Goal: Task Accomplishment & Management: Use online tool/utility

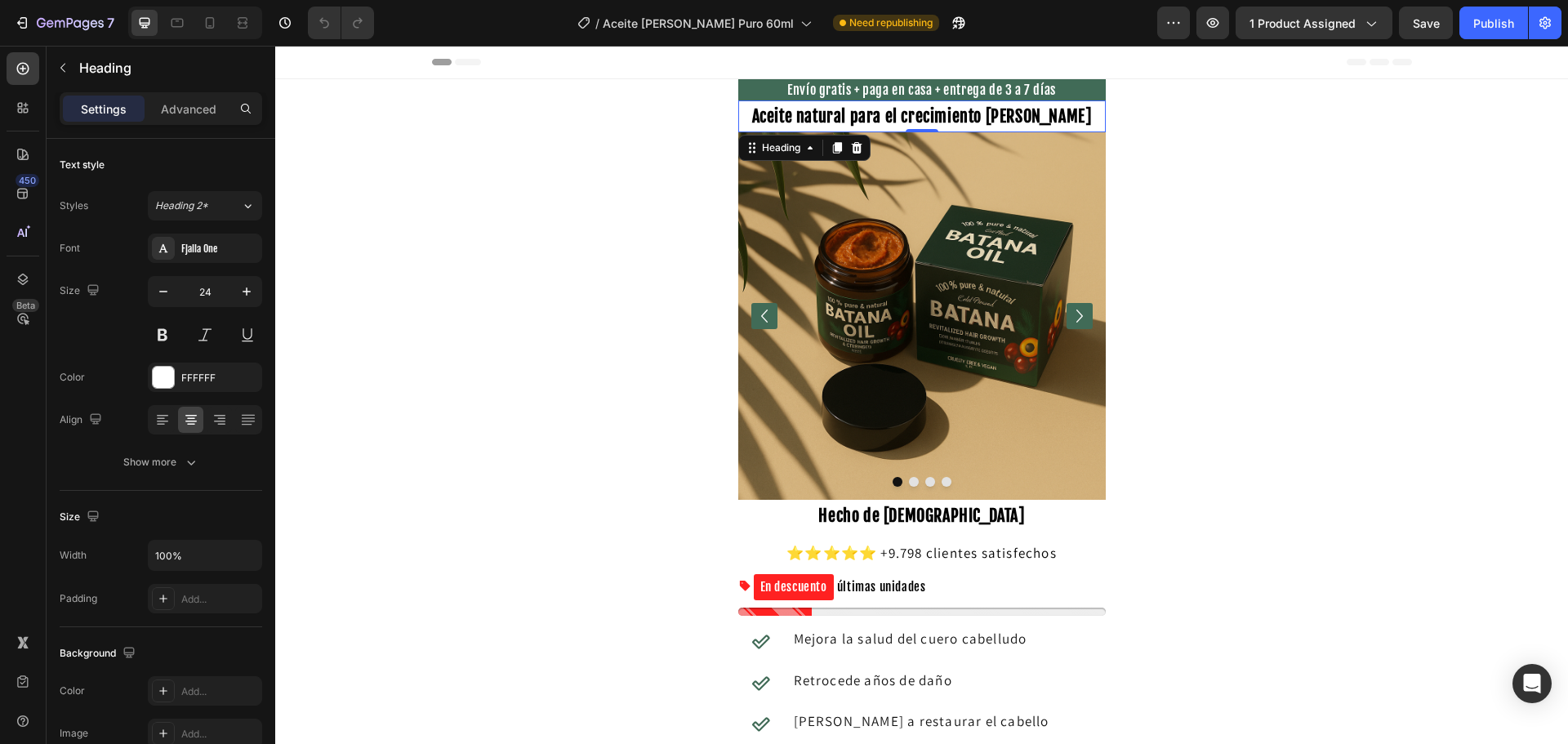
click at [811, 121] on strong "Aceite natural para el crecimiento de cabello" at bounding box center [922, 116] width 340 height 20
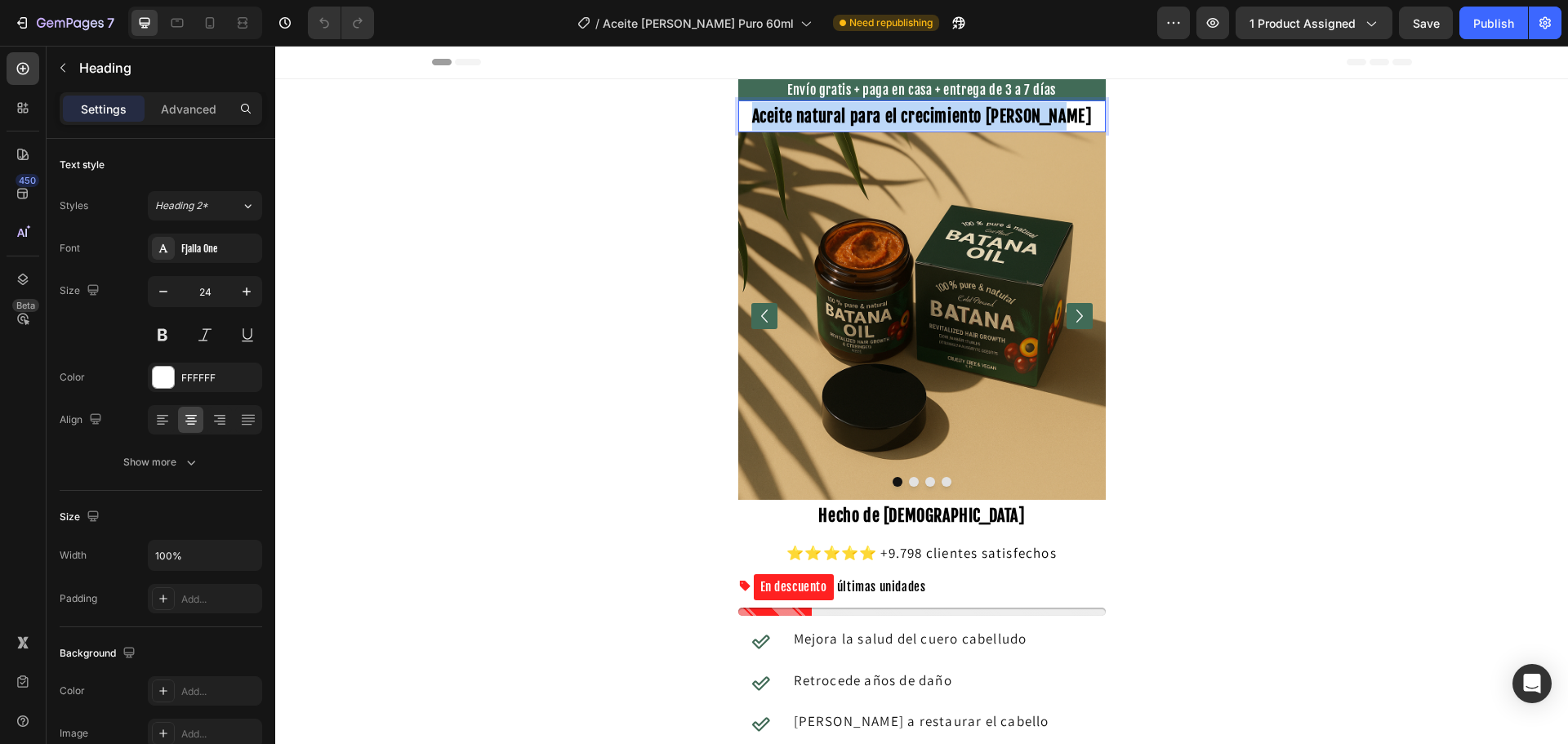
click at [811, 121] on strong "Aceite natural para el crecimiento de cabello" at bounding box center [922, 116] width 340 height 20
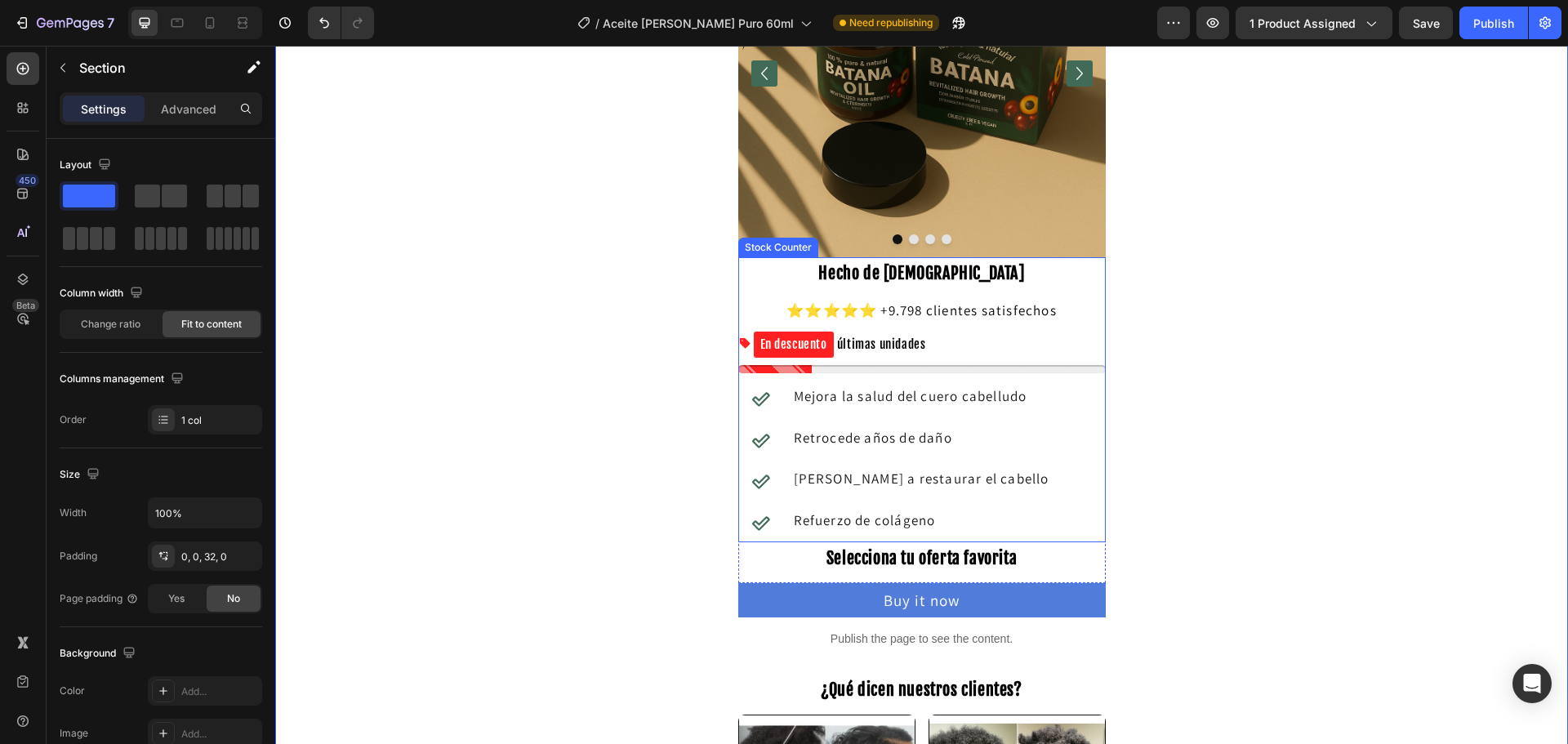
scroll to position [245, 0]
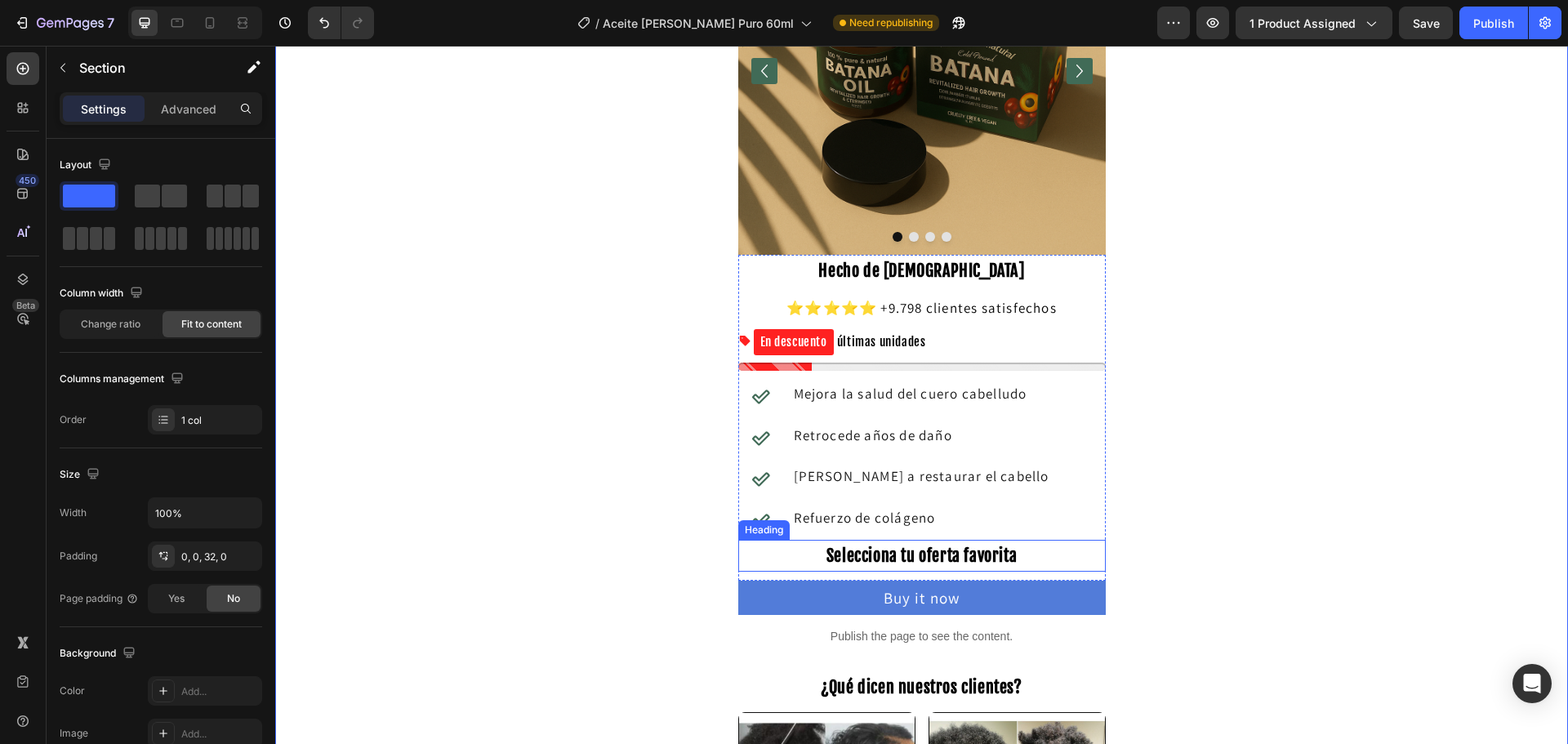
click at [913, 556] on span "Selecciona tu oferta favorita" at bounding box center [921, 555] width 190 height 20
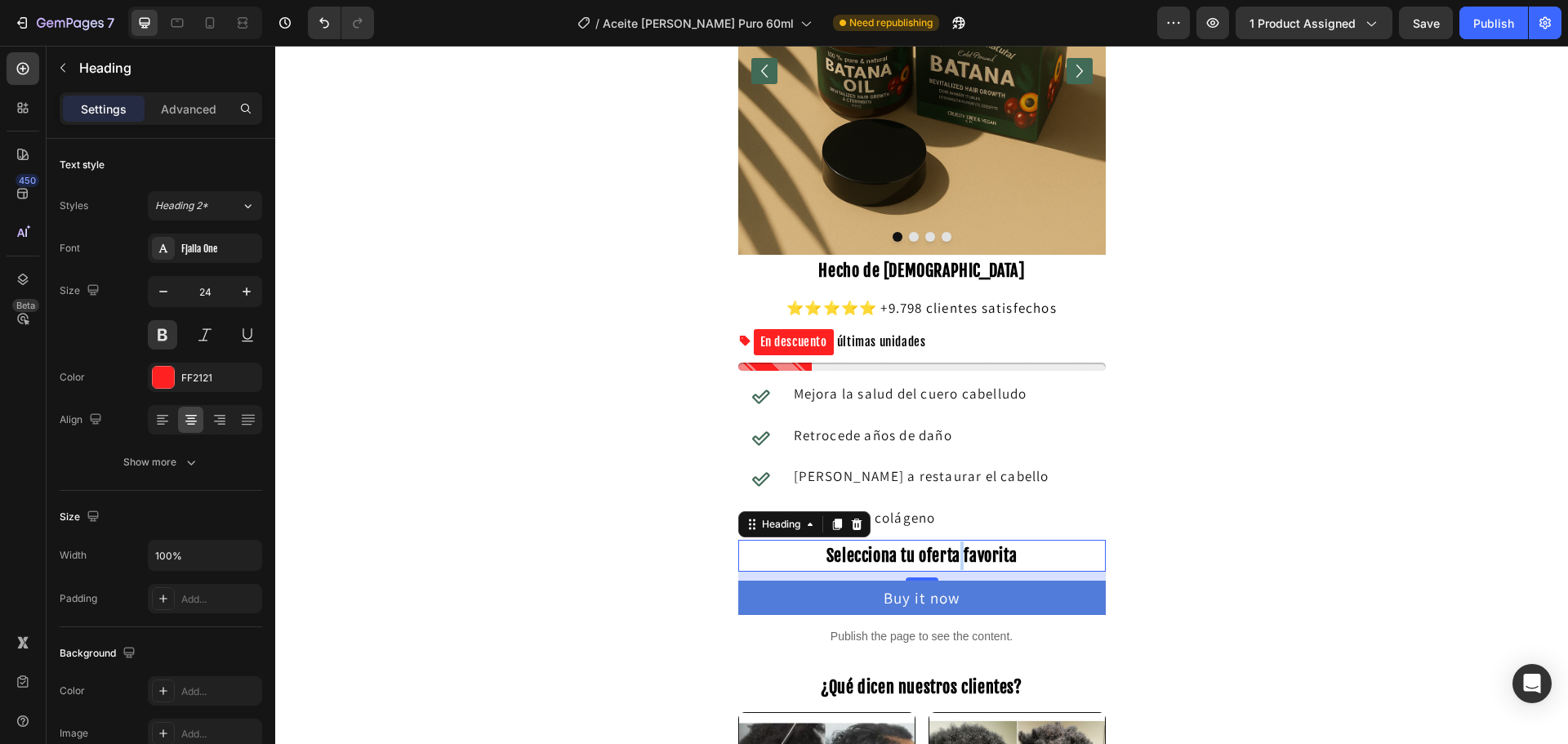
click at [956, 564] on span "Selecciona tu oferta favorita" at bounding box center [921, 555] width 190 height 20
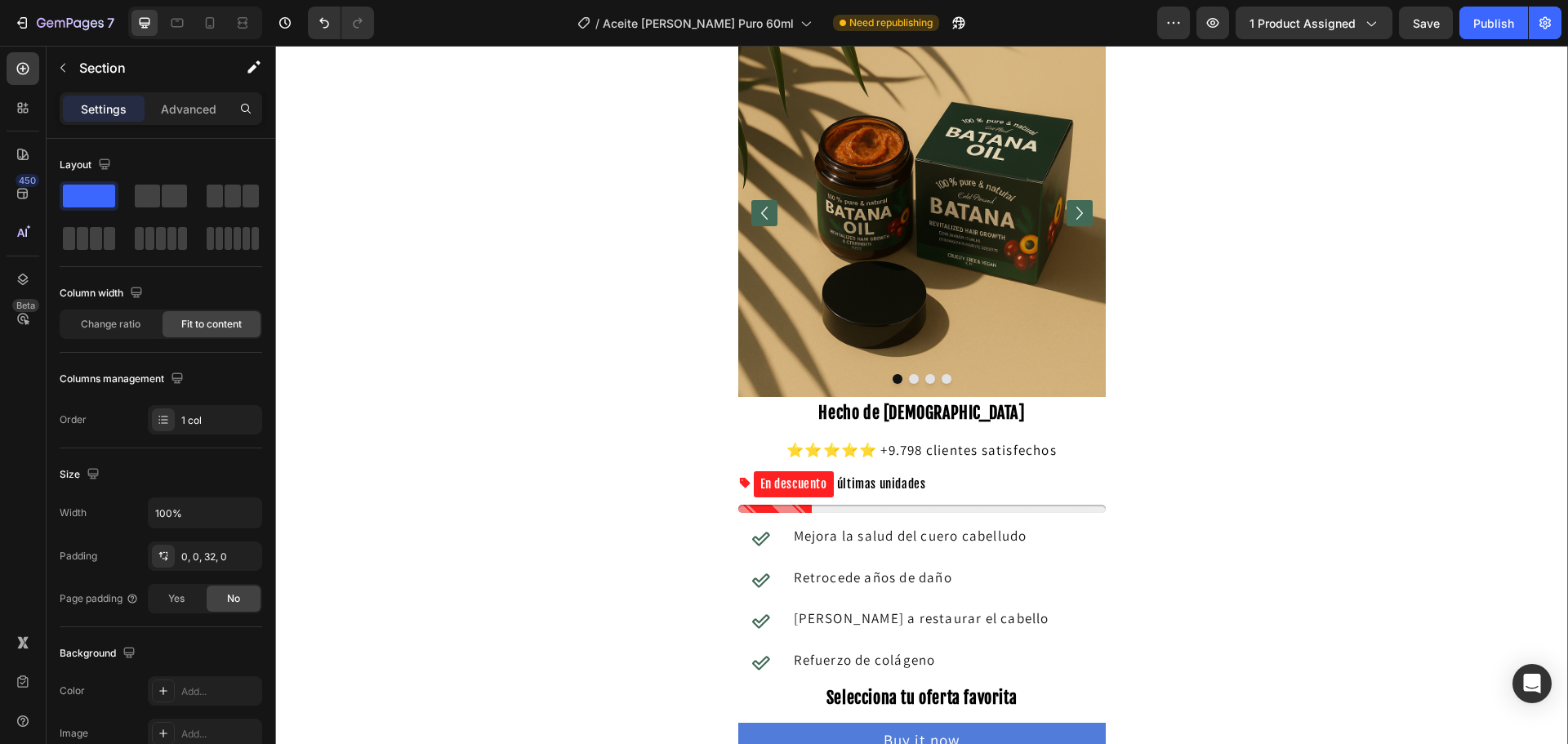
scroll to position [0, 0]
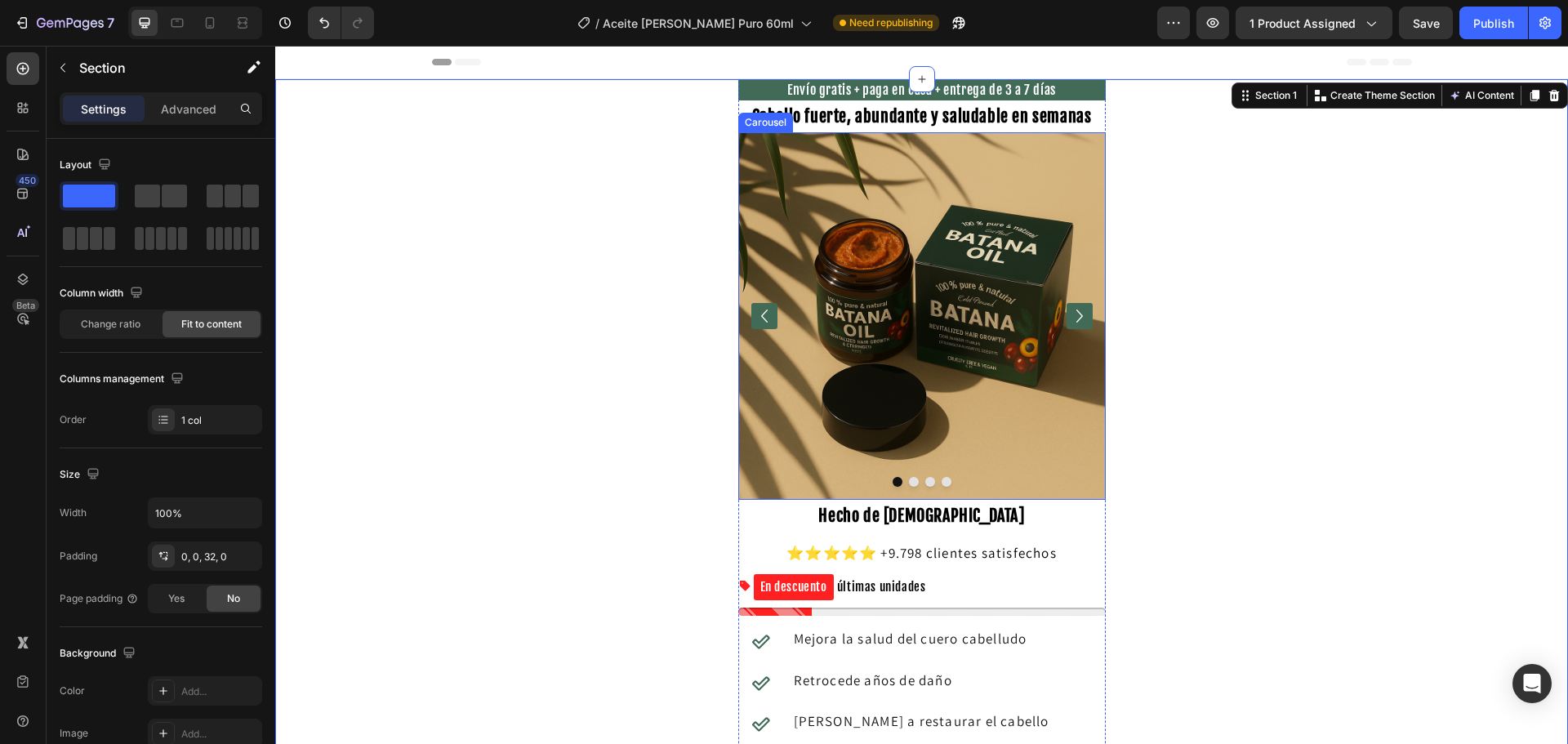
click at [1080, 317] on icon "Carousel Next Arrow" at bounding box center [1080, 316] width 27 height 27
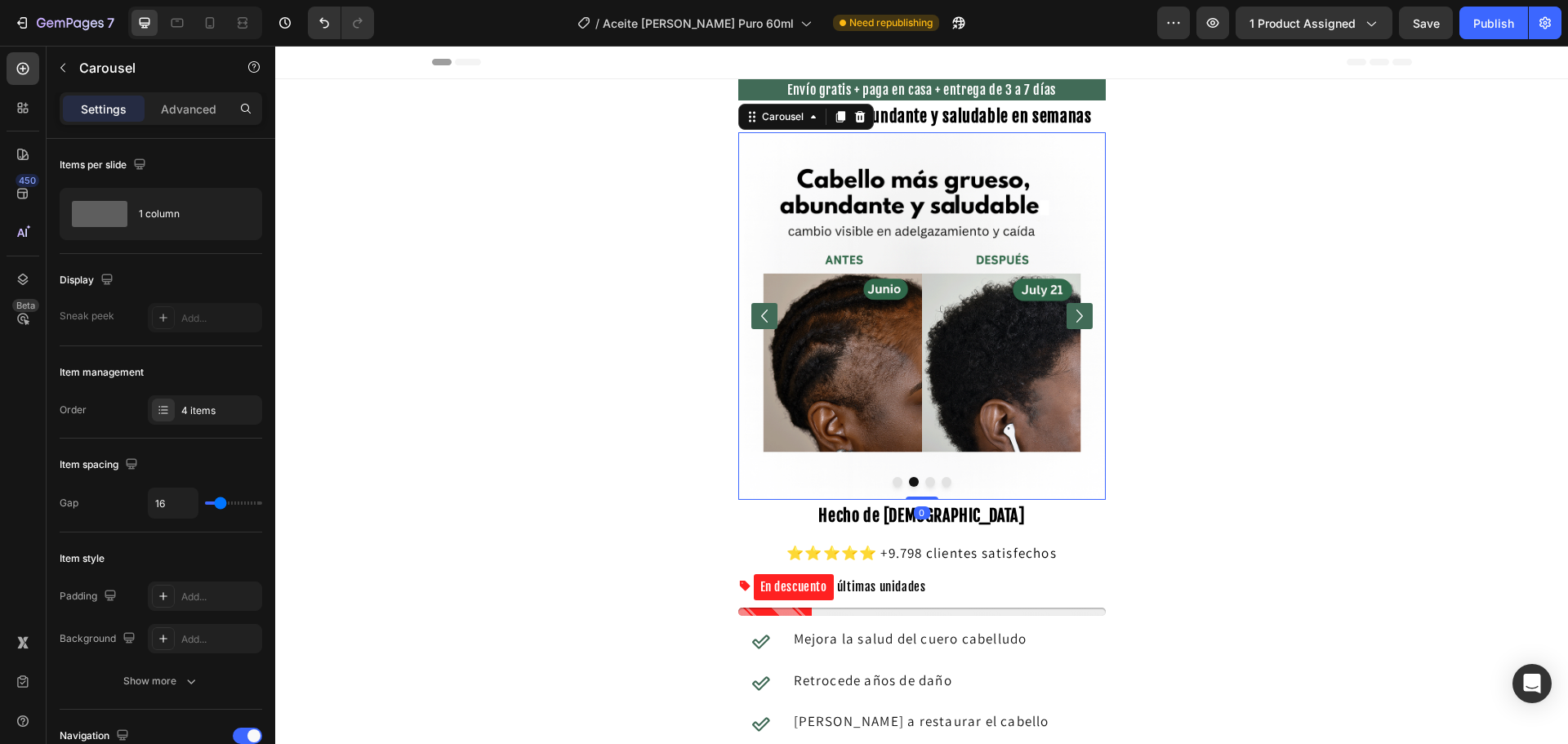
click at [1080, 317] on icon "Carousel Next Arrow" at bounding box center [1080, 316] width 27 height 27
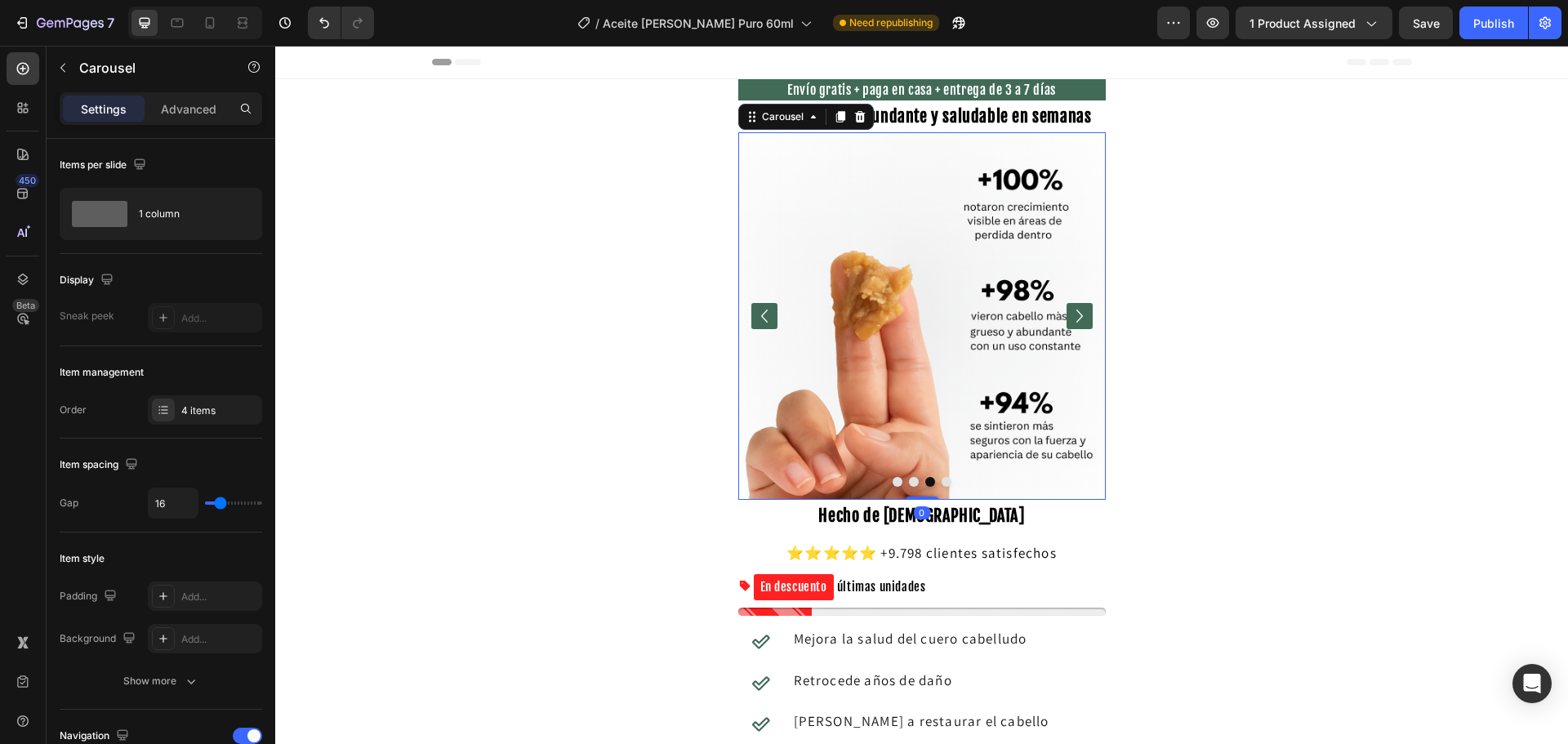
click at [1080, 317] on icon "Carousel Next Arrow" at bounding box center [1080, 316] width 27 height 27
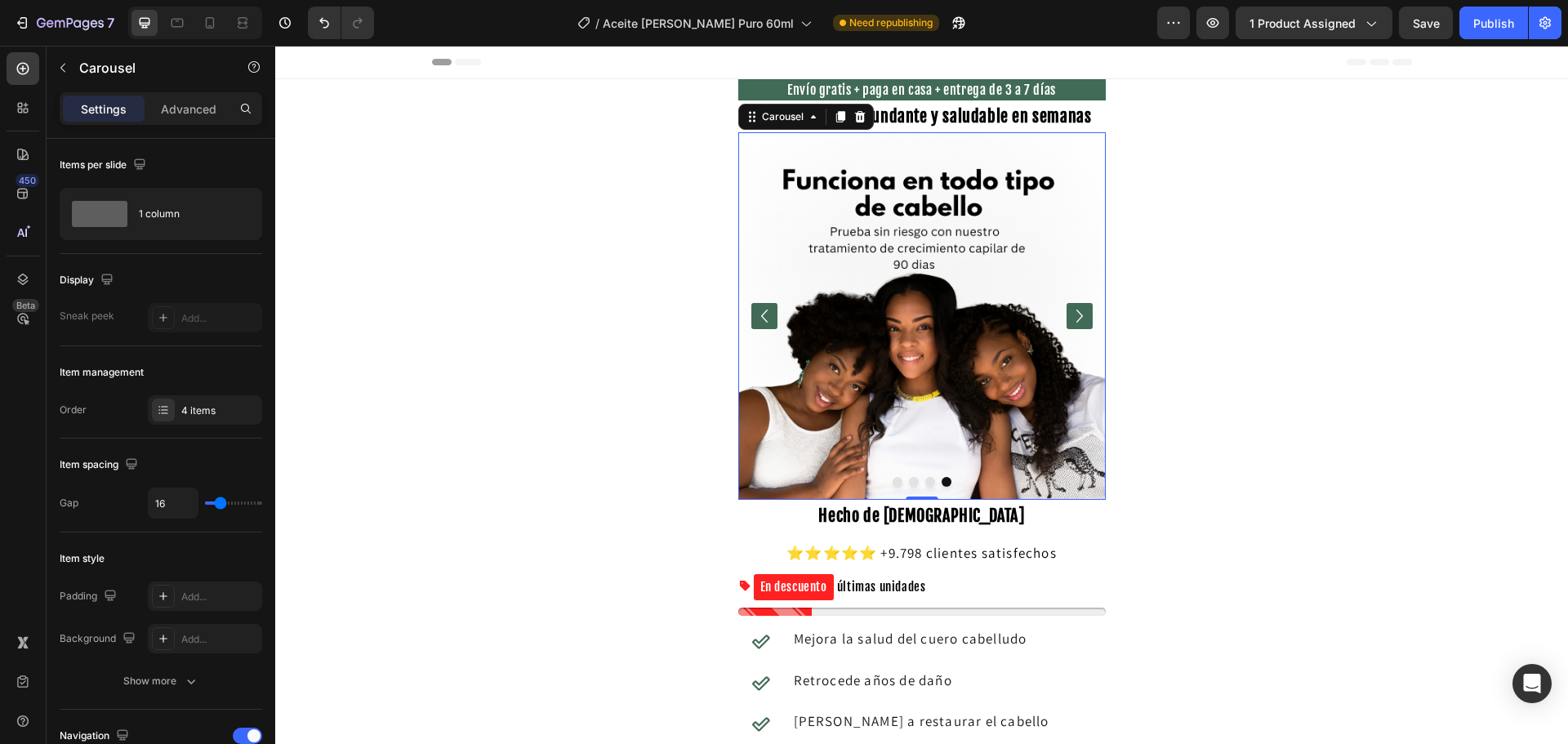
click at [1080, 317] on icon "Carousel Next Arrow" at bounding box center [1080, 316] width 27 height 27
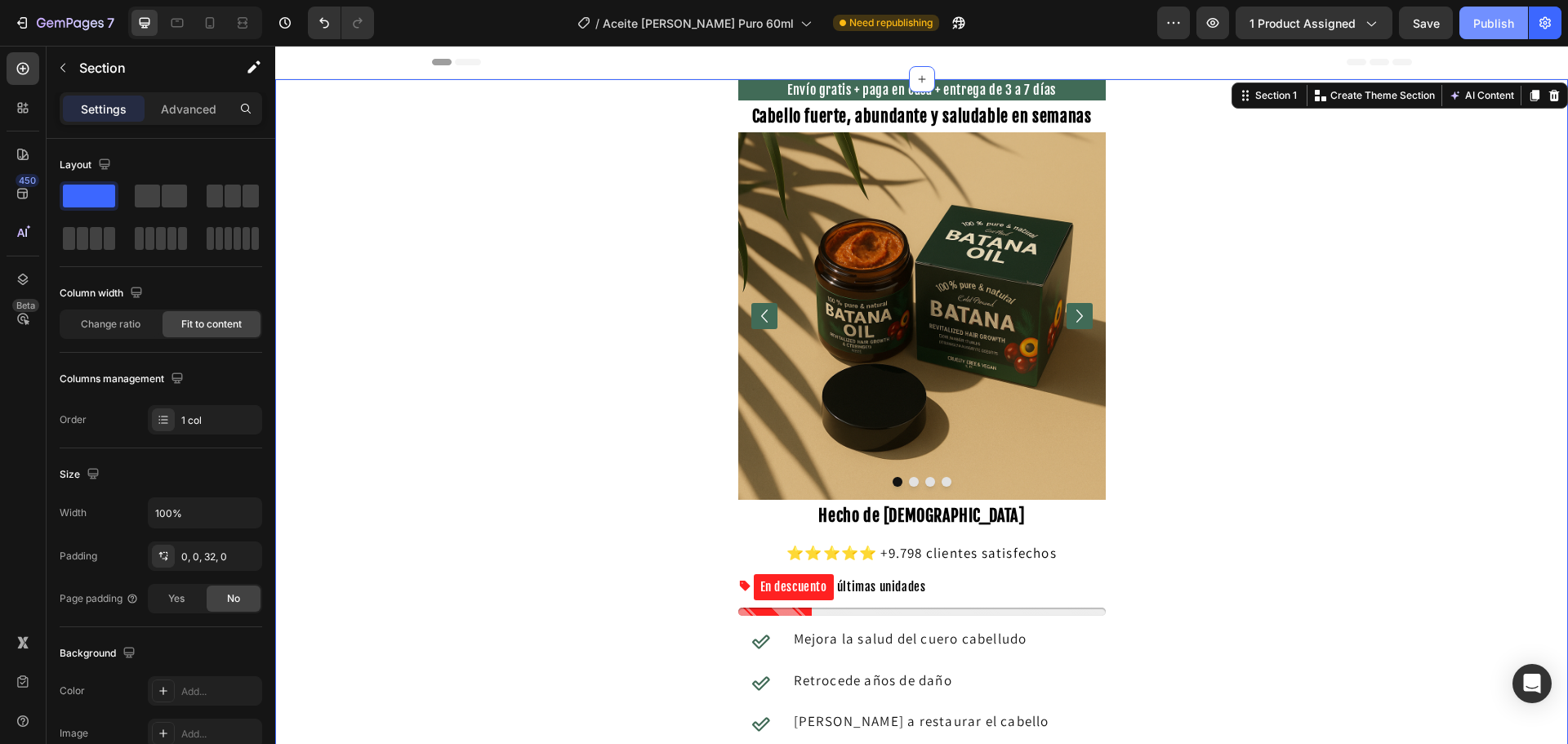
click at [1492, 32] on button "Publish" at bounding box center [1494, 22] width 69 height 33
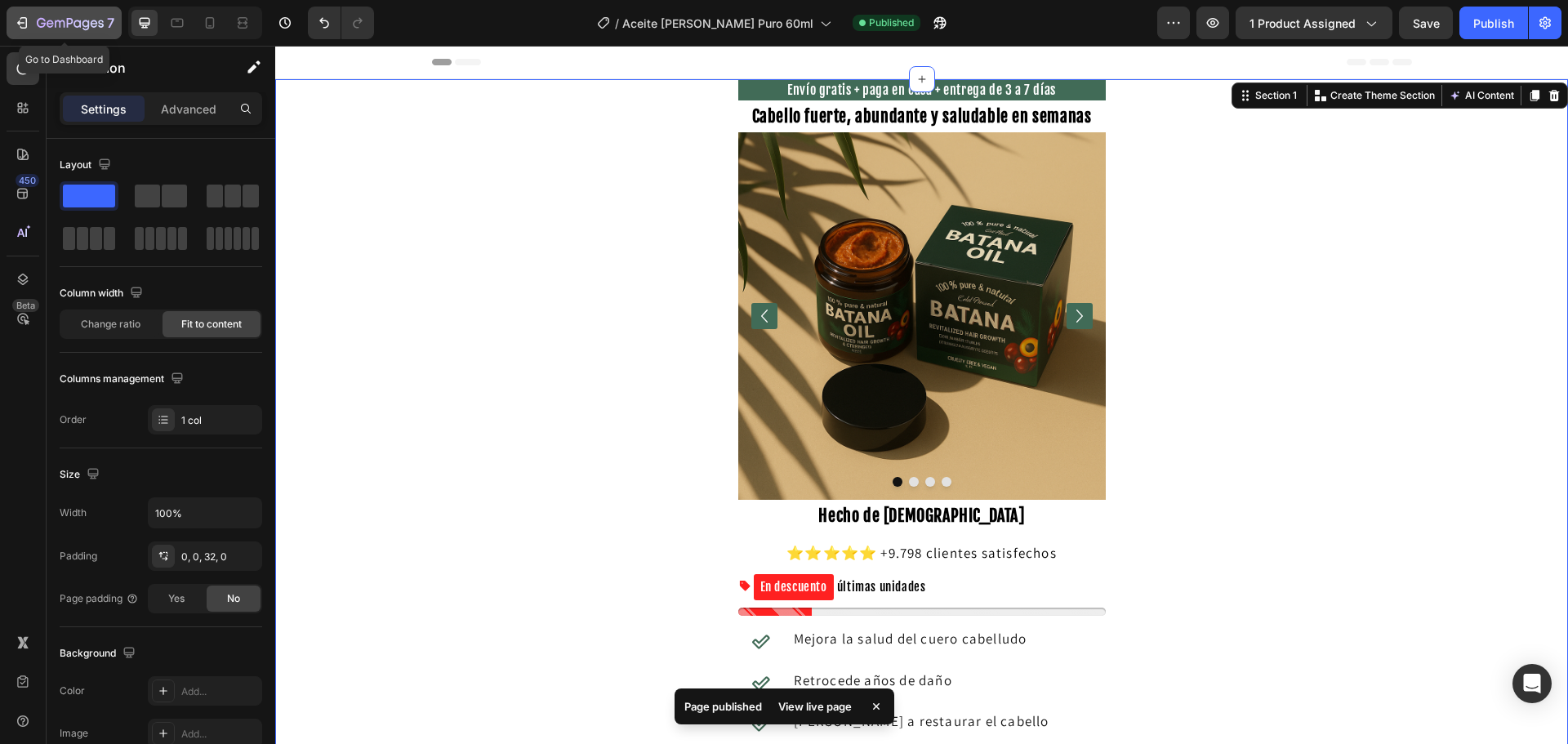
click at [63, 30] on icon "button" at bounding box center [71, 24] width 67 height 14
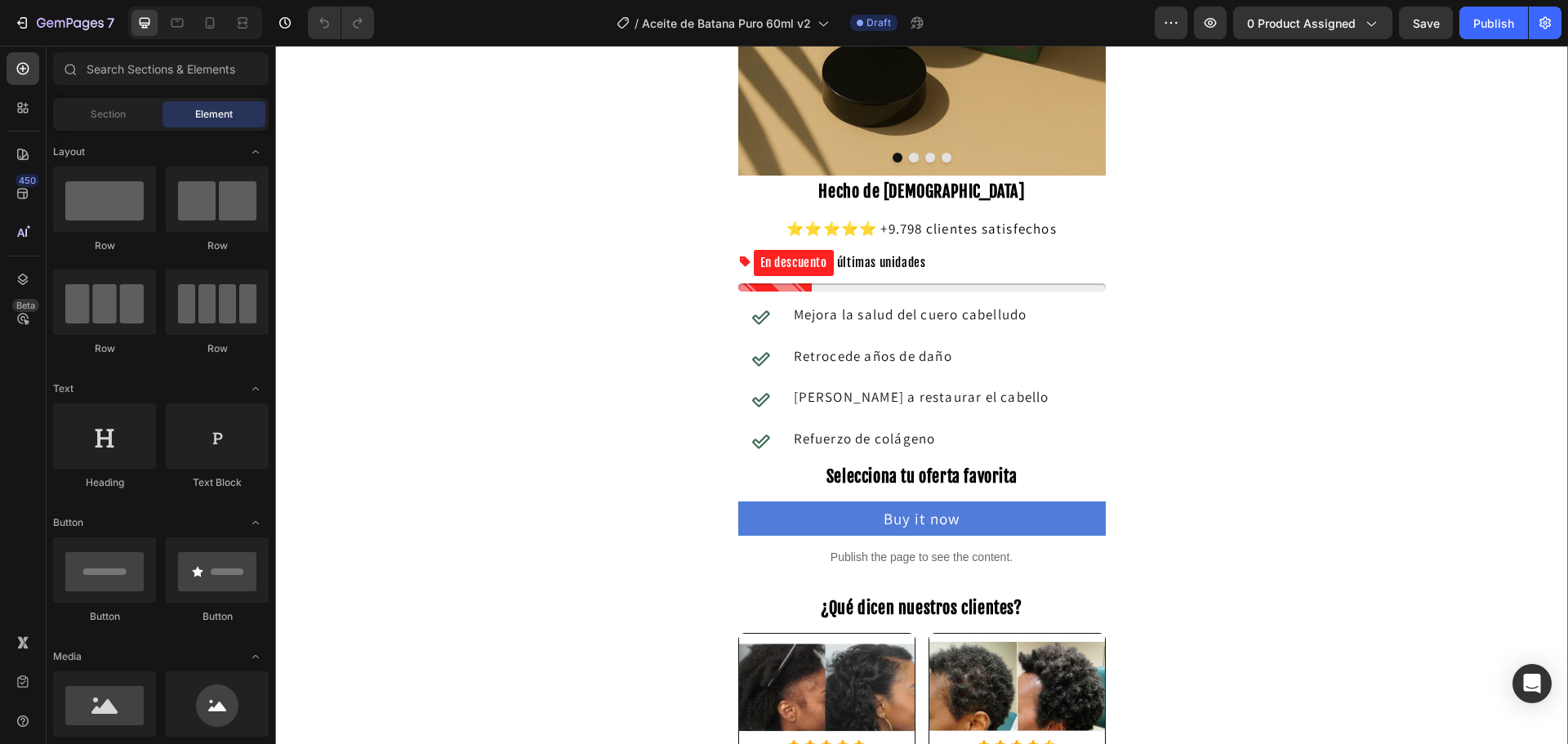
scroll to position [326, 0]
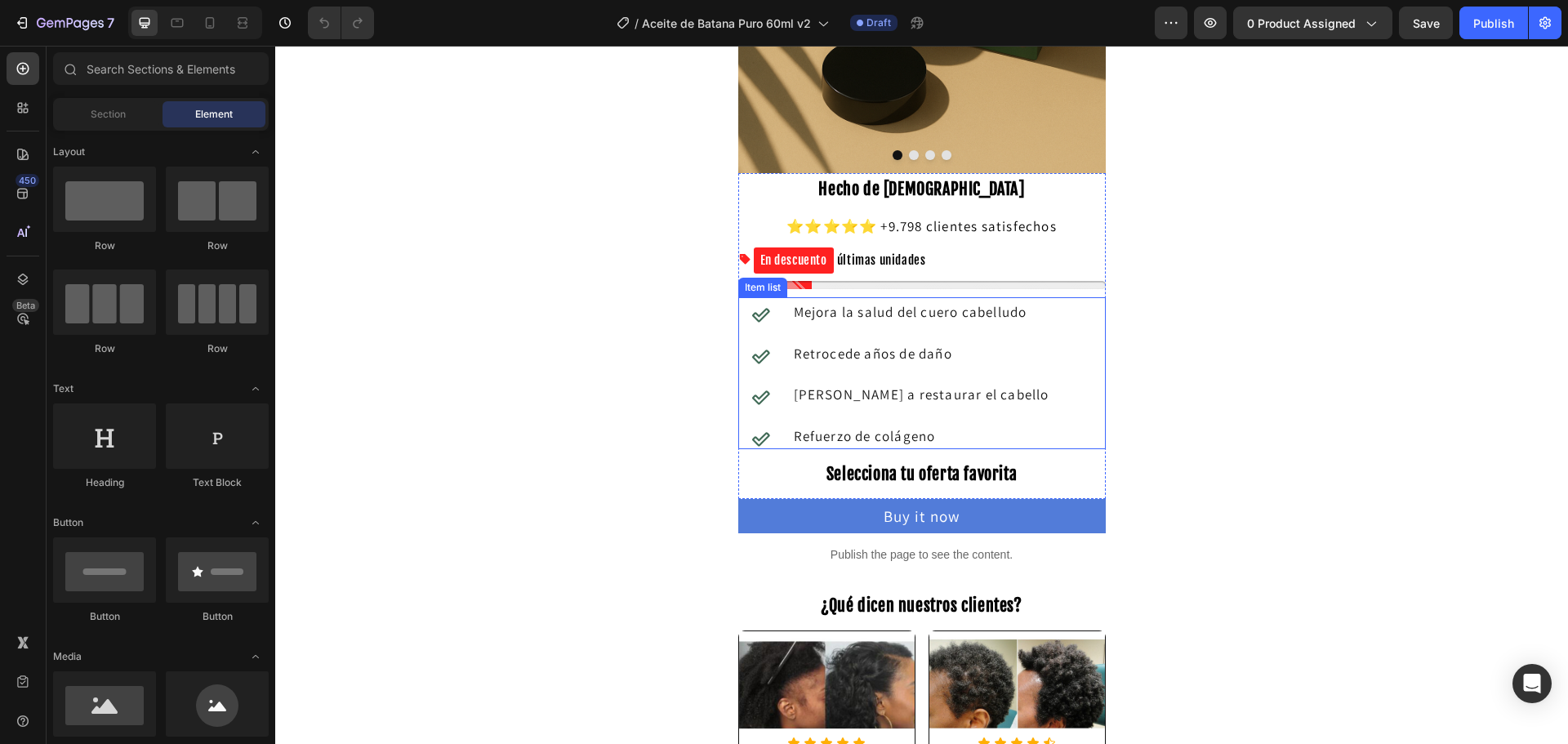
click at [907, 400] on span "[PERSON_NAME] a restaurar el cabello" at bounding box center [921, 395] width 256 height 18
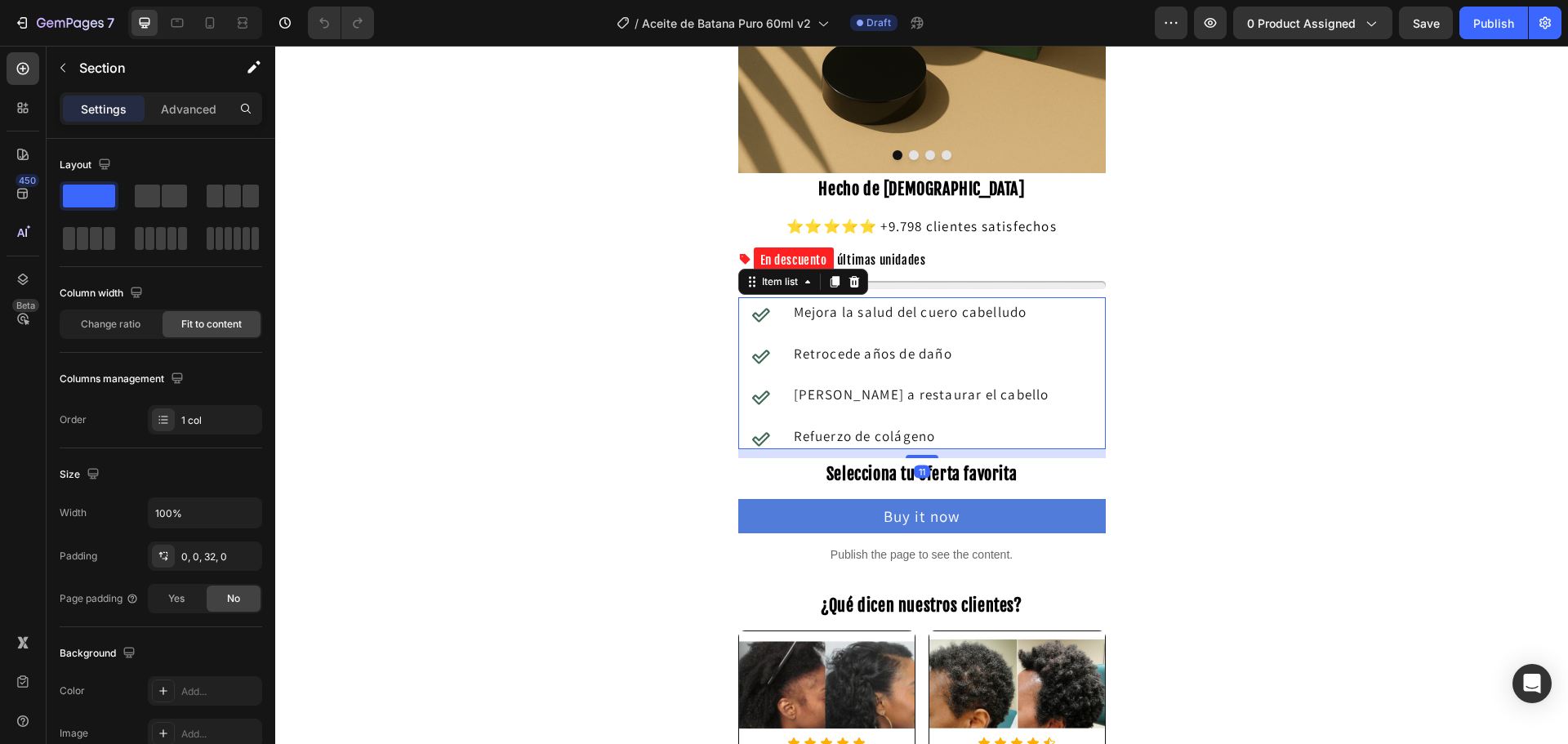
click at [884, 313] on span "Mejora la salud del cuero cabelludo" at bounding box center [911, 311] width 234 height 18
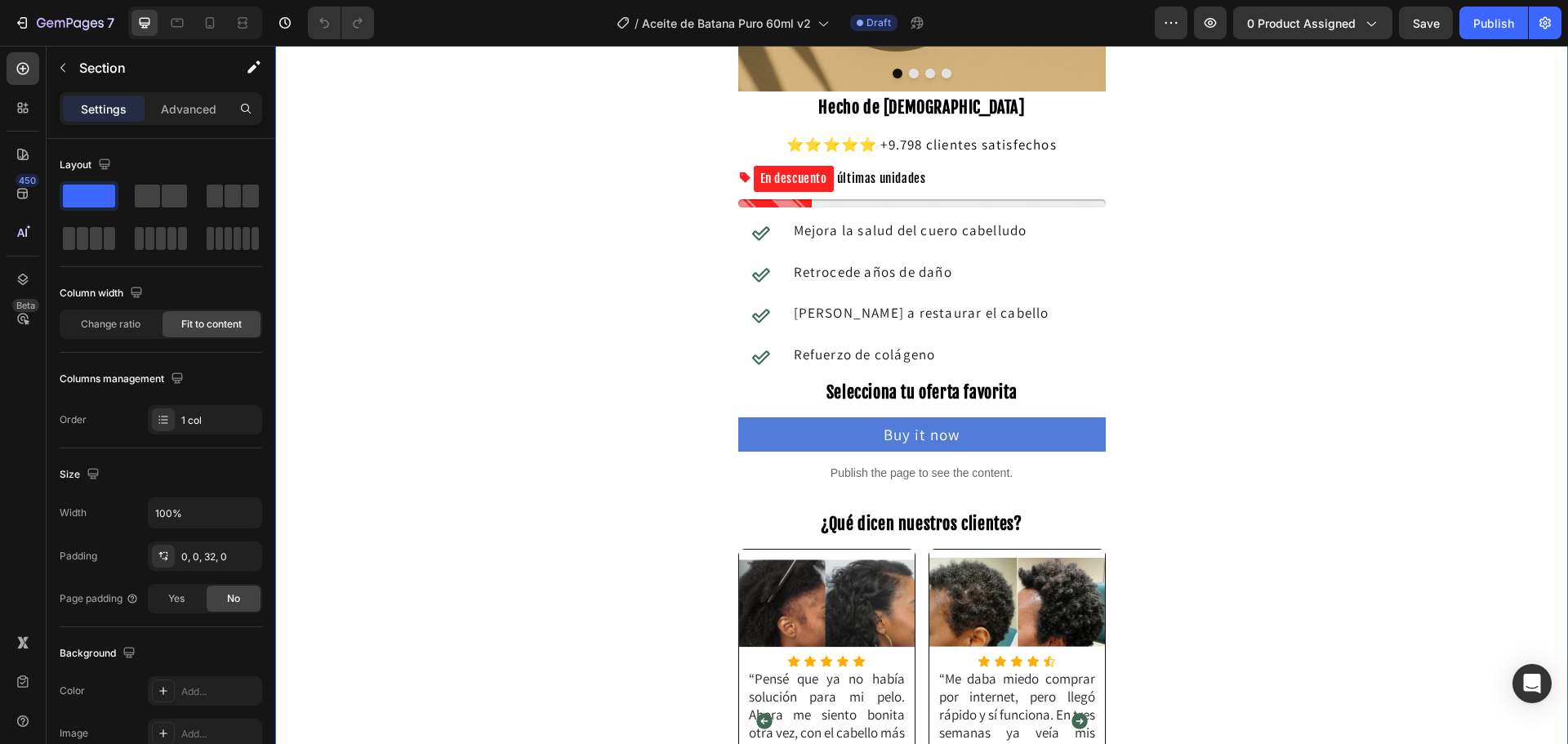
scroll to position [81, 0]
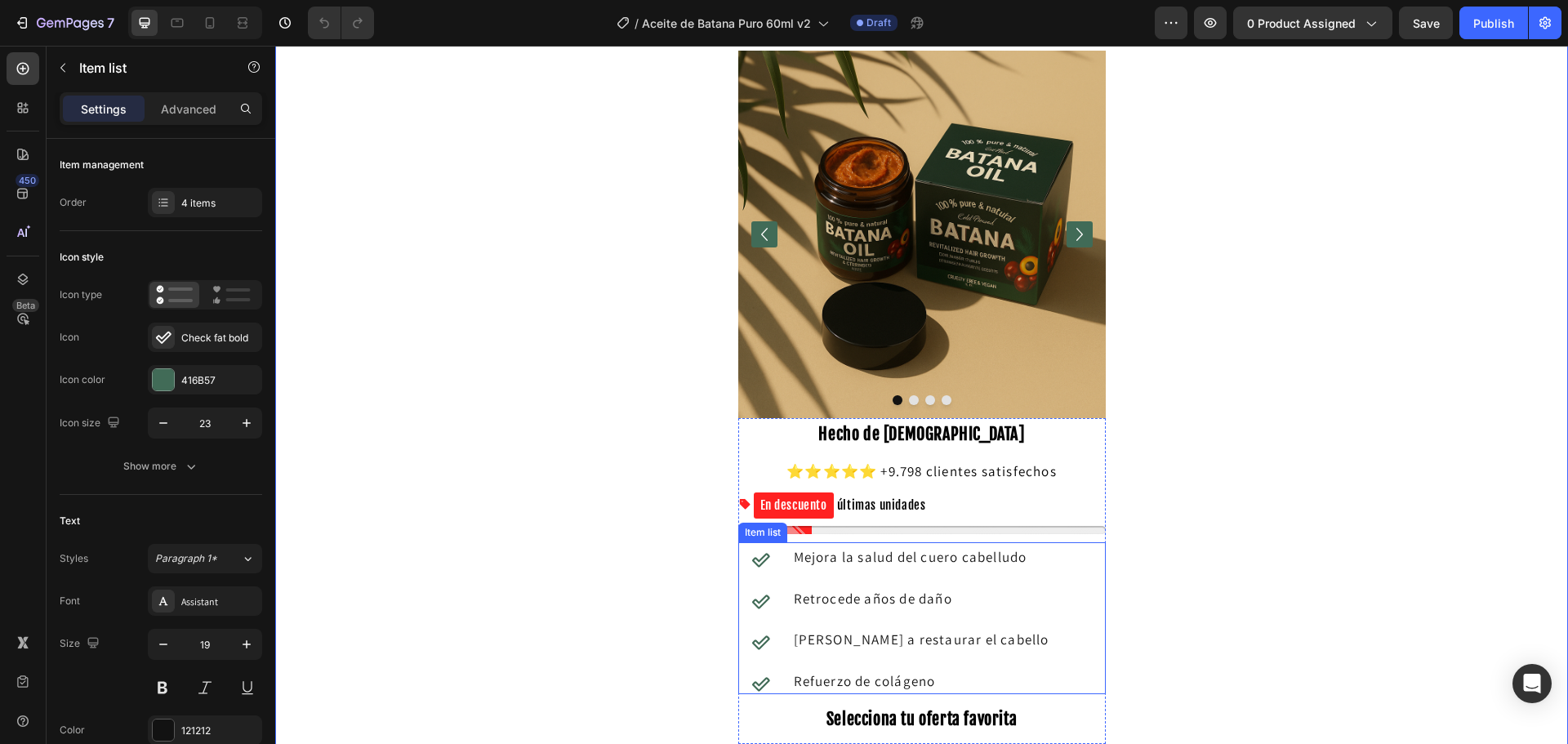
click at [905, 645] on span "[PERSON_NAME] a restaurar el cabello" at bounding box center [921, 639] width 256 height 18
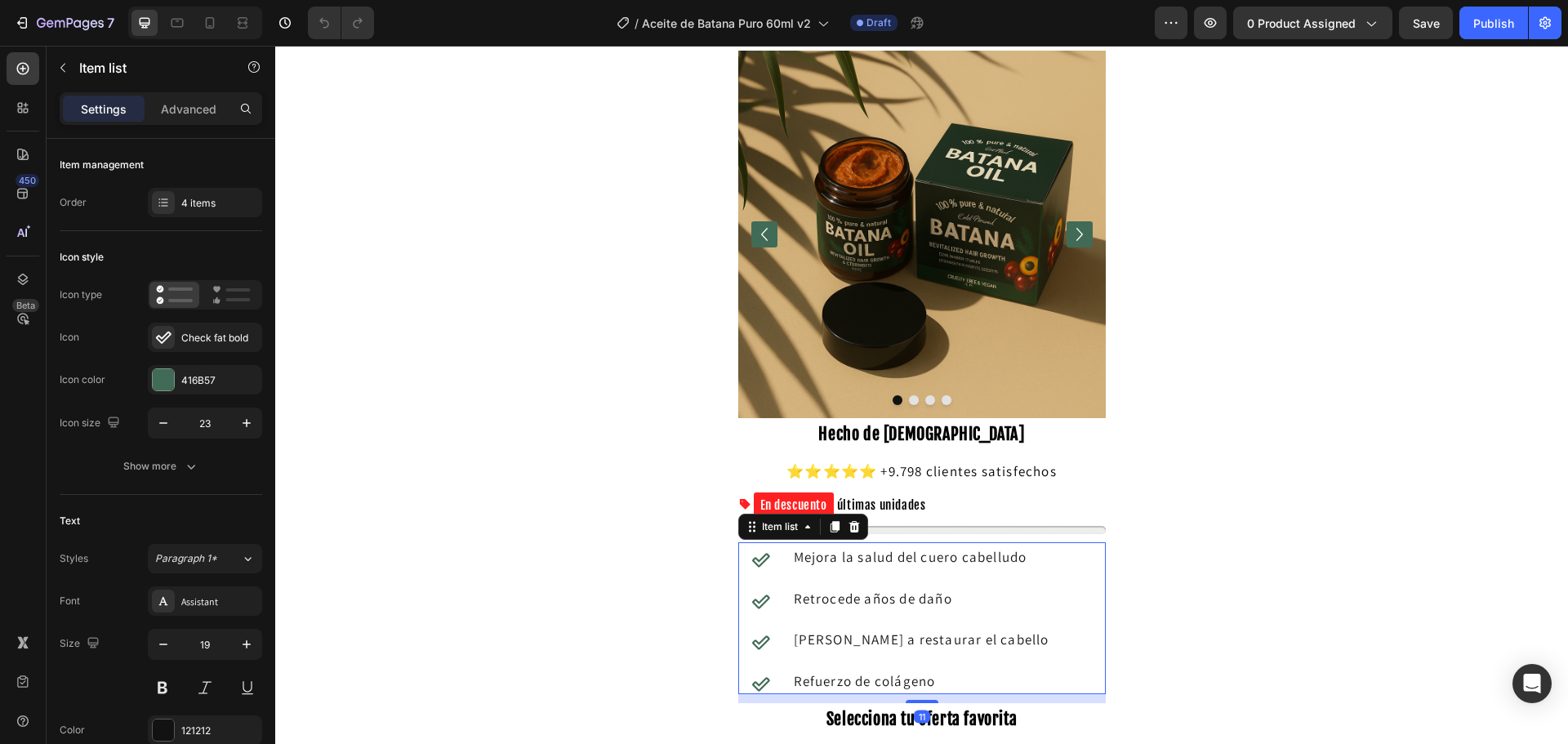
click at [862, 647] on span "[PERSON_NAME] a restaurar el cabello" at bounding box center [921, 639] width 256 height 18
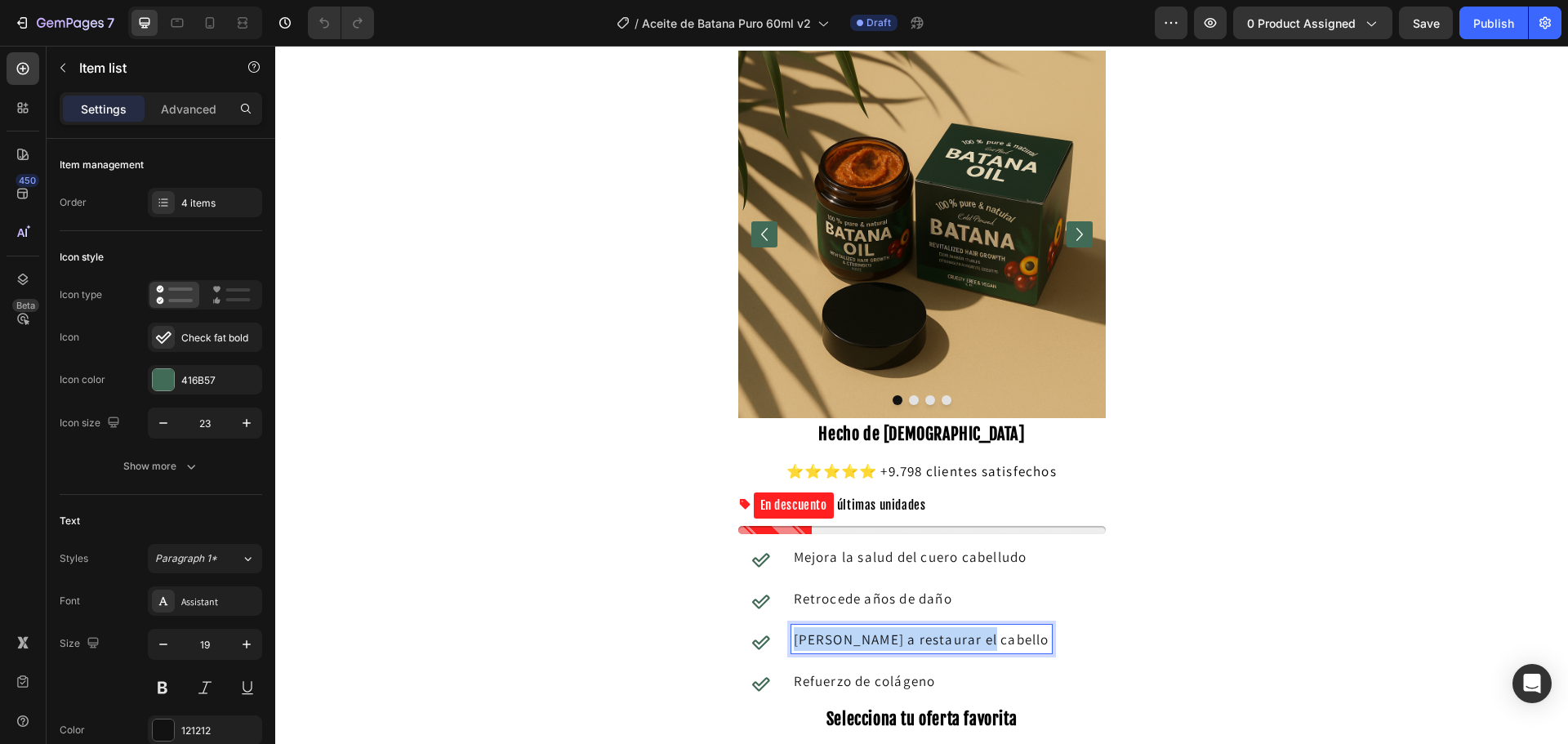
click at [862, 647] on span "[PERSON_NAME] a restaurar el cabello" at bounding box center [921, 639] width 256 height 18
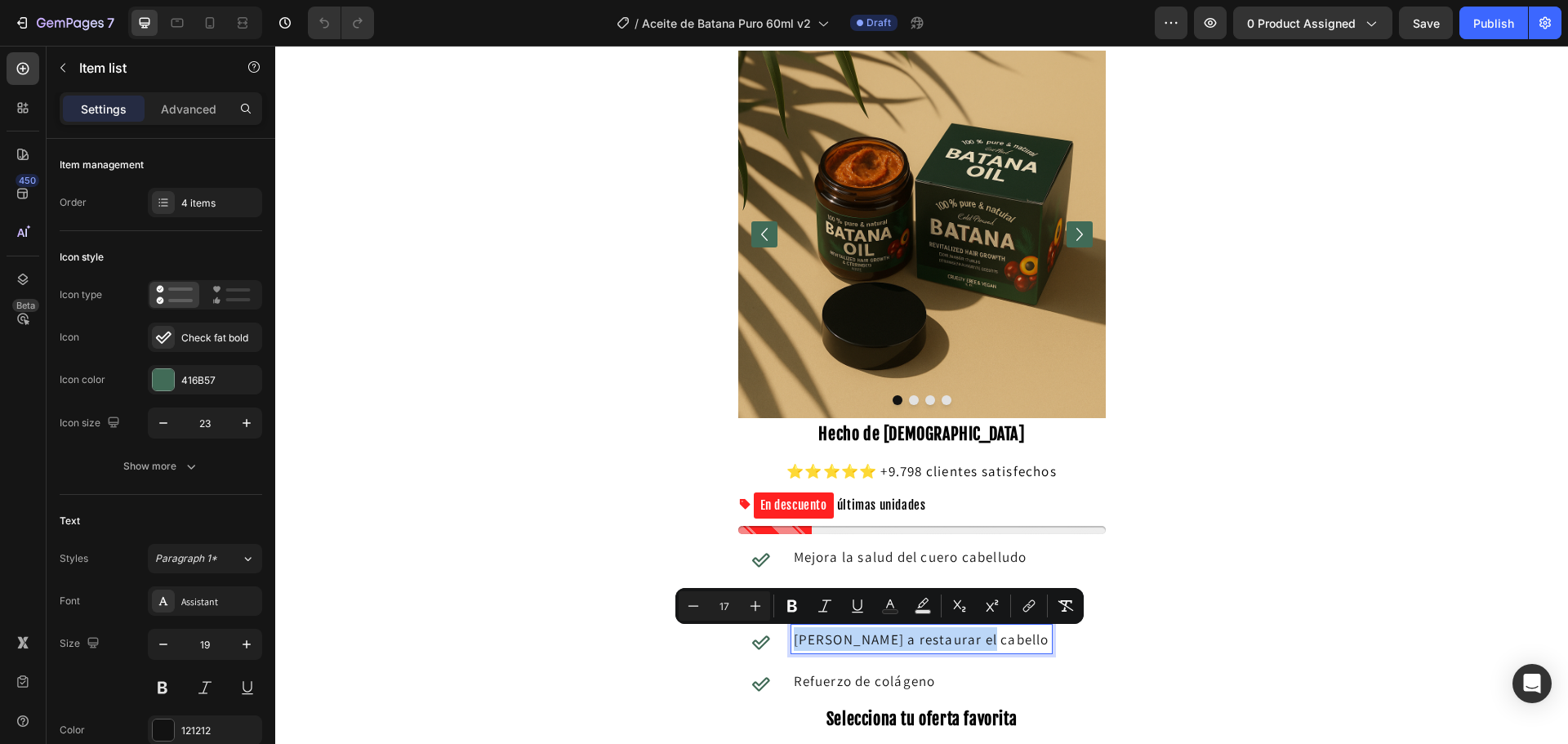
copy span "[PERSON_NAME] a restaurar el cabello"
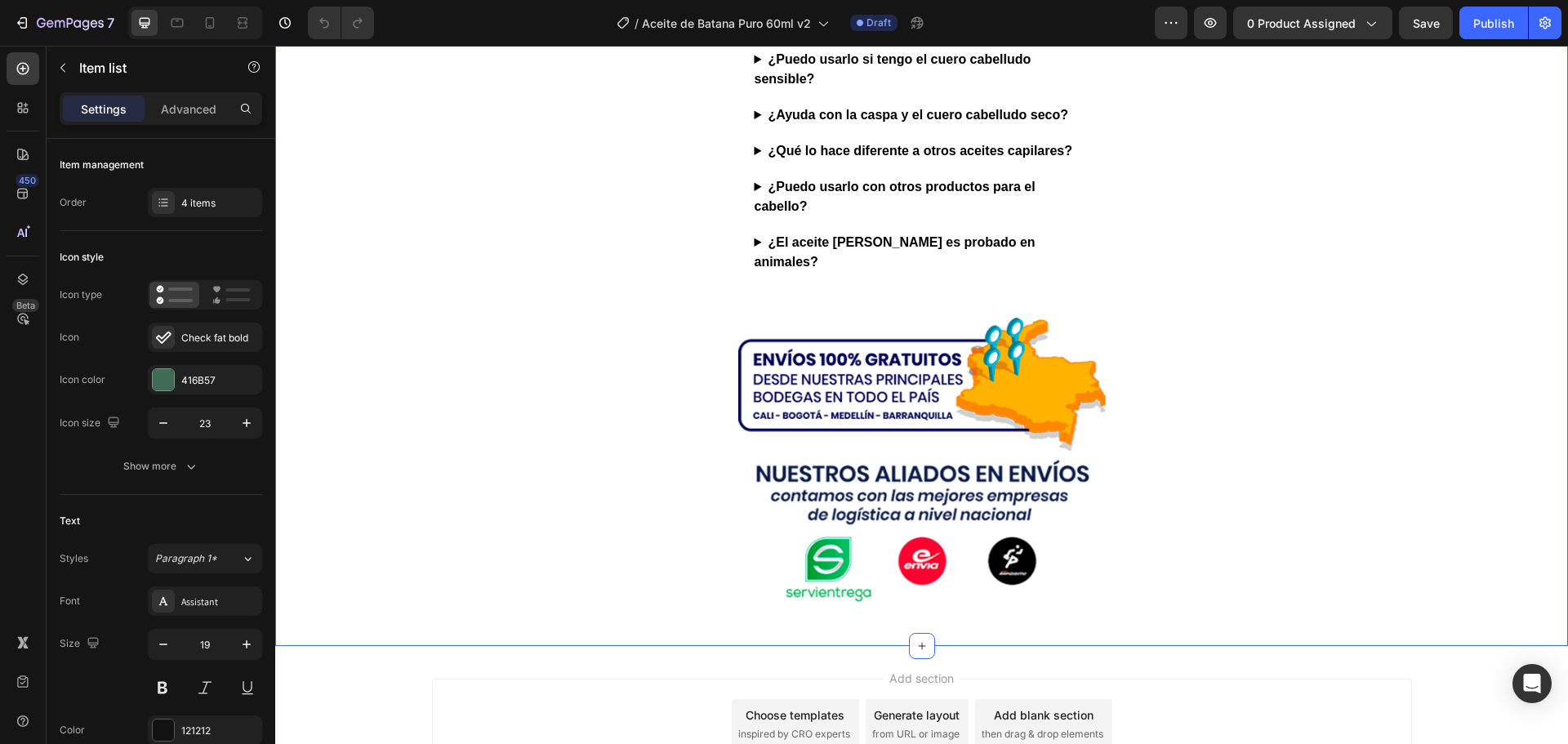
scroll to position [4653, 0]
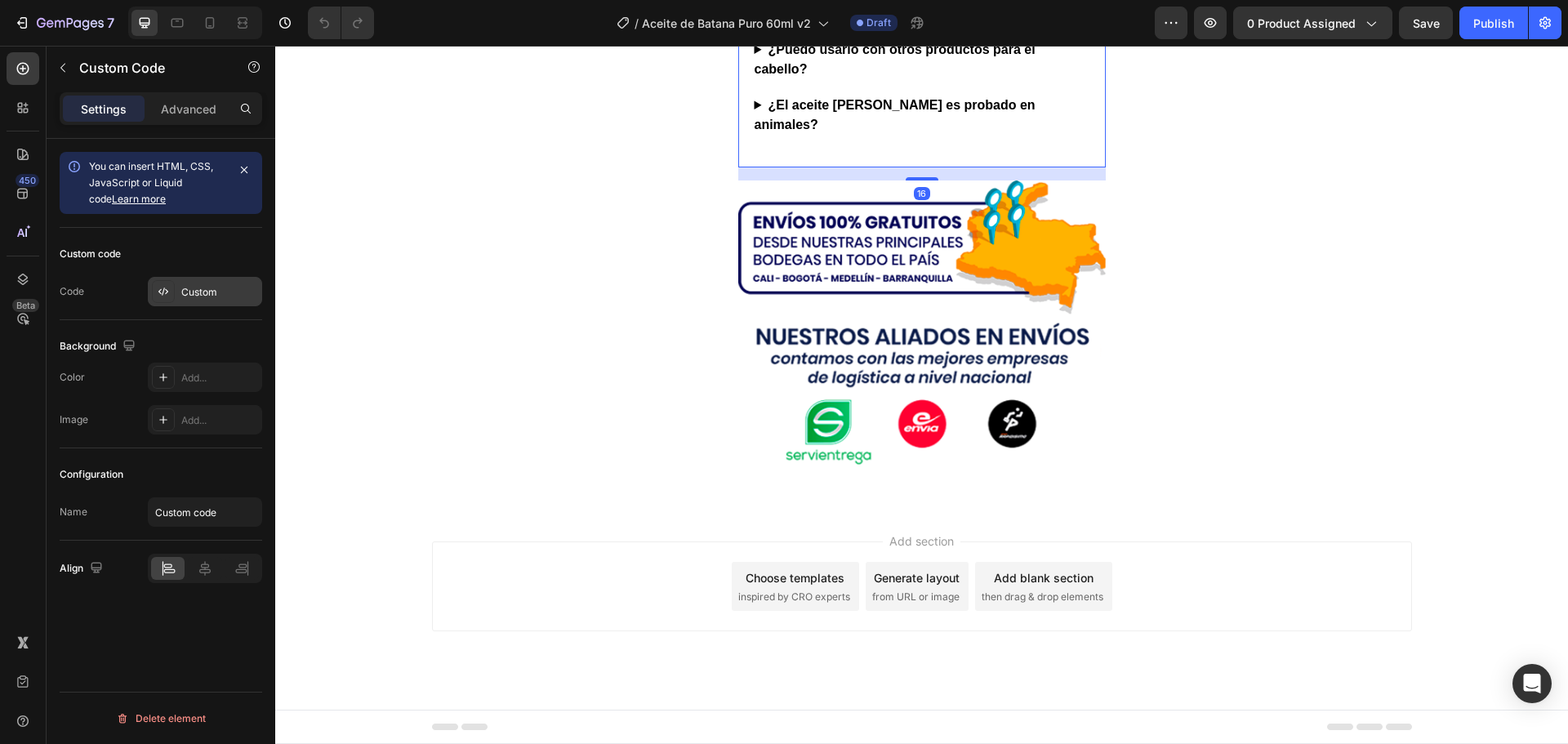
click at [178, 288] on div "Custom" at bounding box center [204, 291] width 114 height 29
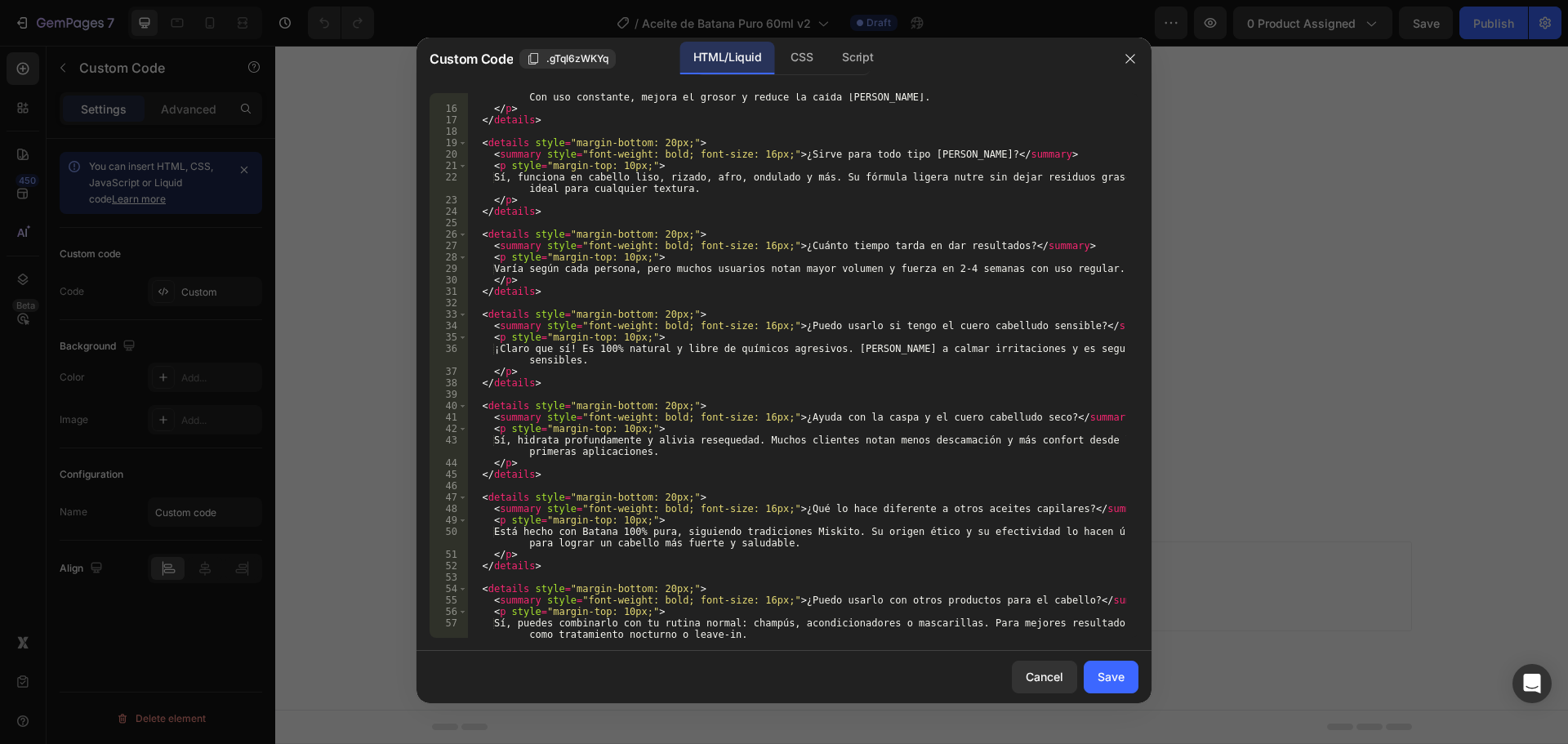
scroll to position [335, 0]
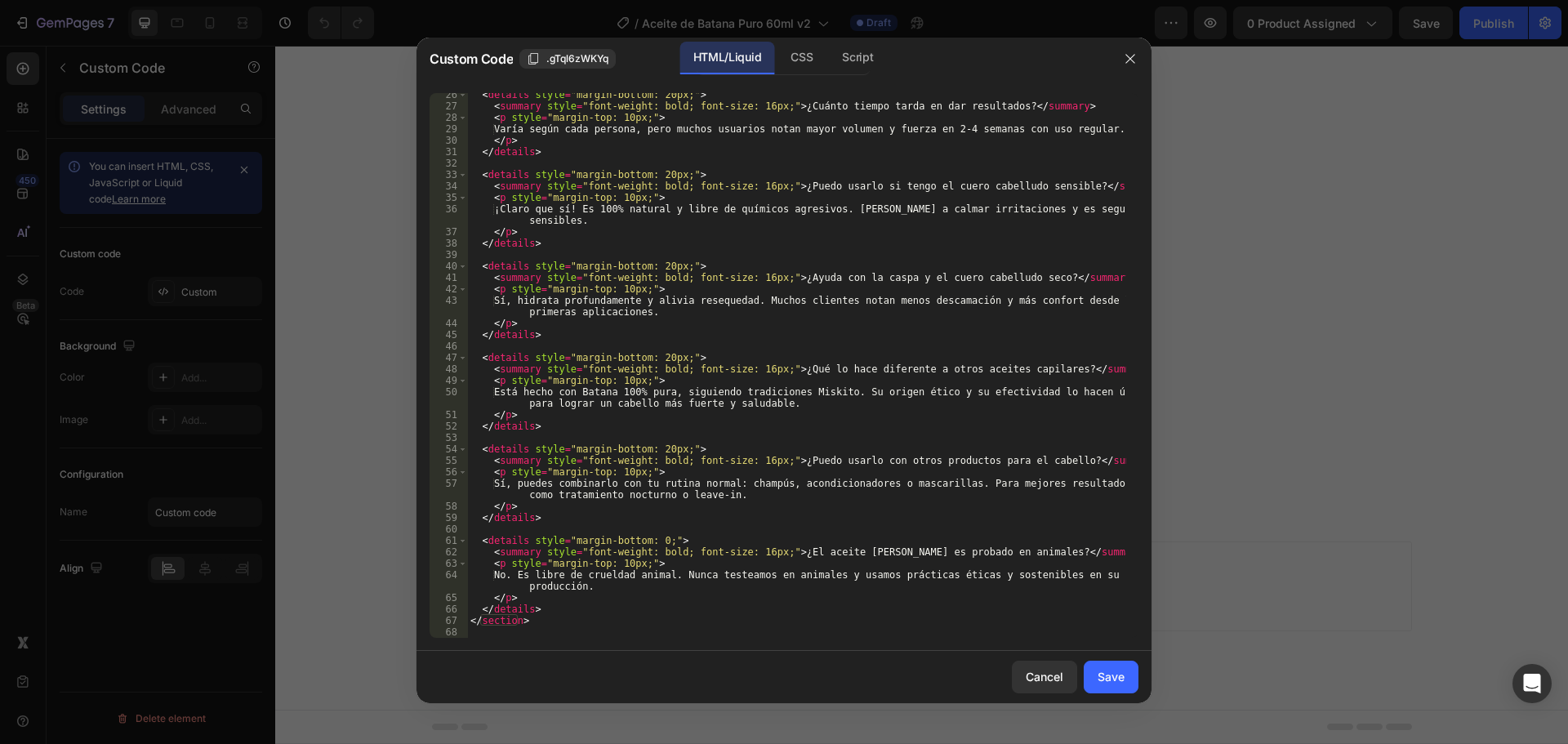
type textarea "No. Es libre de crueldad animal. Nunca testeamos en animales y usamos prácticas…"
drag, startPoint x: 596, startPoint y: 587, endPoint x: 539, endPoint y: 587, distance: 57.0
click at [539, 587] on div "< details style = "margin-bottom: 20px;" > < summary style = "font-weight: bold…" at bounding box center [796, 372] width 659 height 567
click at [1126, 52] on icon "button" at bounding box center [1130, 58] width 13 height 13
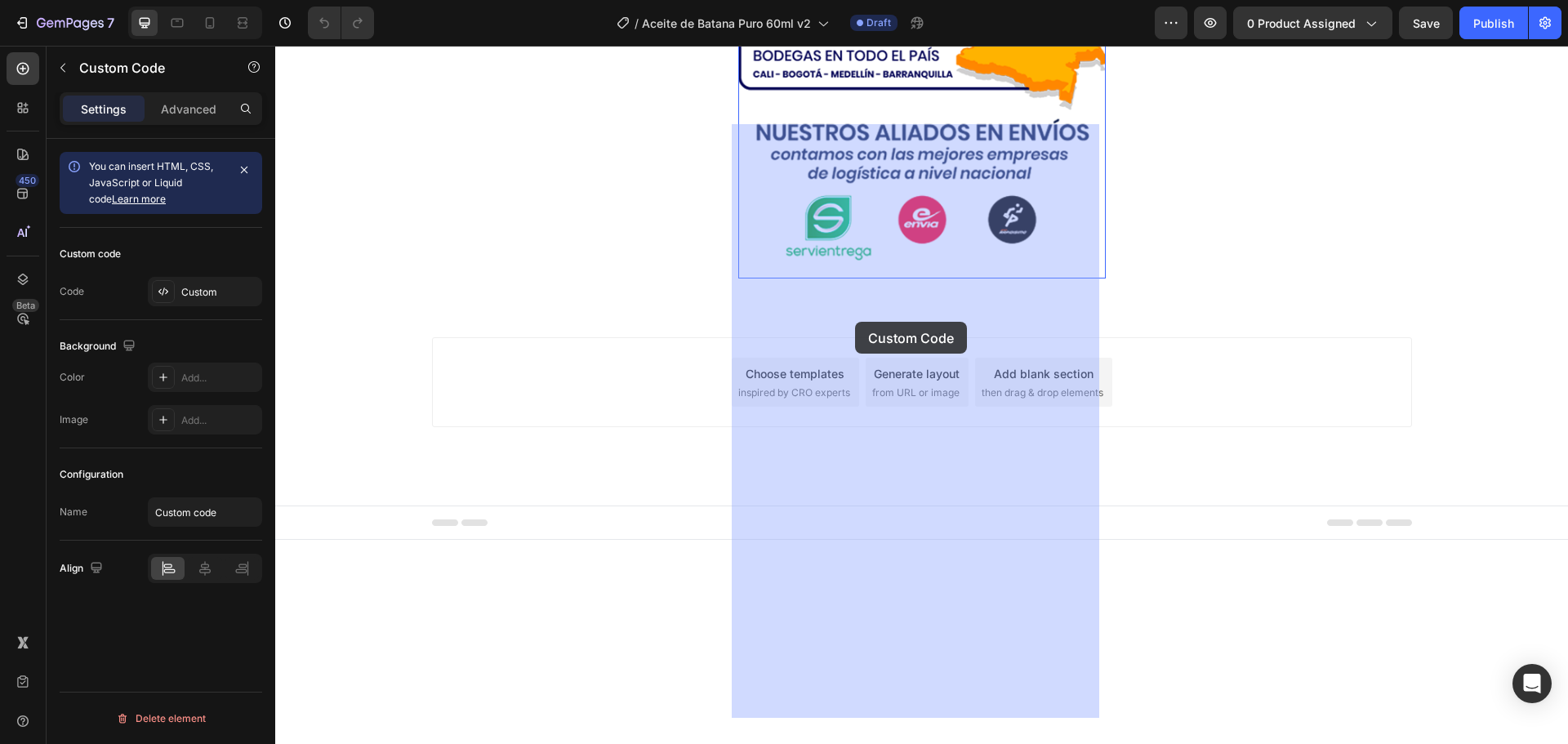
drag, startPoint x: 996, startPoint y: 330, endPoint x: 857, endPoint y: 323, distance: 139.2
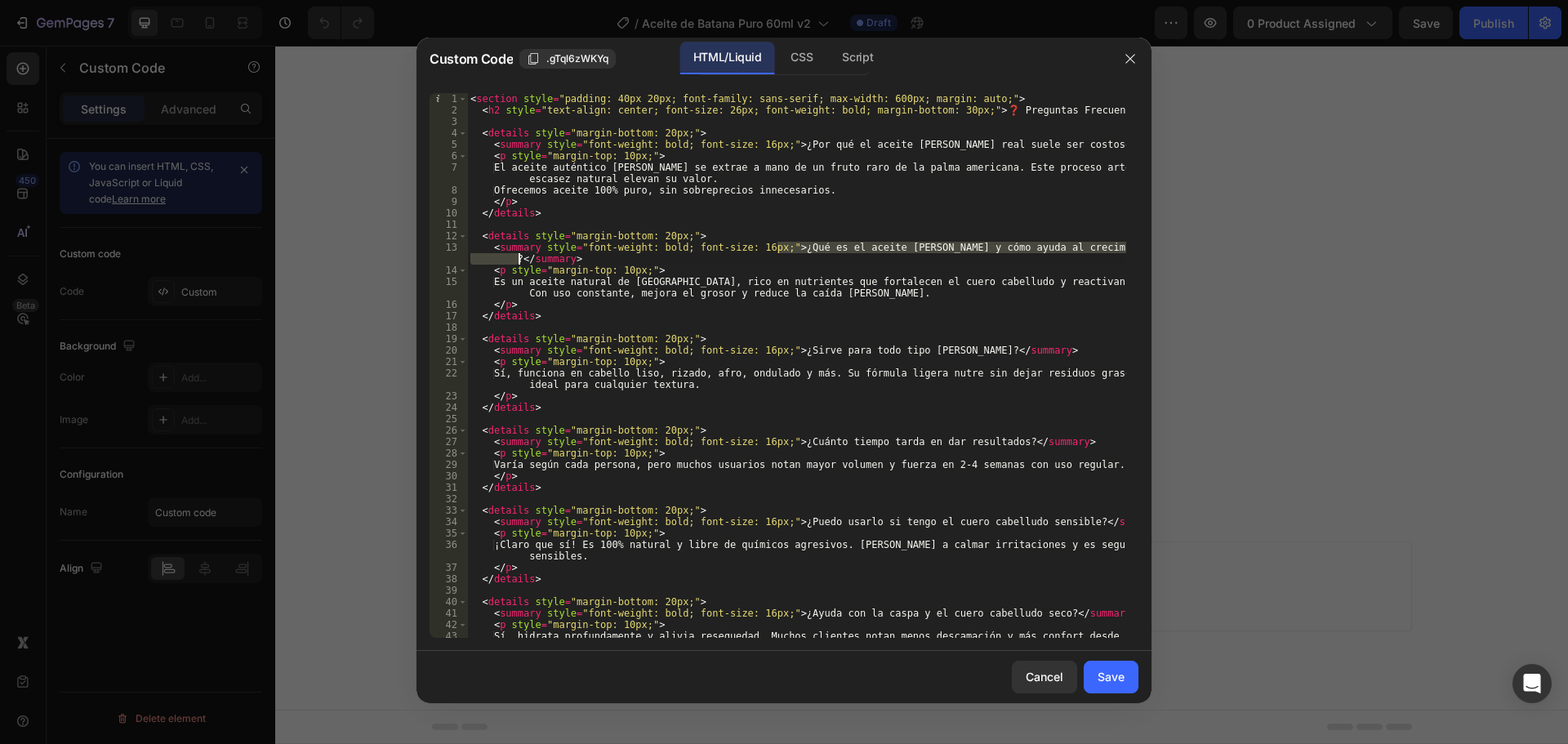
drag, startPoint x: 778, startPoint y: 248, endPoint x: 518, endPoint y: 259, distance: 260.2
click at [518, 259] on div "< section style = "padding: 40px 20px; font-family: sans-serif; max-width: 600p…" at bounding box center [796, 382] width 659 height 579
click at [622, 283] on div "< section style = "padding: 40px 20px; font-family: sans-serif; max-width: 600p…" at bounding box center [796, 382] width 659 height 579
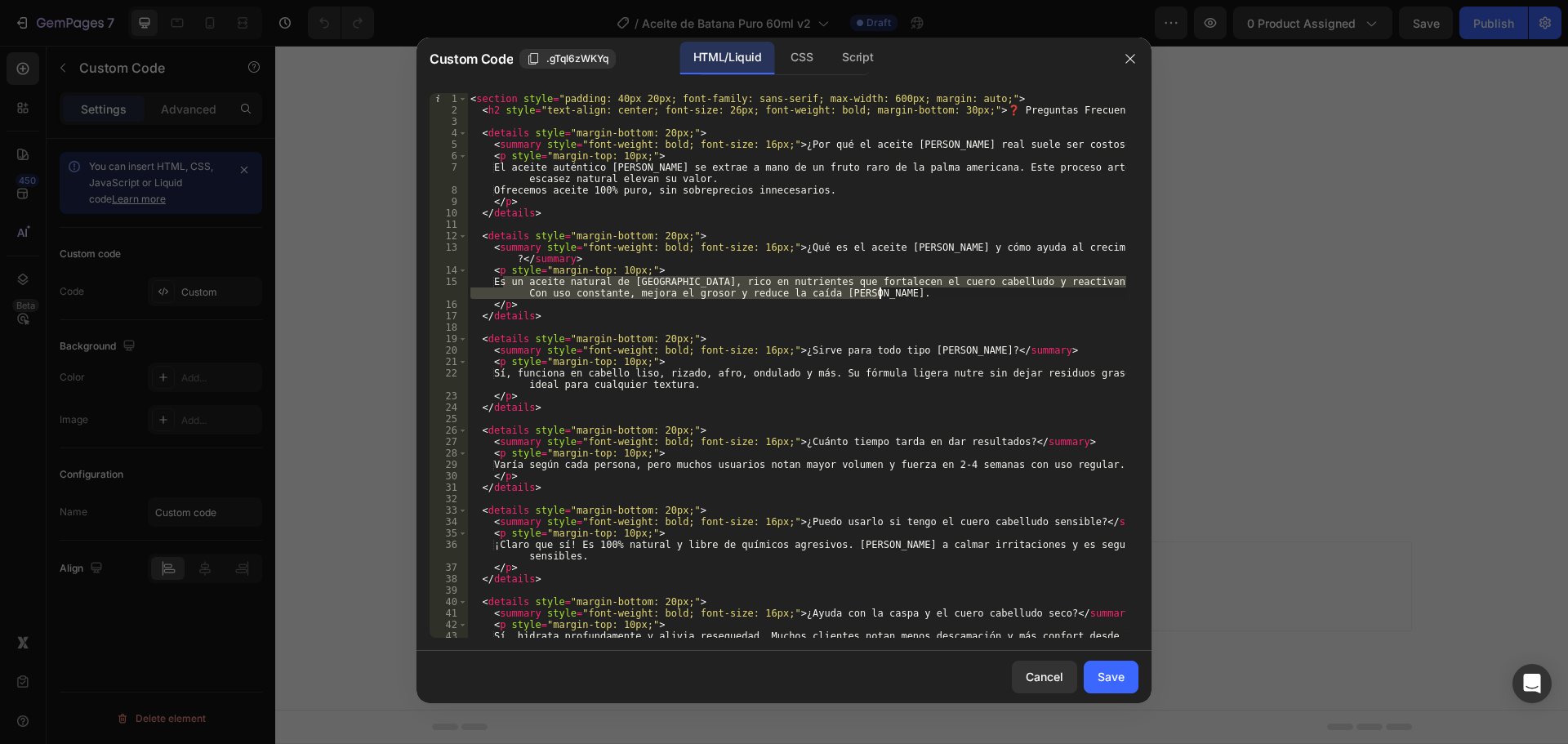
drag, startPoint x: 501, startPoint y: 278, endPoint x: 880, endPoint y: 298, distance: 379.5
click at [880, 298] on div "< section style = "padding: 40px 20px; font-family: sans-serif; max-width: 600p…" at bounding box center [796, 382] width 659 height 579
click at [781, 375] on div "< section style = "padding: 40px 20px; font-family: sans-serif; max-width: 600p…" at bounding box center [796, 382] width 659 height 579
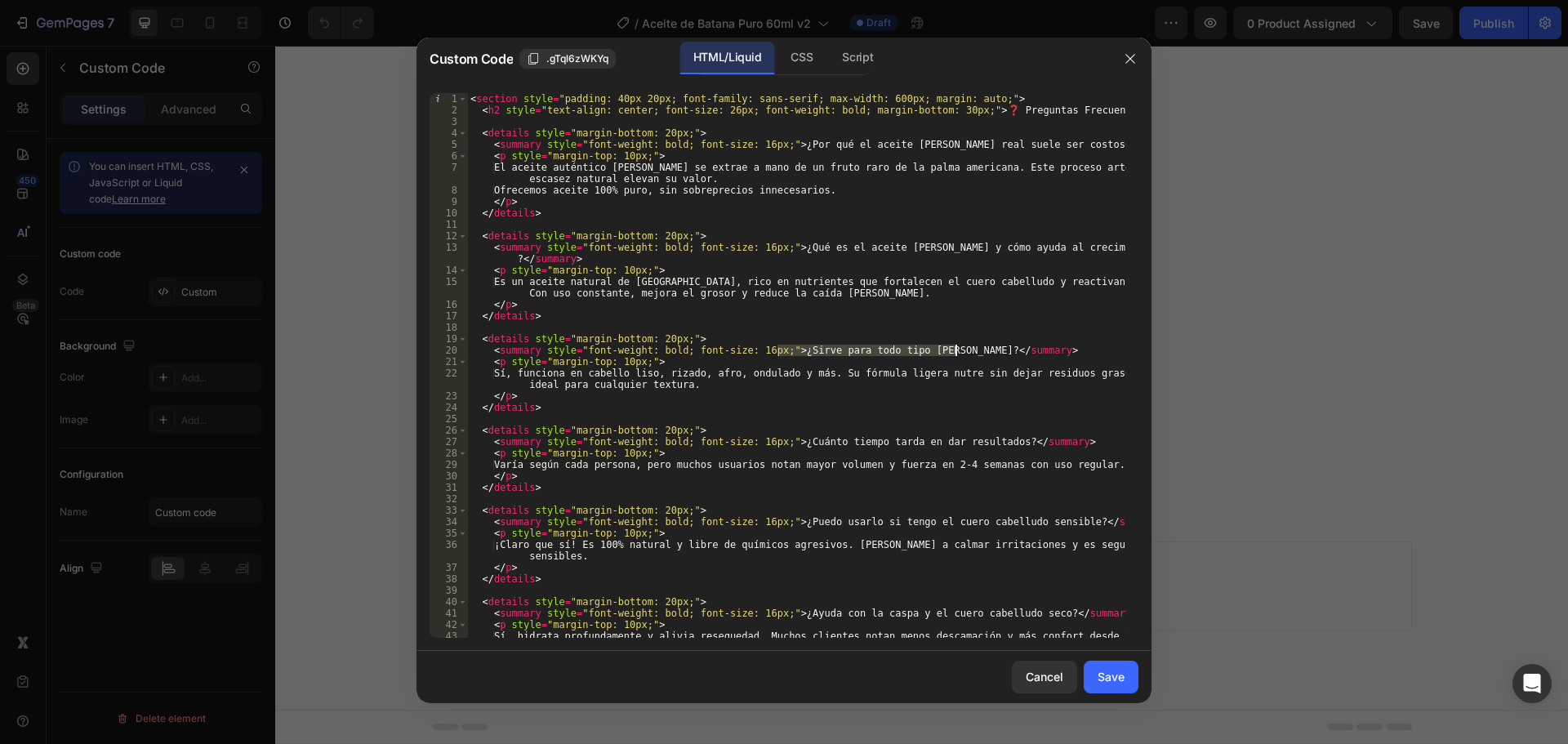
drag, startPoint x: 793, startPoint y: 357, endPoint x: 957, endPoint y: 352, distance: 164.1
click at [957, 352] on div "< section style = "padding: 40px 20px; font-family: sans-serif; max-width: 600p…" at bounding box center [796, 382] width 659 height 579
click at [739, 380] on div "< section style = "padding: 40px 20px; font-family: sans-serif; max-width: 600p…" at bounding box center [796, 382] width 659 height 579
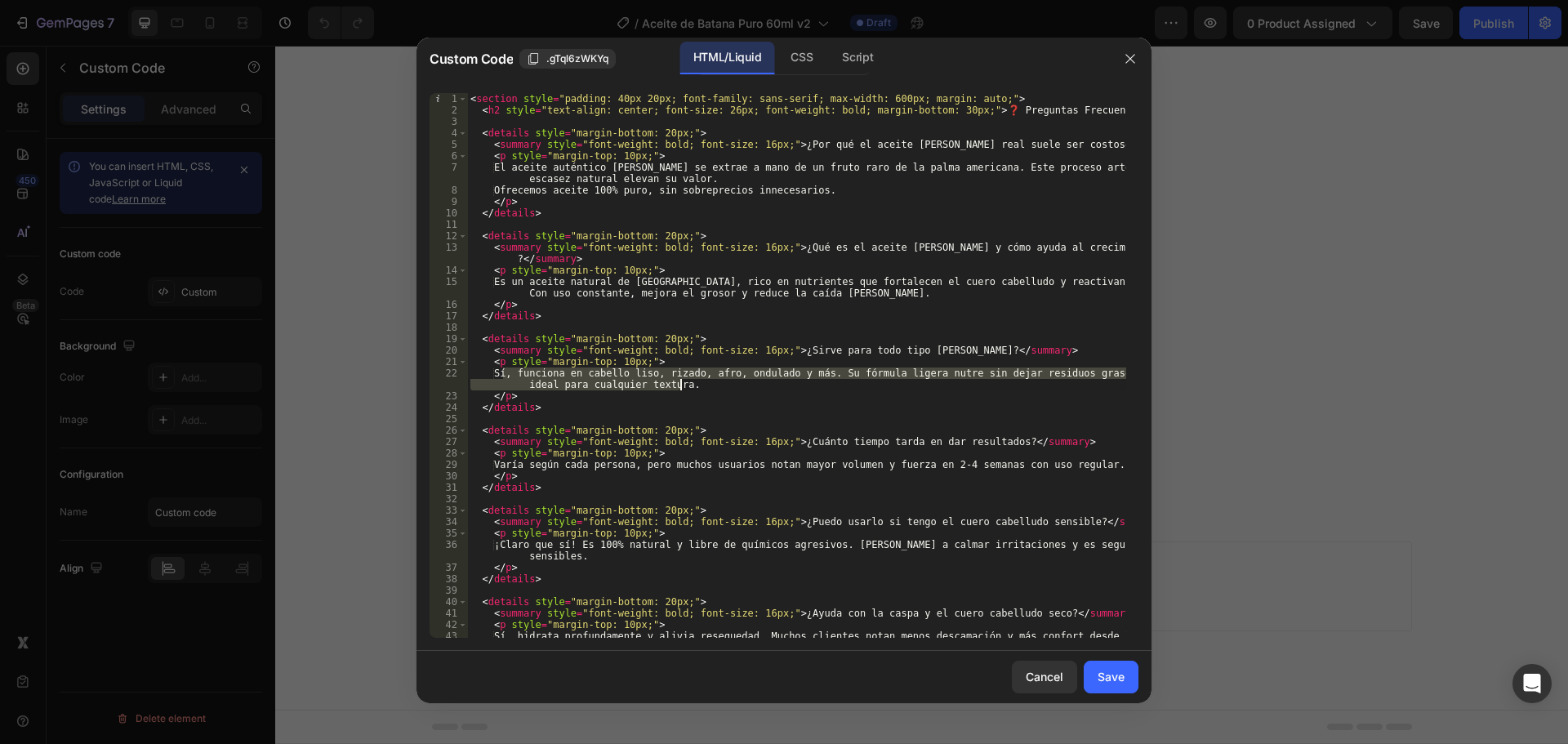
drag, startPoint x: 503, startPoint y: 372, endPoint x: 690, endPoint y: 387, distance: 187.6
click at [690, 387] on div "< section style = "padding: 40px 20px; font-family: sans-serif; max-width: 600p…" at bounding box center [796, 382] width 659 height 579
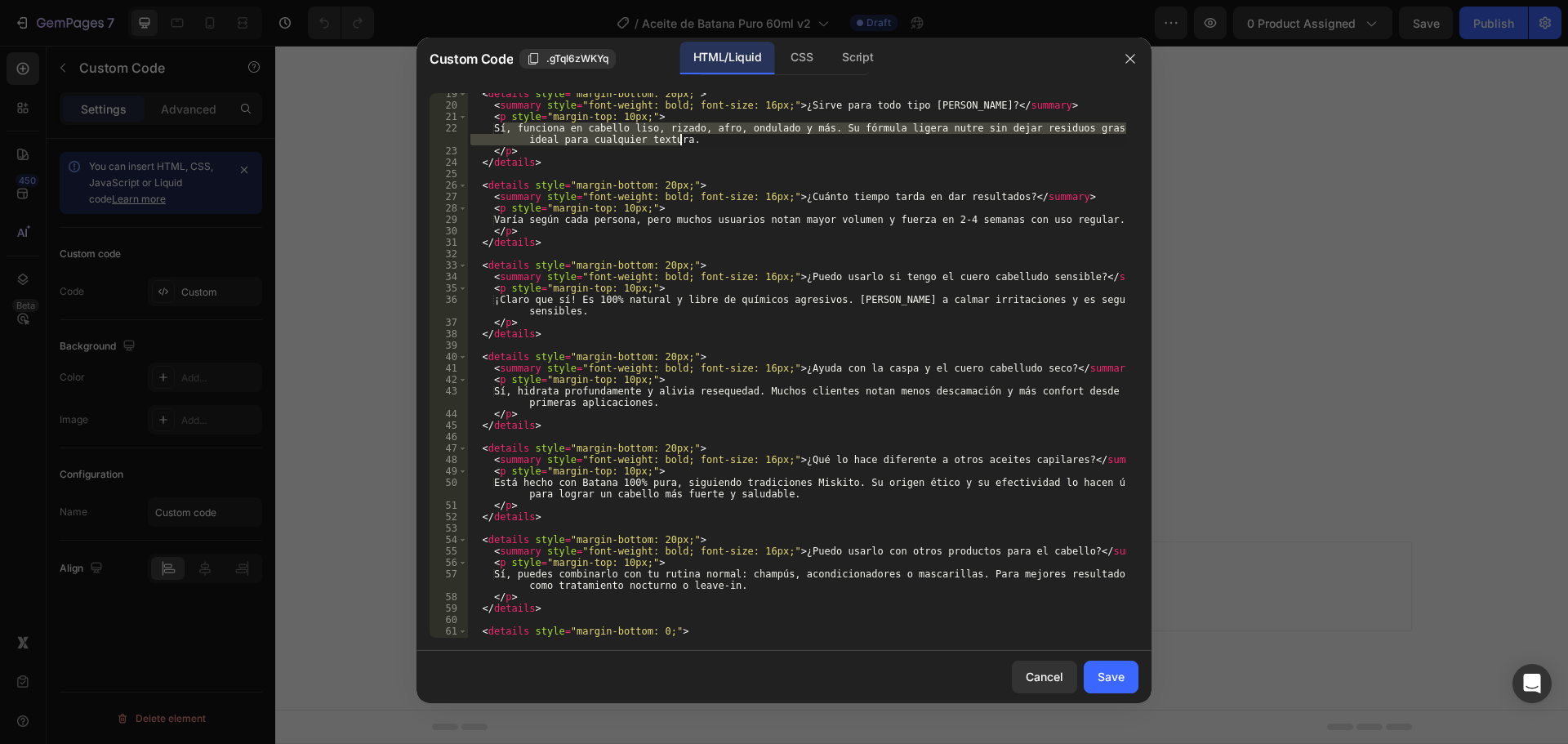
scroll to position [245, 0]
click at [880, 215] on div "< details style = "margin-bottom: 20px;" > < summary style = "font-weight: bold…" at bounding box center [796, 372] width 659 height 567
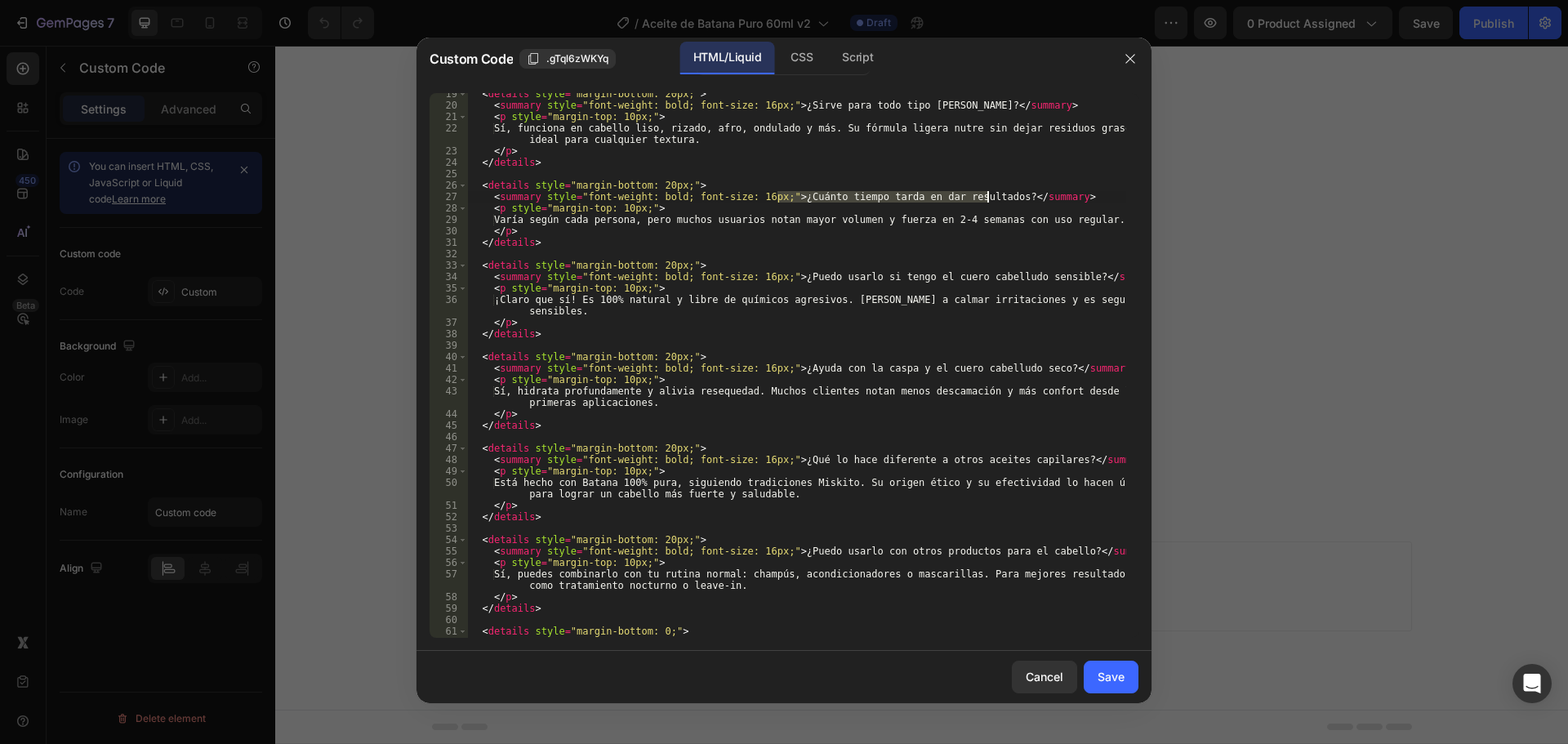
drag, startPoint x: 778, startPoint y: 196, endPoint x: 988, endPoint y: 197, distance: 210.0
click at [988, 197] on div "< details style = "margin-bottom: 20px;" > < summary style = "font-weight: bold…" at bounding box center [796, 372] width 659 height 567
click at [688, 235] on div "< details style = "margin-bottom: 20px;" > < summary style = "font-weight: bold…" at bounding box center [796, 372] width 659 height 567
drag, startPoint x: 502, startPoint y: 218, endPoint x: 1080, endPoint y: 219, distance: 578.0
click at [1080, 219] on div "< details style = "margin-bottom: 20px;" > < summary style = "font-weight: bold…" at bounding box center [796, 372] width 659 height 567
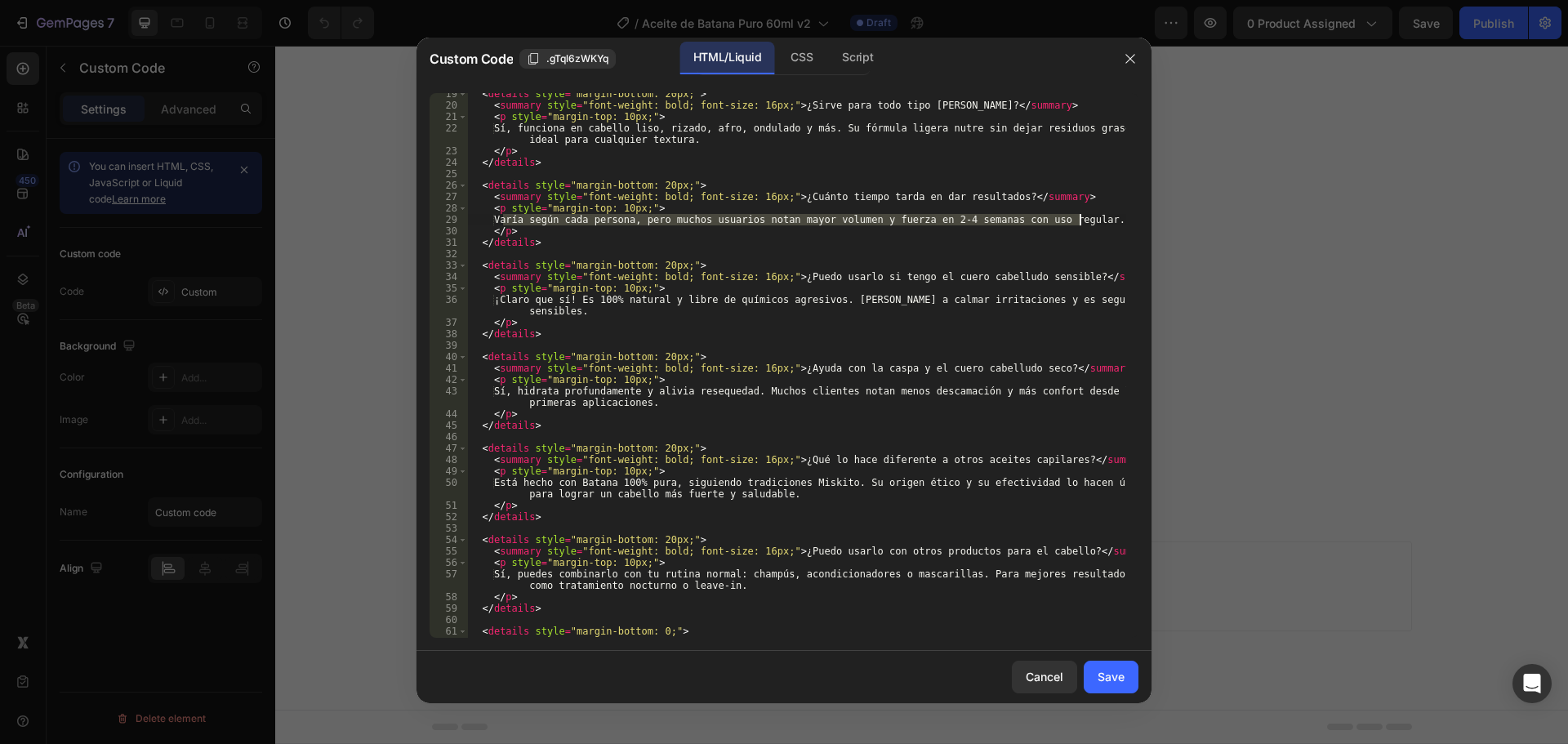
click at [811, 290] on div "< details style = "margin-bottom: 20px;" > < summary style = "font-weight: bold…" at bounding box center [796, 372] width 659 height 567
drag, startPoint x: 778, startPoint y: 274, endPoint x: 1053, endPoint y: 276, distance: 275.0
click at [1053, 276] on div "< details style = "margin-bottom: 20px;" > < summary style = "font-weight: bold…" at bounding box center [796, 372] width 659 height 567
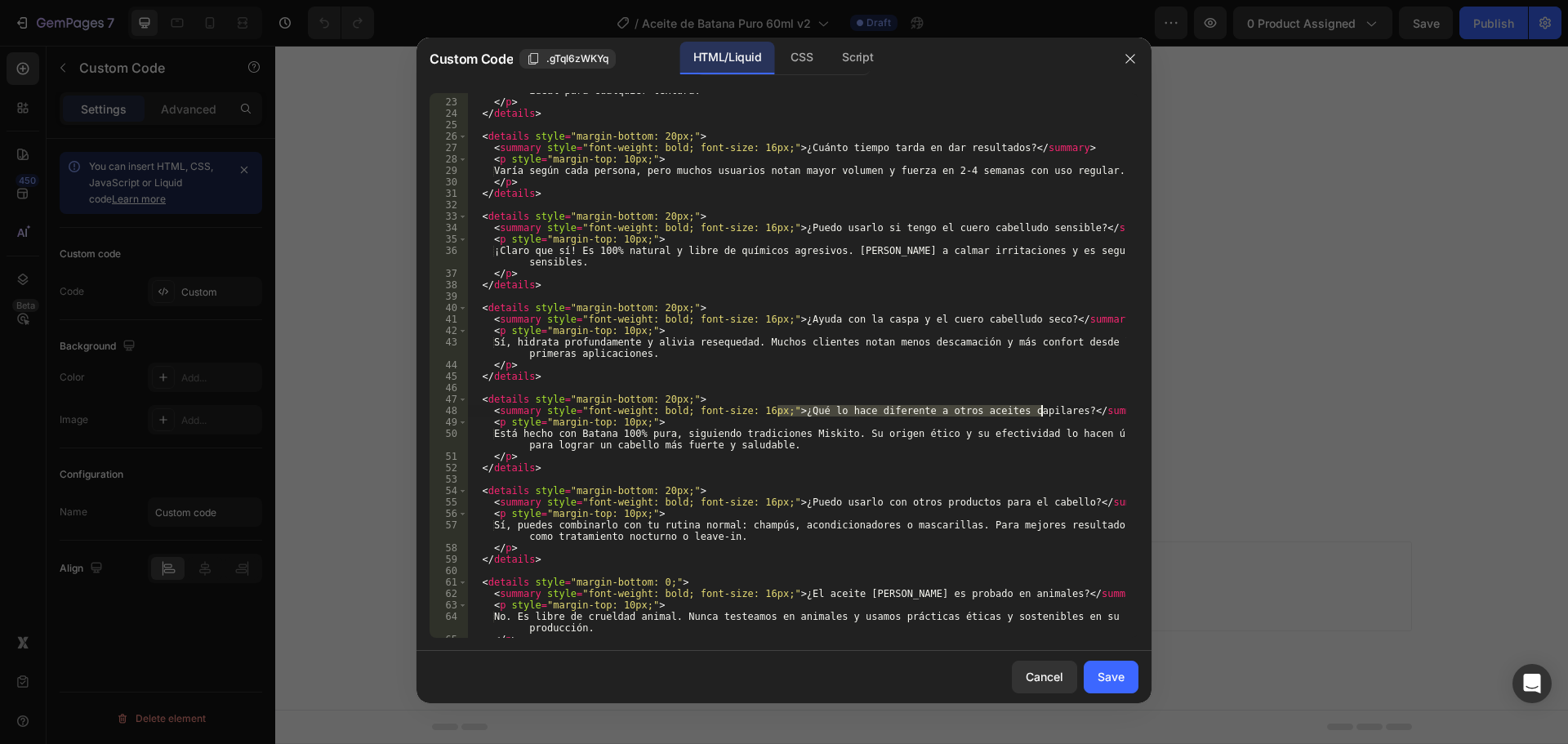
drag, startPoint x: 778, startPoint y: 407, endPoint x: 1041, endPoint y: 410, distance: 263.0
click at [1041, 410] on div "Sí, funciona en cabello liso, rizado, afro, ondulado y más. Su fórmula ligera n…" at bounding box center [796, 363] width 659 height 579
click at [827, 438] on div "Sí, funciona en cabello liso, rizado, afro, ondulado y más. Su fórmula ligera n…" at bounding box center [796, 363] width 659 height 579
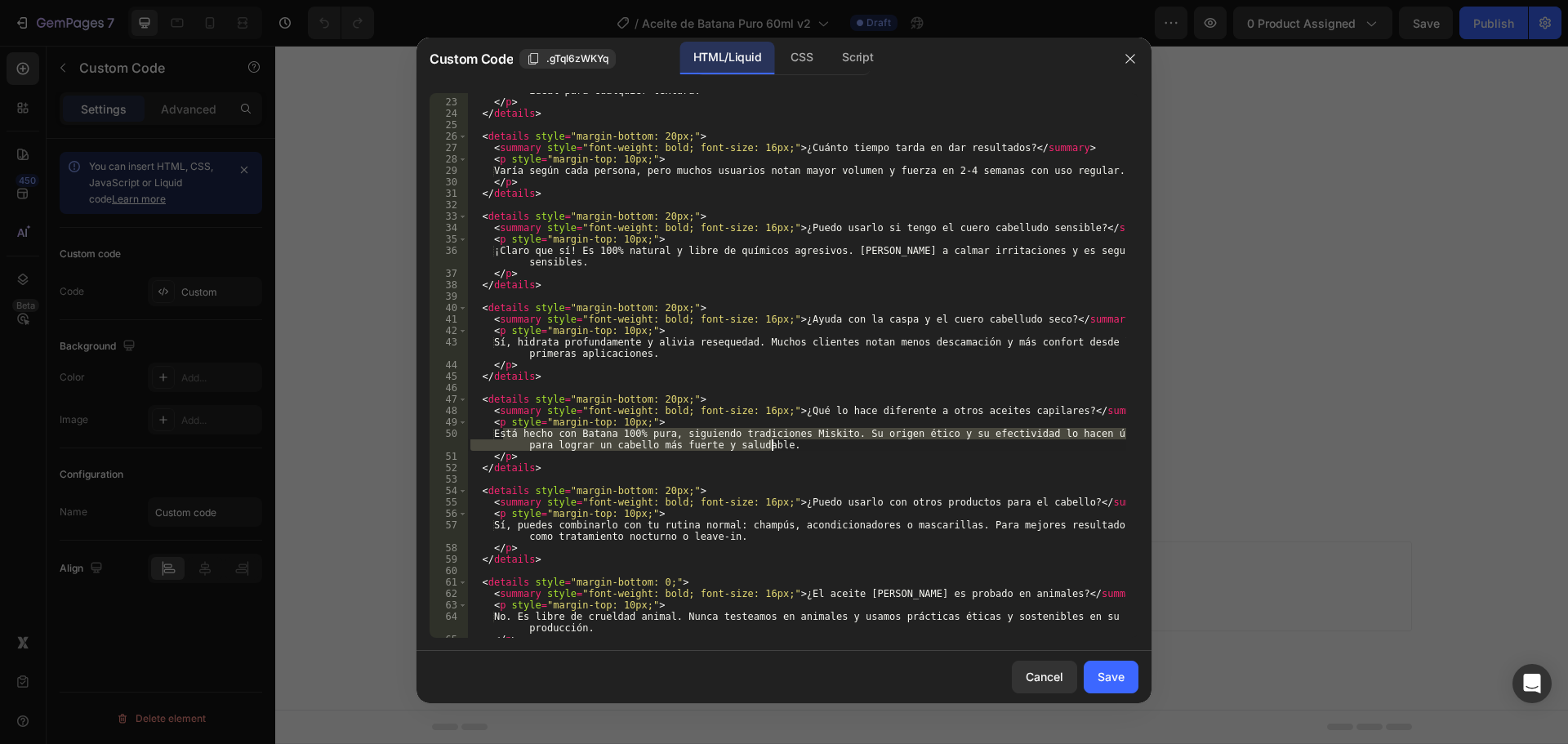
drag, startPoint x: 501, startPoint y: 433, endPoint x: 773, endPoint y: 445, distance: 272.3
click at [773, 445] on div "Sí, funciona en cabello liso, rizado, afro, ondulado y más. Su fórmula ligera n…" at bounding box center [796, 363] width 659 height 579
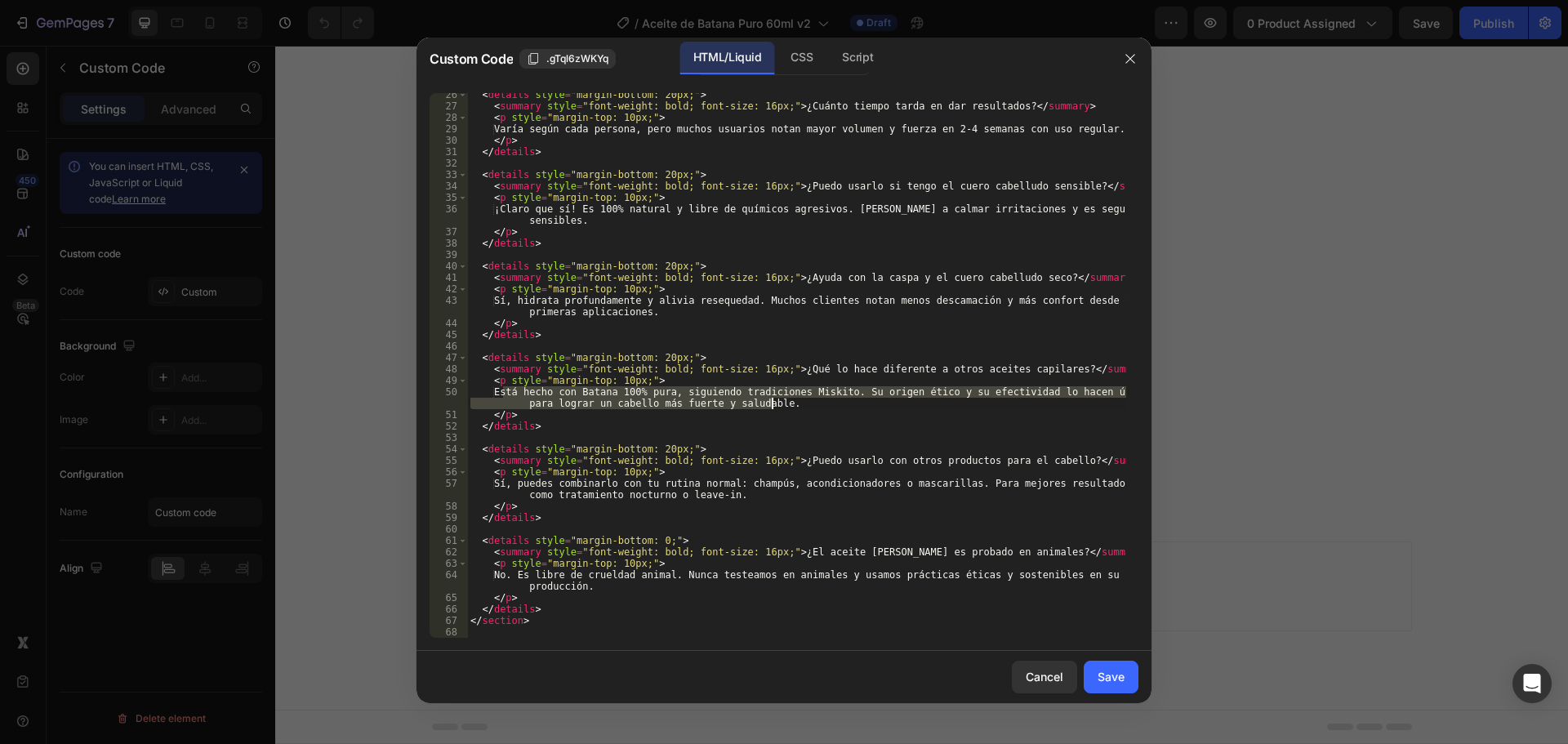
scroll to position [335, 0]
click at [819, 485] on div "< details style = "margin-bottom: 20px;" > < summary style = "font-weight: bold…" at bounding box center [796, 372] width 659 height 567
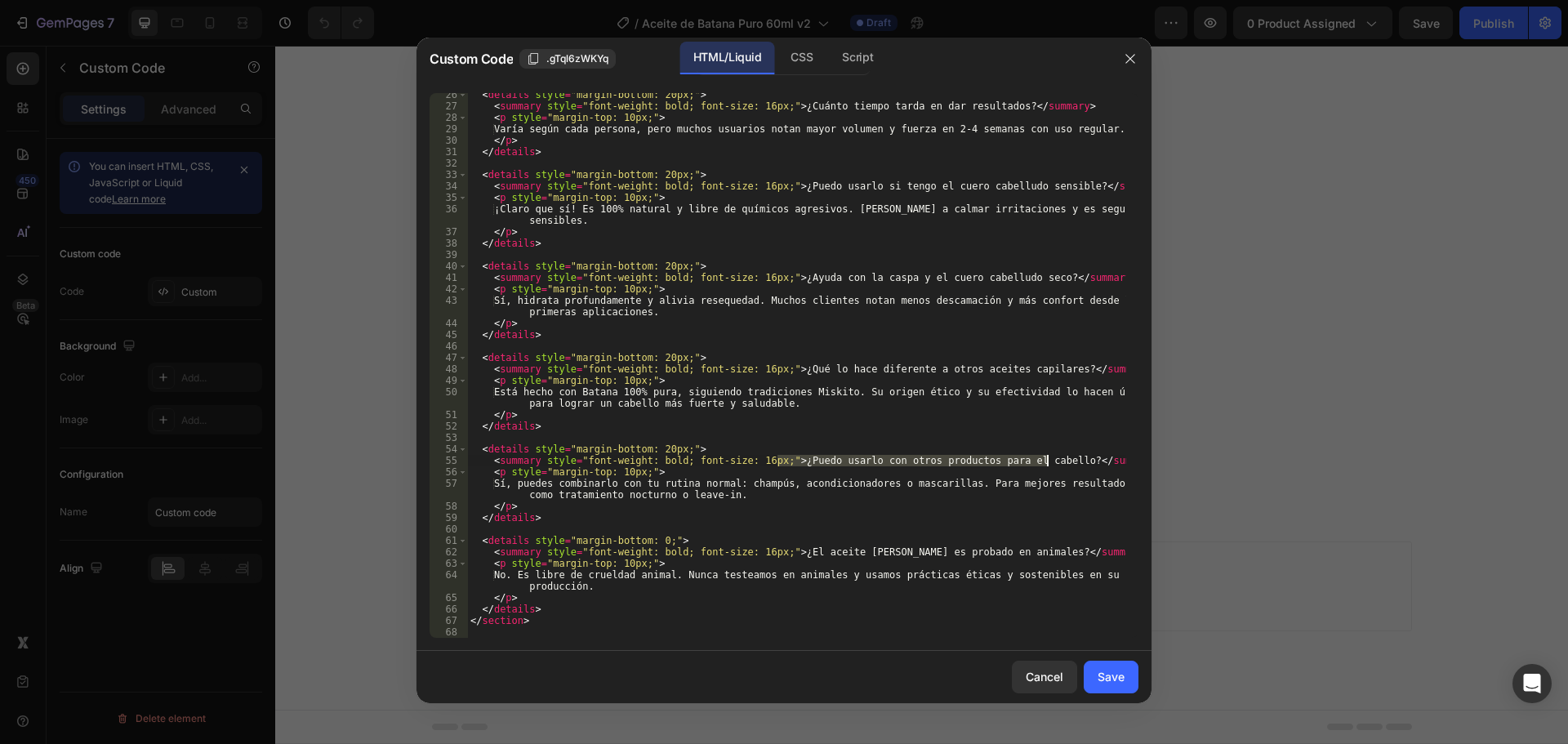
drag, startPoint x: 778, startPoint y: 460, endPoint x: 1047, endPoint y: 462, distance: 269.0
click at [1047, 462] on div "< details style = "margin-bottom: 20px;" > < summary style = "font-weight: bold…" at bounding box center [796, 372] width 659 height 567
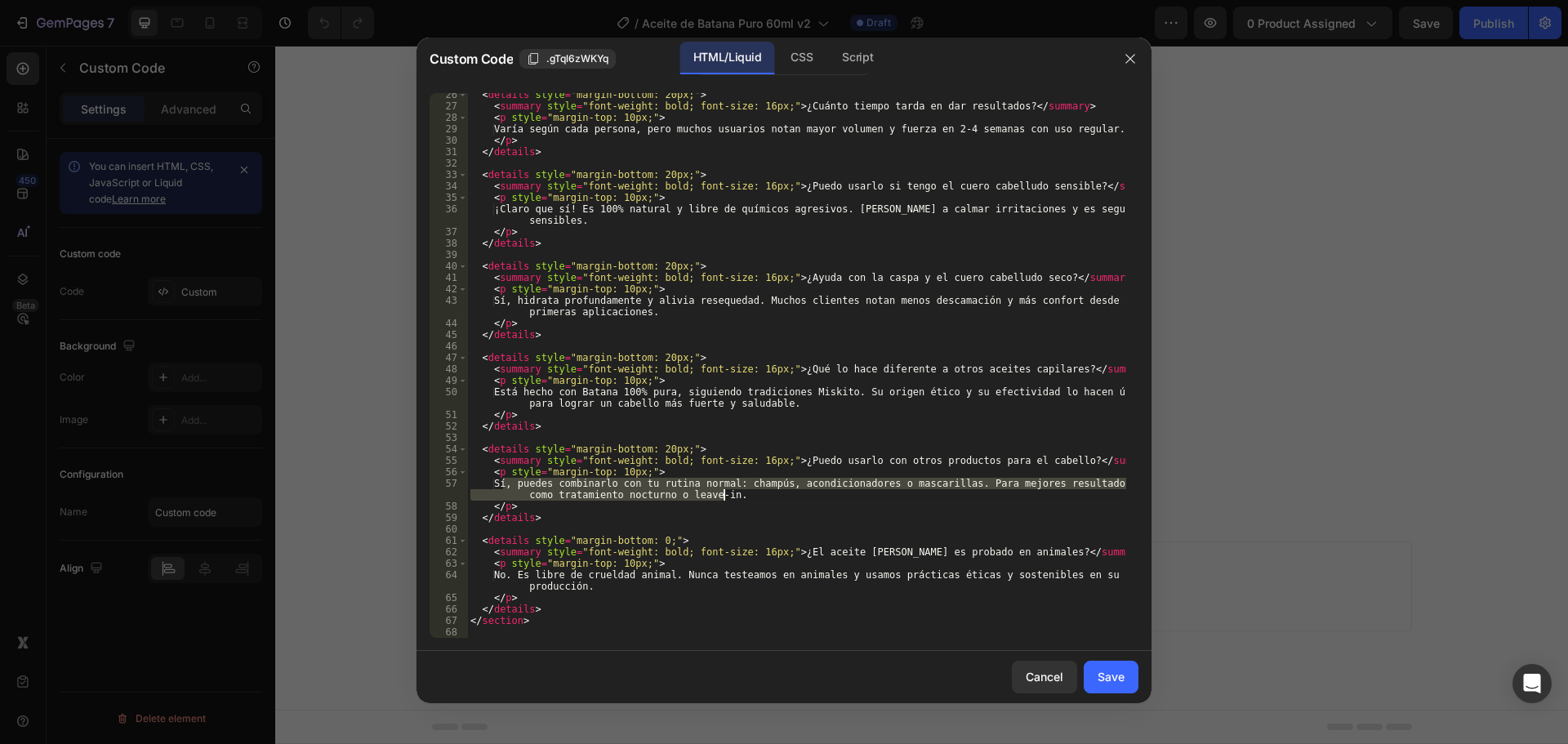
drag, startPoint x: 502, startPoint y: 483, endPoint x: 725, endPoint y: 492, distance: 223.2
click at [725, 492] on div "< details style = "margin-bottom: 20px;" > < summary style = "font-weight: bold…" at bounding box center [796, 372] width 659 height 567
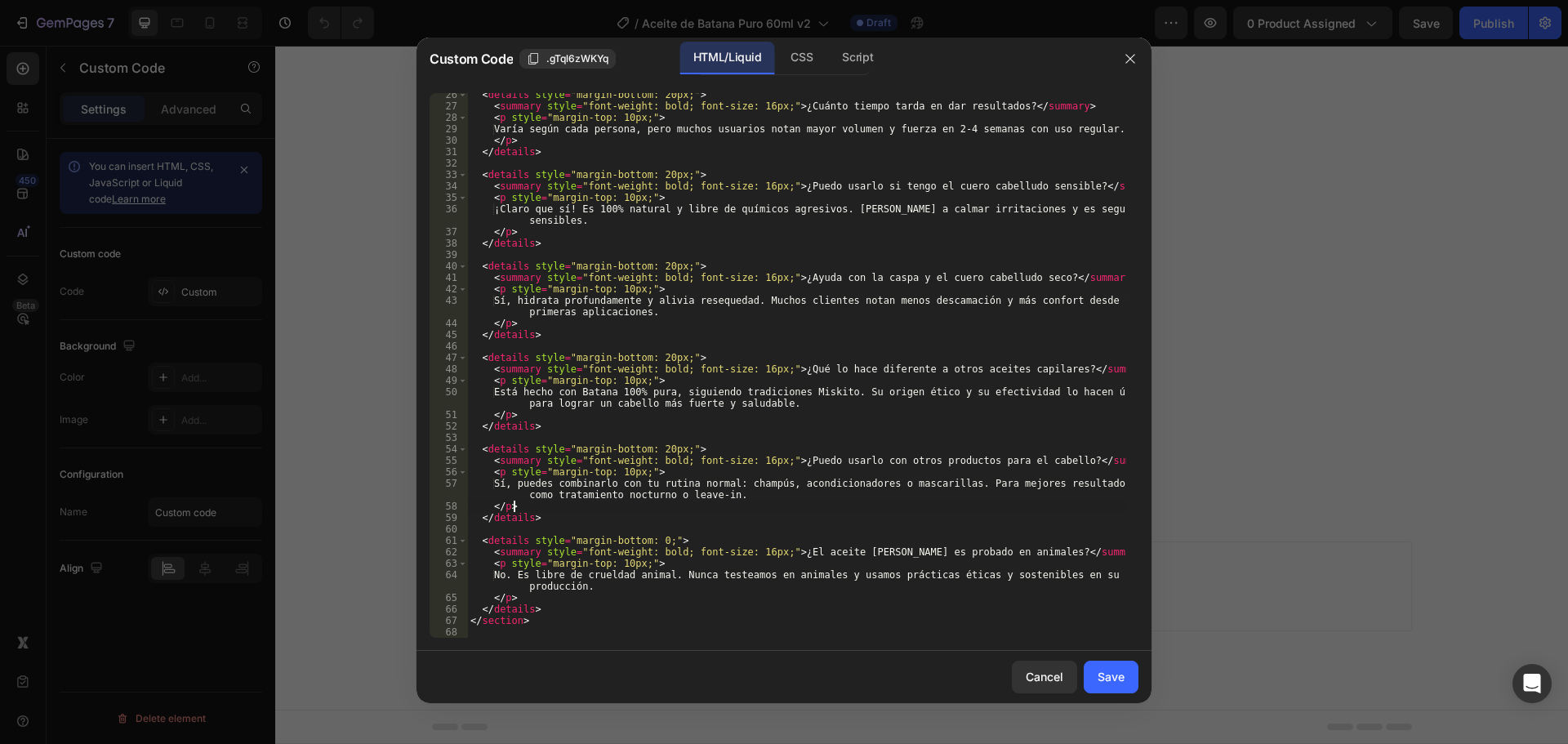
click at [774, 509] on div "< details style = "margin-bottom: 20px;" > < summary style = "font-weight: bold…" at bounding box center [796, 372] width 659 height 567
type textarea "</p>"
click at [1043, 692] on button "Cancel" at bounding box center [1044, 677] width 65 height 33
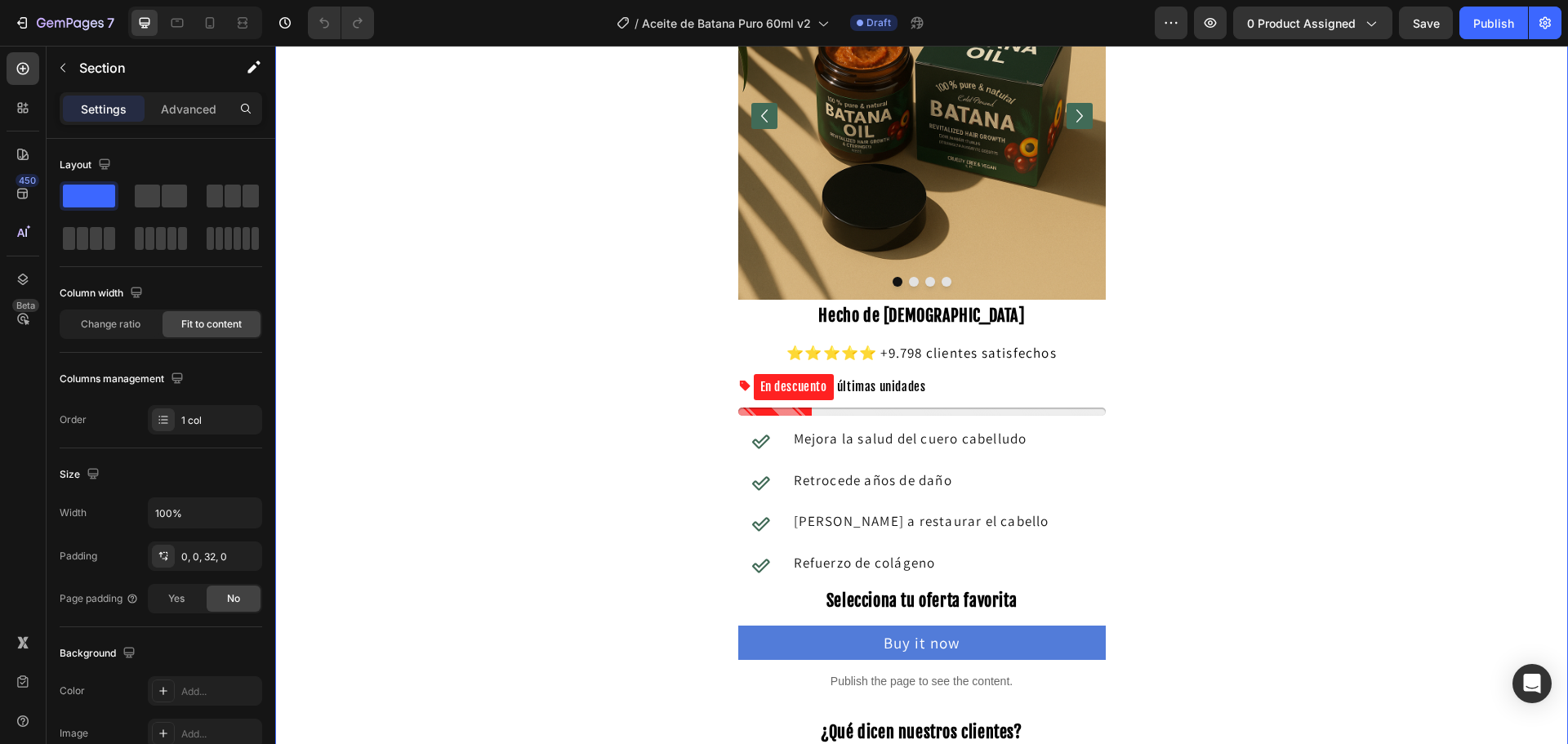
scroll to position [0, 0]
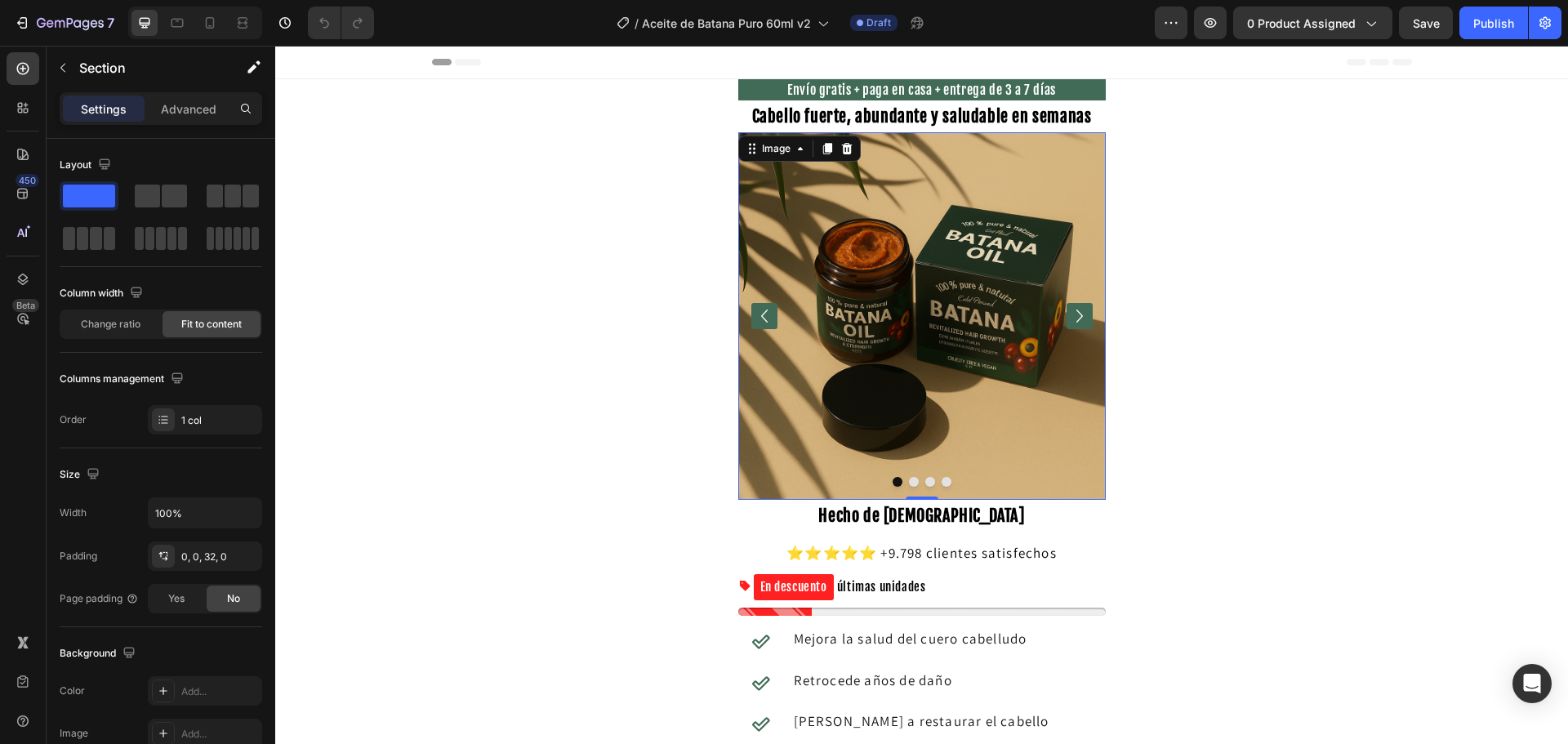
click at [901, 280] on img at bounding box center [921, 315] width 367 height 367
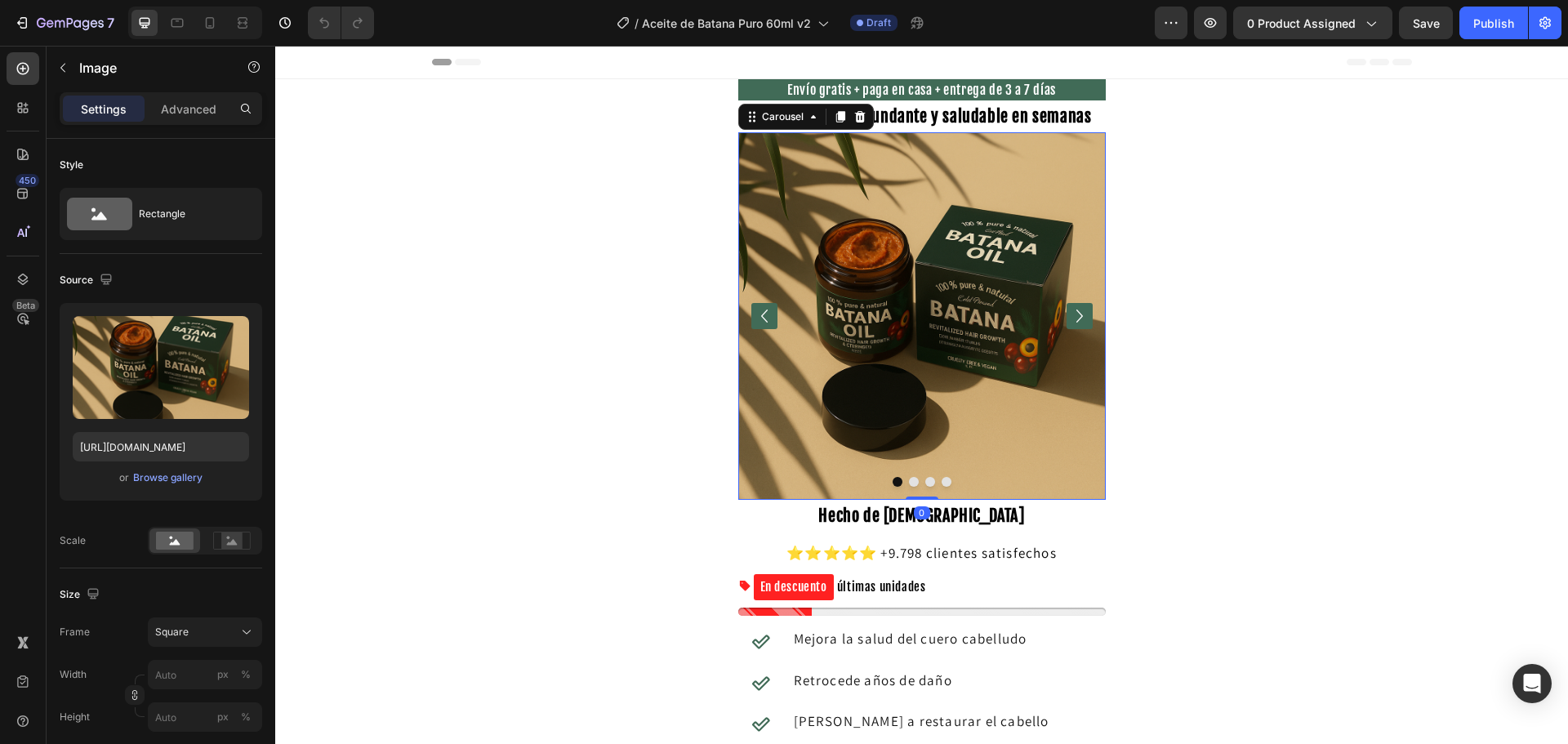
click at [1082, 320] on icon "Carousel Next Arrow" at bounding box center [1080, 316] width 27 height 27
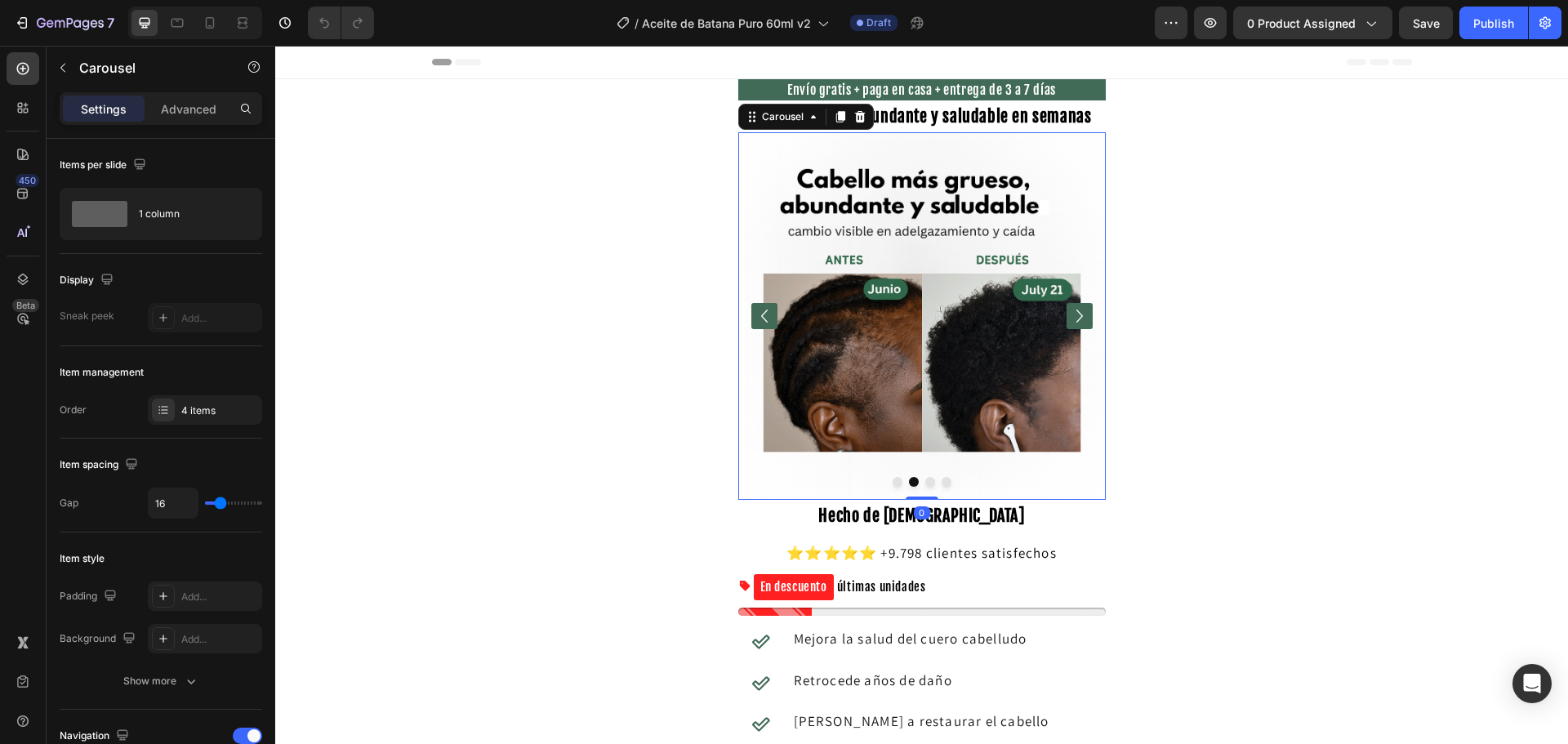
click at [1082, 320] on icon "Carousel Next Arrow" at bounding box center [1080, 316] width 27 height 27
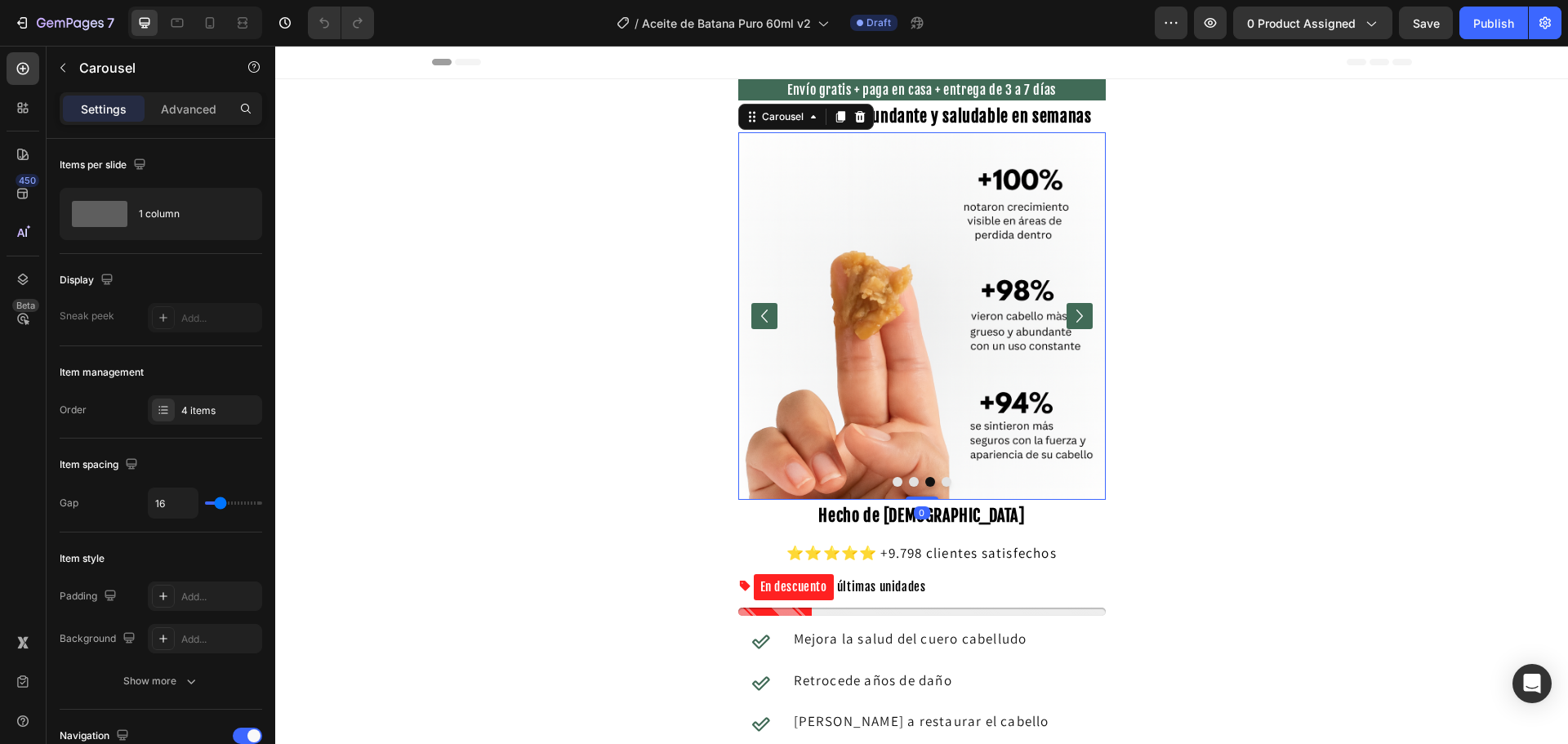
click at [1082, 320] on icon "Carousel Next Arrow" at bounding box center [1080, 316] width 27 height 27
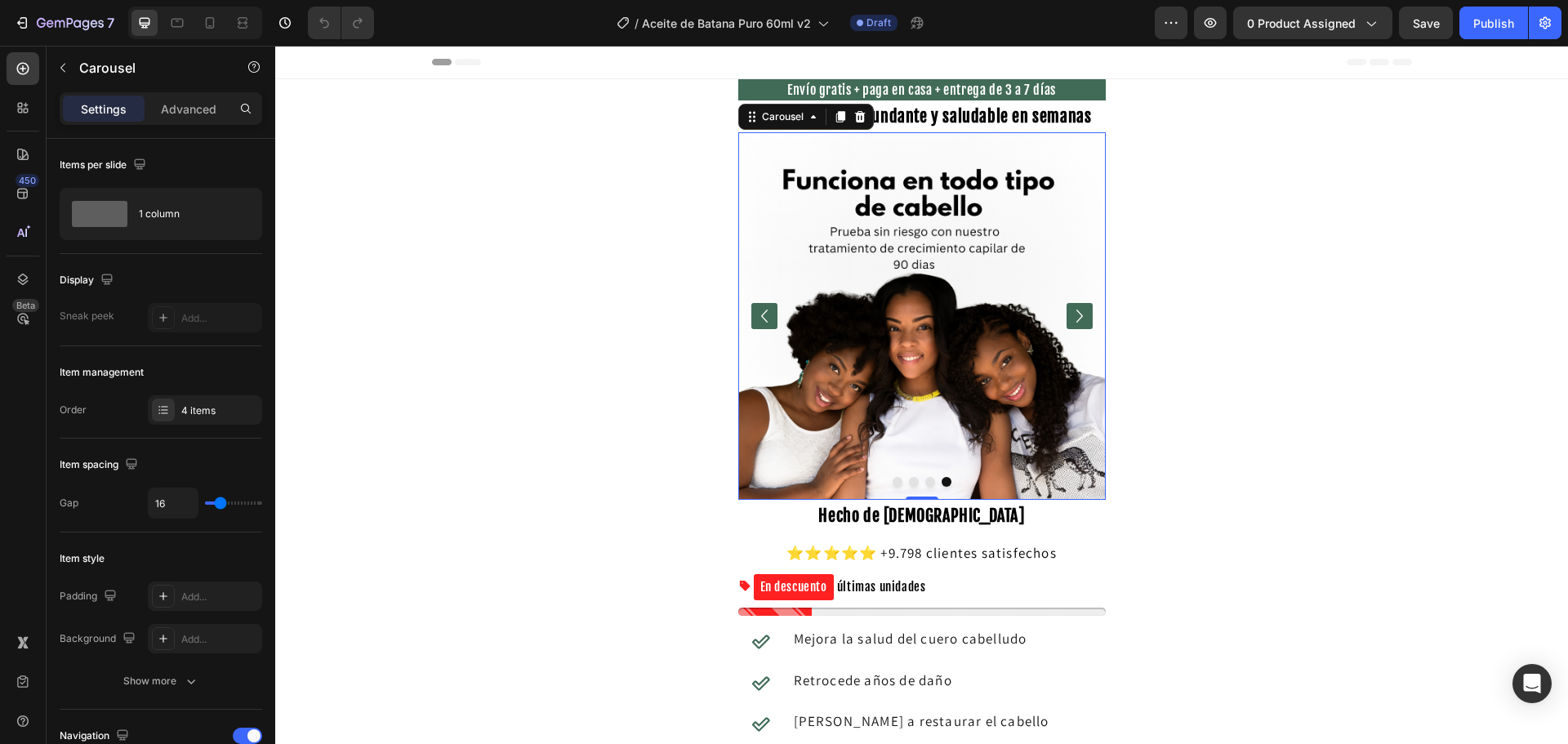
click at [1082, 320] on icon "Carousel Next Arrow" at bounding box center [1080, 316] width 27 height 27
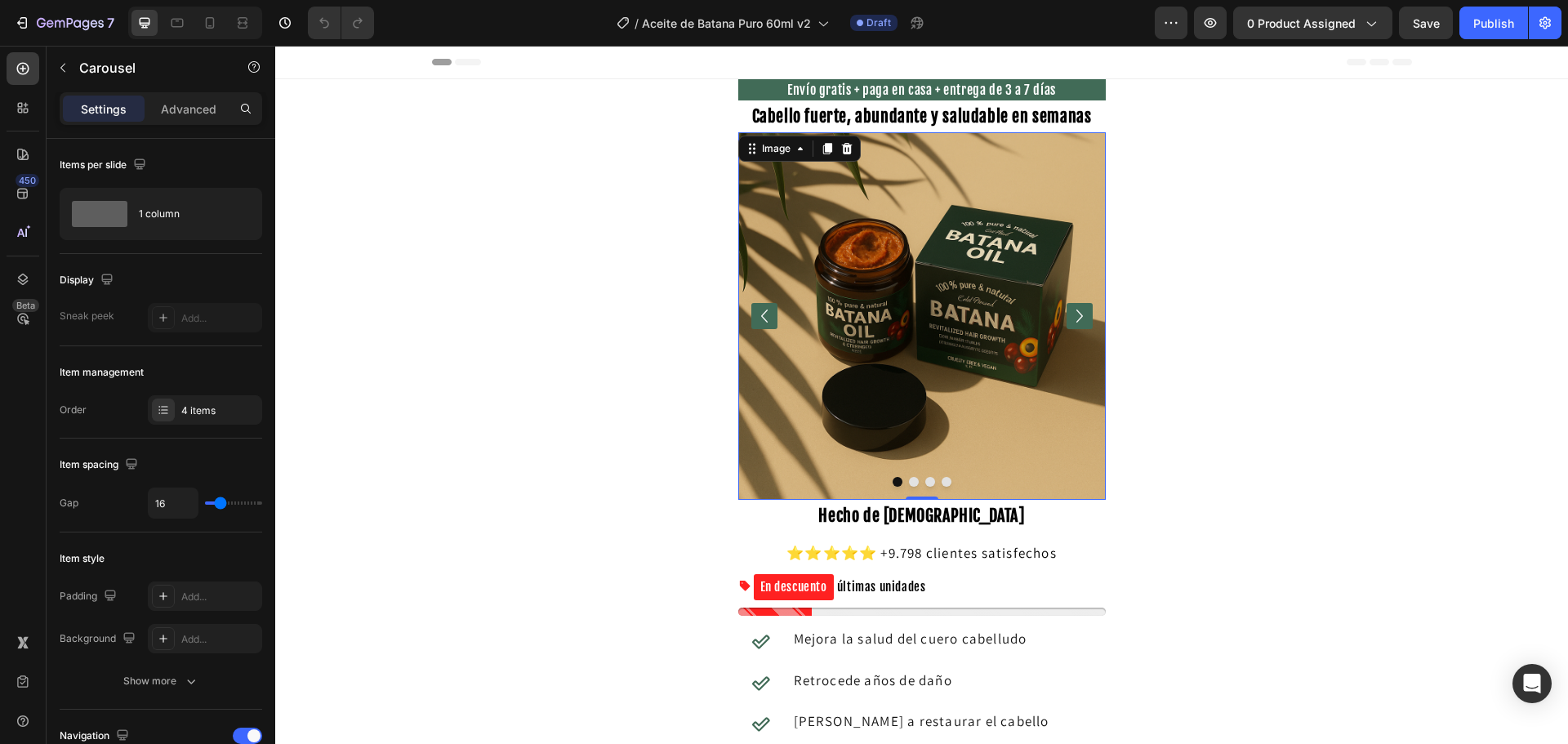
click at [942, 321] on img at bounding box center [921, 315] width 367 height 367
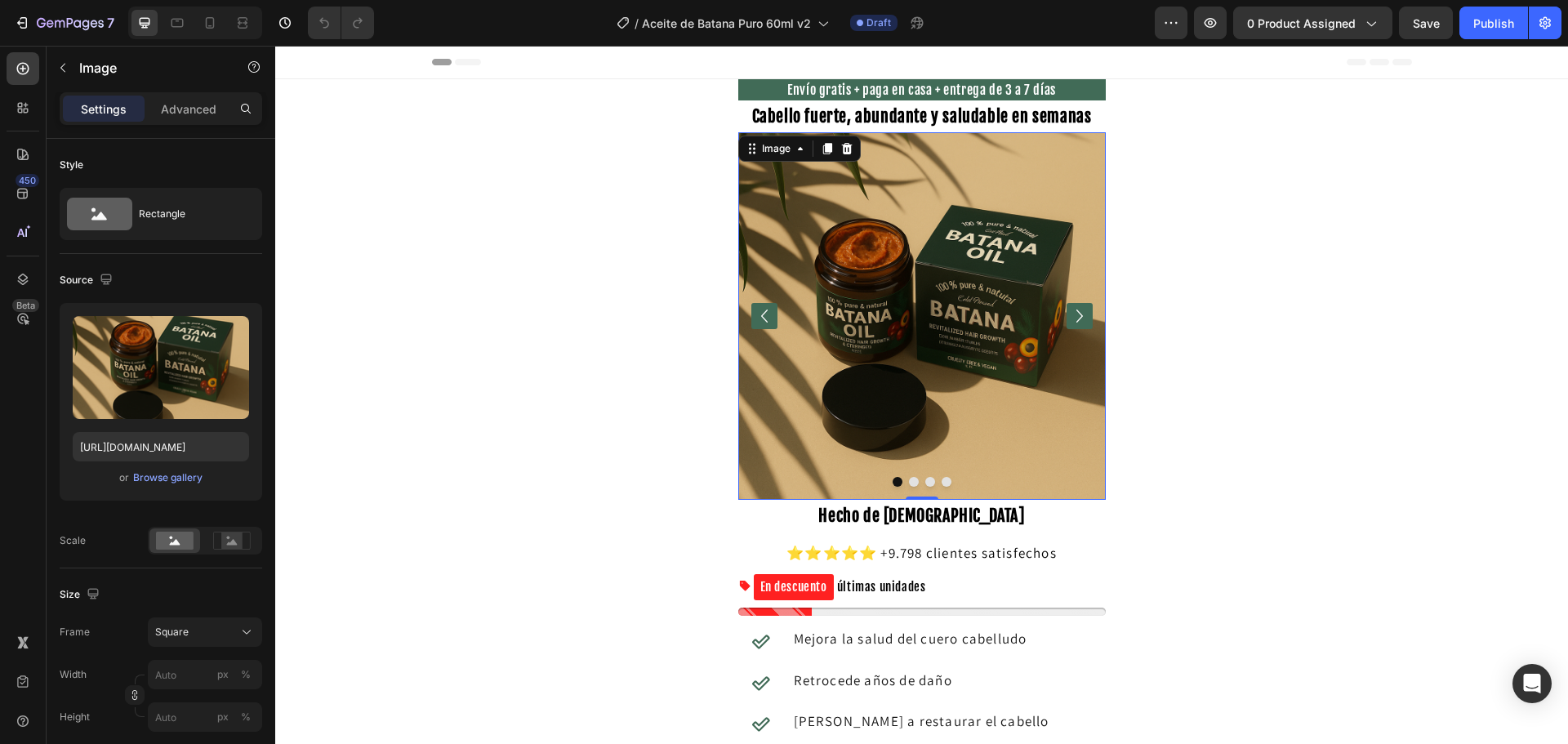
click at [895, 227] on img at bounding box center [921, 315] width 367 height 367
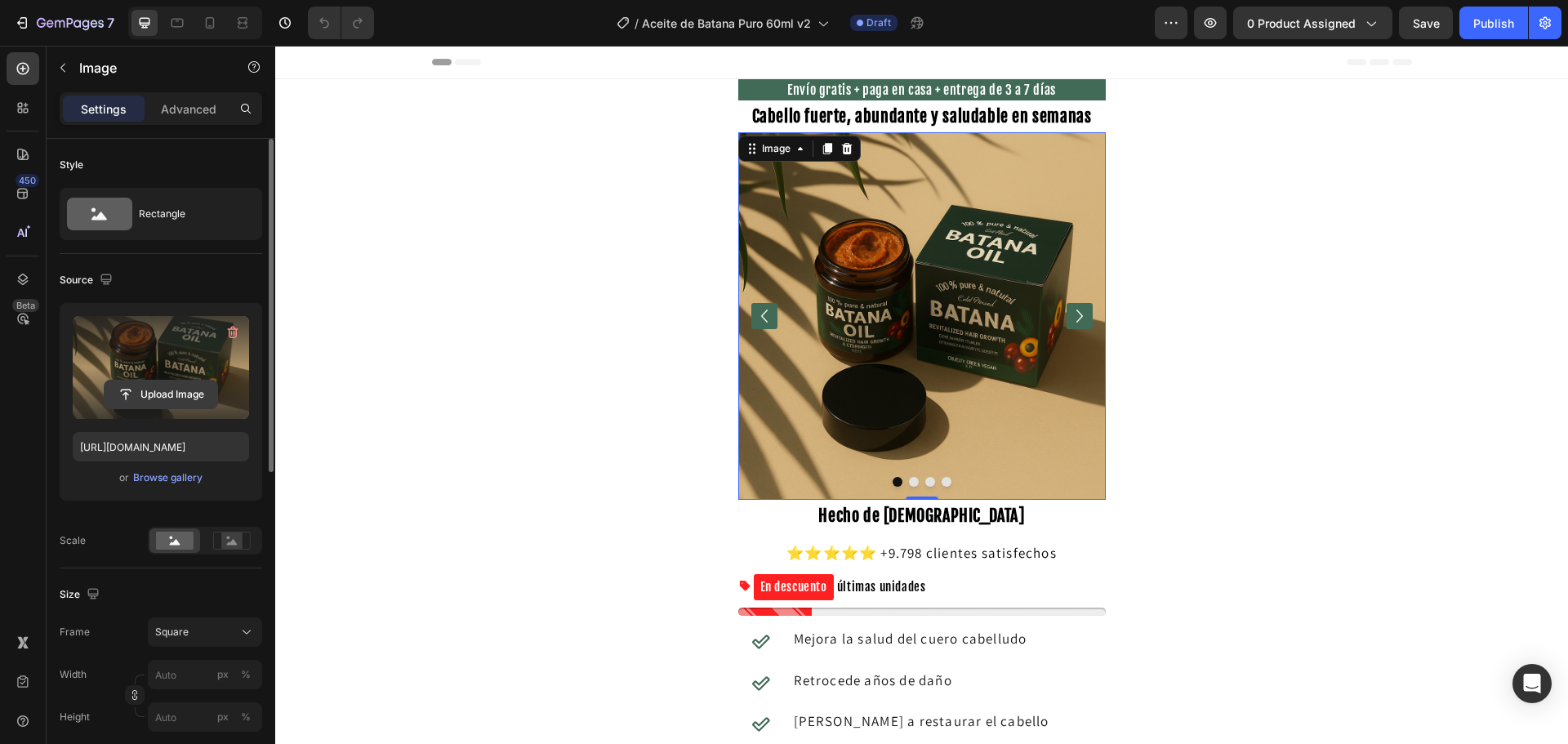
click at [155, 397] on input "file" at bounding box center [160, 394] width 112 height 27
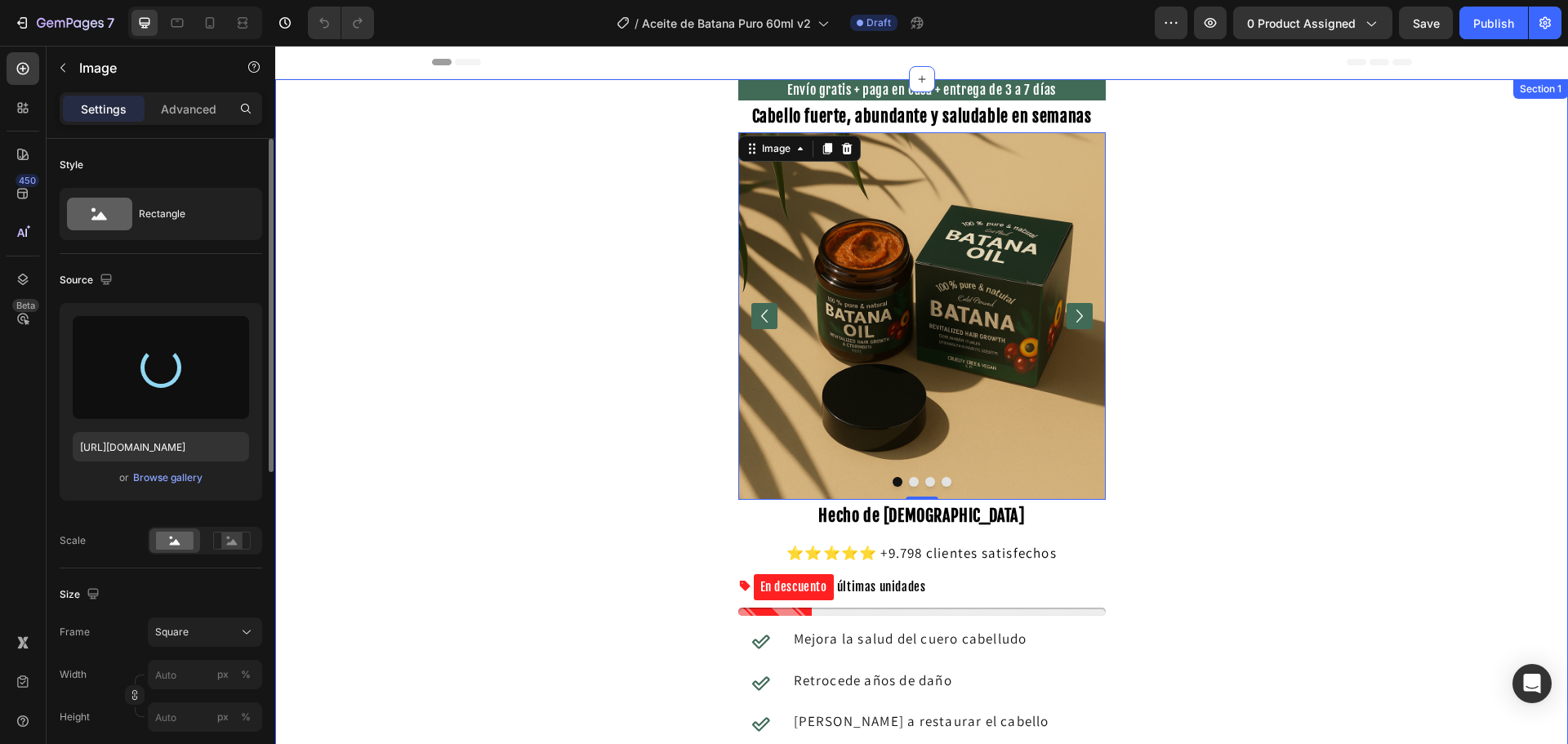
type input "[URL][DOMAIN_NAME]"
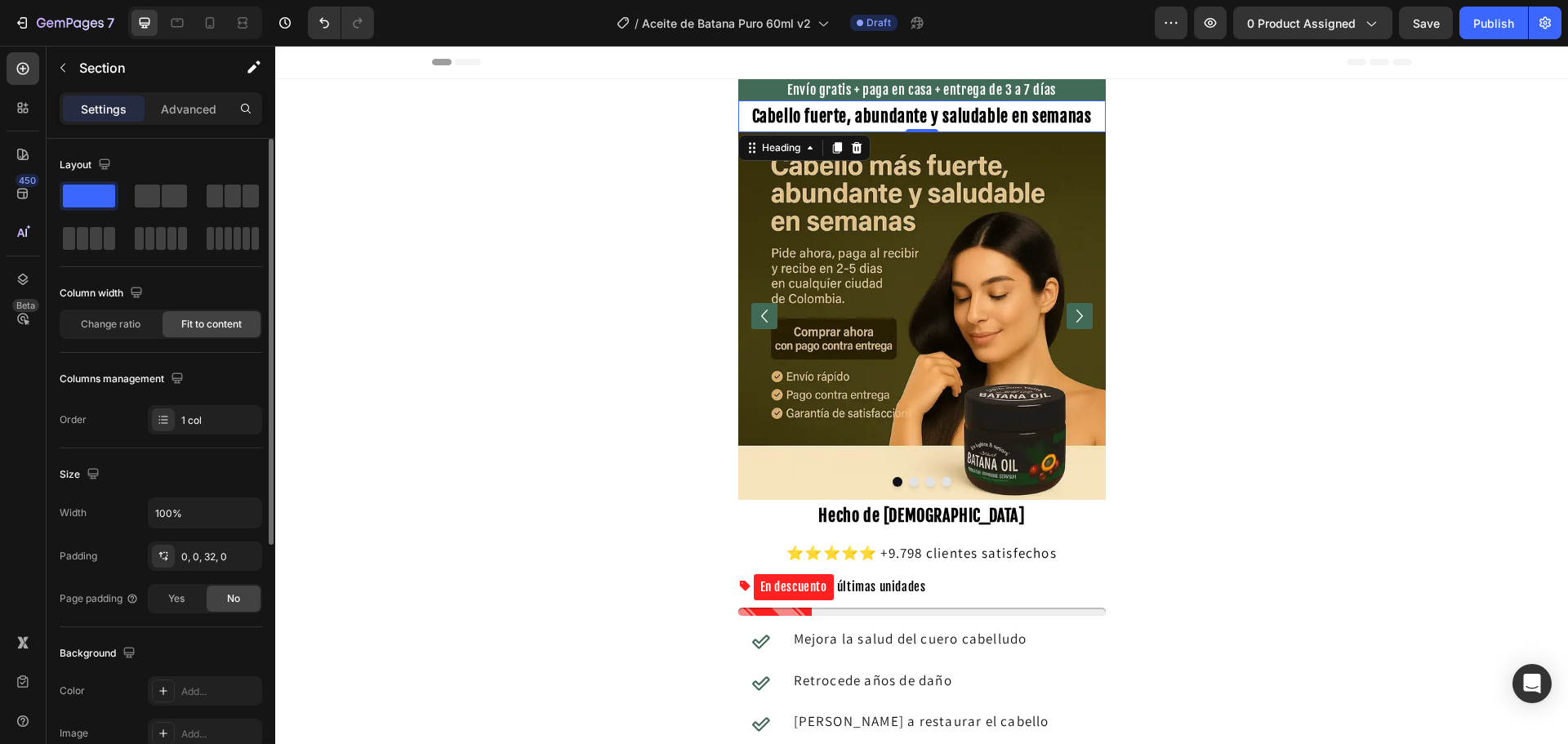
click at [818, 118] on strong "Cabello fuerte, abundante y saludable en semanas" at bounding box center [922, 116] width 340 height 20
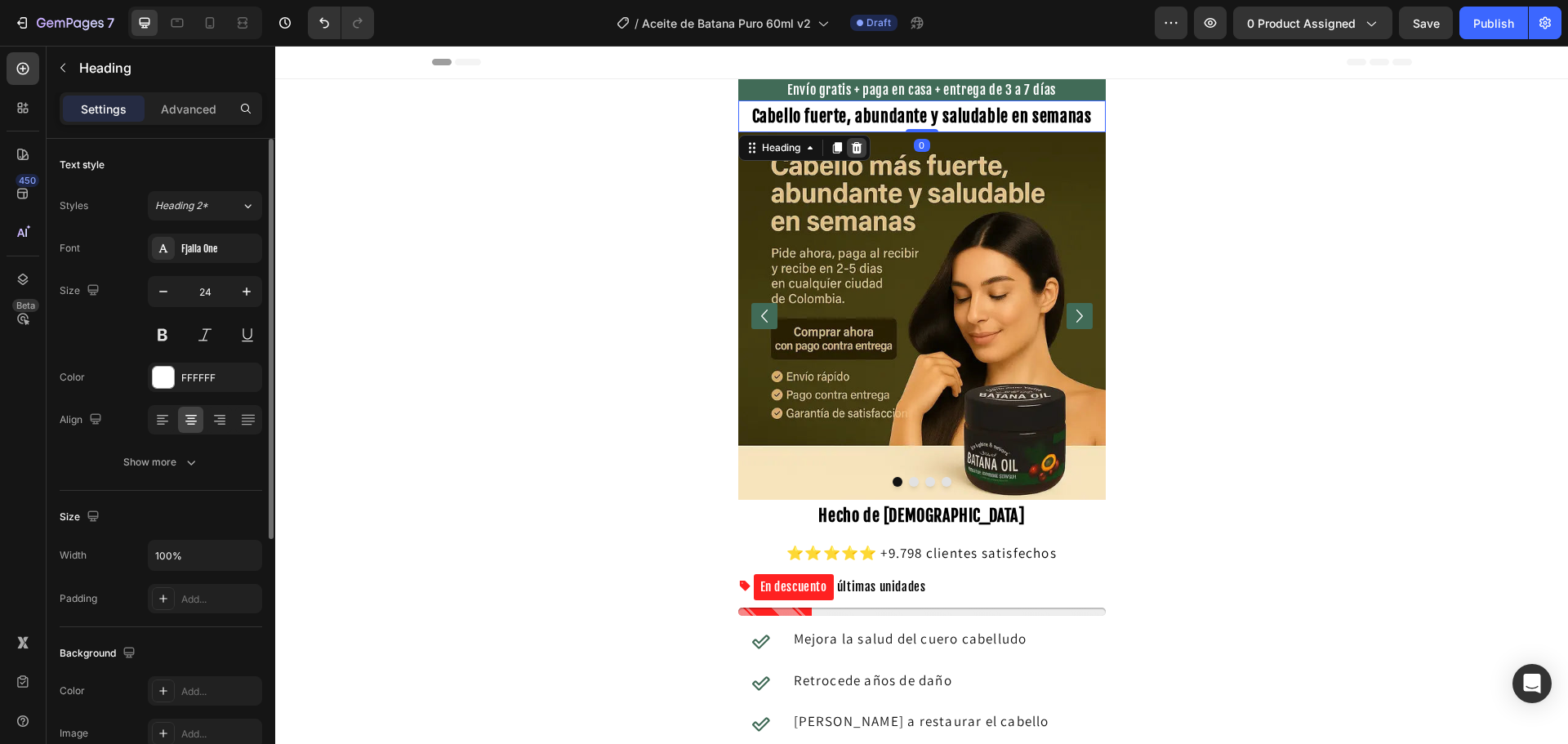
click at [850, 145] on icon at bounding box center [857, 148] width 13 height 13
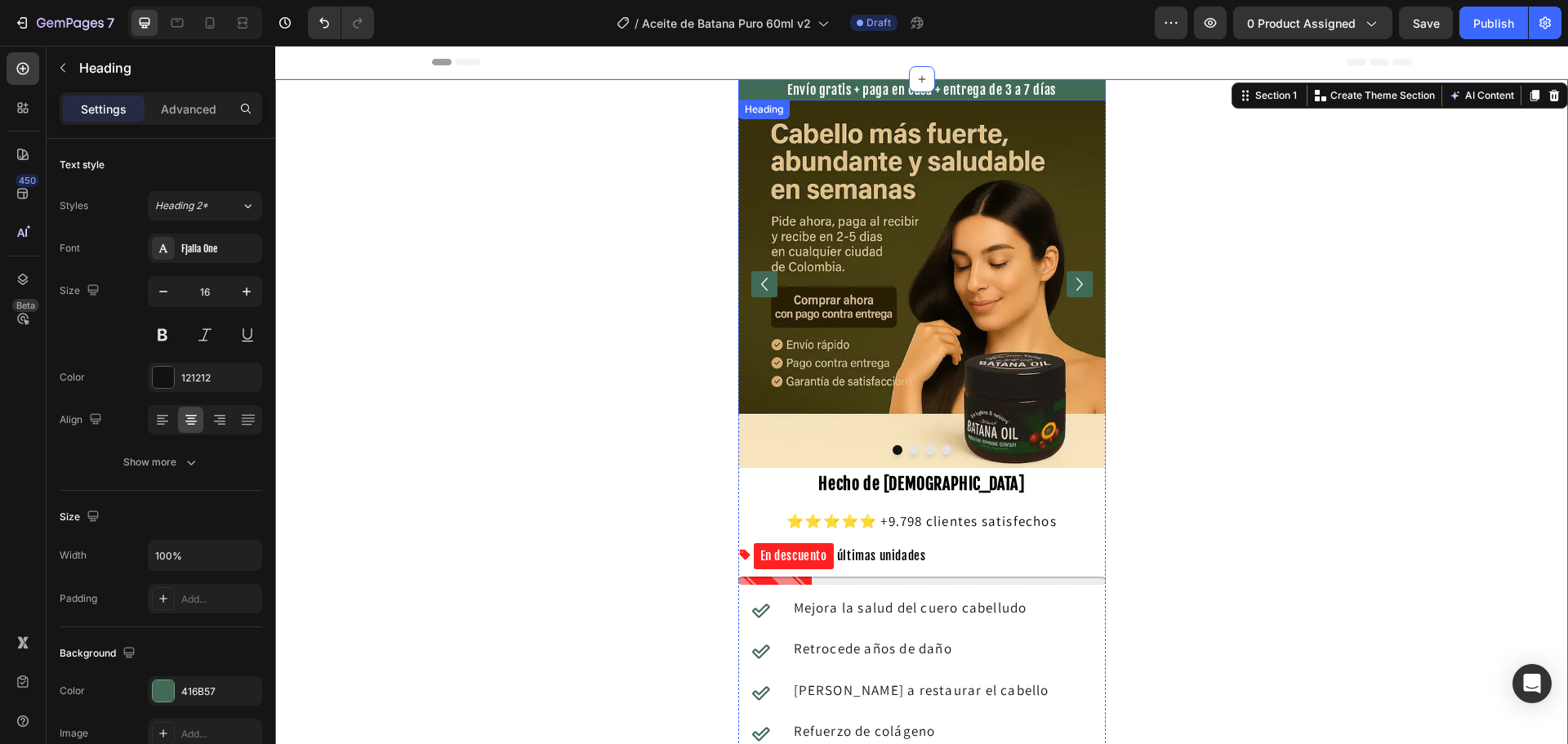
click at [1040, 92] on span "Envío gratis + paga en casa + entrega de 3 a 7 días" at bounding box center [922, 89] width 269 height 16
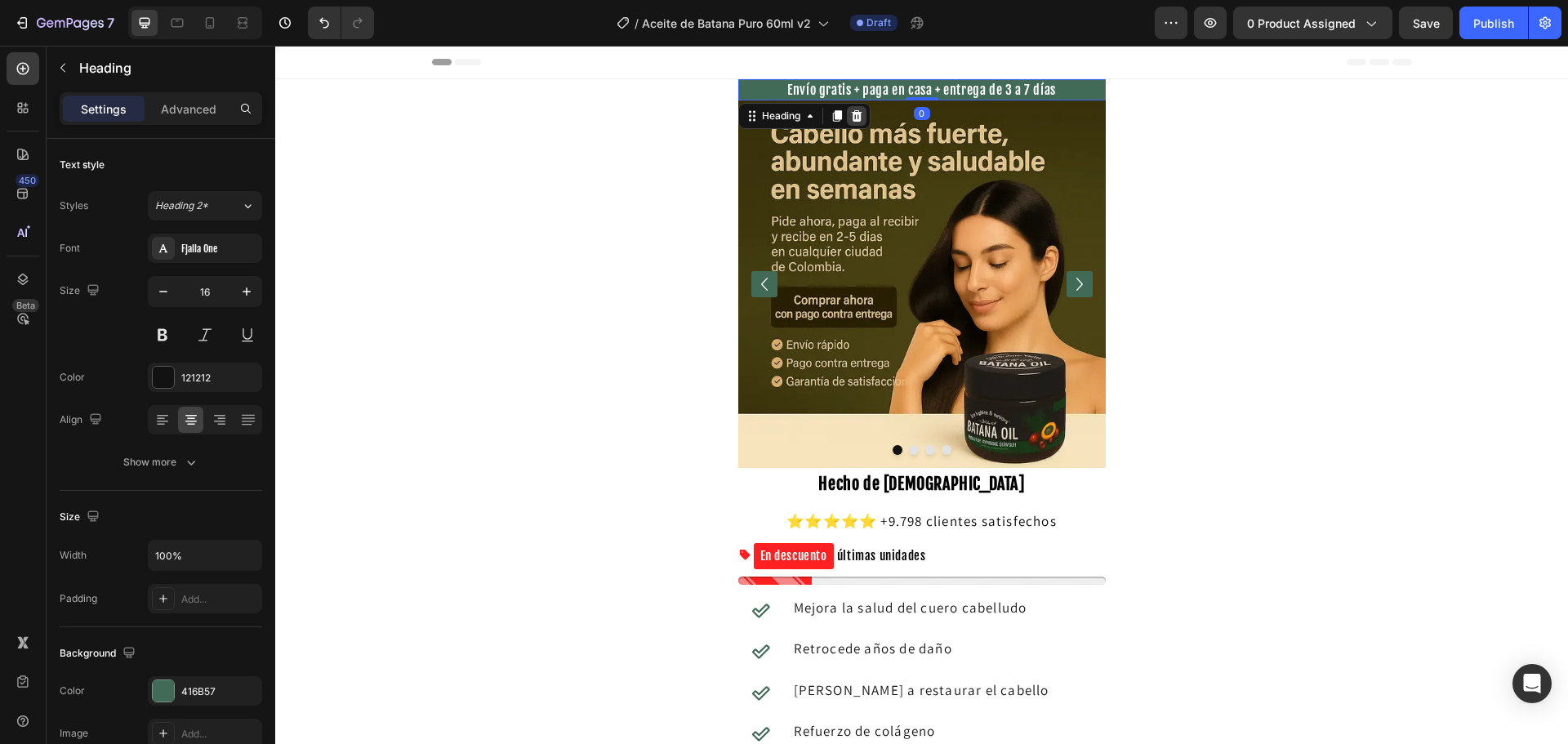
click at [855, 117] on icon at bounding box center [857, 116] width 11 height 12
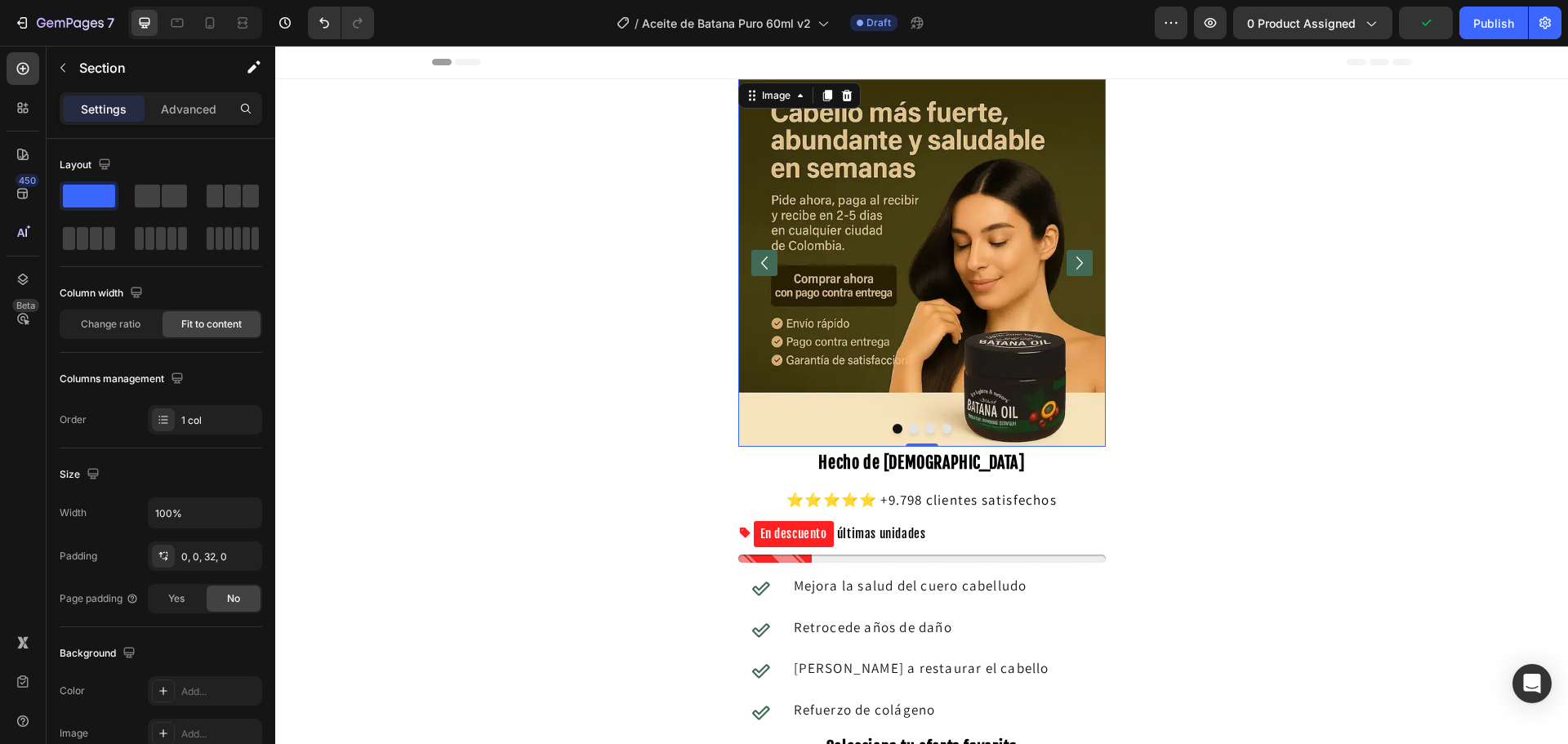
click at [900, 166] on img at bounding box center [921, 263] width 367 height 367
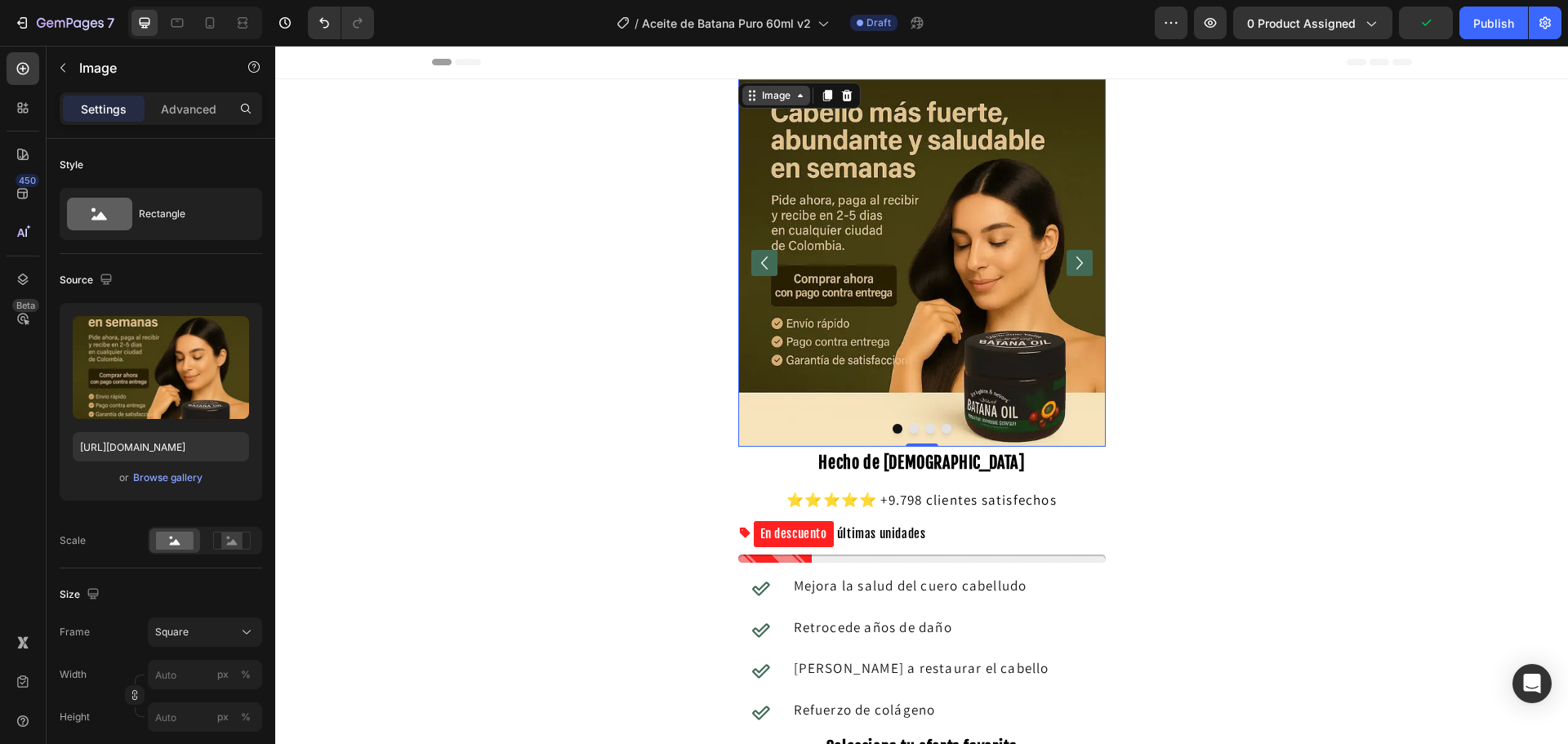
click at [773, 93] on div "Image" at bounding box center [776, 96] width 35 height 15
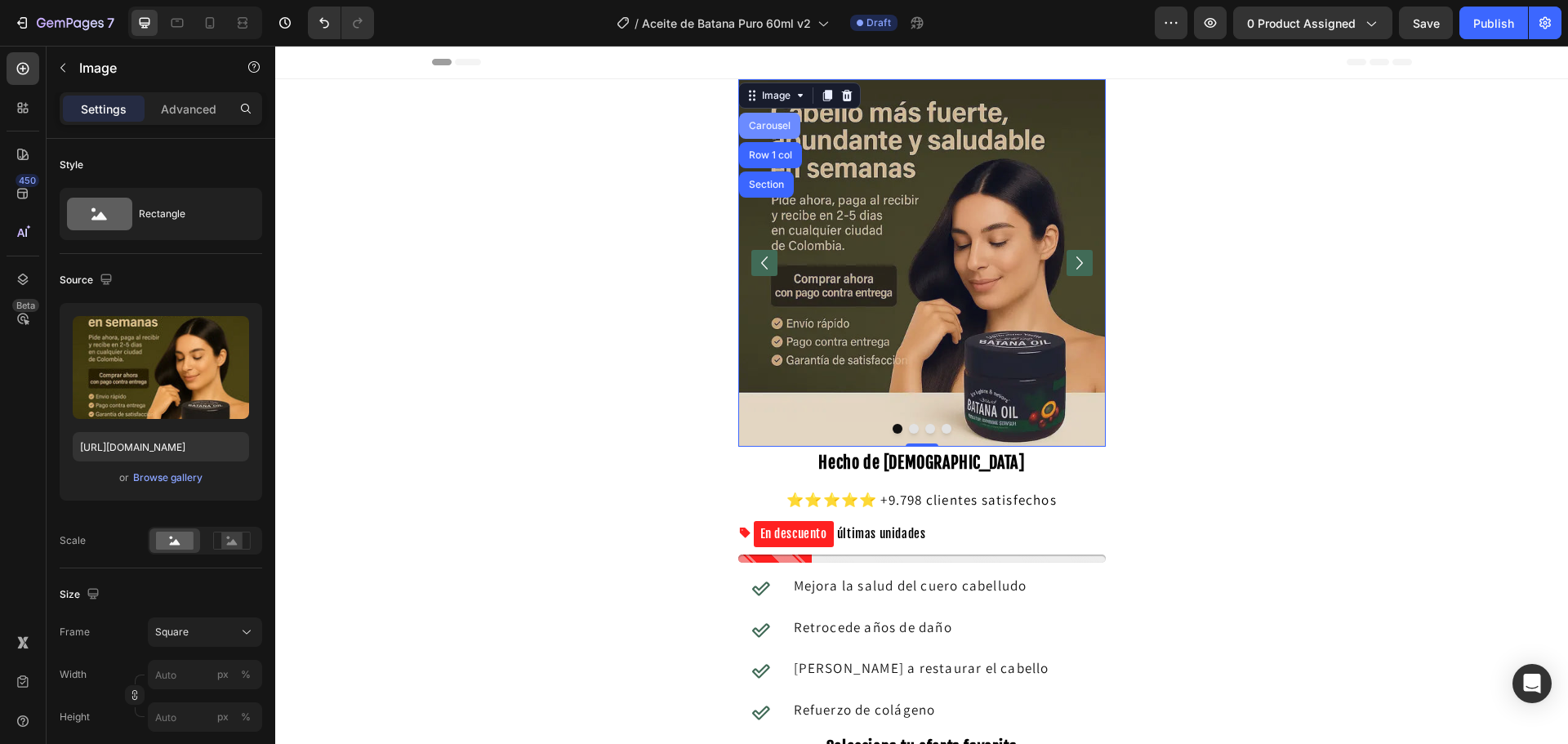
click at [757, 120] on div "Carousel" at bounding box center [769, 126] width 61 height 27
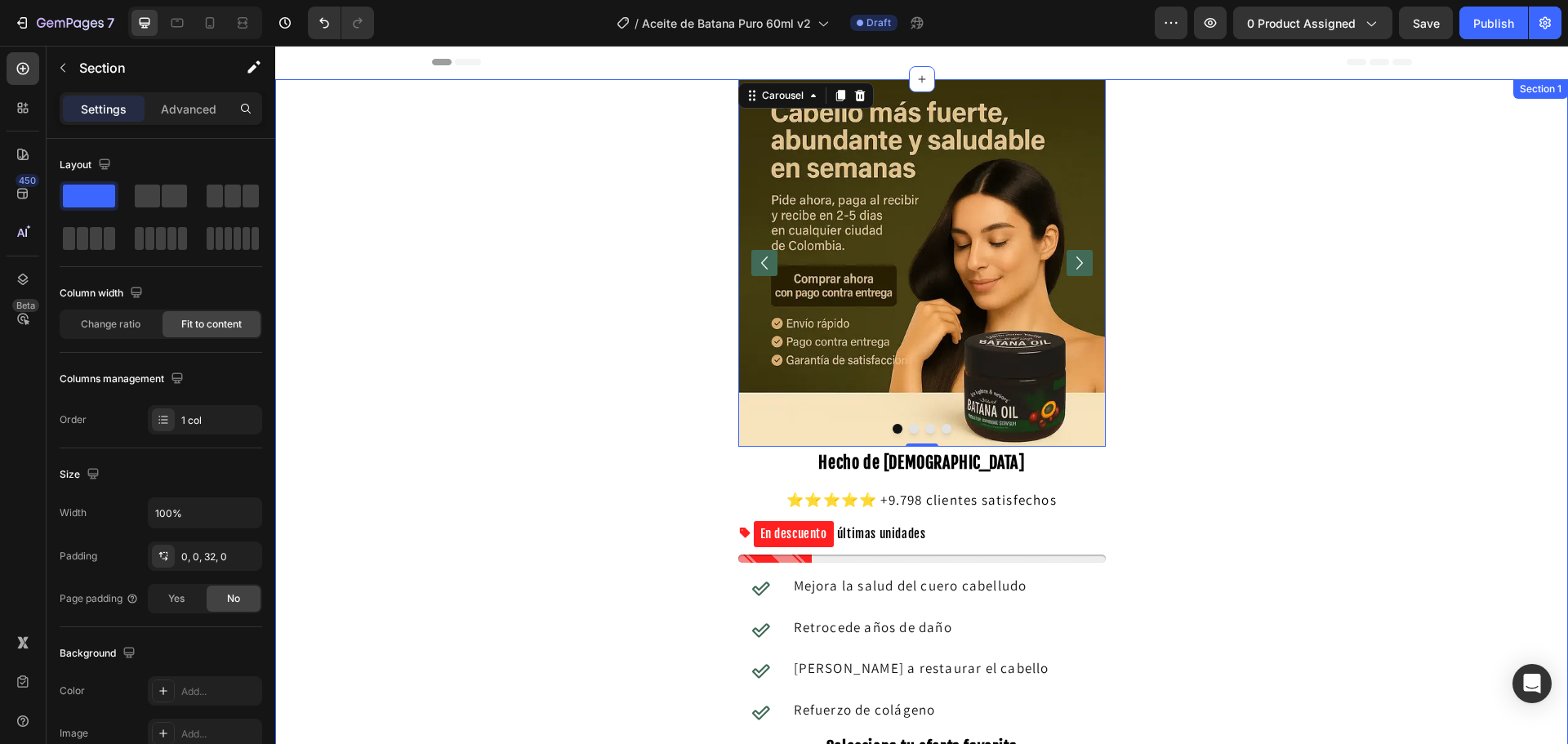
click at [849, 222] on img at bounding box center [921, 263] width 367 height 367
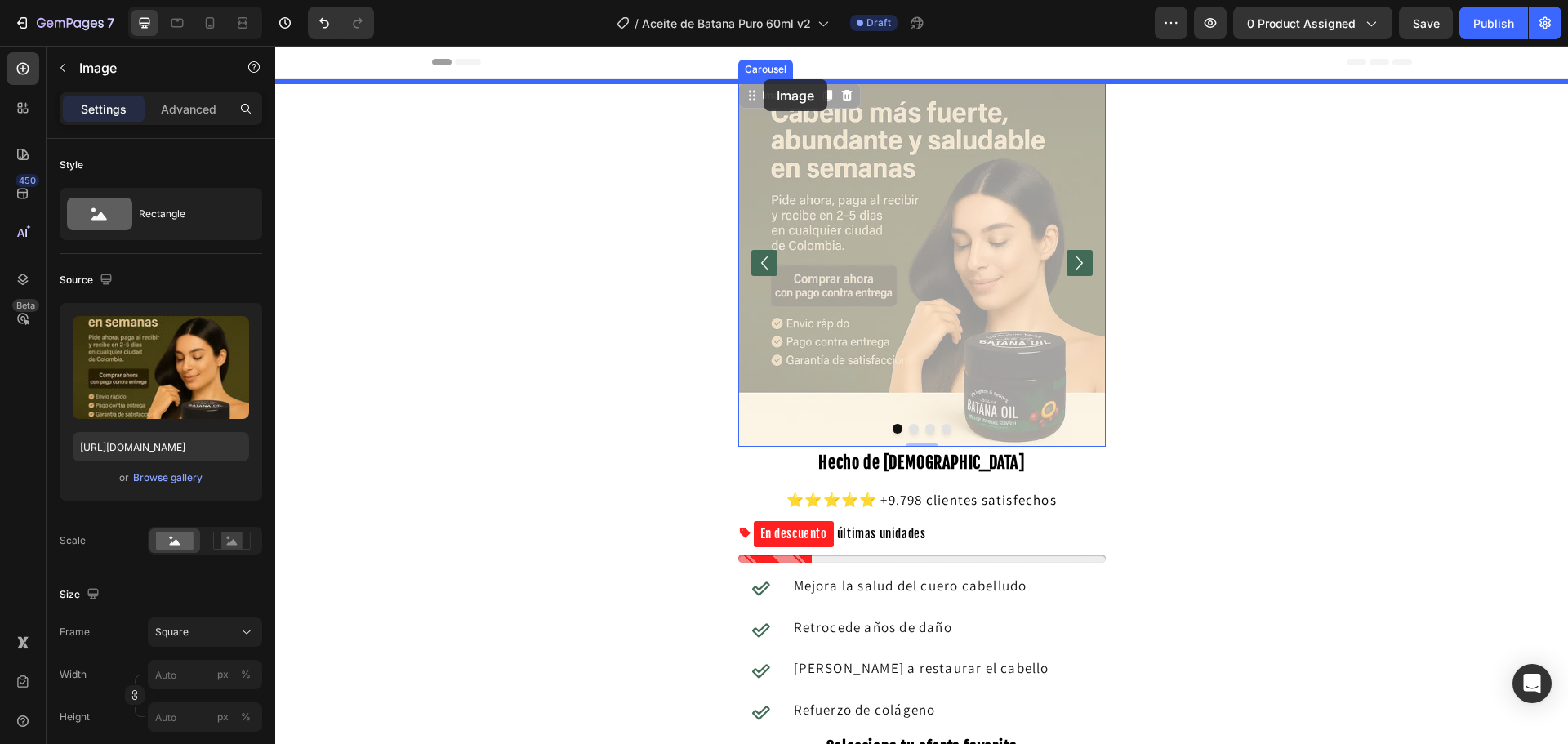
drag, startPoint x: 753, startPoint y: 96, endPoint x: 761, endPoint y: 81, distance: 17.0
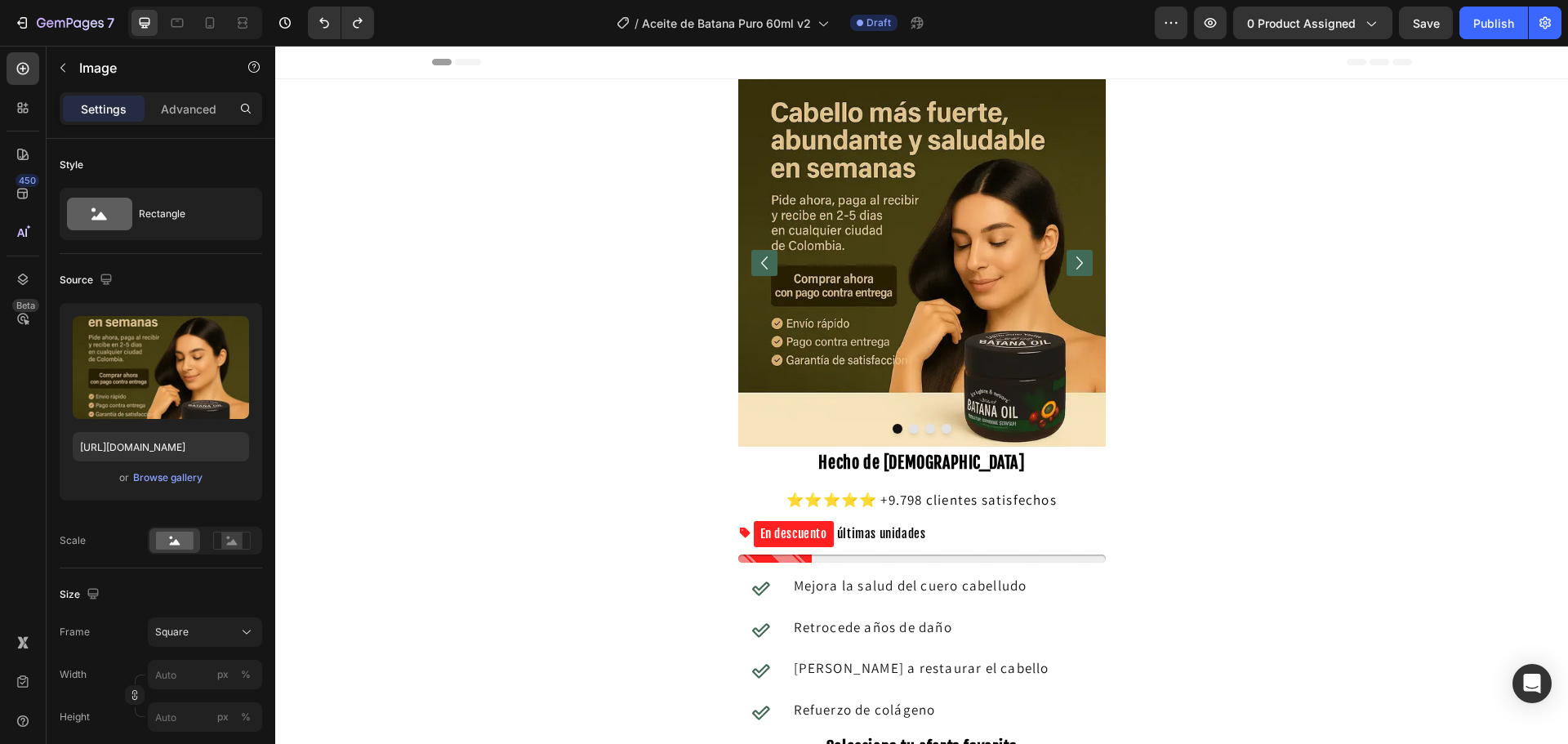
click at [834, 195] on img at bounding box center [921, 263] width 367 height 367
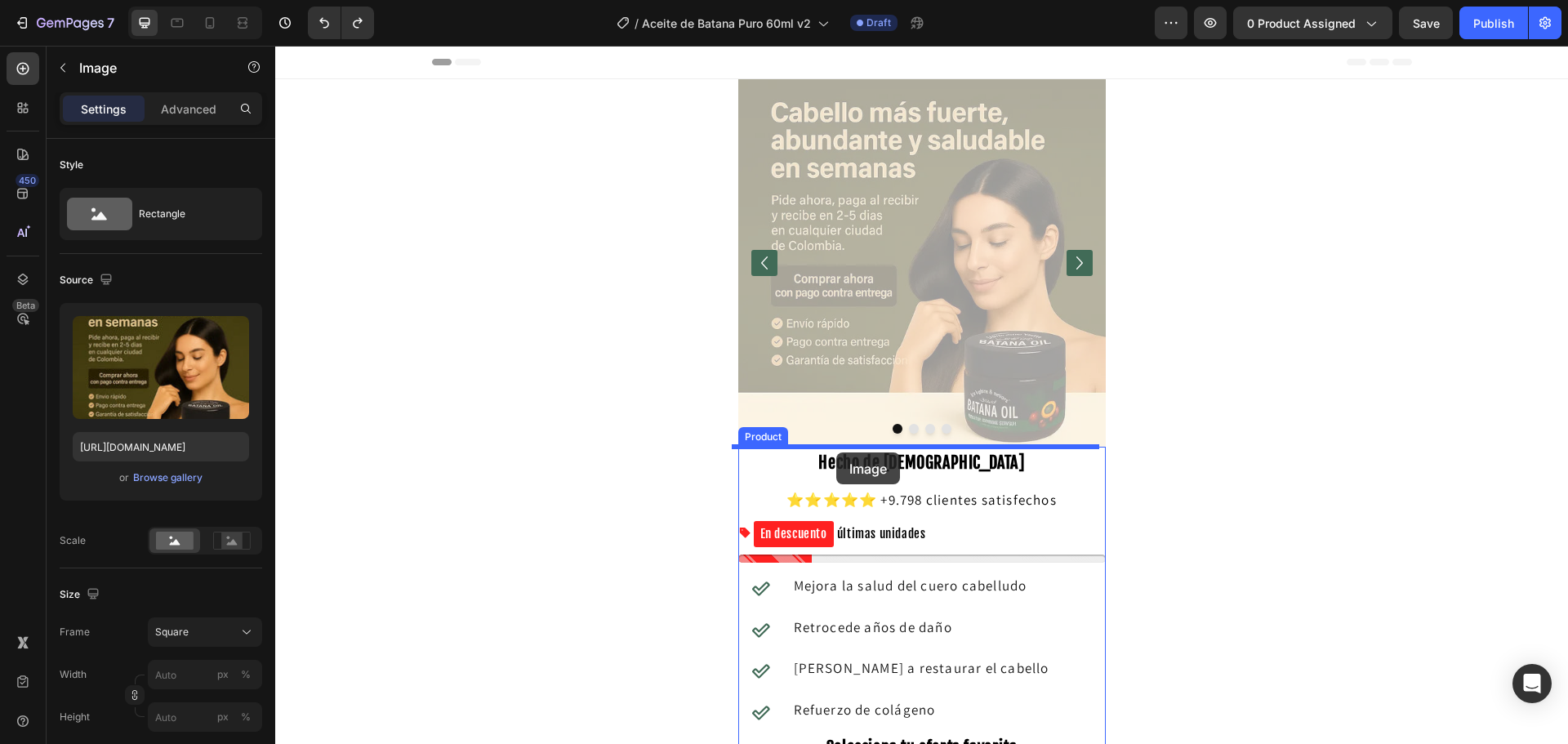
drag, startPoint x: 851, startPoint y: 204, endPoint x: 836, endPoint y: 452, distance: 248.5
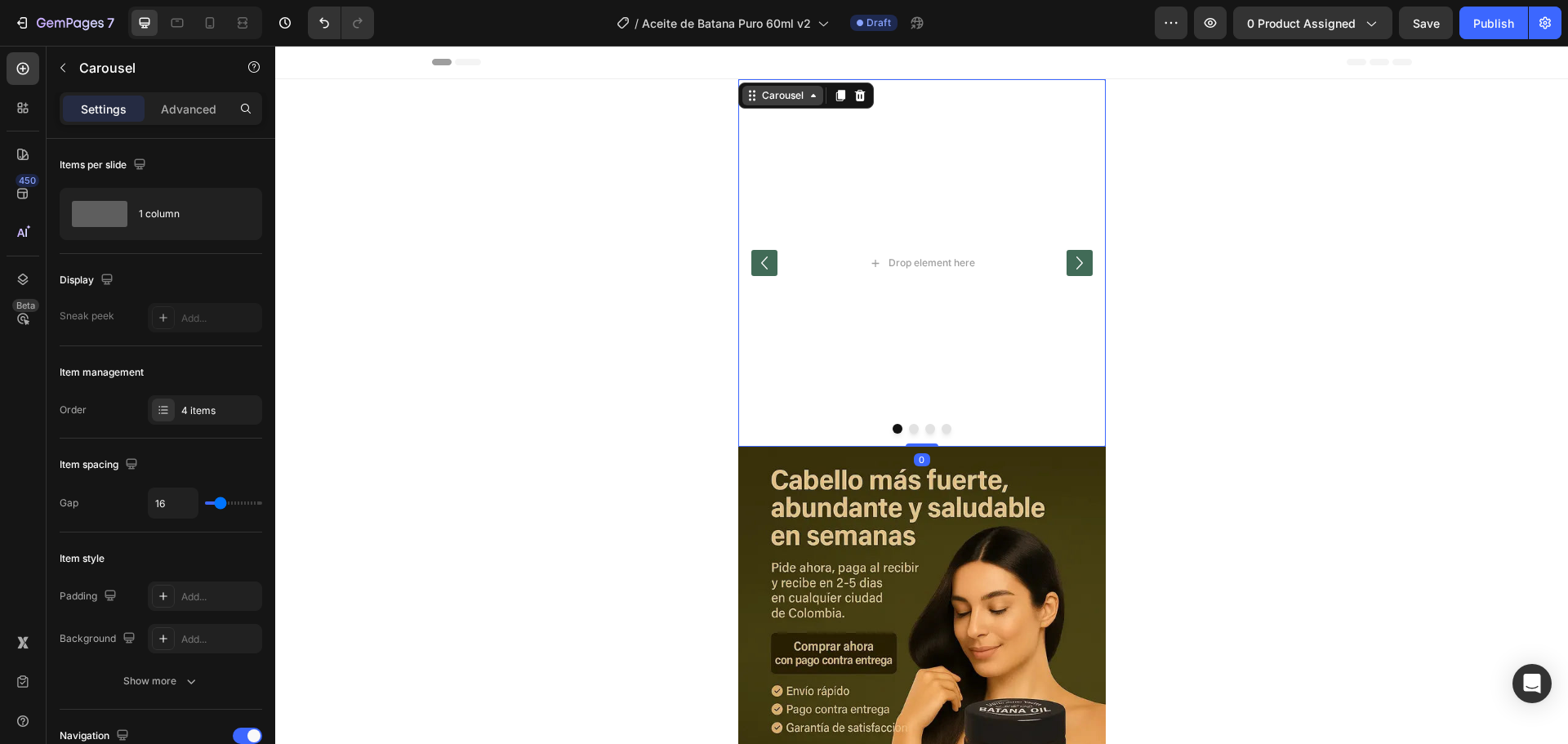
click at [758, 95] on div "Carousel" at bounding box center [782, 96] width 48 height 15
click at [851, 103] on div at bounding box center [860, 96] width 19 height 19
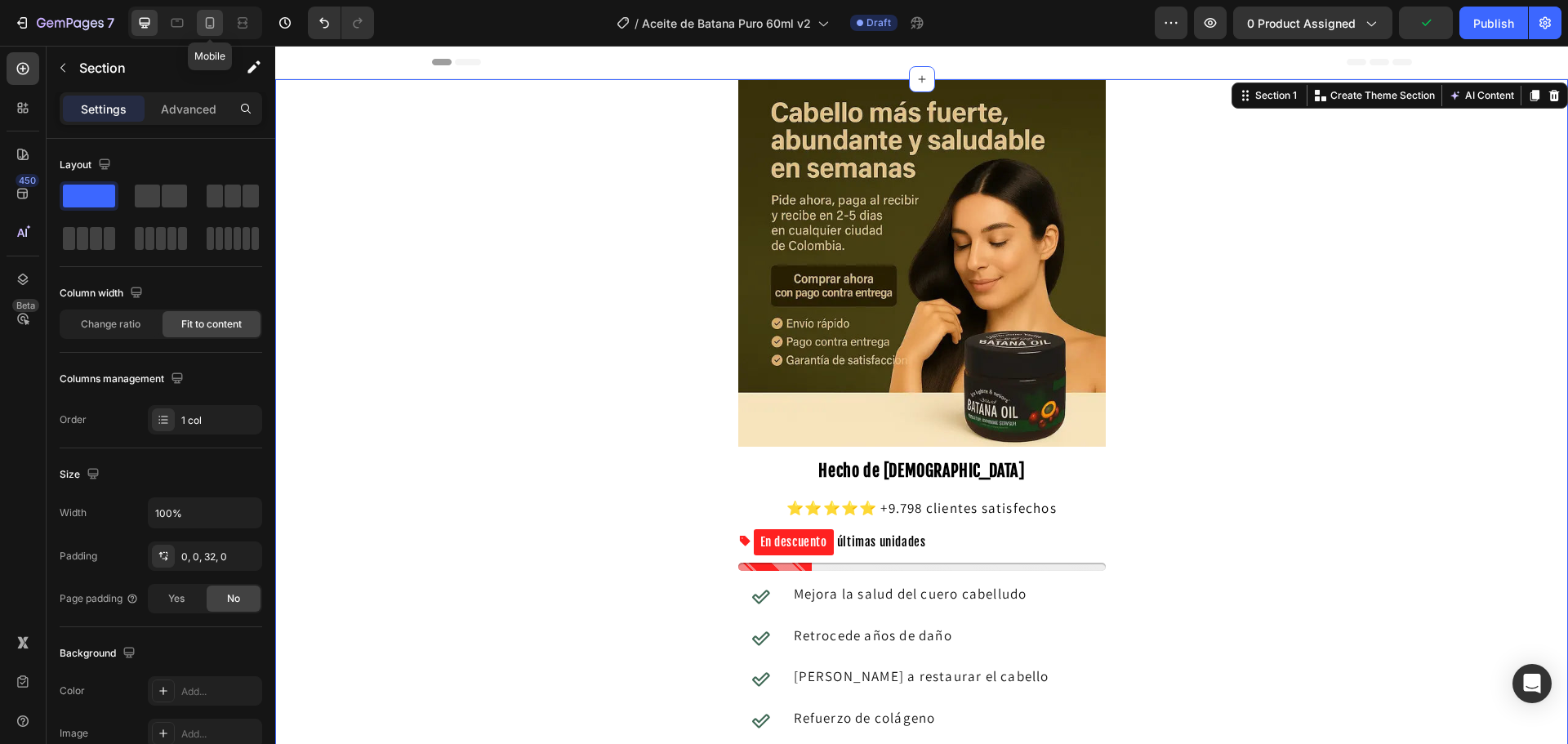
click at [207, 26] on icon at bounding box center [210, 23] width 16 height 16
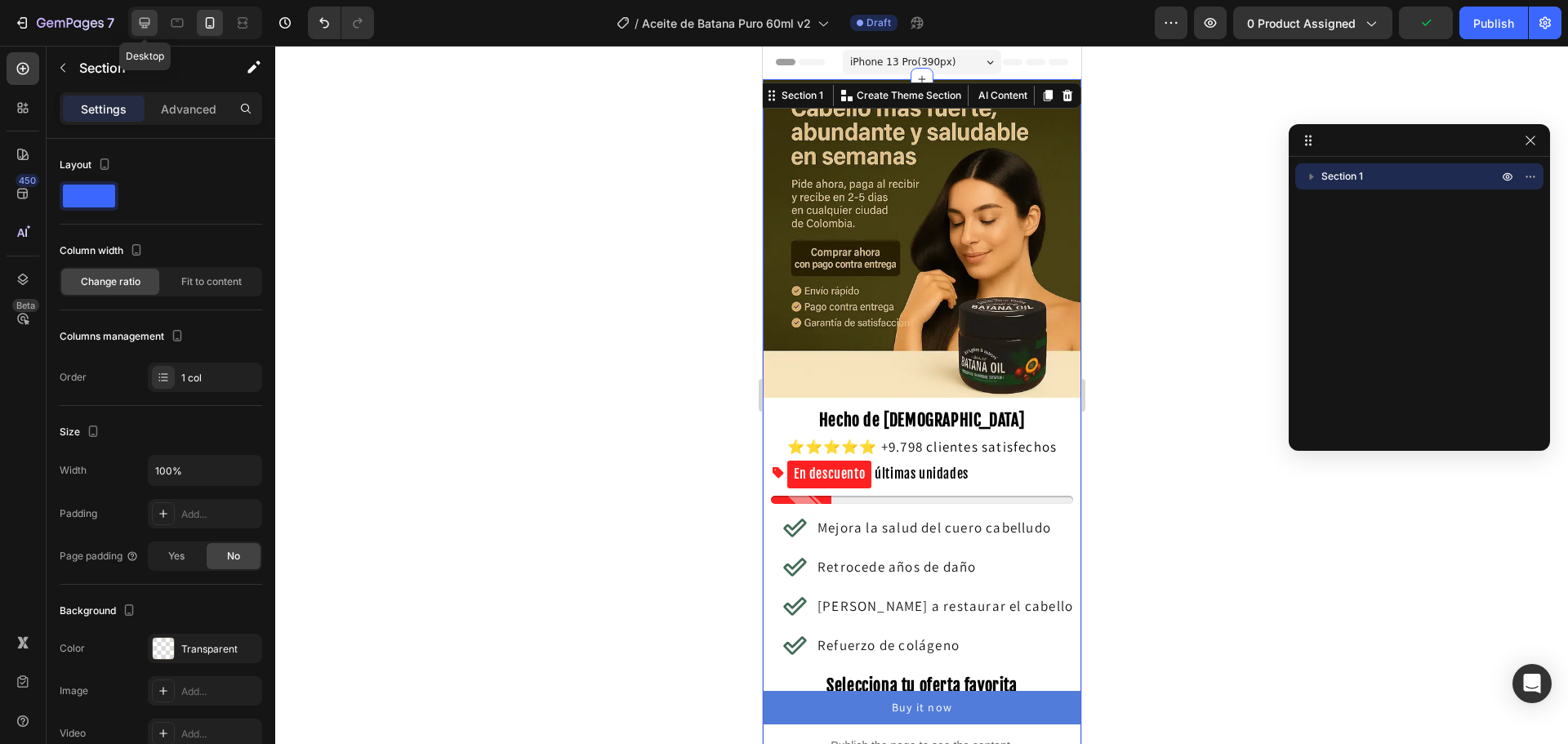
click at [140, 23] on icon at bounding box center [145, 23] width 11 height 11
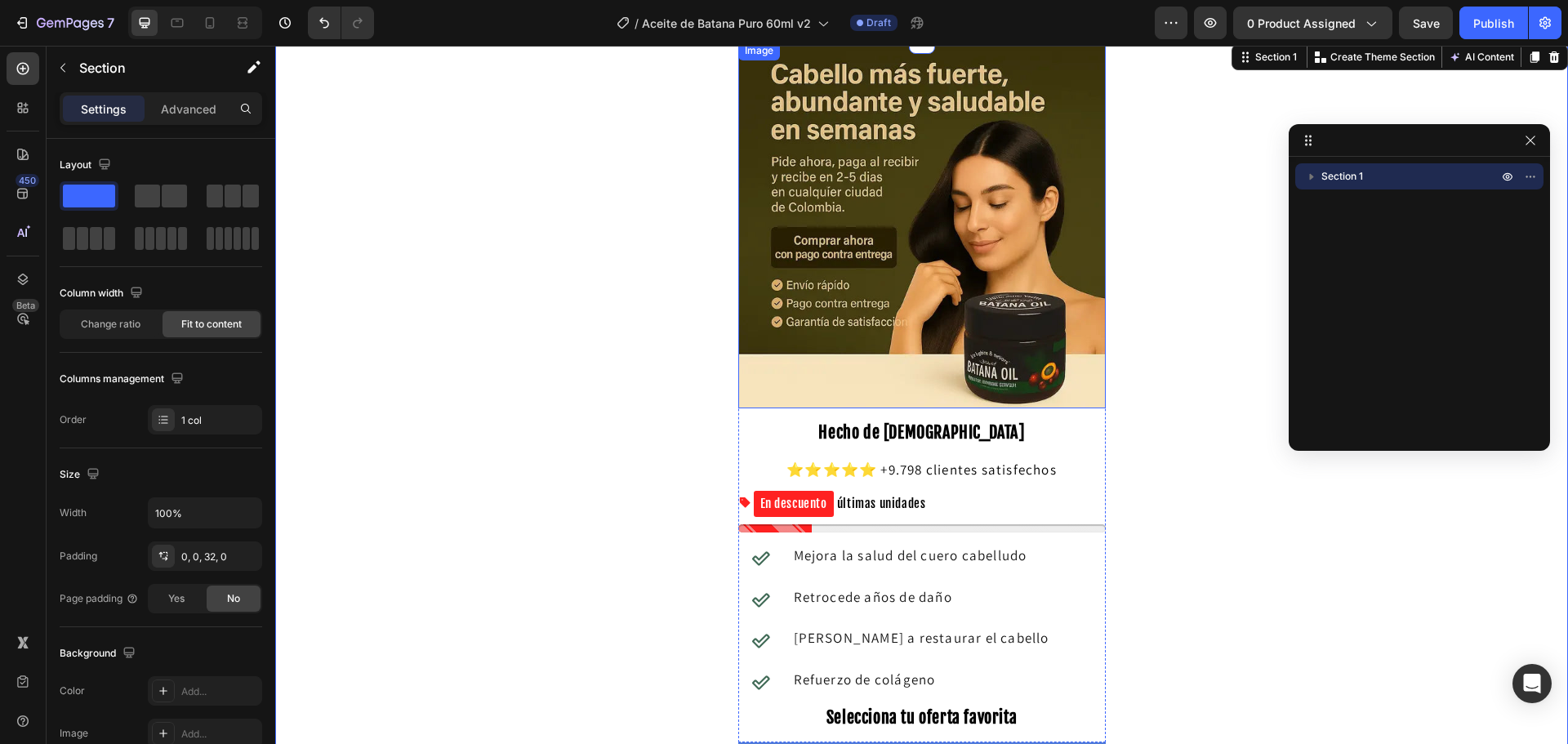
scroll to position [81, 0]
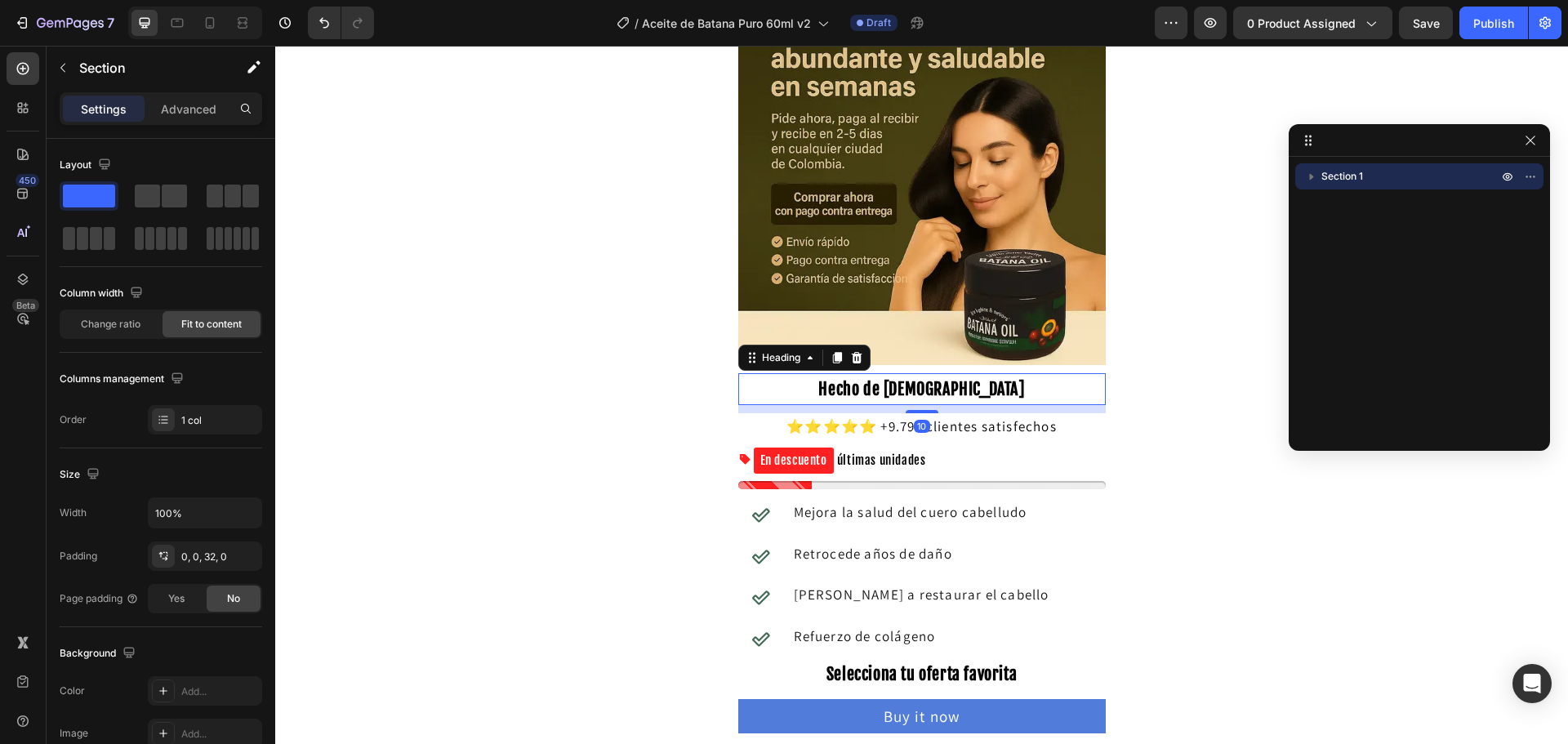
click at [895, 399] on h2 "Hecho de [DEMOGRAPHIC_DATA]" at bounding box center [921, 389] width 367 height 32
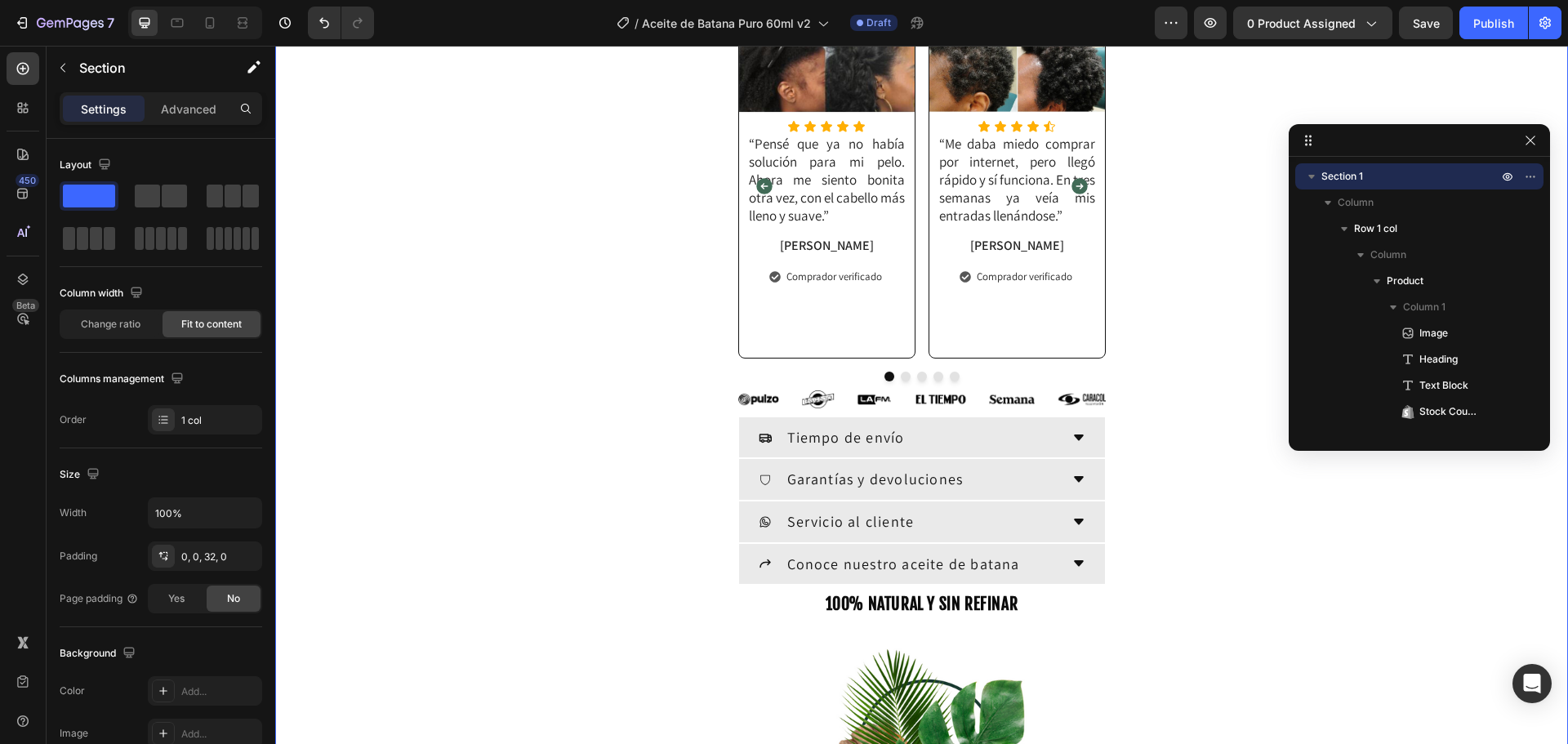
drag, startPoint x: 1144, startPoint y: 425, endPoint x: 1139, endPoint y: 433, distance: 9.4
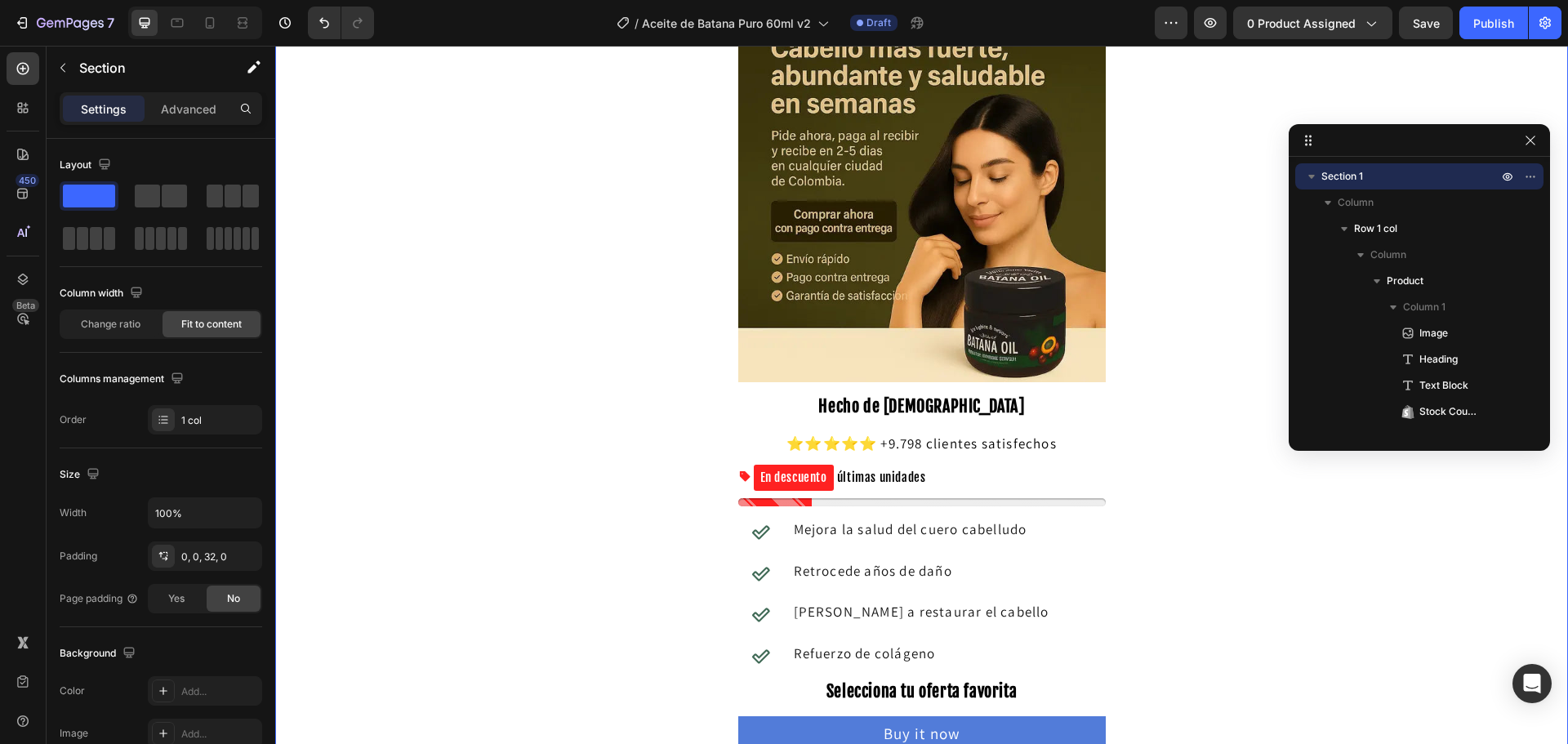
scroll to position [70, 0]
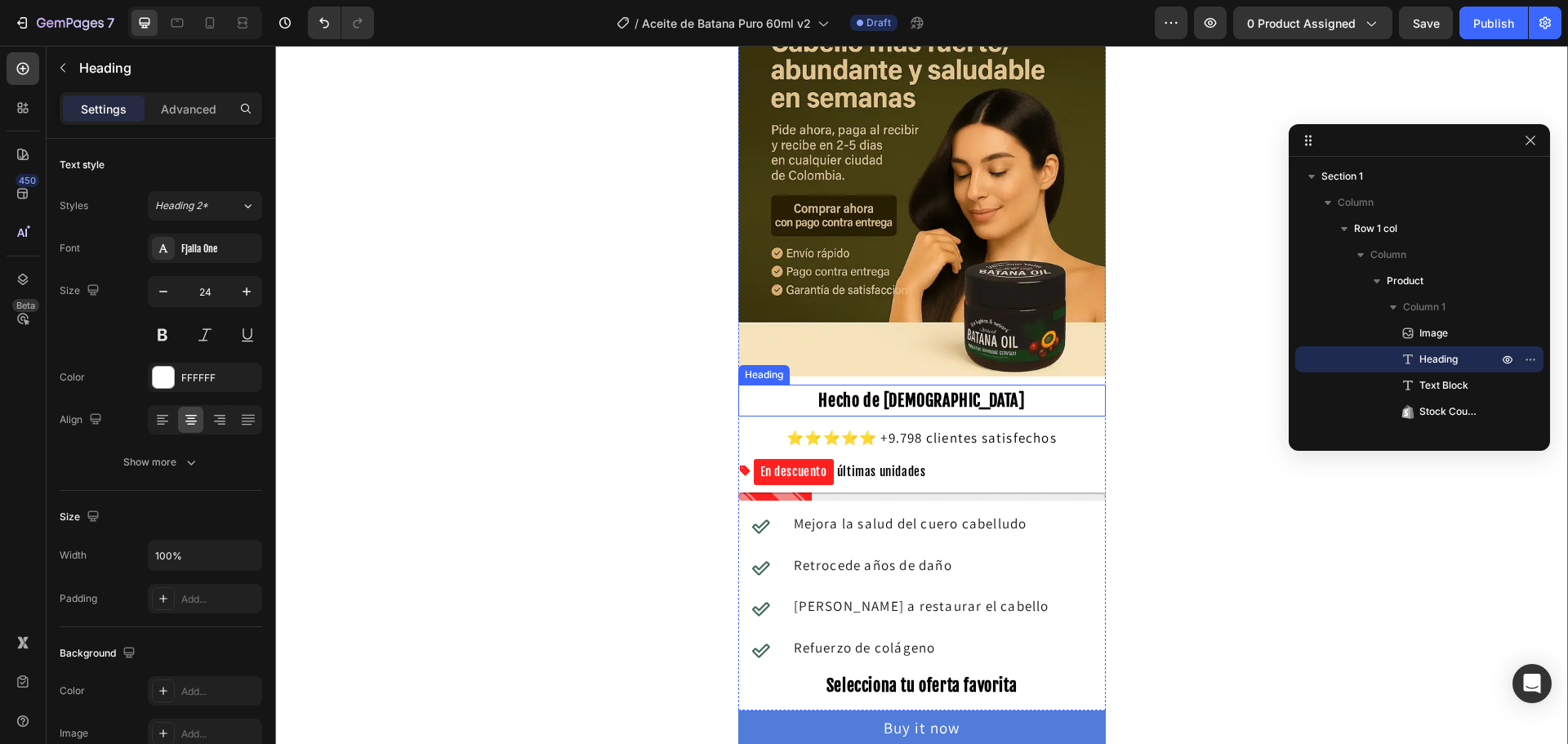
click at [856, 404] on strong "Hecho de [DEMOGRAPHIC_DATA]" at bounding box center [921, 400] width 206 height 20
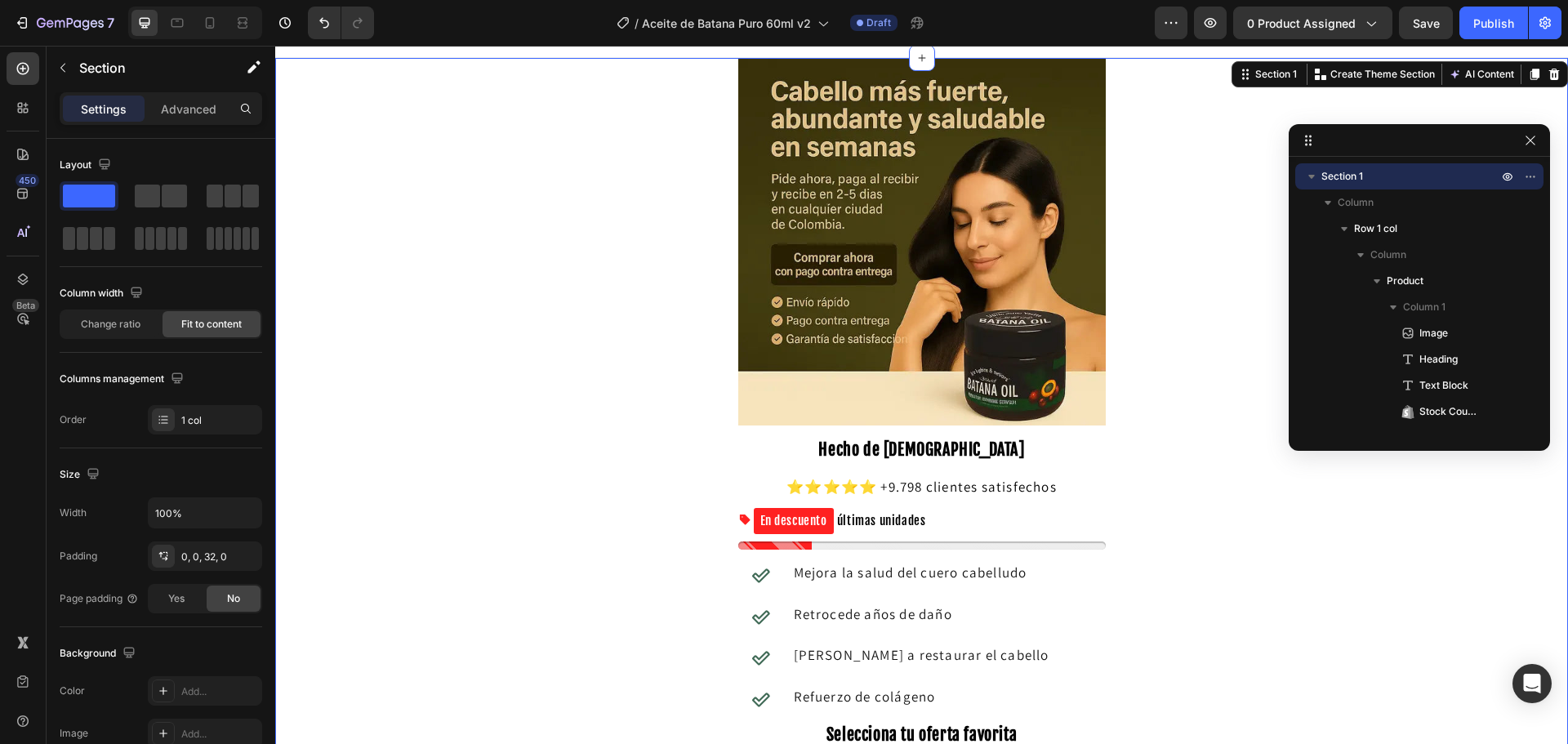
scroll to position [0, 0]
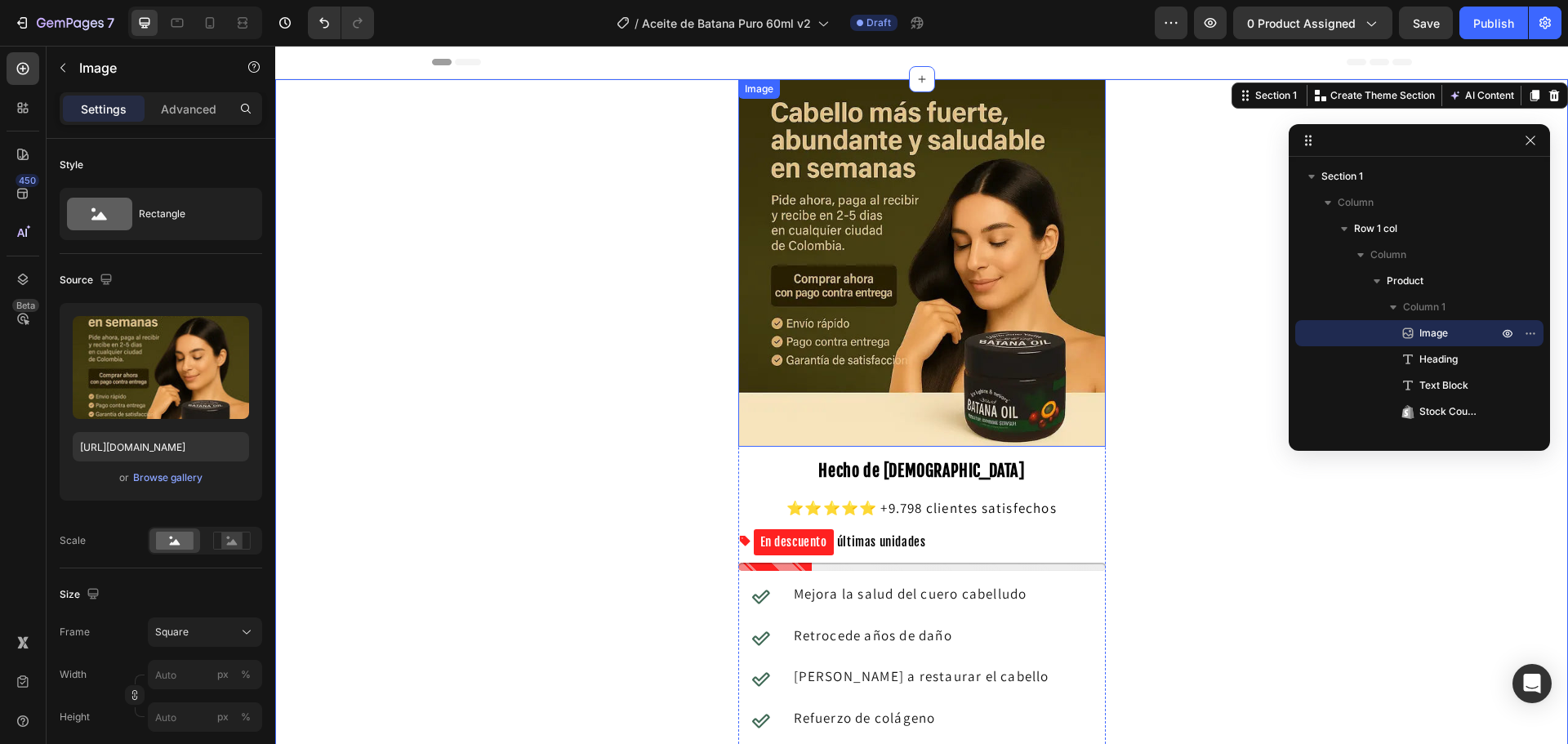
click at [838, 271] on img at bounding box center [921, 263] width 367 height 367
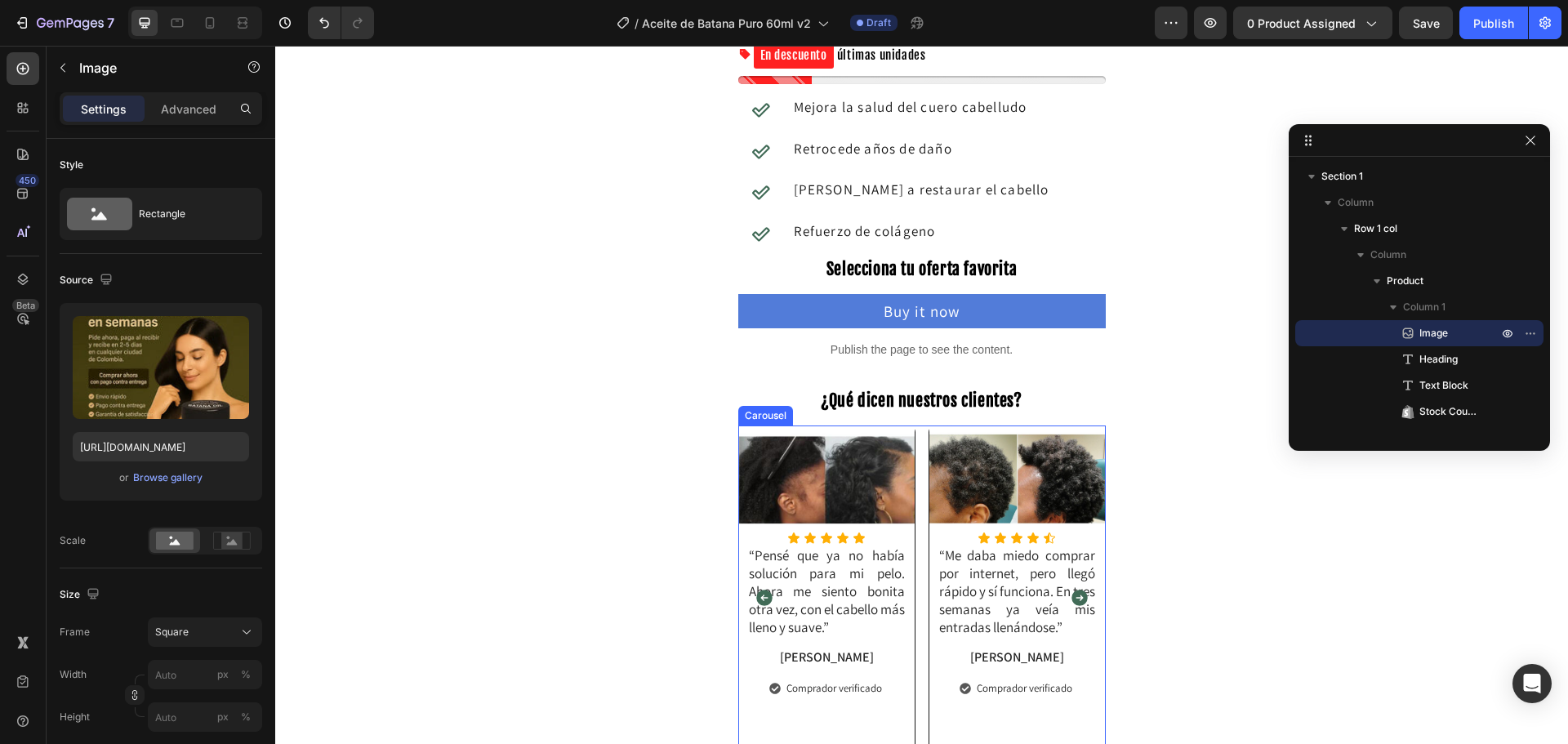
scroll to position [81, 0]
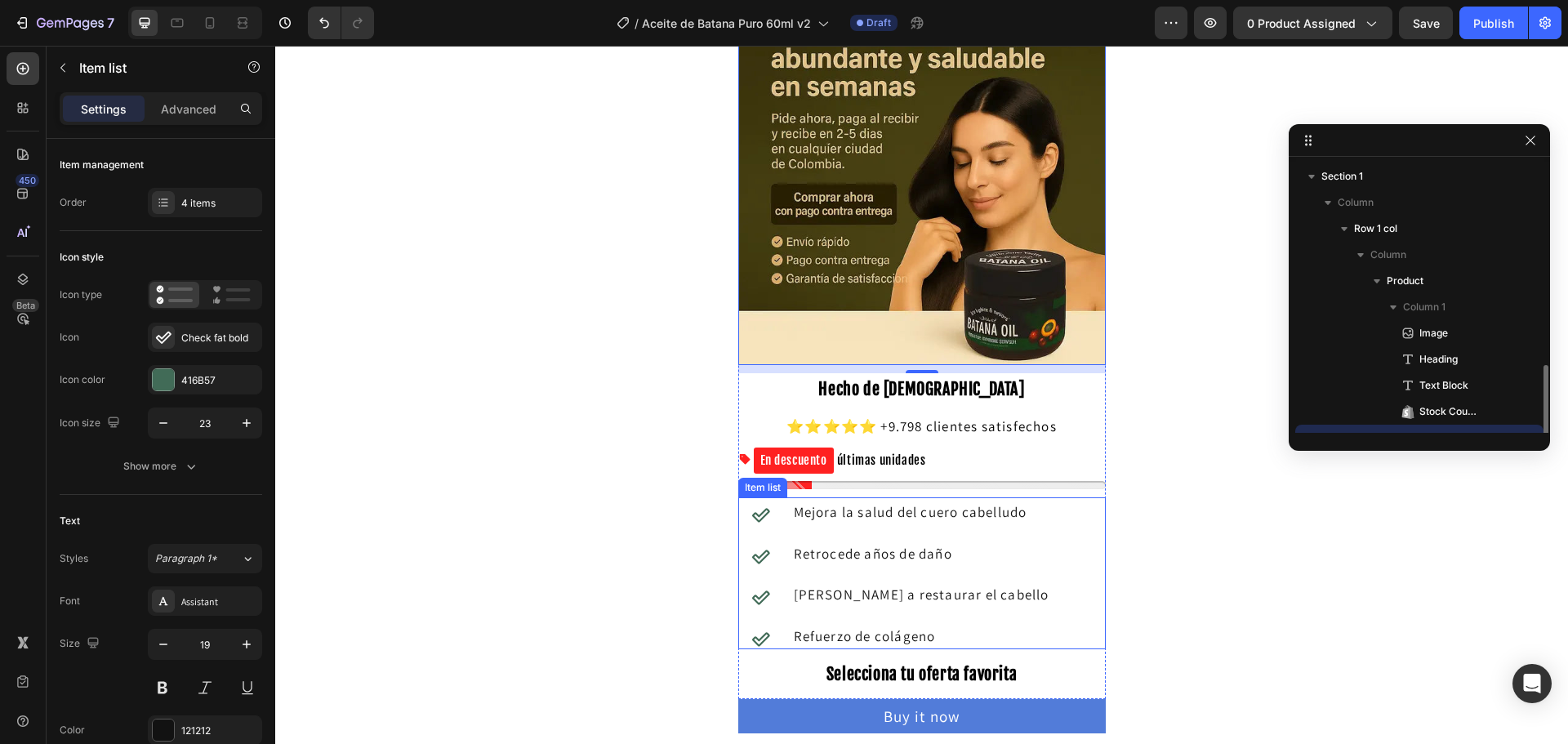
click at [757, 492] on div "Item list" at bounding box center [763, 487] width 42 height 15
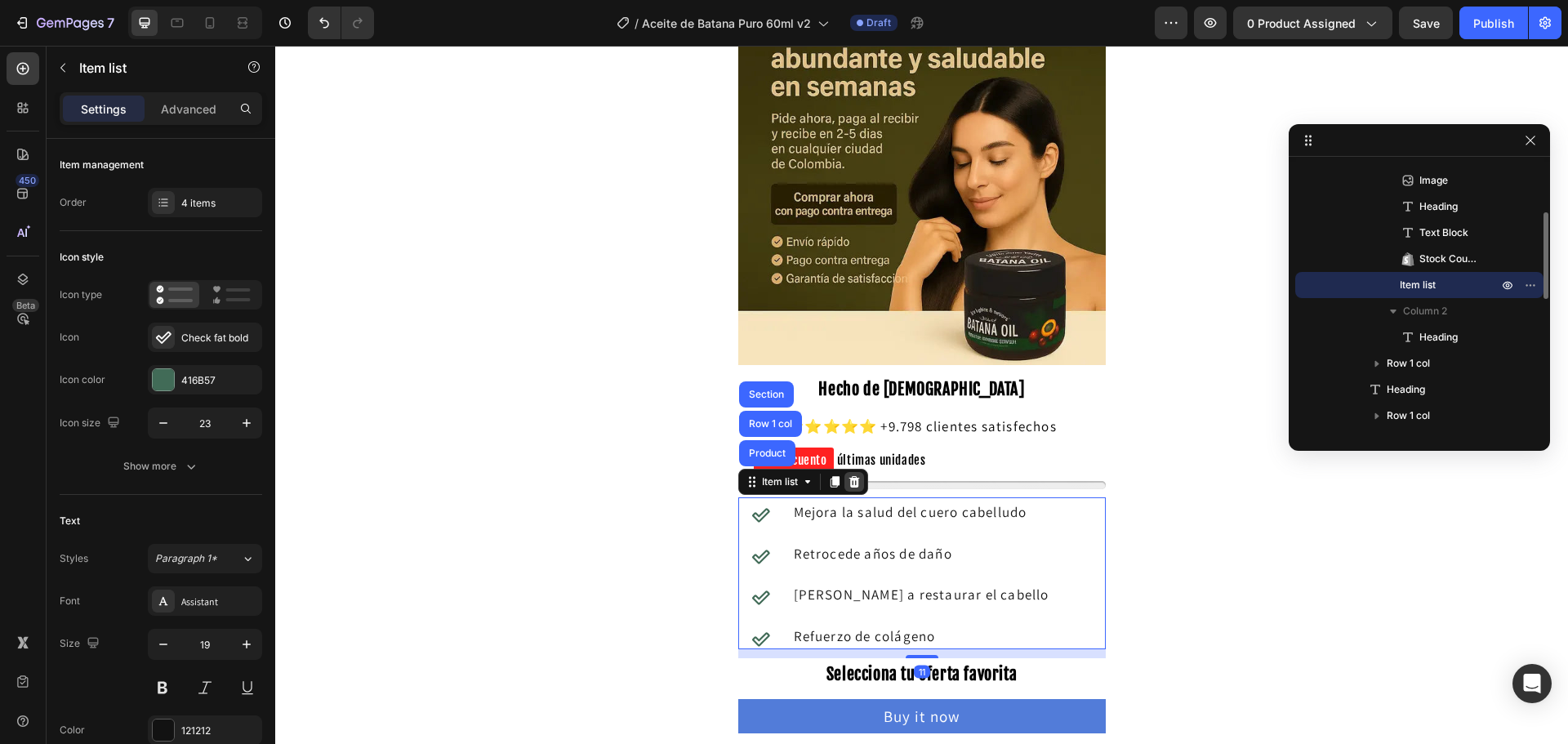
click at [849, 487] on icon at bounding box center [854, 481] width 11 height 12
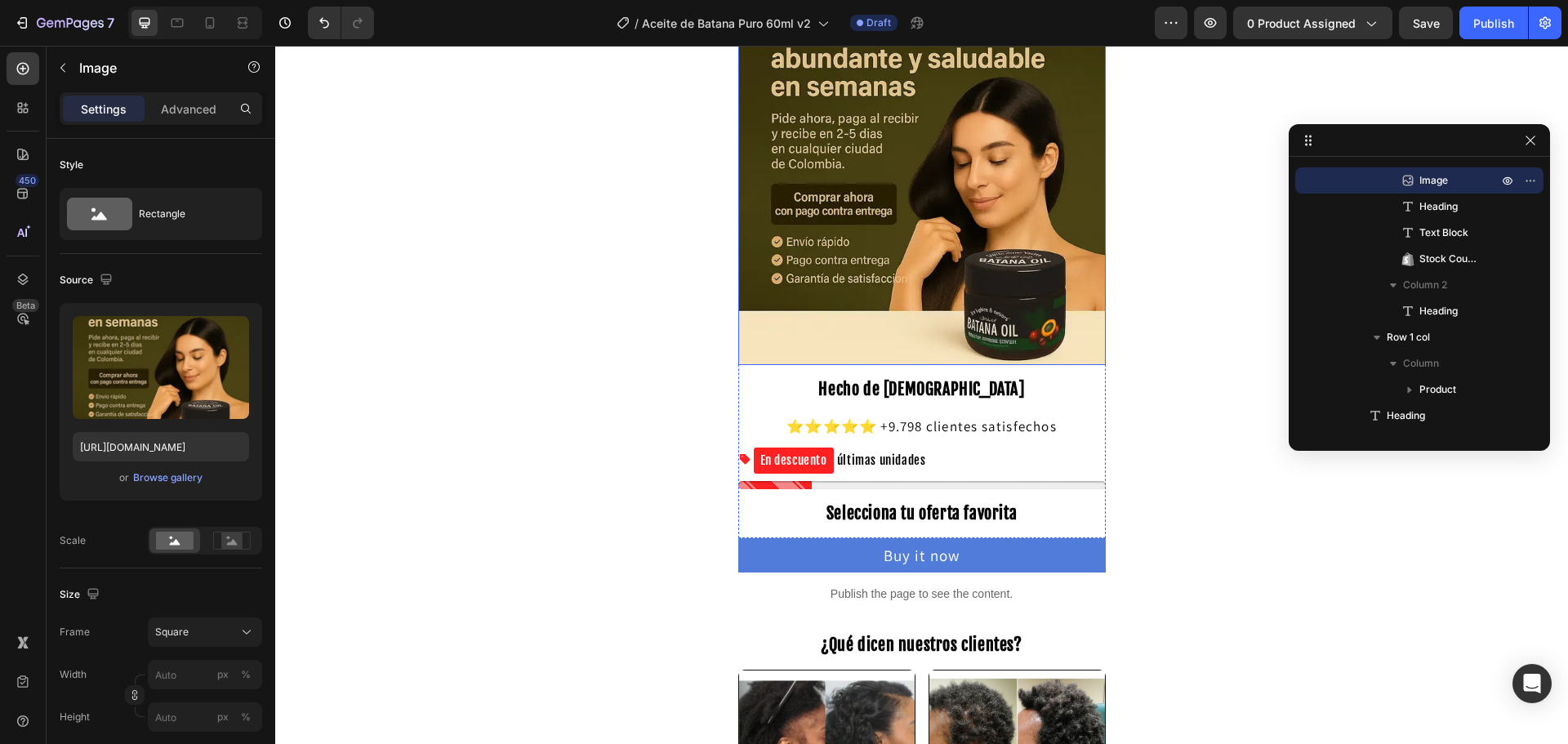
click at [888, 260] on img at bounding box center [921, 180] width 367 height 367
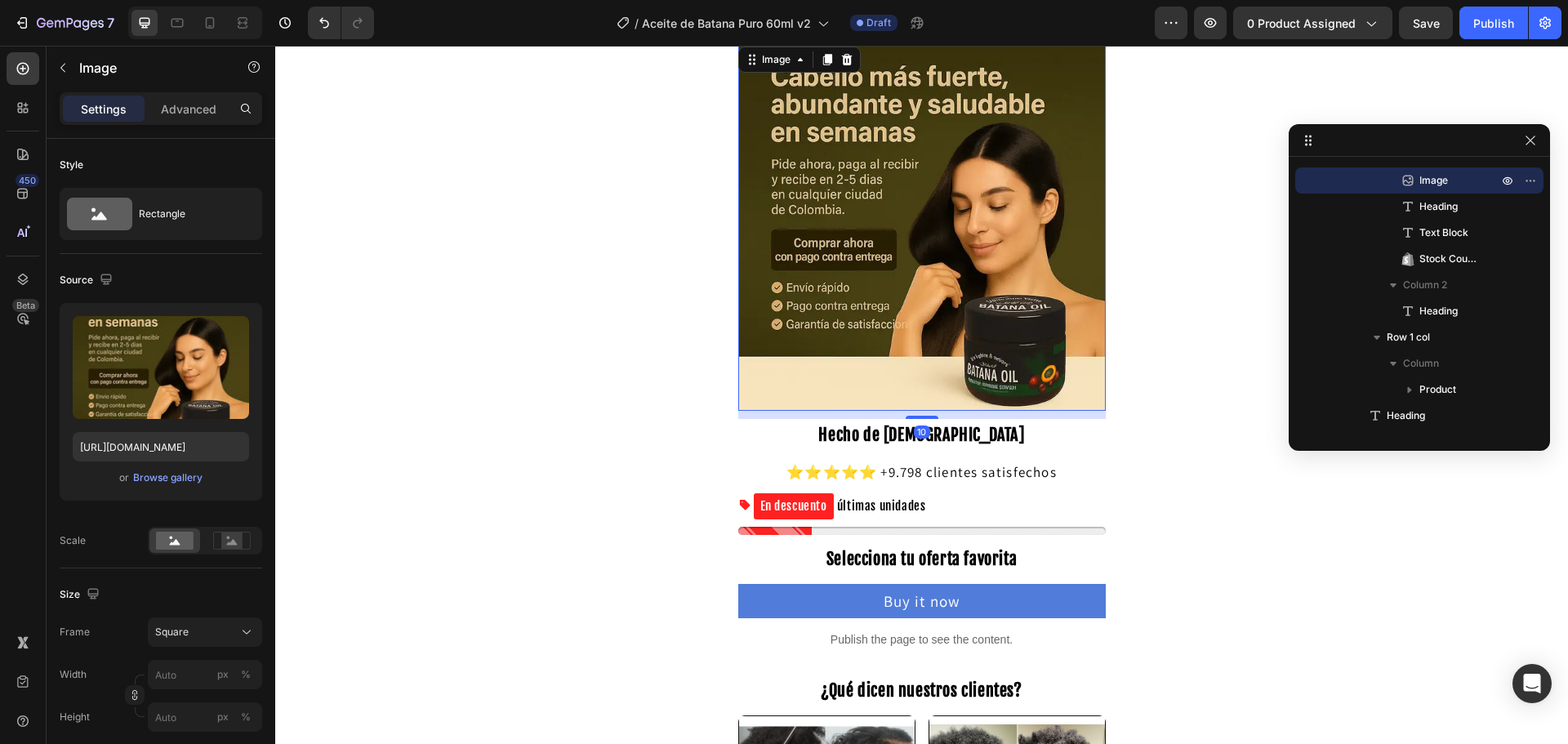
scroll to position [0, 0]
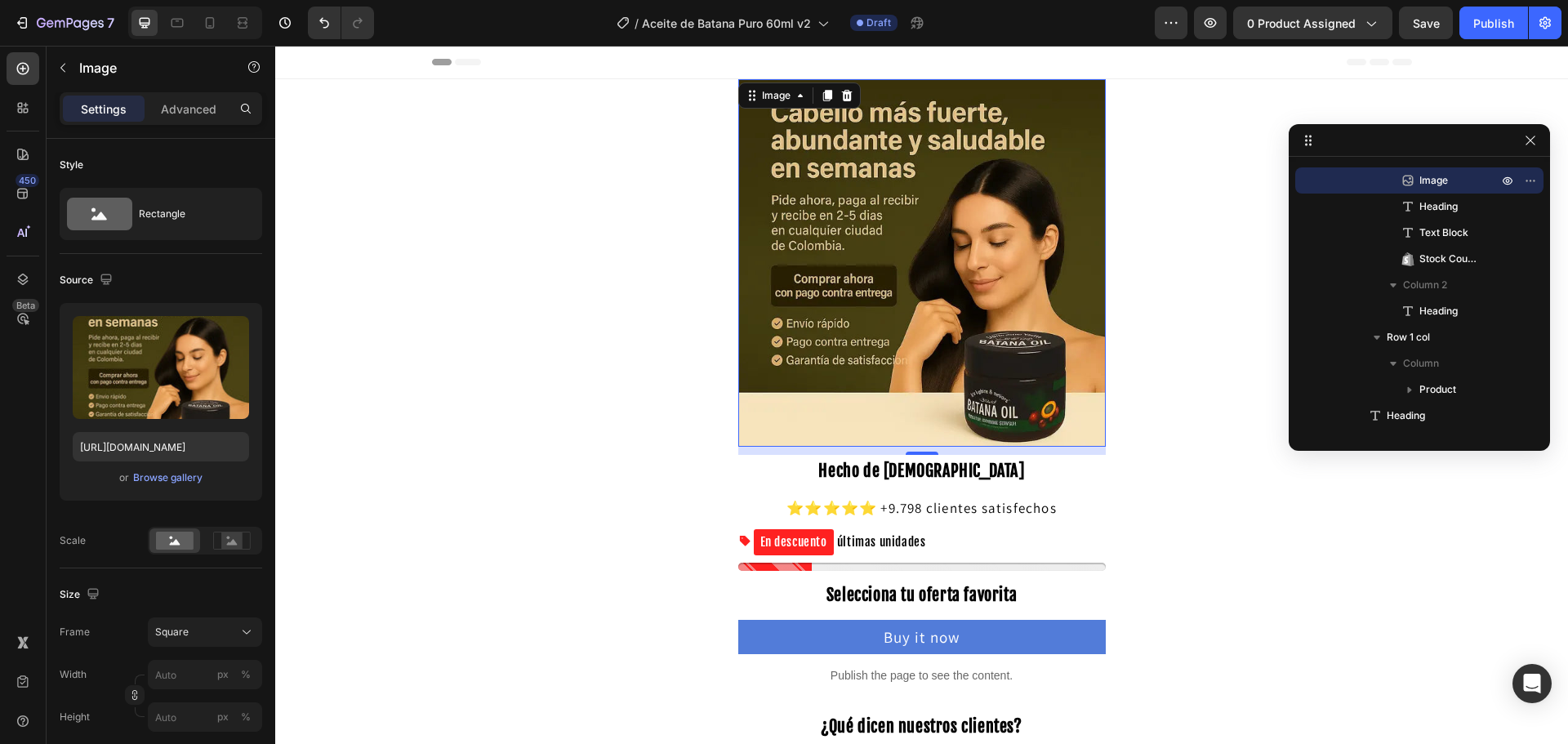
click at [820, 99] on icon at bounding box center [826, 96] width 13 height 13
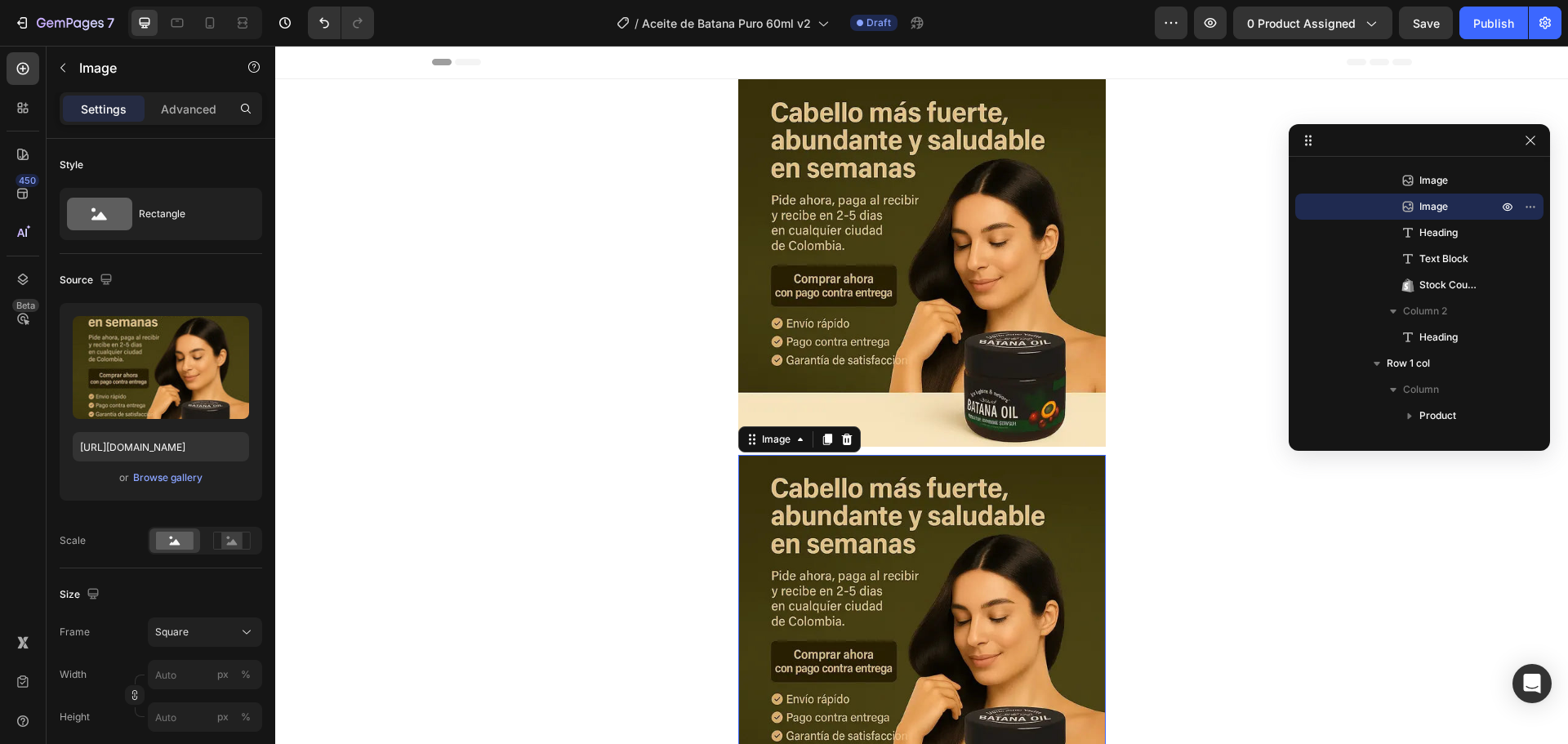
click at [916, 545] on img at bounding box center [921, 638] width 367 height 367
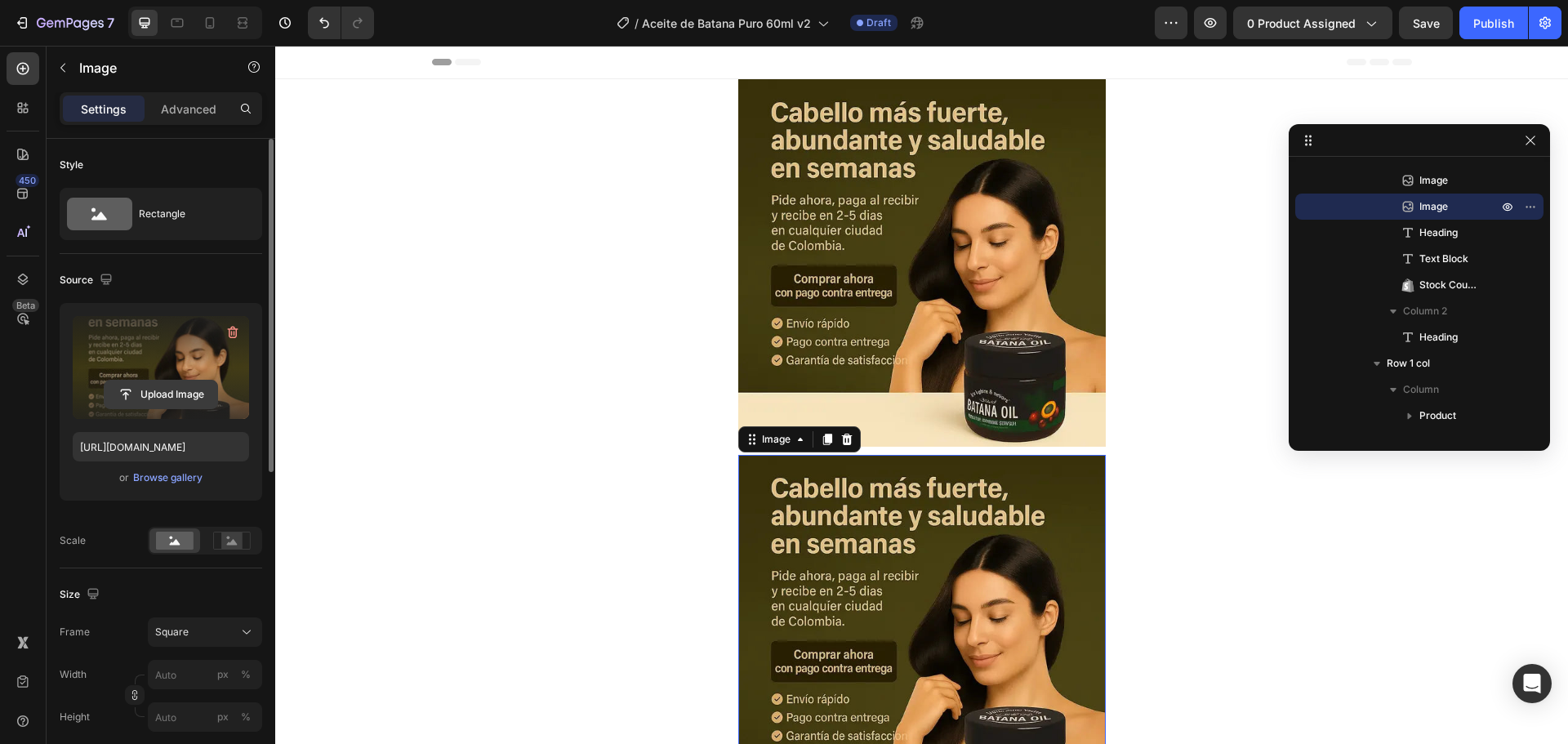
click at [138, 395] on input "file" at bounding box center [160, 394] width 112 height 27
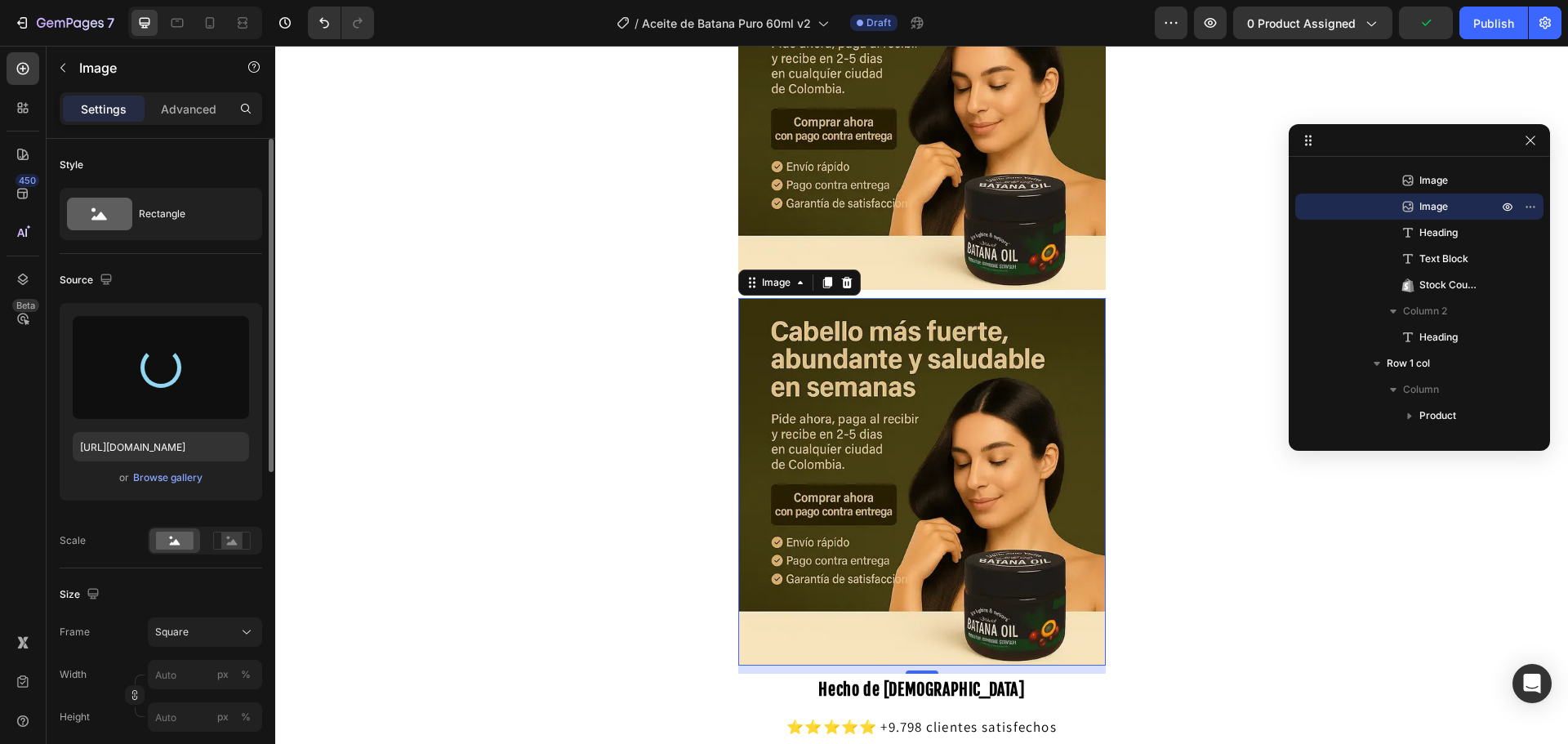
scroll to position [164, 0]
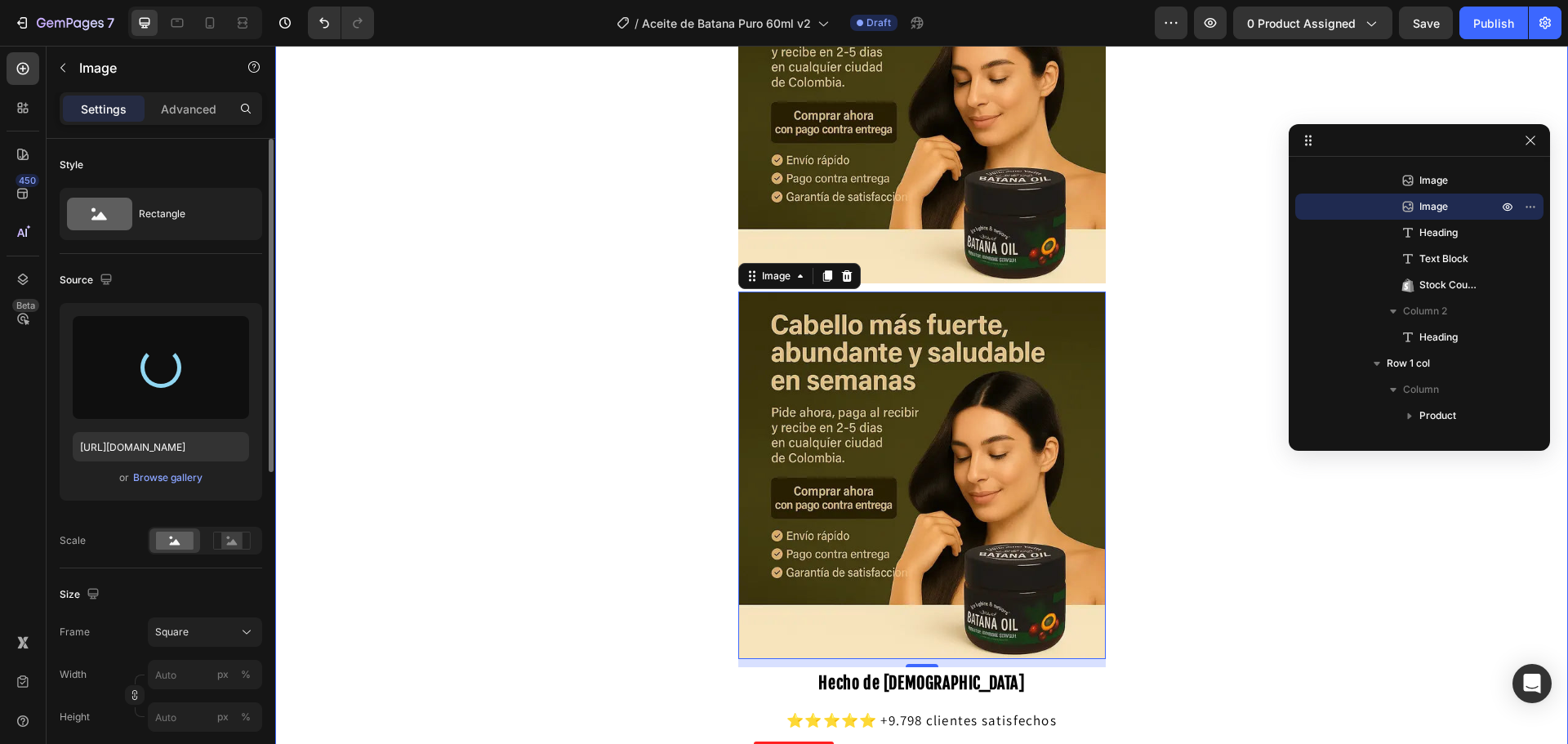
type input "[URL][DOMAIN_NAME]"
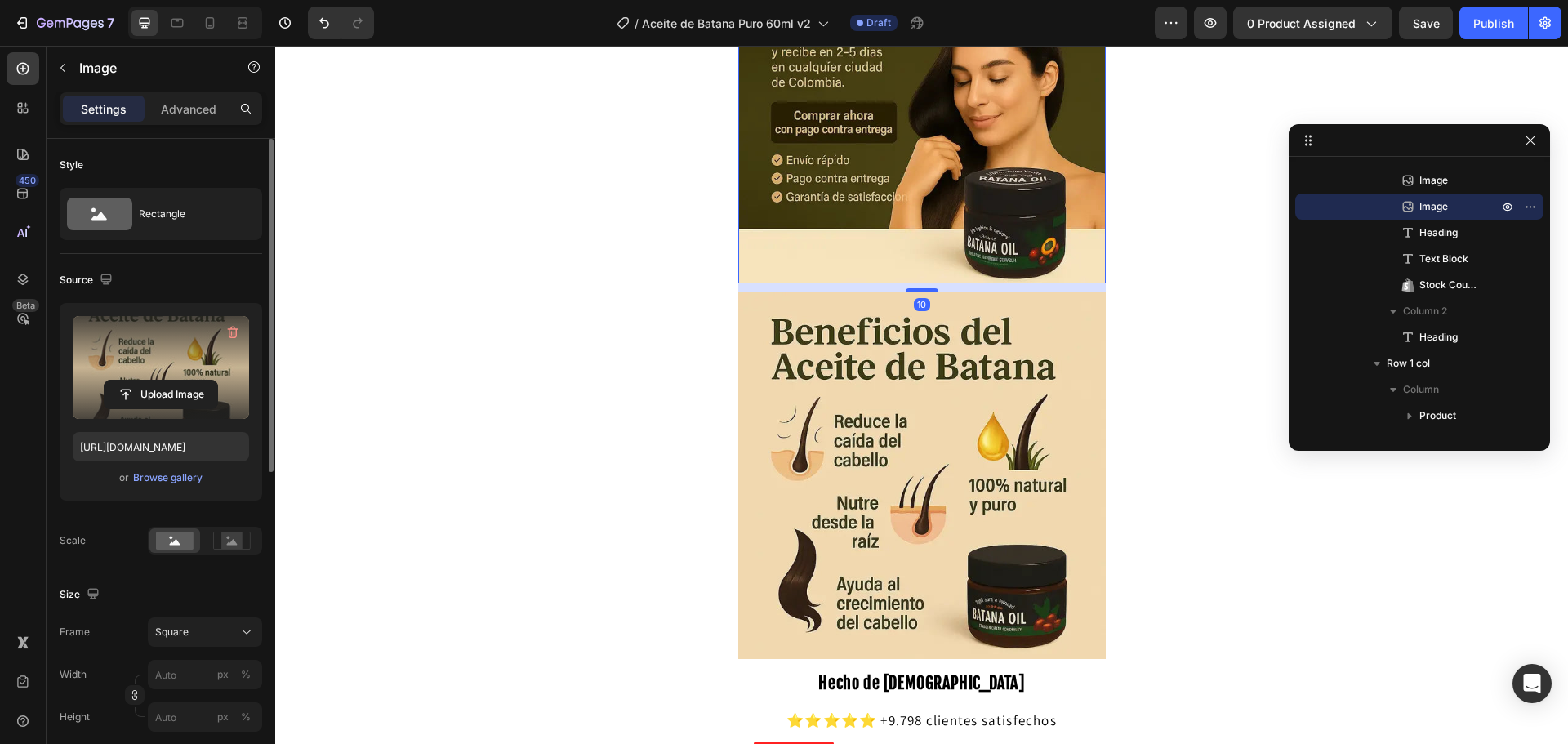
click at [1003, 247] on img at bounding box center [921, 99] width 367 height 367
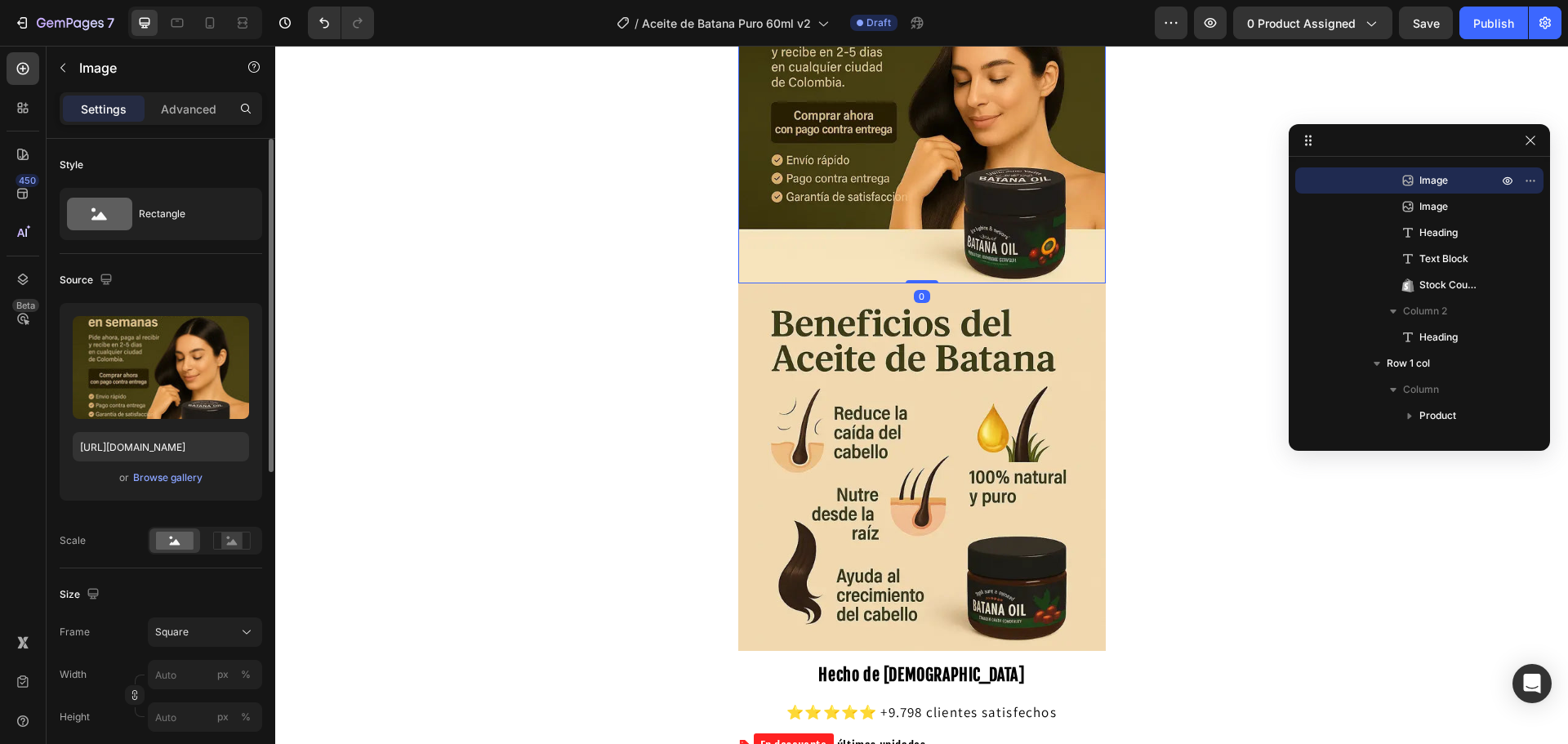
drag, startPoint x: 911, startPoint y: 291, endPoint x: 896, endPoint y: 217, distance: 75.5
click at [907, 214] on div "Image 0" at bounding box center [921, 99] width 367 height 367
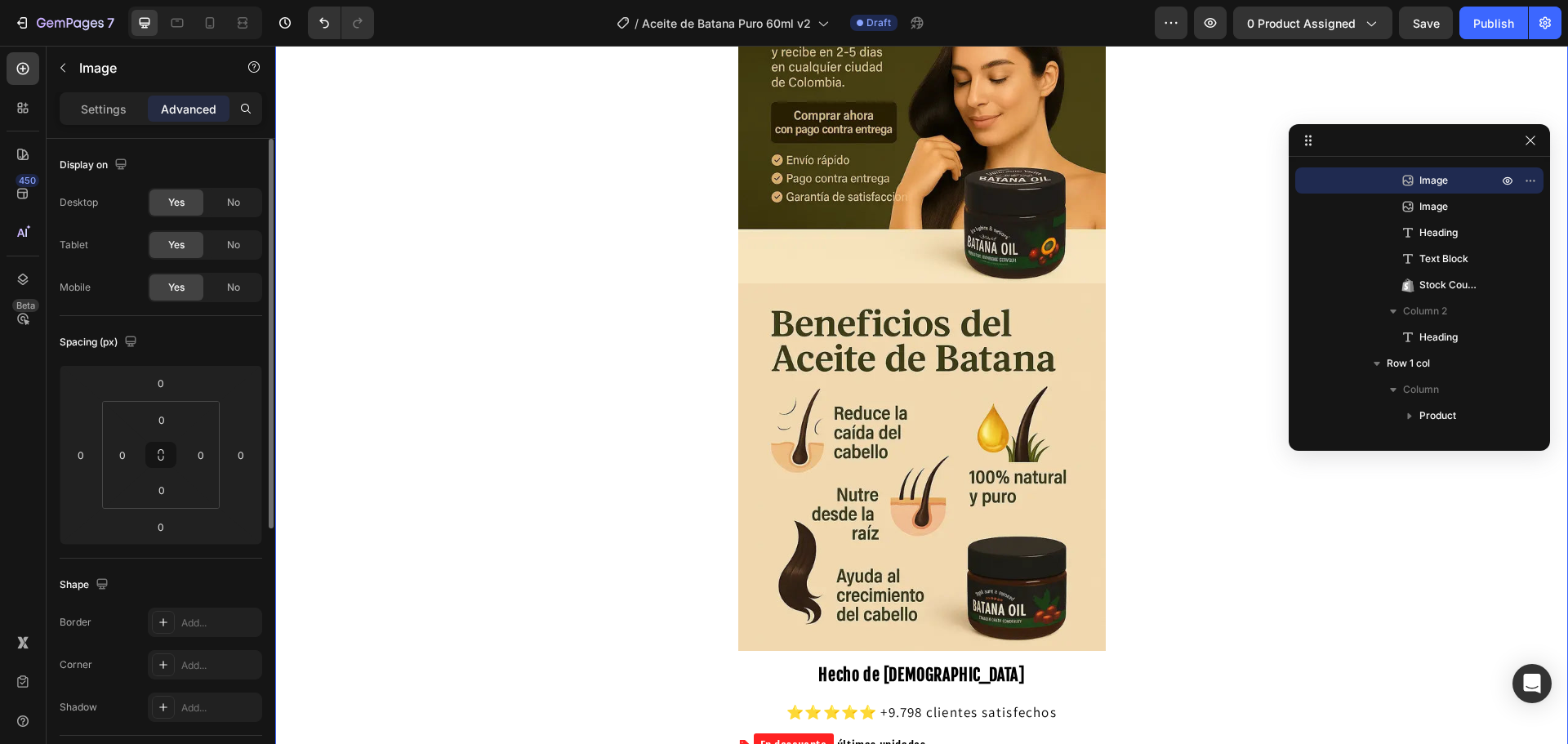
scroll to position [0, 0]
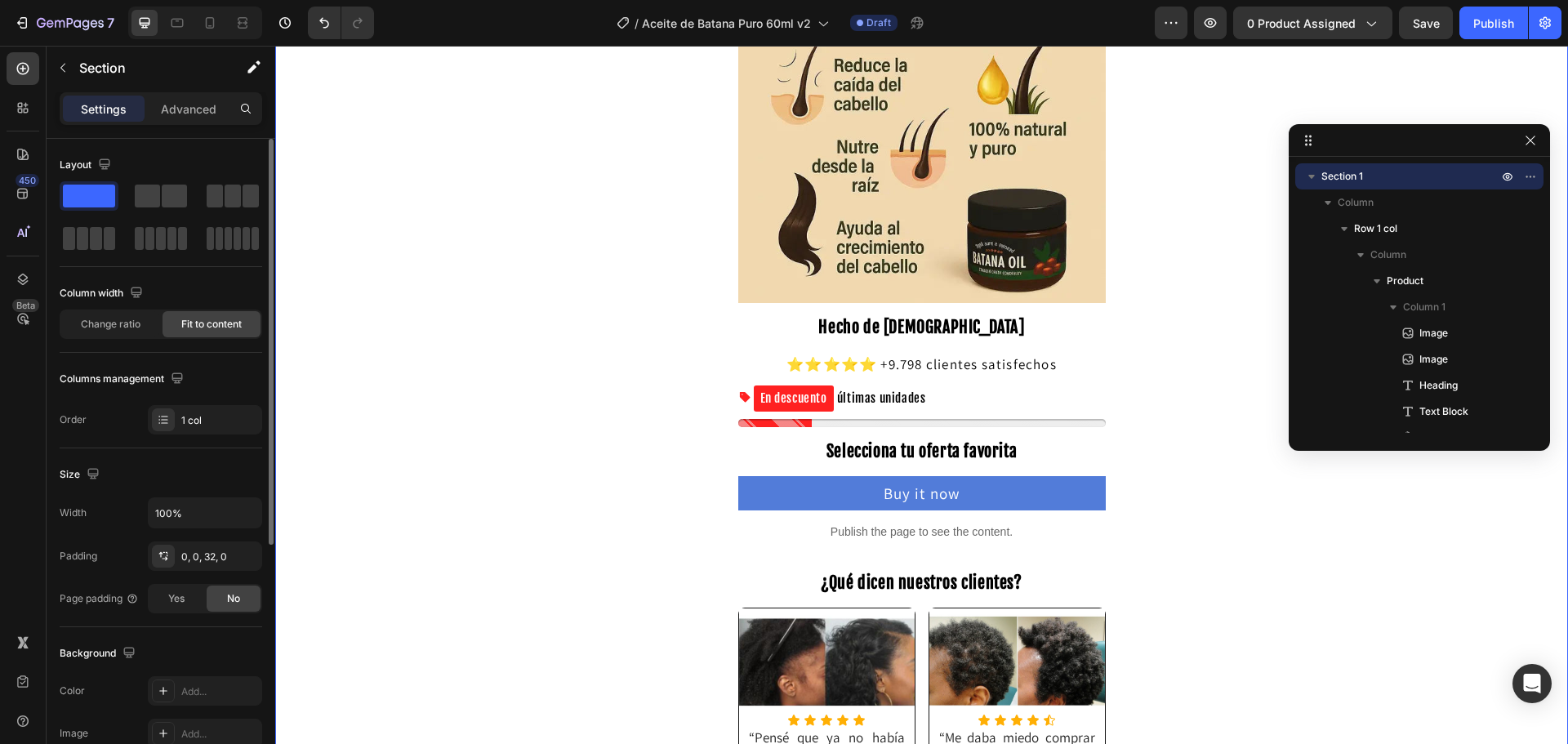
scroll to position [571, 0]
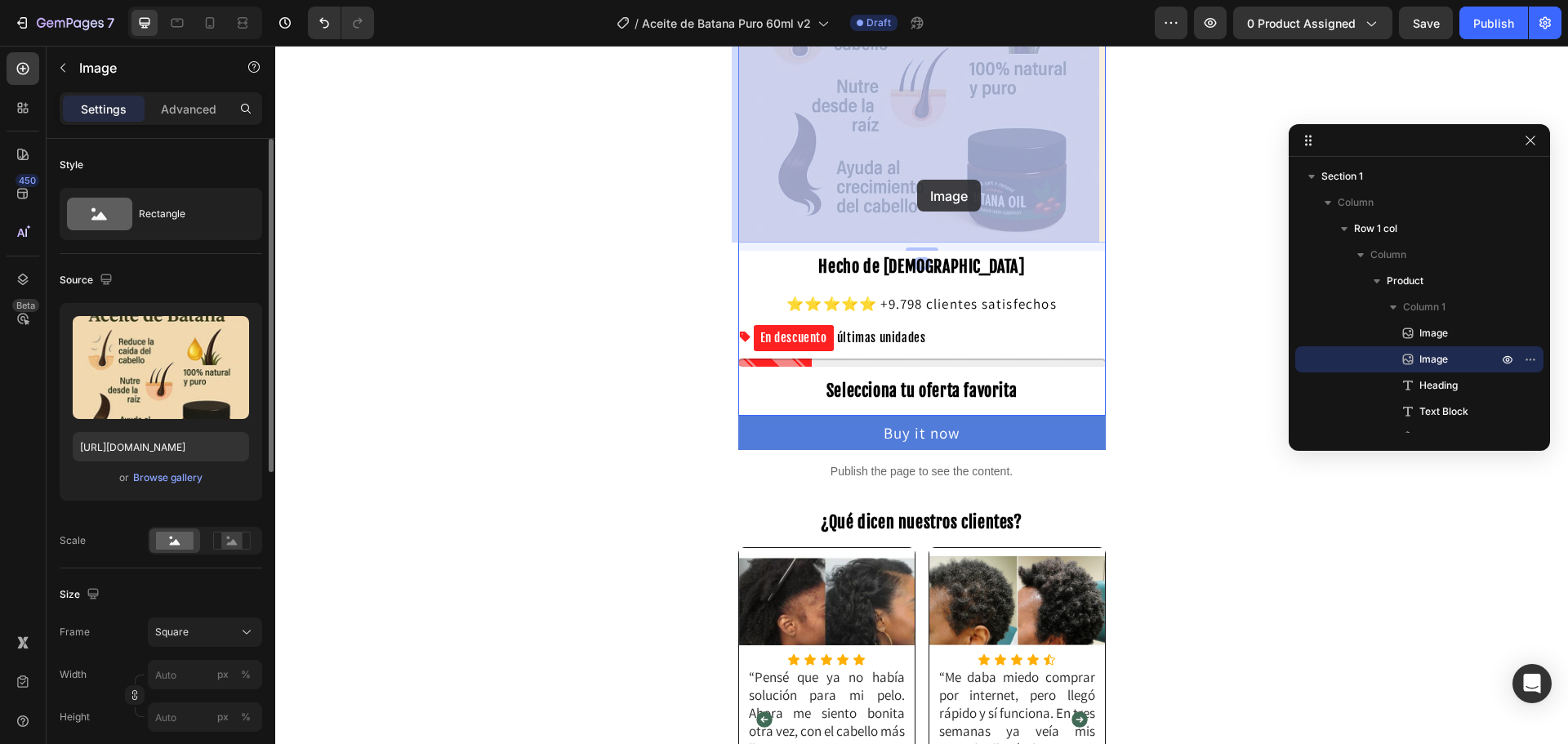
drag, startPoint x: 920, startPoint y: 170, endPoint x: 917, endPoint y: 180, distance: 10.4
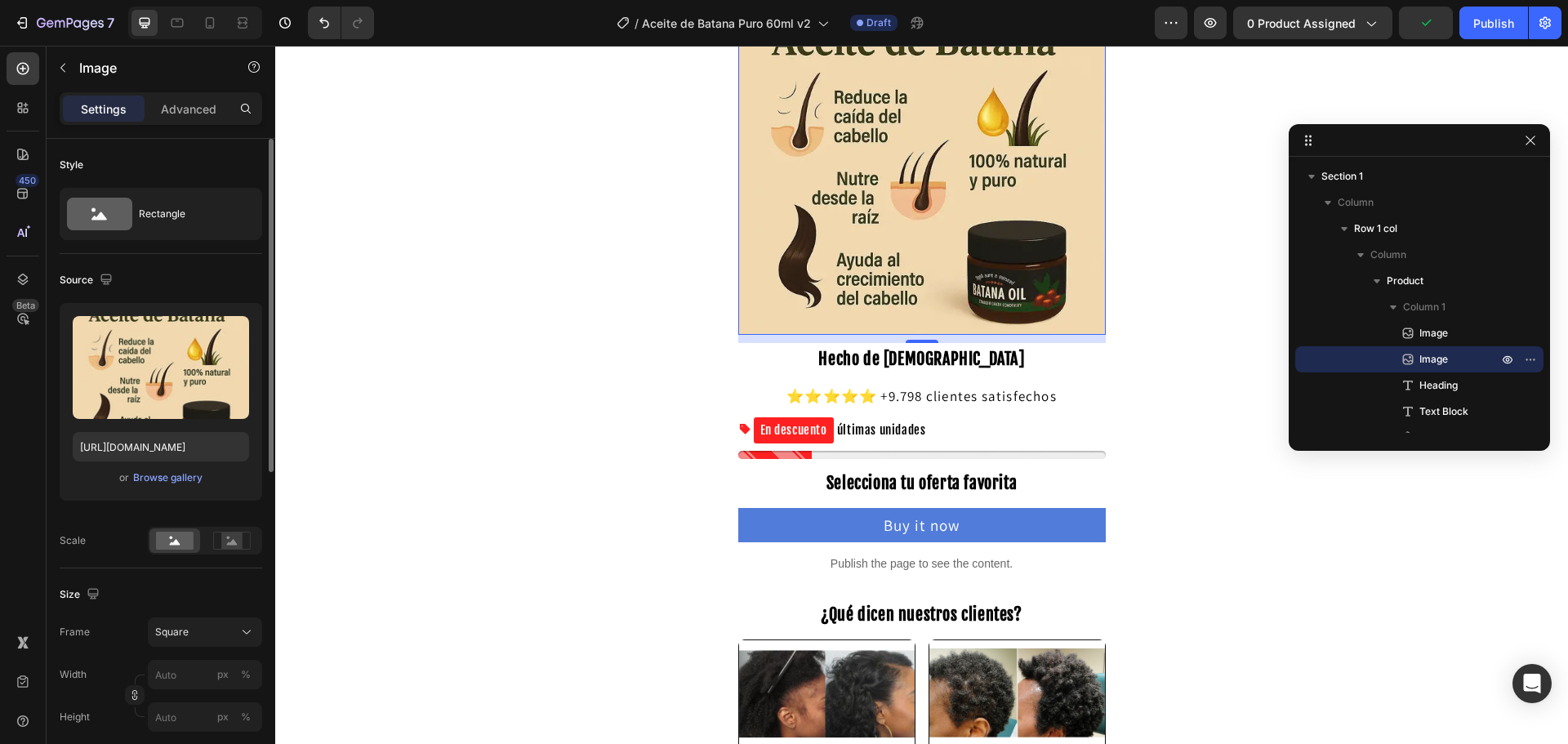
scroll to position [326, 0]
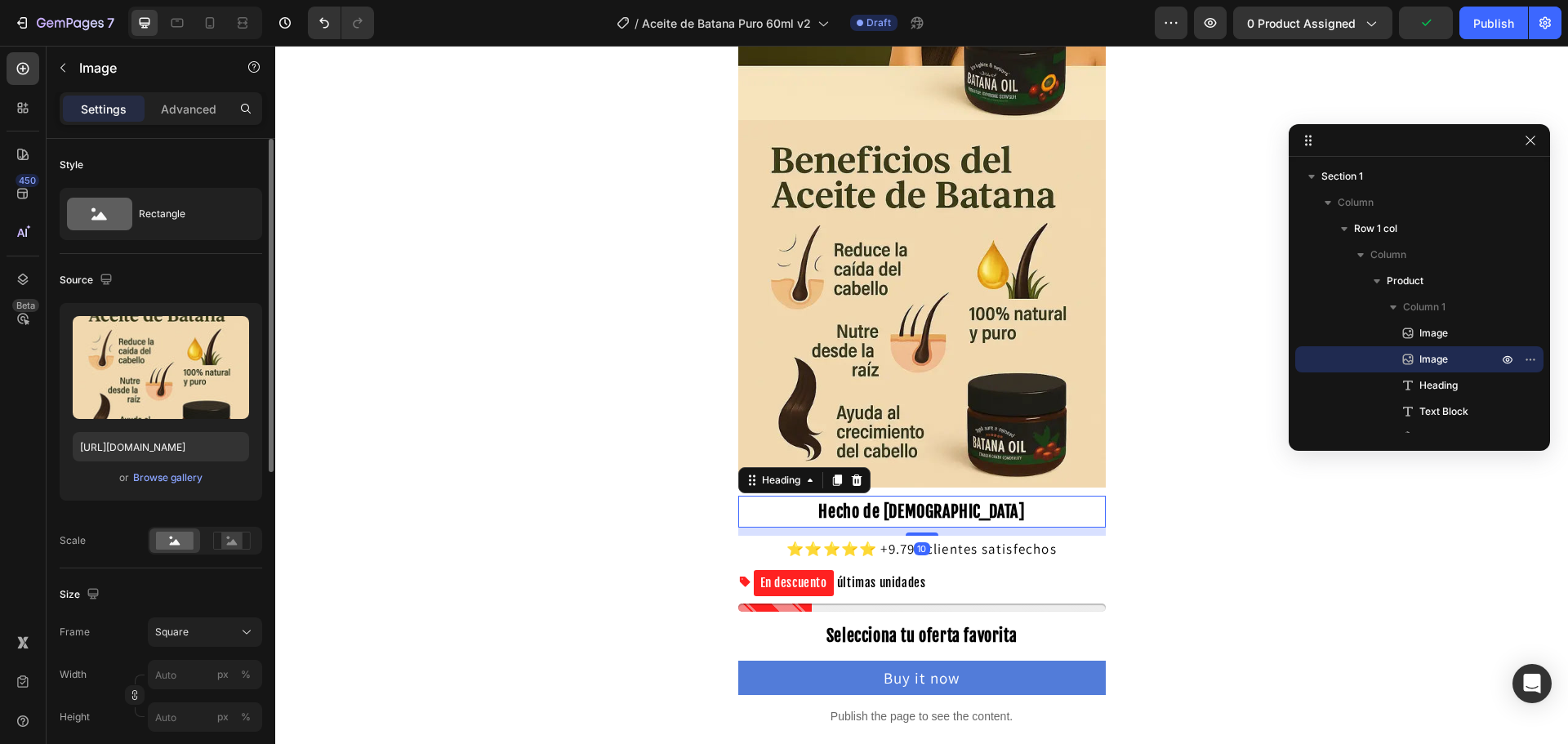
click at [955, 513] on strong "Hecho de [DEMOGRAPHIC_DATA]" at bounding box center [921, 511] width 206 height 20
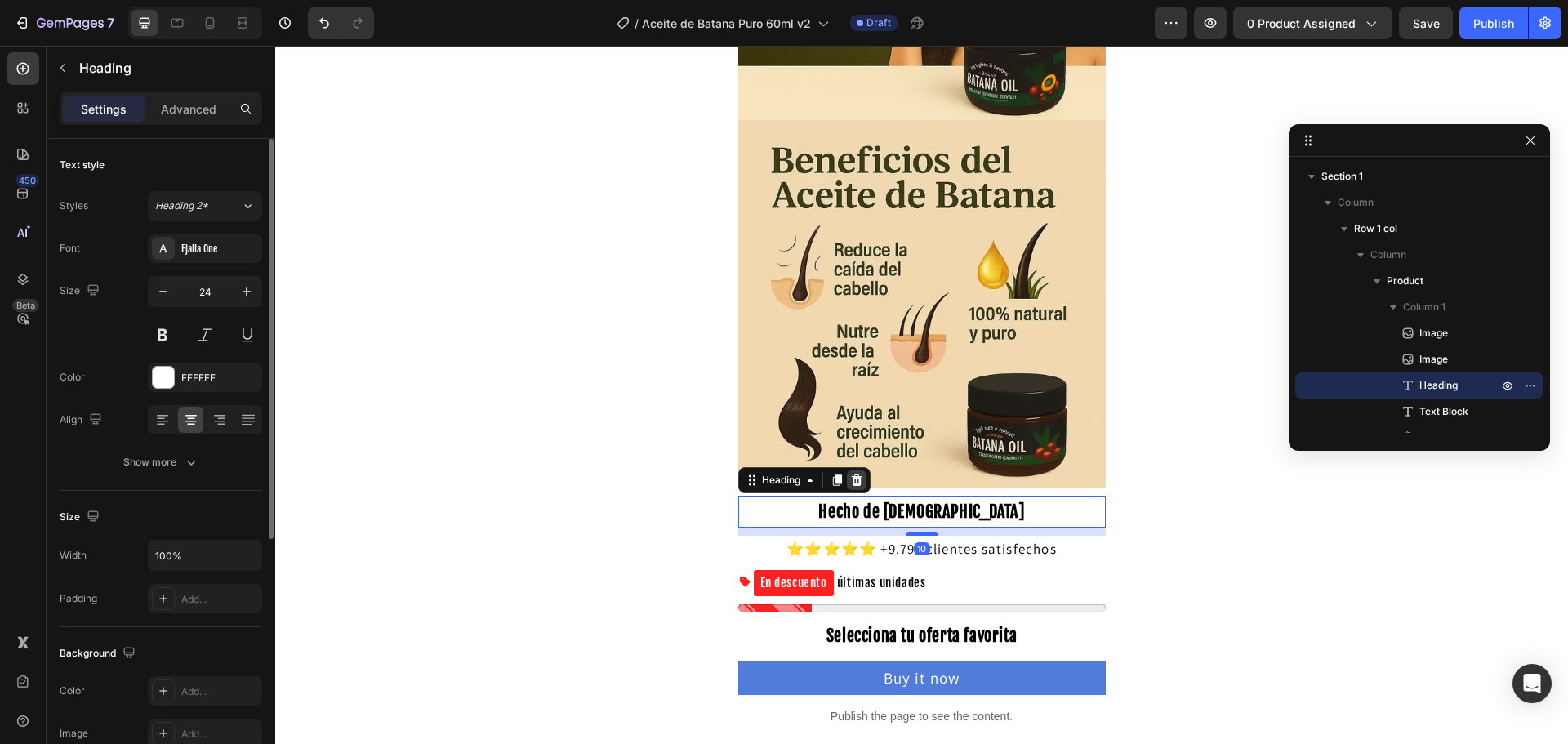
click at [850, 481] on icon at bounding box center [857, 479] width 13 height 13
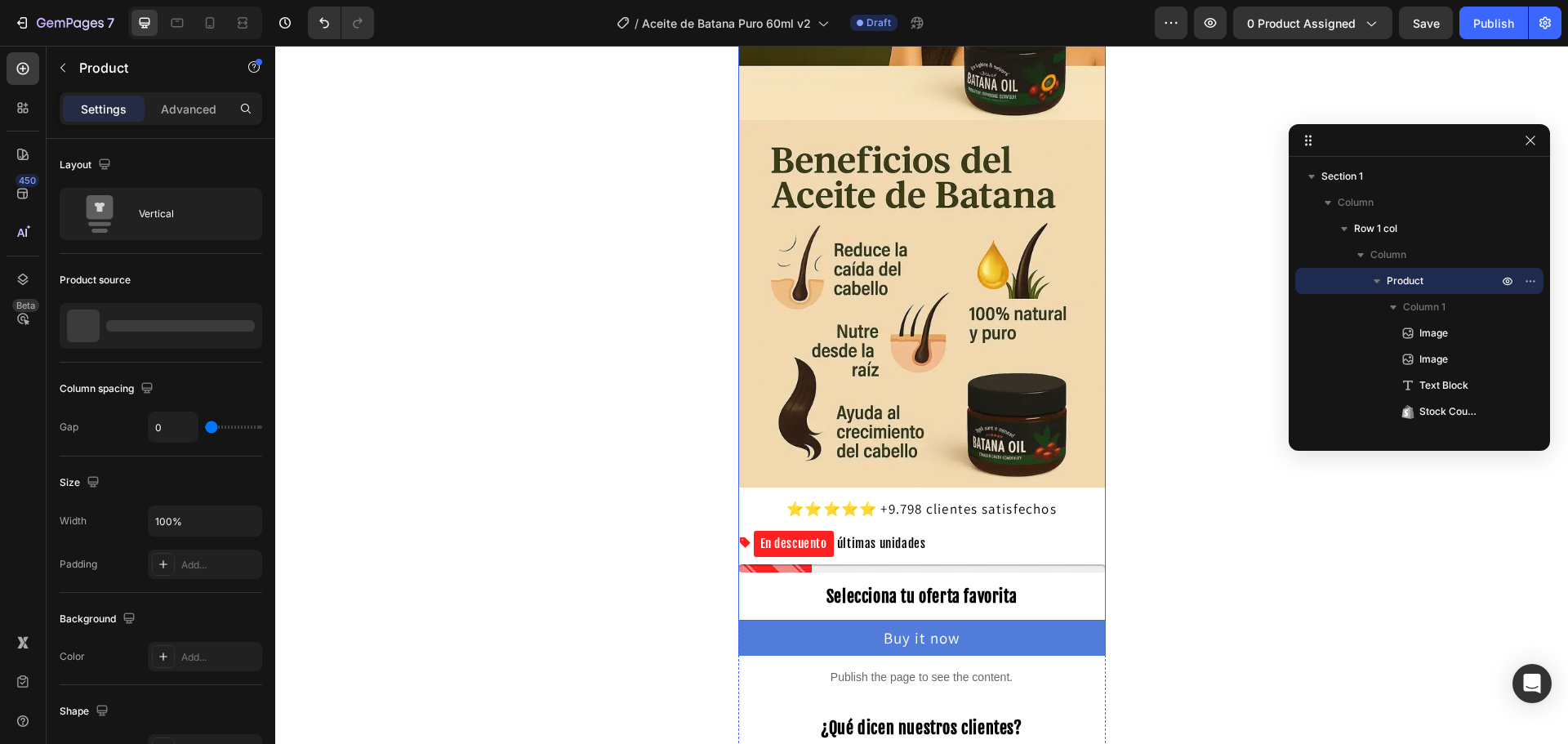
click at [1014, 525] on div "Image Image ⭐⭐⭐⭐⭐ +9.798 clientes satisfechos Text Block En descuento últimas u…" at bounding box center [921, 166] width 367 height 828
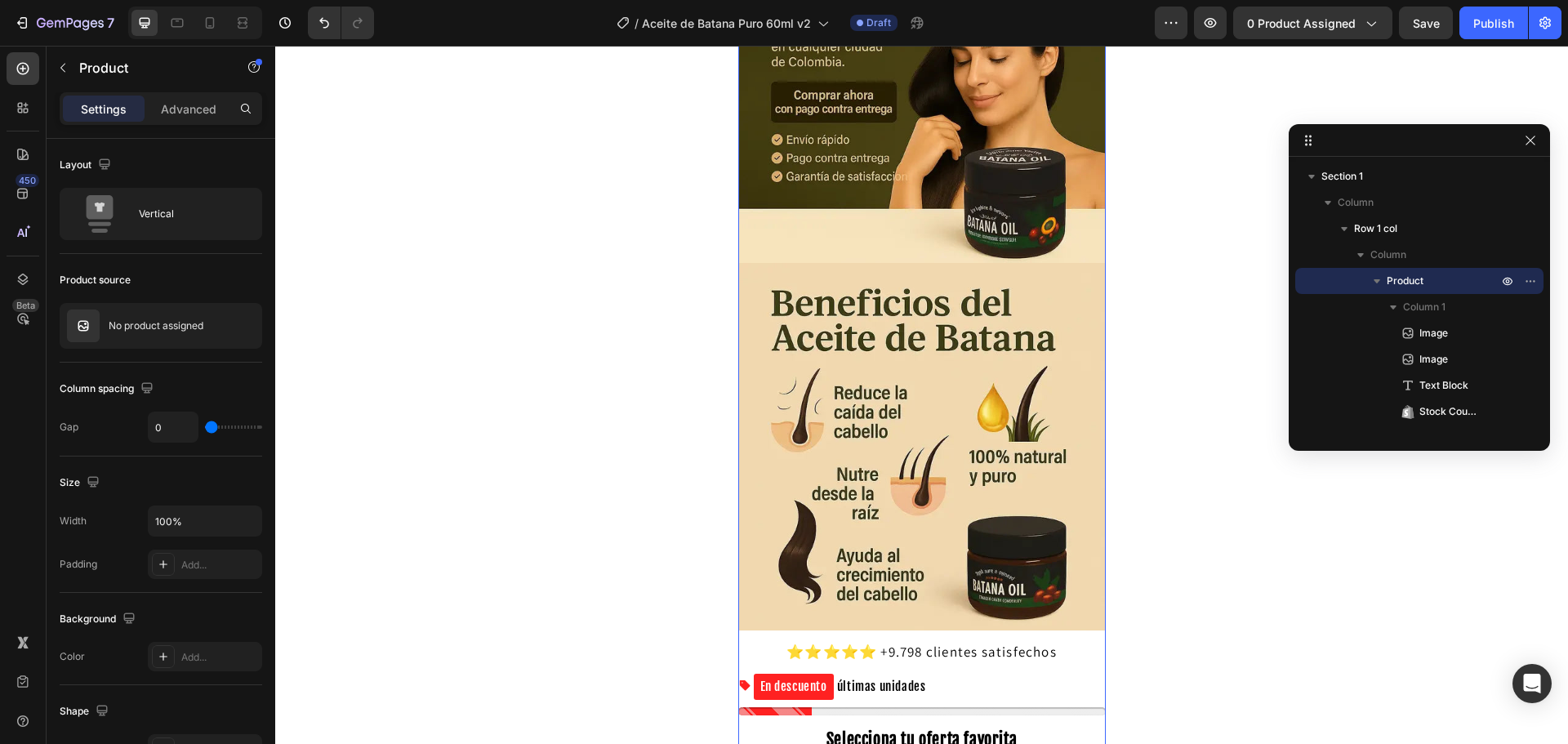
scroll to position [164, 0]
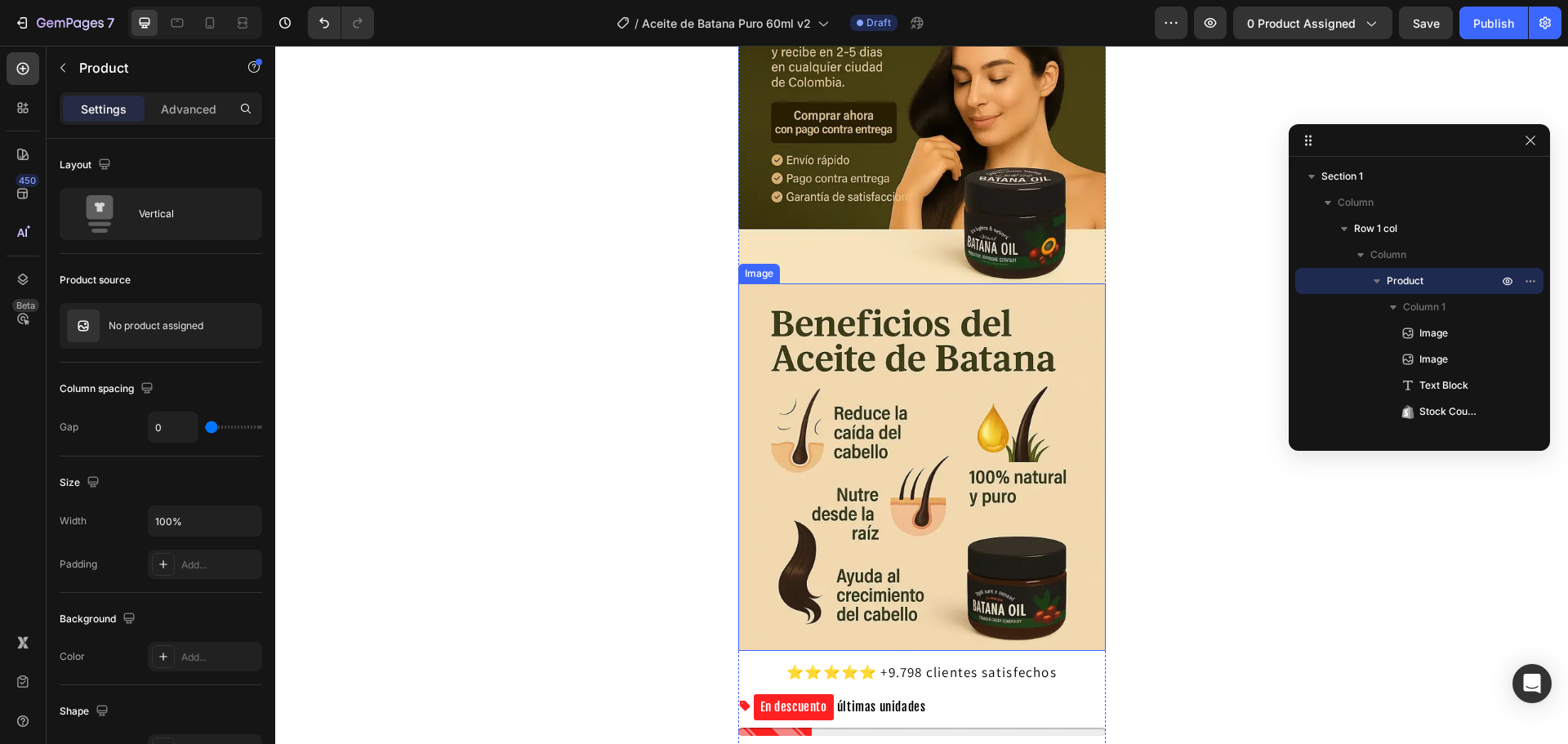
click at [902, 406] on img at bounding box center [921, 466] width 367 height 367
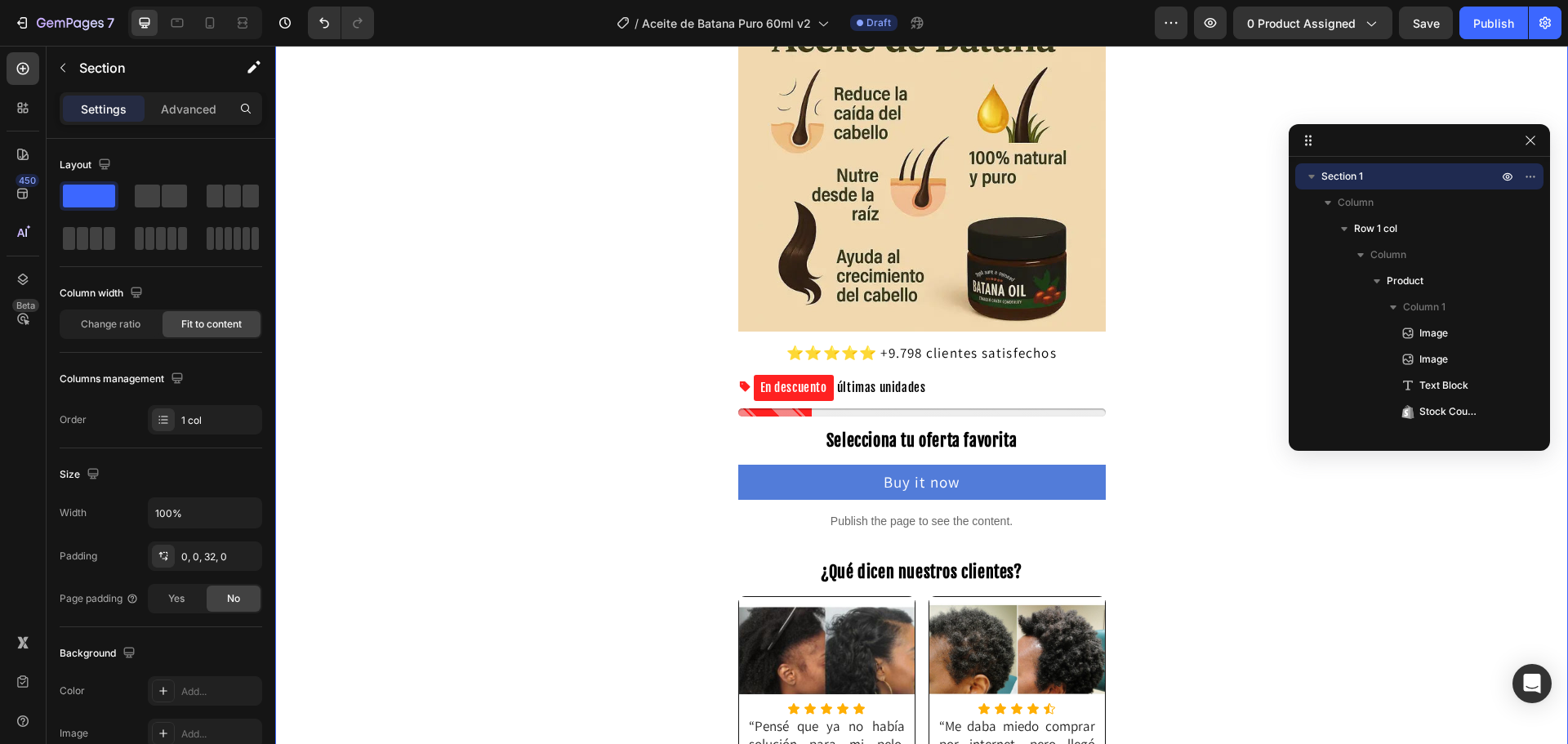
scroll to position [490, 0]
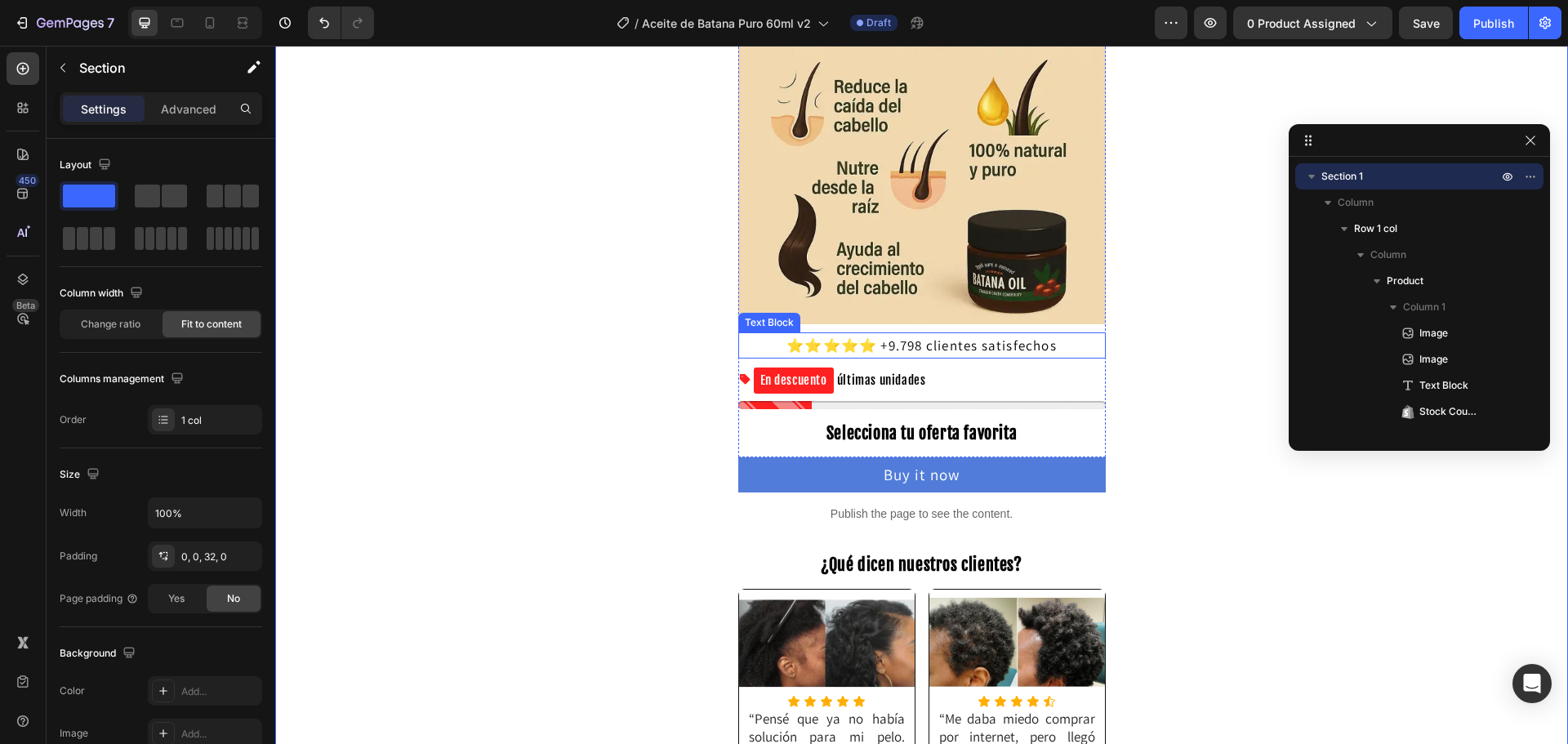
click at [914, 341] on span "⭐⭐⭐⭐⭐ +9.798 clientes satisfechos" at bounding box center [921, 345] width 270 height 18
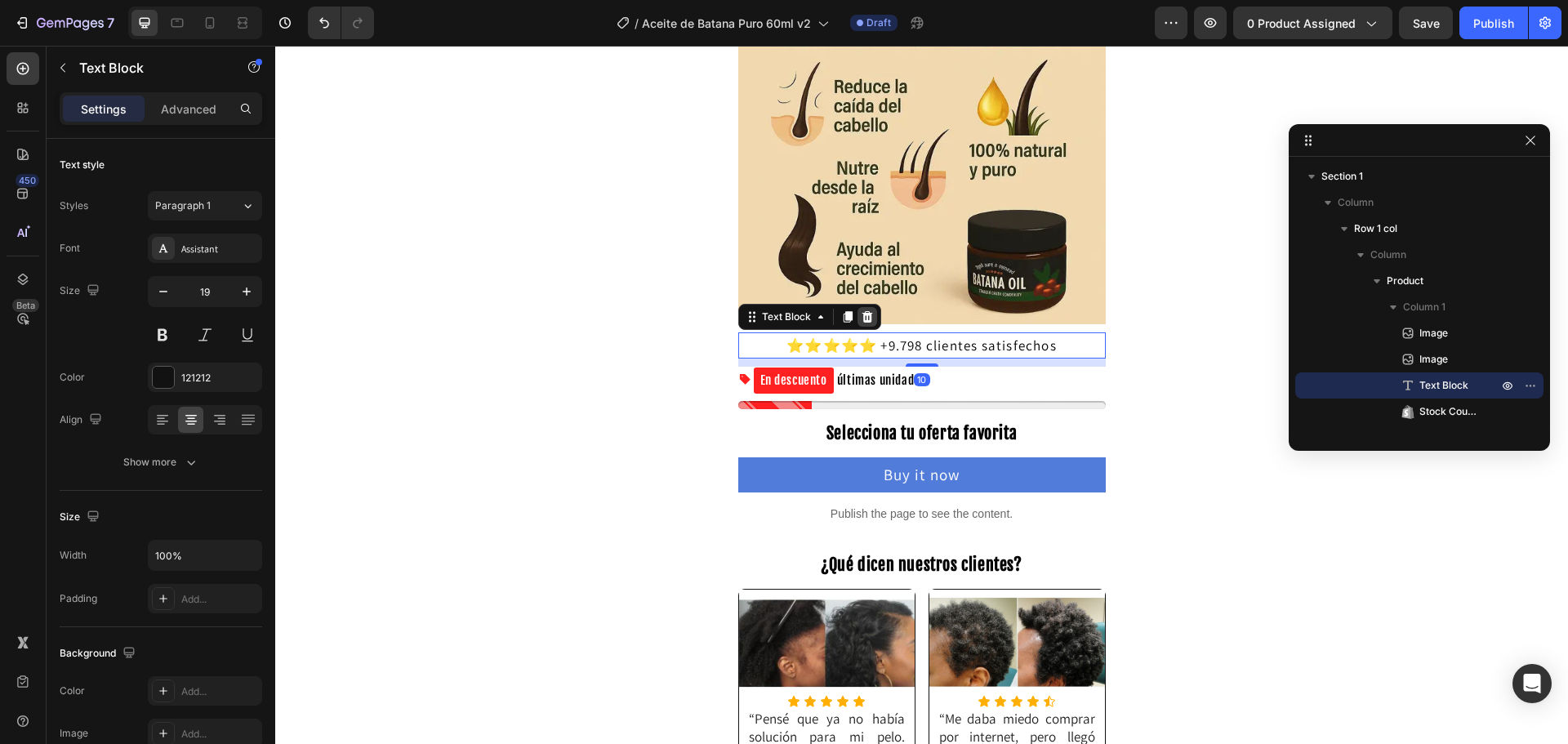
click at [866, 315] on icon at bounding box center [867, 317] width 13 height 13
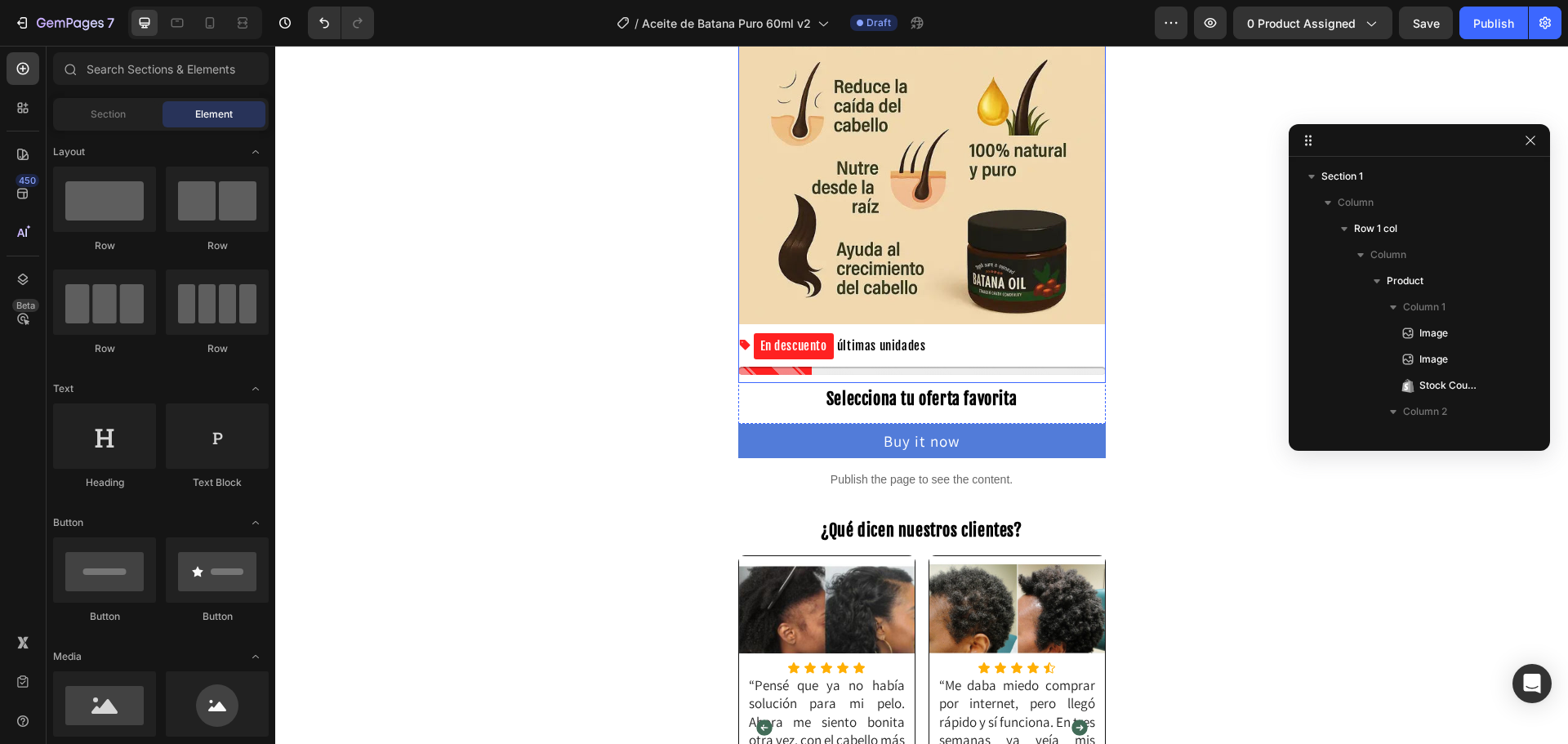
click at [881, 354] on p "En descuento últimas unidades" at bounding box center [840, 346] width 173 height 27
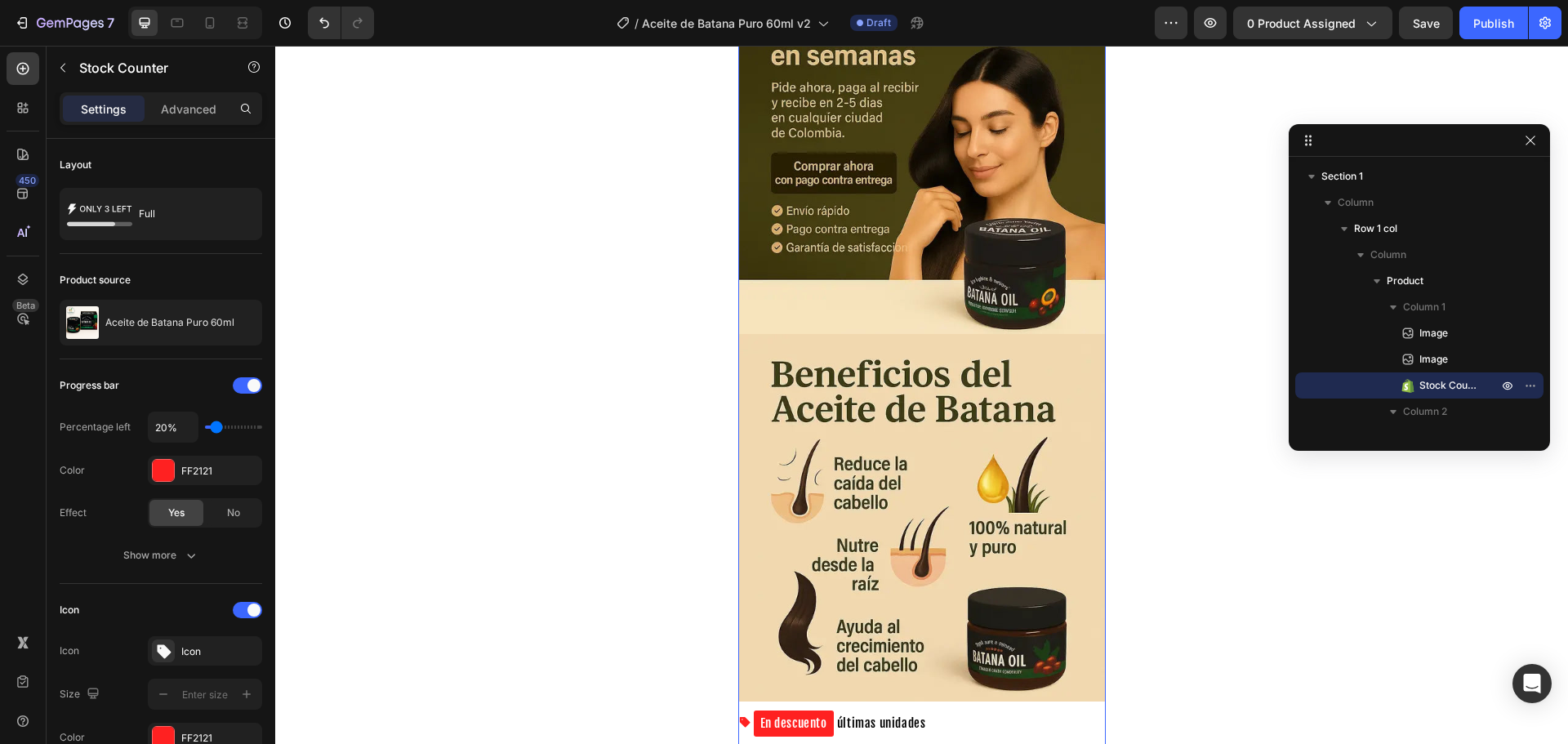
scroll to position [81, 0]
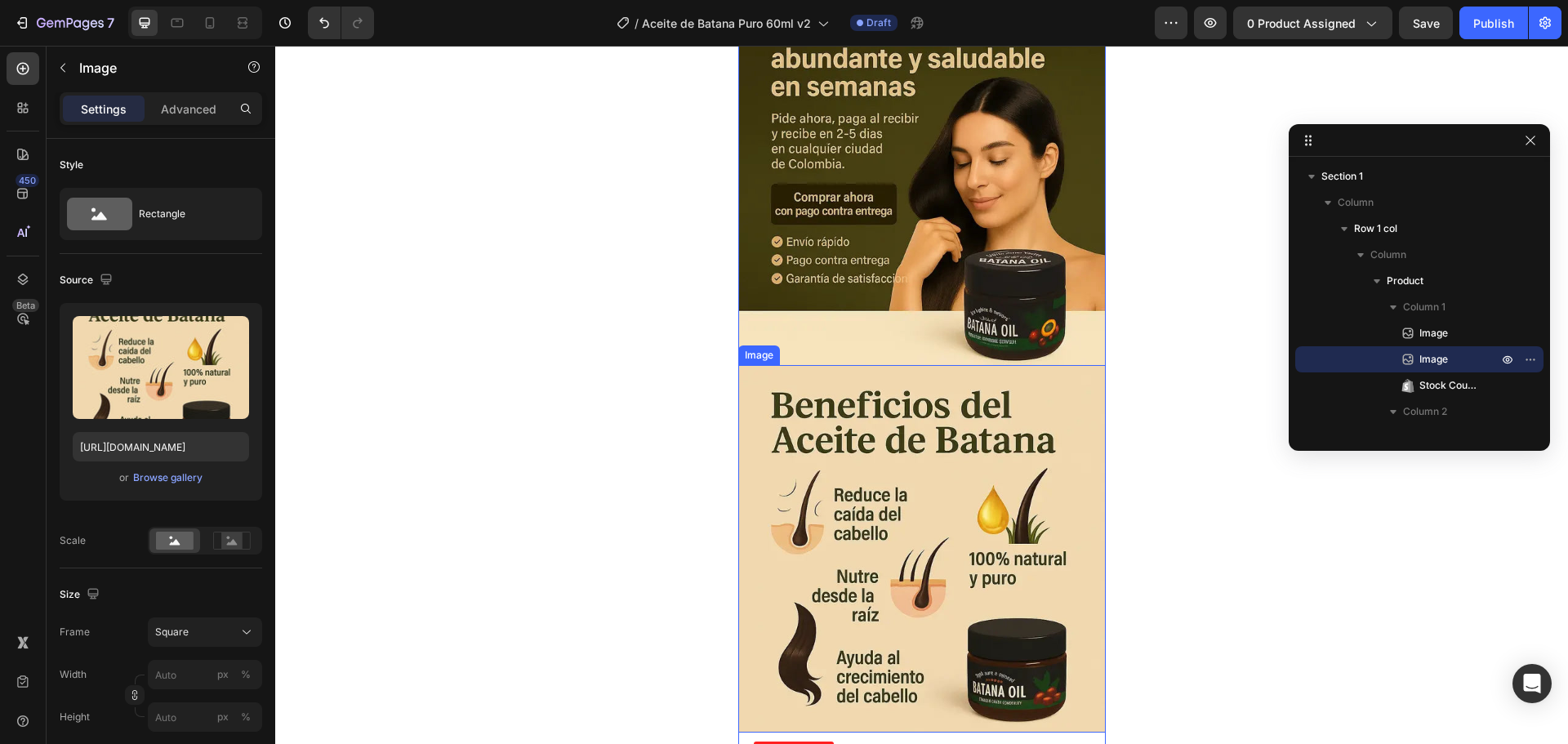
click at [826, 422] on img at bounding box center [921, 548] width 367 height 367
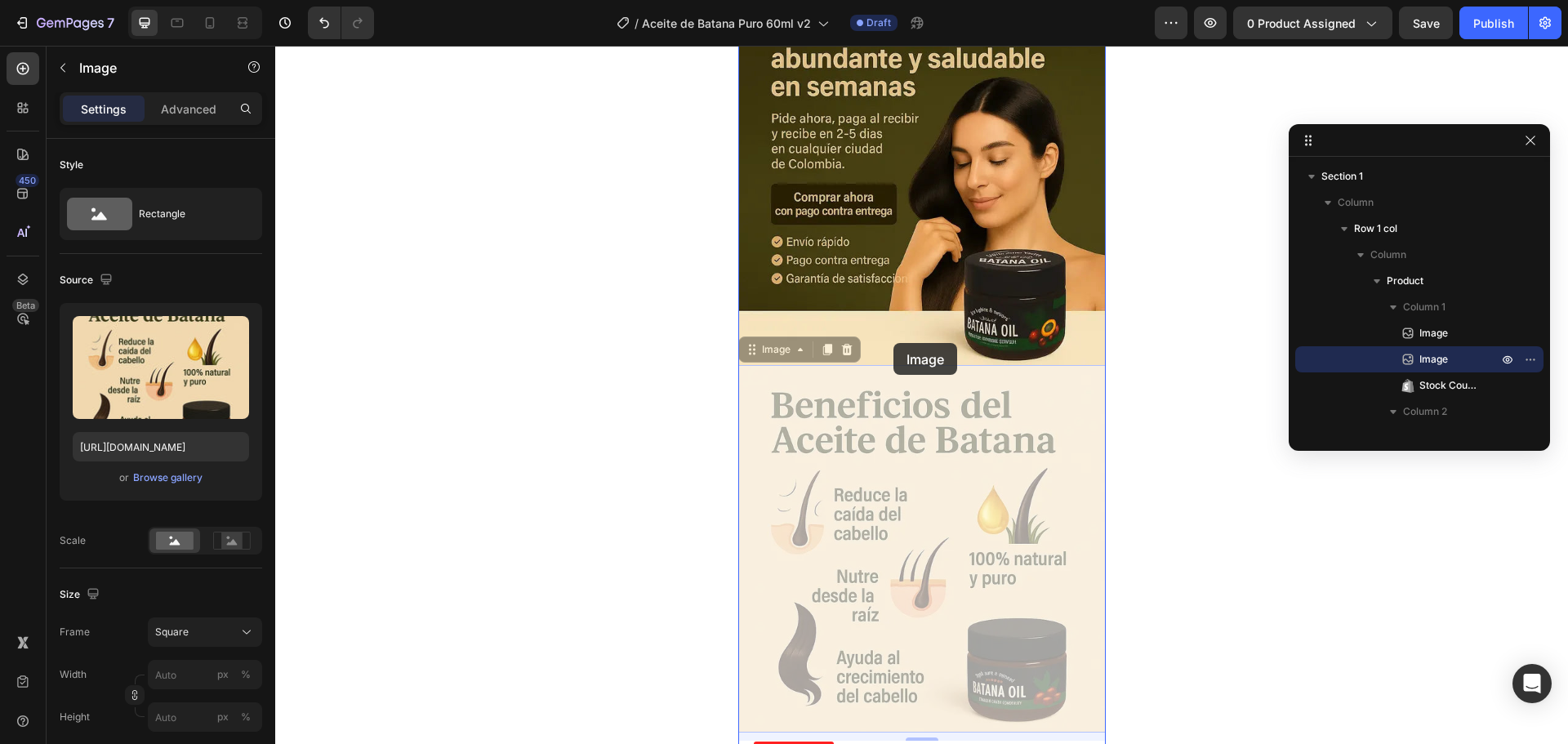
drag, startPoint x: 894, startPoint y: 439, endPoint x: 889, endPoint y: 358, distance: 81.2
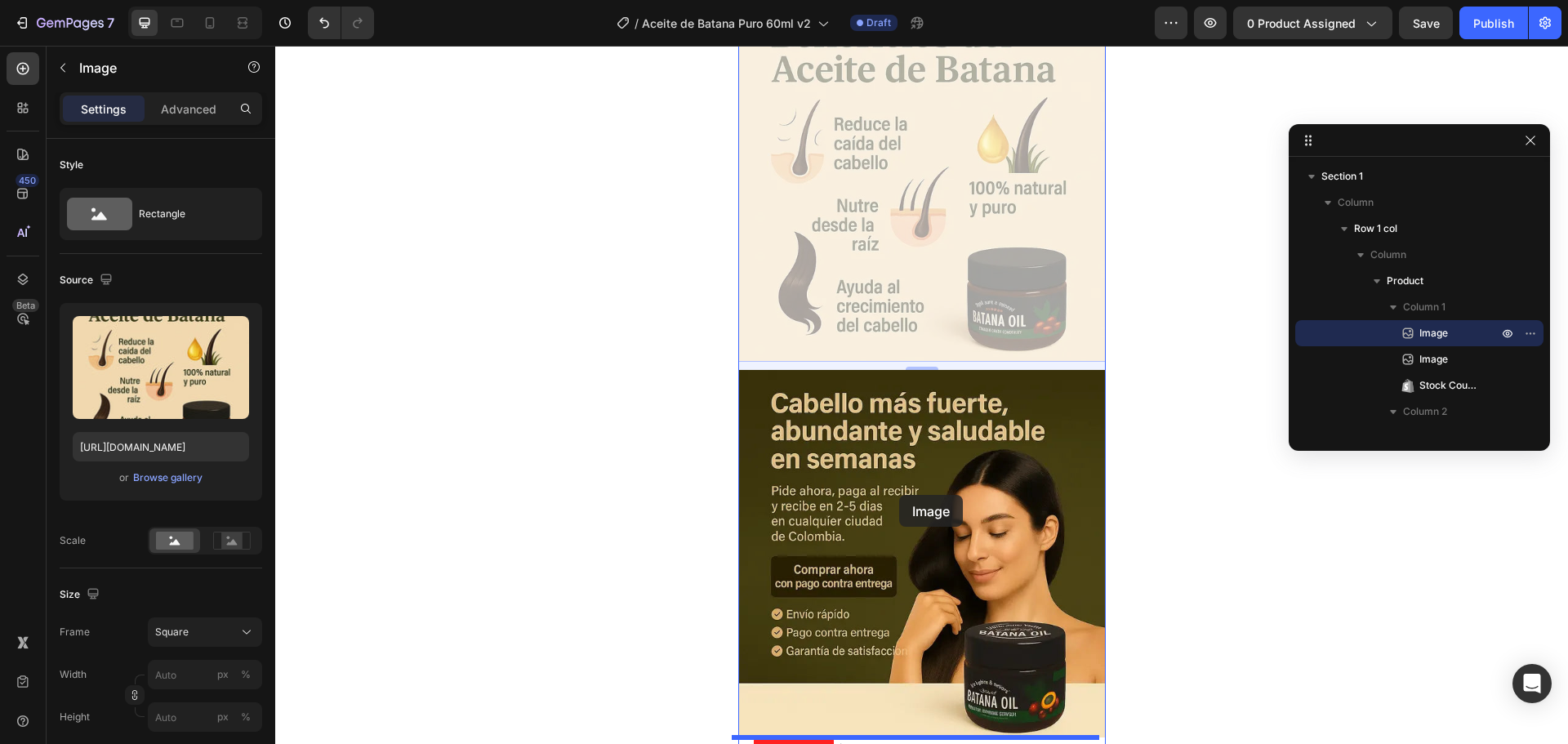
scroll to position [245, 0]
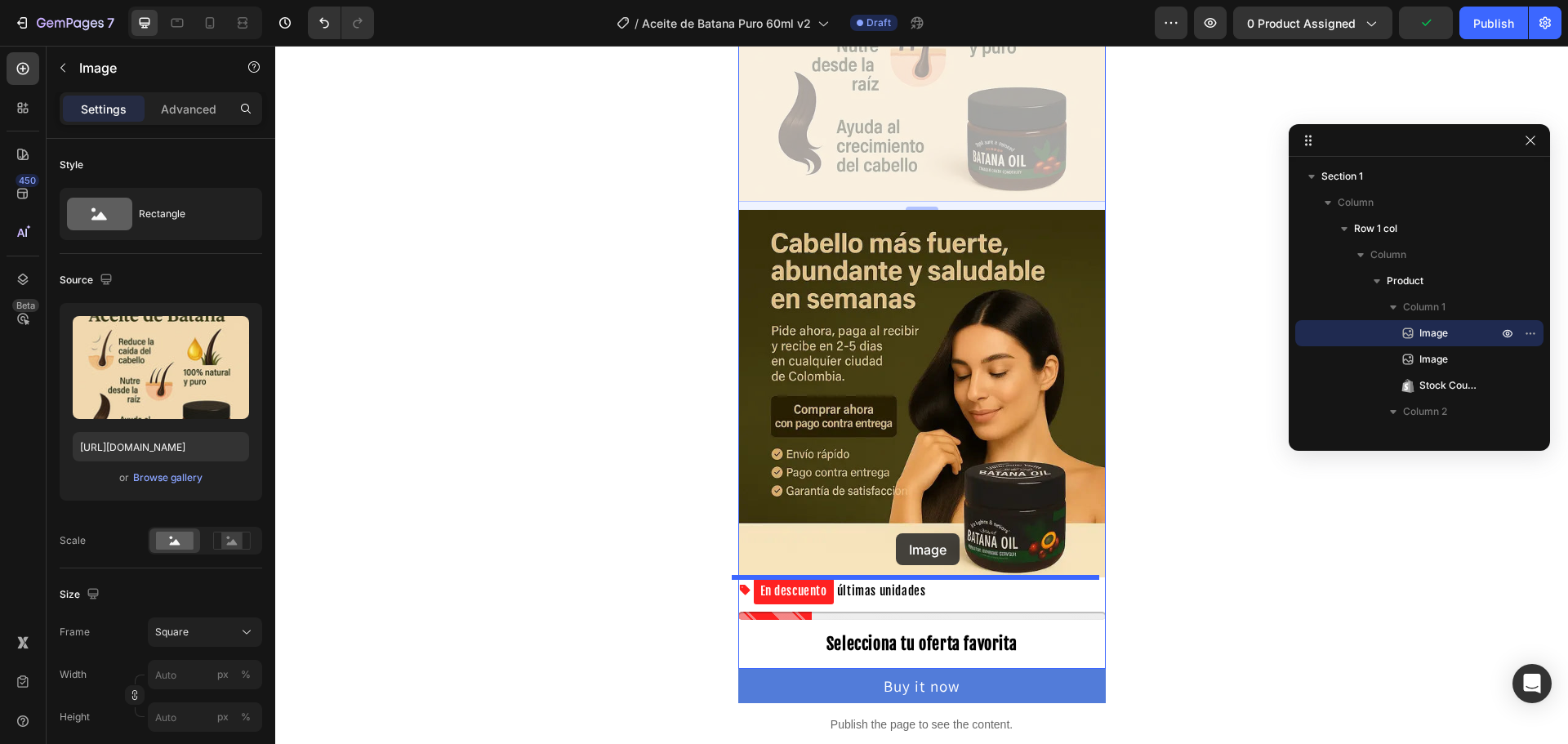
drag, startPoint x: 884, startPoint y: 326, endPoint x: 895, endPoint y: 534, distance: 208.3
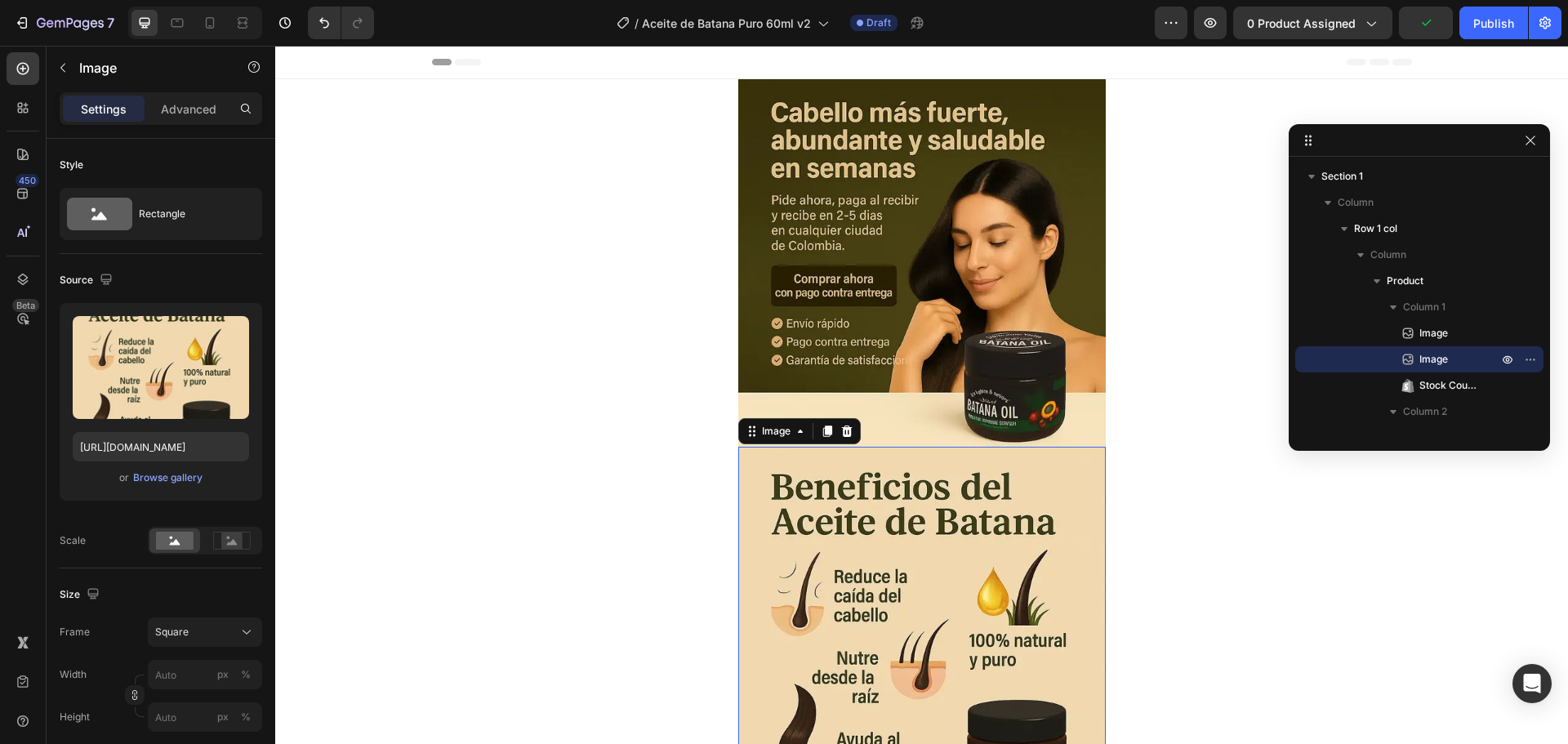
scroll to position [408, 0]
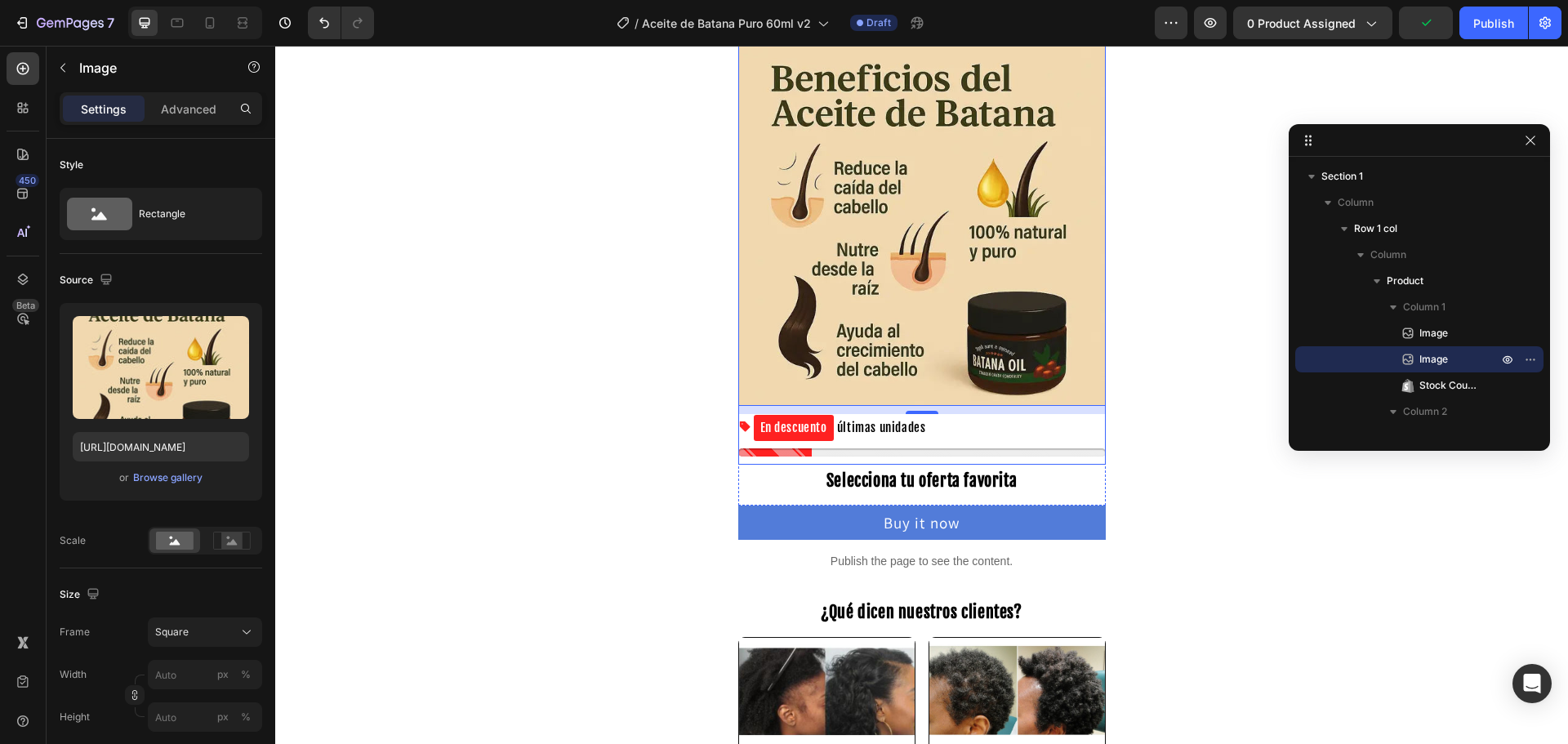
click at [884, 430] on p "En descuento últimas unidades" at bounding box center [840, 427] width 173 height 27
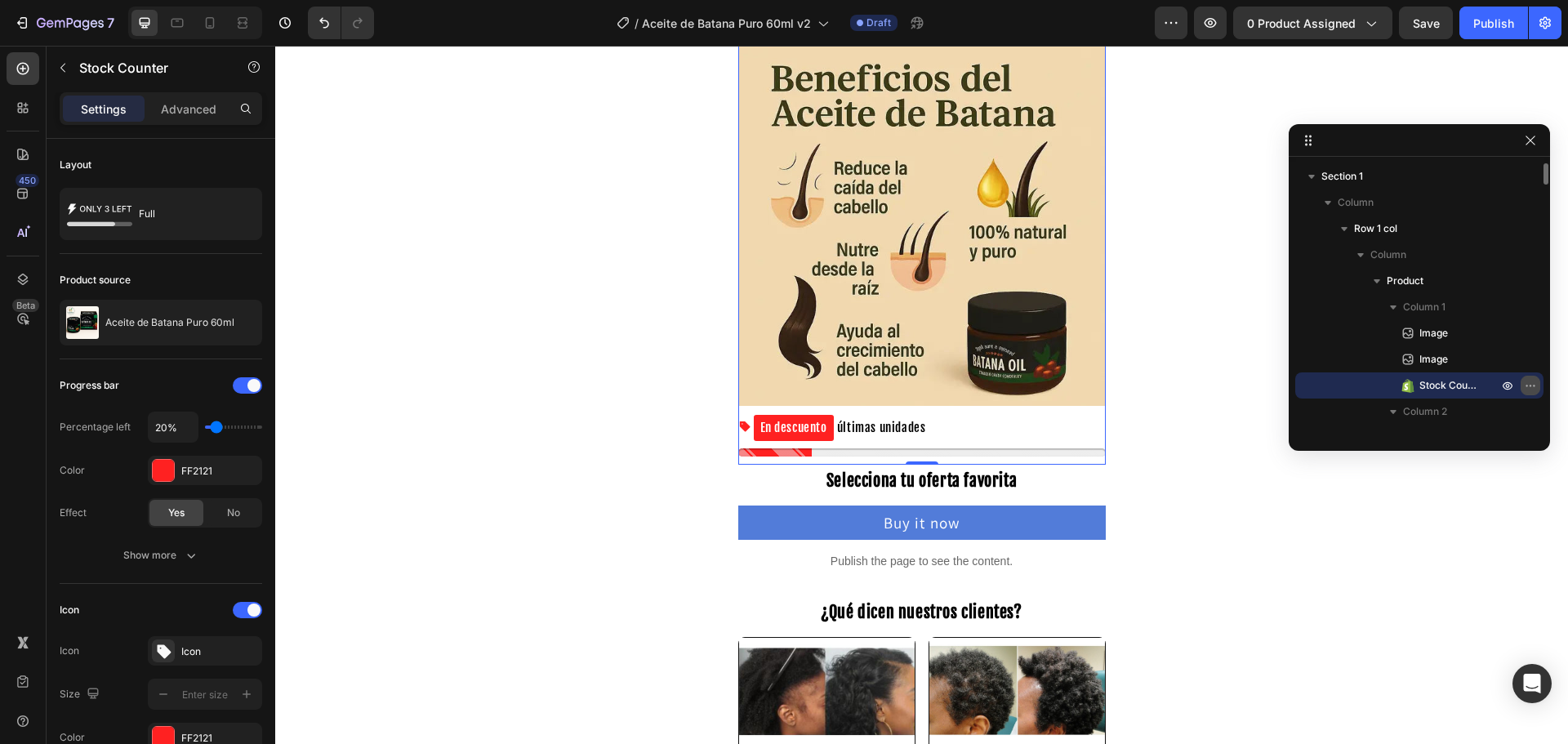
click at [1534, 387] on icon "button" at bounding box center [1530, 385] width 13 height 13
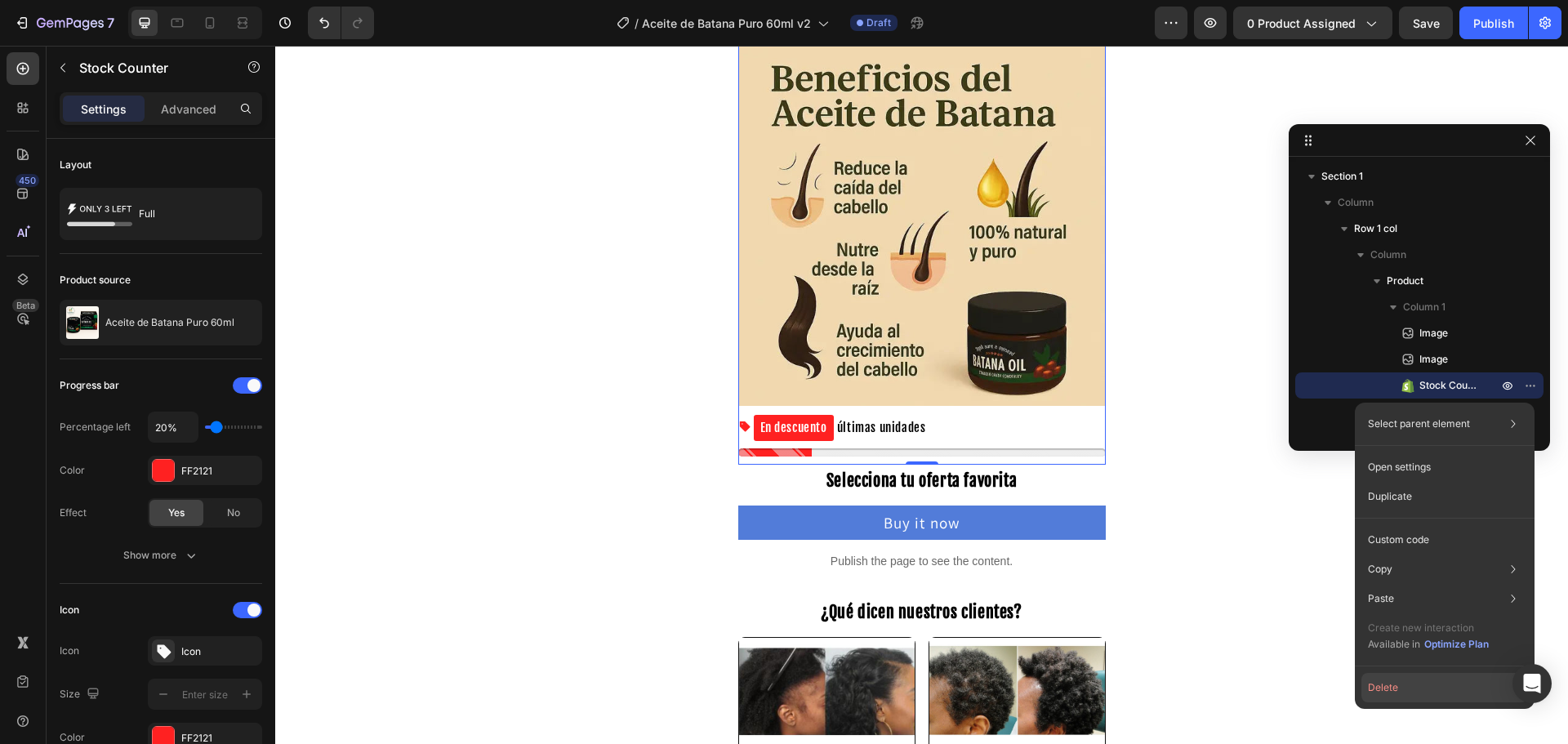
click at [1426, 681] on button "Delete" at bounding box center [1444, 686] width 166 height 29
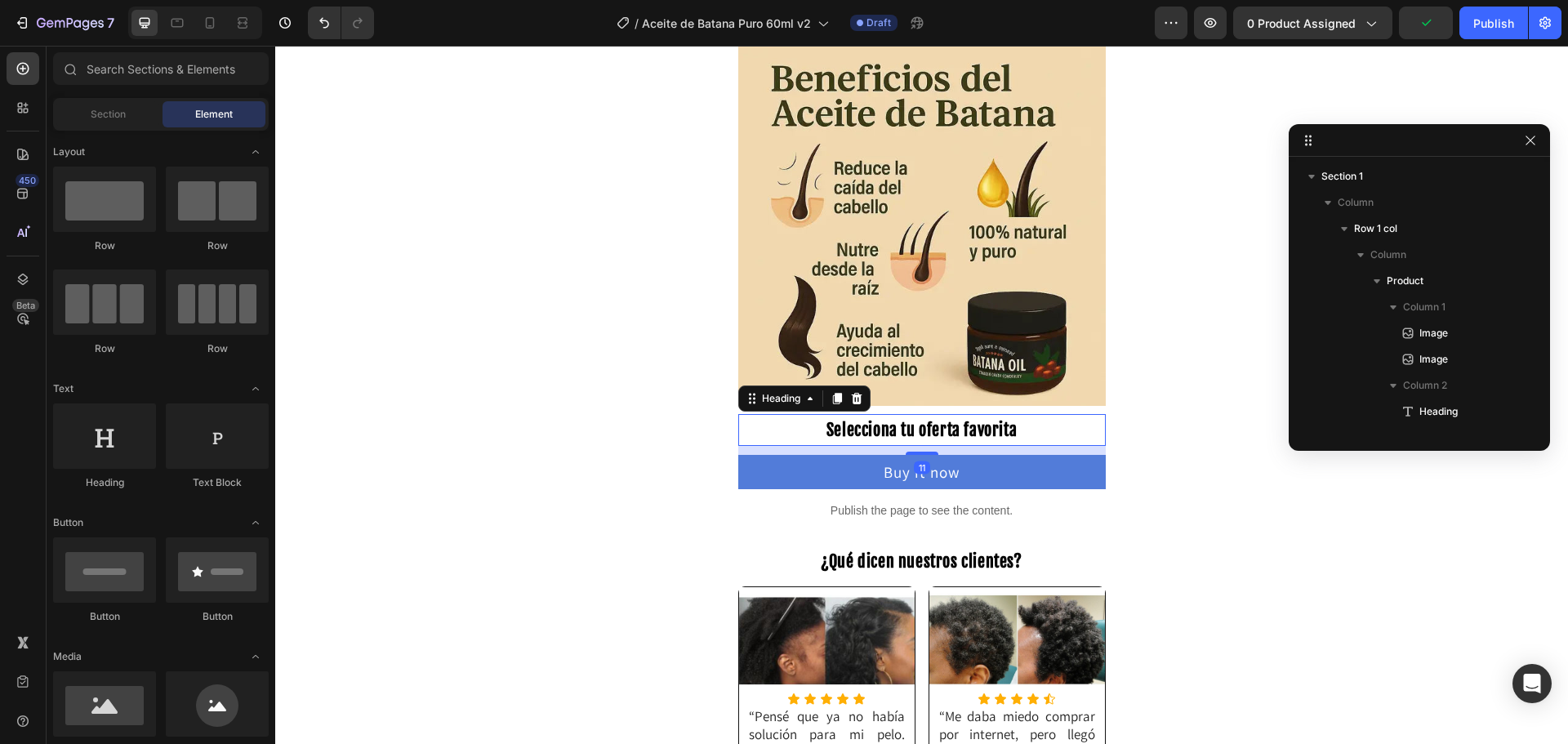
click at [865, 419] on span "Selecciona tu oferta favorita" at bounding box center [921, 429] width 190 height 20
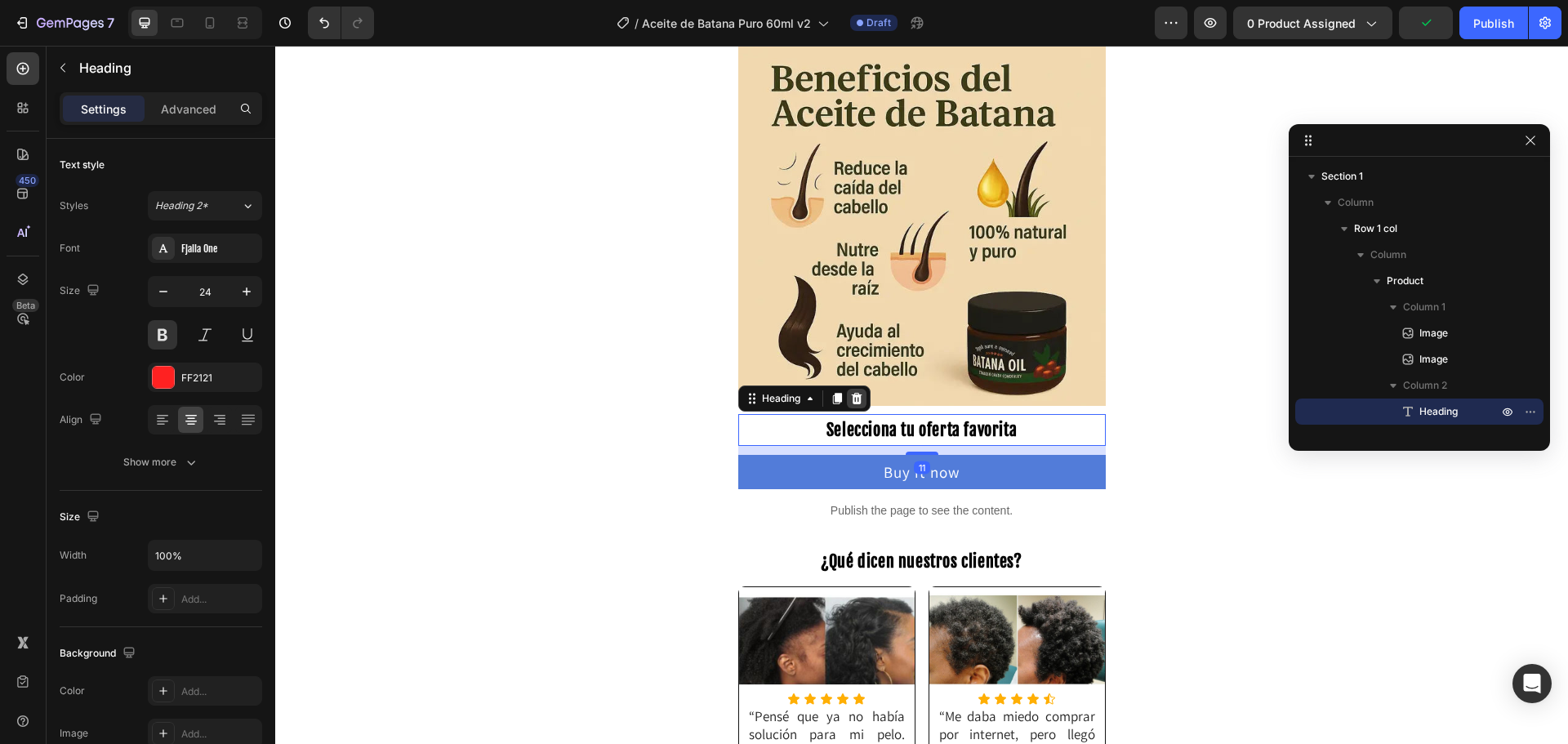
click at [859, 399] on div at bounding box center [857, 398] width 19 height 19
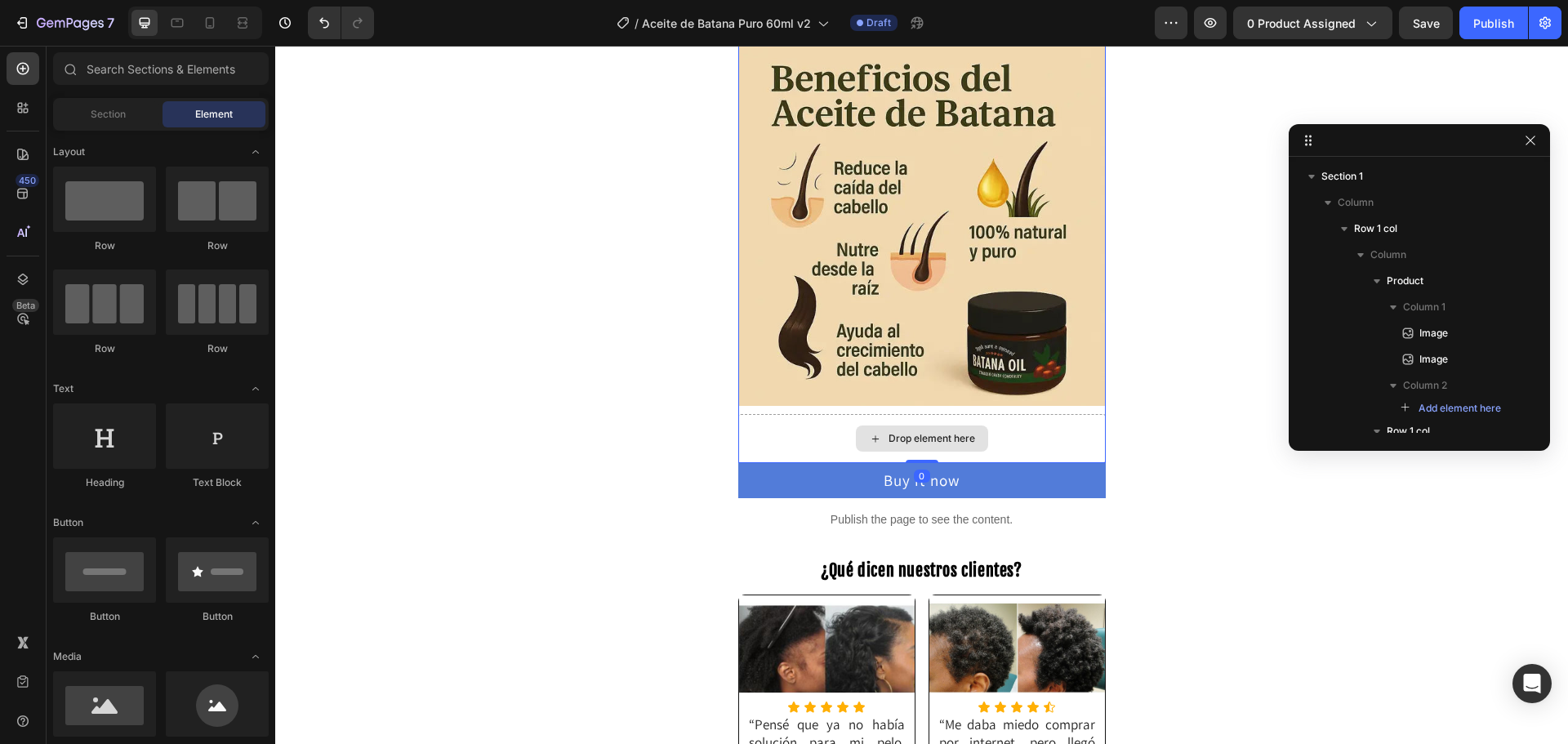
click at [1047, 443] on div "Drop element here" at bounding box center [921, 438] width 367 height 49
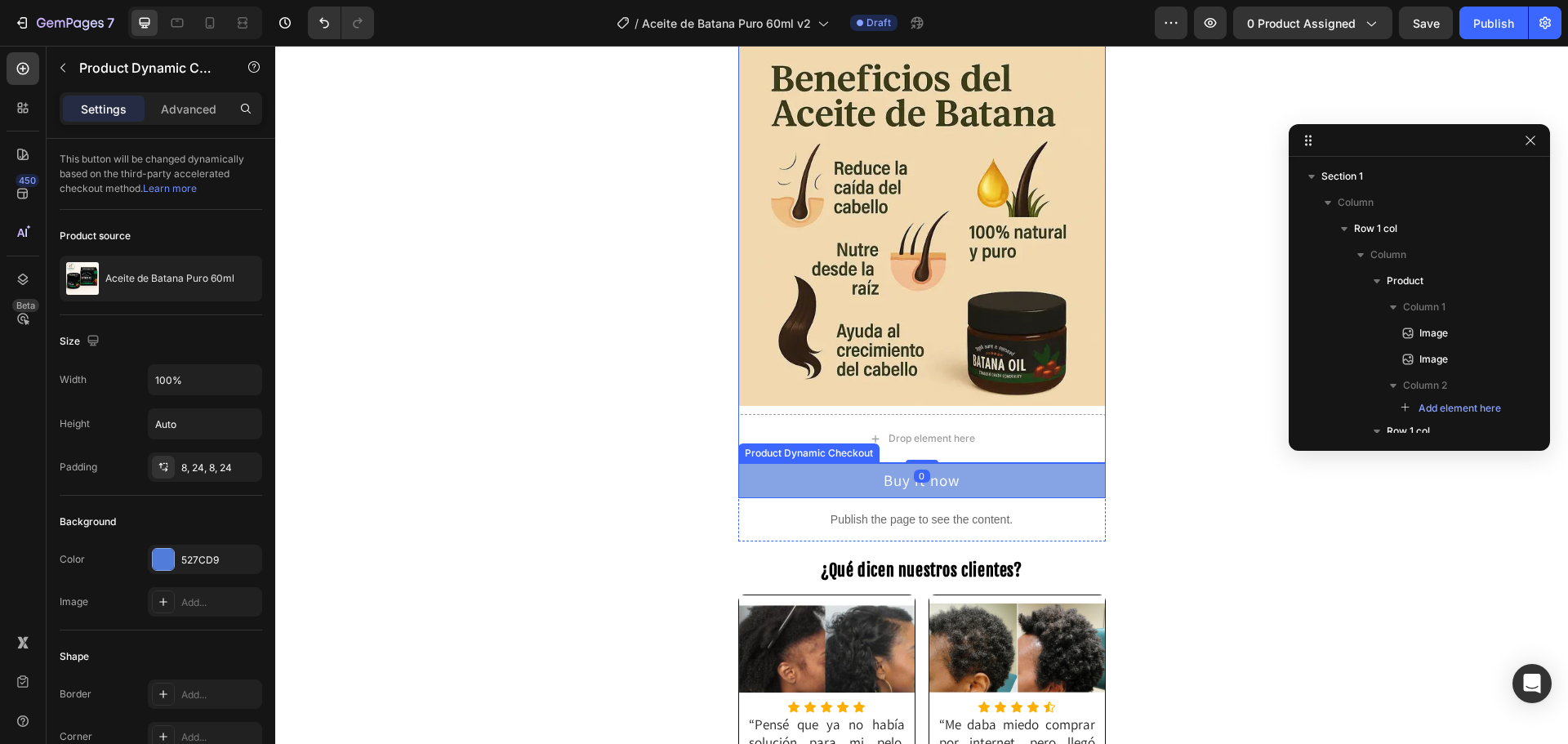
click at [1025, 478] on button "Buy it now" at bounding box center [921, 480] width 367 height 35
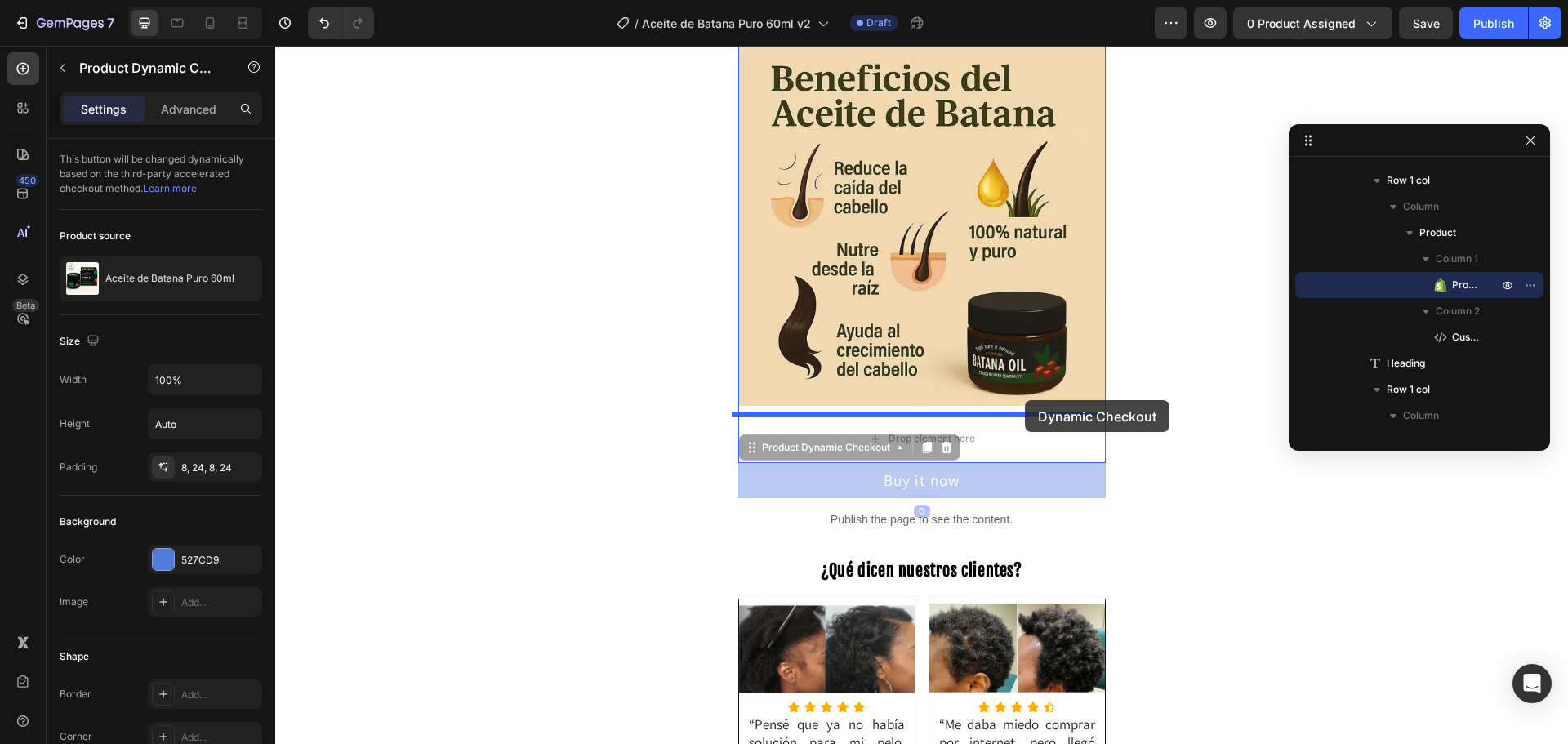
drag, startPoint x: 1026, startPoint y: 481, endPoint x: 1025, endPoint y: 400, distance: 81.0
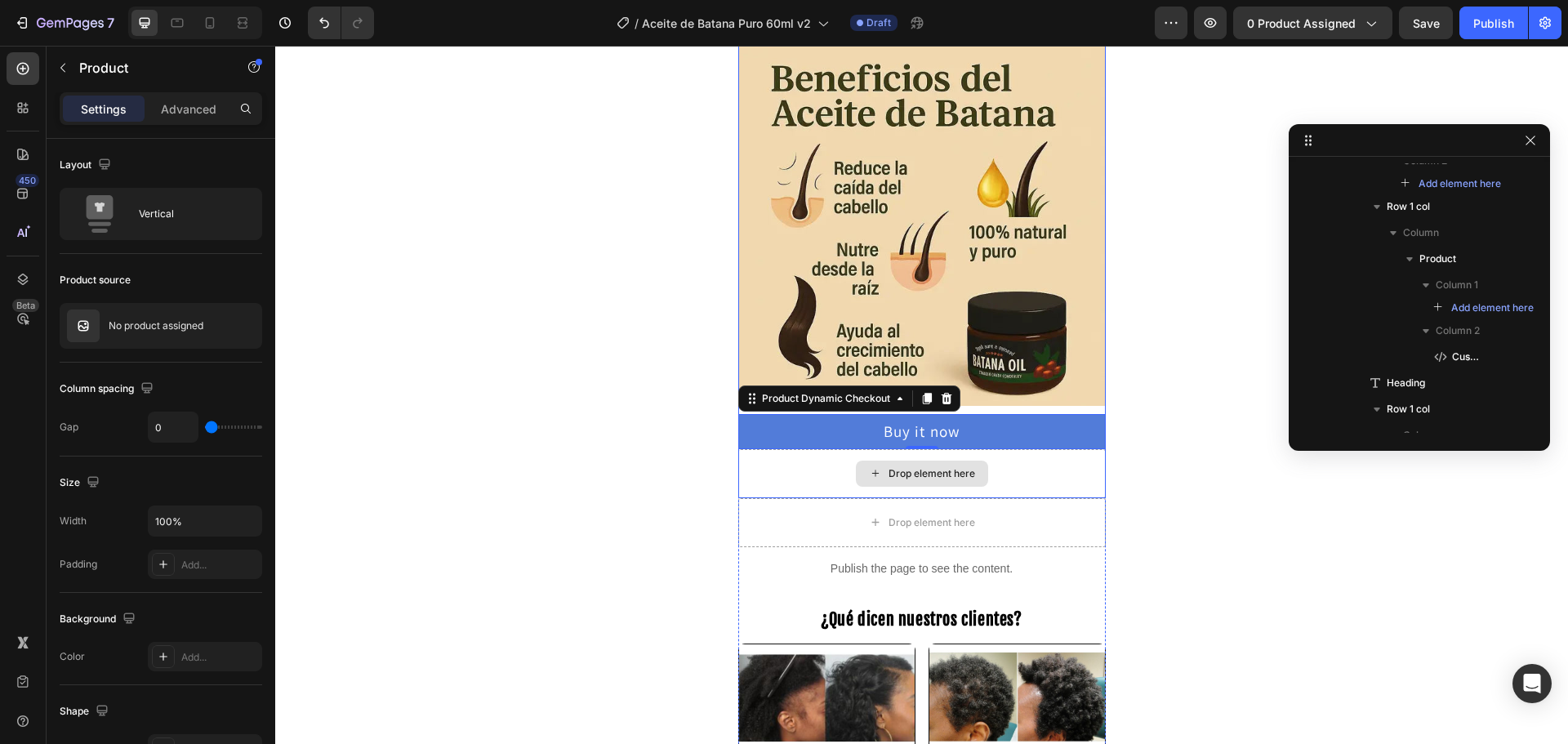
scroll to position [0, 0]
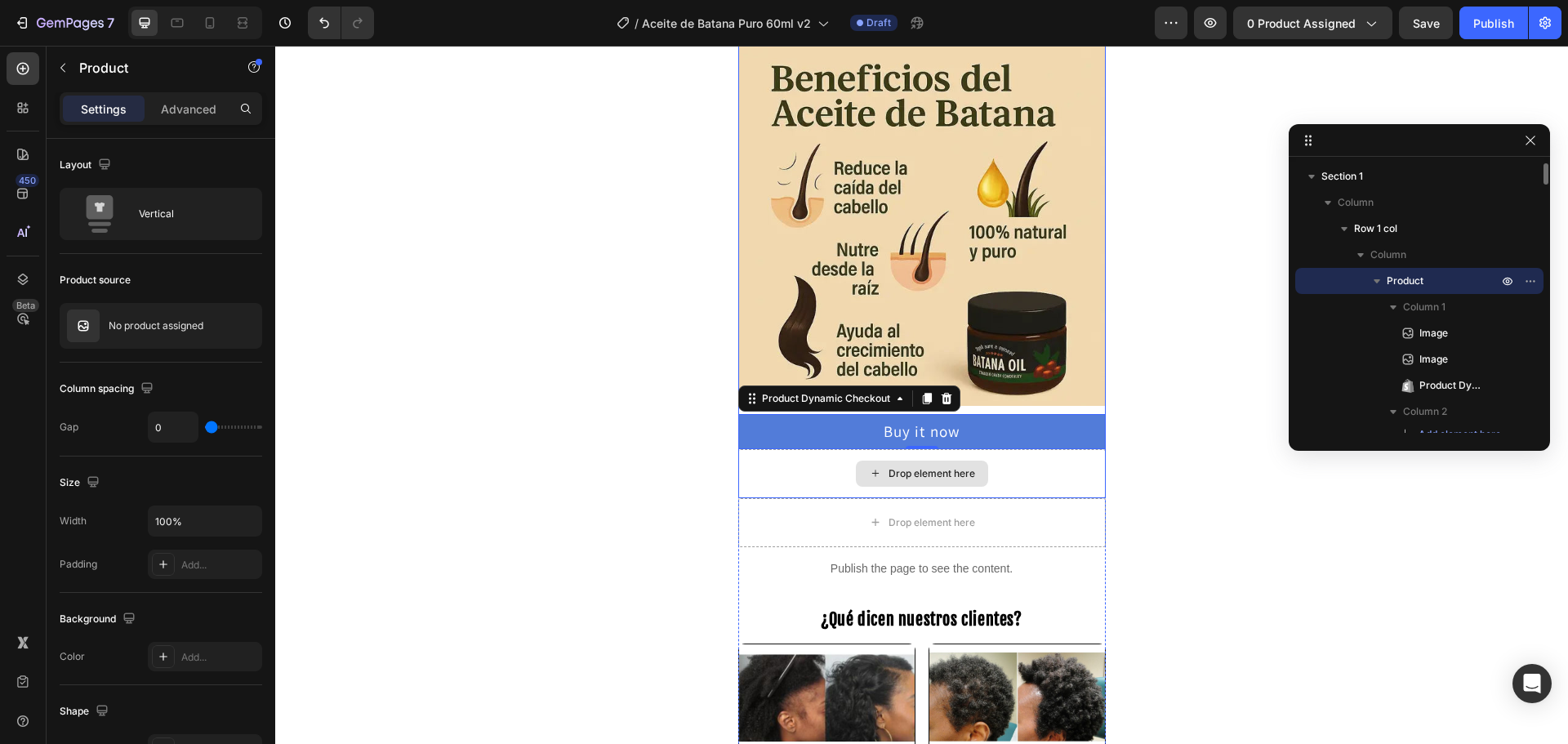
click at [803, 476] on div "Drop element here" at bounding box center [921, 473] width 367 height 49
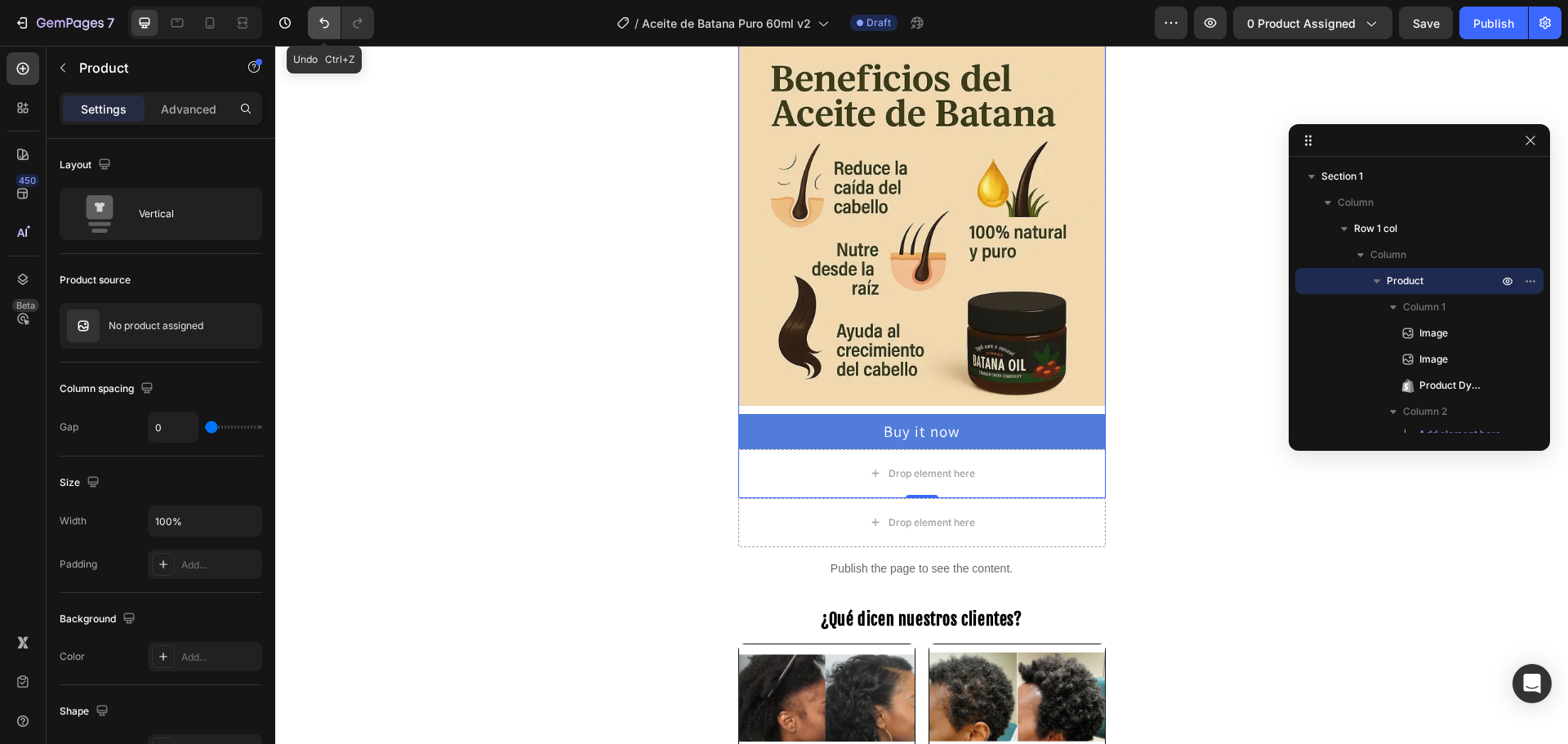
click at [319, 20] on icon "Undo/Redo" at bounding box center [324, 23] width 16 height 16
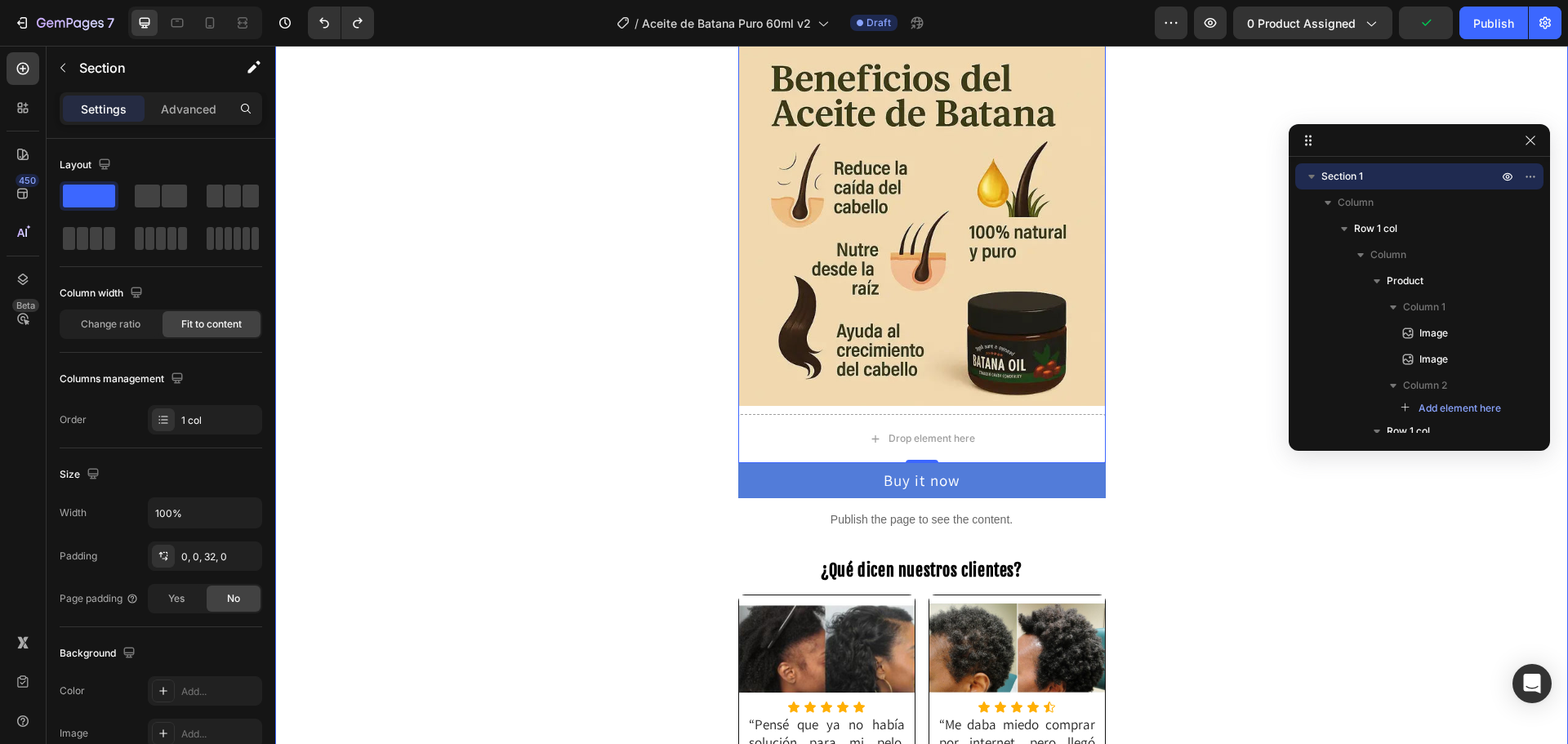
click at [1201, 30] on button "button" at bounding box center [1210, 22] width 33 height 33
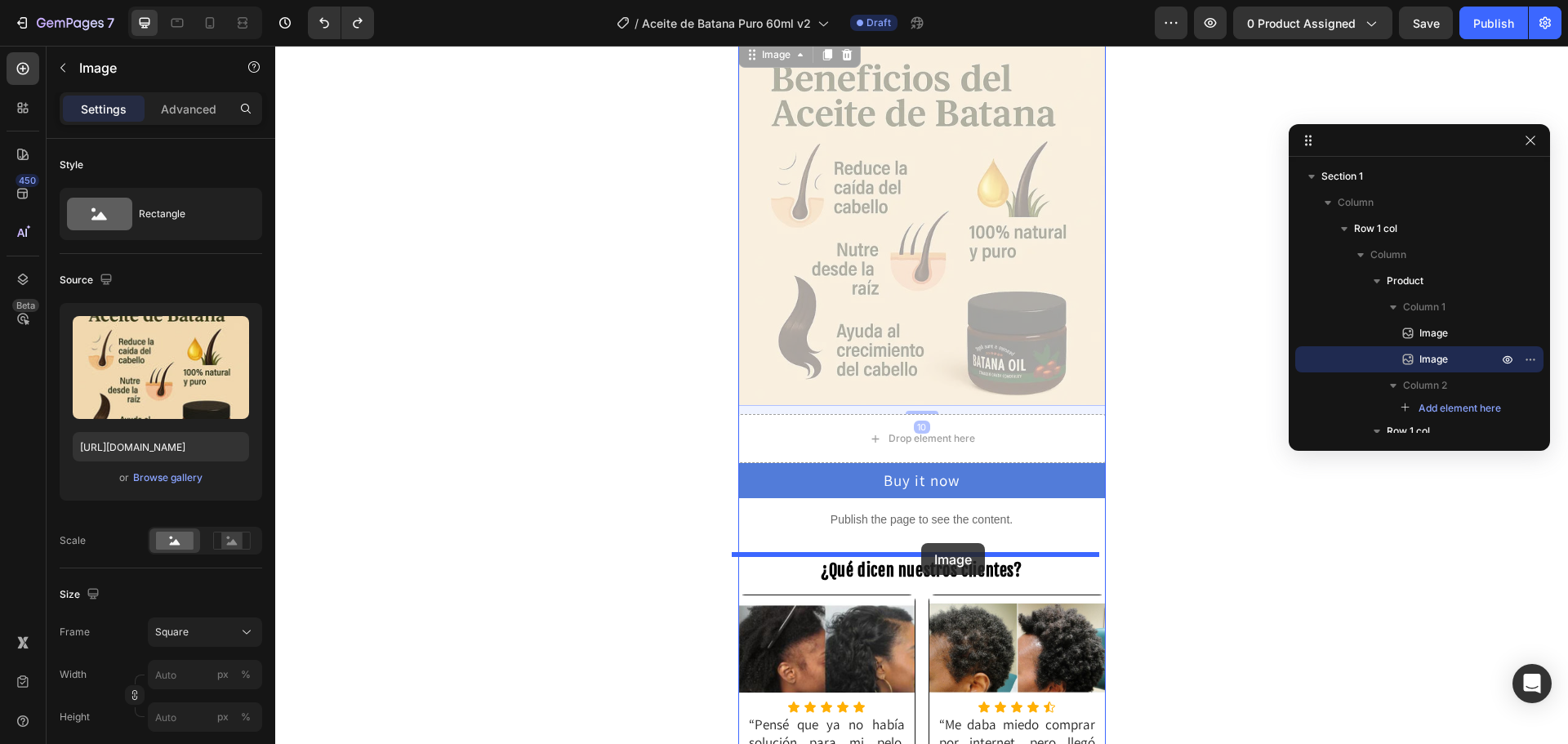
drag, startPoint x: 947, startPoint y: 257, endPoint x: 921, endPoint y: 543, distance: 287.2
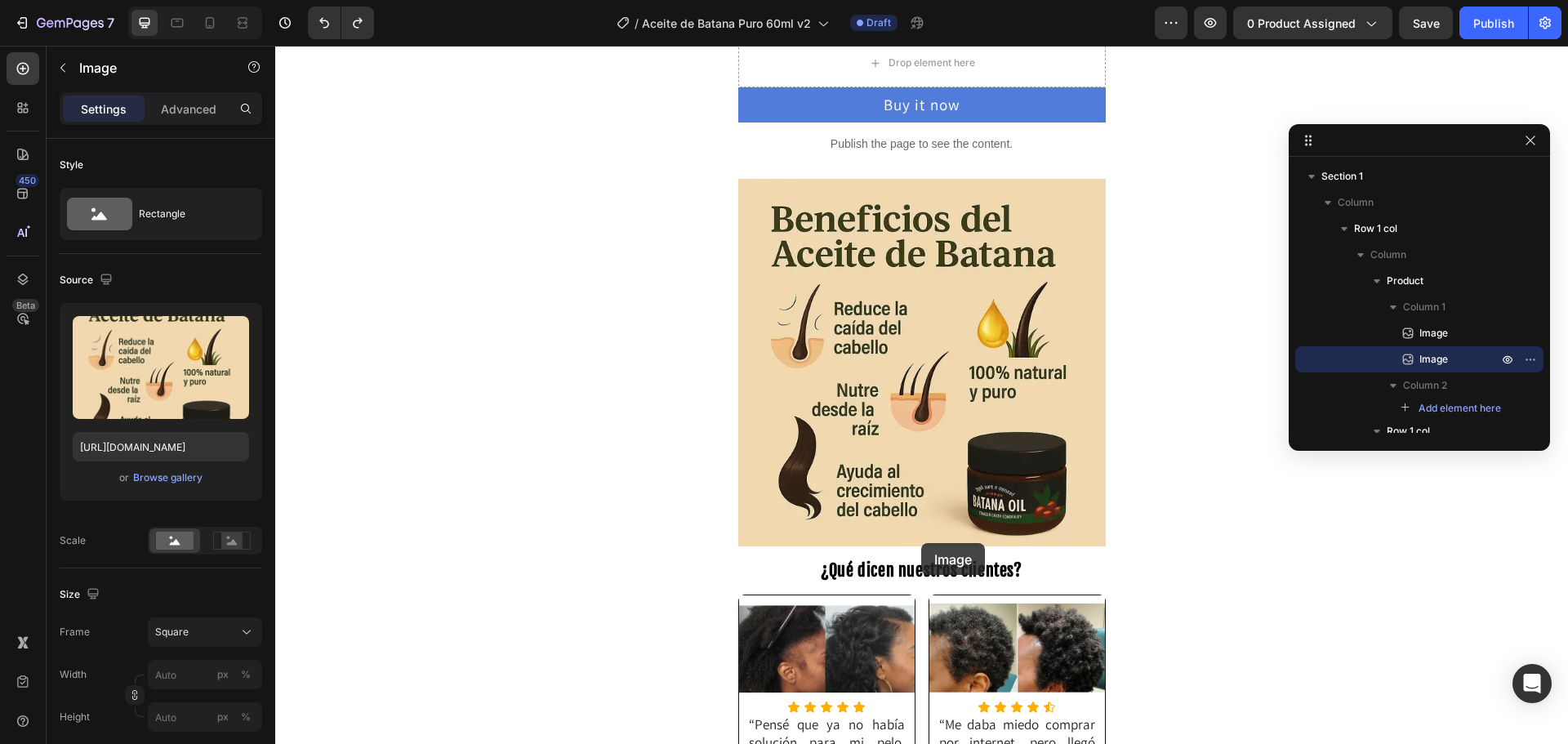
click at [921, 543] on img at bounding box center [921, 362] width 367 height 367
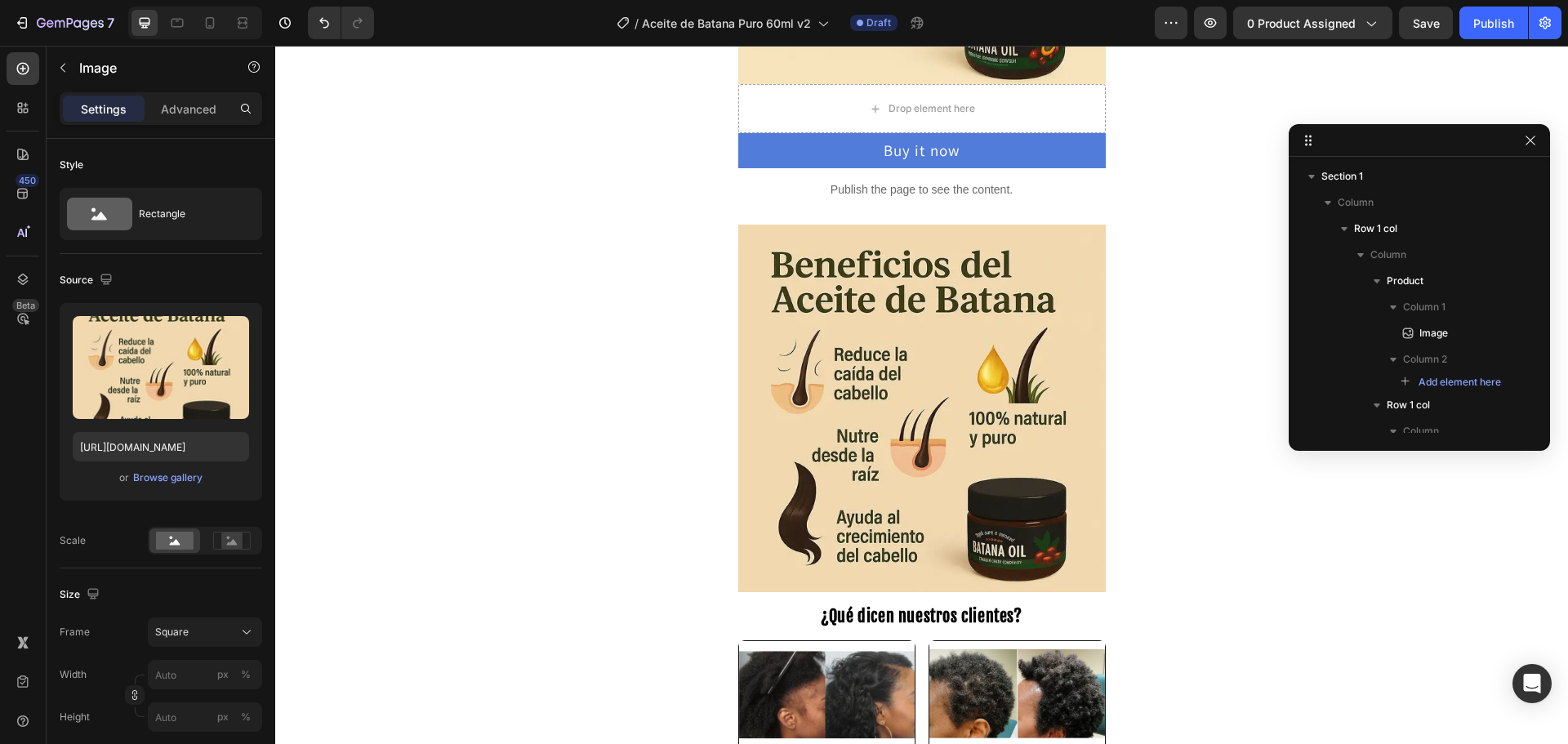
scroll to position [326, 0]
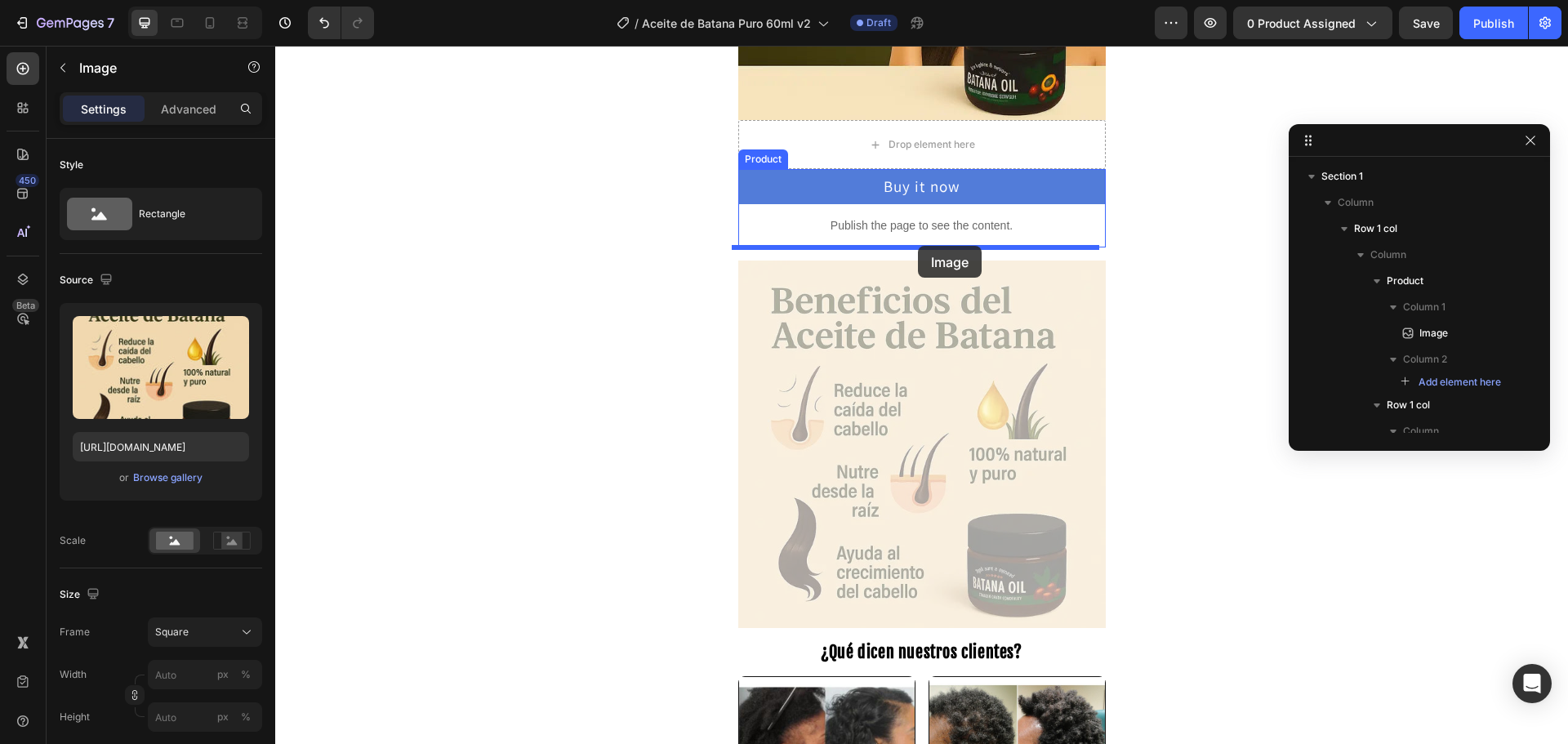
drag, startPoint x: 922, startPoint y: 347, endPoint x: 918, endPoint y: 246, distance: 101.1
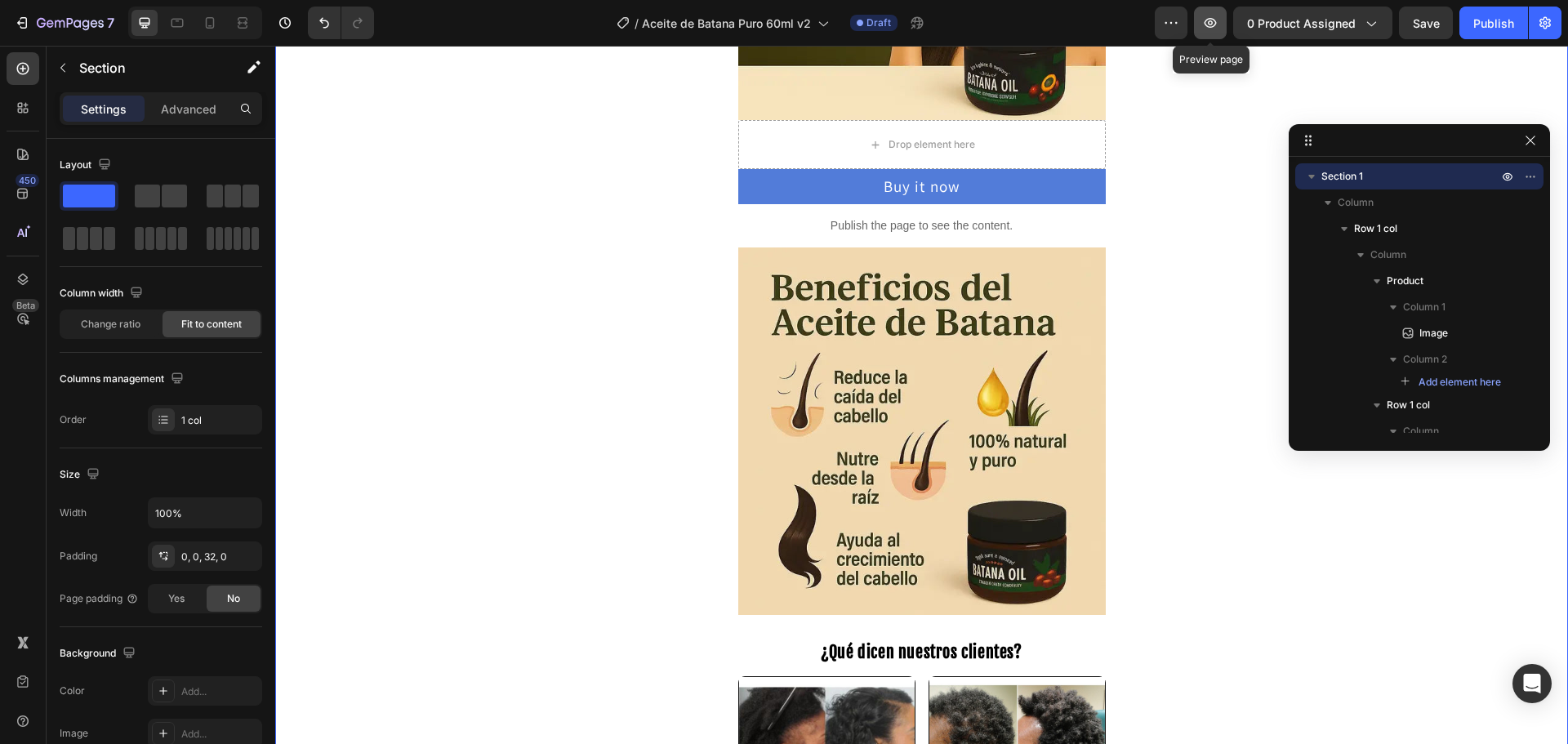
click at [1217, 17] on icon "button" at bounding box center [1210, 23] width 16 height 16
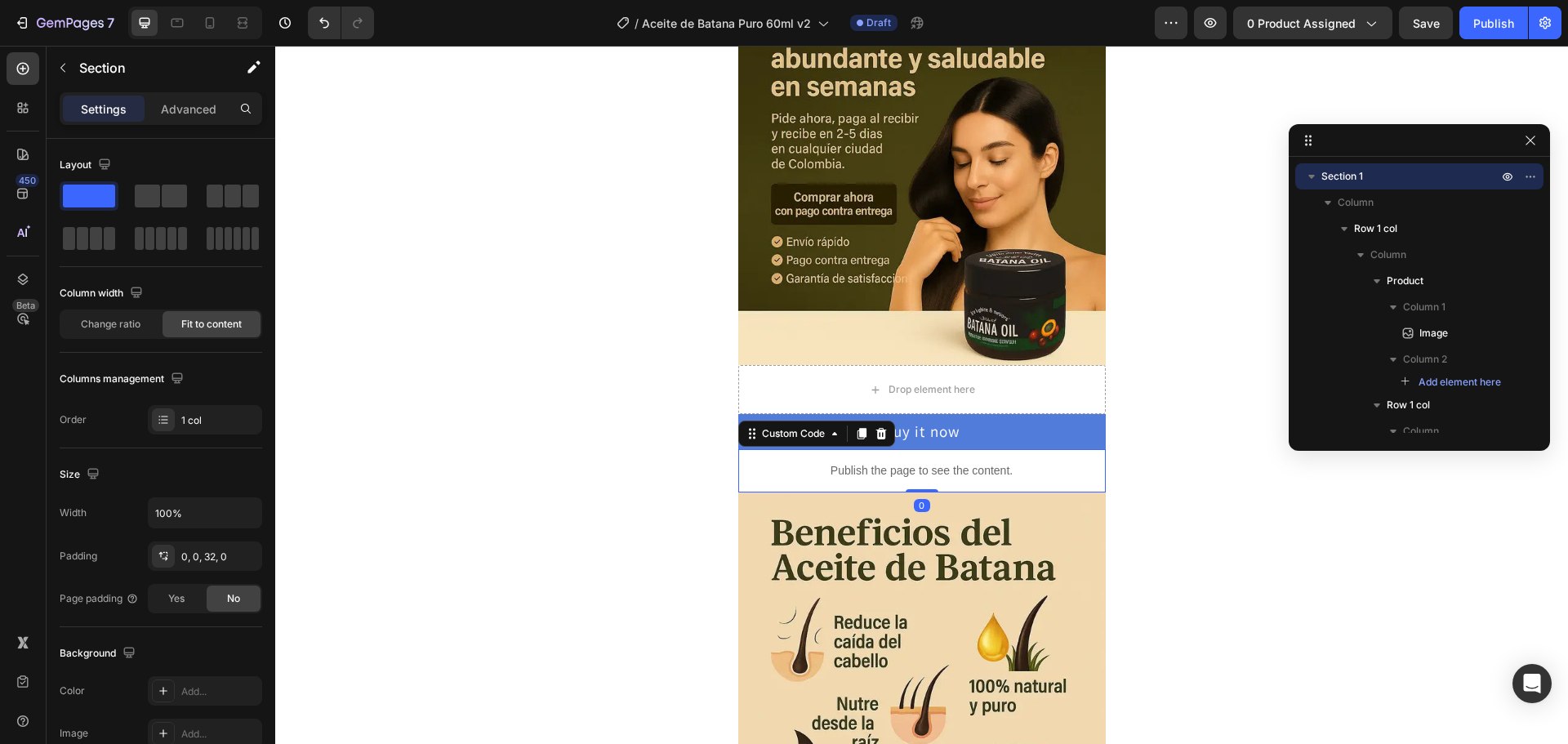
scroll to position [277, 0]
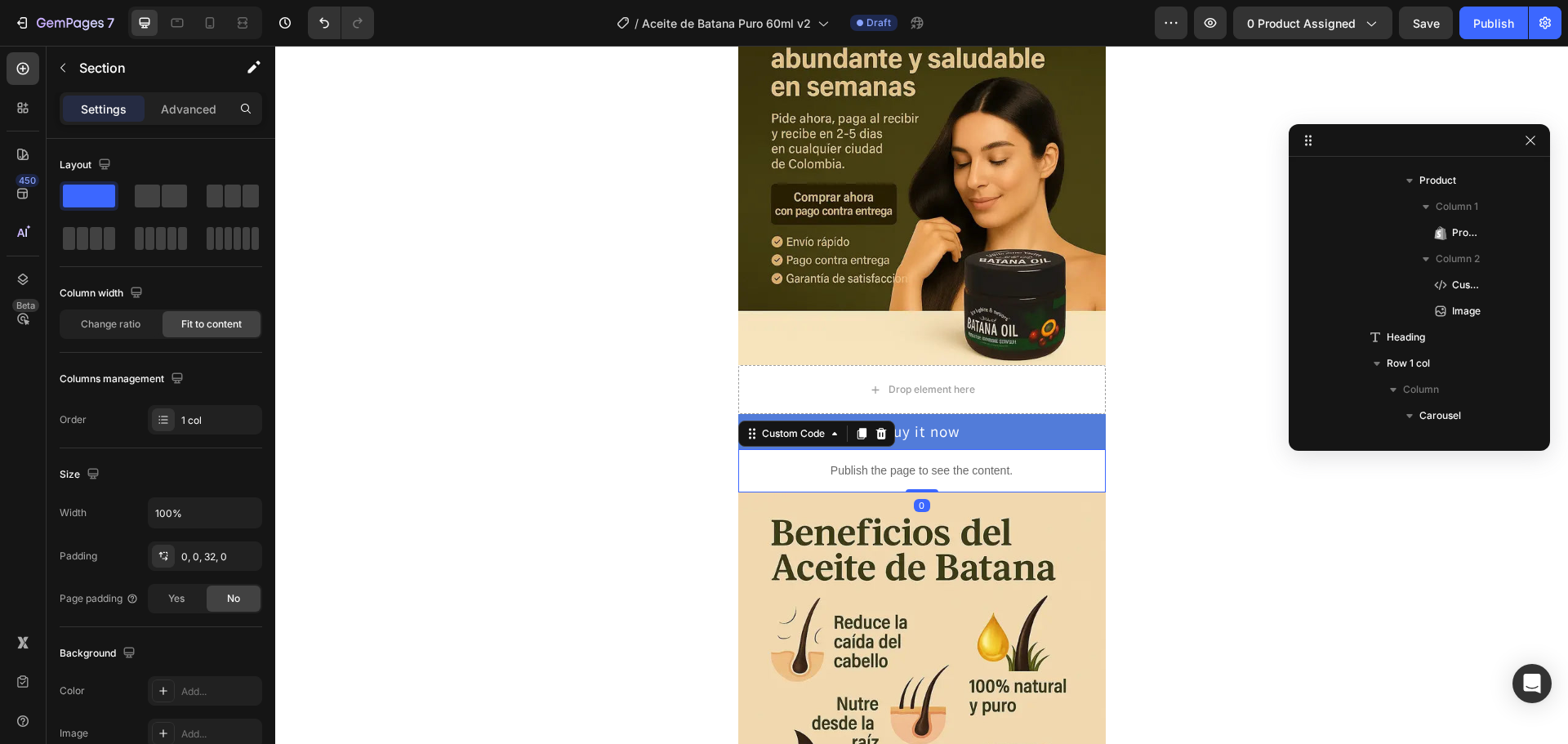
click at [921, 466] on p "Publish the page to see the content." at bounding box center [921, 470] width 367 height 17
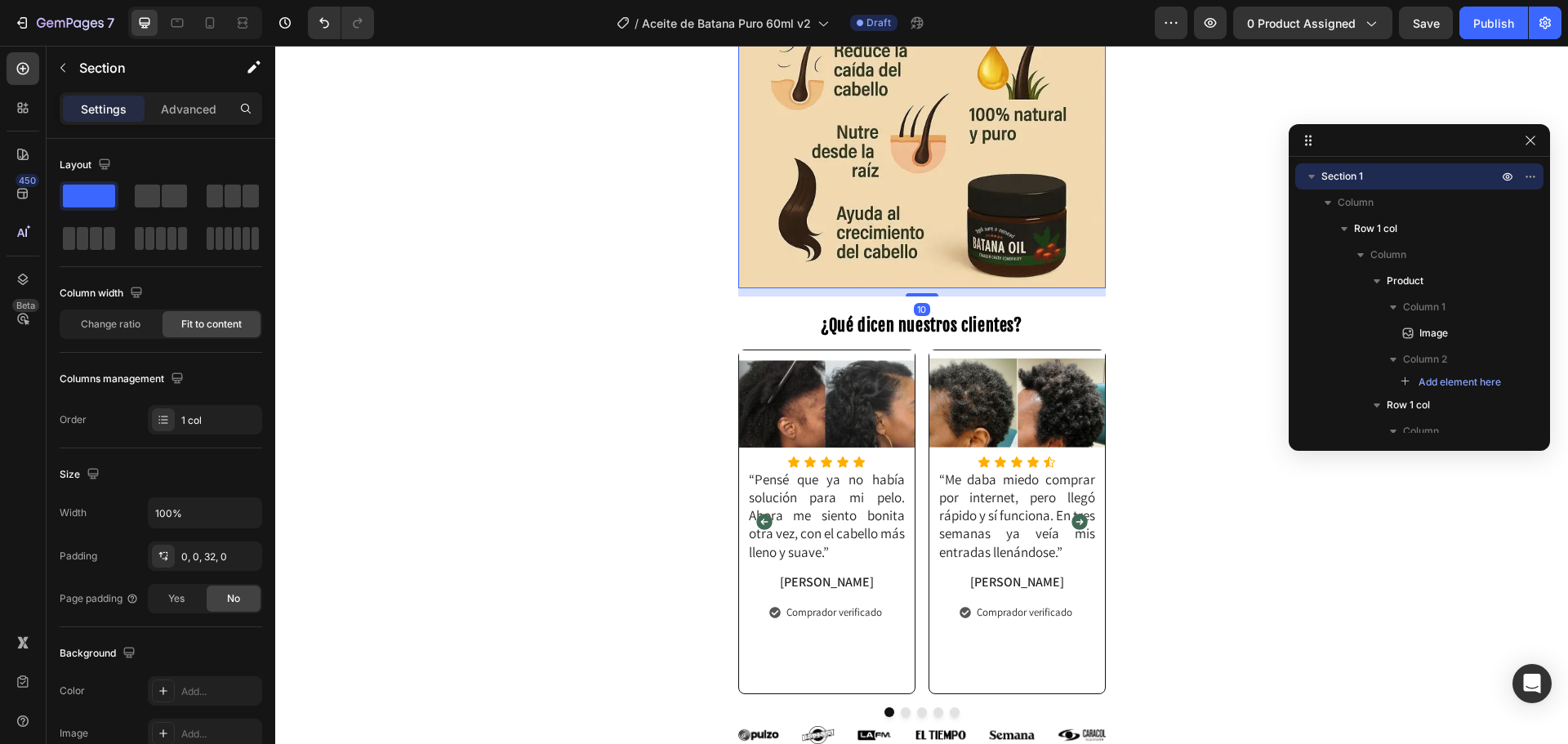
scroll to position [303, 0]
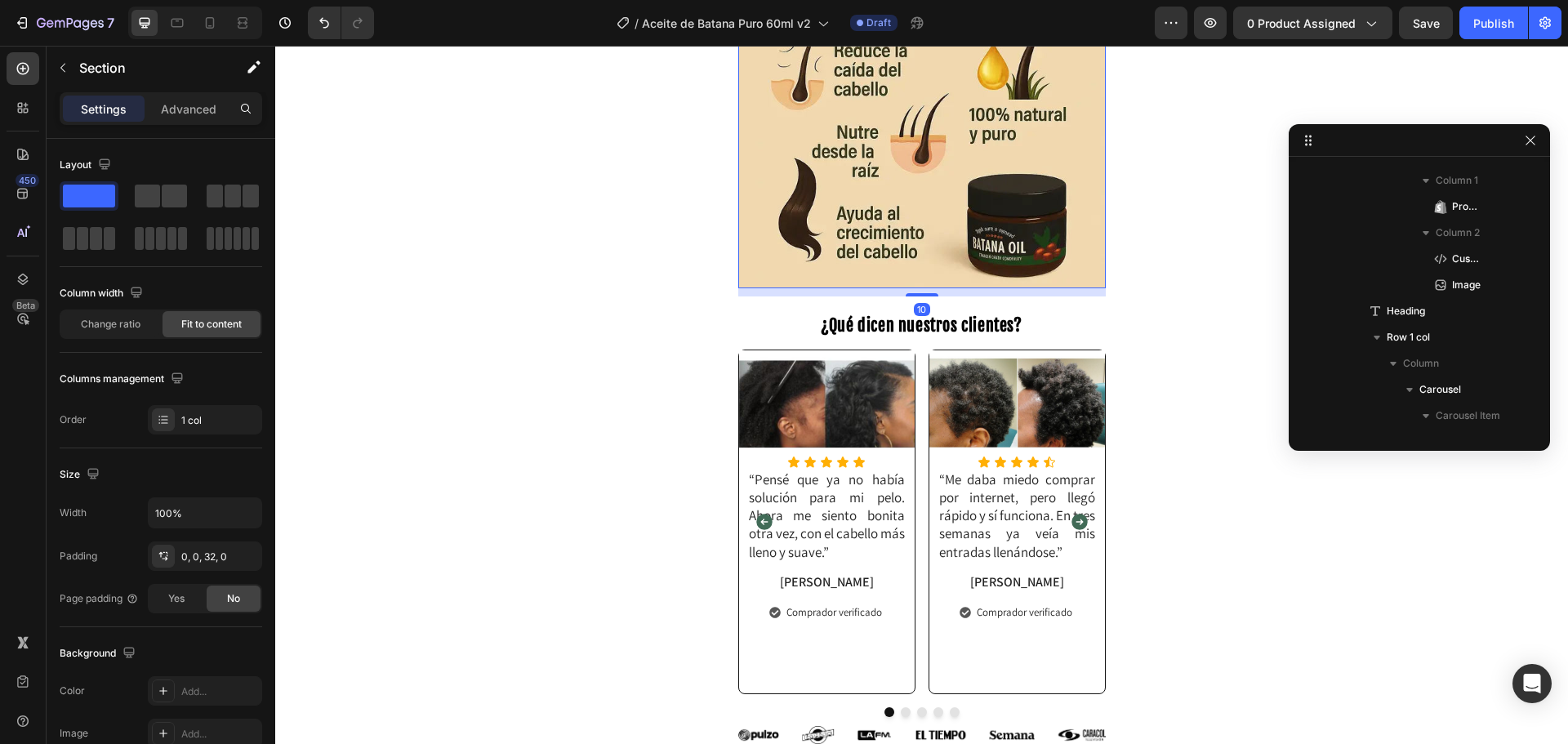
click at [912, 243] on img at bounding box center [921, 104] width 367 height 367
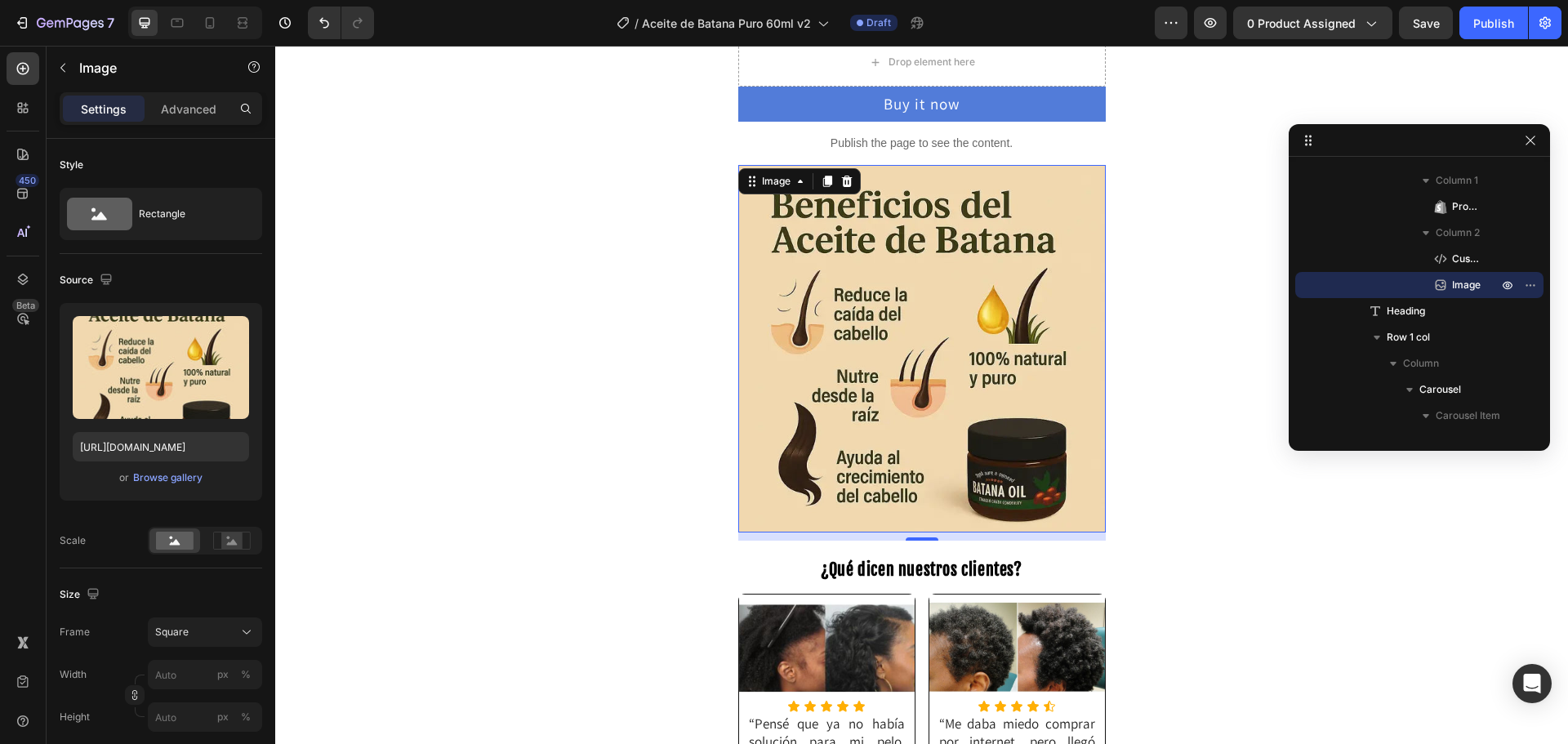
scroll to position [408, 0]
click at [820, 183] on icon at bounding box center [826, 181] width 13 height 13
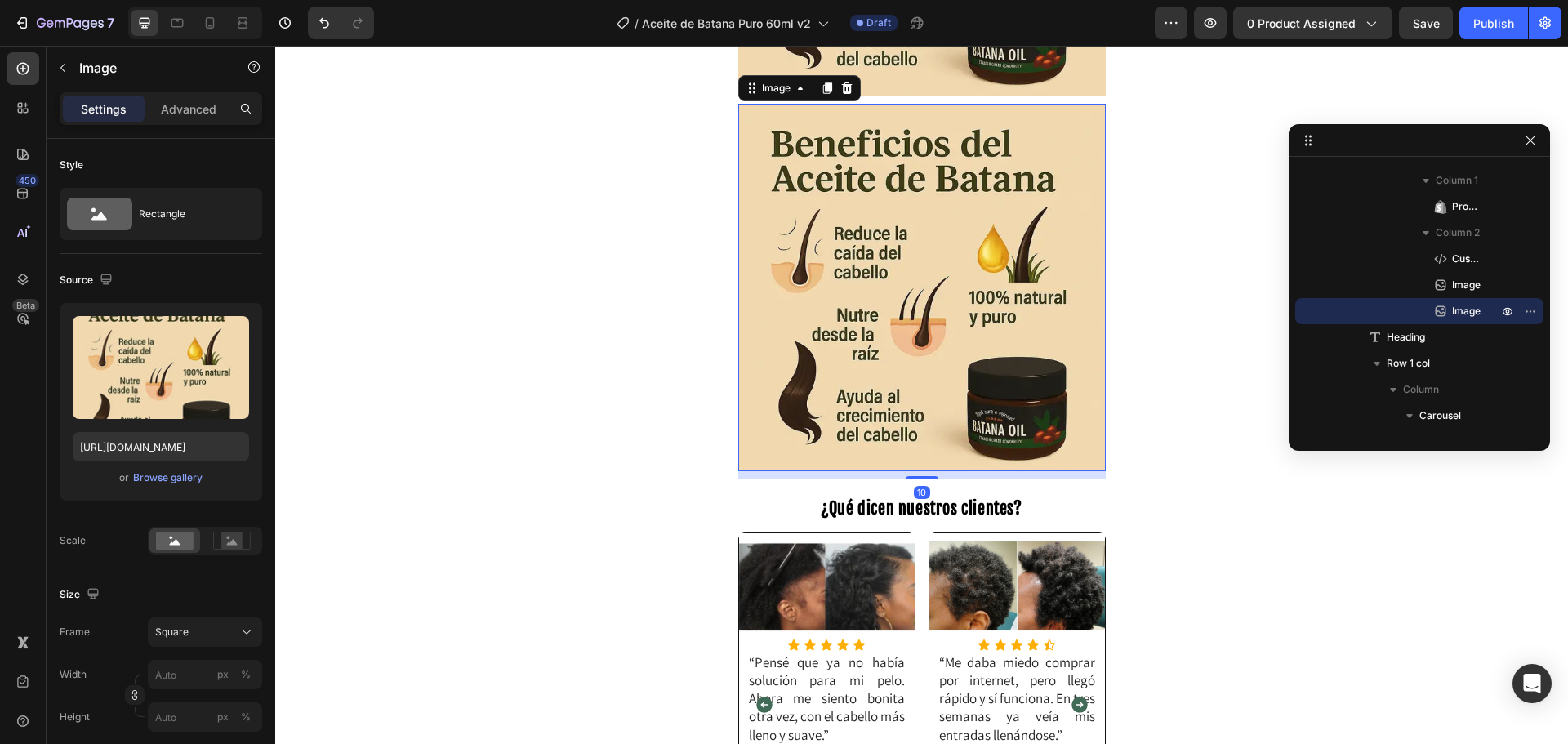
scroll to position [847, 0]
click at [879, 311] on img at bounding box center [921, 286] width 367 height 367
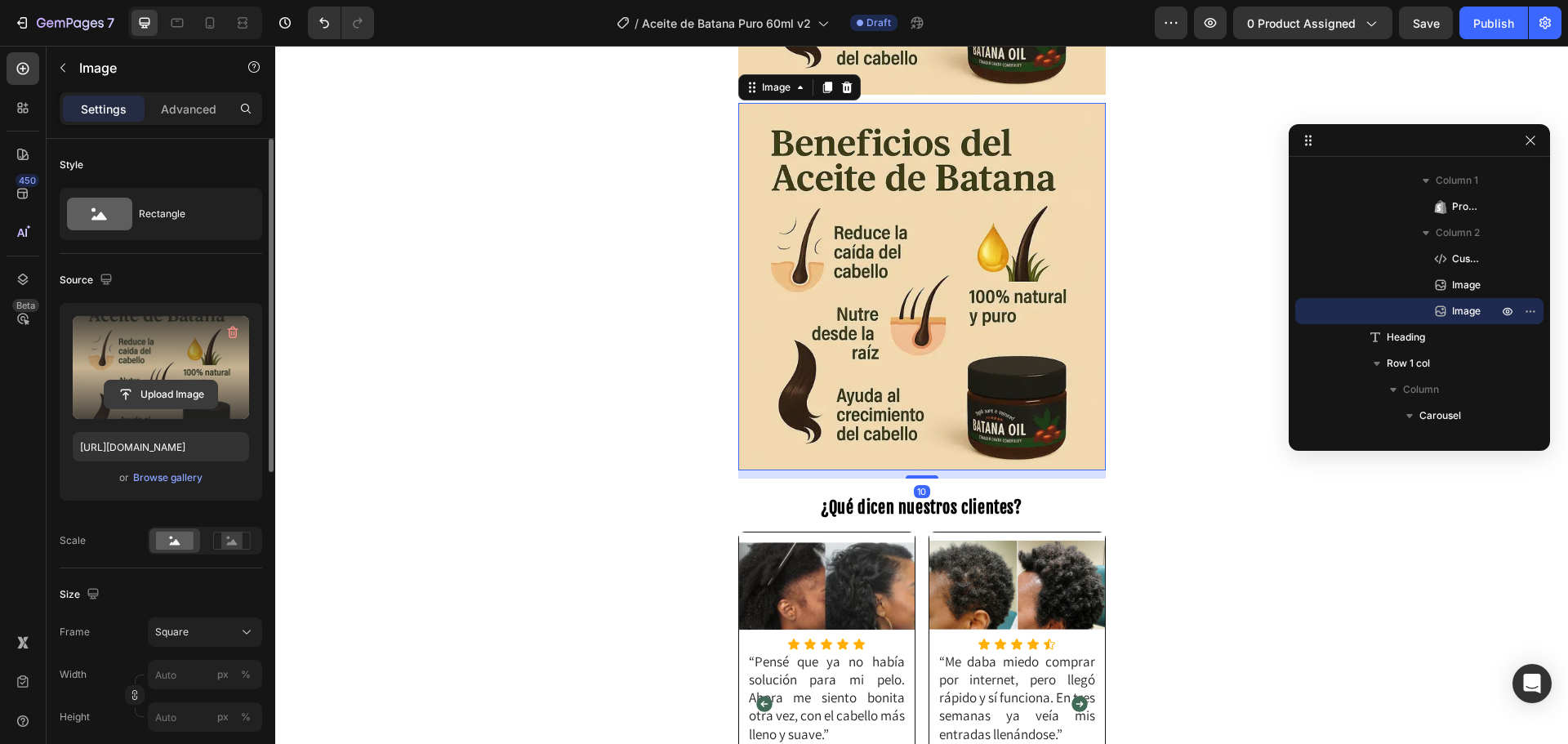
click at [159, 401] on input "file" at bounding box center [160, 394] width 112 height 27
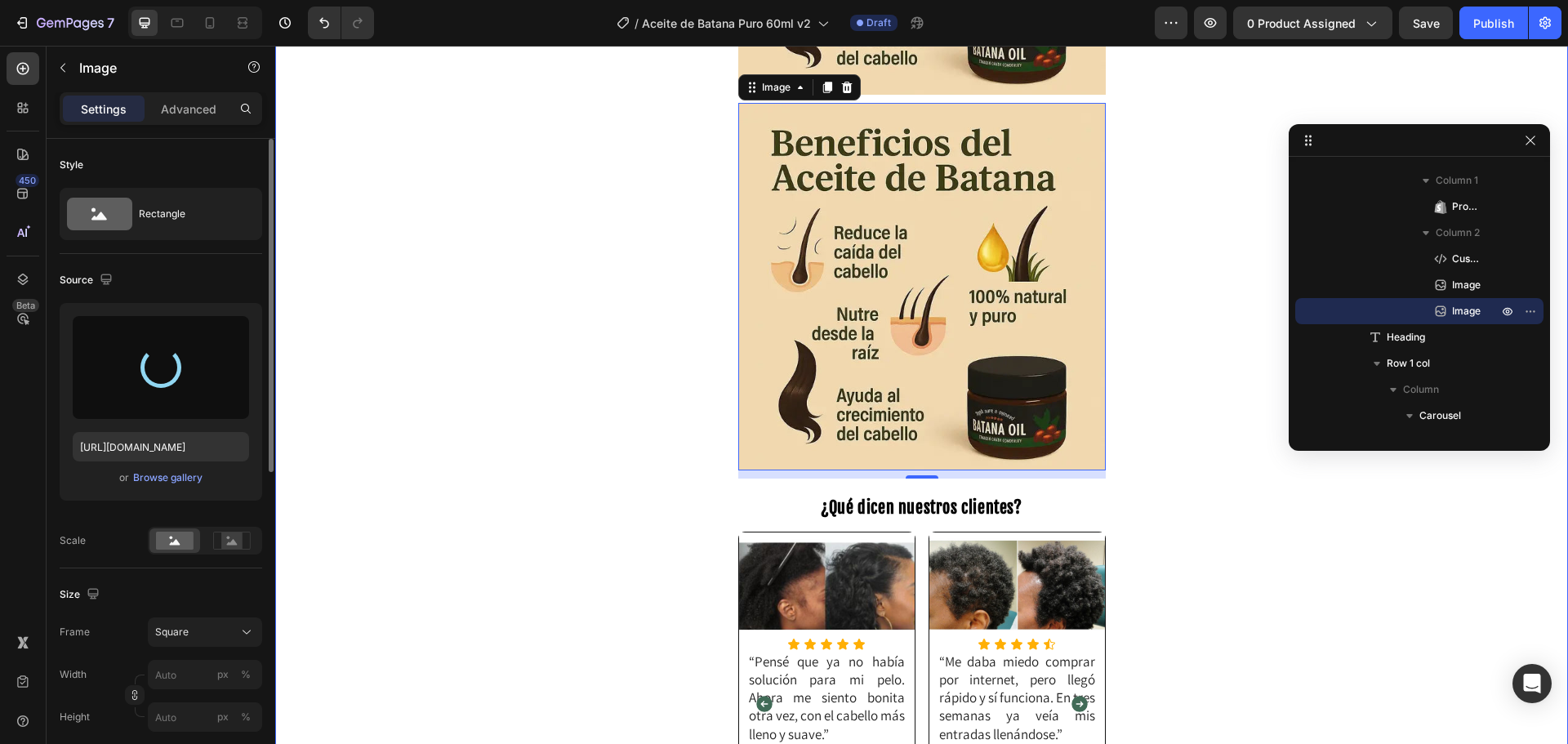
type input "[URL][DOMAIN_NAME]"
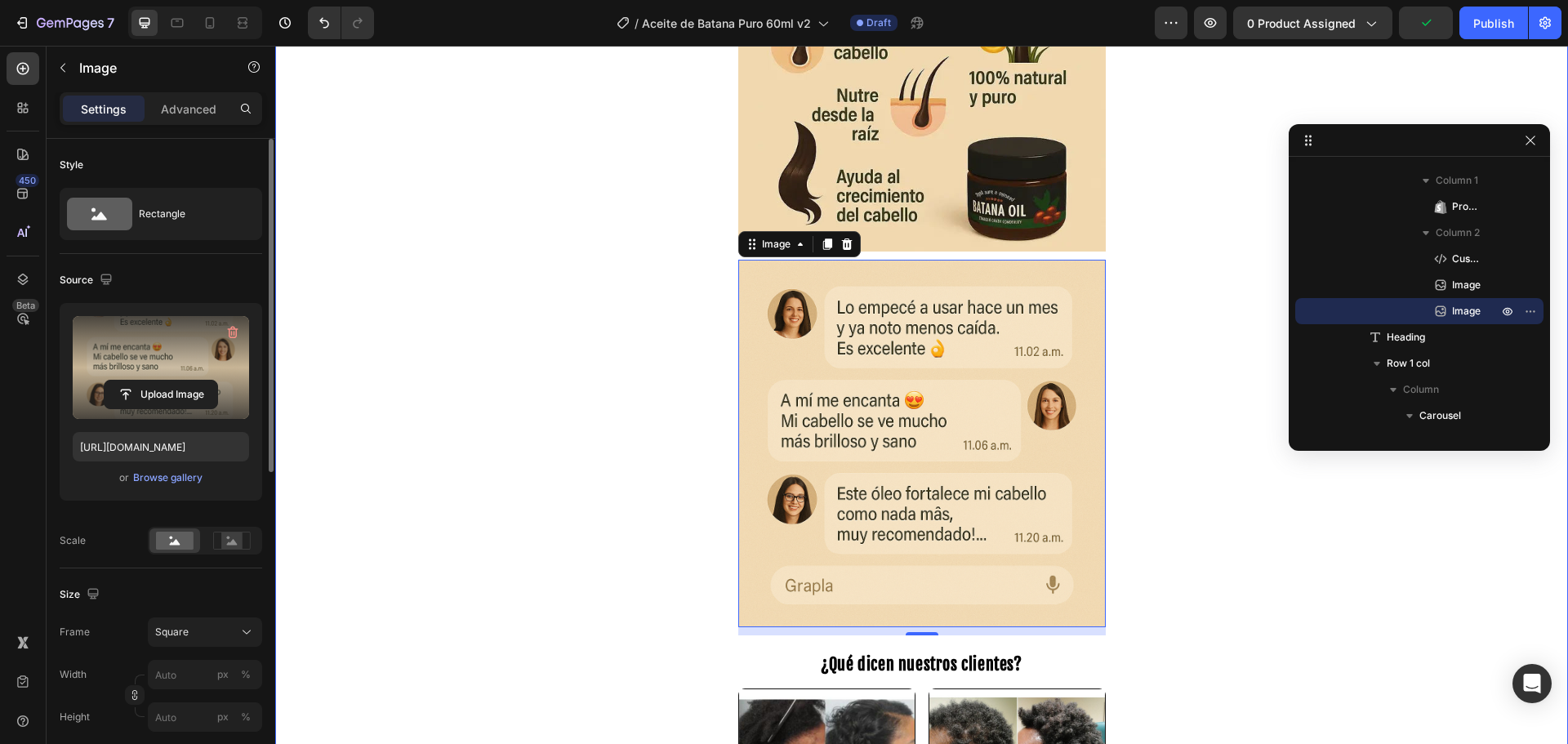
scroll to position [683, 0]
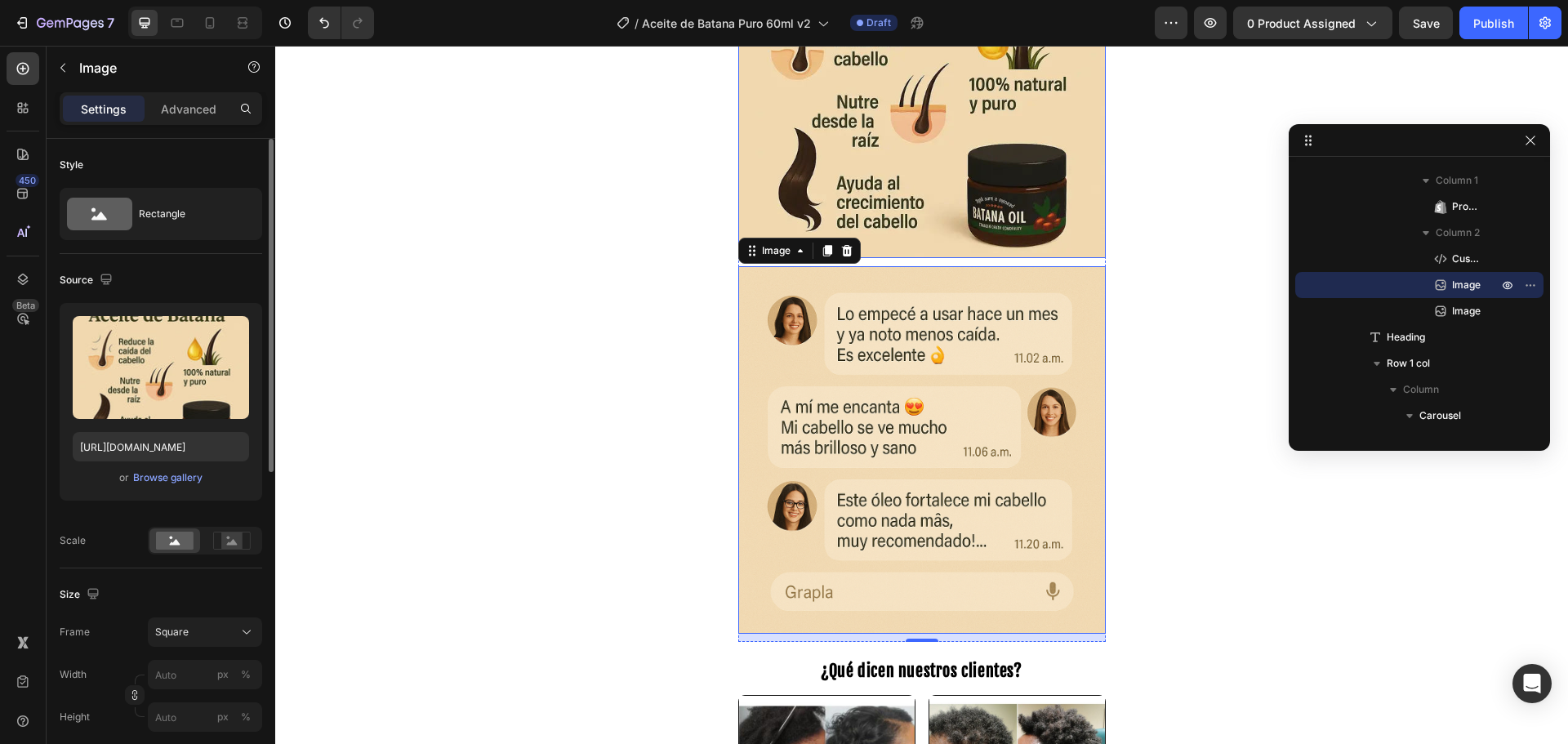
click at [1003, 229] on img at bounding box center [921, 73] width 367 height 367
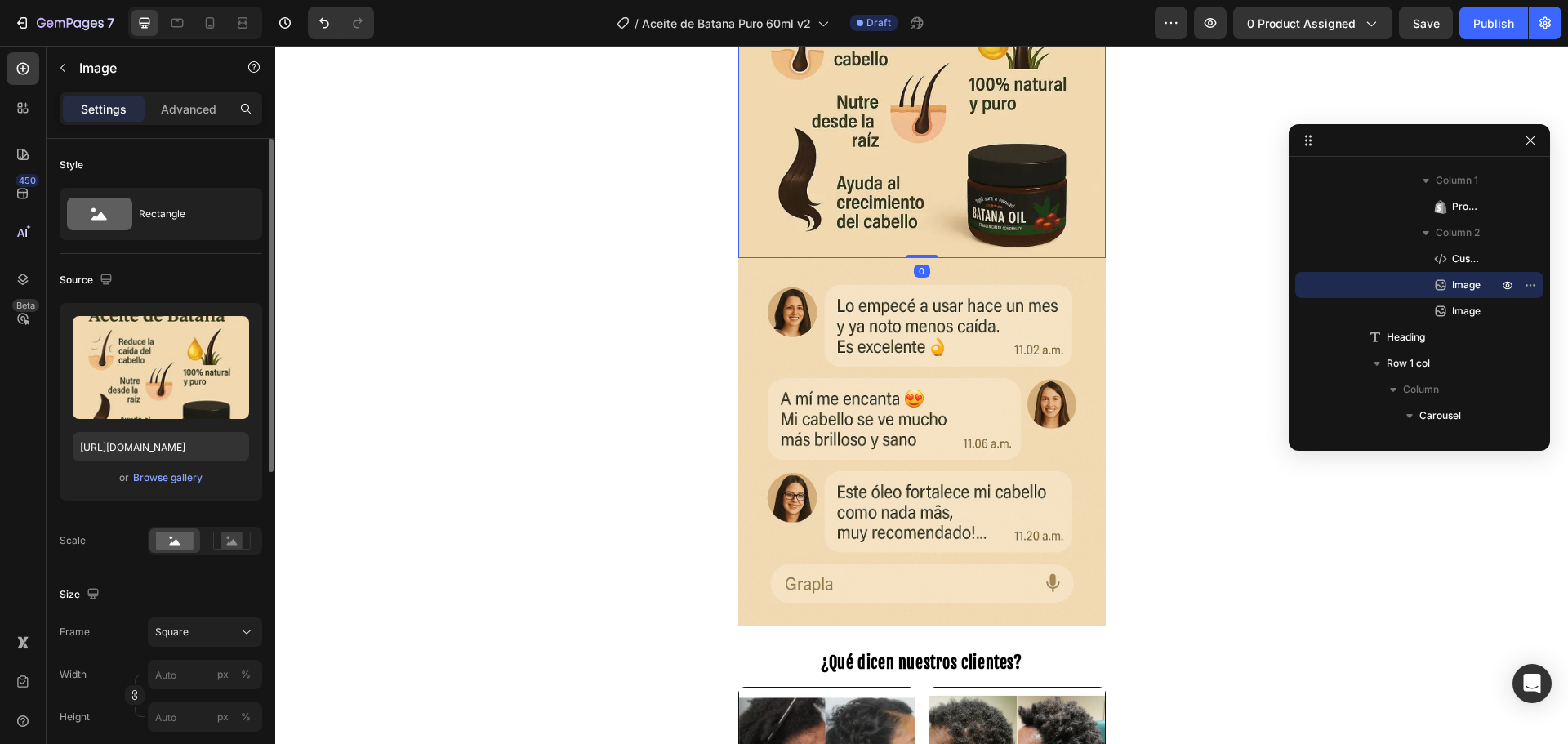
drag, startPoint x: 913, startPoint y: 264, endPoint x: 900, endPoint y: 205, distance: 60.4
click at [900, 205] on div "Image 0" at bounding box center [921, 73] width 367 height 367
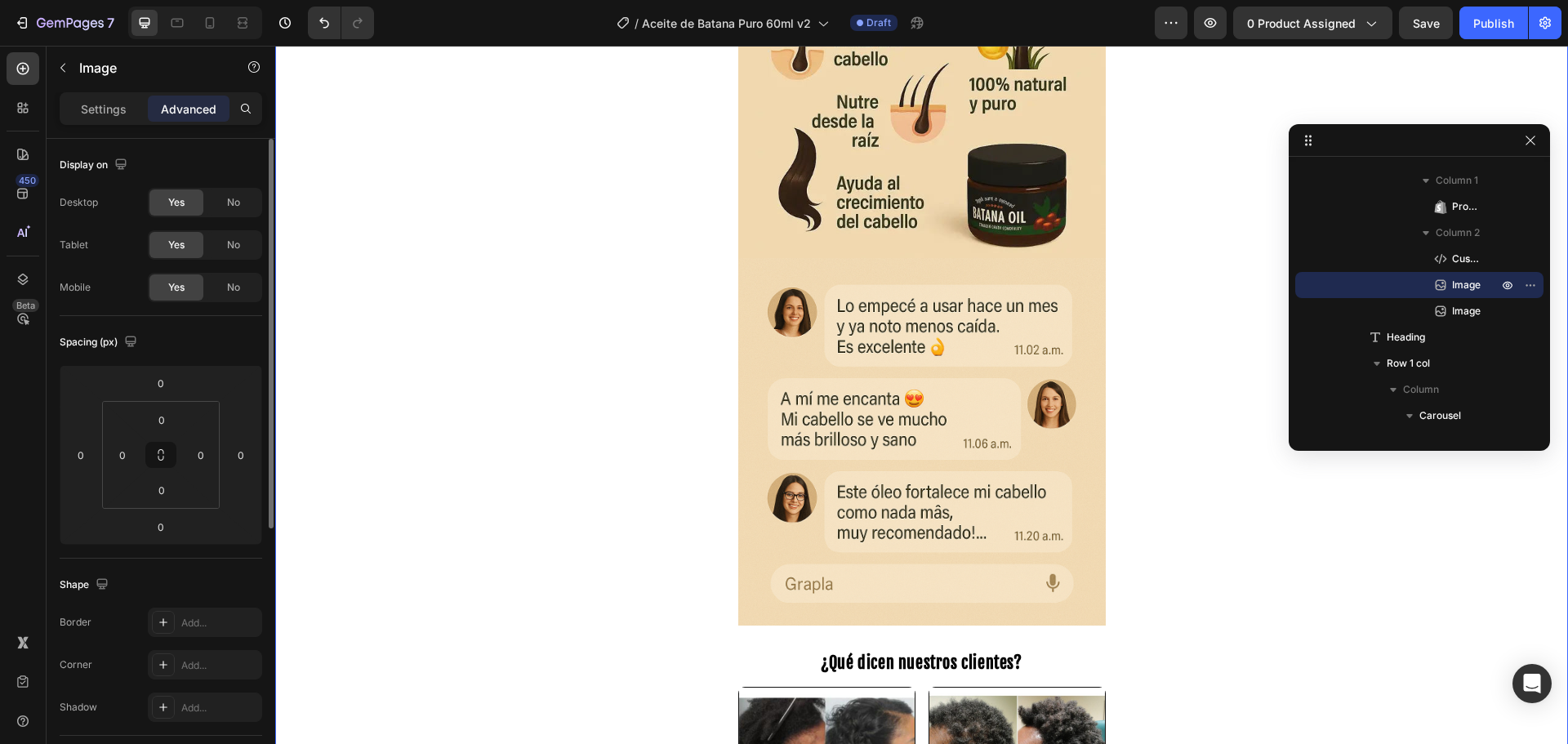
scroll to position [0, 0]
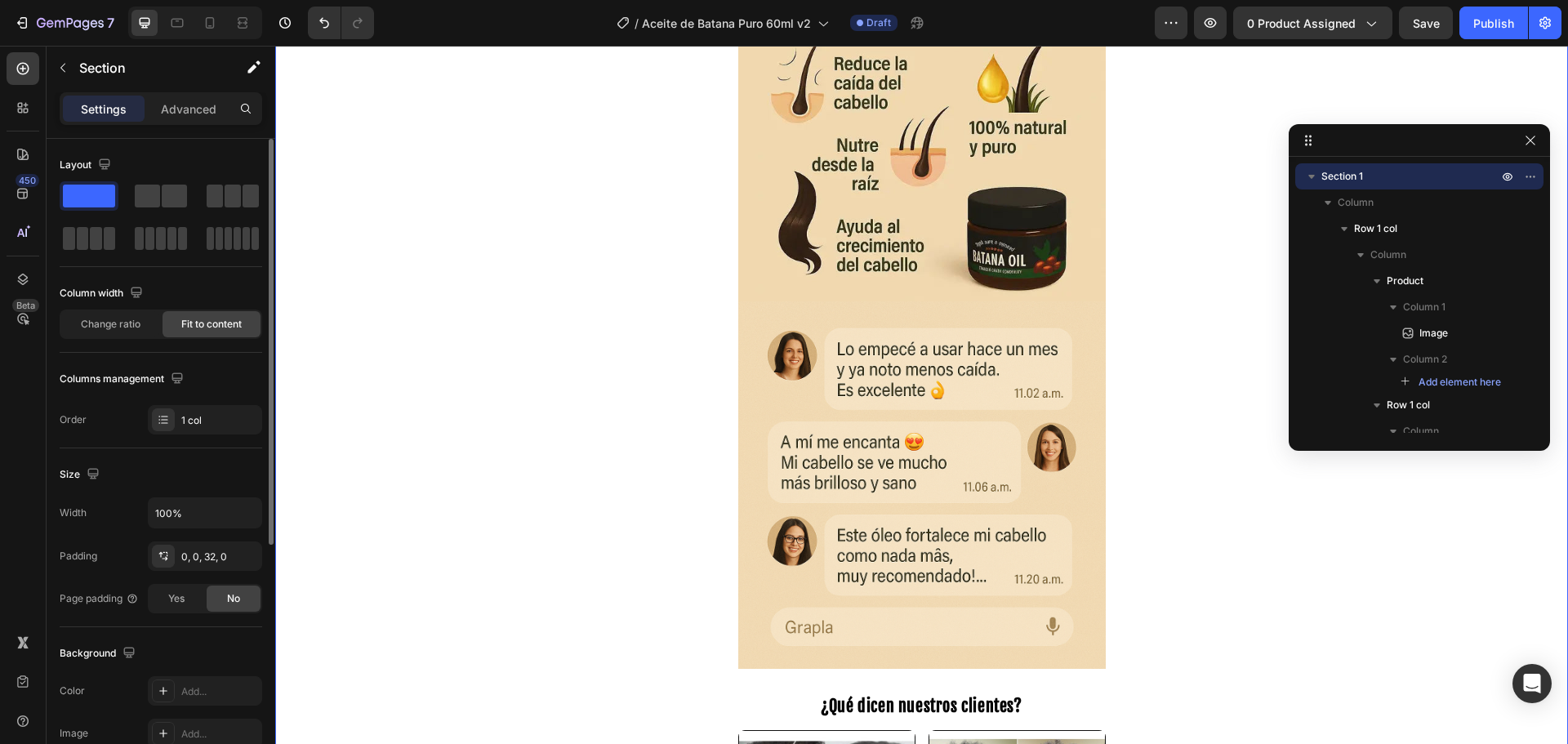
scroll to position [683, 0]
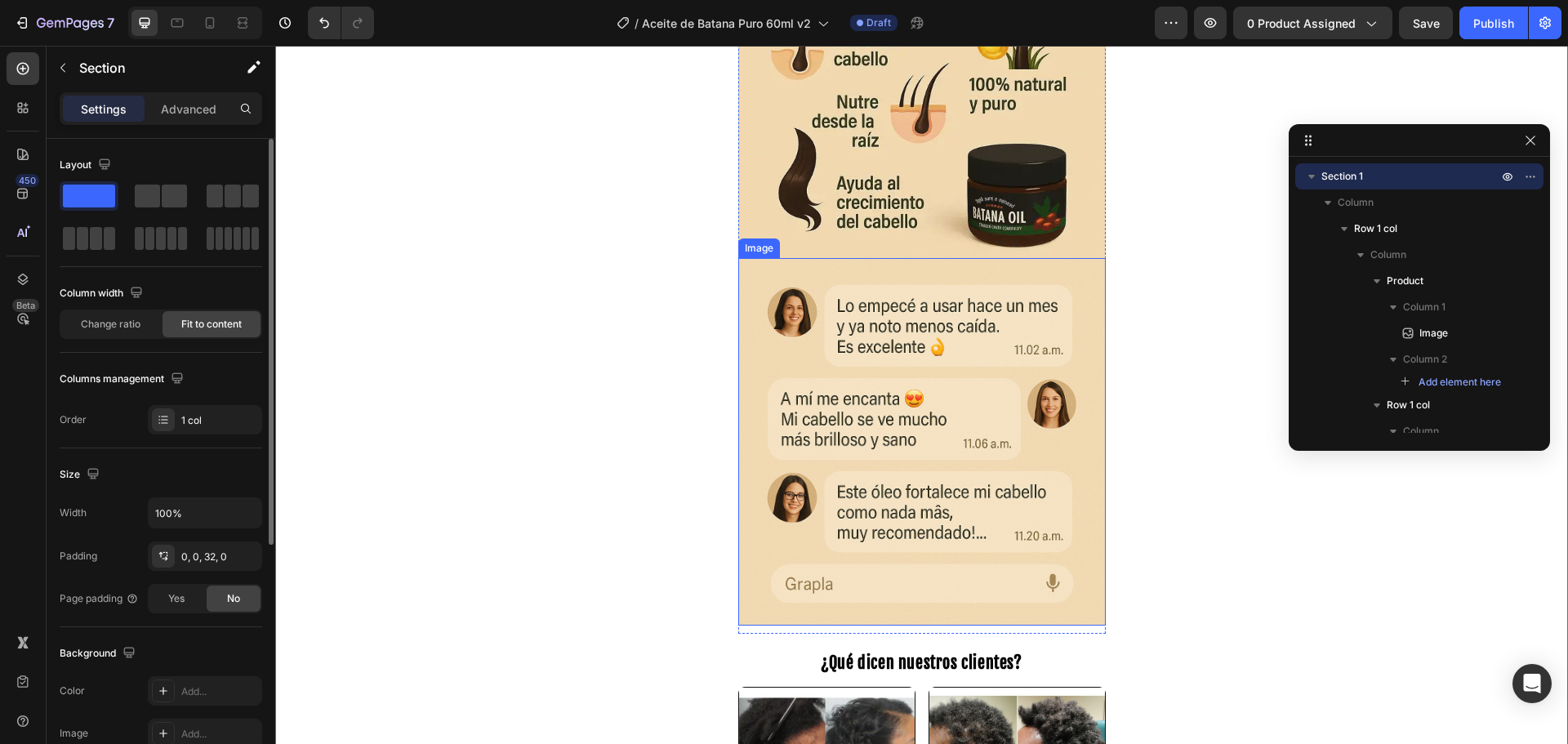
click at [946, 372] on img at bounding box center [921, 441] width 367 height 367
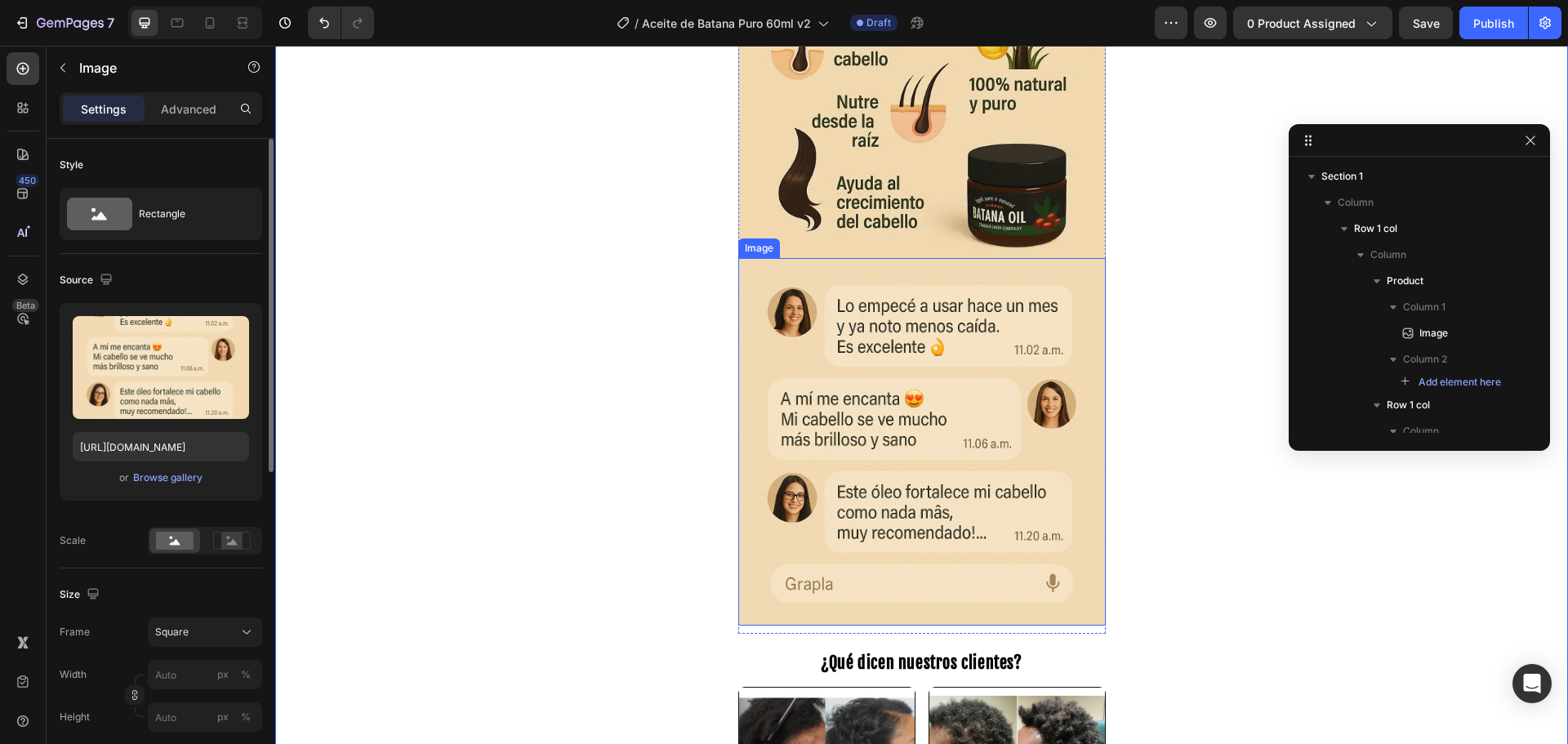
scroll to position [329, 0]
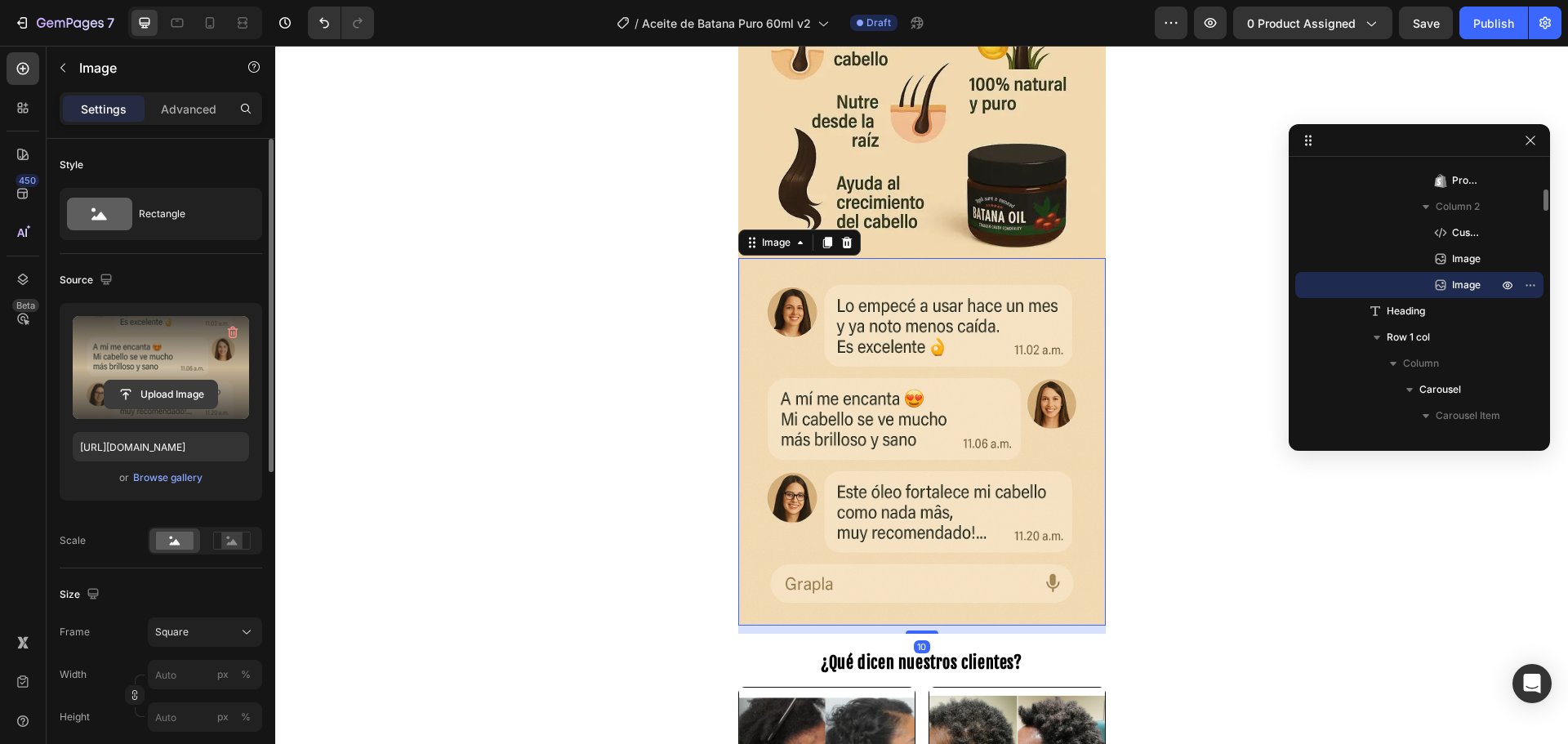
click at [158, 390] on input "file" at bounding box center [160, 394] width 112 height 27
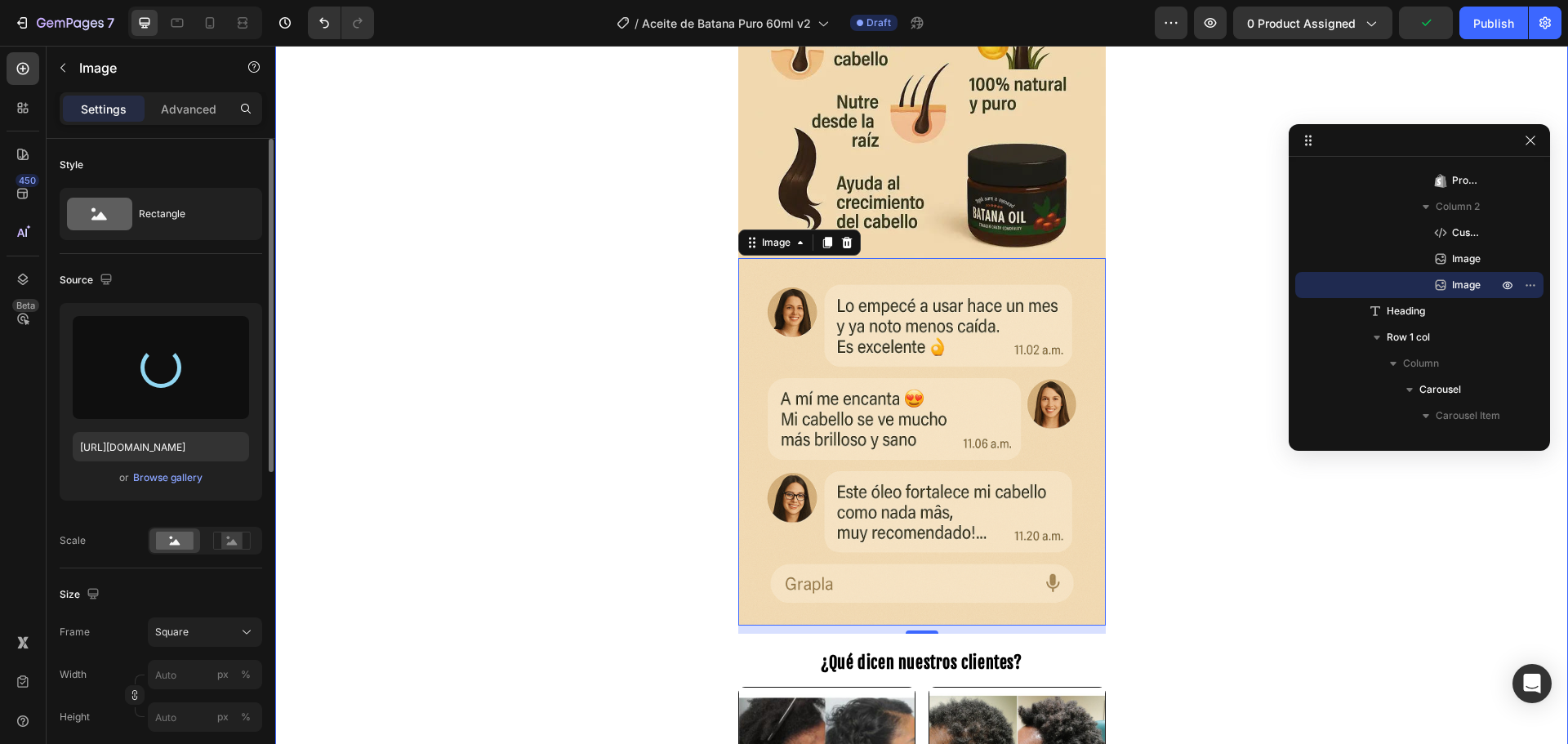
type input "[URL][DOMAIN_NAME]"
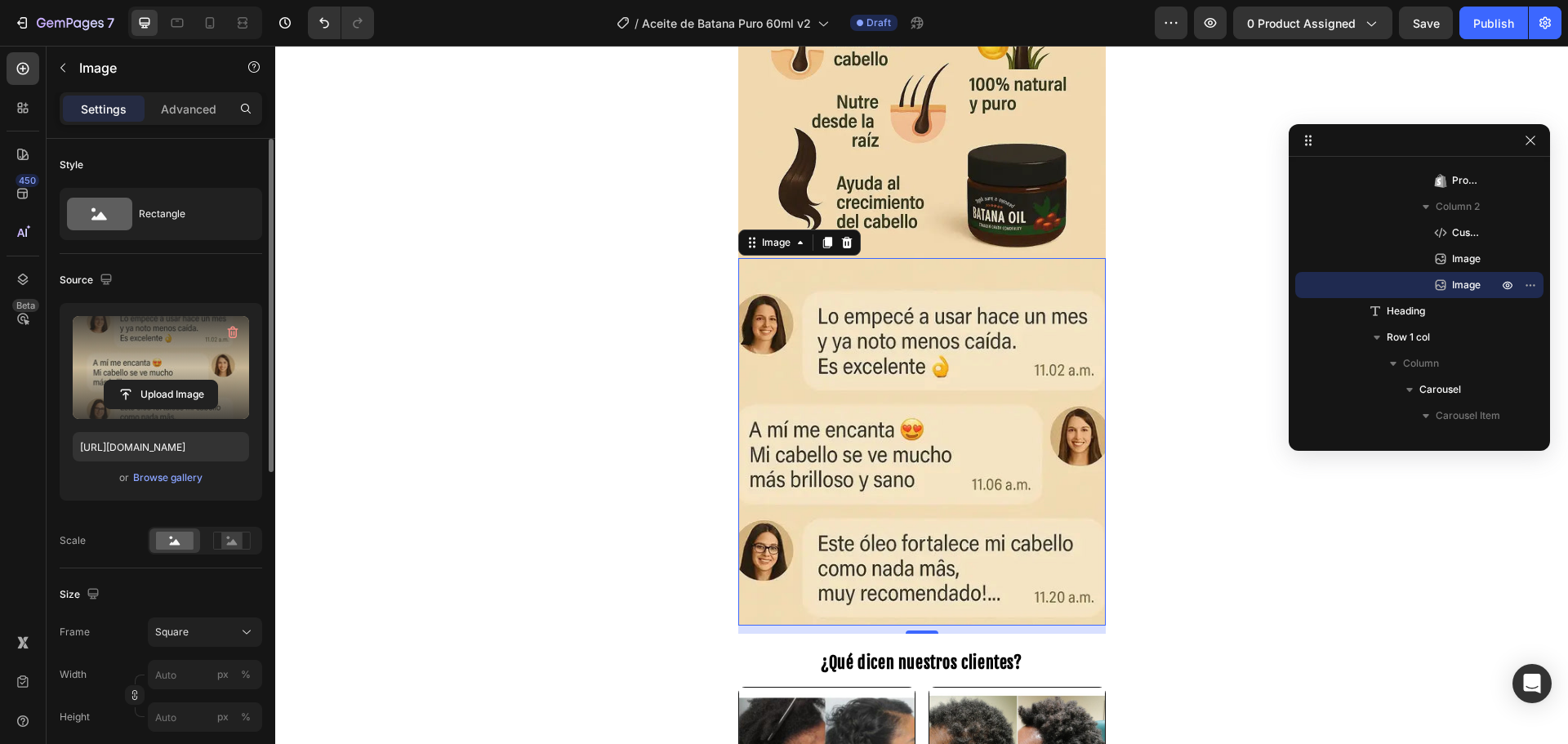
click at [821, 379] on img at bounding box center [921, 441] width 367 height 367
click at [178, 640] on div "Square" at bounding box center [204, 632] width 100 height 16
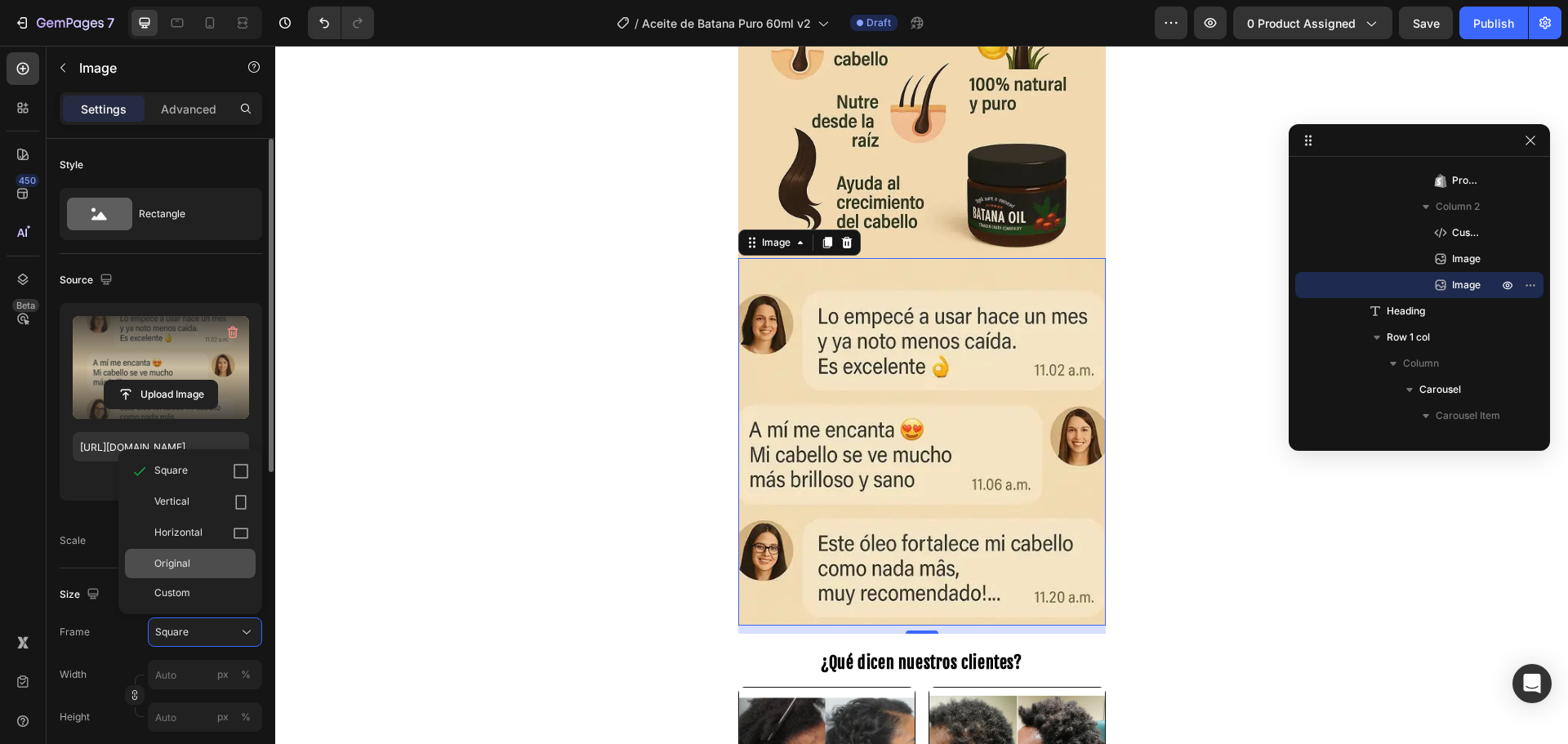
click at [174, 568] on span "Original" at bounding box center [172, 563] width 36 height 15
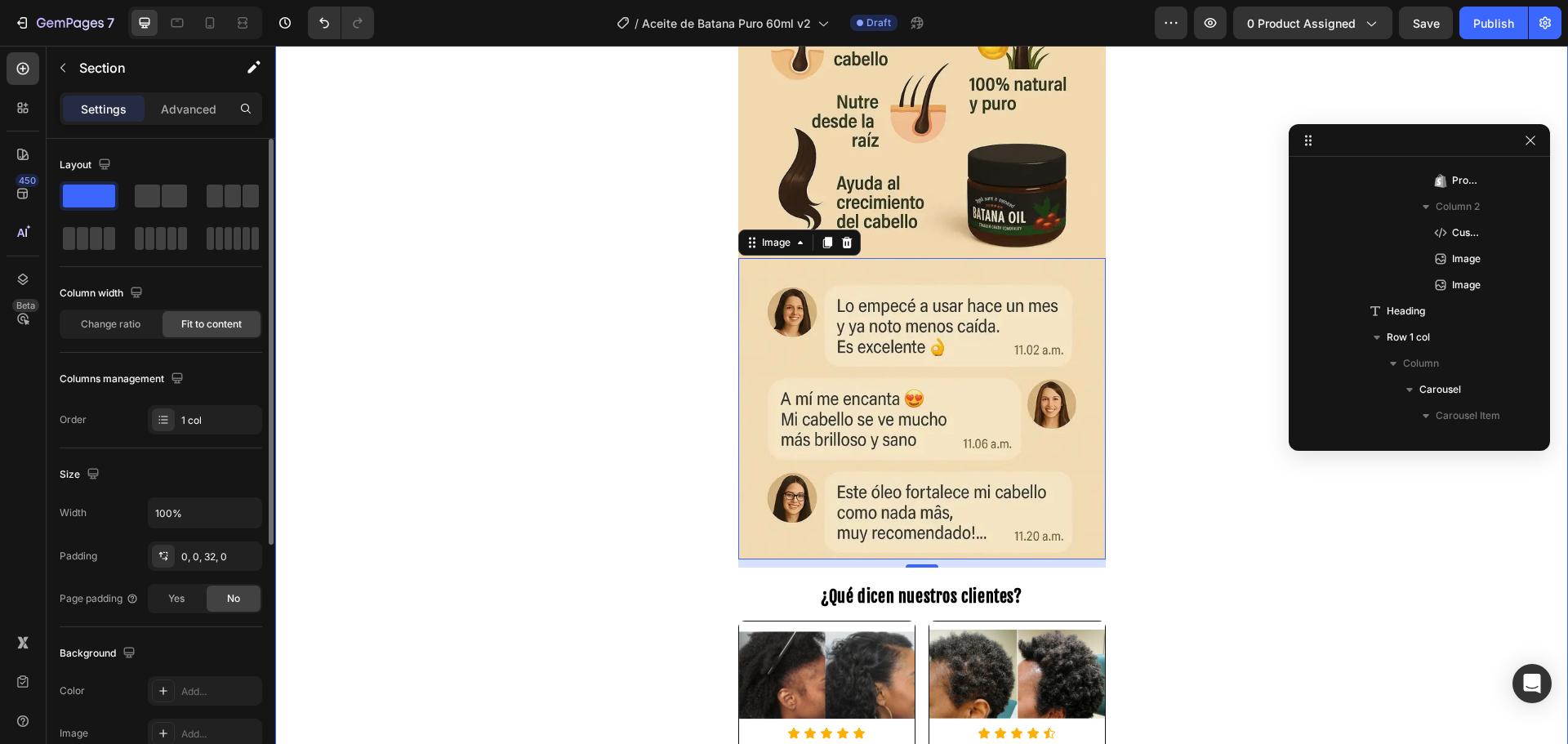
scroll to position [0, 0]
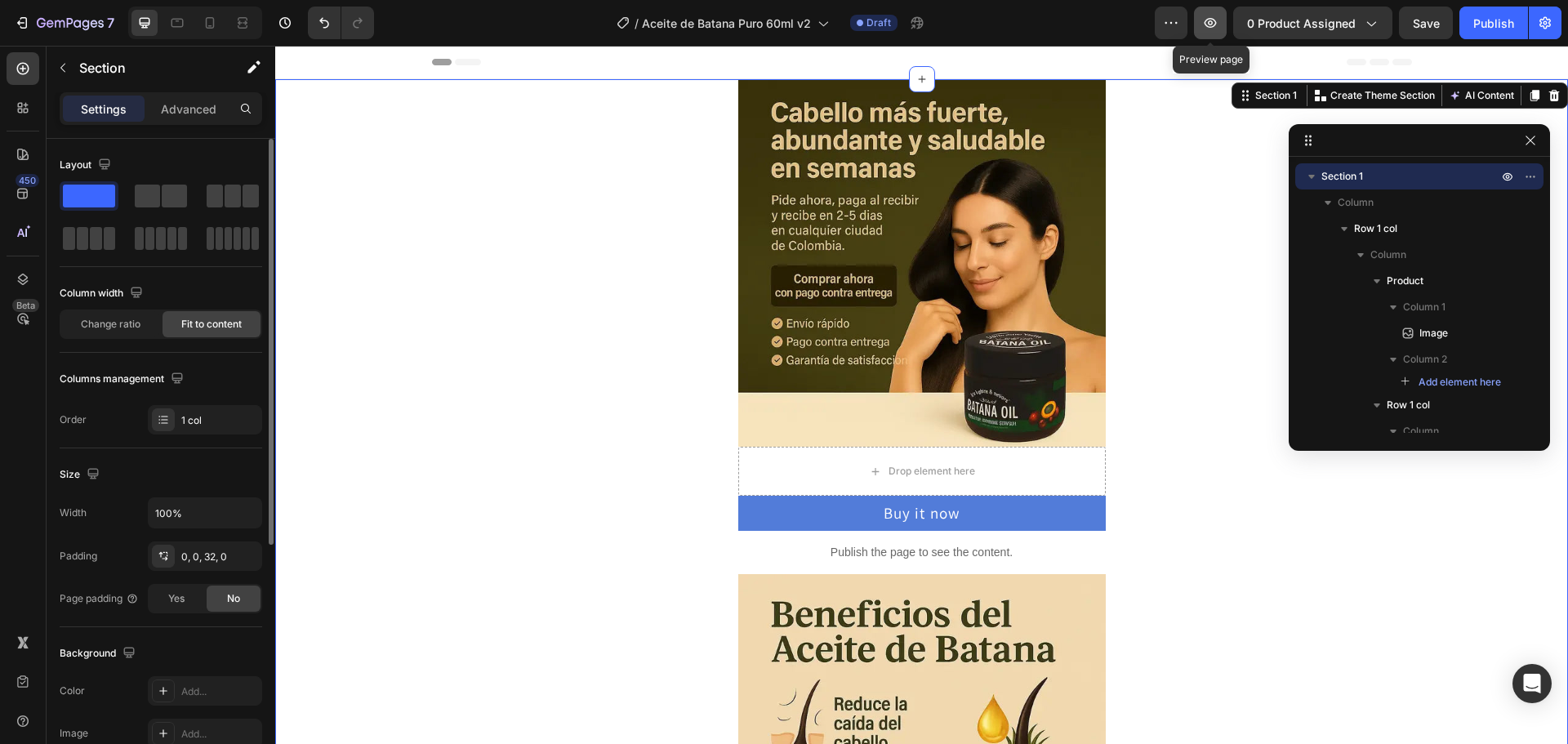
click at [1203, 27] on icon "button" at bounding box center [1210, 23] width 16 height 16
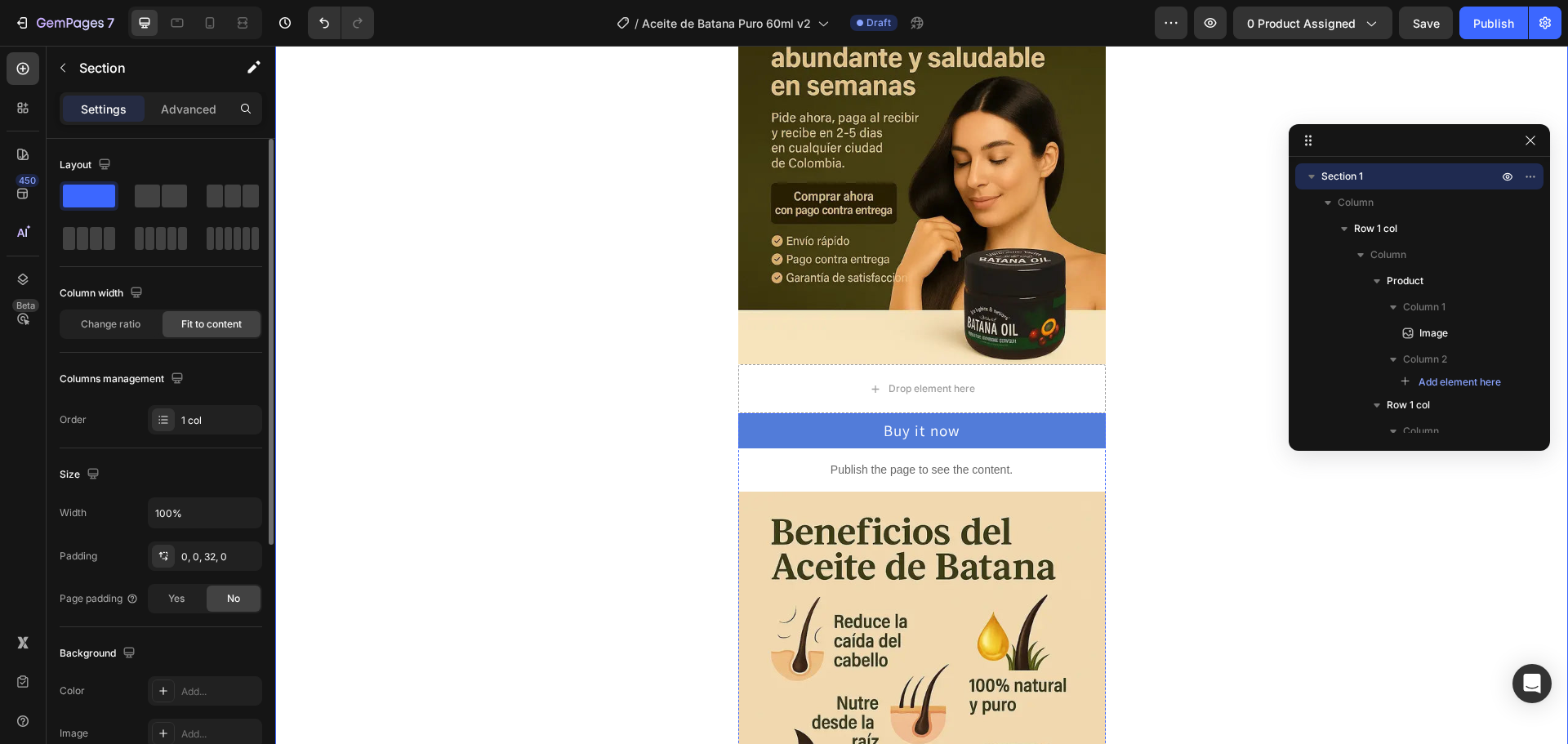
scroll to position [81, 0]
click at [904, 300] on img at bounding box center [921, 180] width 367 height 367
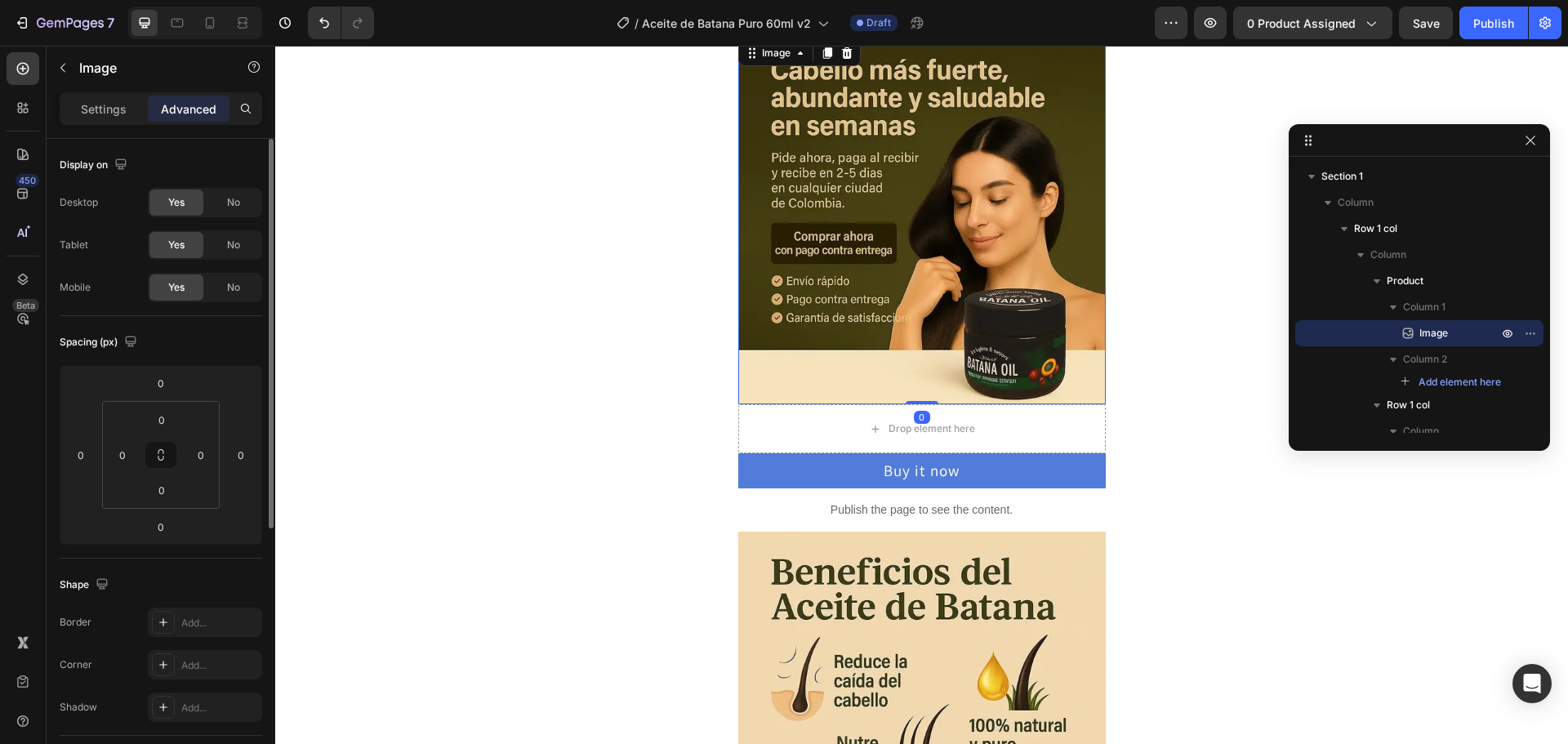
scroll to position [0, 0]
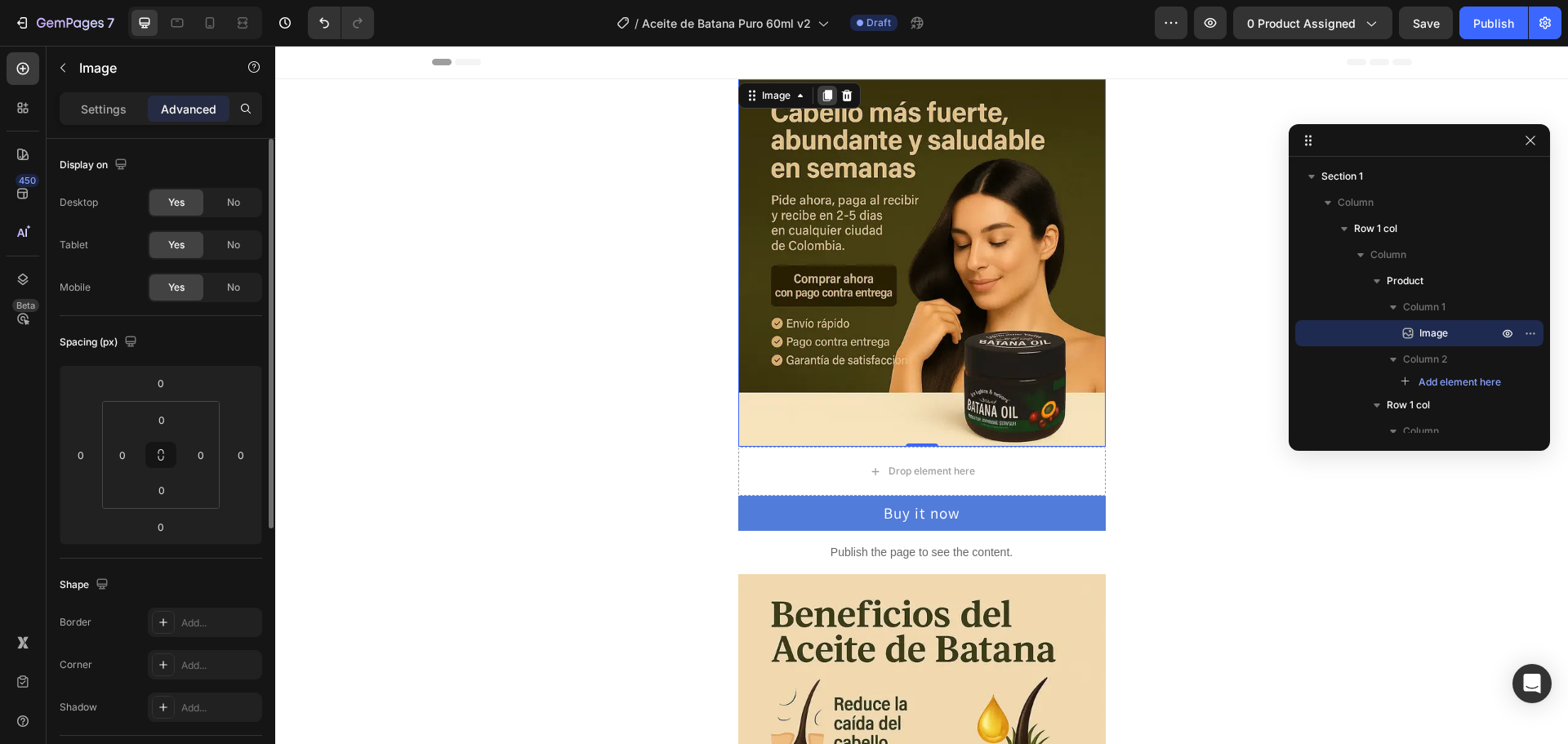
click at [818, 102] on div at bounding box center [827, 96] width 19 height 19
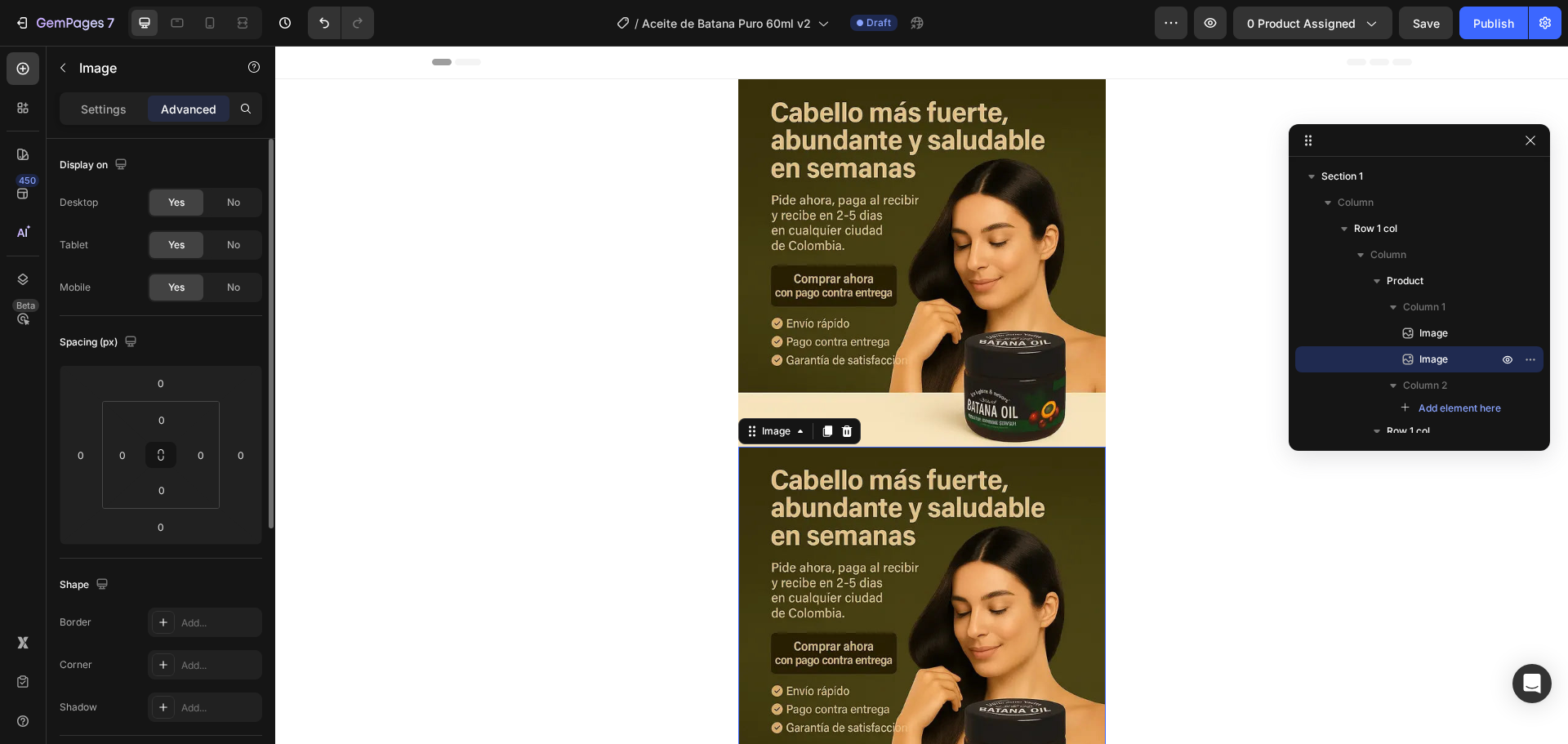
click at [868, 482] on img at bounding box center [921, 630] width 367 height 367
click at [58, 63] on icon "button" at bounding box center [63, 67] width 13 height 13
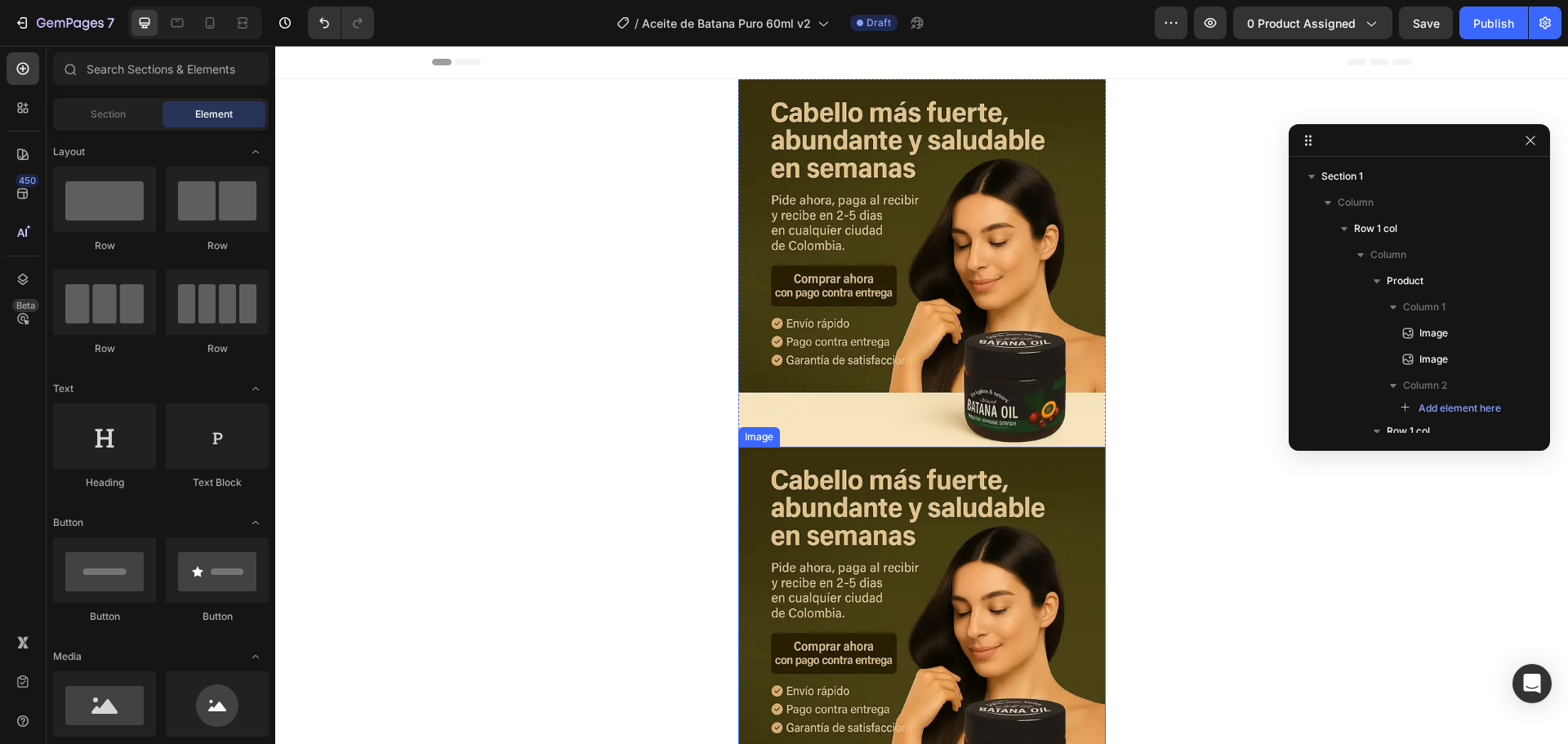
click at [834, 550] on img at bounding box center [921, 630] width 367 height 367
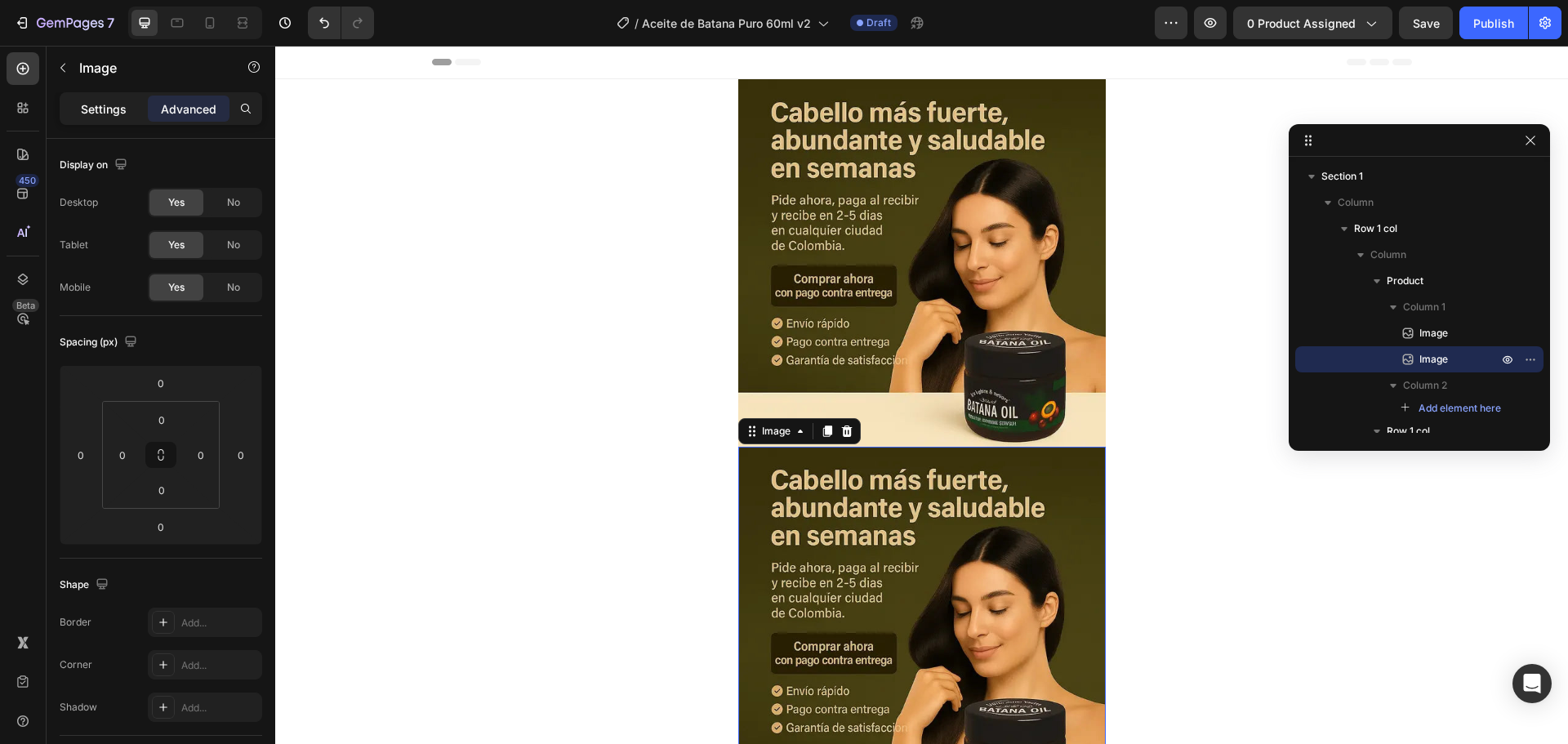
click at [107, 119] on div "Settings" at bounding box center [104, 109] width 81 height 27
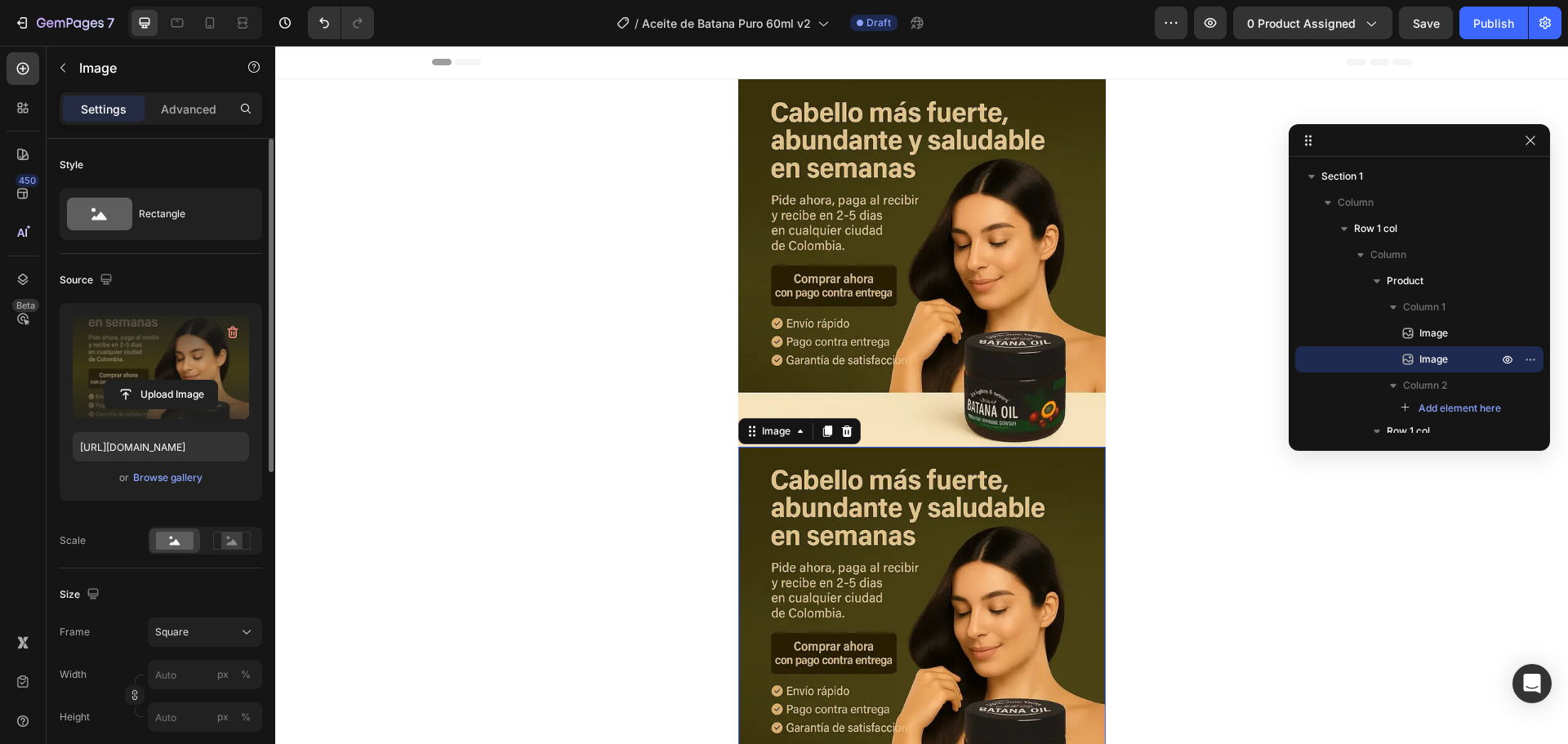
click at [145, 352] on label at bounding box center [160, 367] width 176 height 103
click at [145, 380] on input "file" at bounding box center [160, 394] width 112 height 27
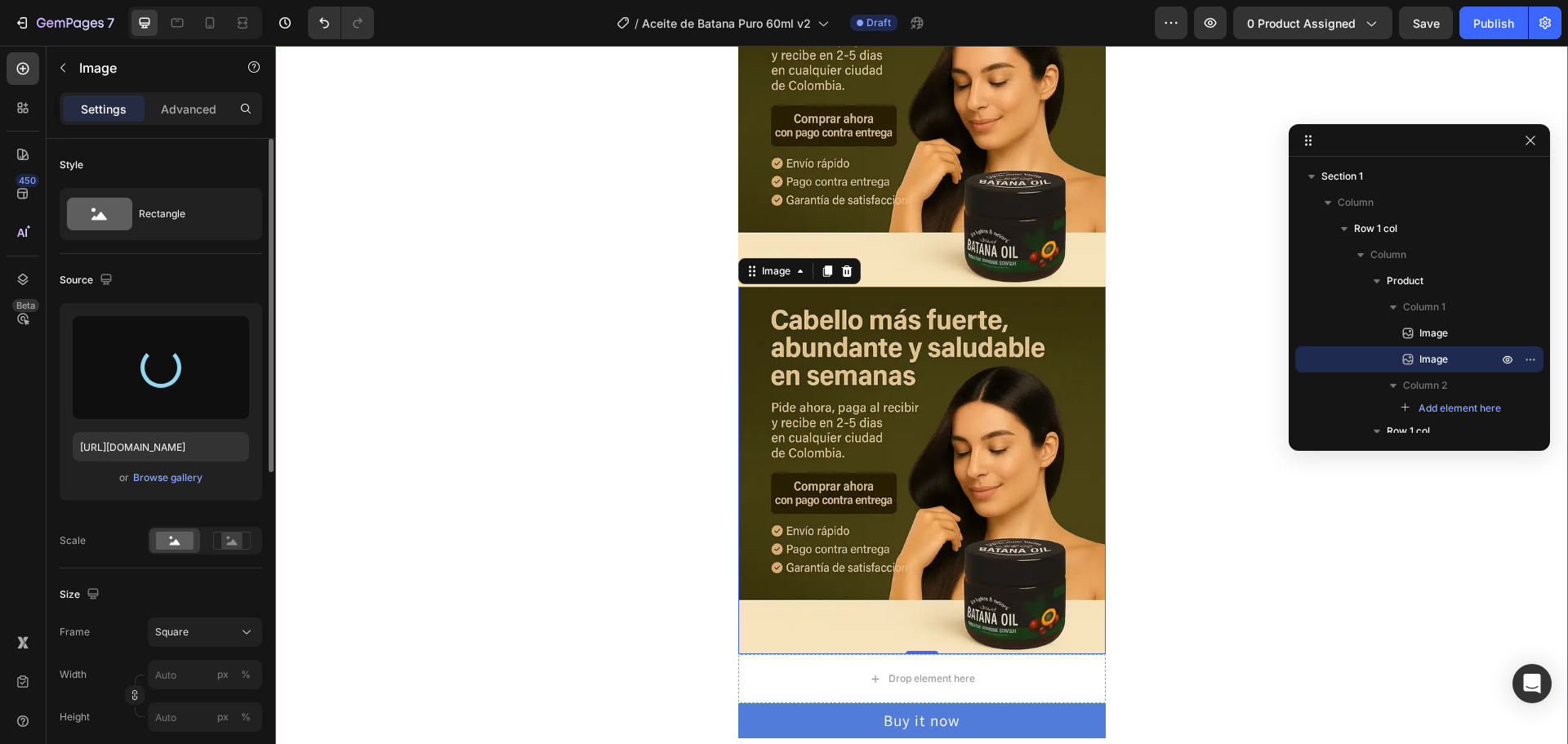
scroll to position [164, 0]
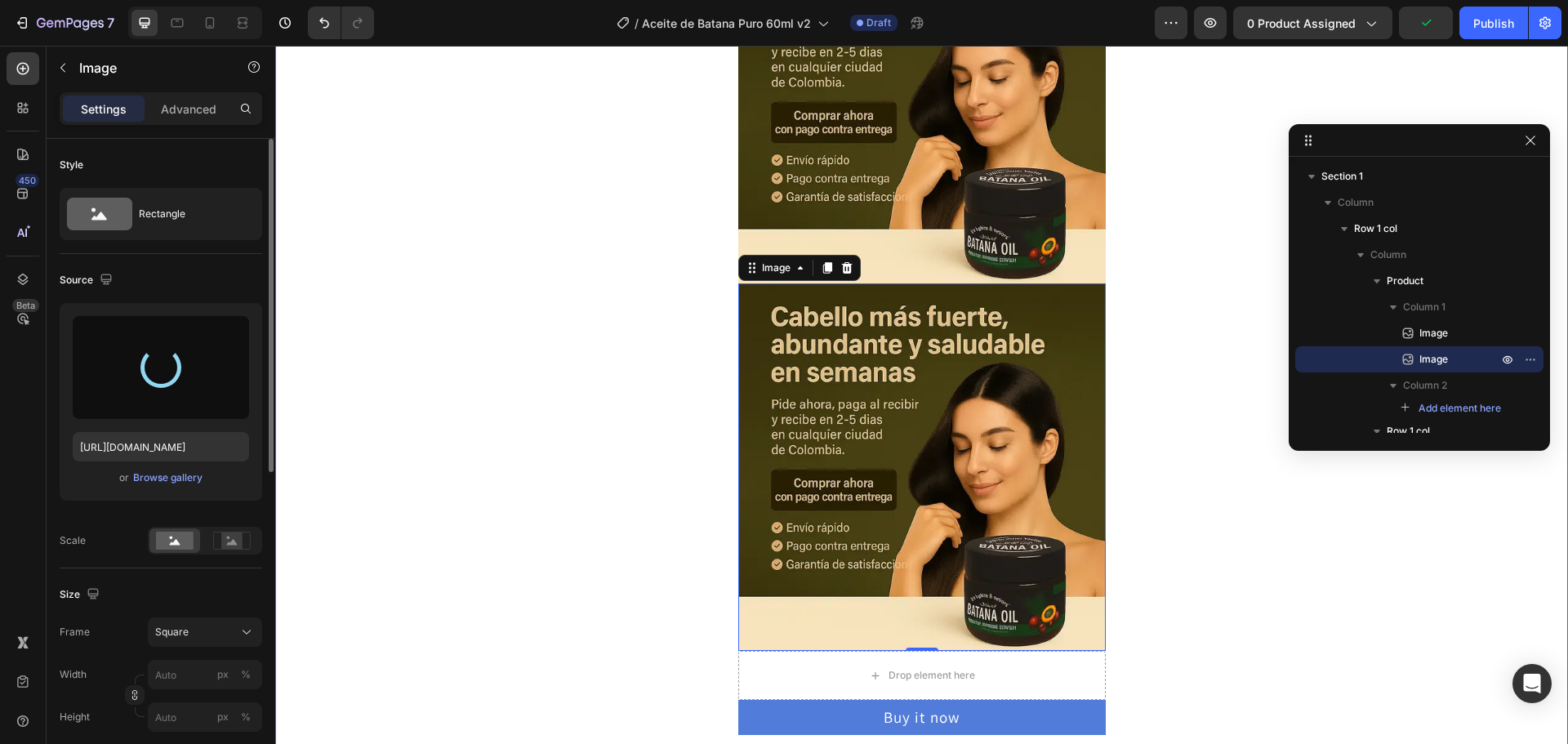
type input "[URL][DOMAIN_NAME]"
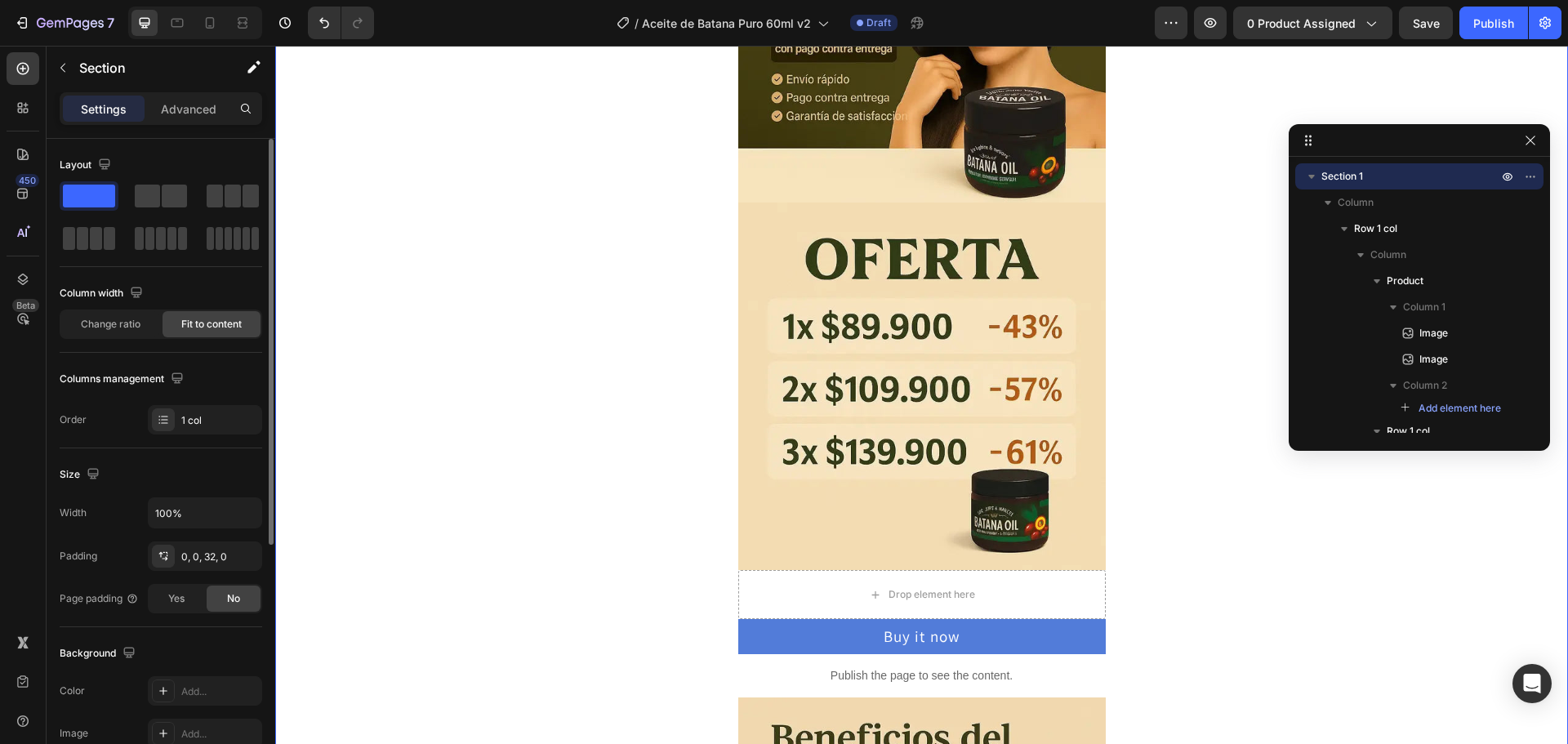
scroll to position [245, 0]
click at [857, 348] on img at bounding box center [921, 385] width 367 height 367
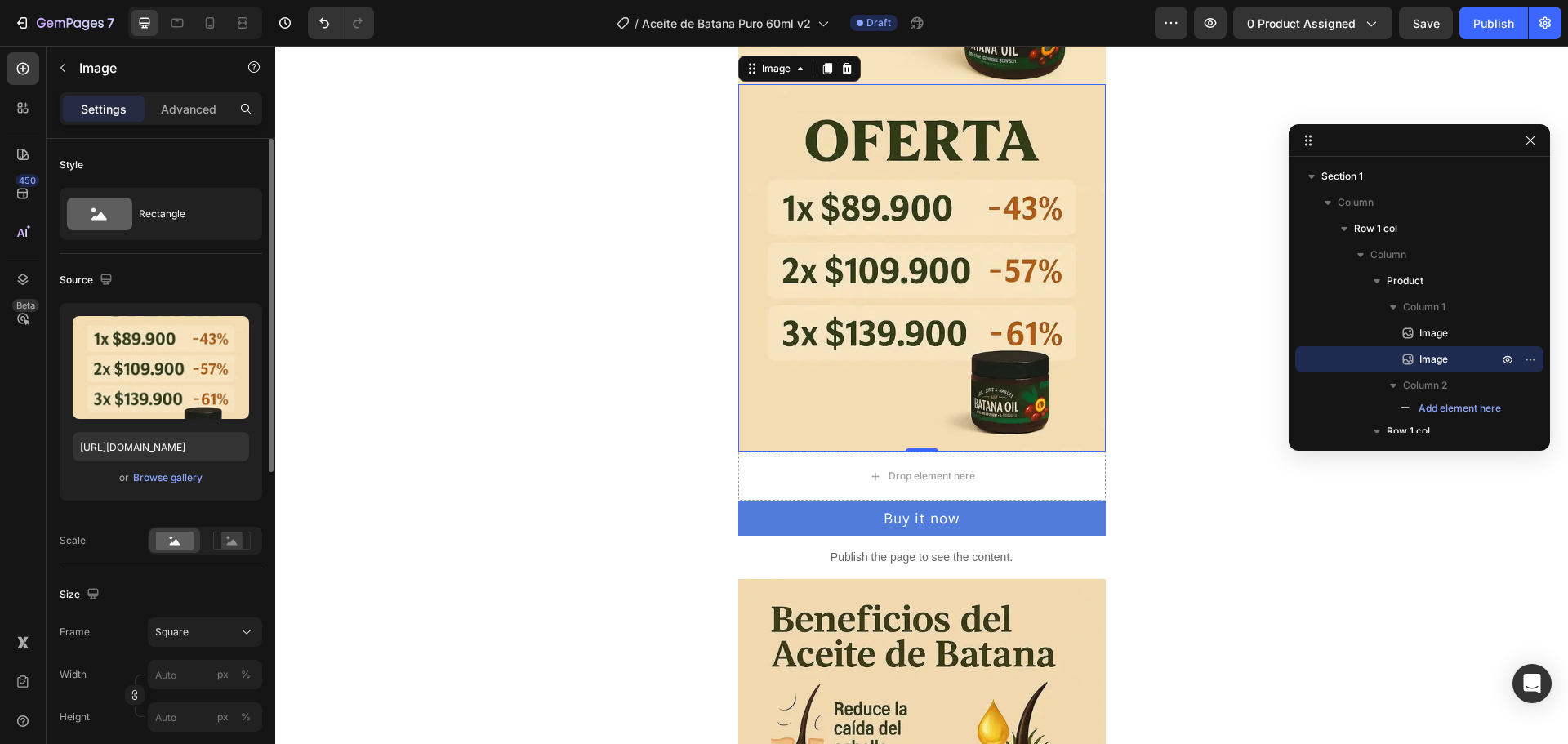
scroll to position [326, 0]
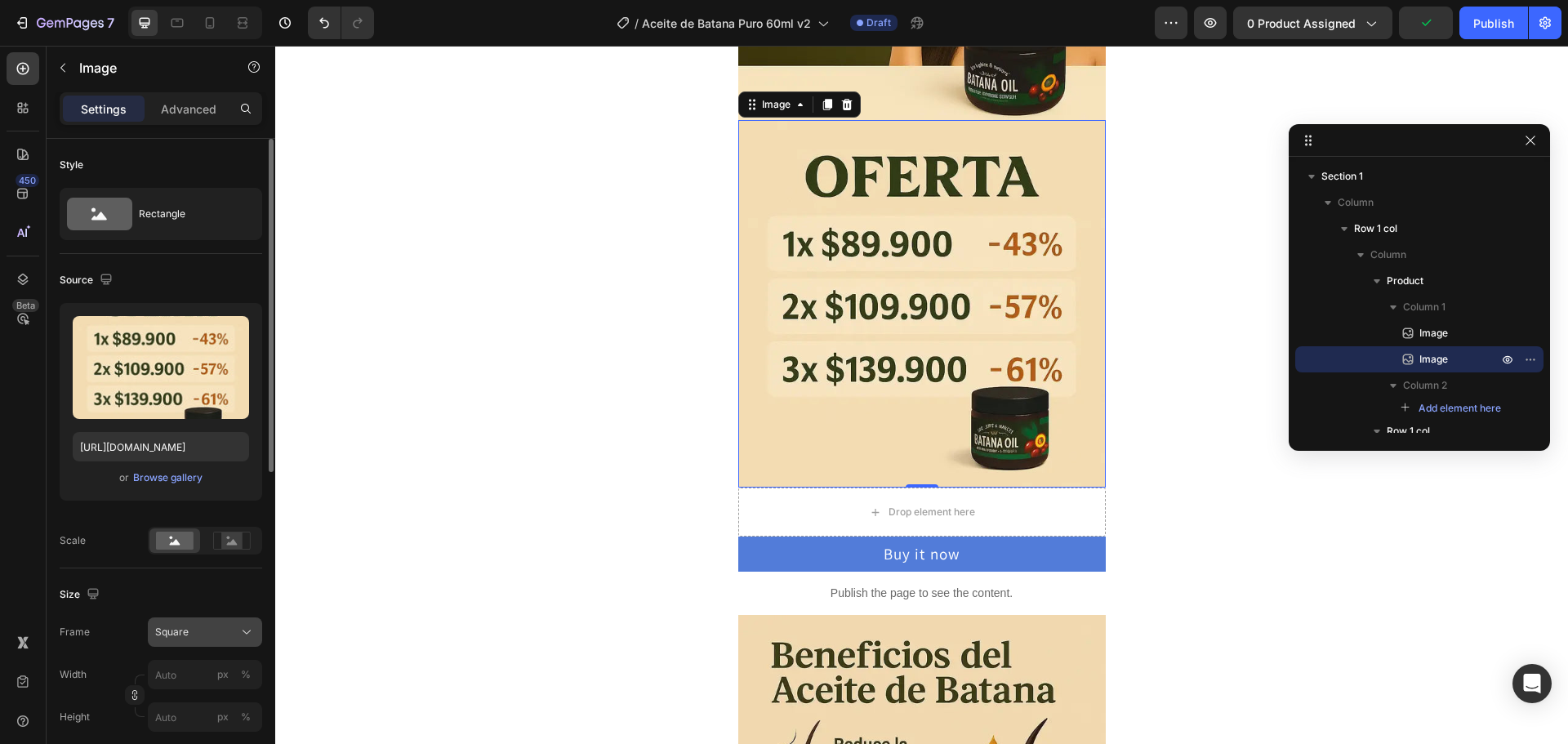
click at [206, 620] on button "Square" at bounding box center [204, 632] width 114 height 29
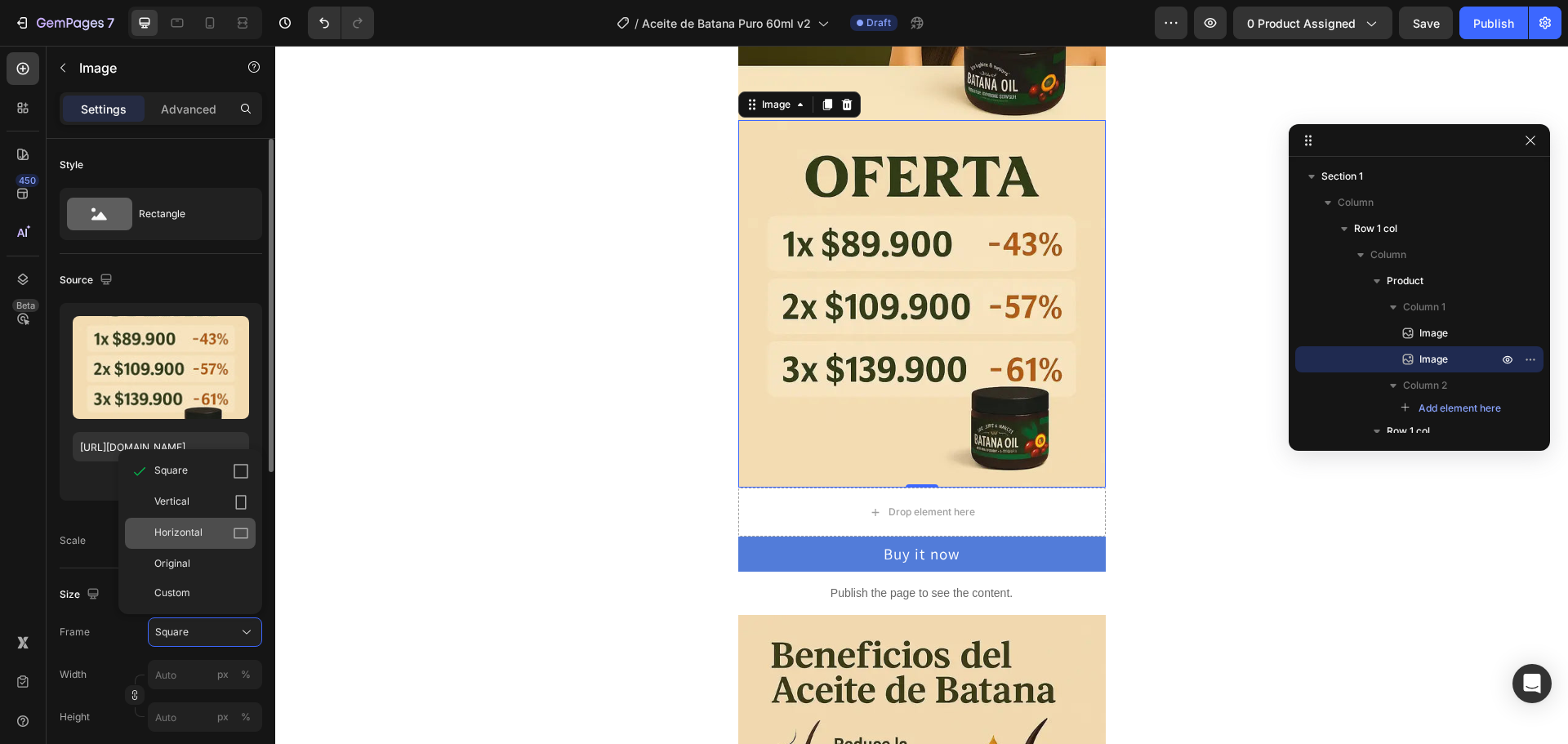
click at [217, 535] on div "Horizontal" at bounding box center [201, 533] width 95 height 16
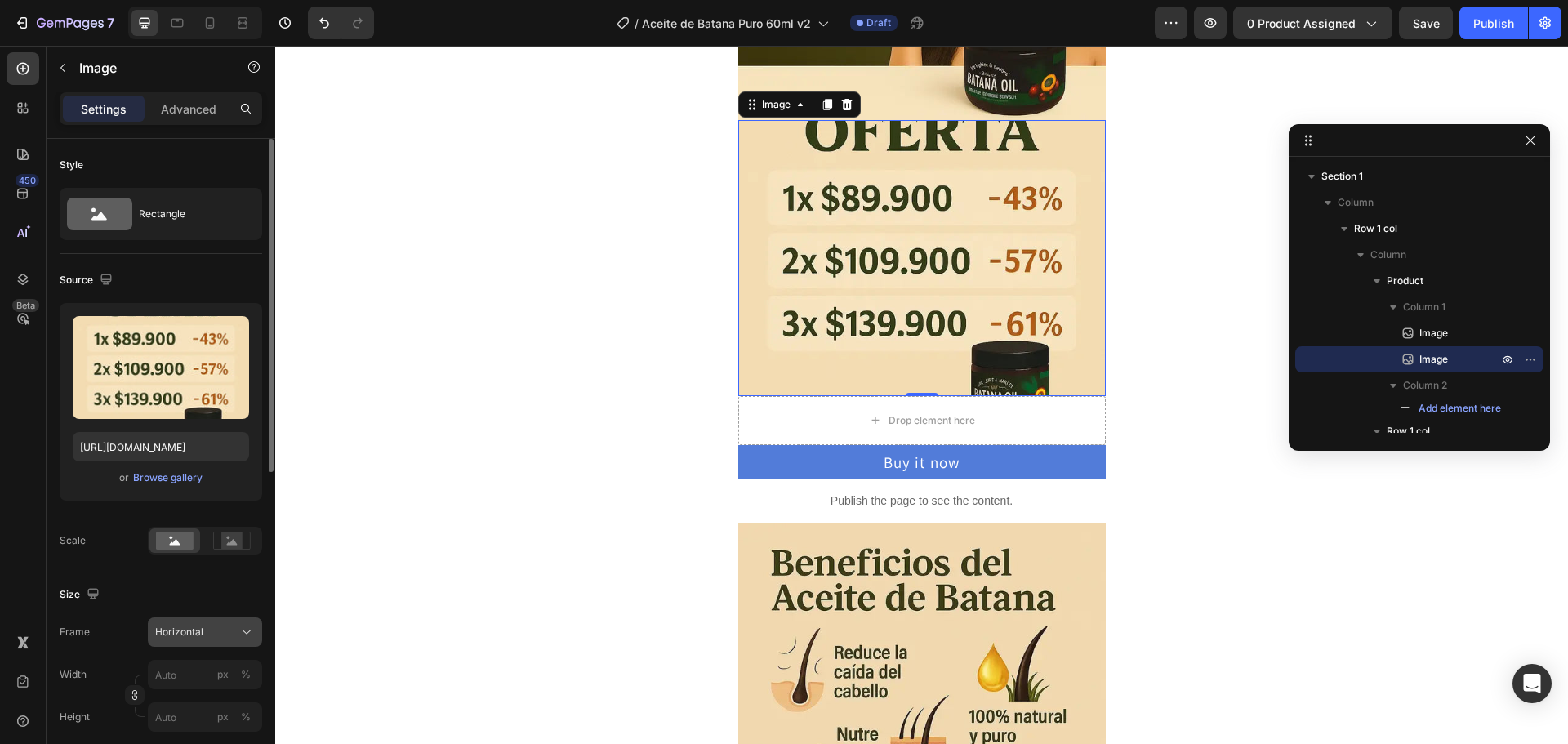
click at [177, 622] on button "Horizontal" at bounding box center [204, 632] width 114 height 29
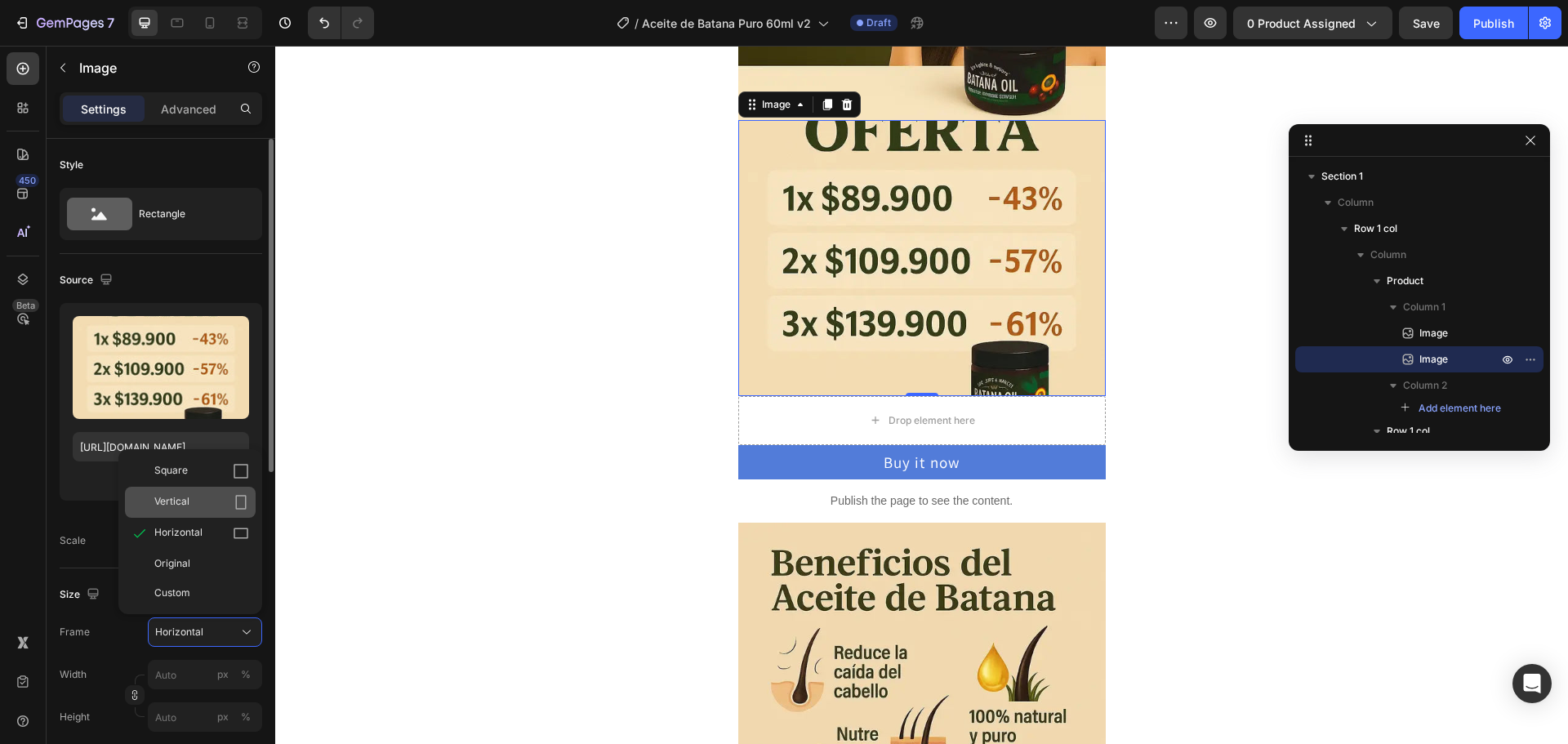
click at [186, 505] on span "Vertical" at bounding box center [172, 502] width 35 height 16
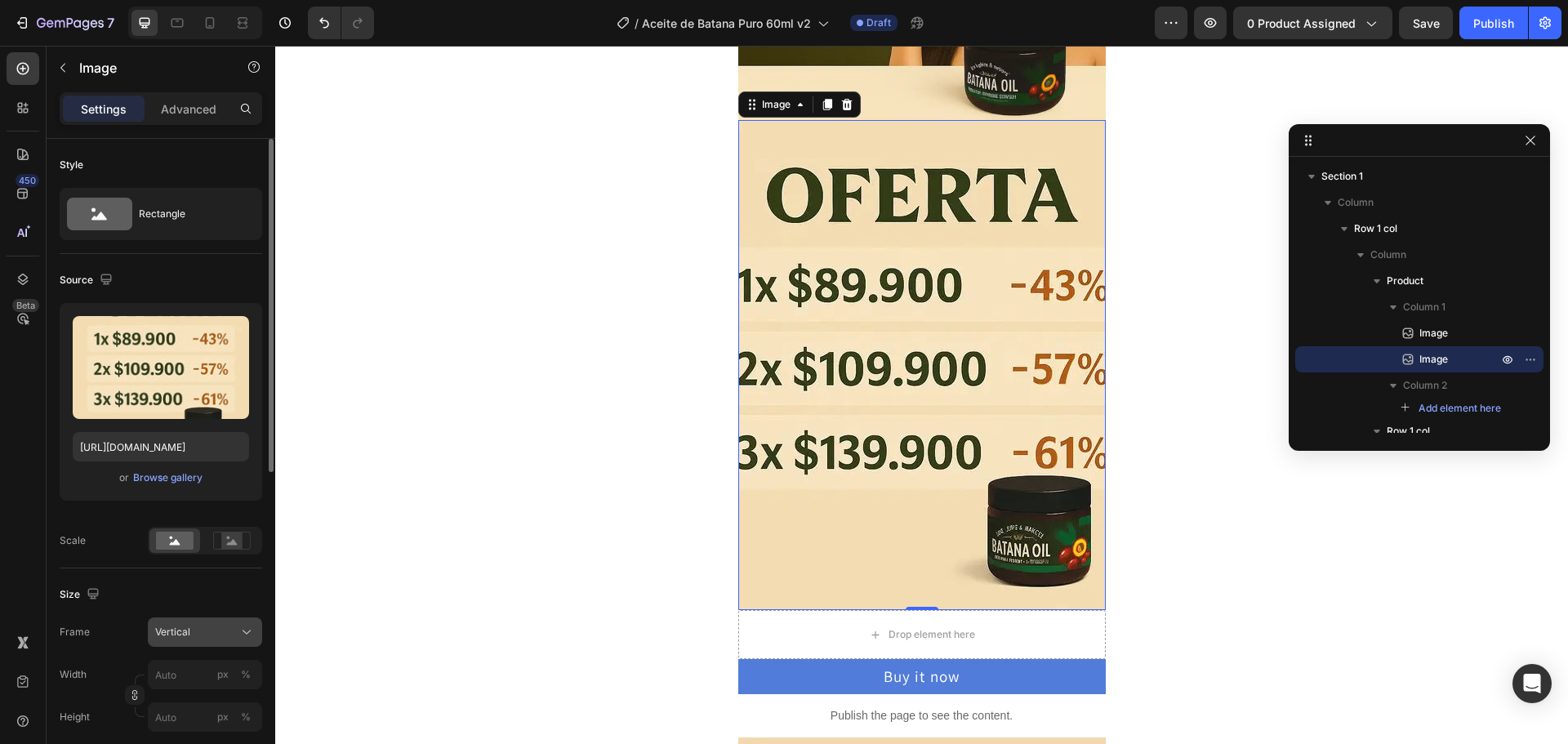
click at [177, 638] on span "Vertical" at bounding box center [173, 632] width 35 height 15
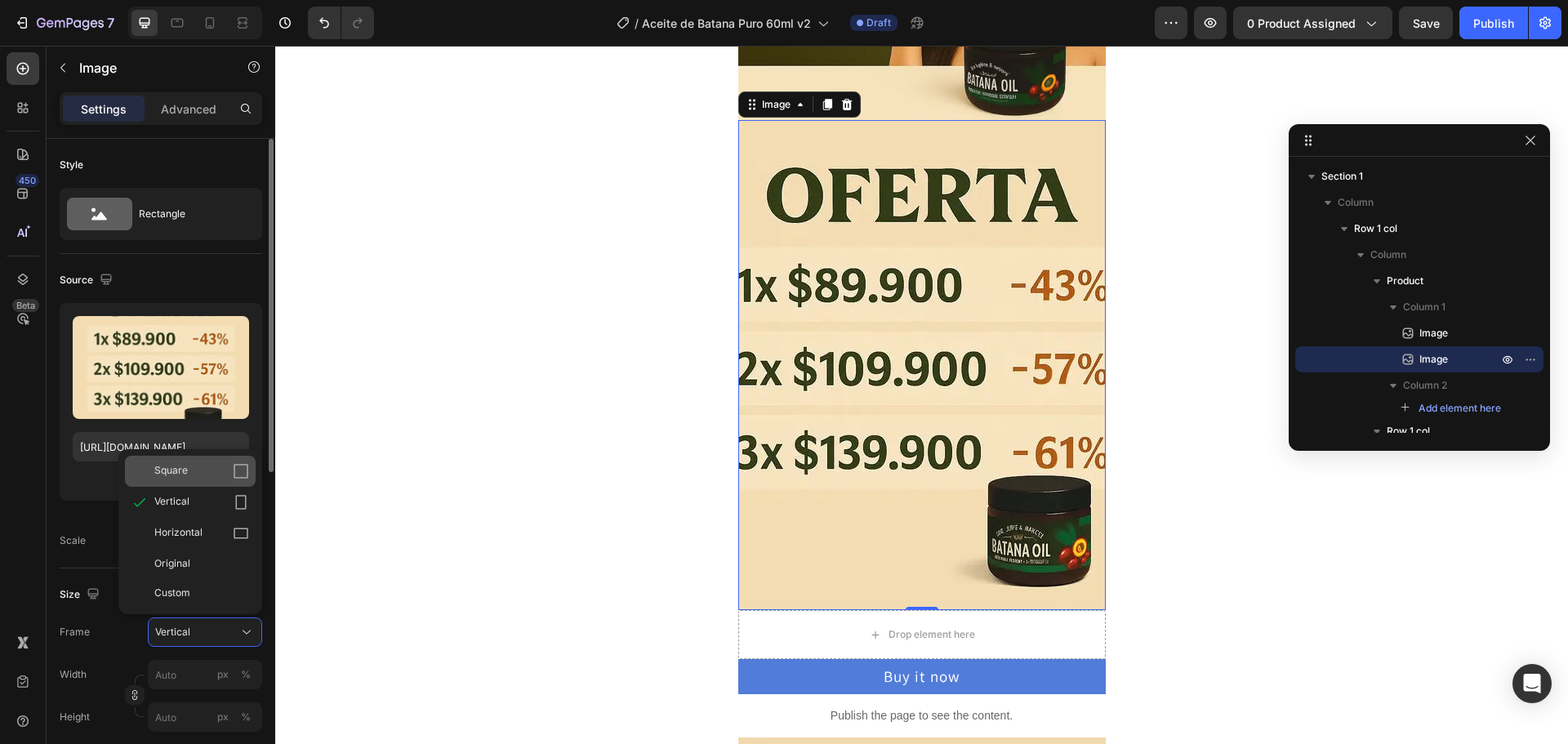
click at [188, 479] on div "Square" at bounding box center [201, 471] width 95 height 16
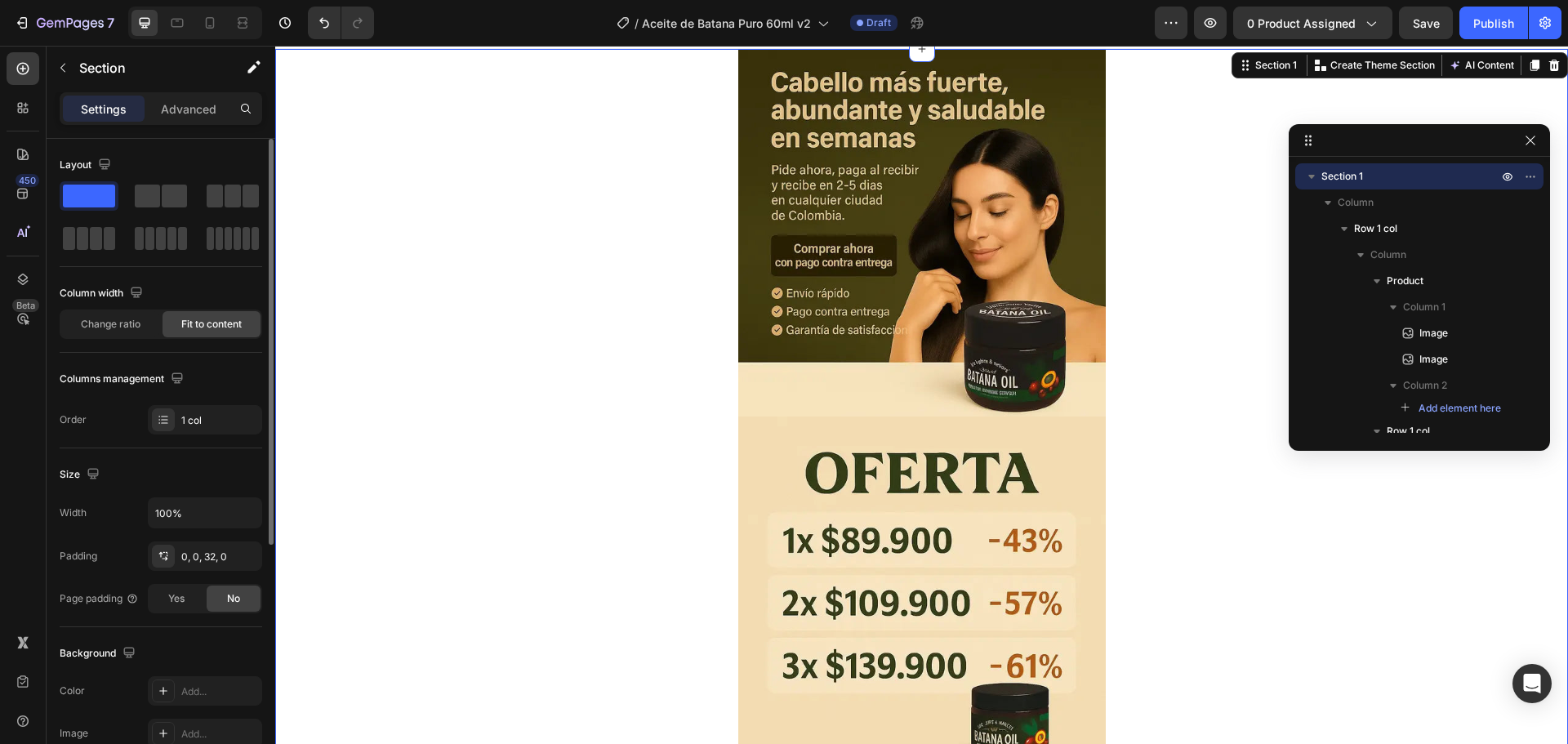
scroll to position [0, 0]
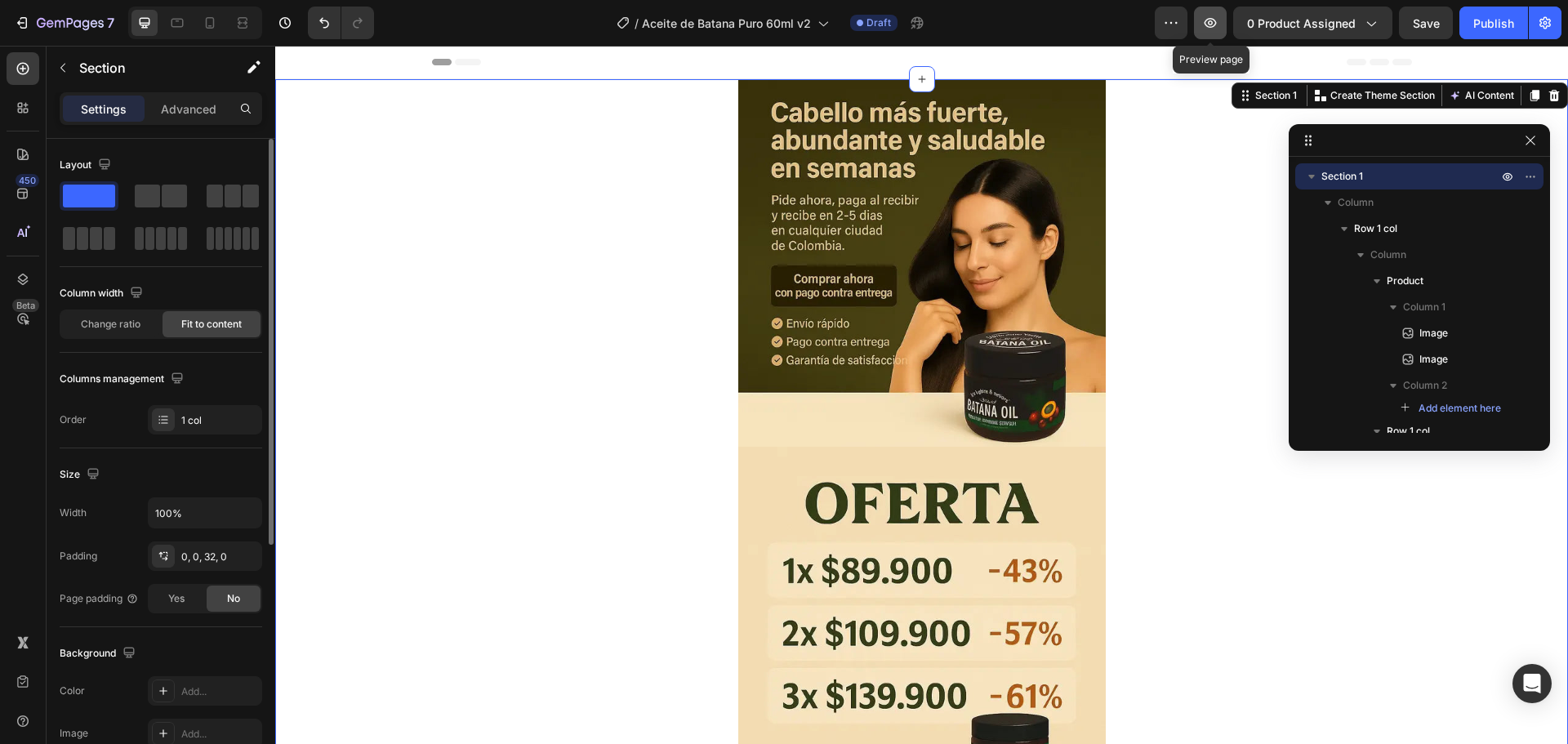
click at [1214, 32] on button "button" at bounding box center [1210, 22] width 33 height 33
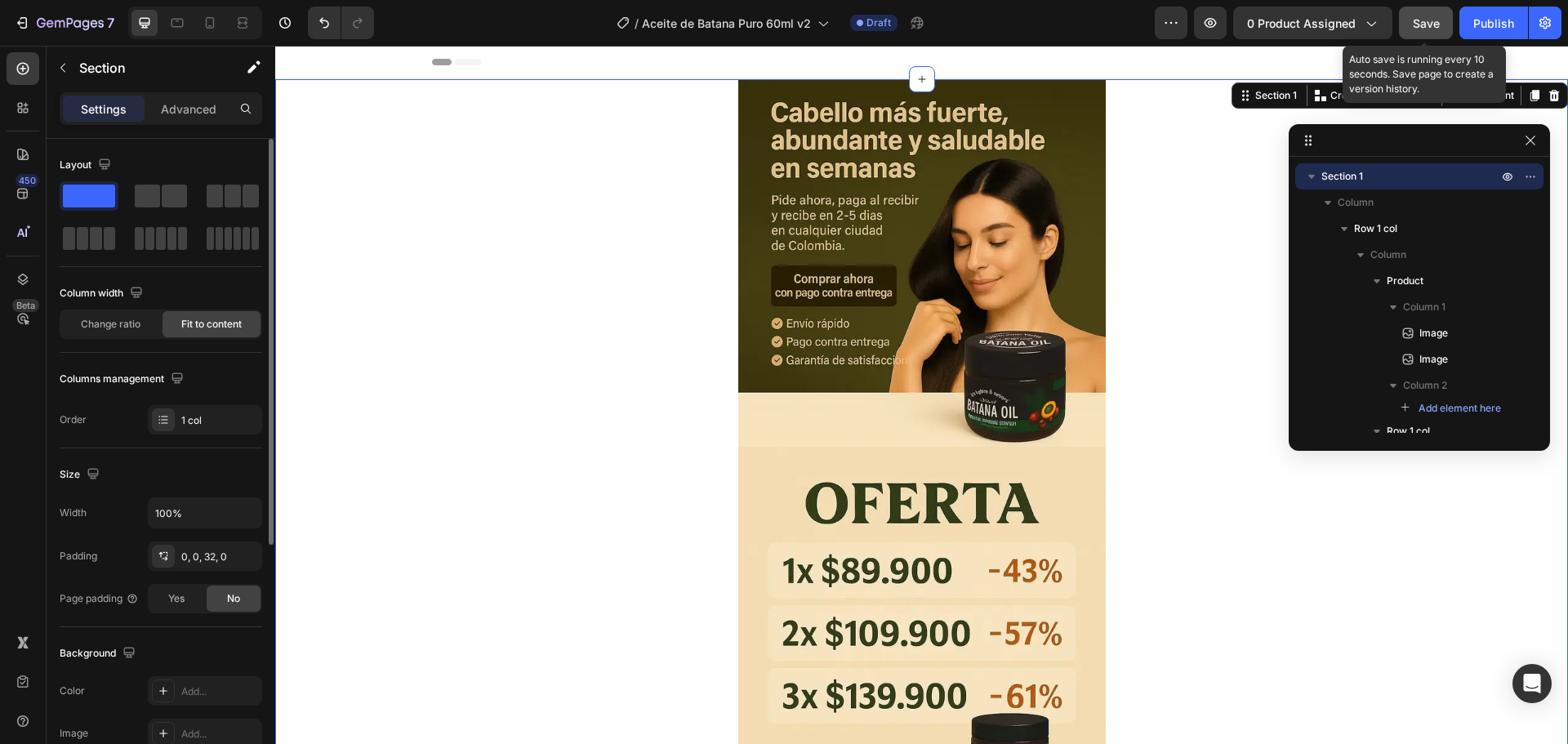
click at [1418, 27] on span "Save" at bounding box center [1426, 23] width 27 height 14
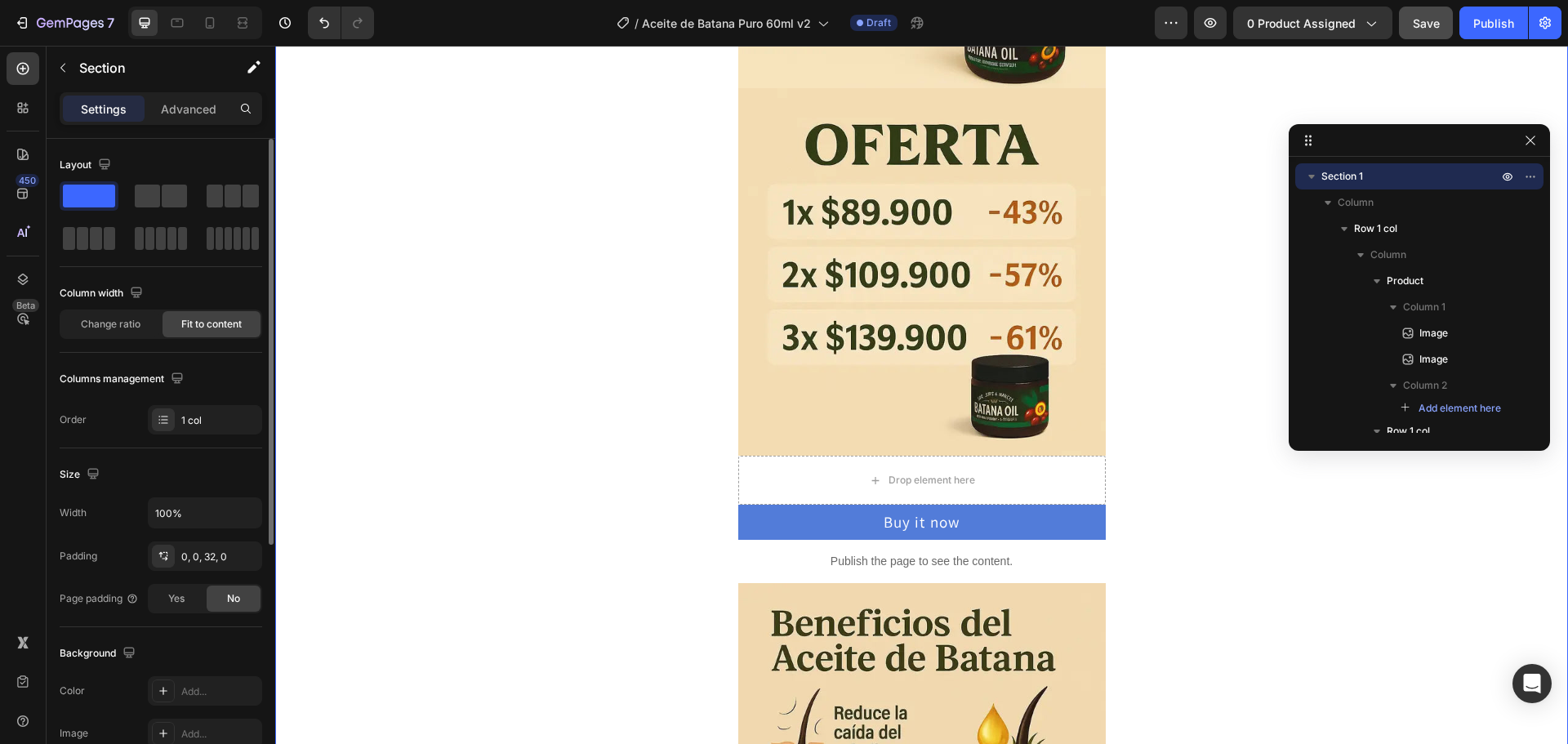
scroll to position [408, 0]
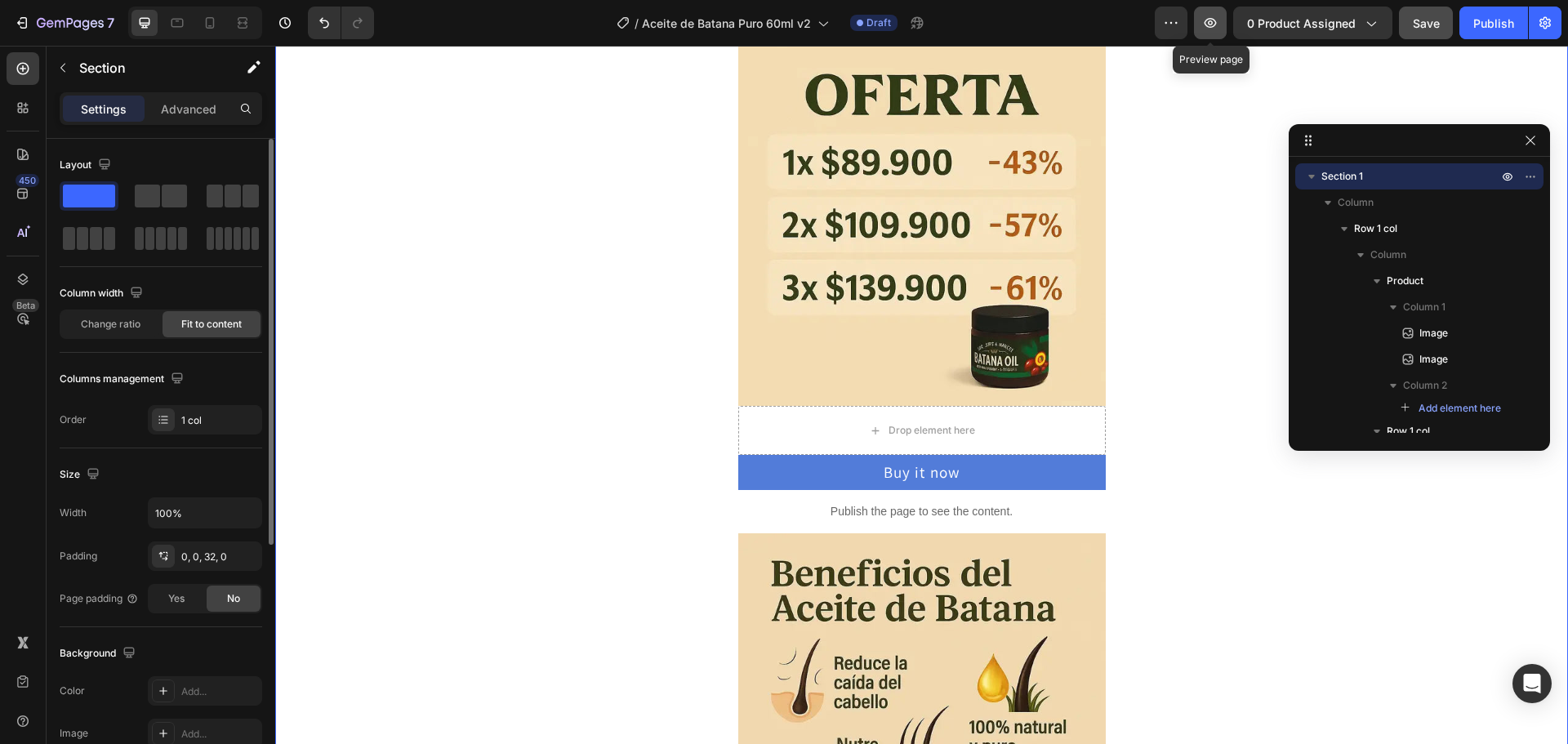
click at [1196, 30] on button "button" at bounding box center [1210, 22] width 33 height 33
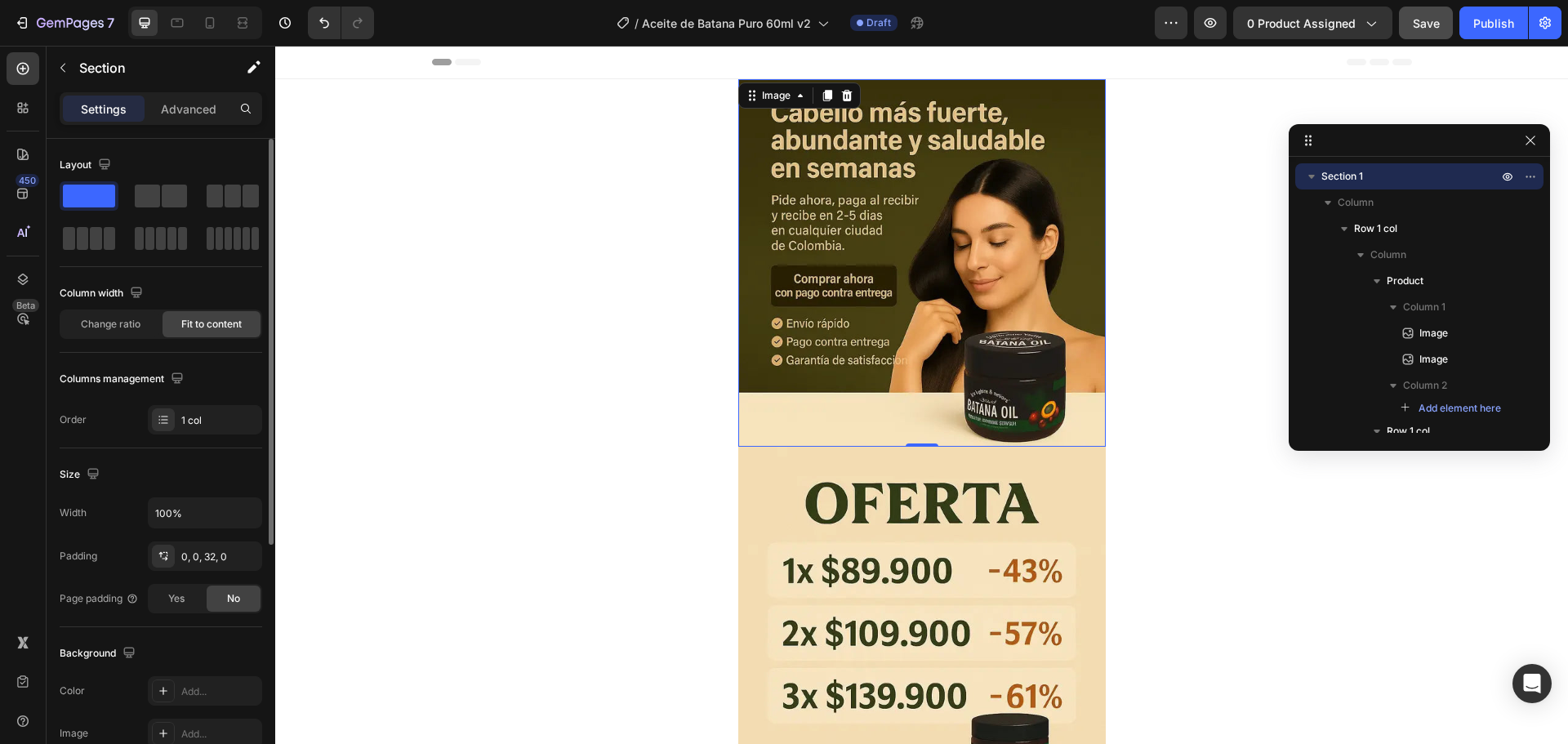
click at [775, 426] on img at bounding box center [921, 263] width 367 height 367
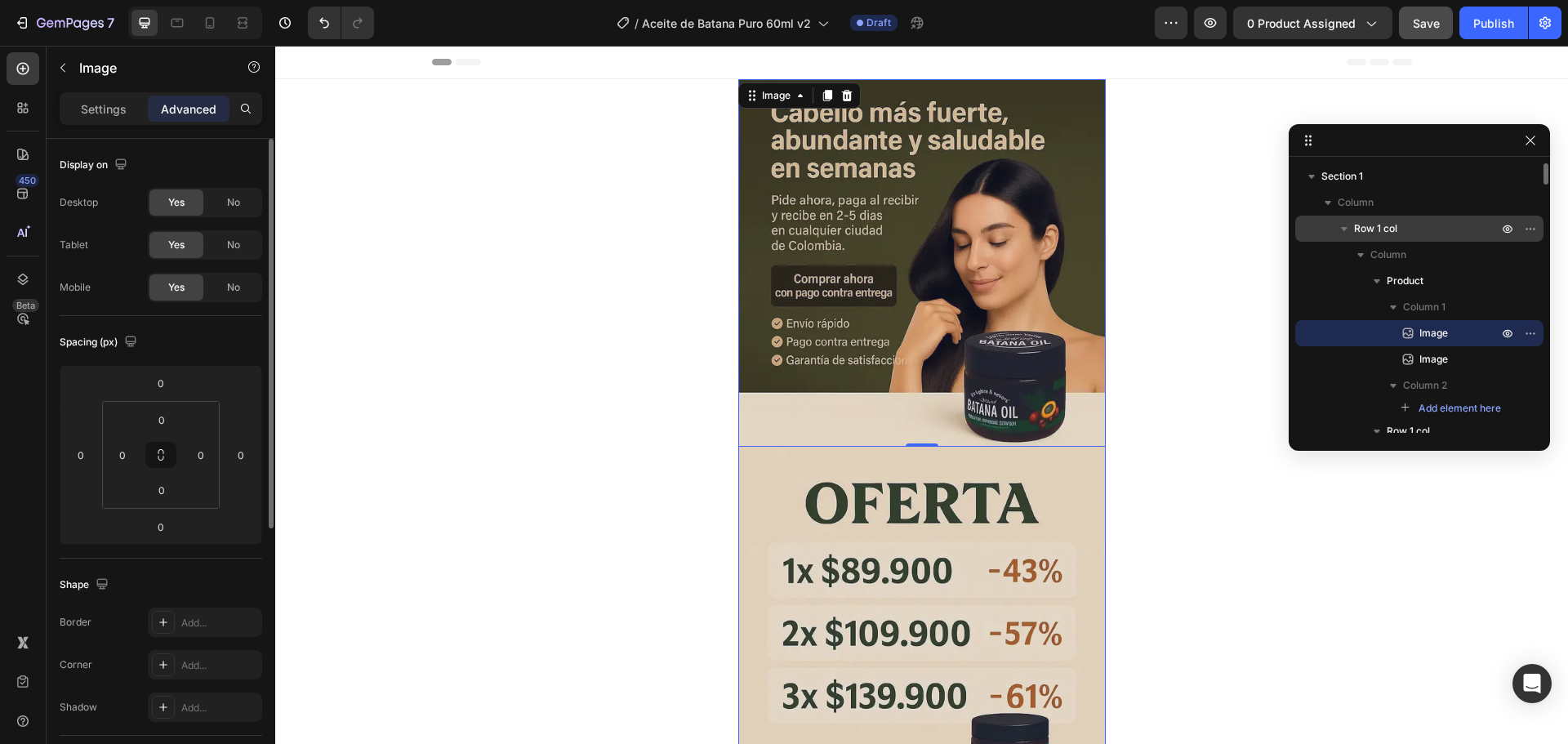
click at [1358, 226] on span "Row 1 col" at bounding box center [1375, 228] width 43 height 16
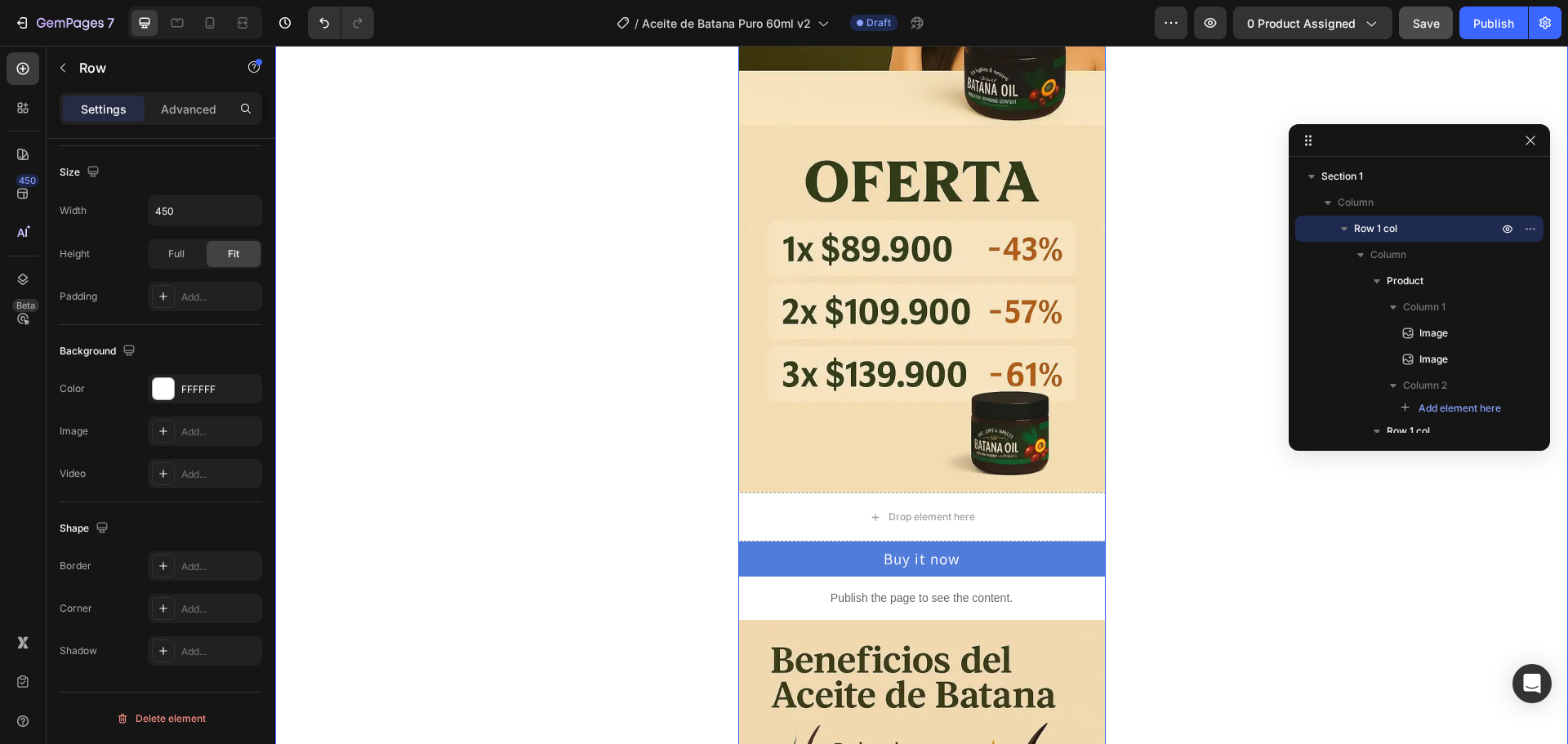
scroll to position [326, 0]
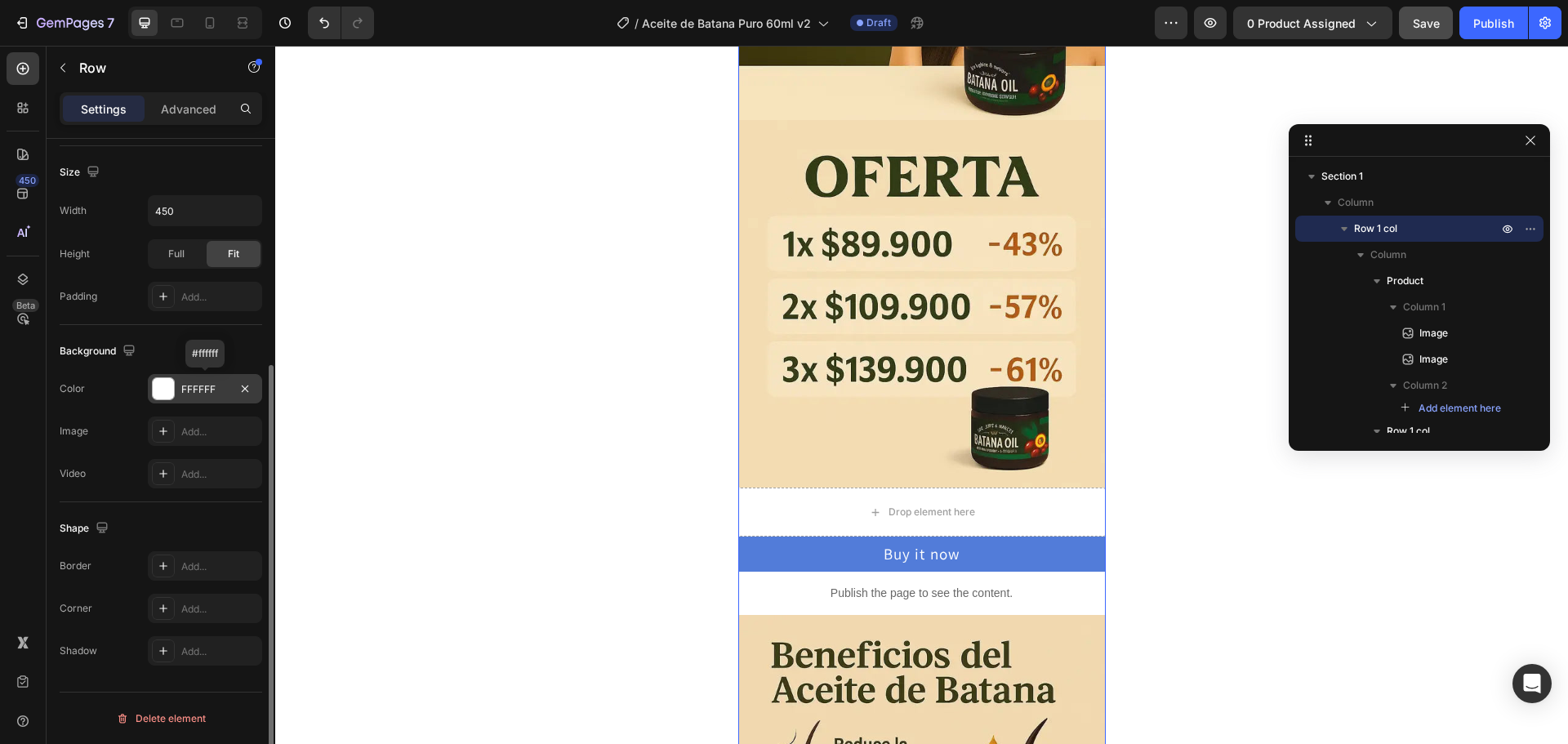
click at [167, 393] on div at bounding box center [164, 388] width 21 height 21
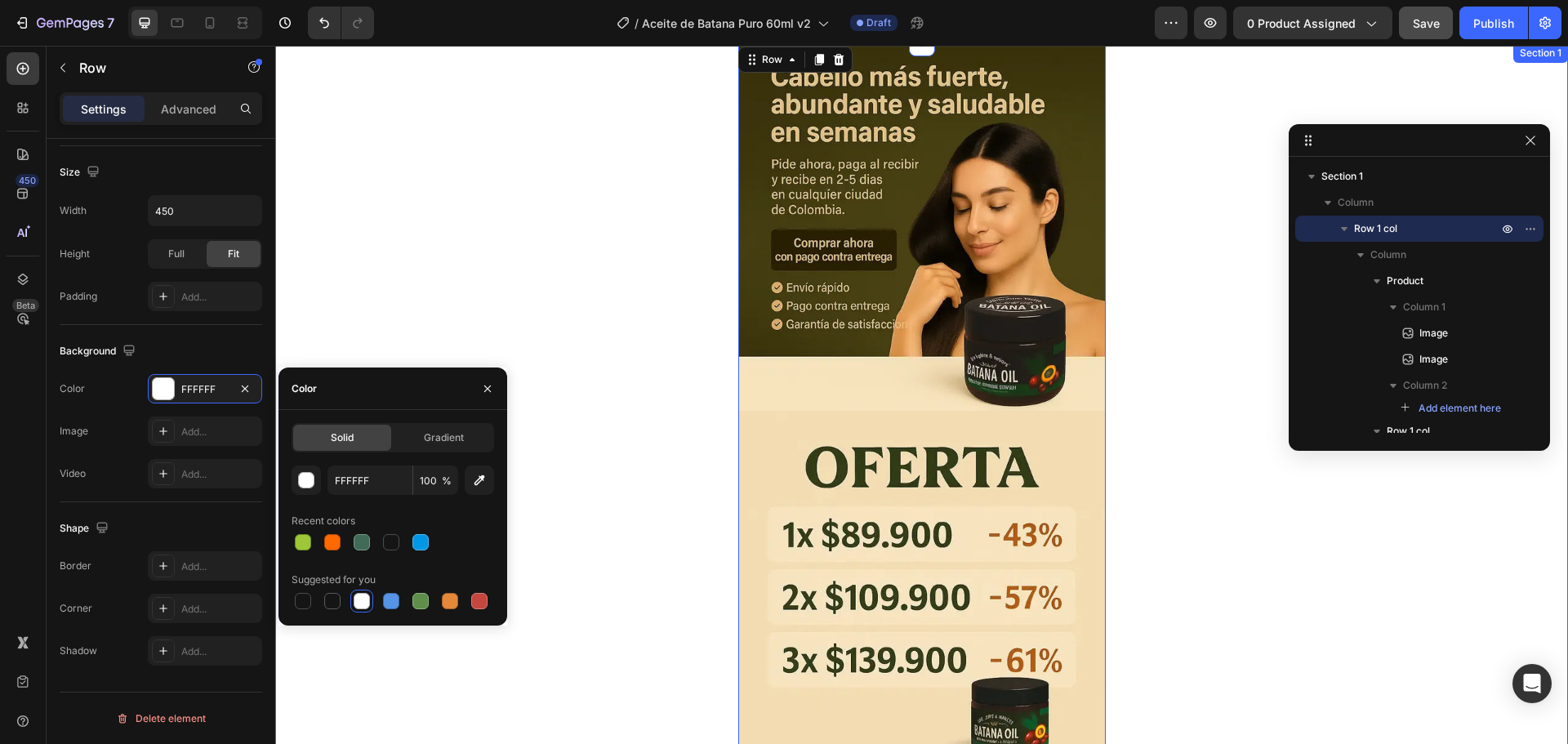
scroll to position [0, 0]
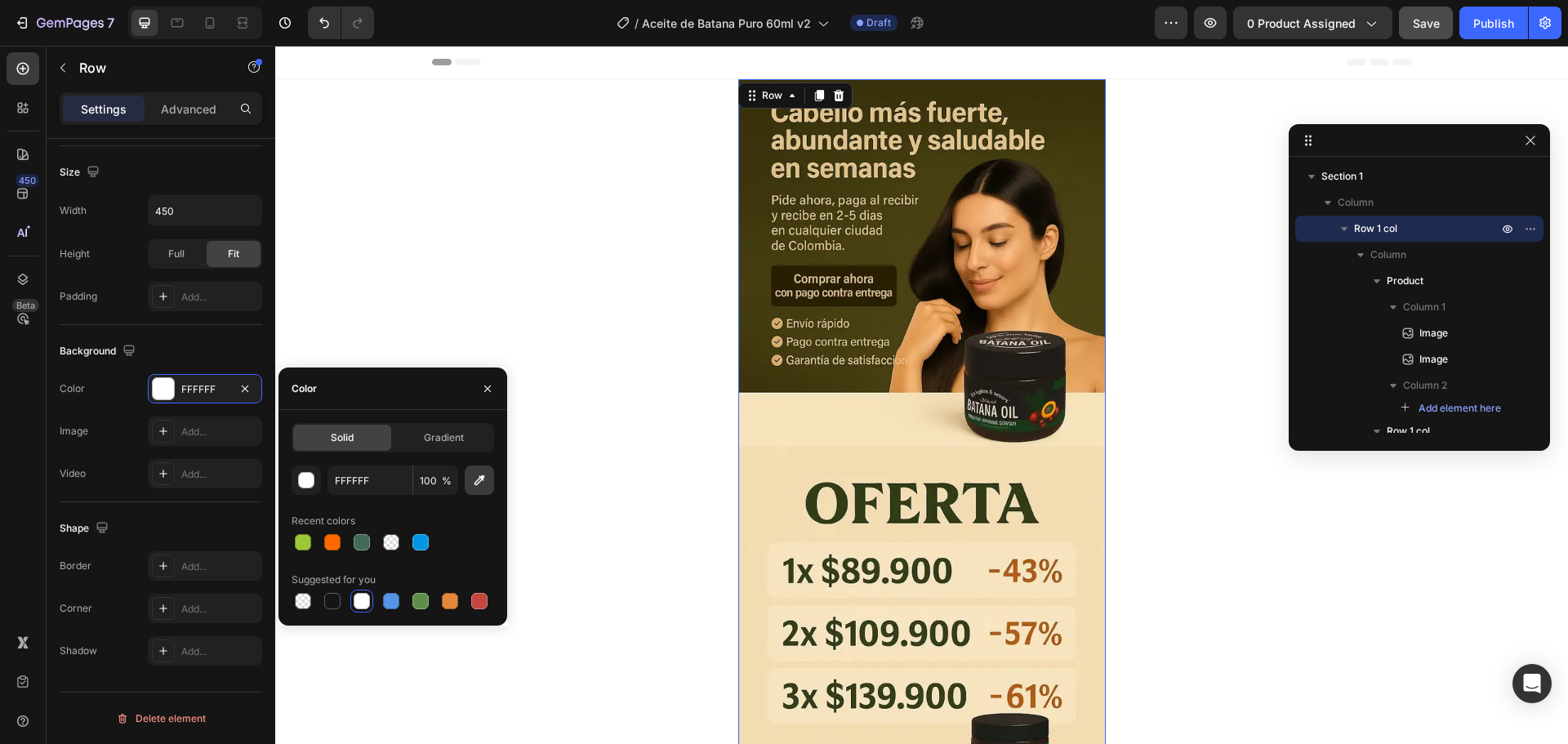
click at [479, 484] on icon "button" at bounding box center [479, 479] width 16 height 16
type input "F7E4BD"
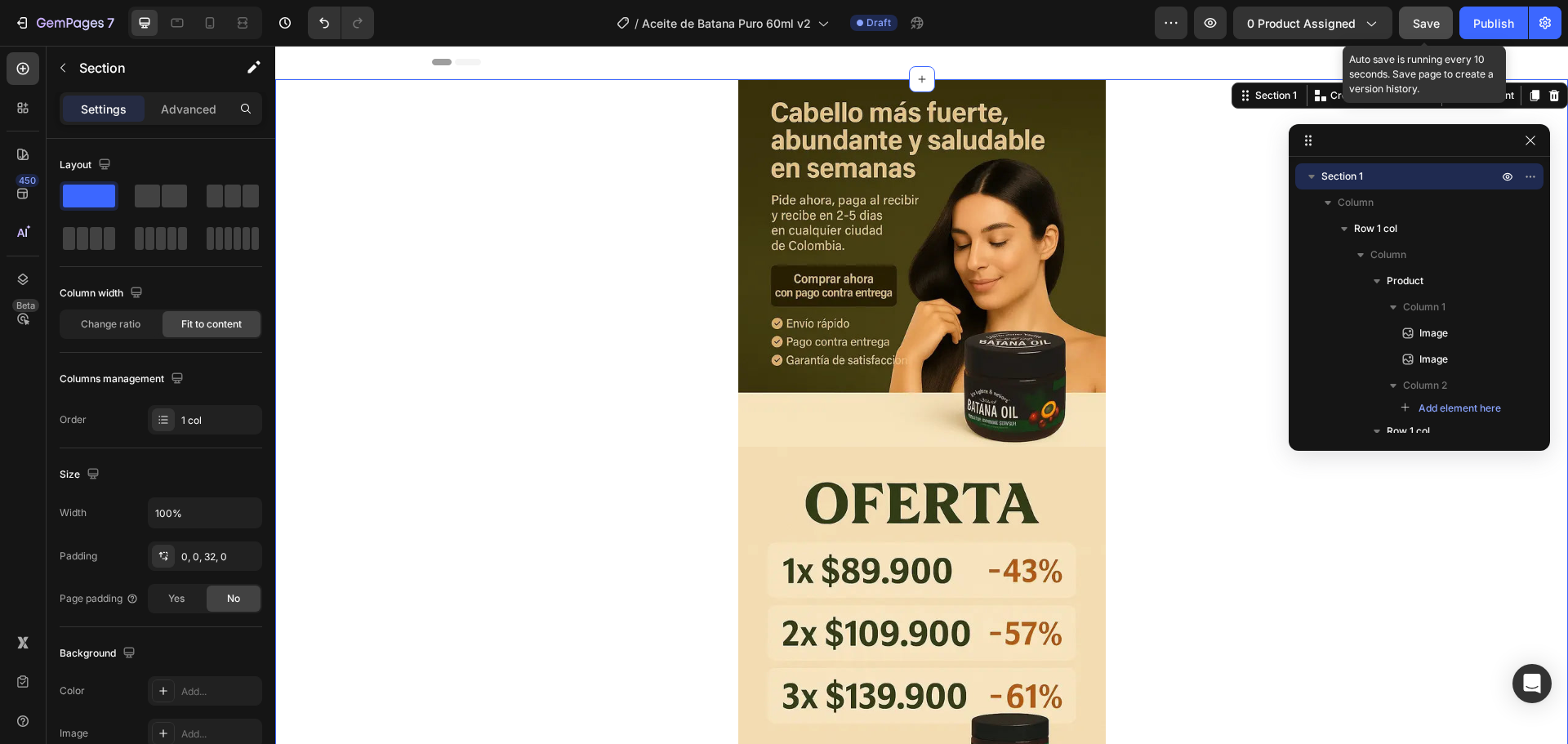
click at [1435, 28] on span "Save" at bounding box center [1426, 23] width 27 height 14
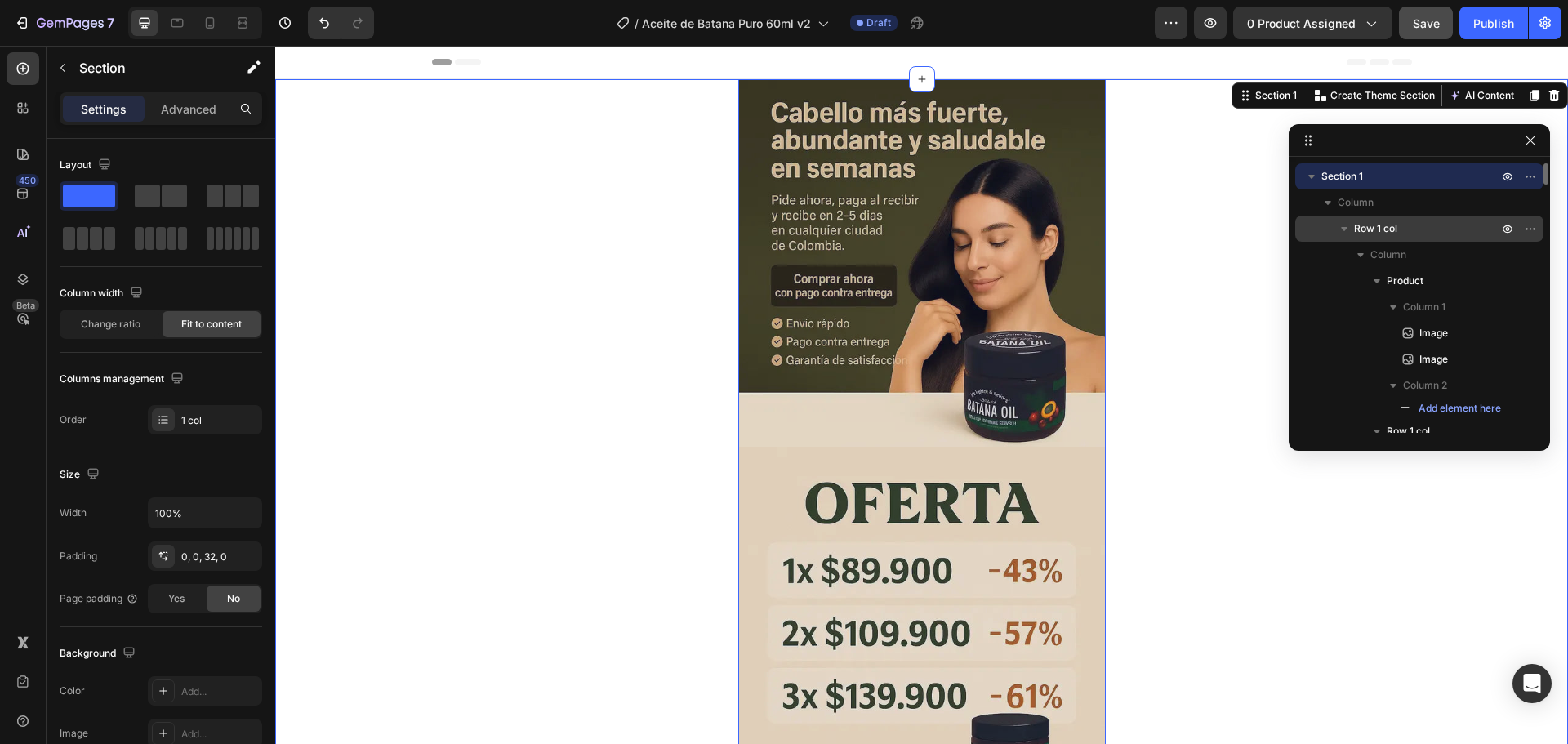
click at [1391, 222] on span "Row 1 col" at bounding box center [1375, 228] width 43 height 16
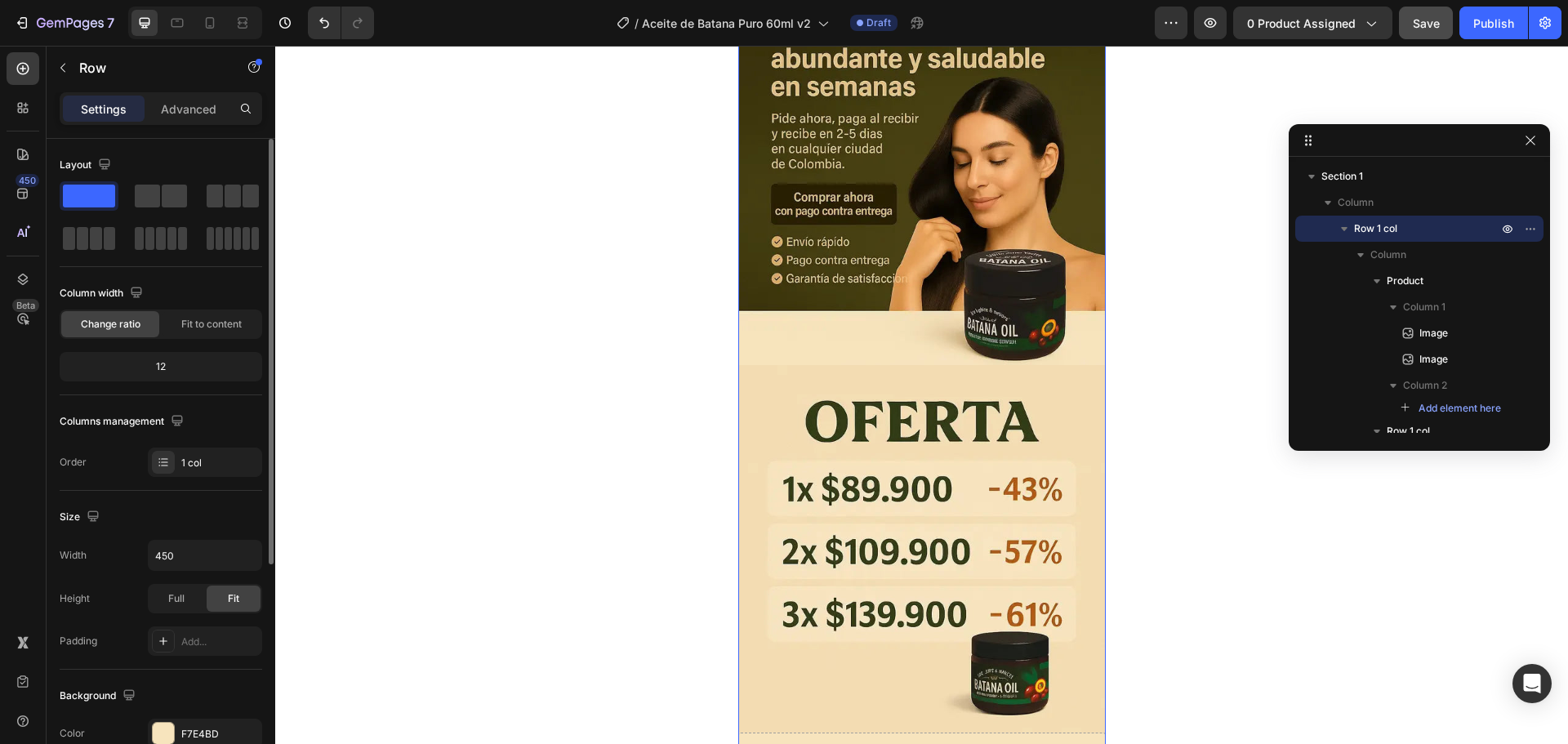
scroll to position [245, 0]
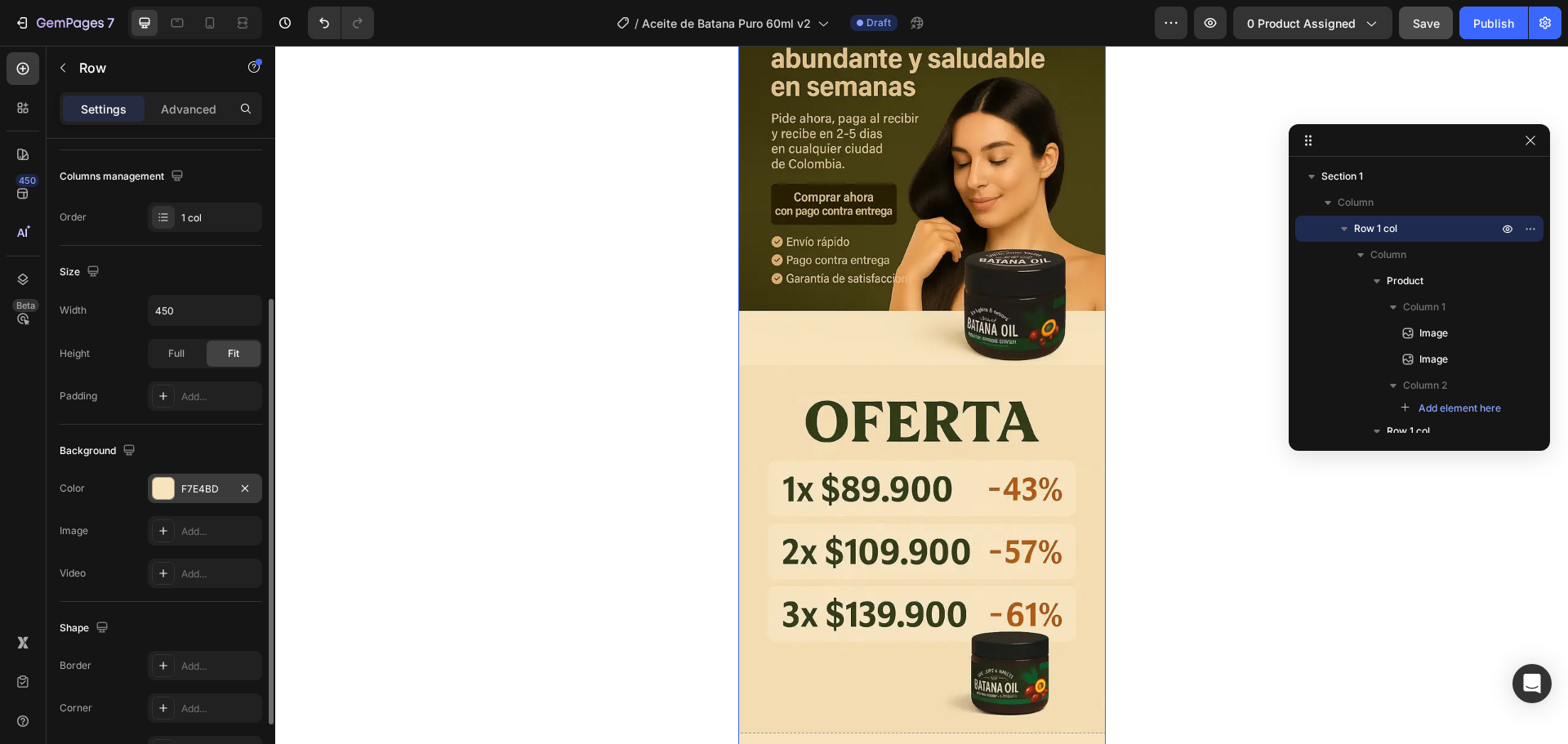
click at [163, 487] on div at bounding box center [164, 488] width 21 height 21
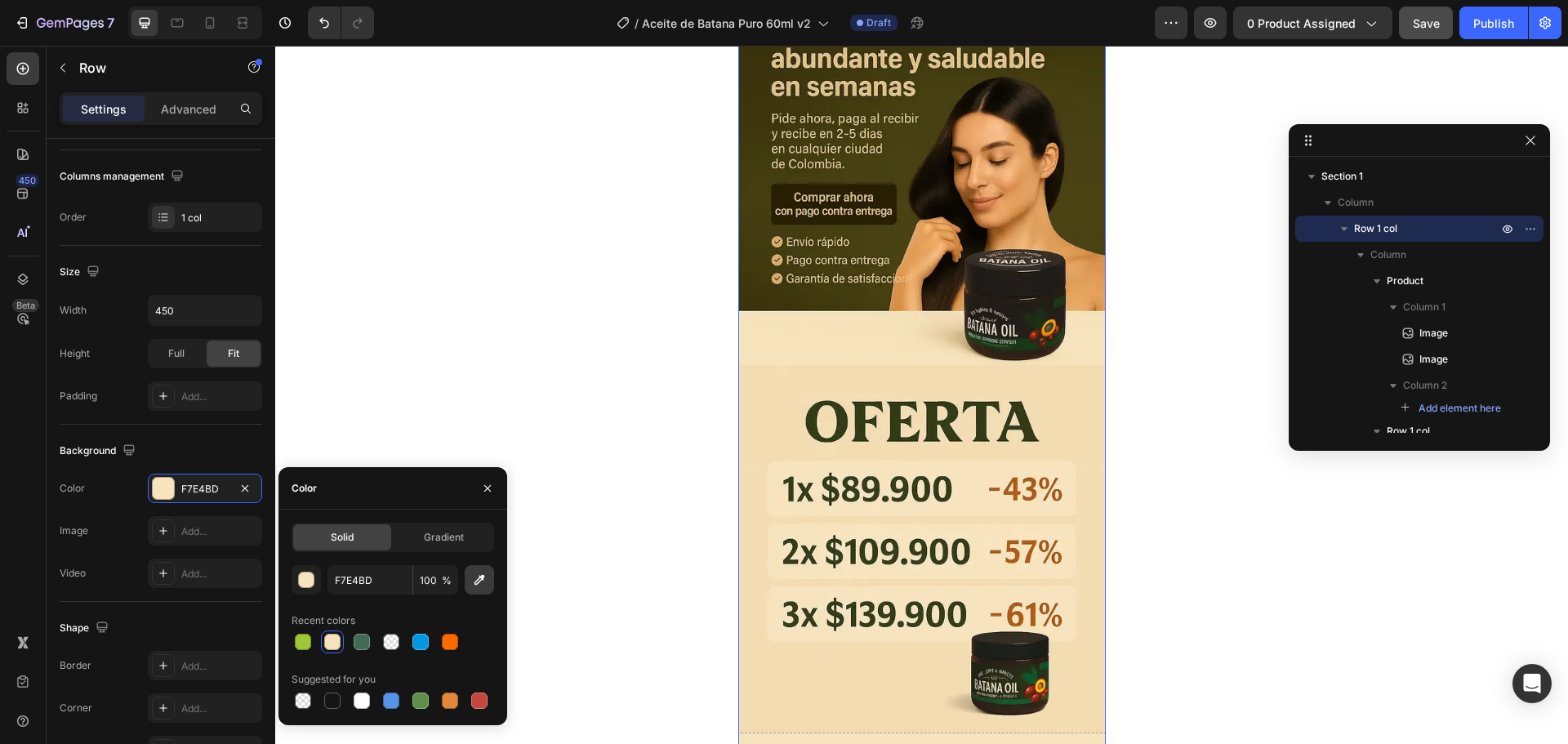
click at [483, 580] on icon "button" at bounding box center [479, 579] width 16 height 16
type input "F3DCB2"
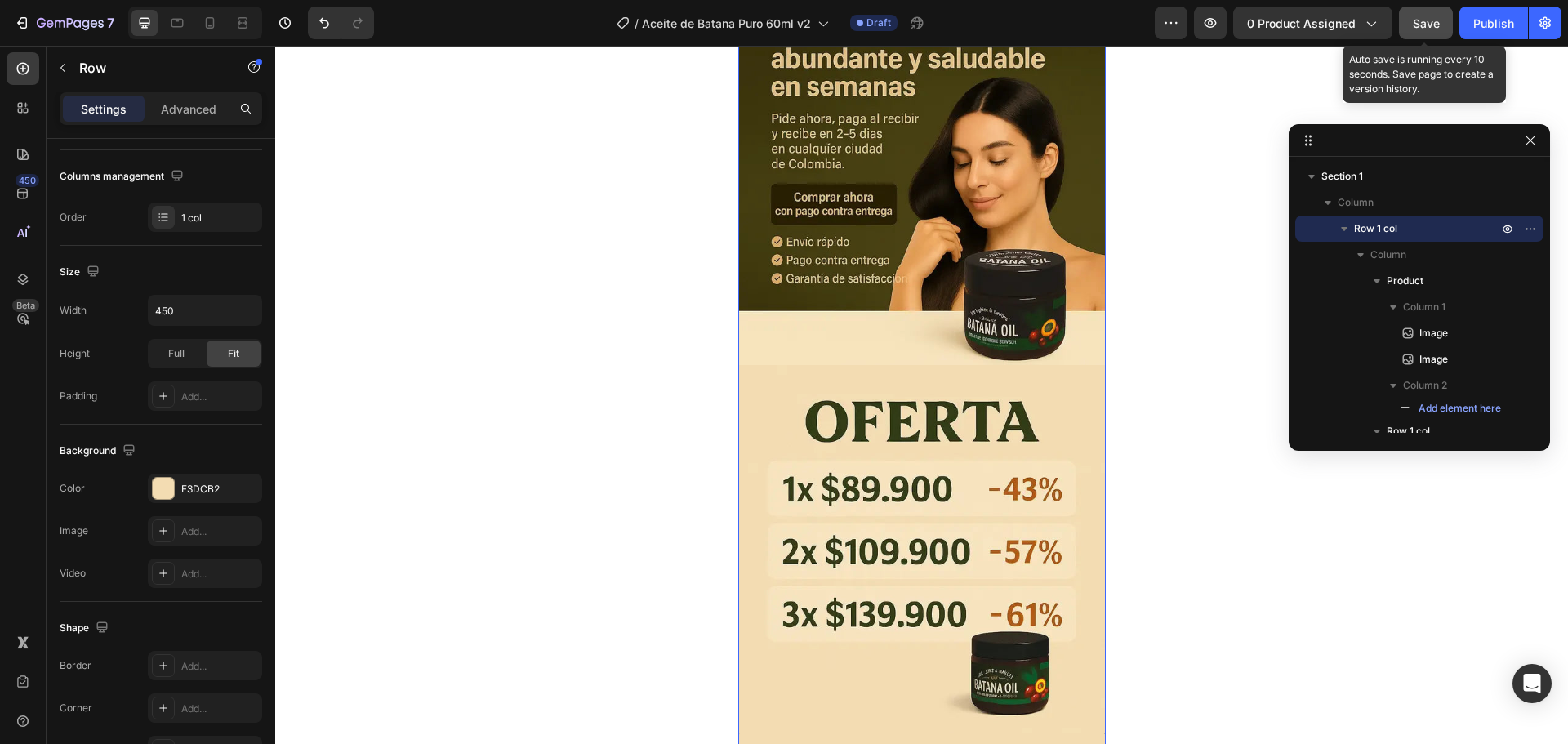
click at [1424, 21] on span "Save" at bounding box center [1426, 23] width 27 height 14
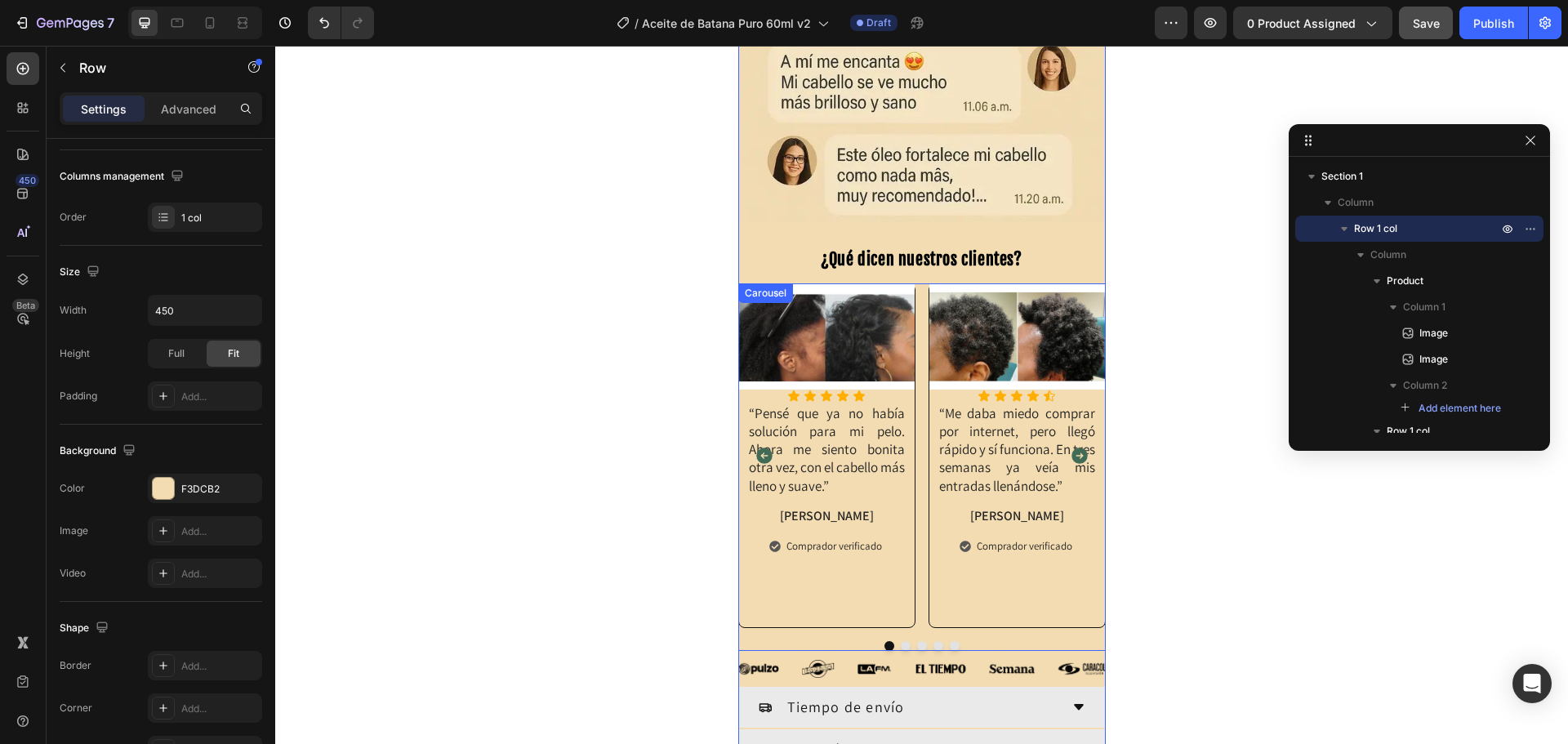
scroll to position [1062, 0]
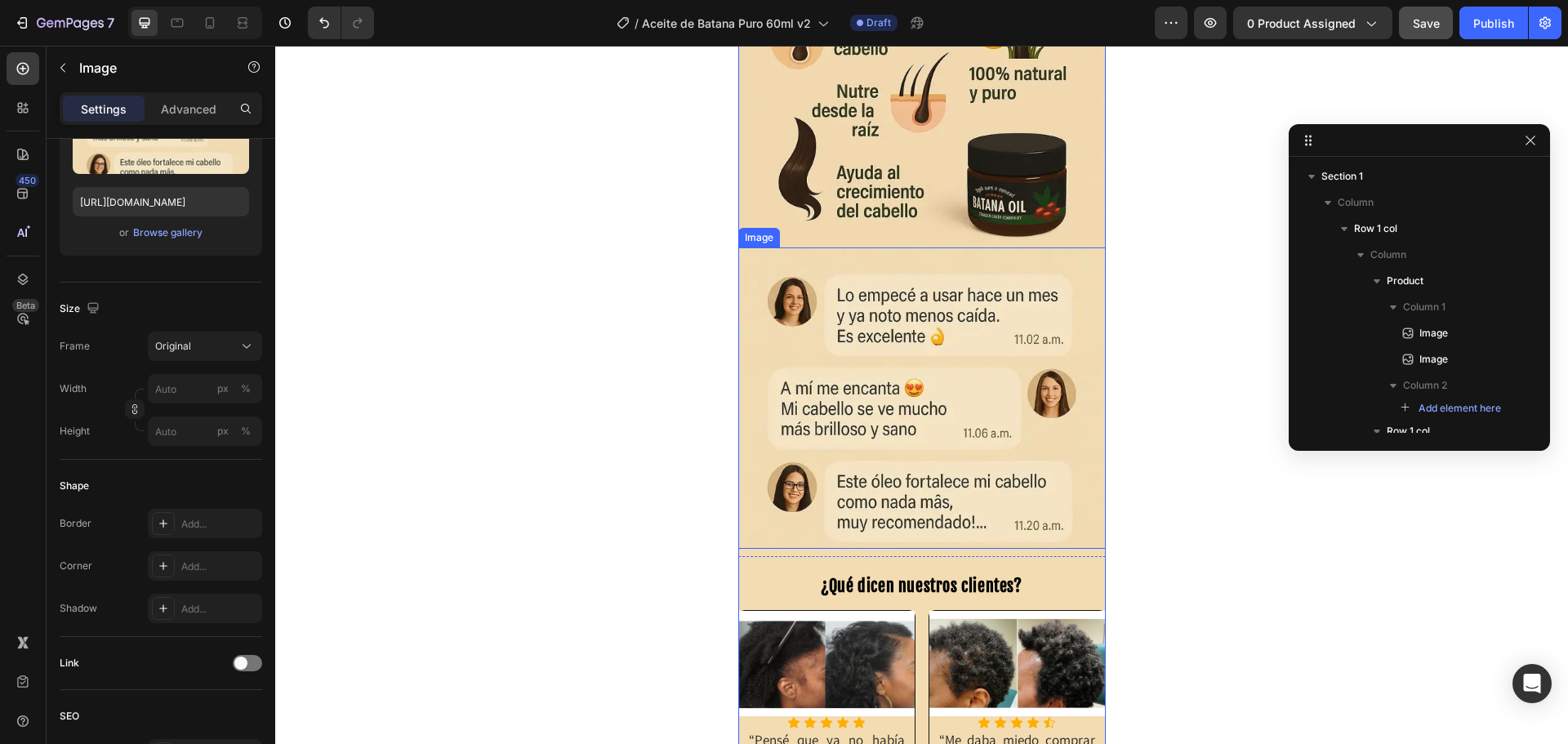
click at [942, 403] on img at bounding box center [921, 398] width 367 height 302
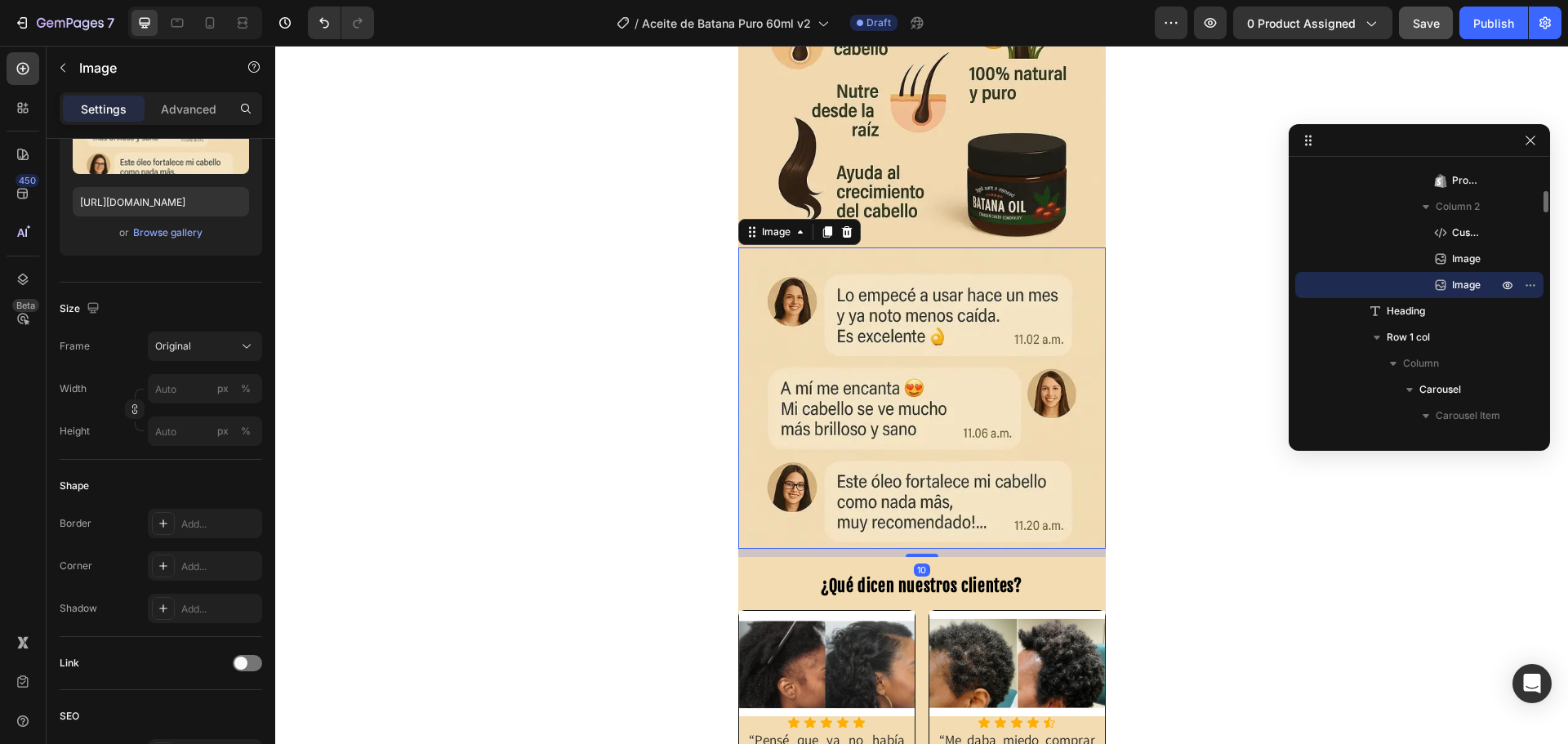
scroll to position [0, 0]
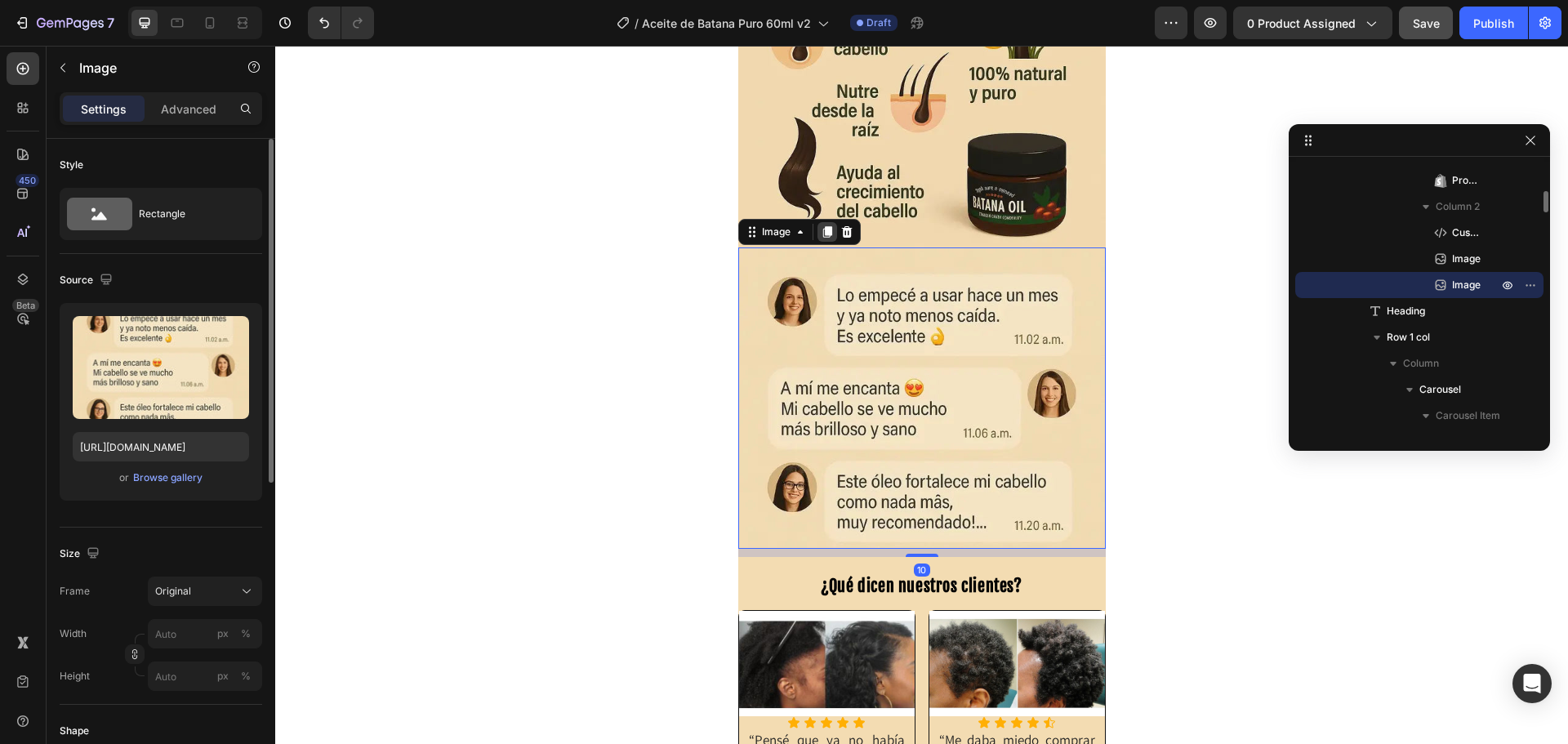
click at [822, 234] on icon at bounding box center [826, 232] width 9 height 12
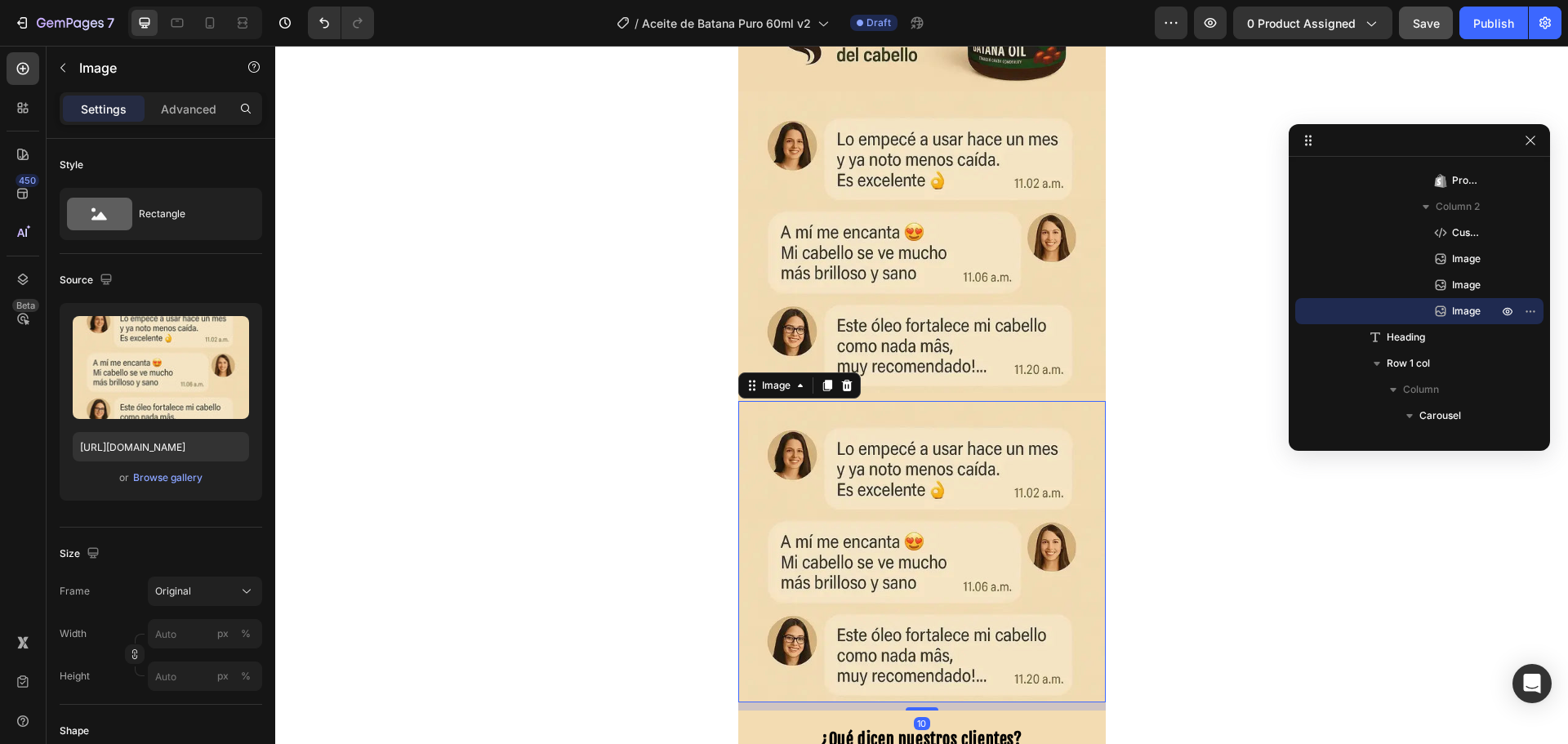
scroll to position [1224, 0]
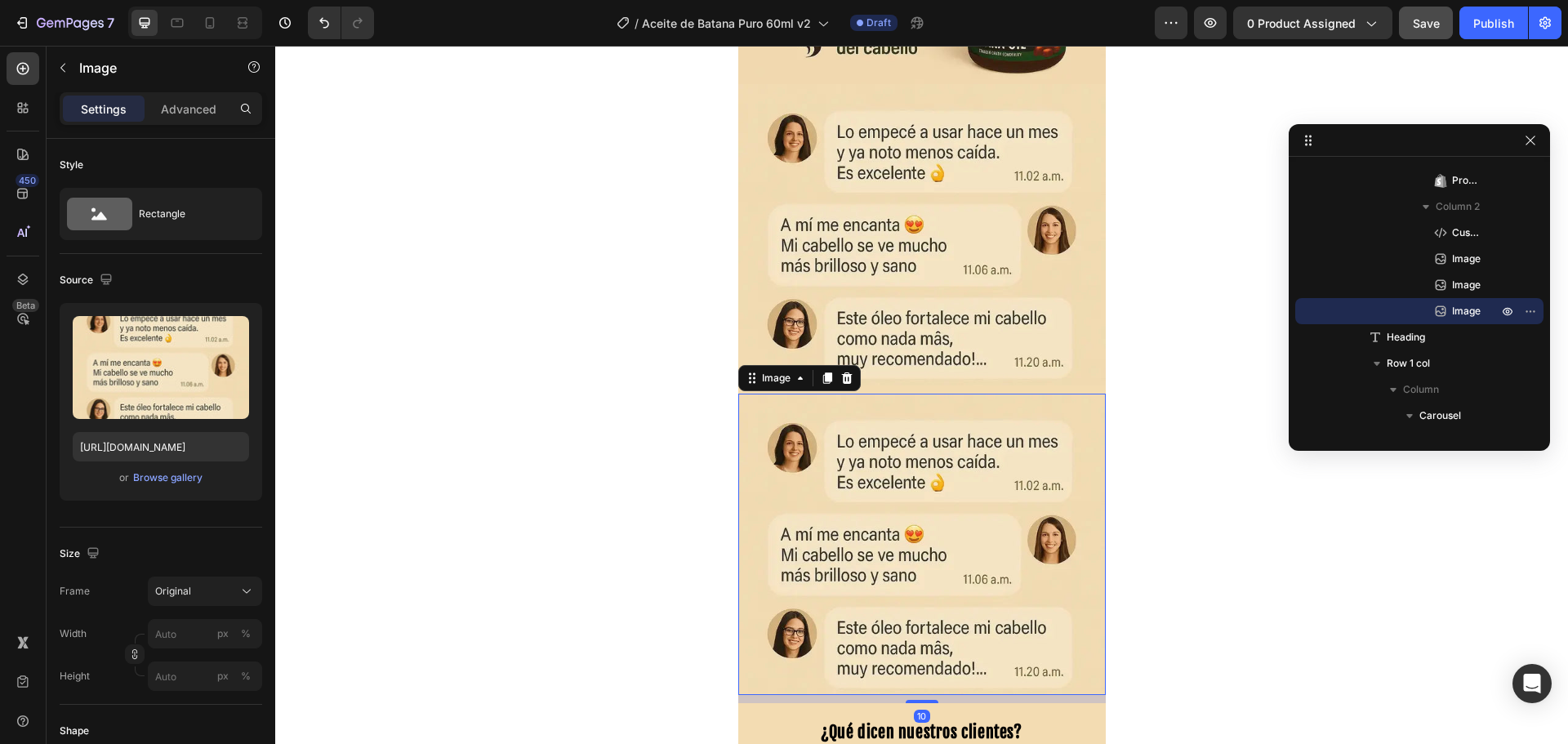
click at [915, 463] on img at bounding box center [921, 544] width 367 height 302
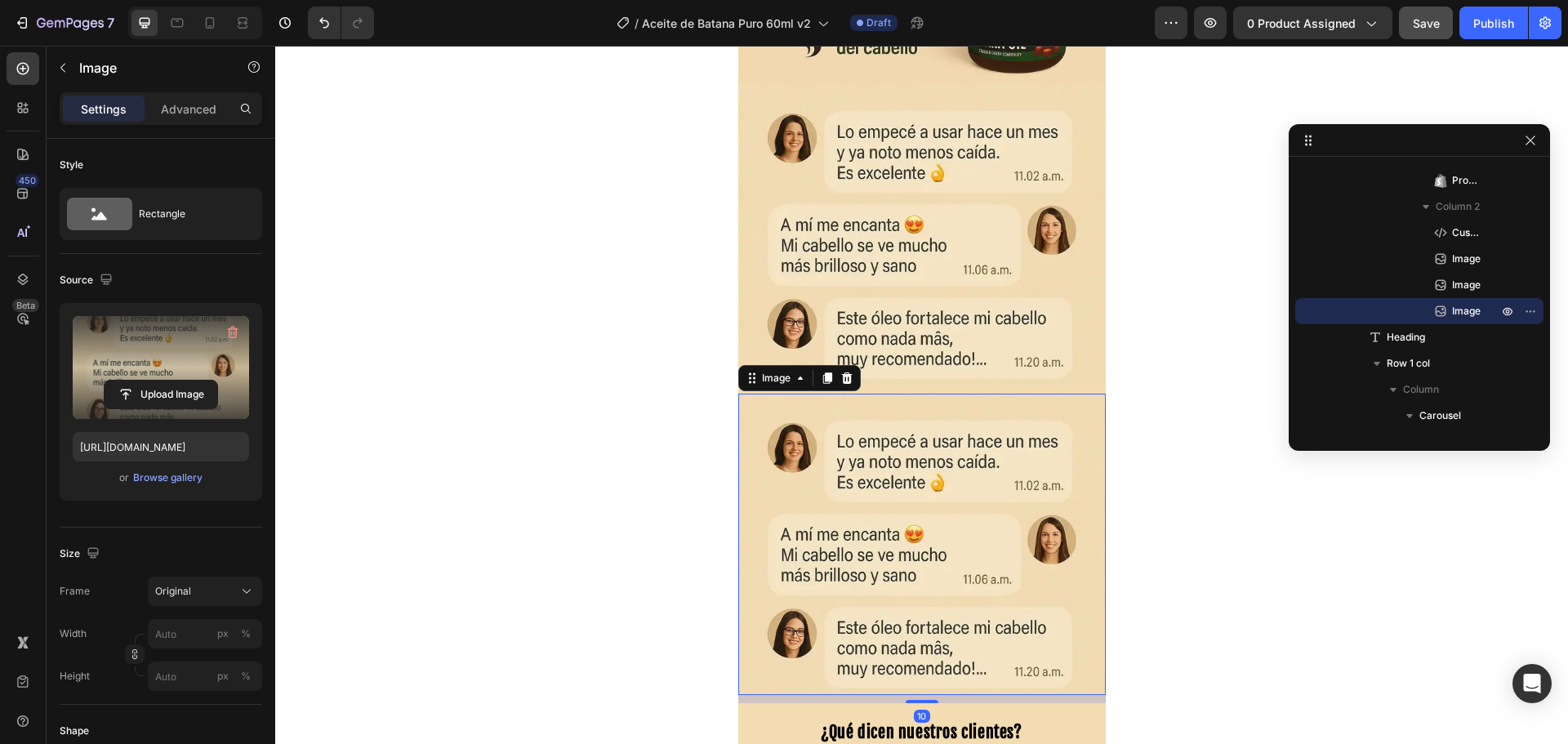
click at [153, 379] on label at bounding box center [160, 367] width 176 height 103
click at [153, 380] on input "file" at bounding box center [160, 394] width 112 height 27
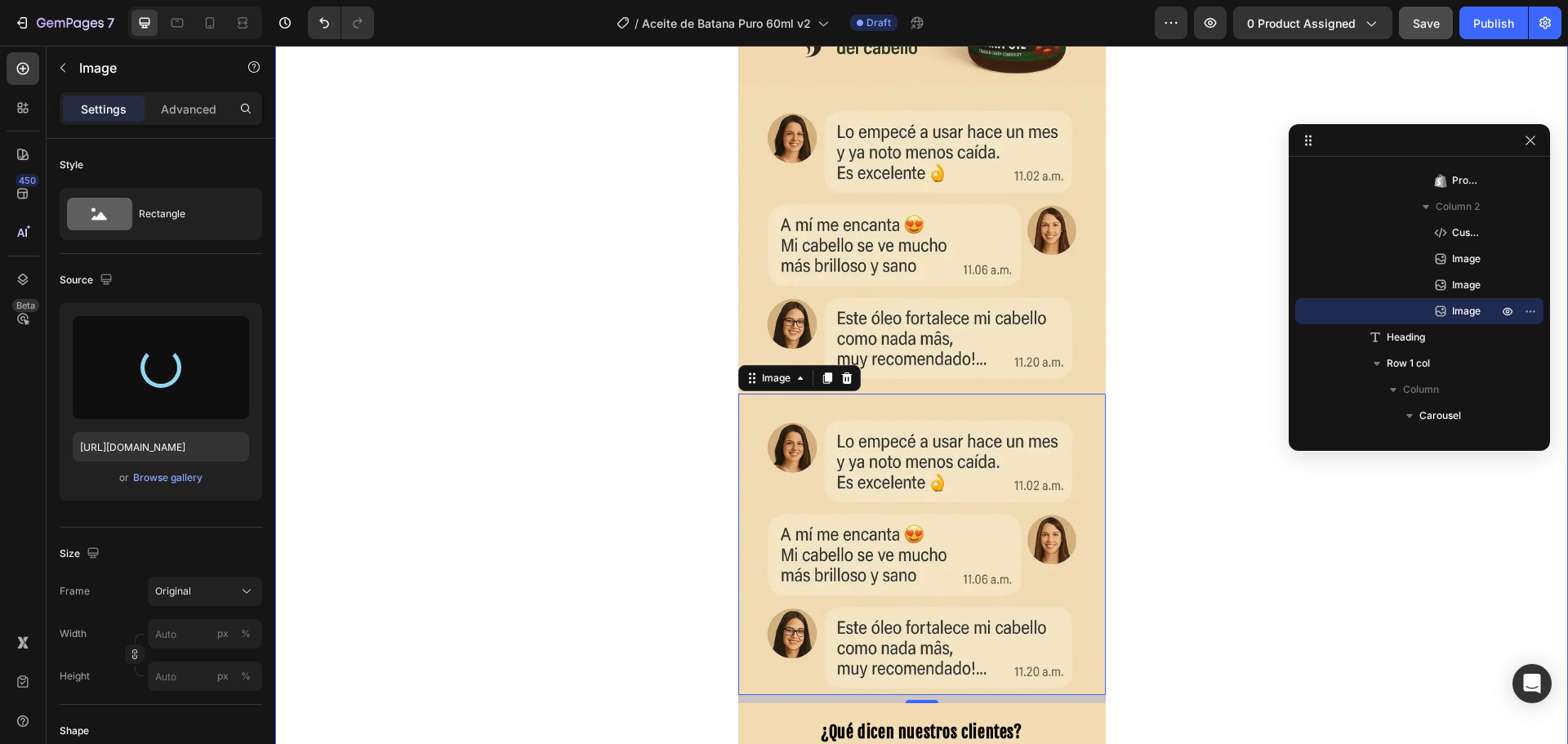
type input "[URL][DOMAIN_NAME]"
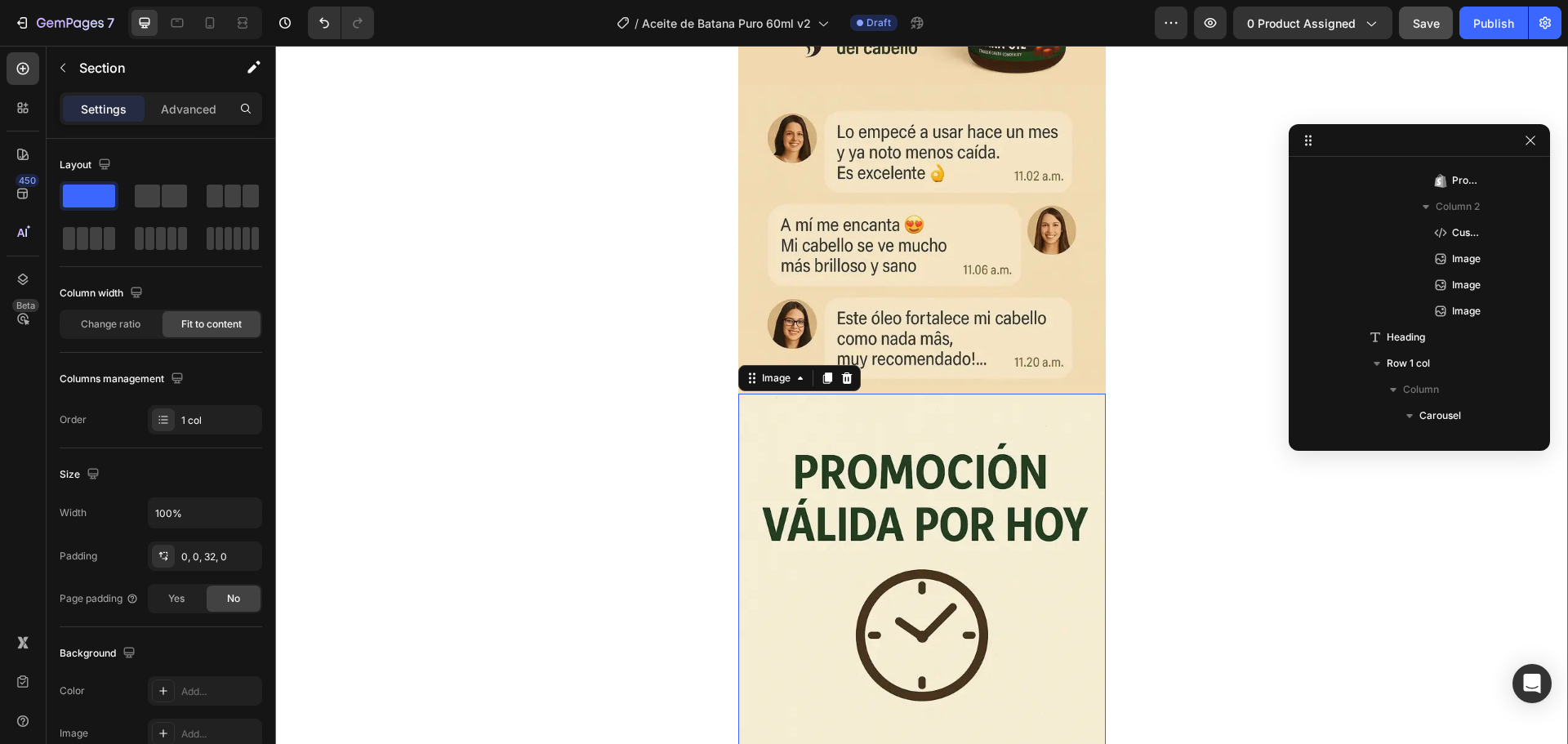
scroll to position [0, 0]
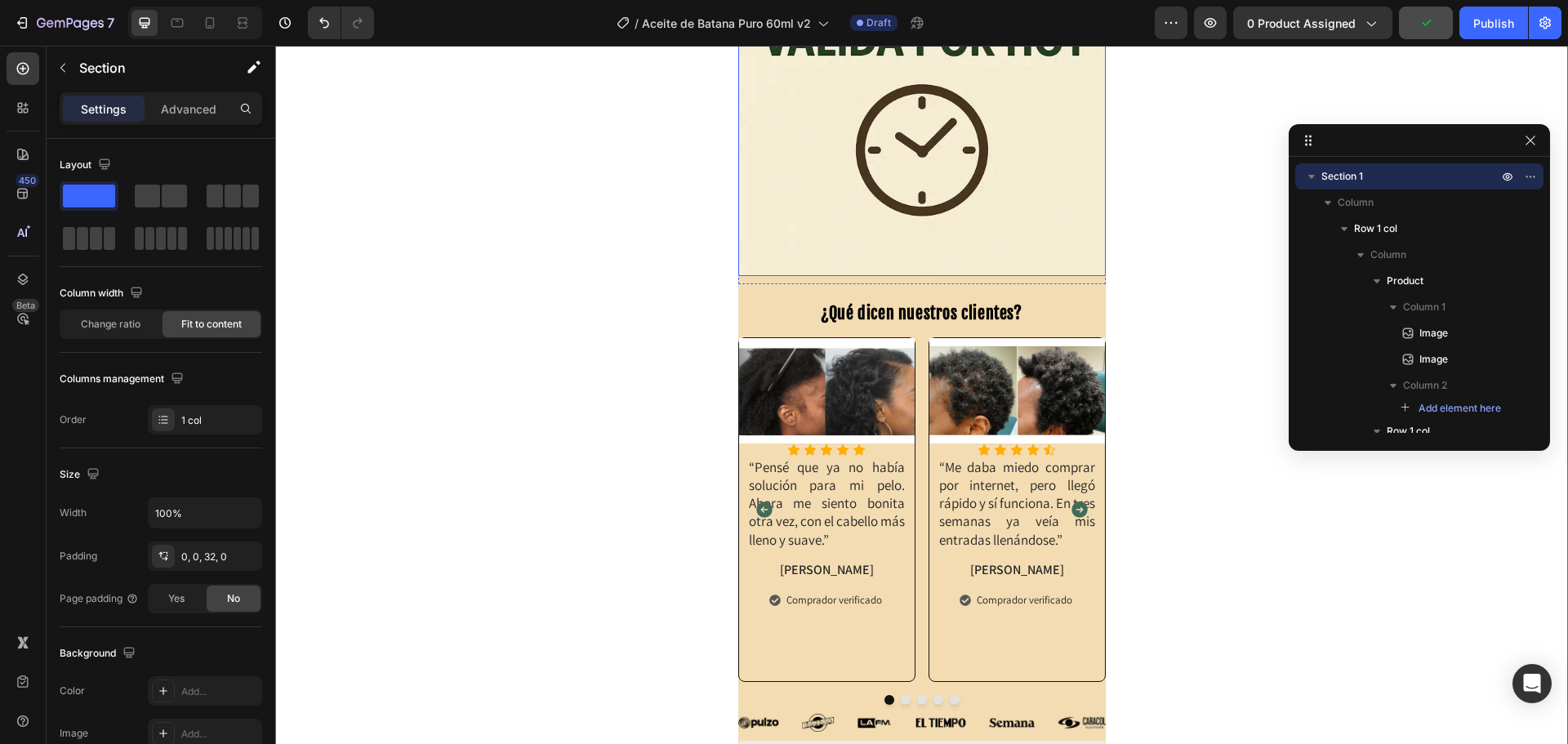
scroll to position [1714, 0]
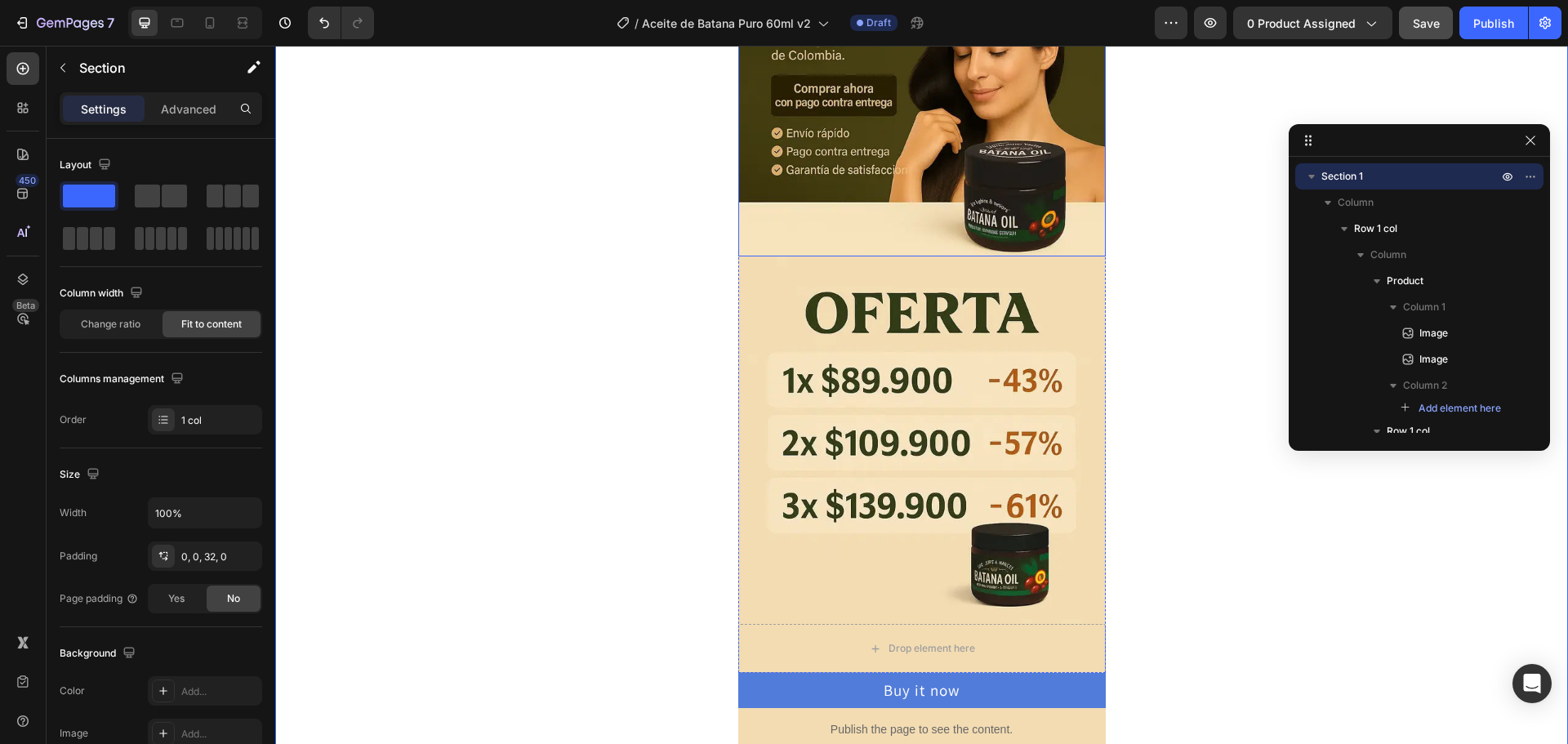
scroll to position [408, 0]
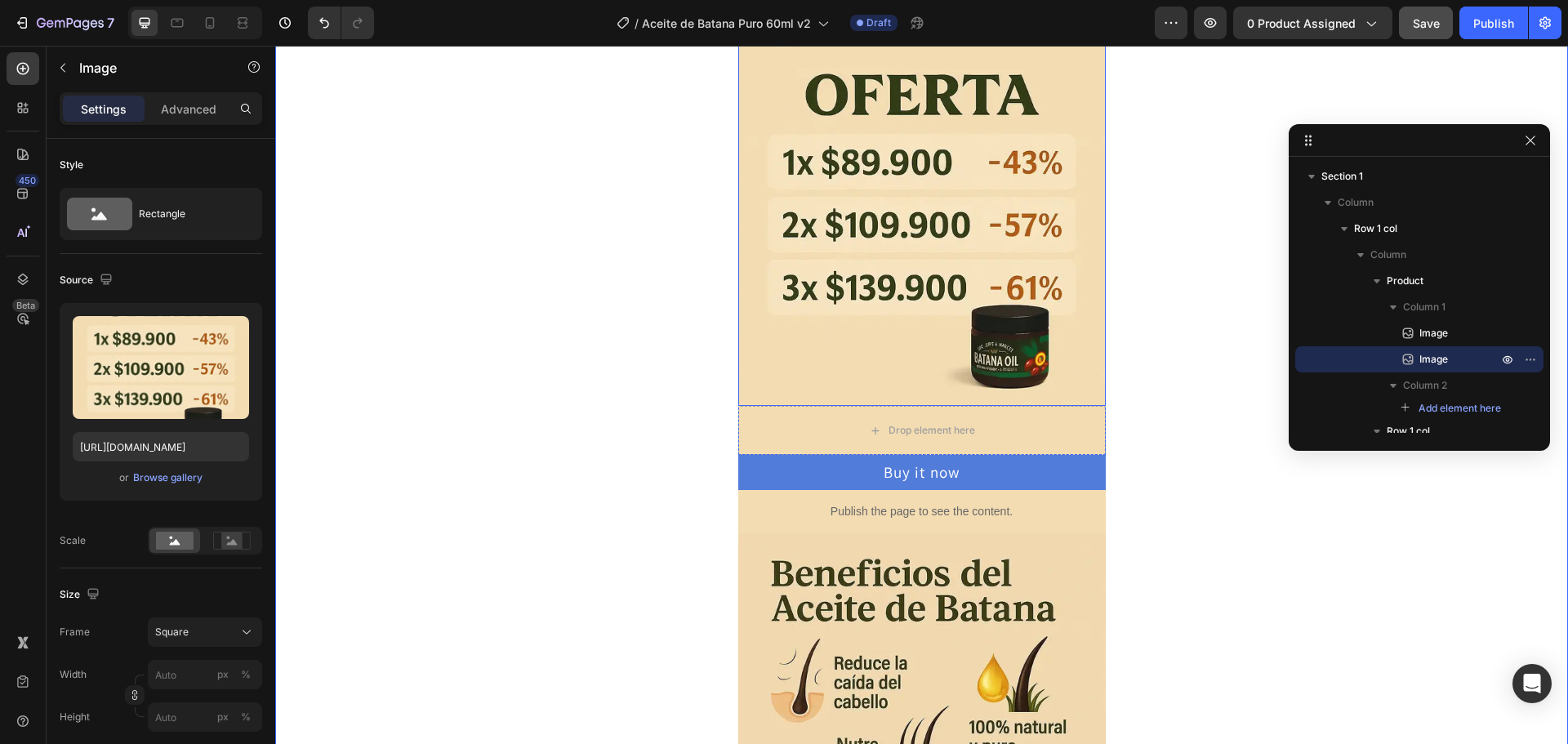
click at [888, 380] on img at bounding box center [921, 221] width 367 height 367
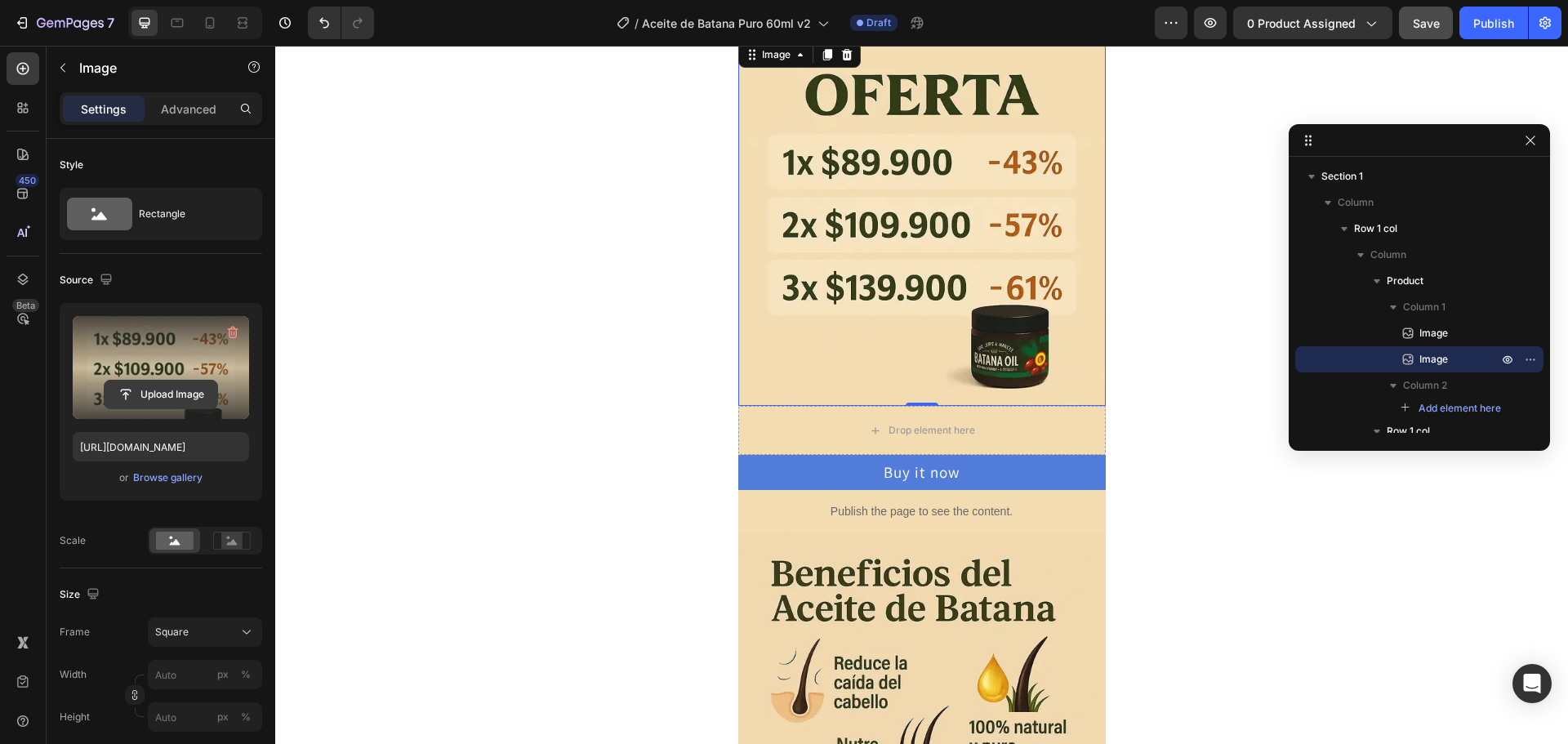
click at [153, 390] on input "file" at bounding box center [160, 394] width 112 height 27
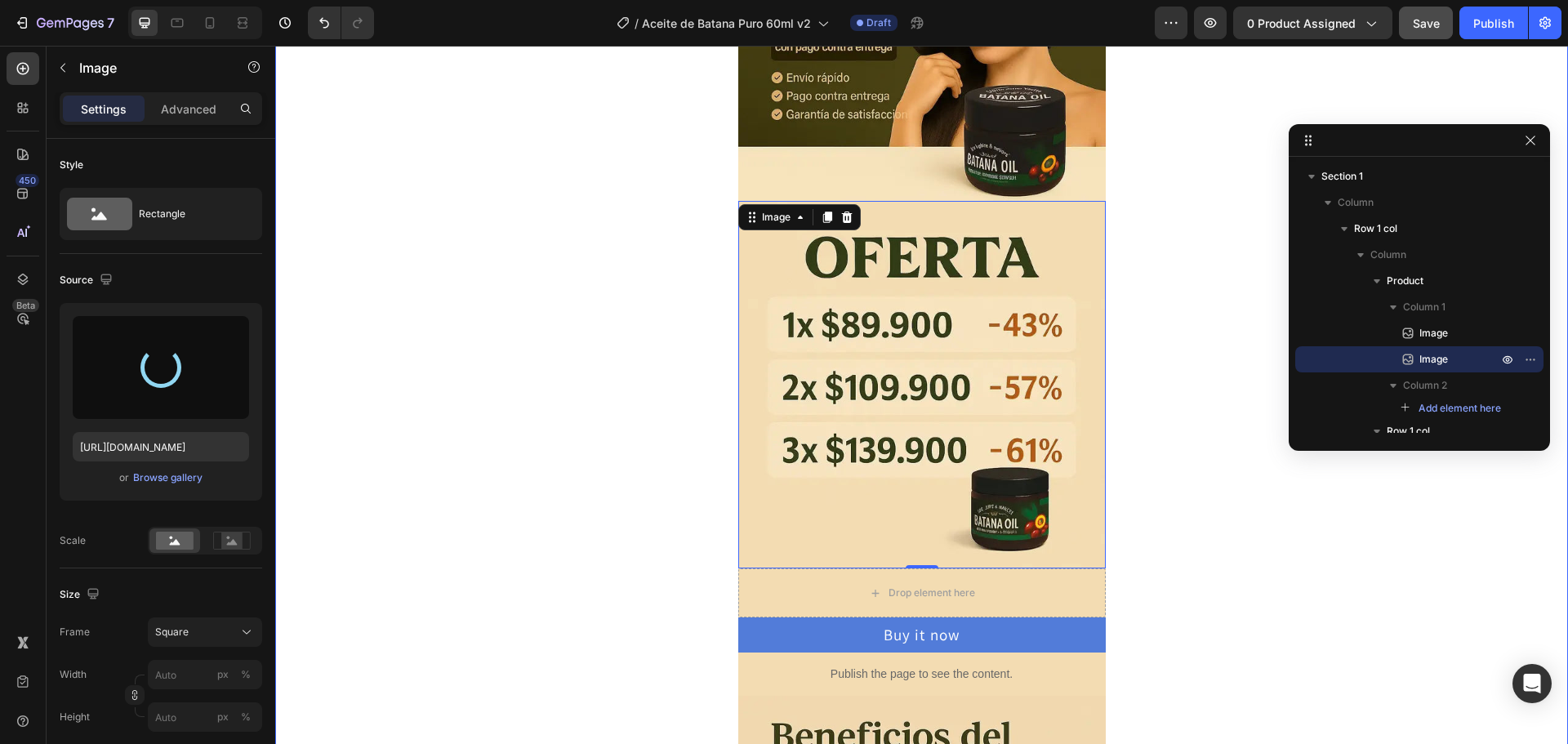
scroll to position [245, 0]
type input "[URL][DOMAIN_NAME]"
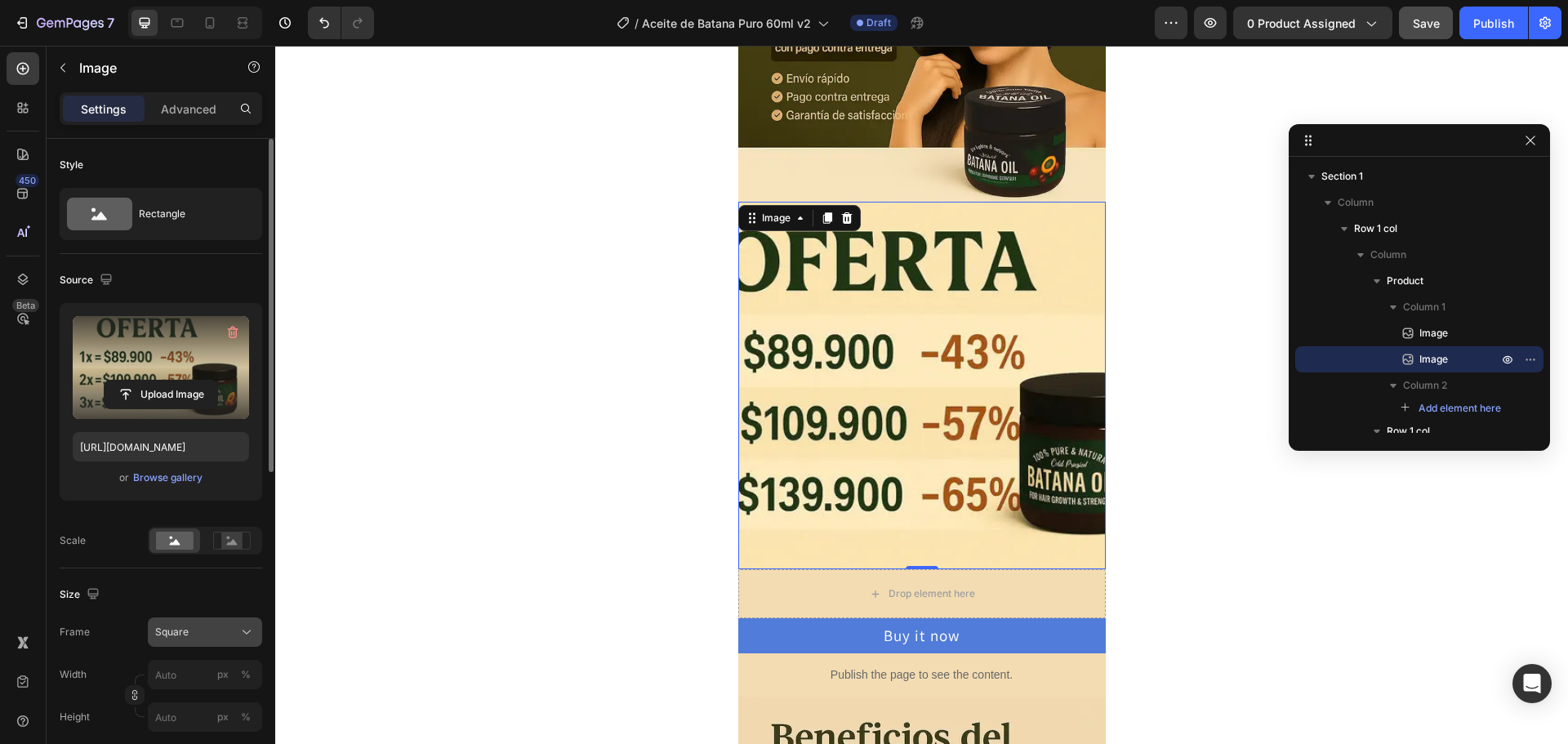
click at [184, 642] on button "Square" at bounding box center [204, 632] width 114 height 29
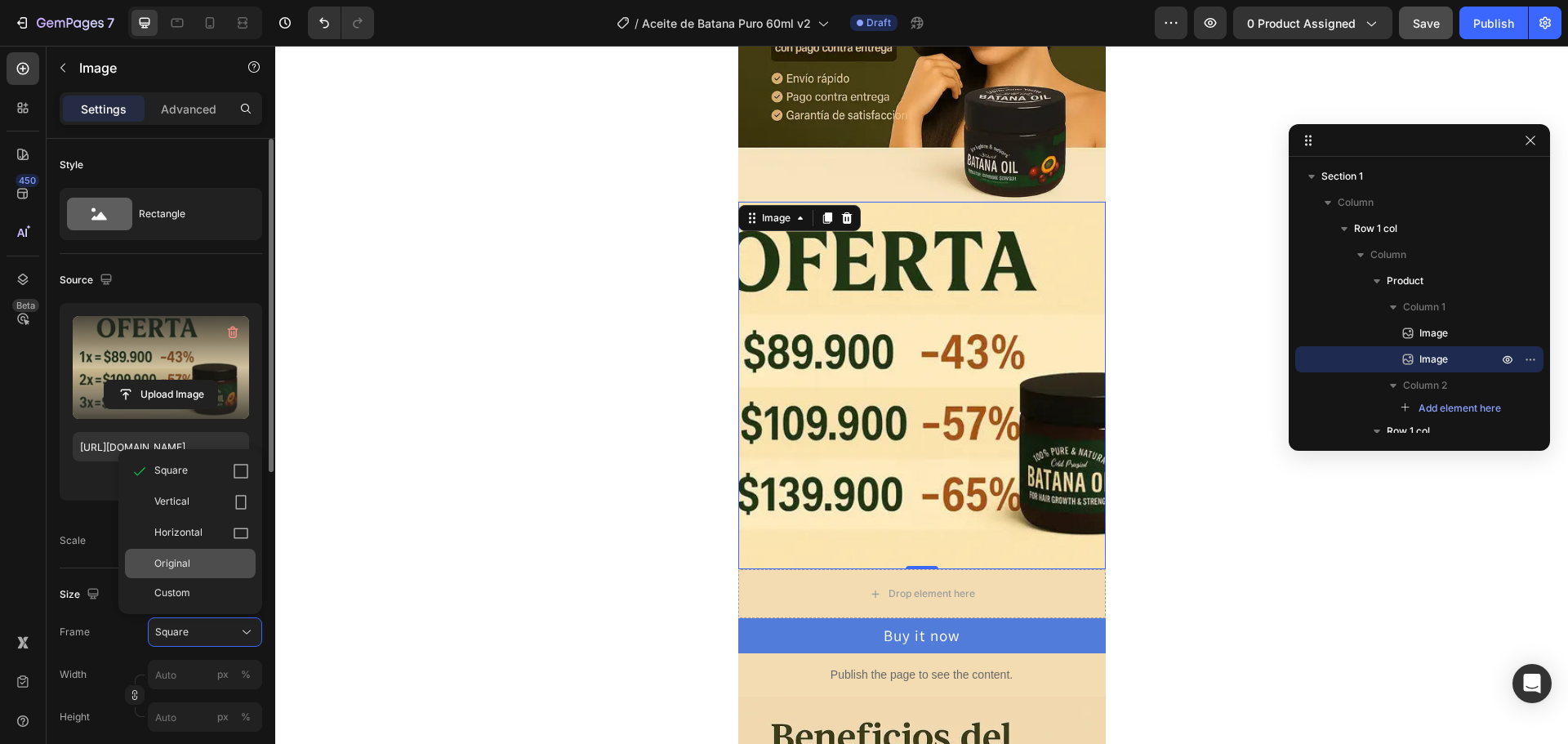
click at [188, 564] on span "Original" at bounding box center [172, 563] width 36 height 15
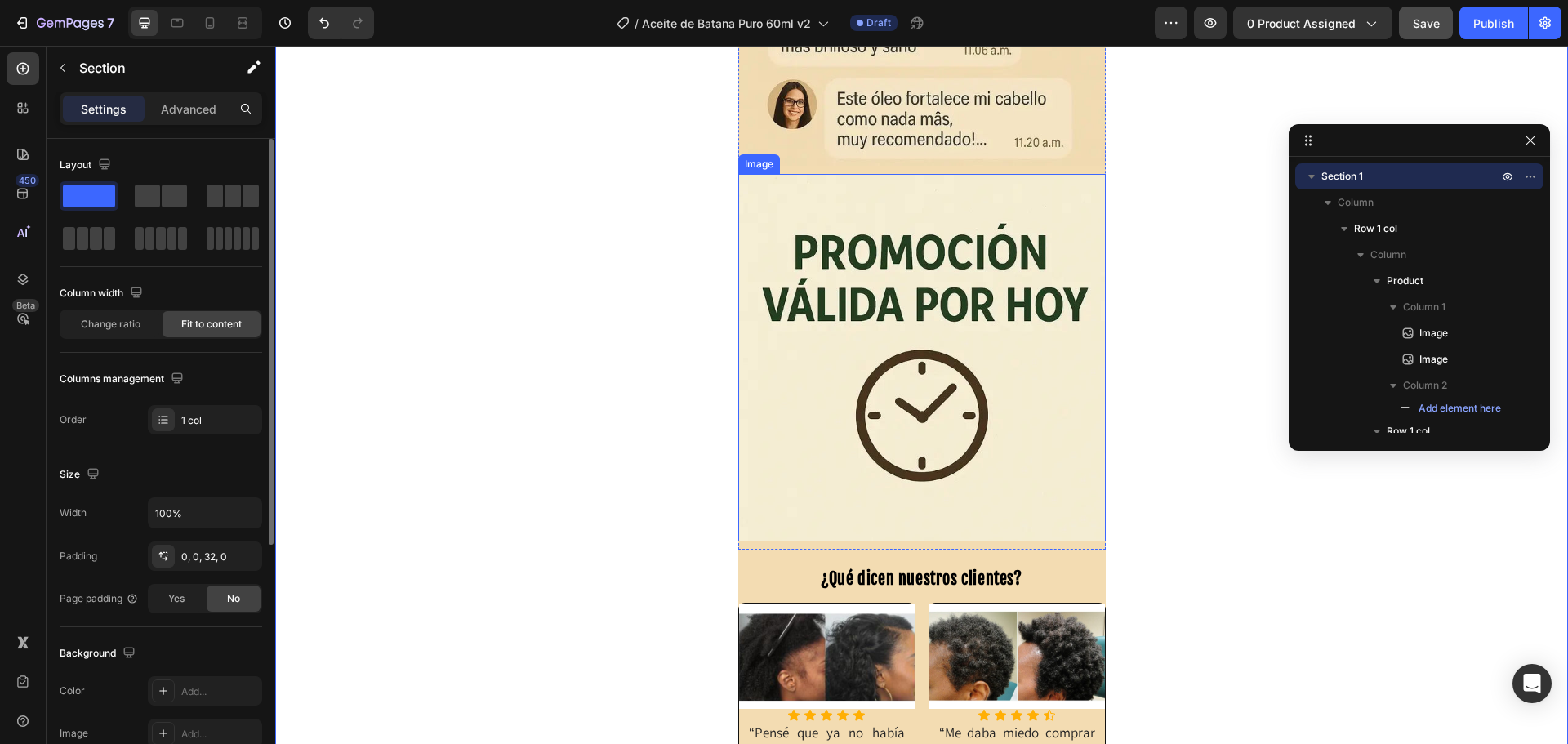
scroll to position [1306, 0]
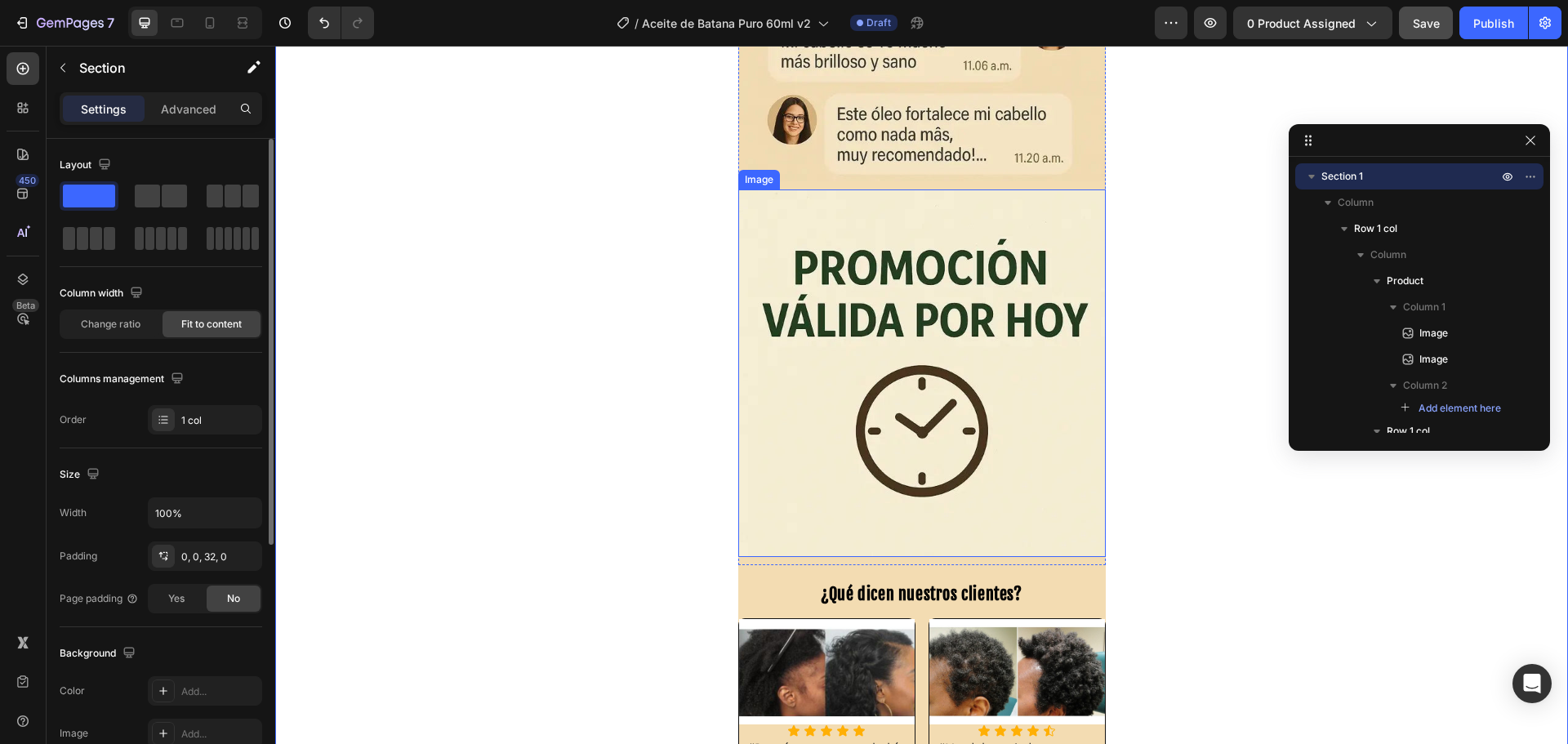
click at [883, 351] on img at bounding box center [921, 372] width 367 height 367
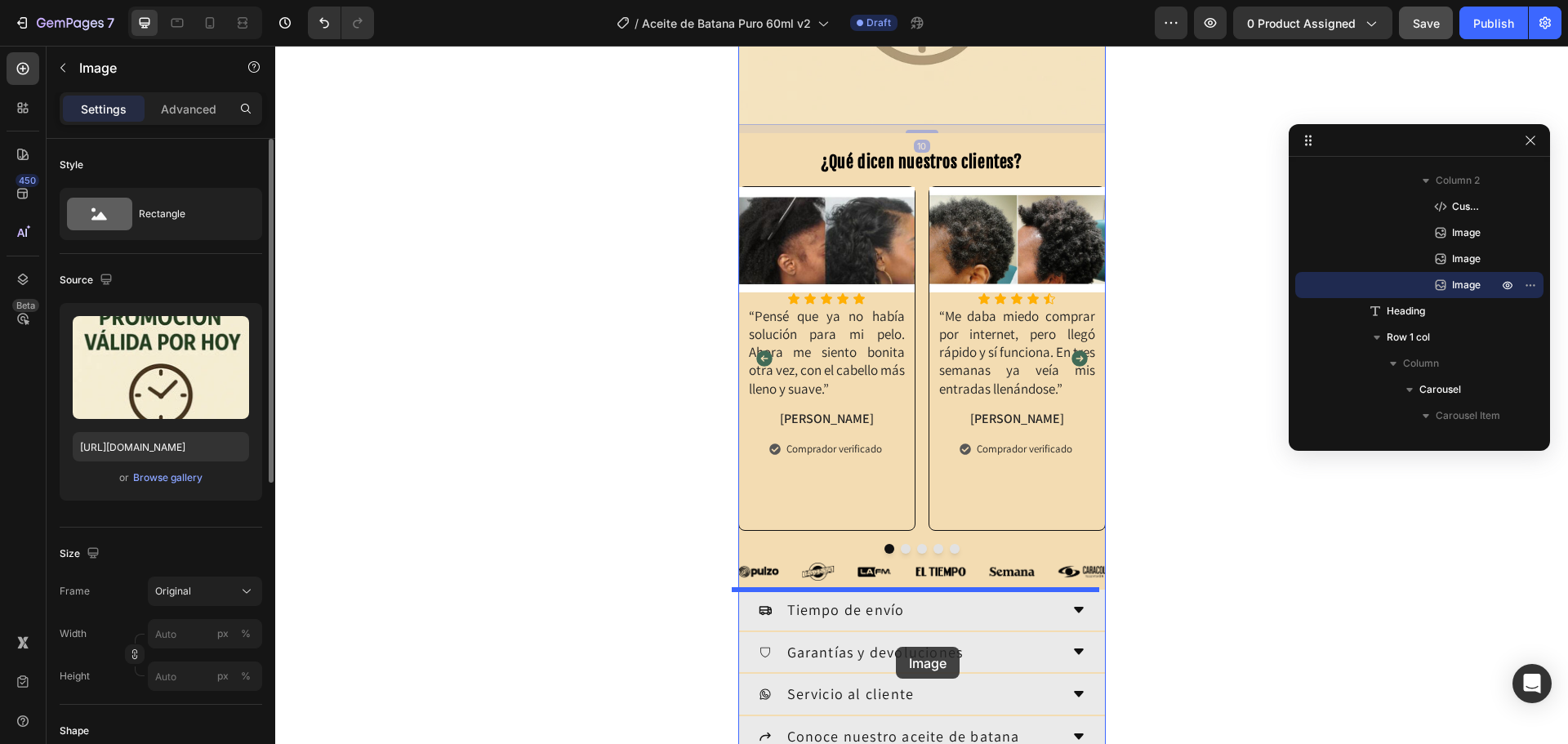
scroll to position [1770, 0]
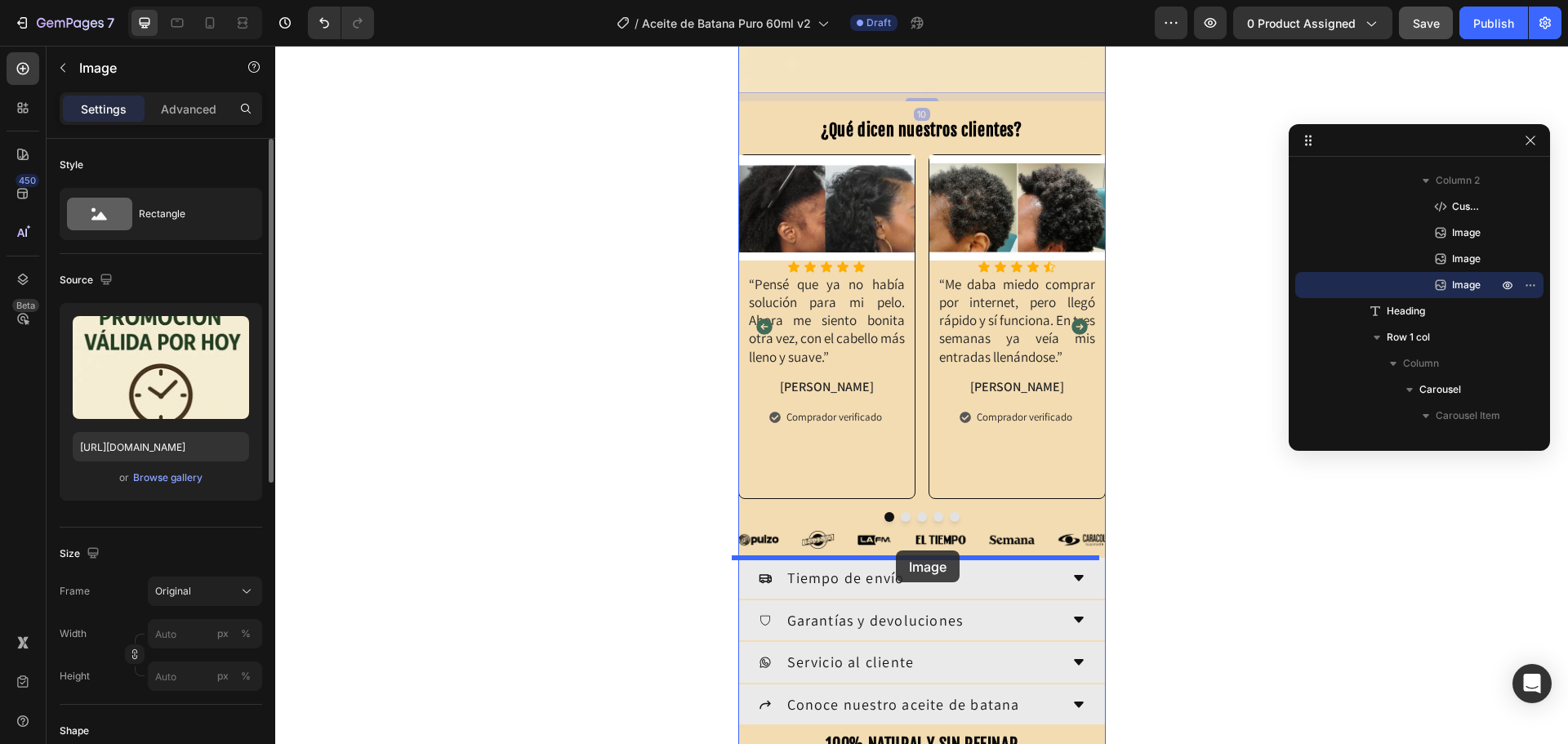
drag, startPoint x: 915, startPoint y: 150, endPoint x: 891, endPoint y: 556, distance: 406.7
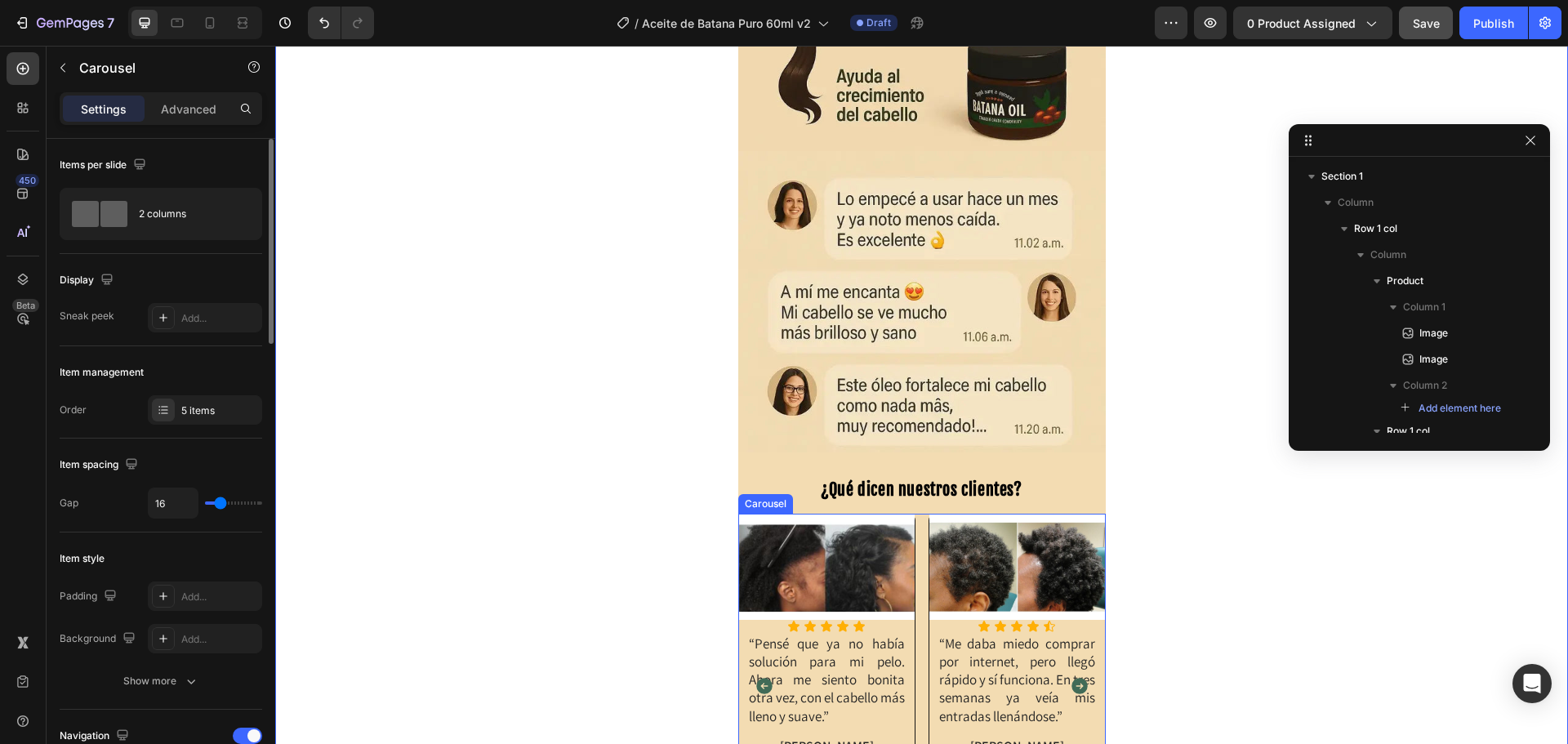
scroll to position [460, 0]
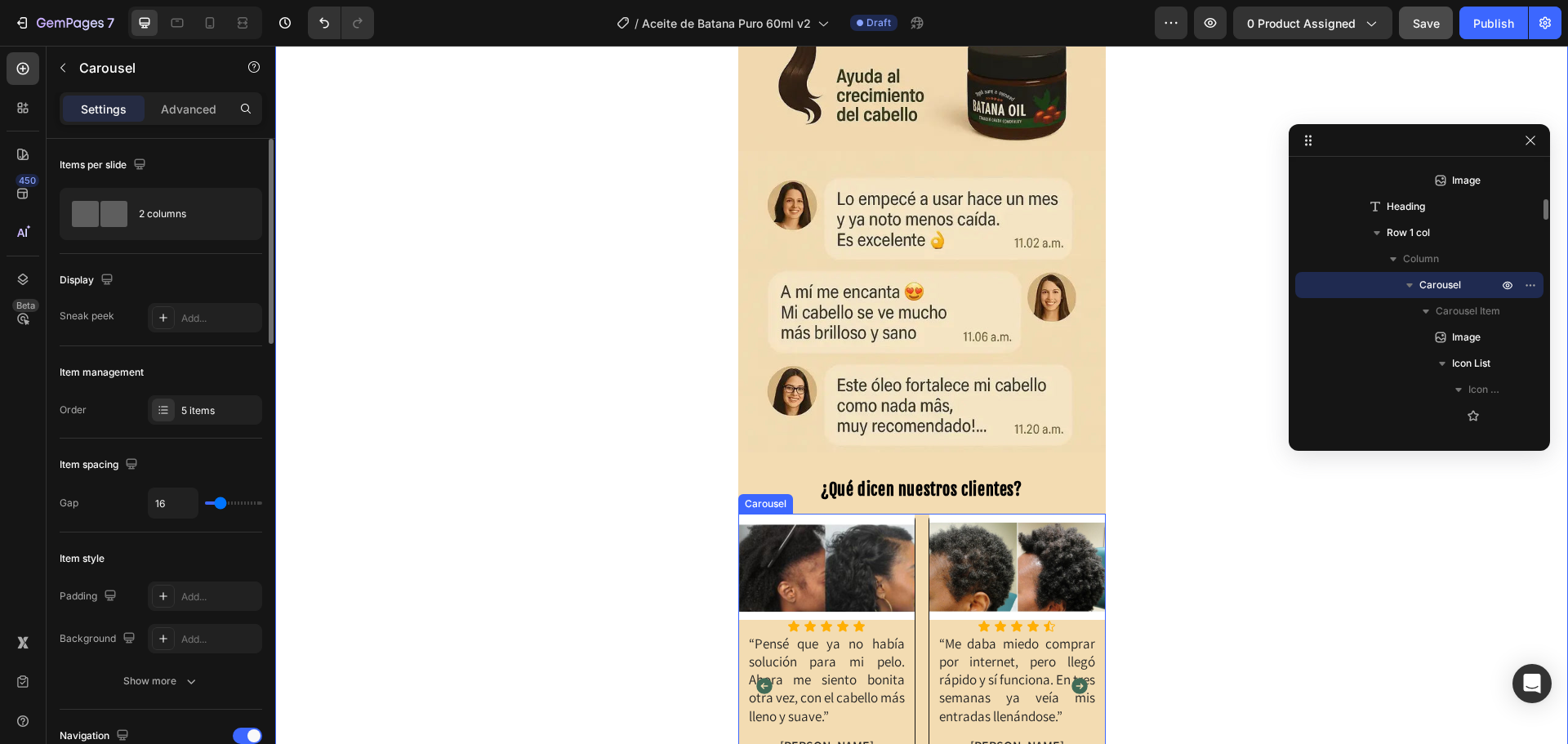
click at [1073, 693] on icon "Carousel Next Arrow" at bounding box center [1080, 686] width 16 height 16
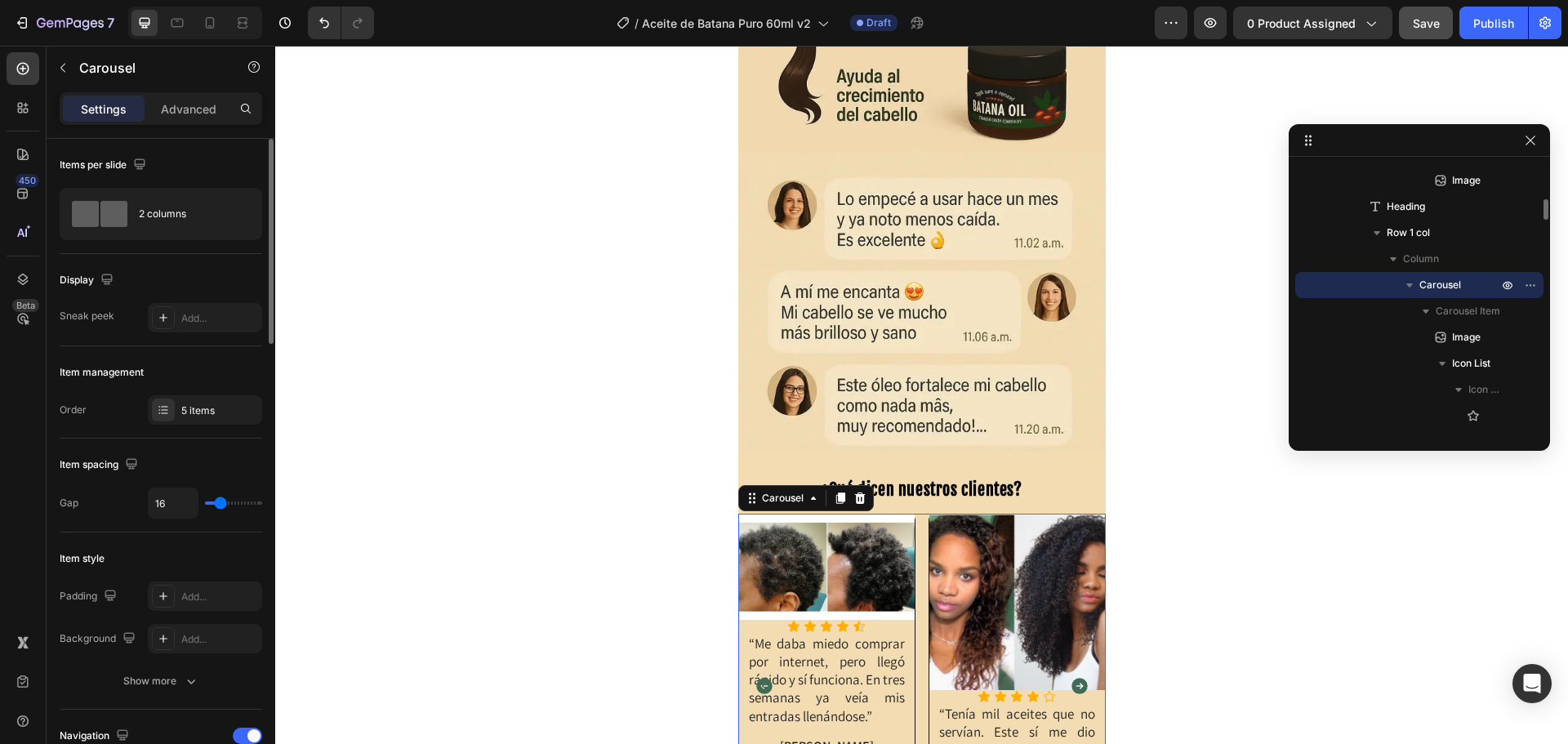
click at [1073, 693] on icon "Carousel Next Arrow" at bounding box center [1080, 686] width 16 height 16
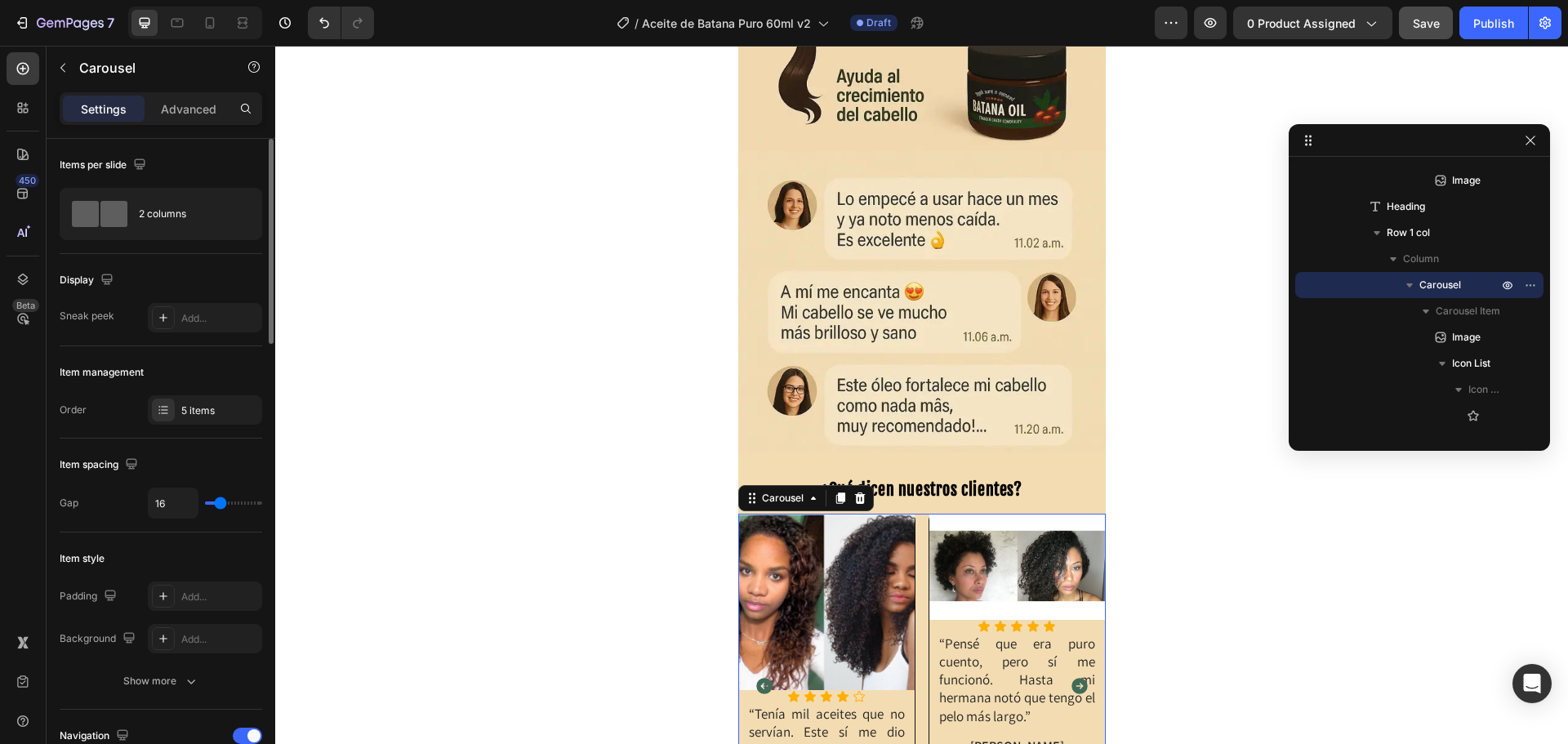
click at [1073, 693] on icon "Carousel Next Arrow" at bounding box center [1080, 686] width 16 height 16
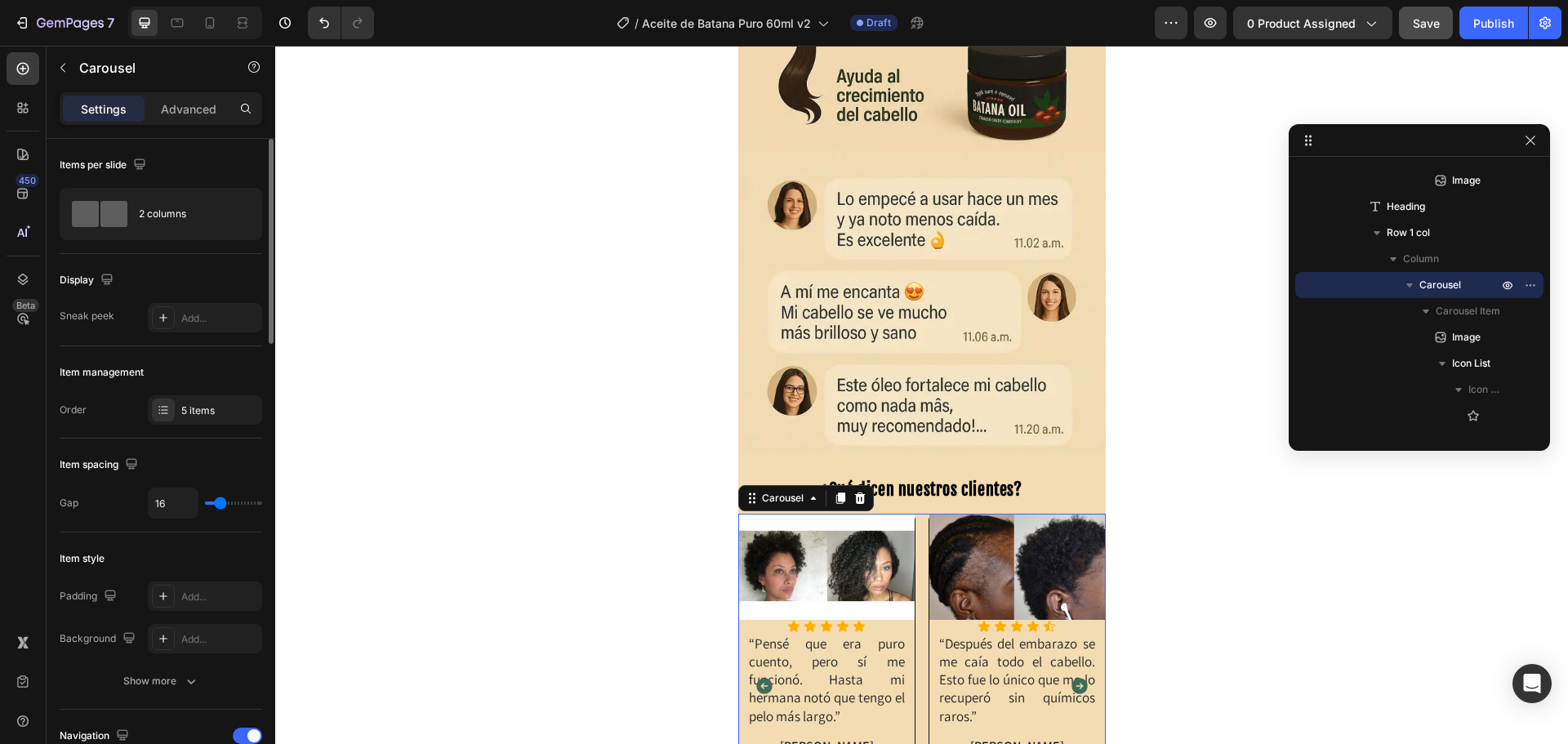
click at [1073, 693] on icon "Carousel Next Arrow" at bounding box center [1080, 686] width 16 height 16
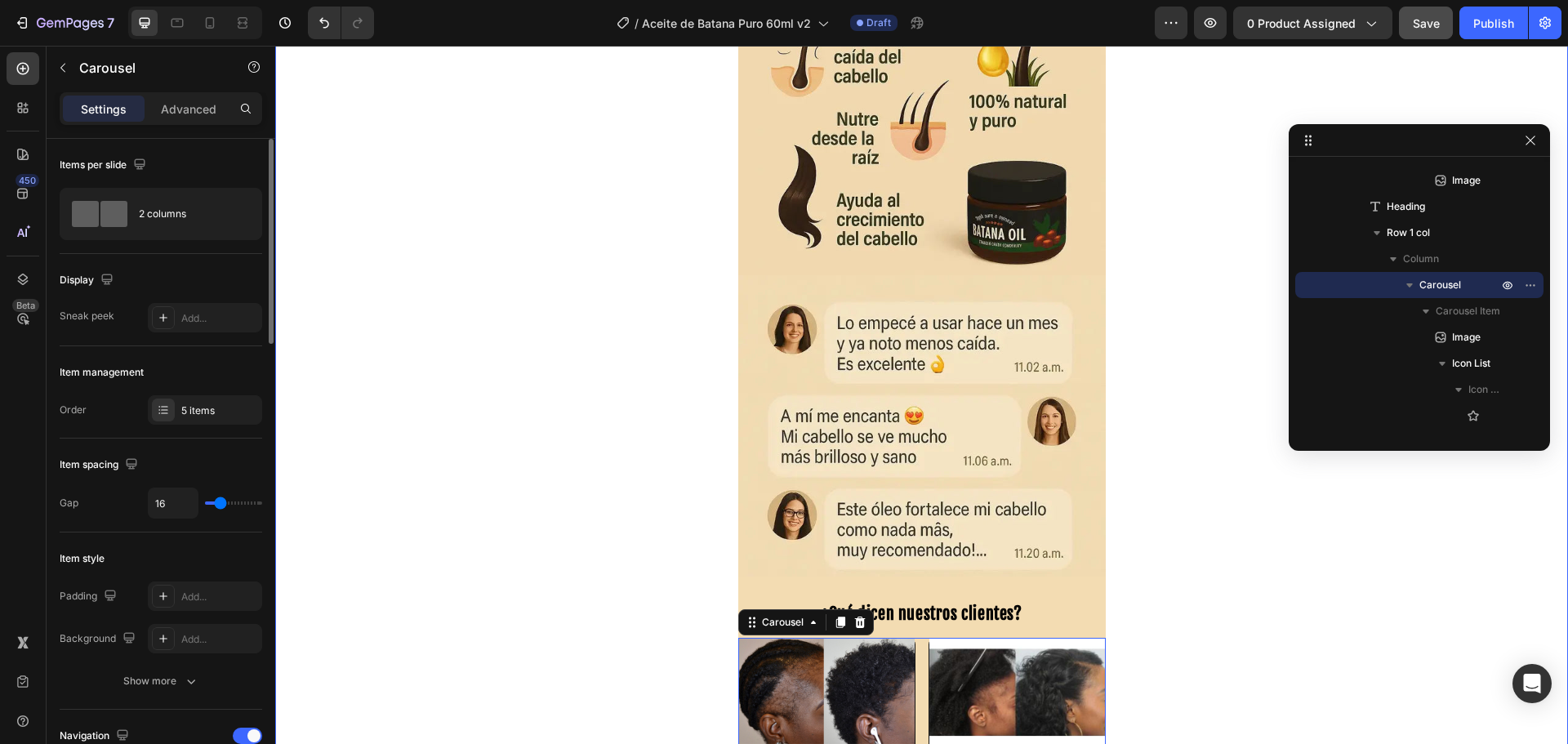
scroll to position [1035, 0]
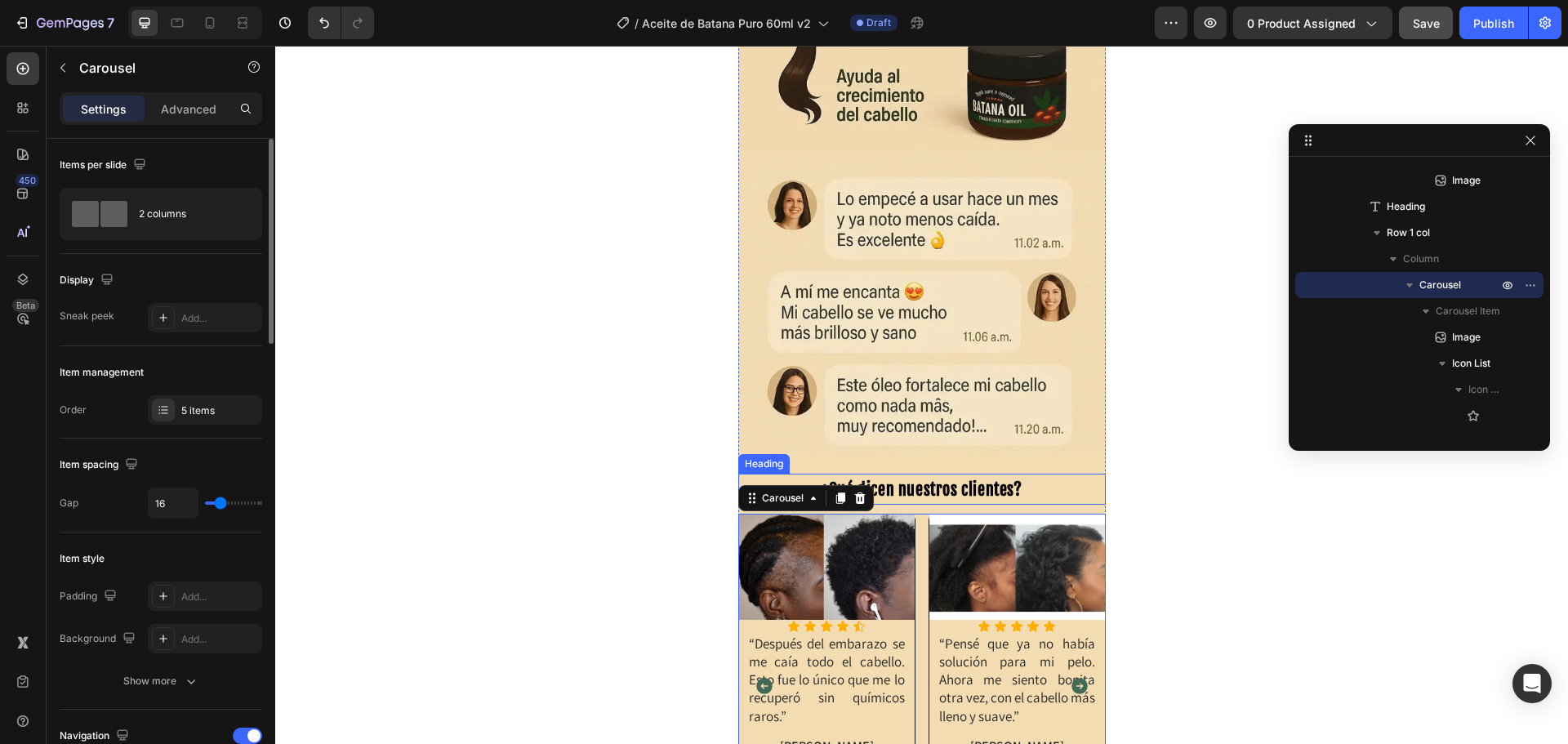
click at [939, 493] on span "¿Qué dicen nuestros clientes?" at bounding box center [920, 489] width 201 height 20
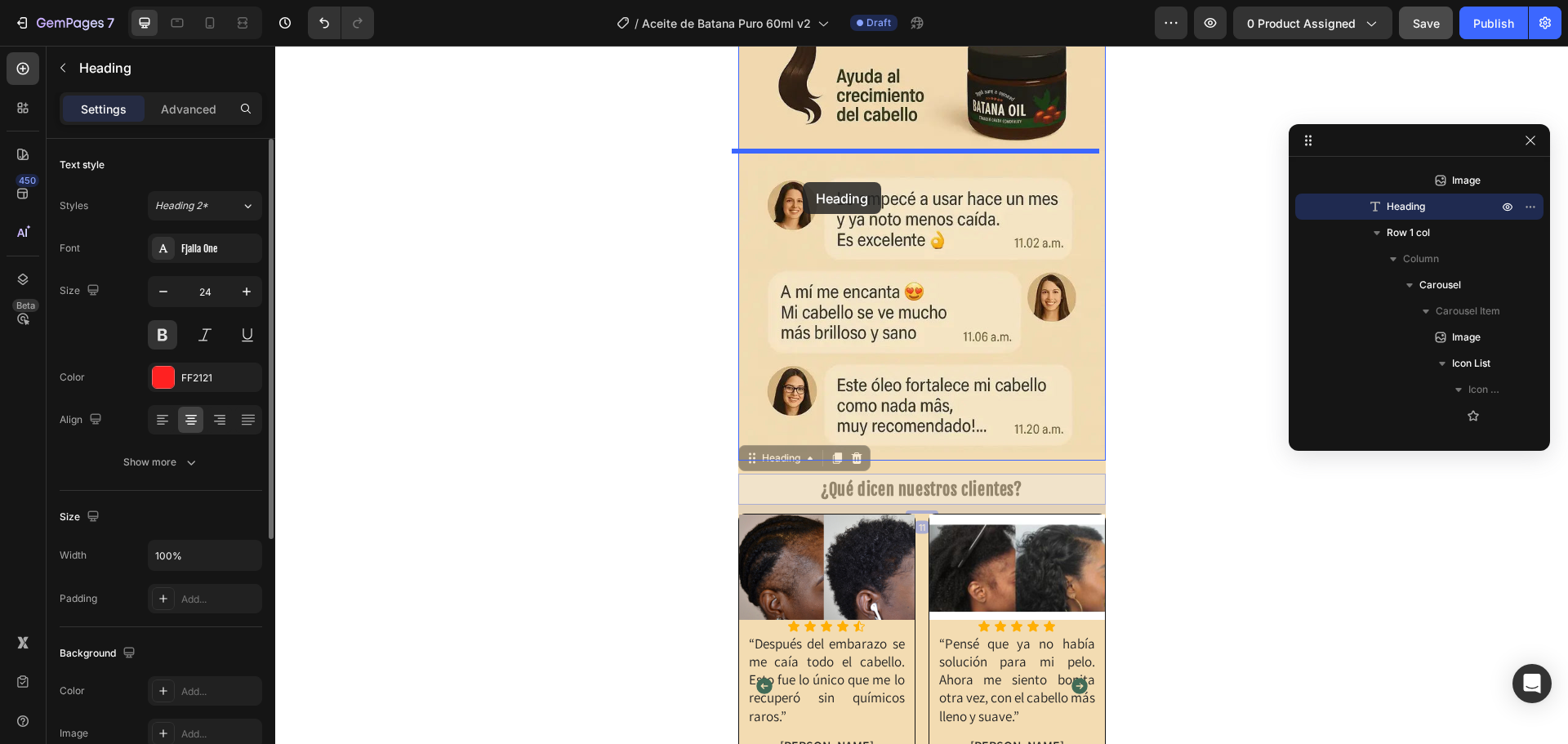
drag, startPoint x: 757, startPoint y: 464, endPoint x: 803, endPoint y: 180, distance: 287.7
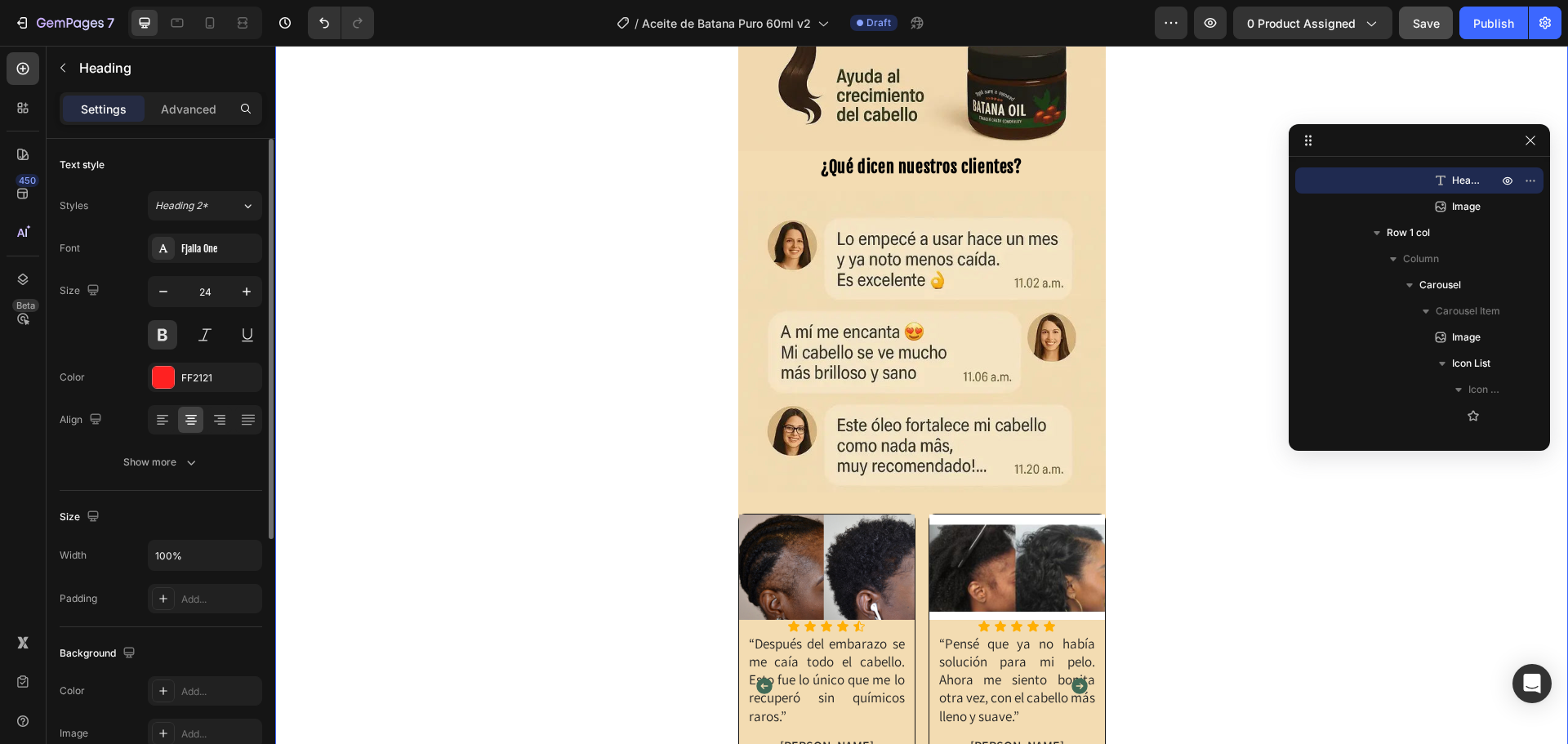
scroll to position [0, 0]
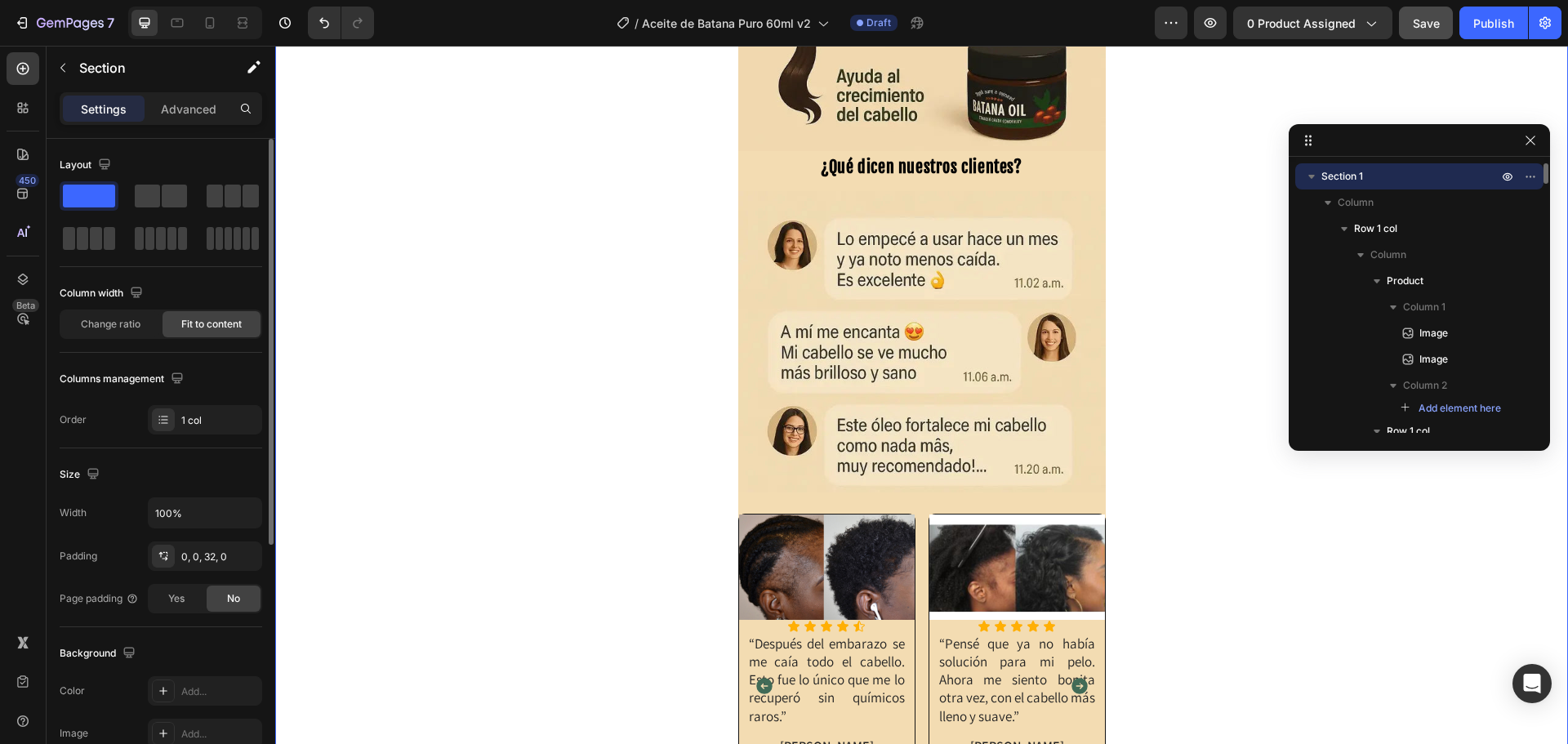
scroll to position [954, 0]
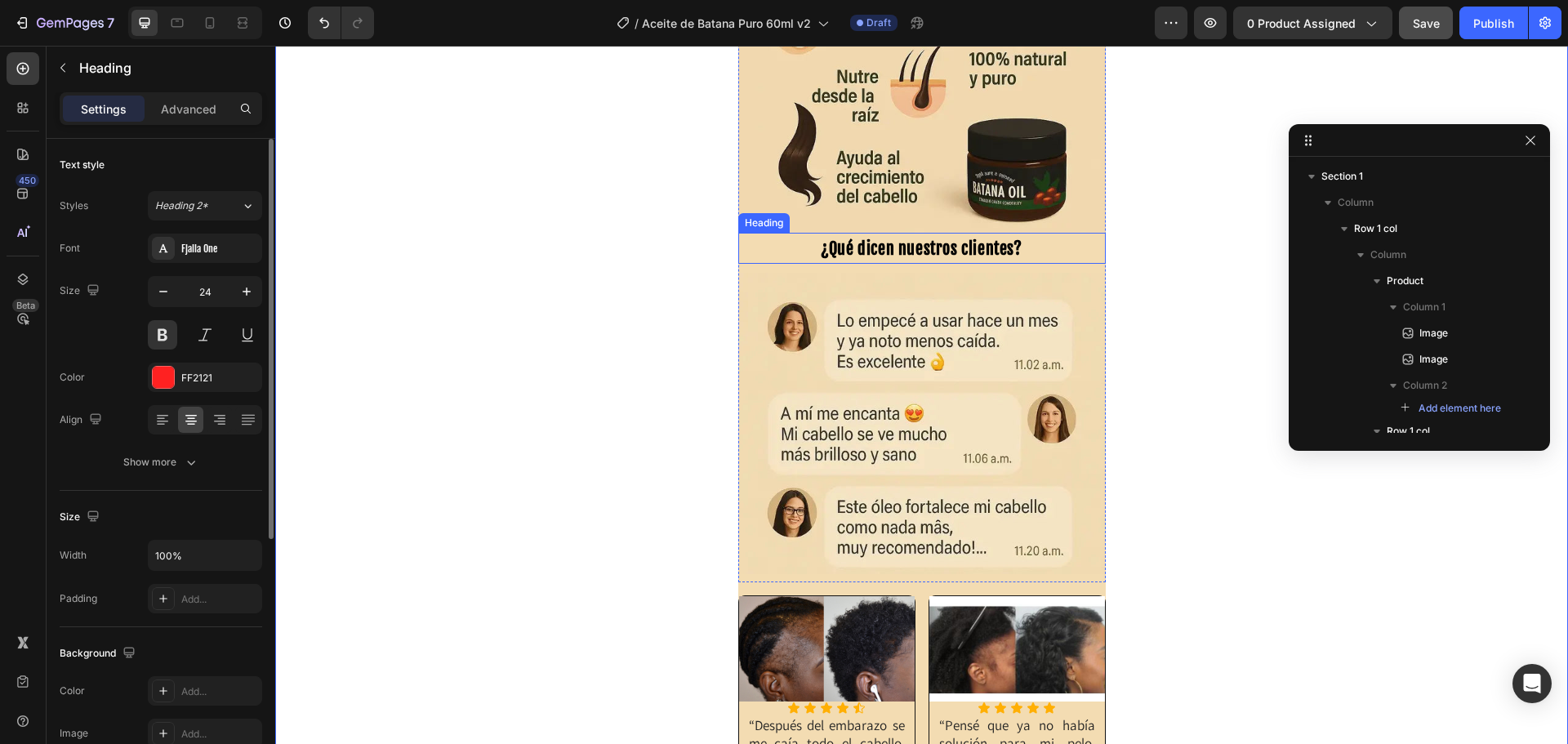
click at [934, 252] on span "¿Qué dicen nuestros clientes?" at bounding box center [920, 248] width 201 height 20
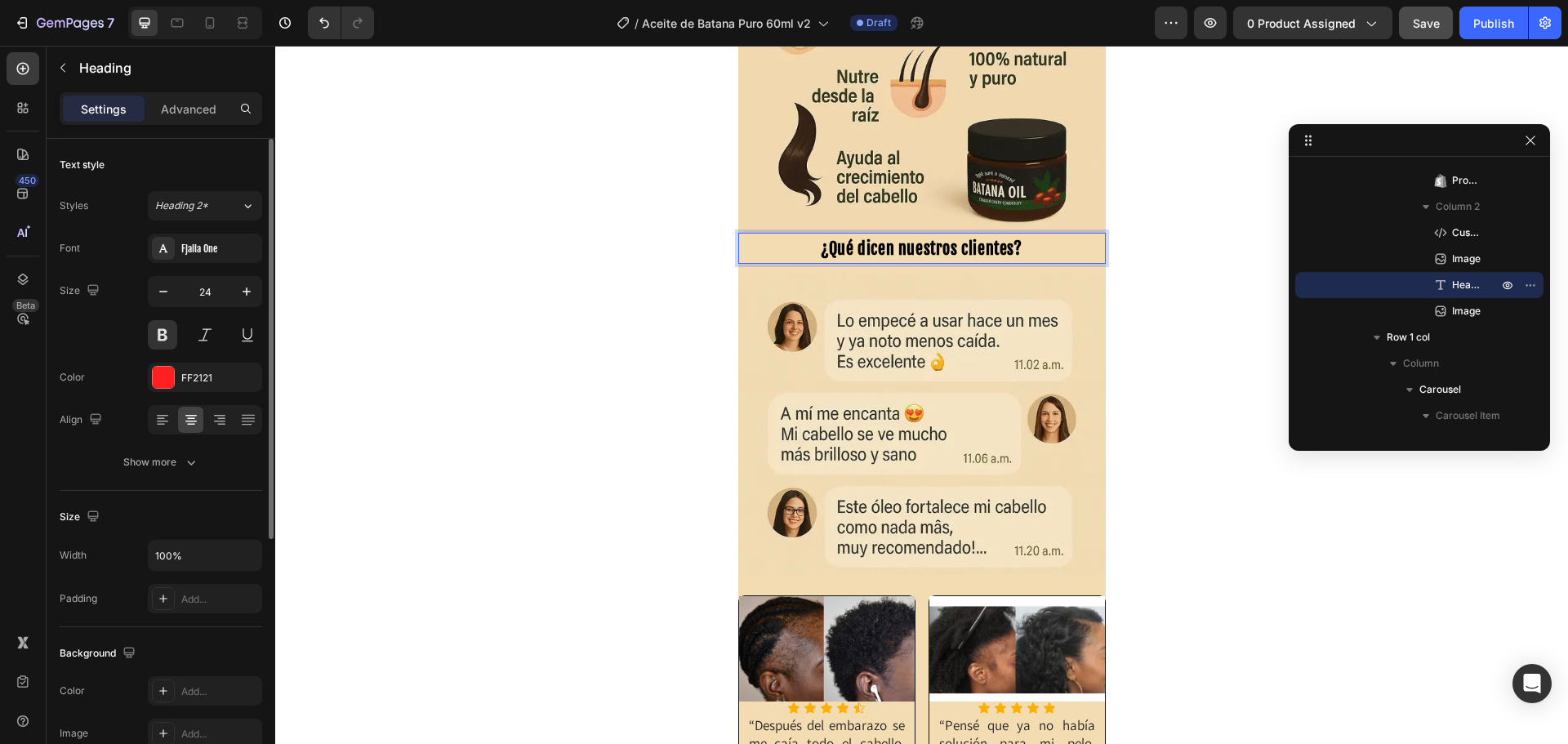
click at [942, 249] on span "¿Qué dicen nuestros clientes?" at bounding box center [920, 248] width 201 height 20
click at [840, 249] on span "¿Qué dicen nuestras clientes?" at bounding box center [920, 248] width 201 height 20
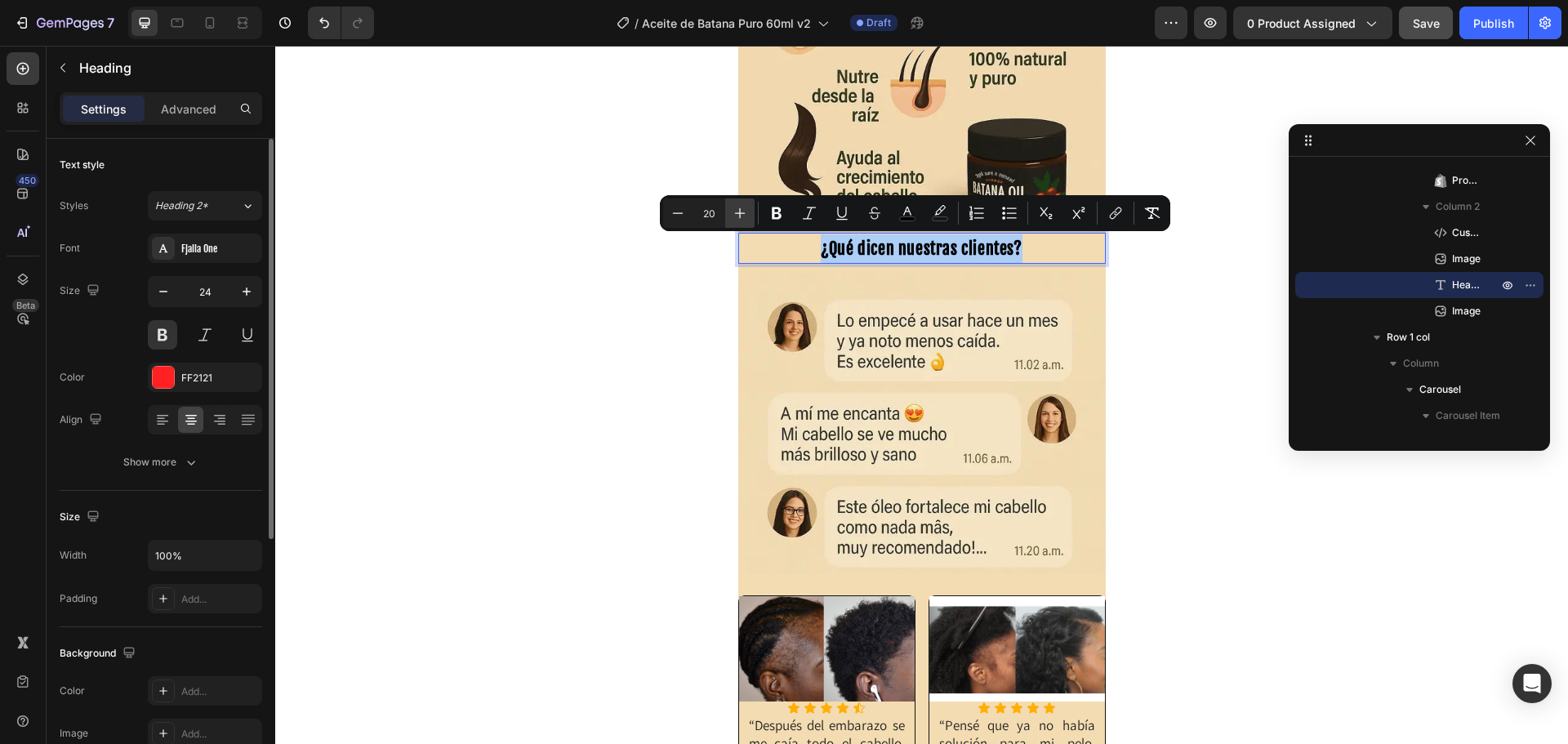
click at [738, 216] on icon "Editor contextual toolbar" at bounding box center [740, 213] width 16 height 16
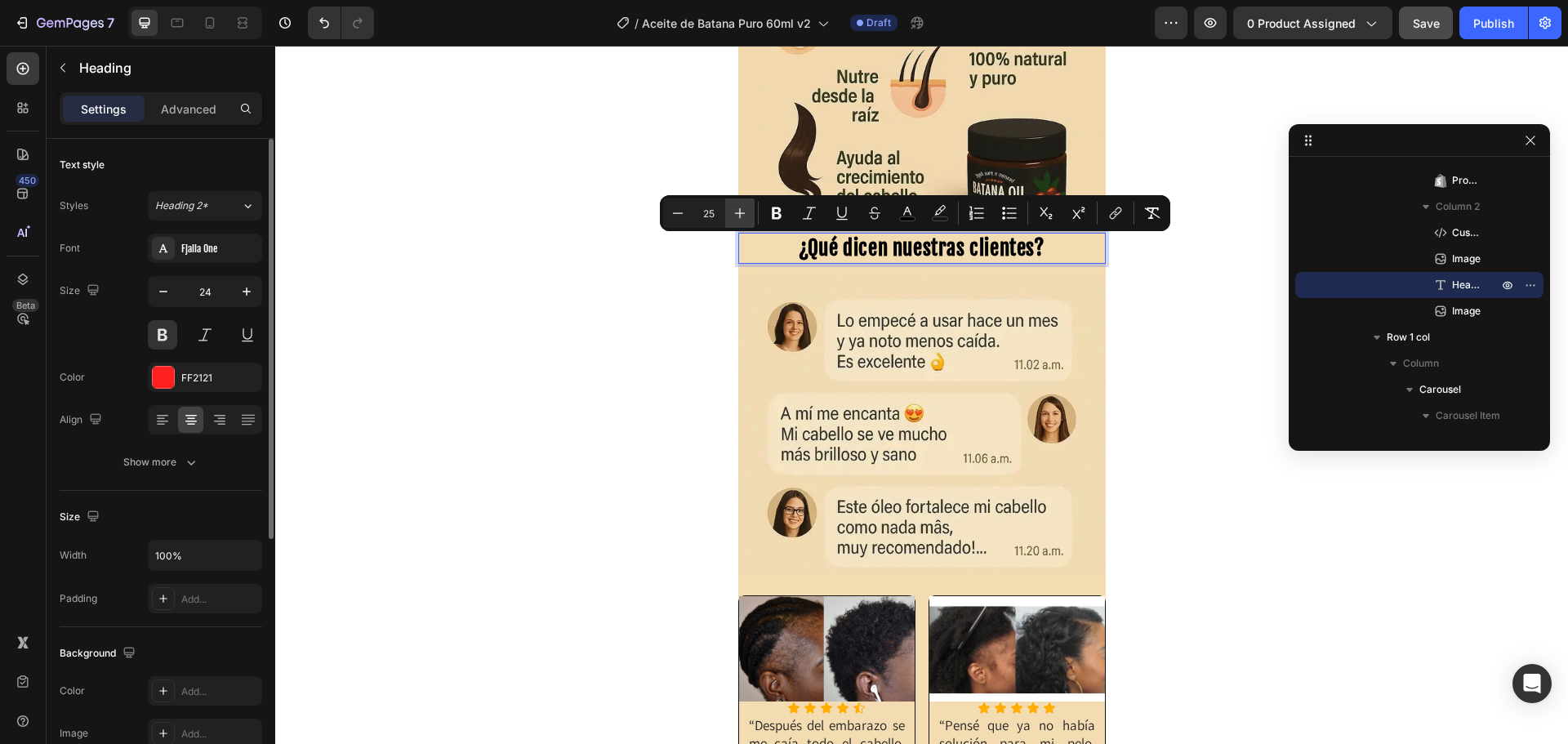
click at [738, 216] on icon "Editor contextual toolbar" at bounding box center [740, 213] width 16 height 16
type input "26"
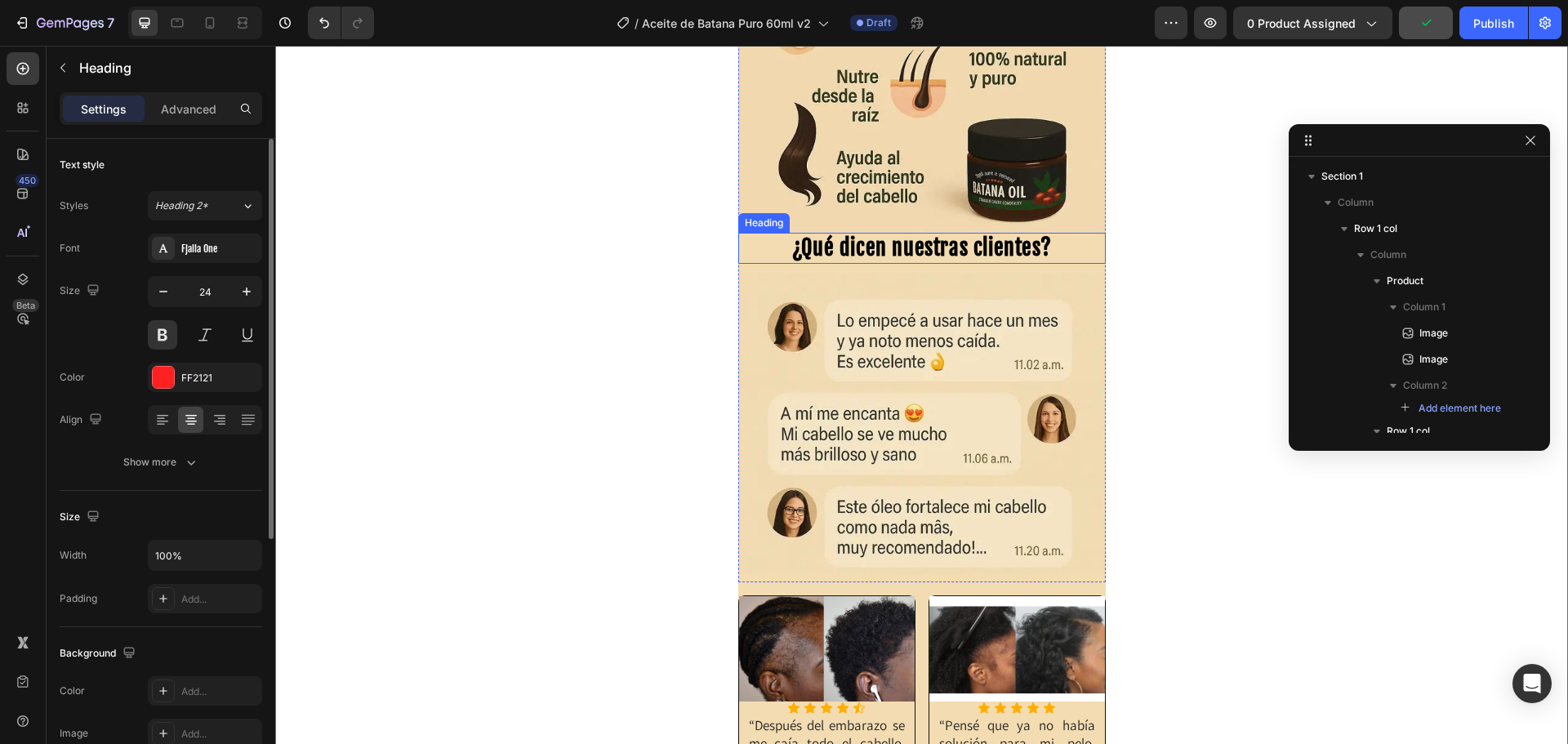
click at [928, 249] on span "¿Qué dicen nuestras clientes?" at bounding box center [921, 248] width 259 height 27
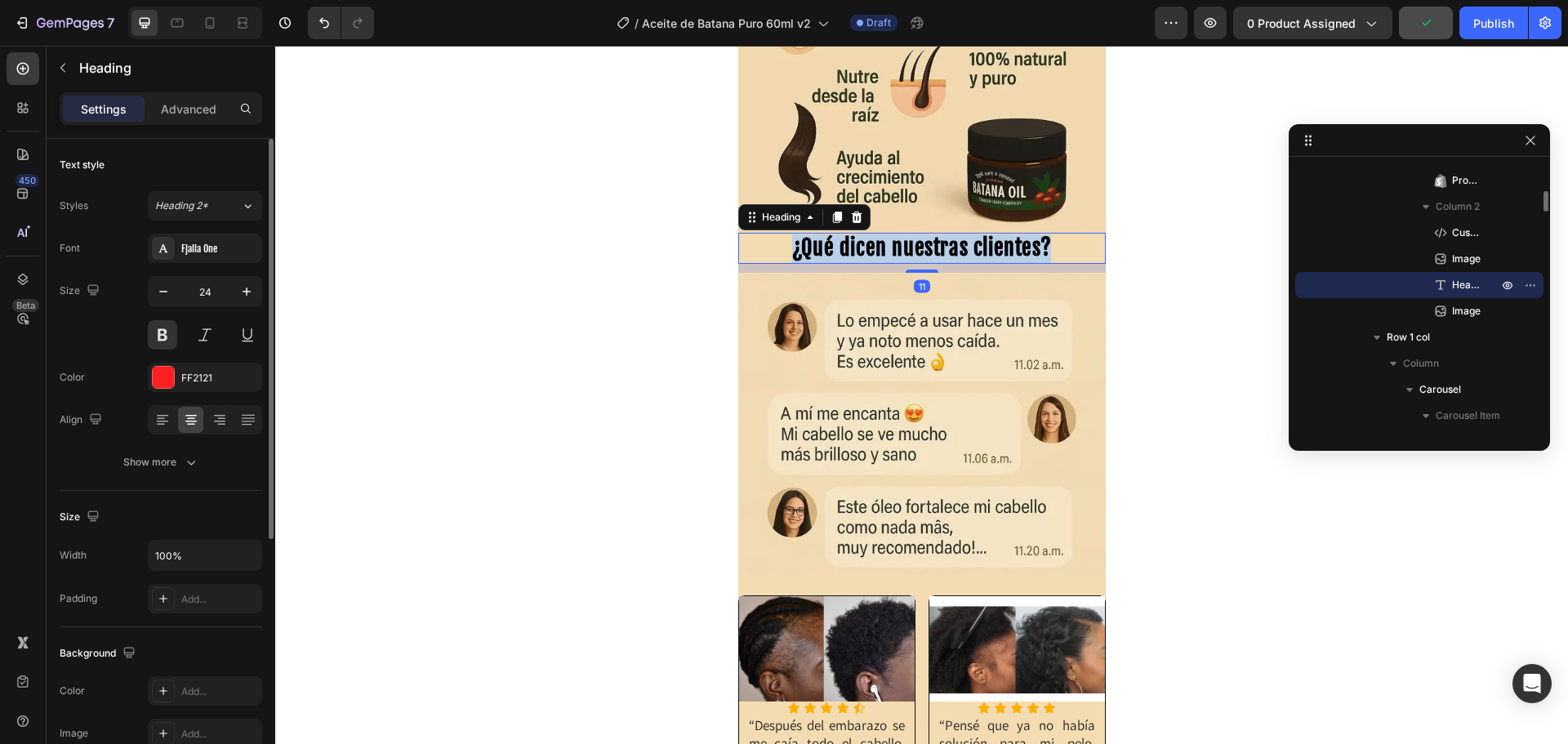
click at [928, 249] on span "¿Qué dicen nuestras clientes?" at bounding box center [921, 248] width 259 height 27
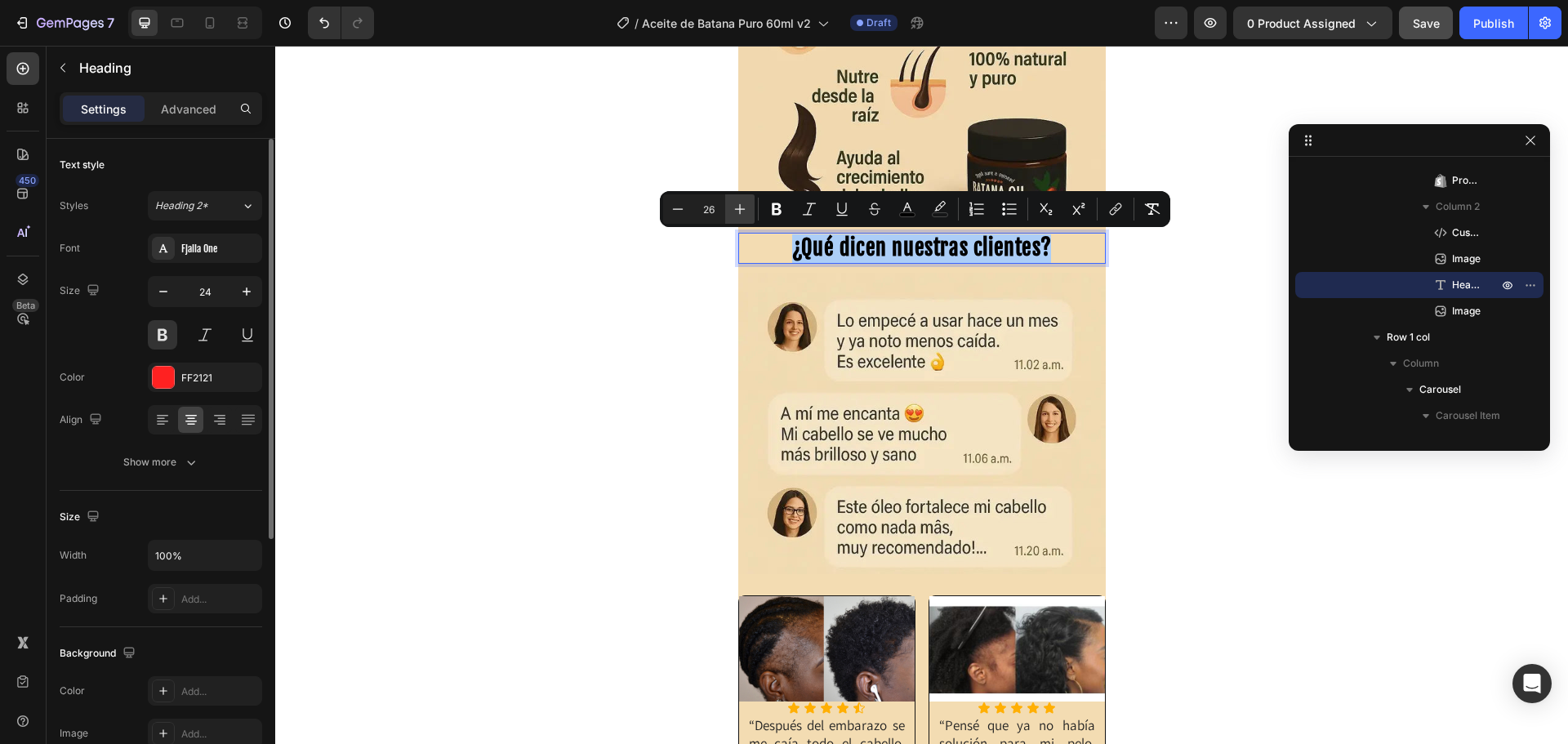
click at [743, 207] on icon "Editor contextual toolbar" at bounding box center [740, 209] width 16 height 16
type input "28"
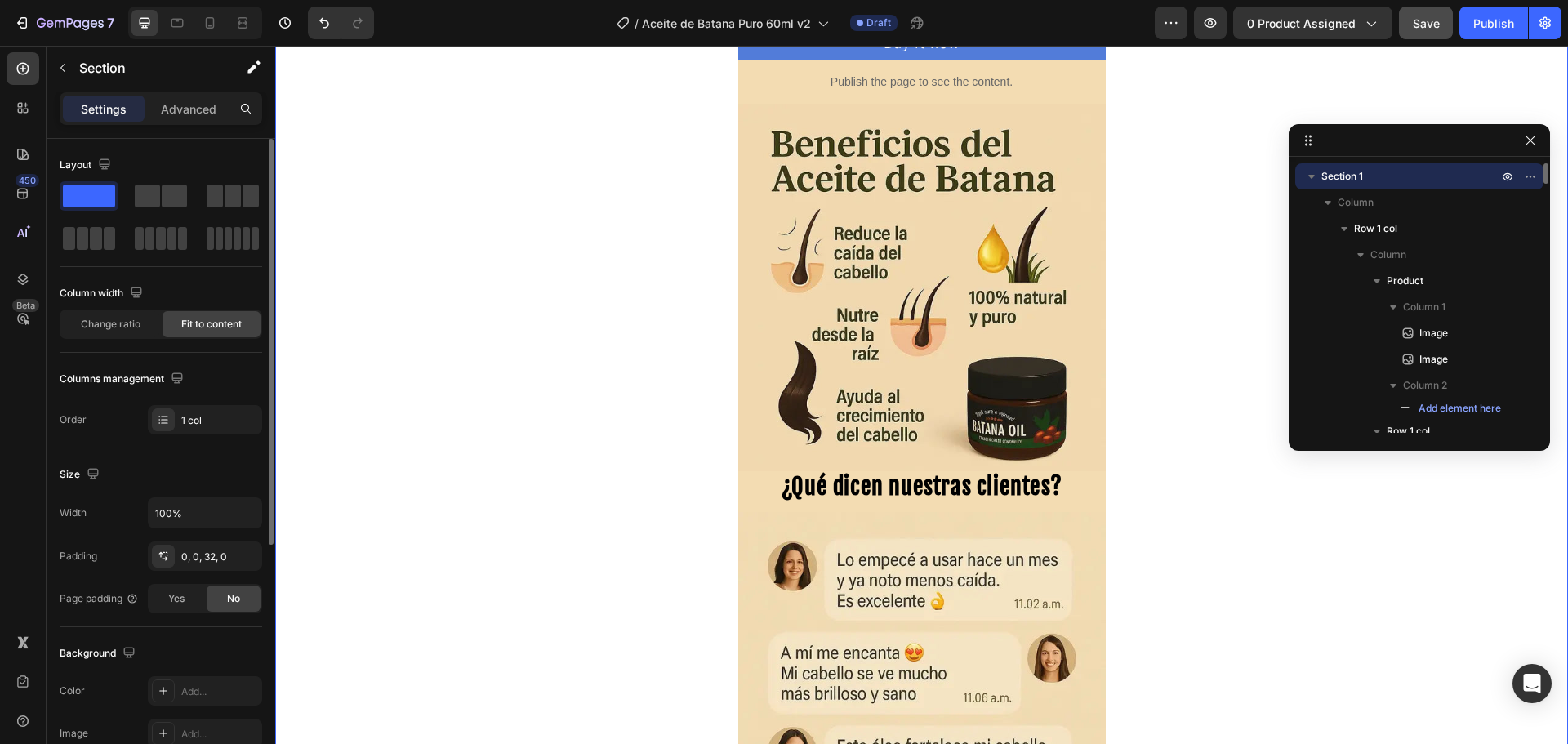
scroll to position [709, 0]
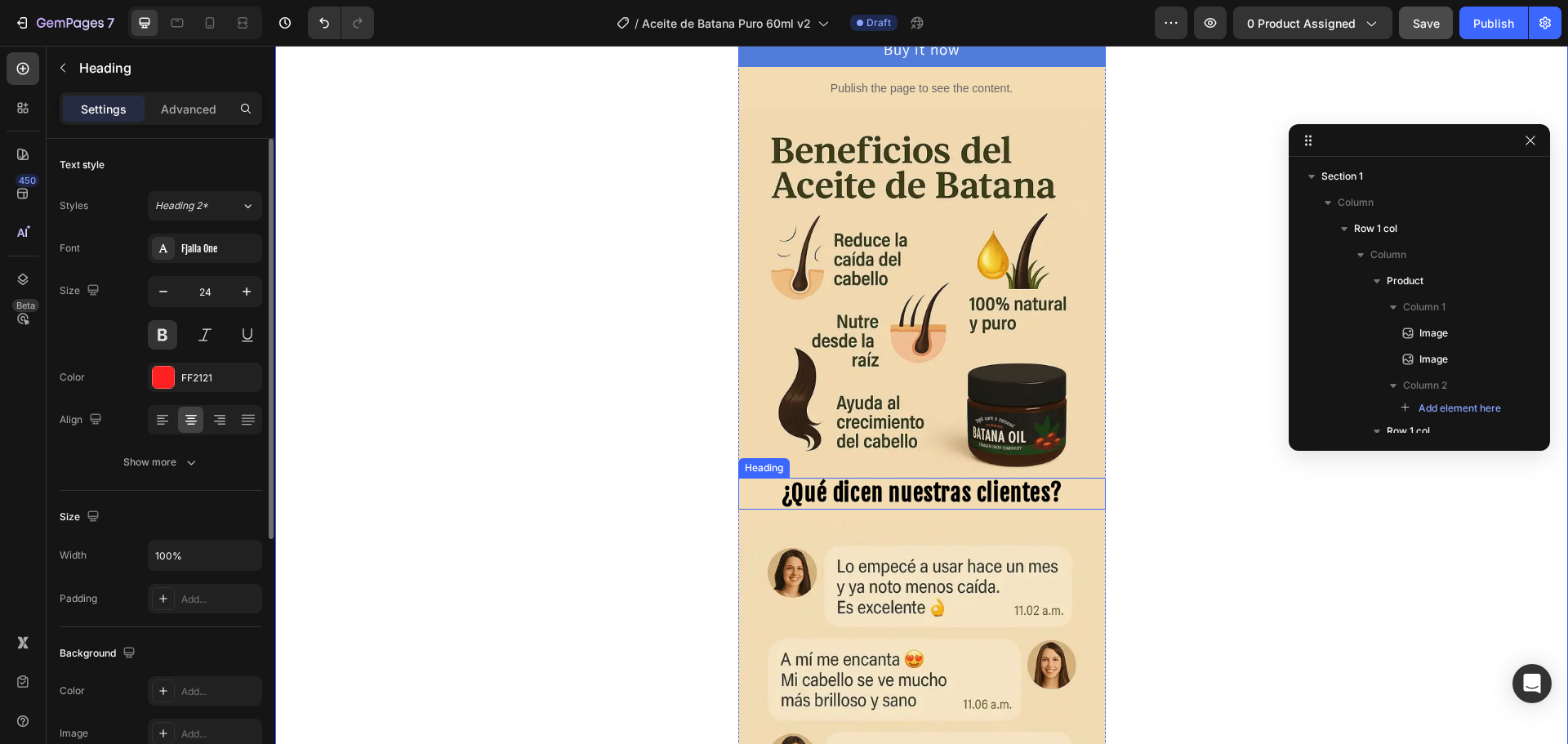
click at [851, 492] on span "¿Qué dicen nuestras clientes?" at bounding box center [921, 493] width 281 height 28
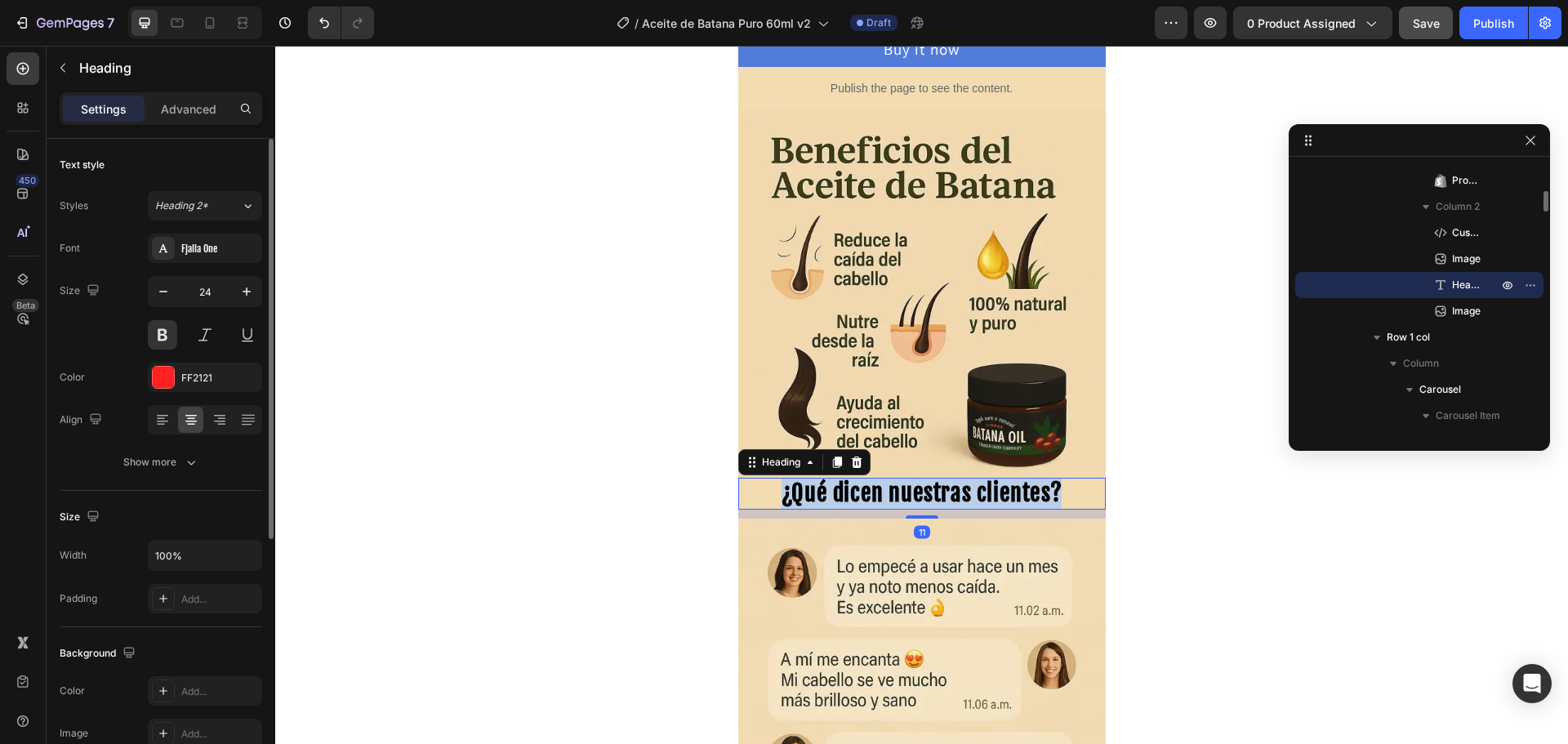
click at [851, 492] on span "¿Qué dicen nuestras clientes?" at bounding box center [921, 493] width 281 height 28
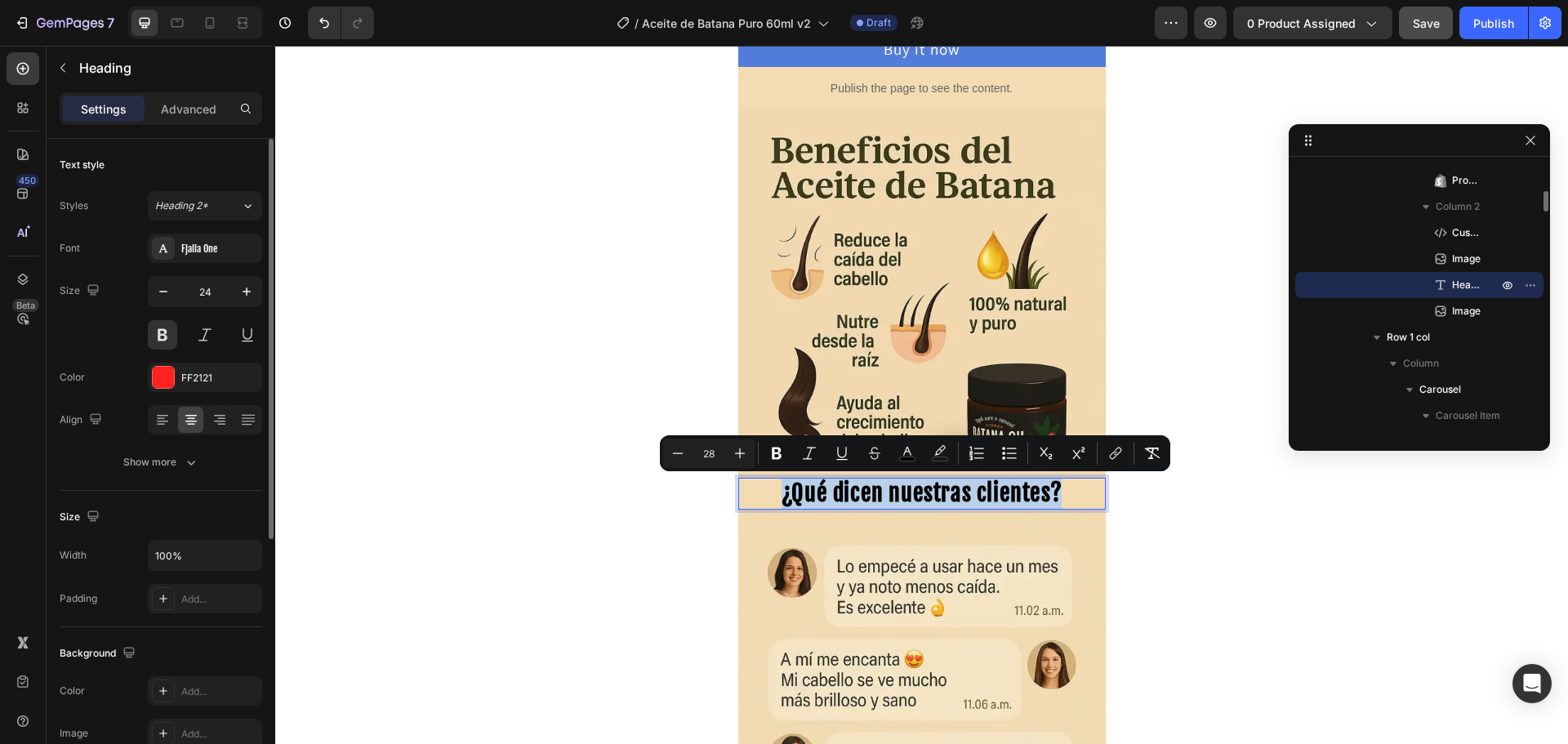
click at [851, 492] on span "¿Qué dicen nuestras clientes?" at bounding box center [921, 493] width 281 height 28
click at [734, 456] on icon "Editor contextual toolbar" at bounding box center [740, 453] width 16 height 16
click at [735, 456] on icon "Editor contextual toolbar" at bounding box center [740, 453] width 16 height 16
type input "30"
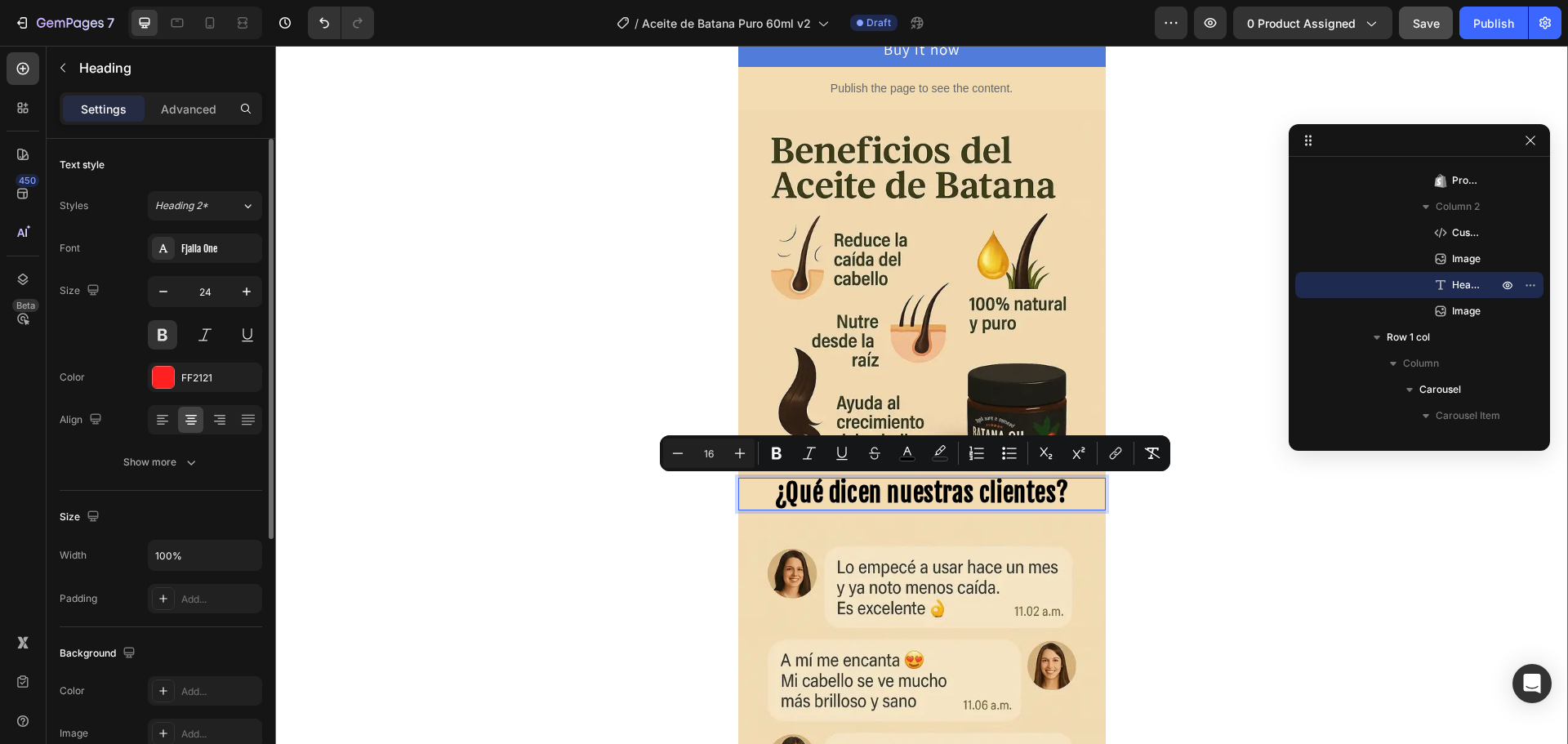
scroll to position [0, 0]
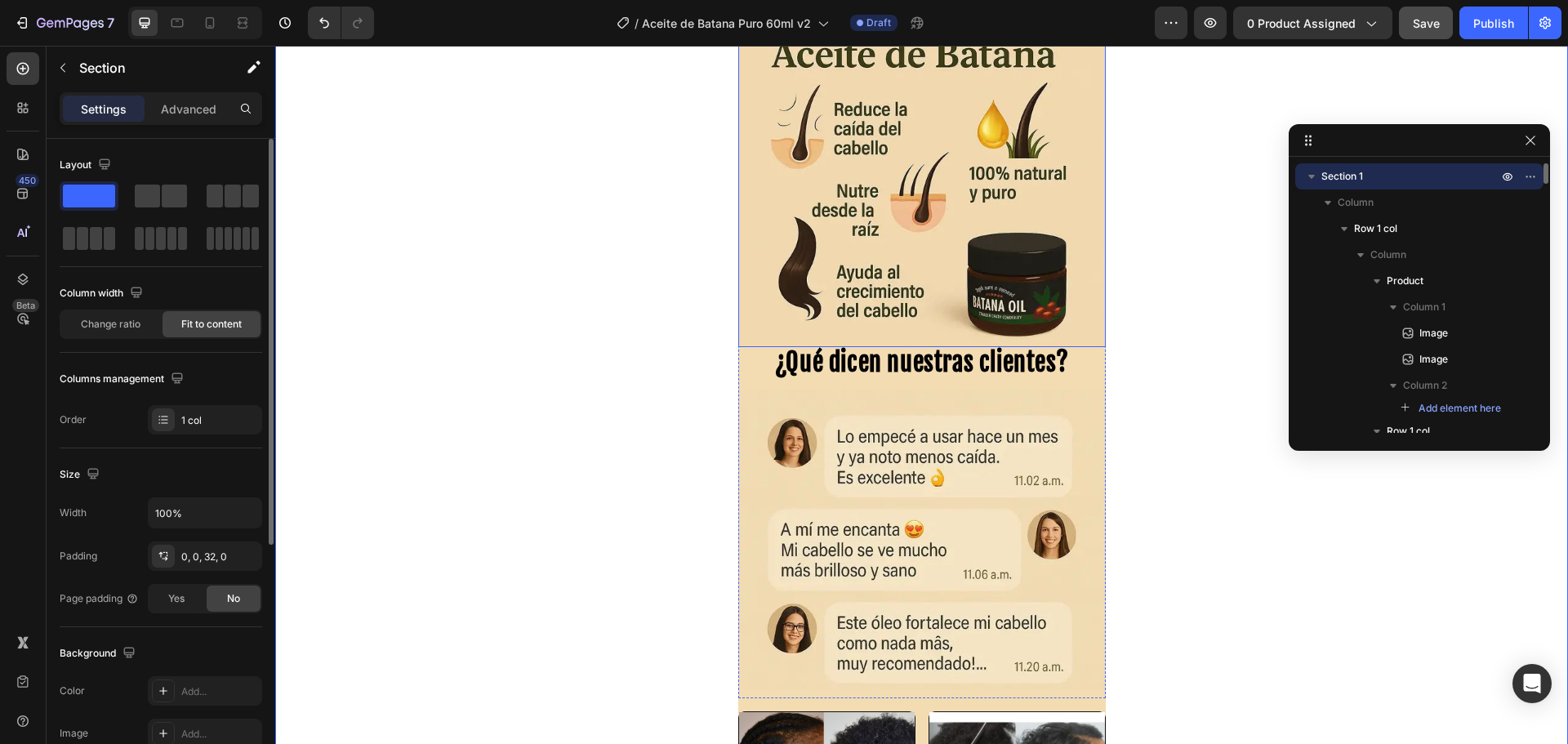
scroll to position [872, 0]
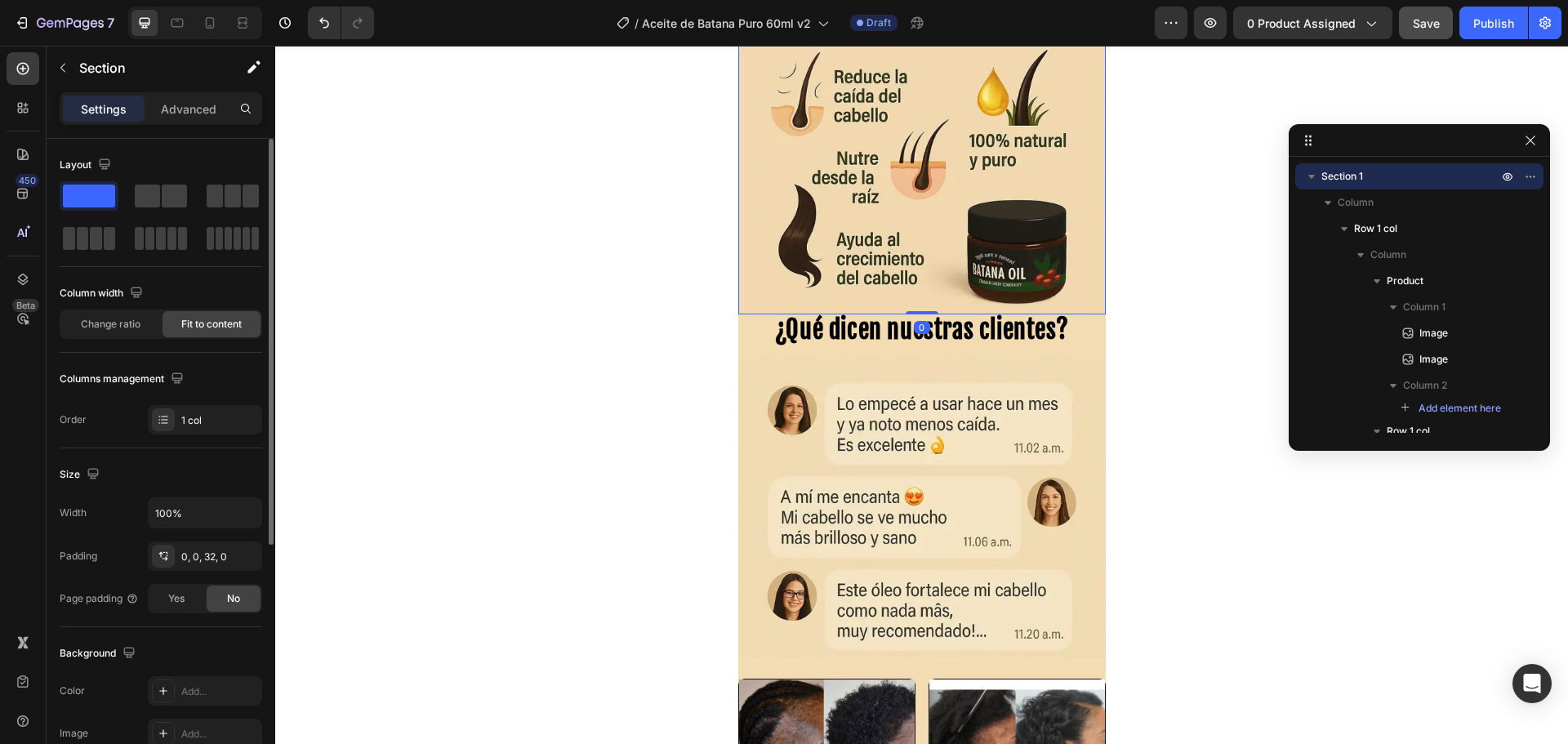
click at [999, 282] on img at bounding box center [921, 130] width 367 height 367
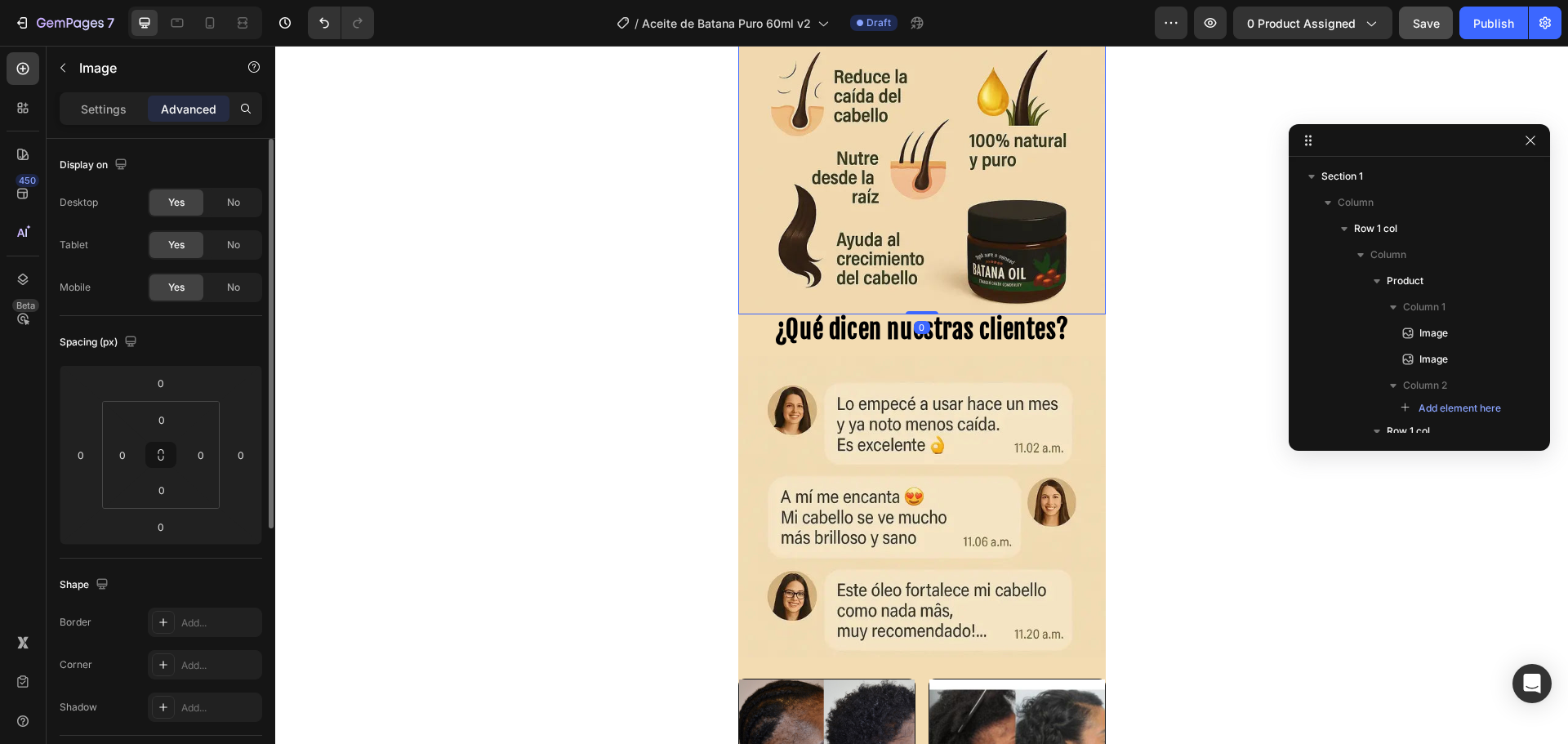
scroll to position [329, 0]
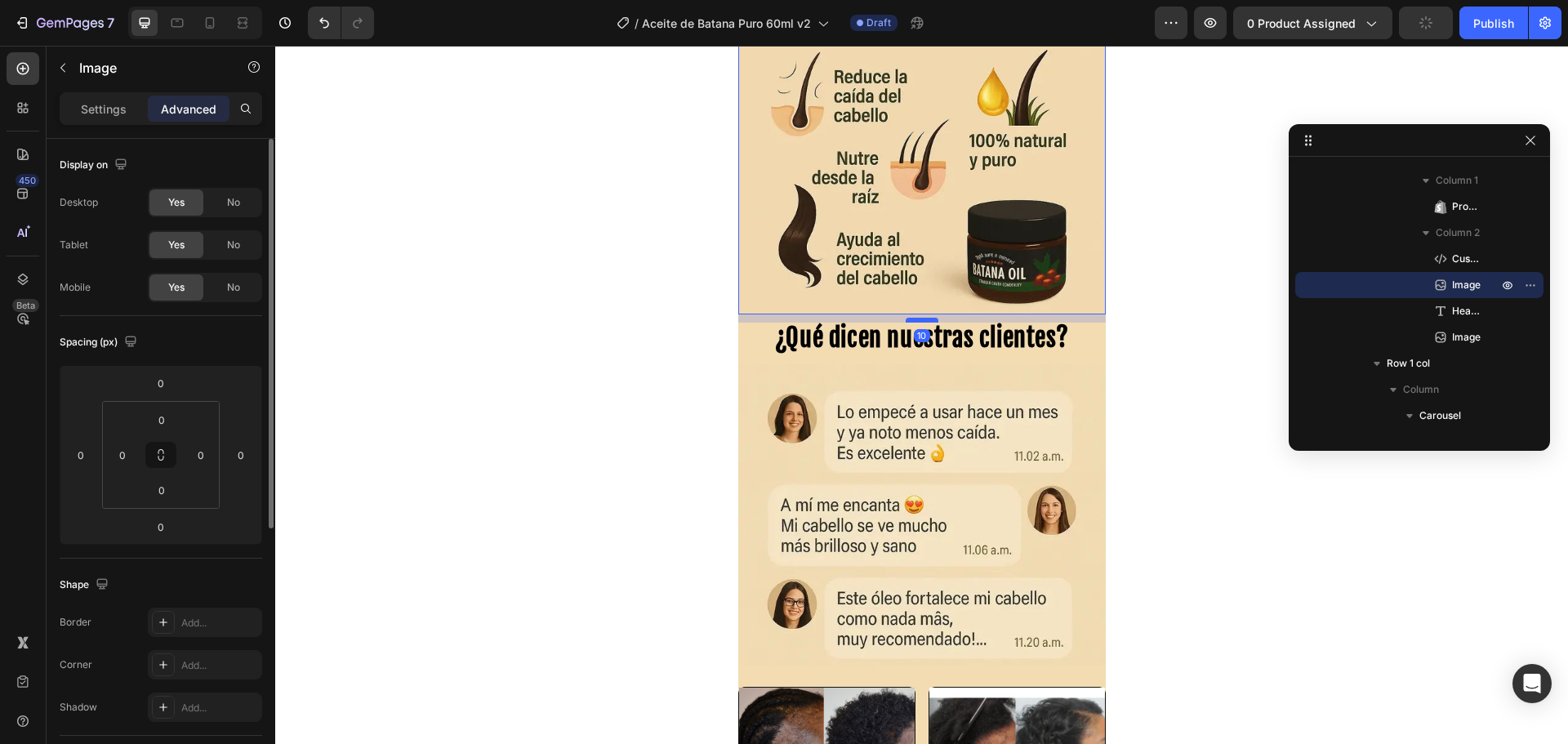
drag, startPoint x: 914, startPoint y: 312, endPoint x: 918, endPoint y: 320, distance: 8.9
click at [918, 320] on div at bounding box center [921, 320] width 33 height 5
type input "10"
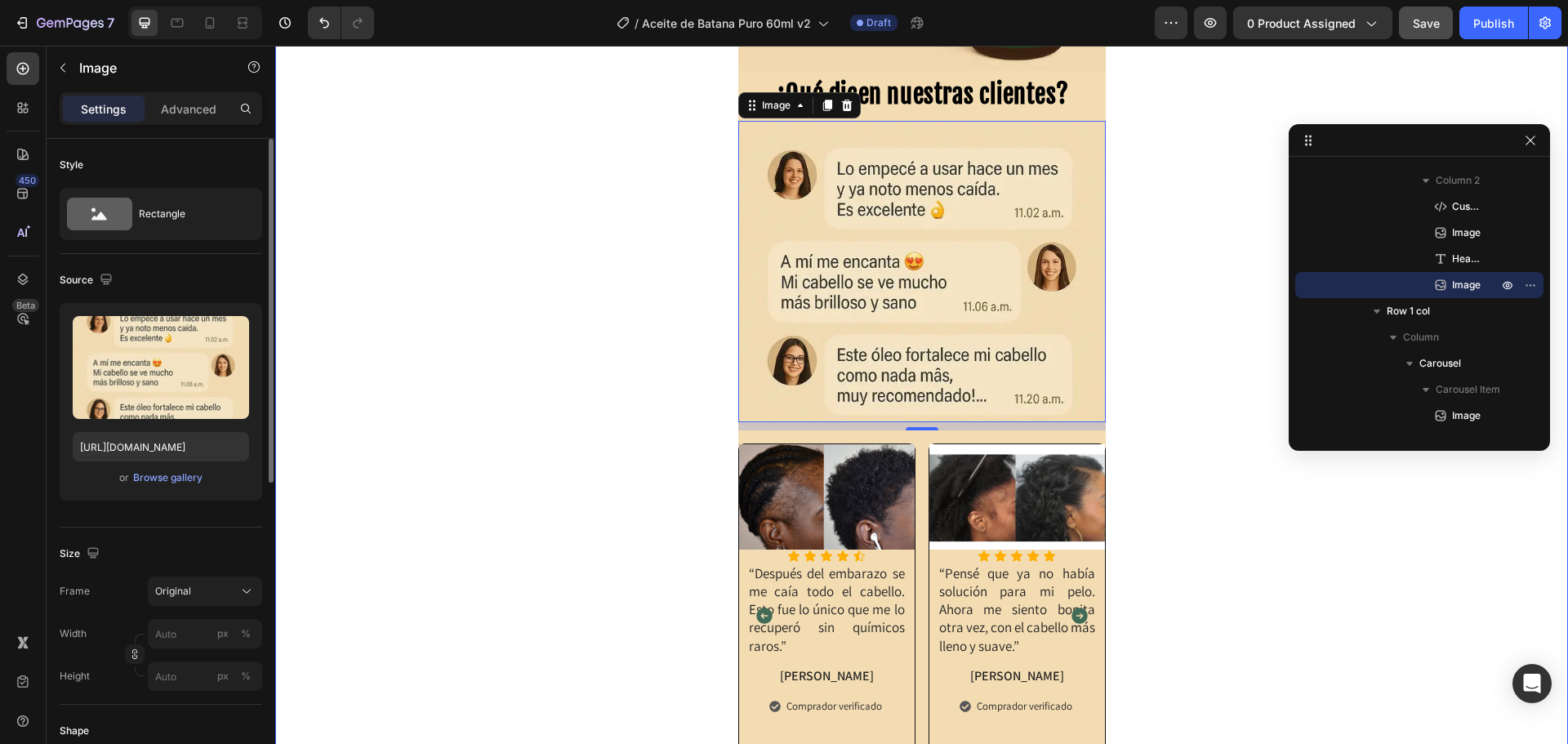
scroll to position [1035, 0]
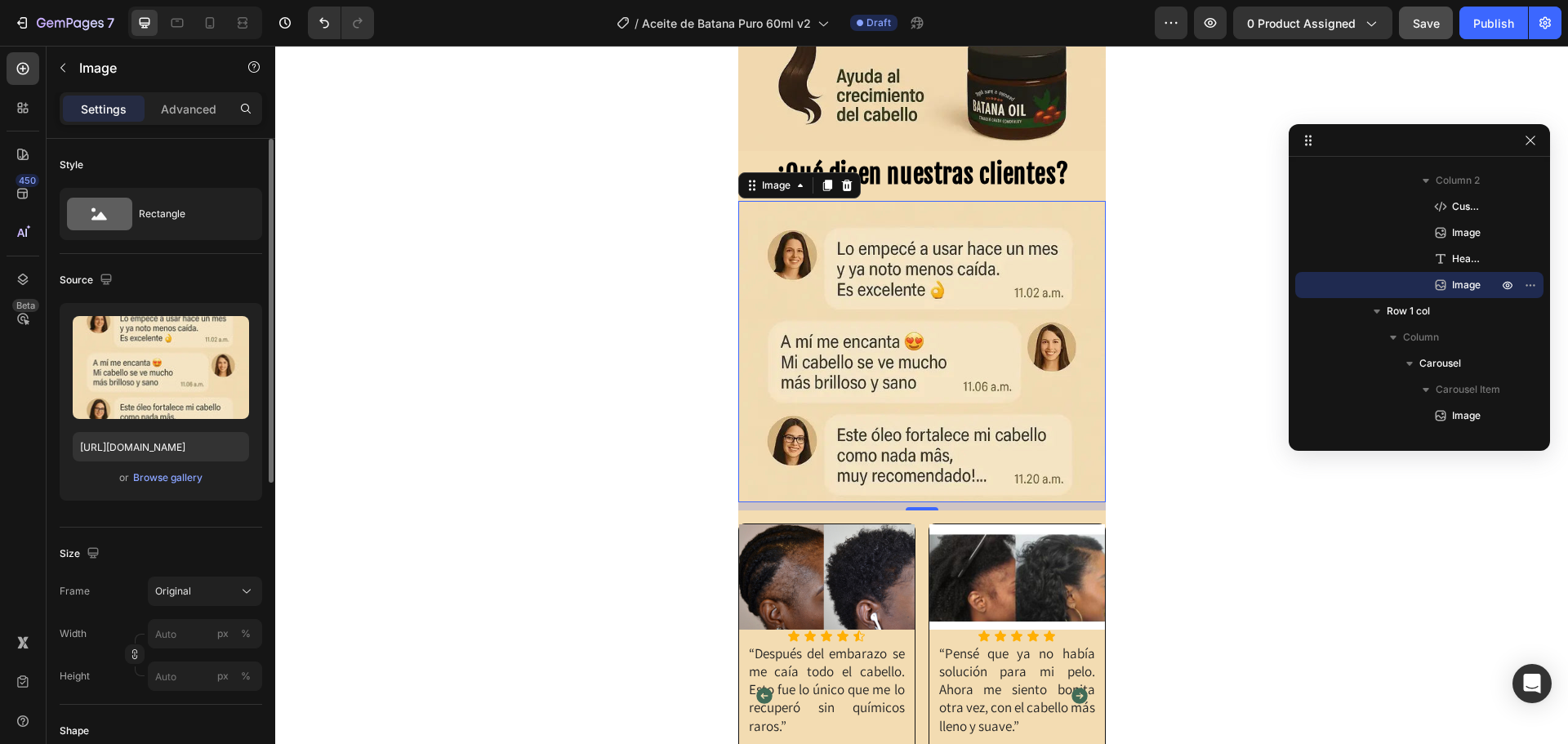
click at [830, 267] on img at bounding box center [921, 351] width 367 height 302
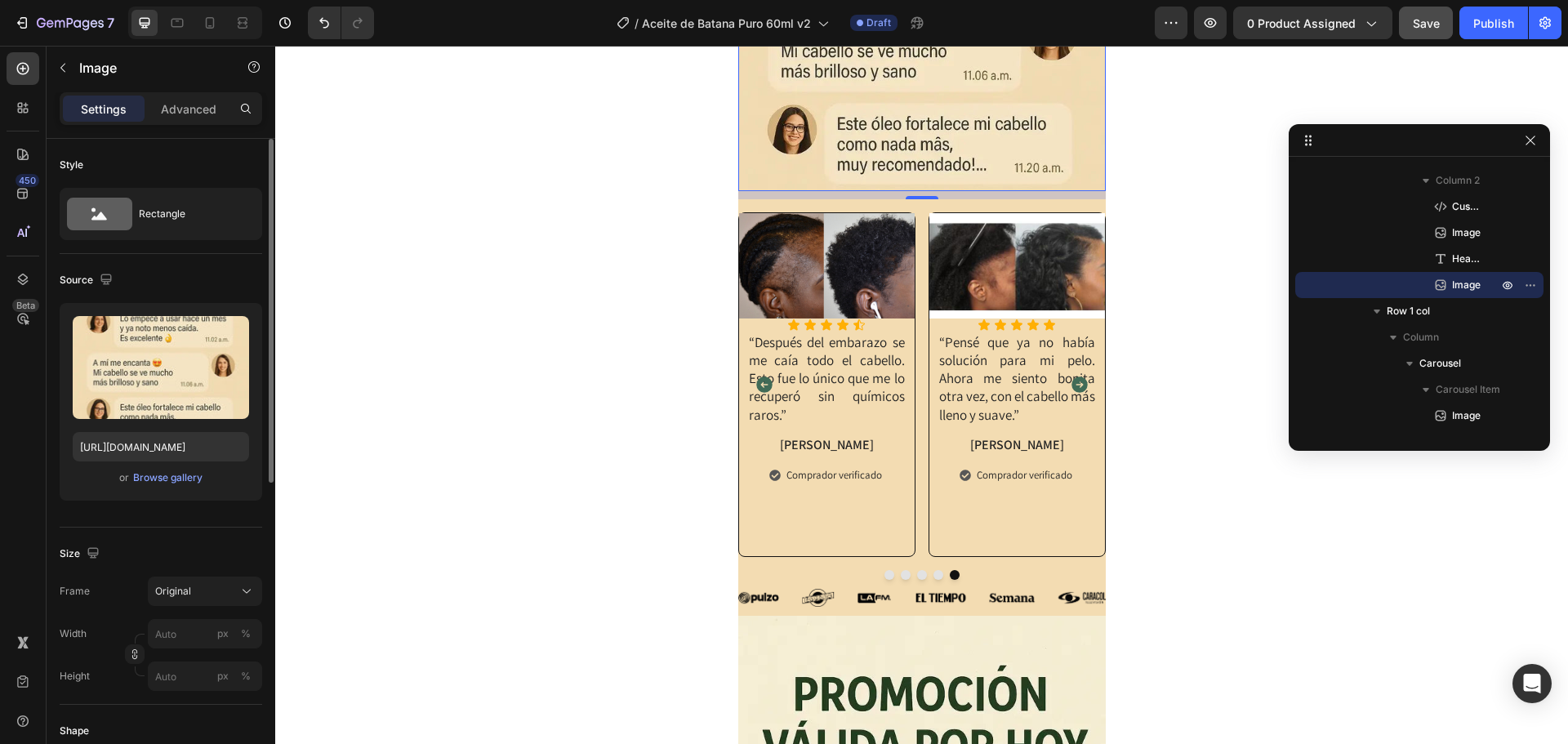
scroll to position [1361, 0]
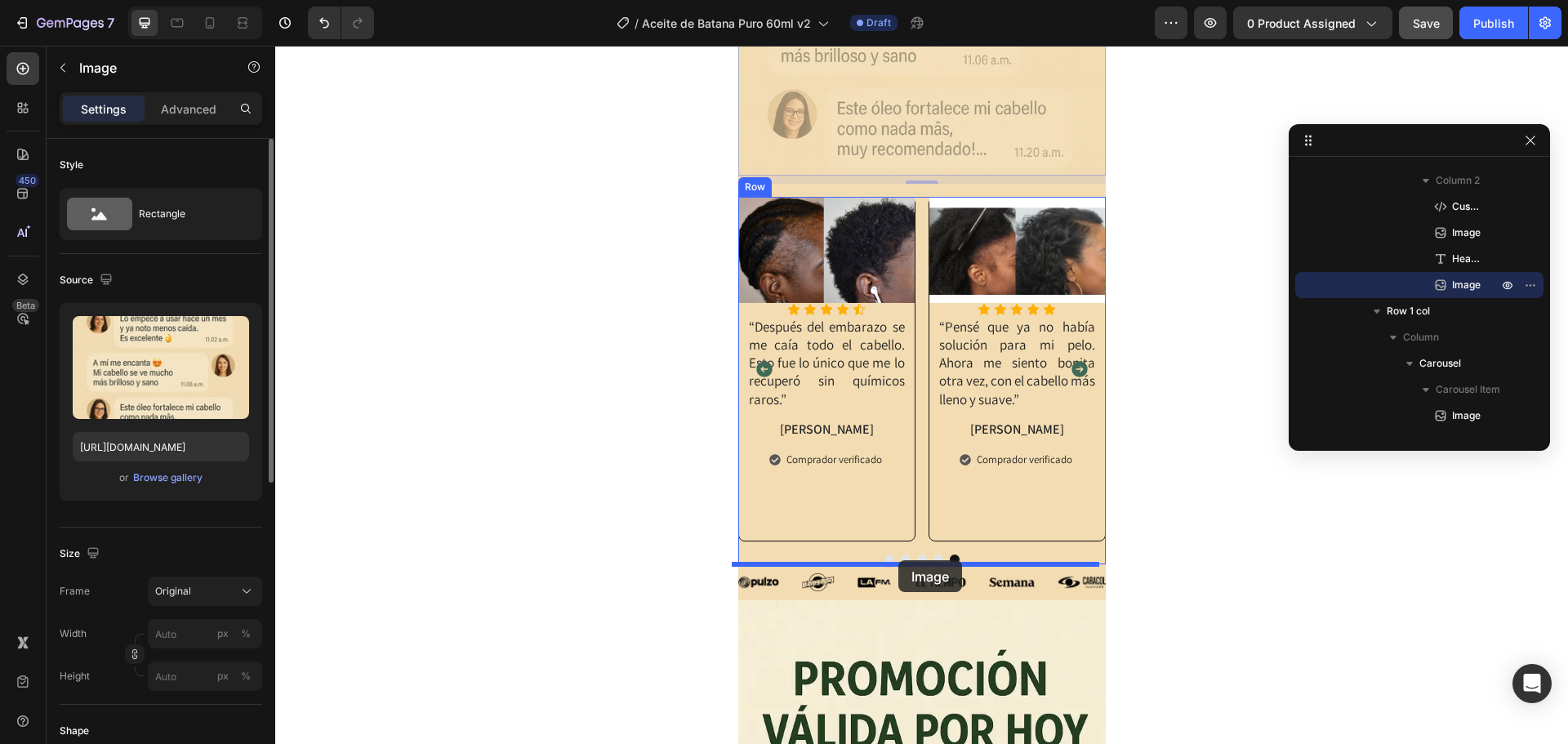
drag, startPoint x: 849, startPoint y: 102, endPoint x: 897, endPoint y: 561, distance: 461.5
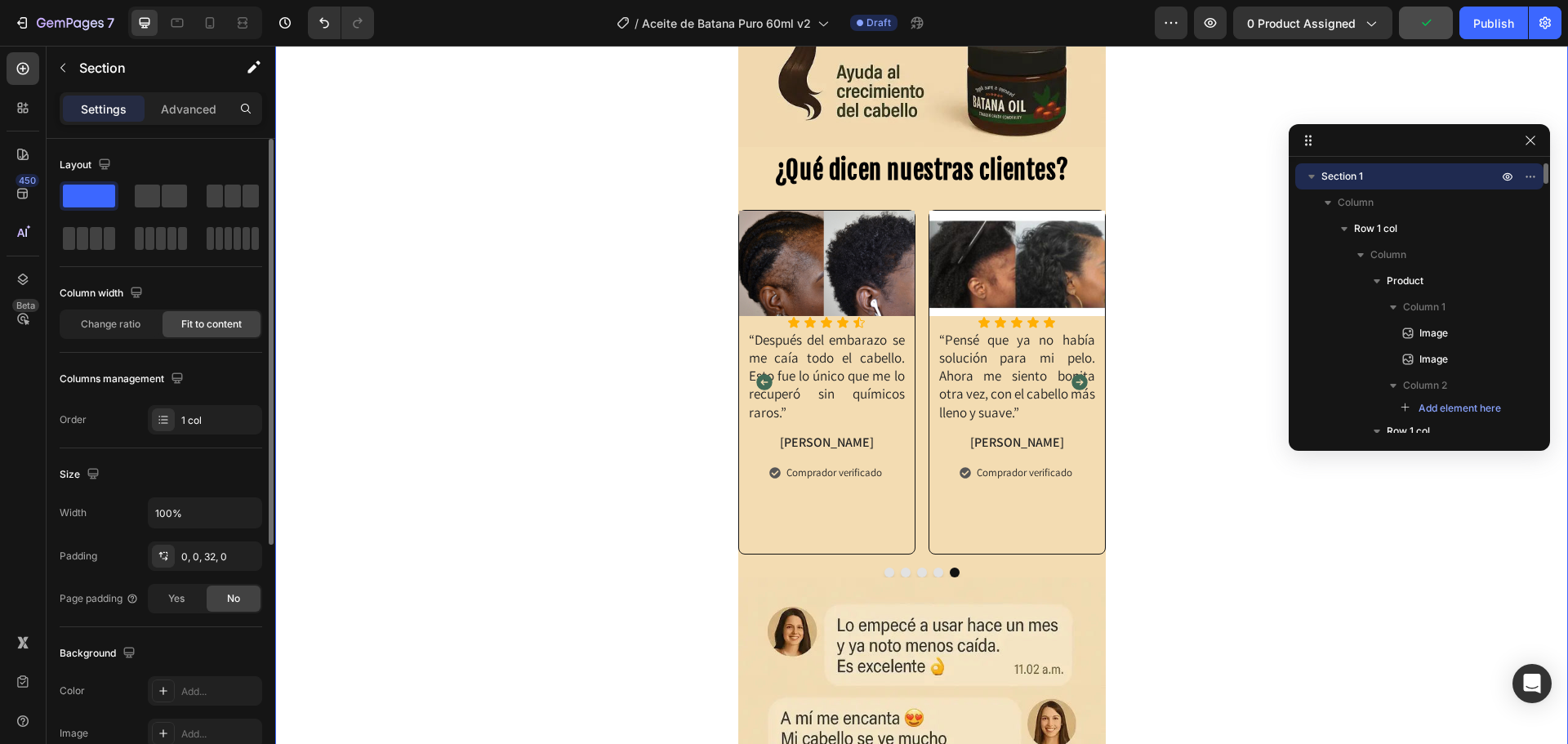
scroll to position [1035, 0]
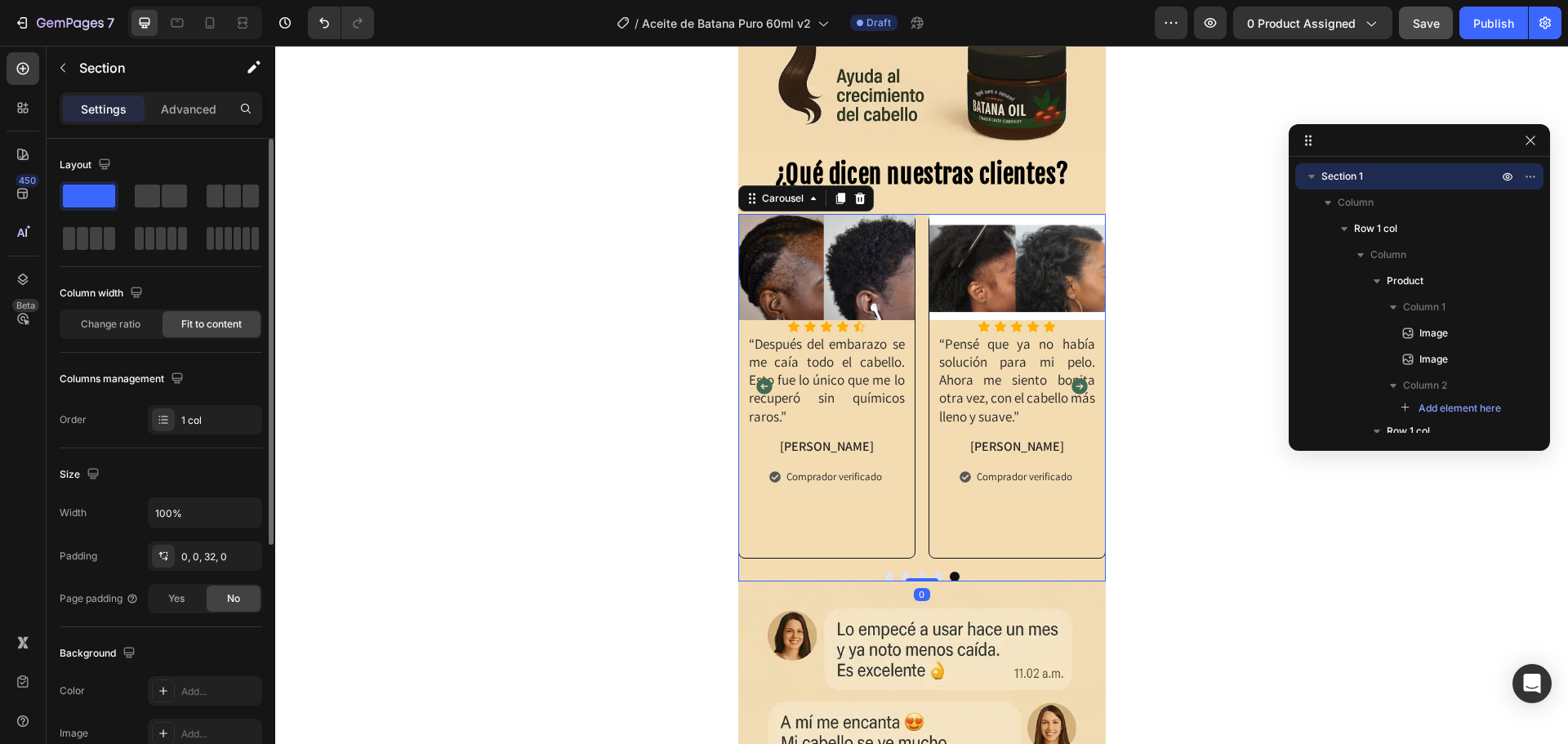
scroll to position [433, 0]
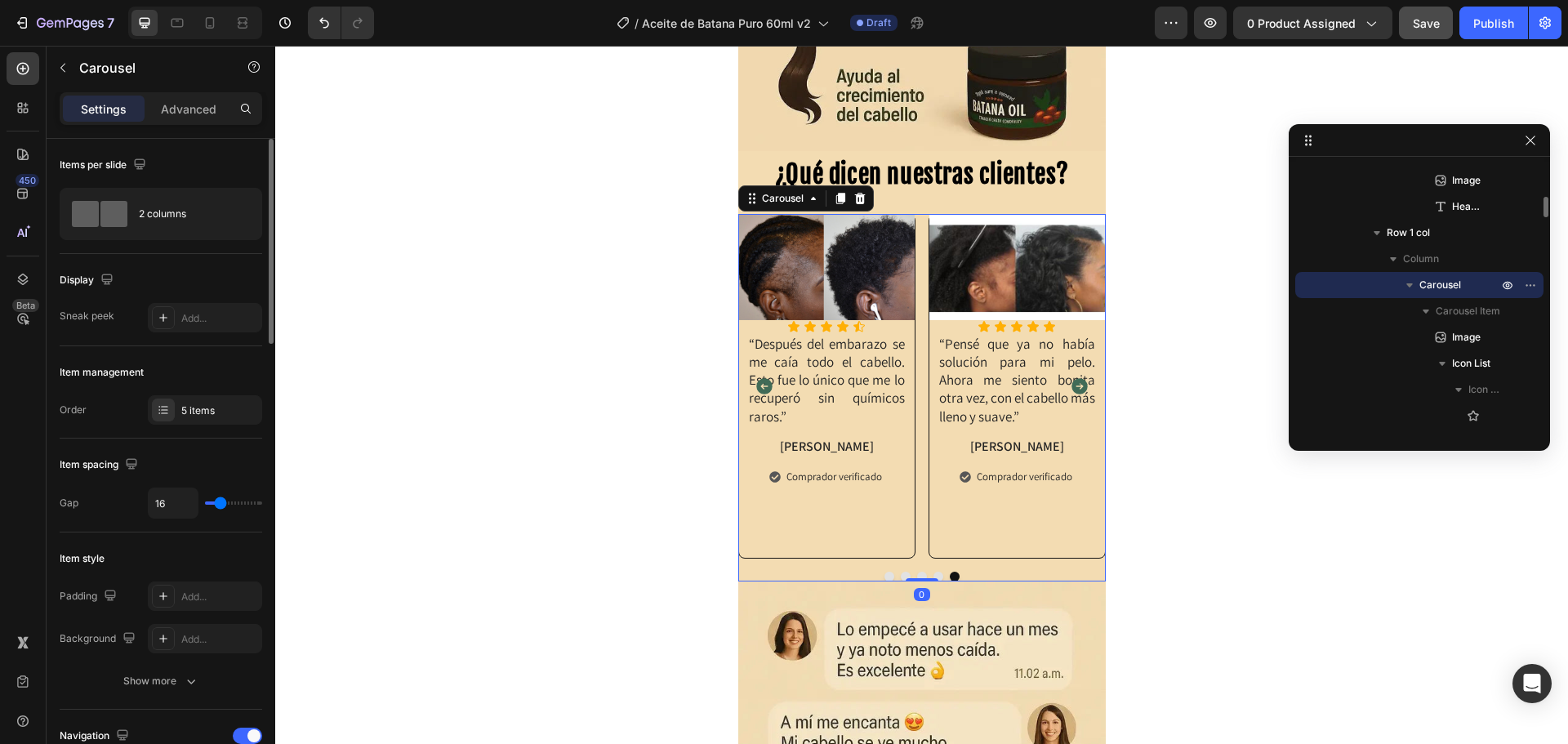
click at [884, 579] on button "Dot" at bounding box center [888, 576] width 10 height 10
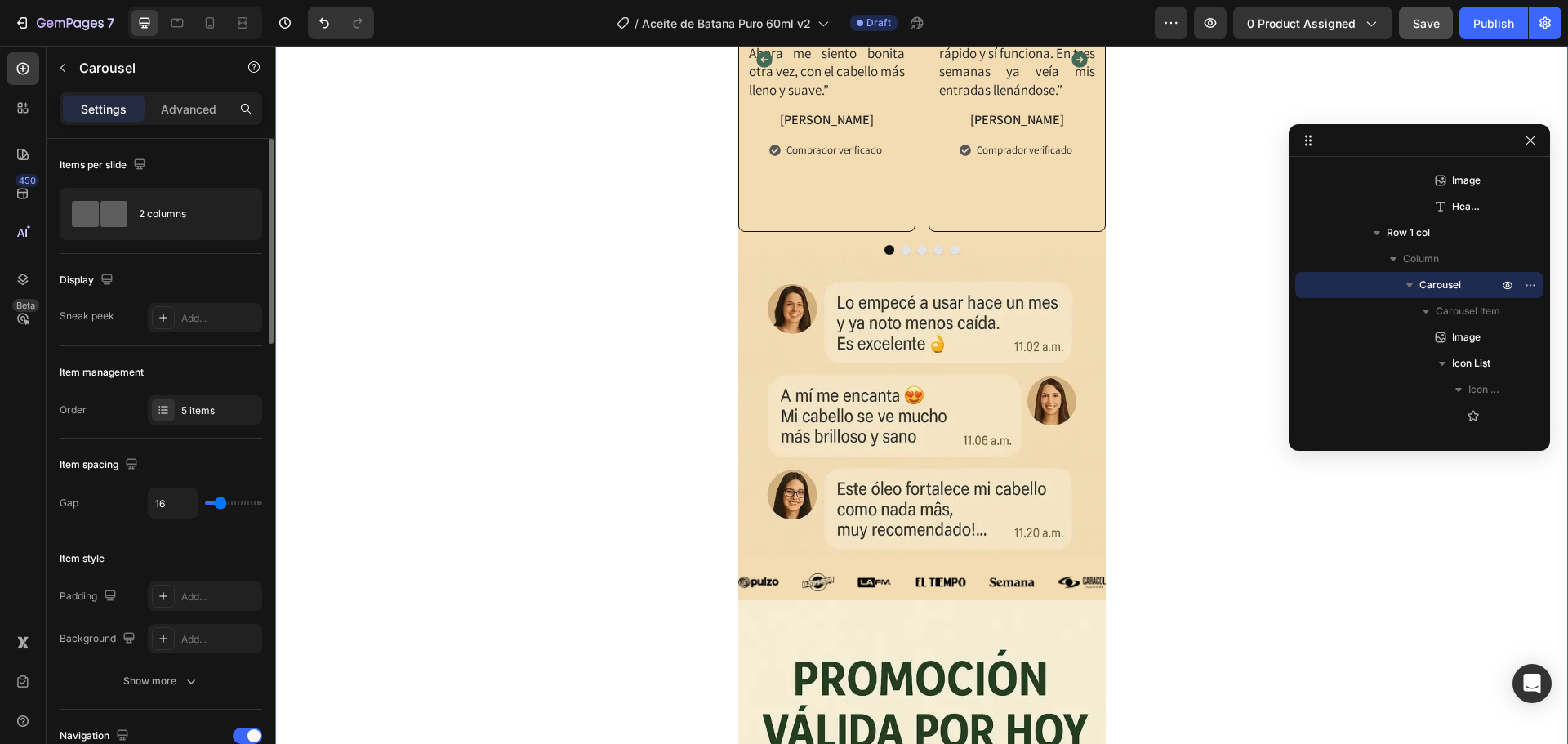
scroll to position [0, 0]
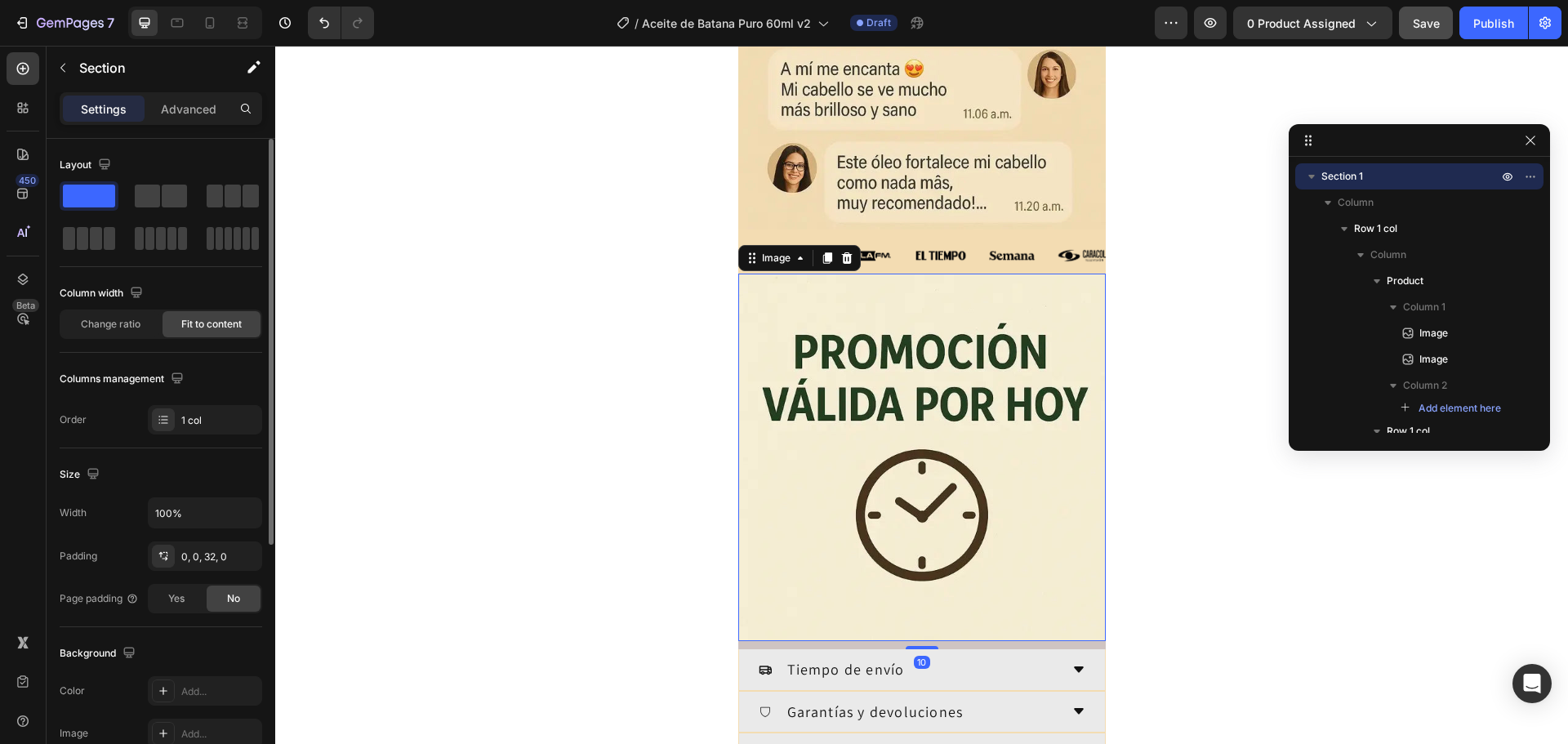
scroll to position [2602, 0]
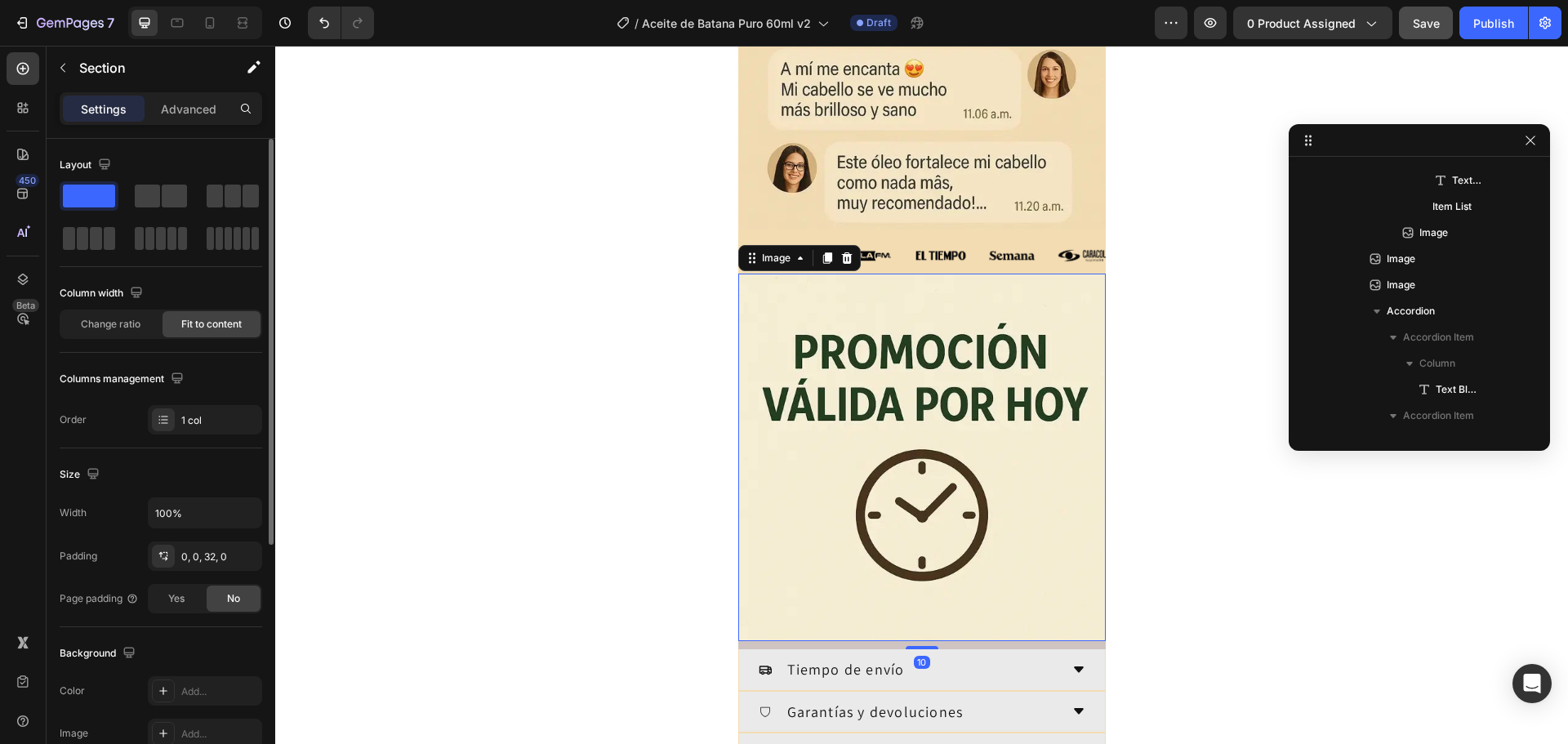
click at [893, 410] on img at bounding box center [921, 456] width 367 height 367
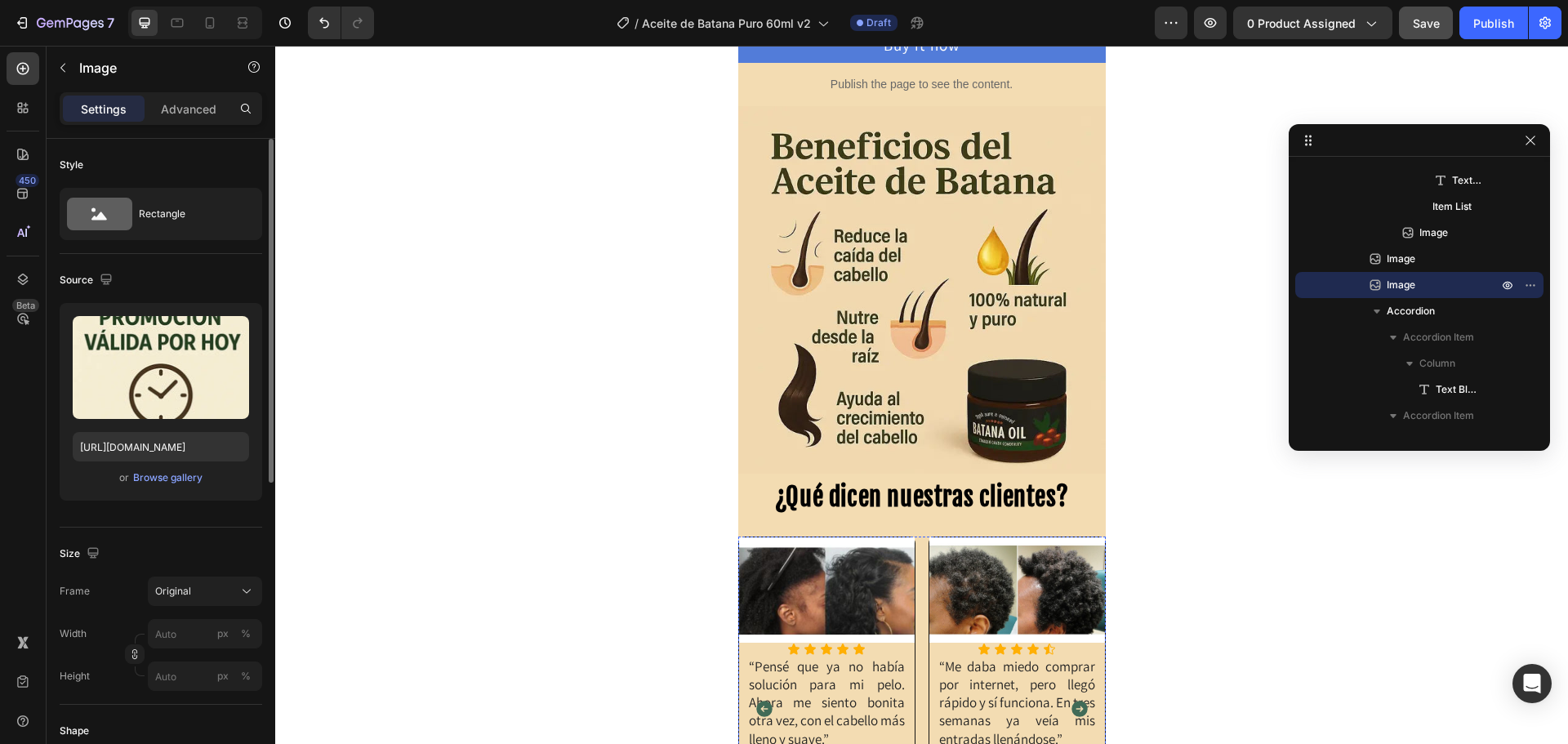
scroll to position [709, 0]
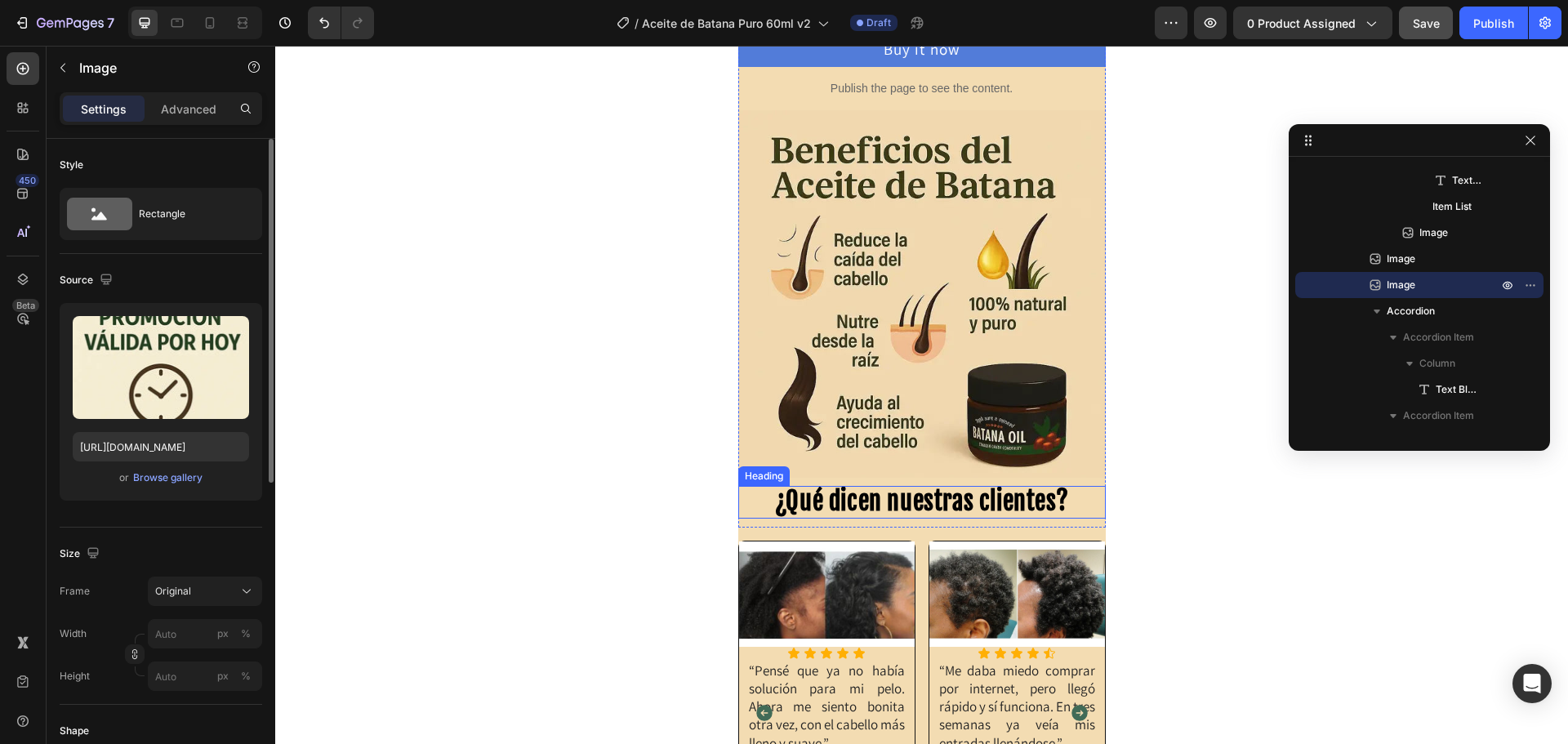
click at [857, 500] on span "¿Qué dicen nuestras clientes?" at bounding box center [921, 501] width 293 height 30
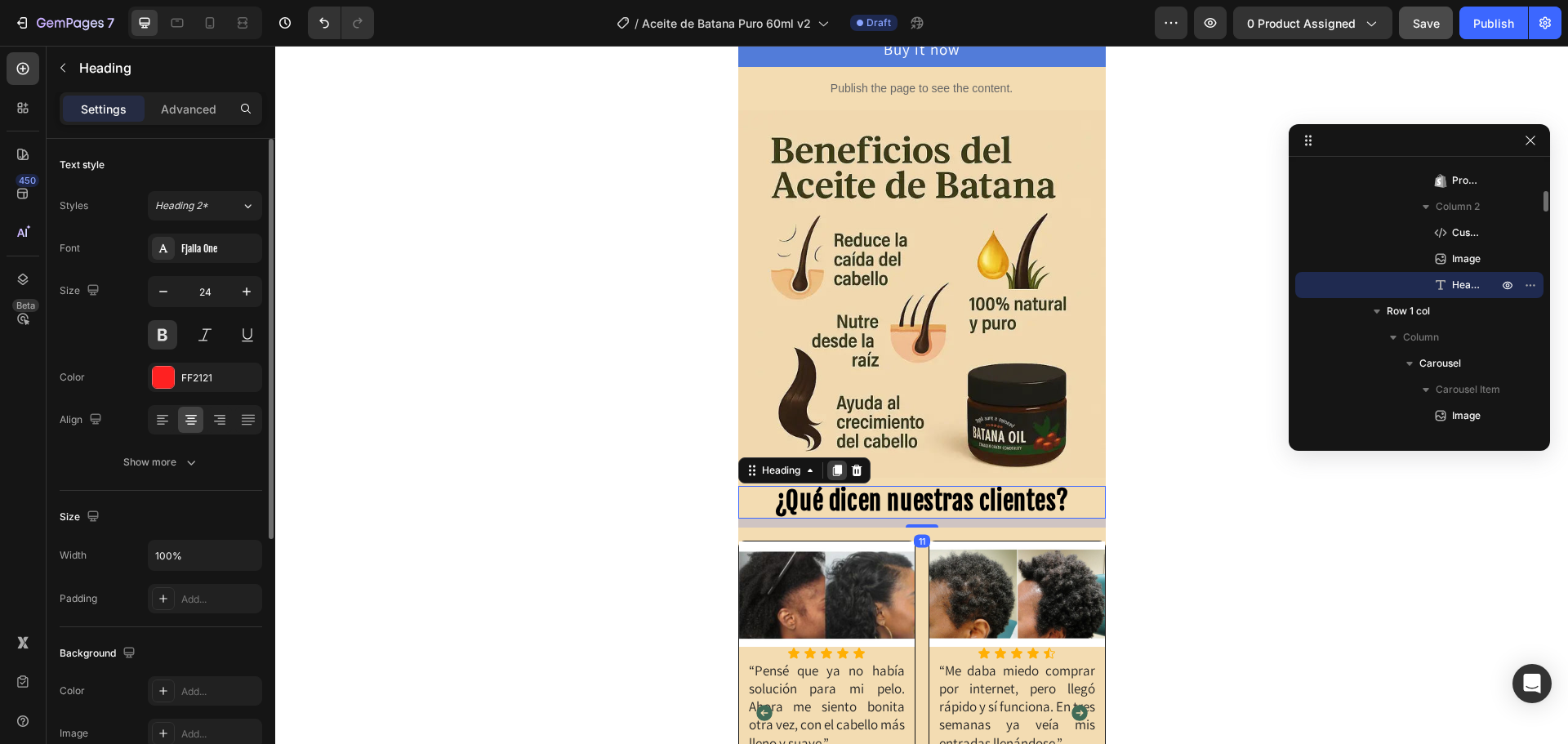
click at [832, 464] on icon at bounding box center [836, 470] width 9 height 12
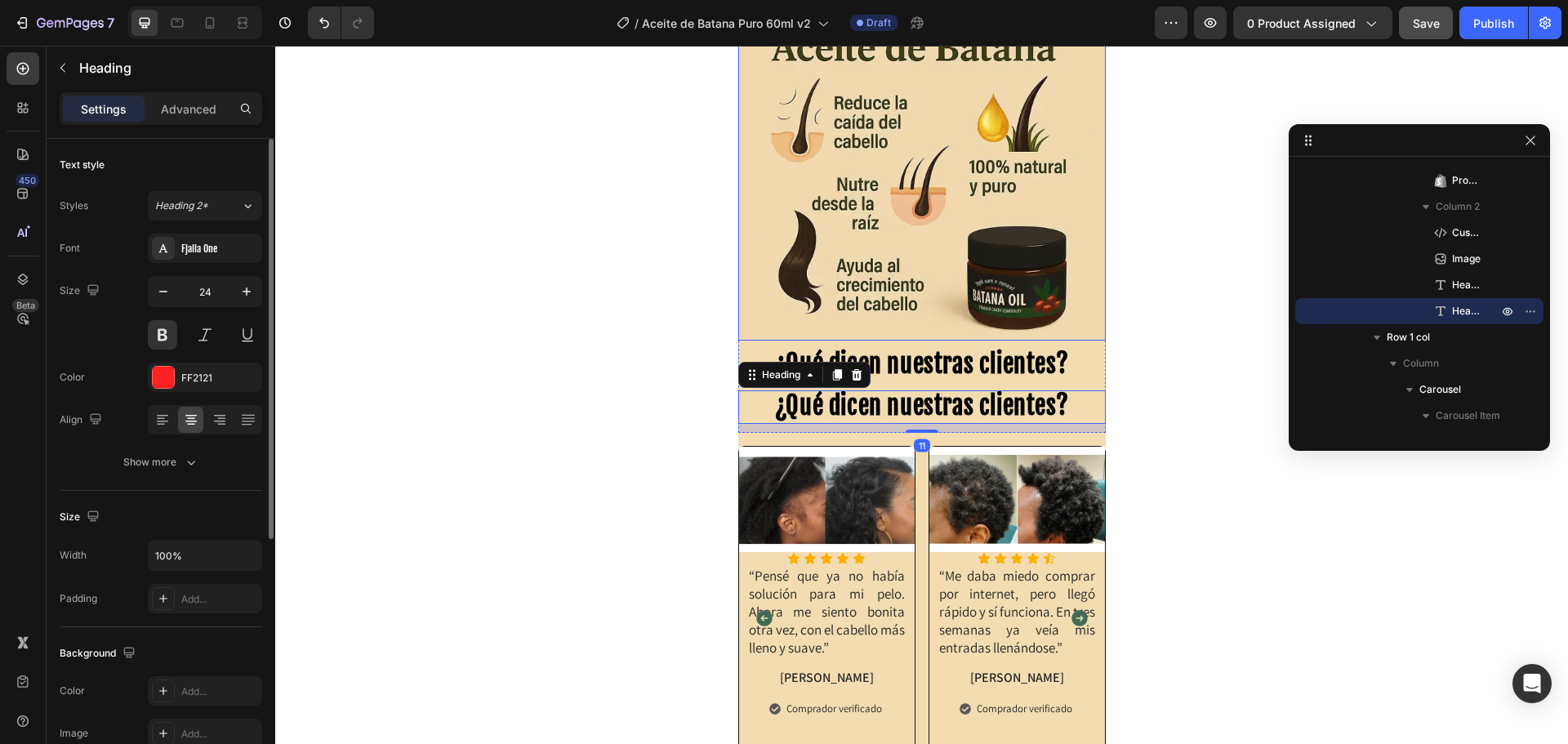
scroll to position [1116, 0]
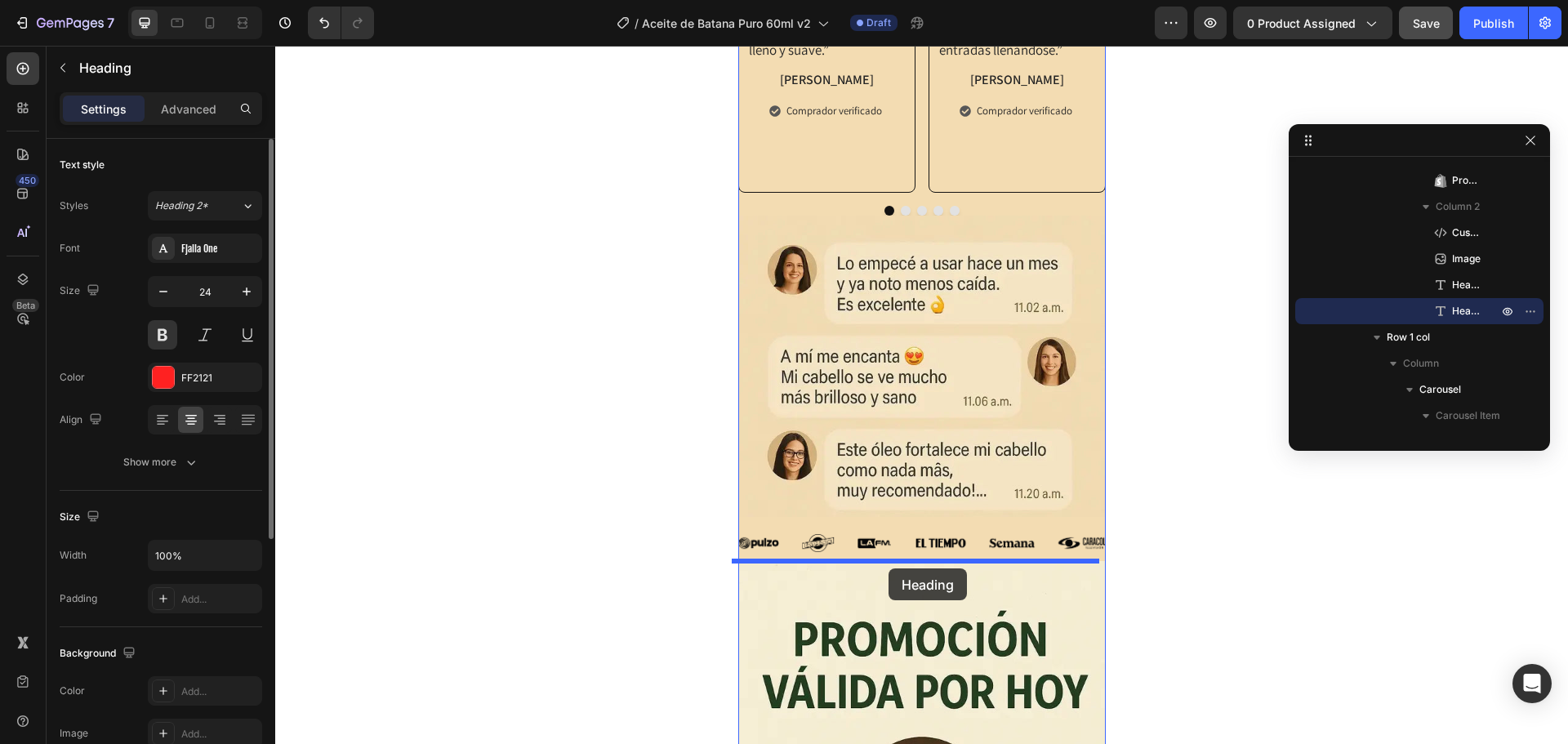
drag, startPoint x: 765, startPoint y: 104, endPoint x: 888, endPoint y: 566, distance: 478.1
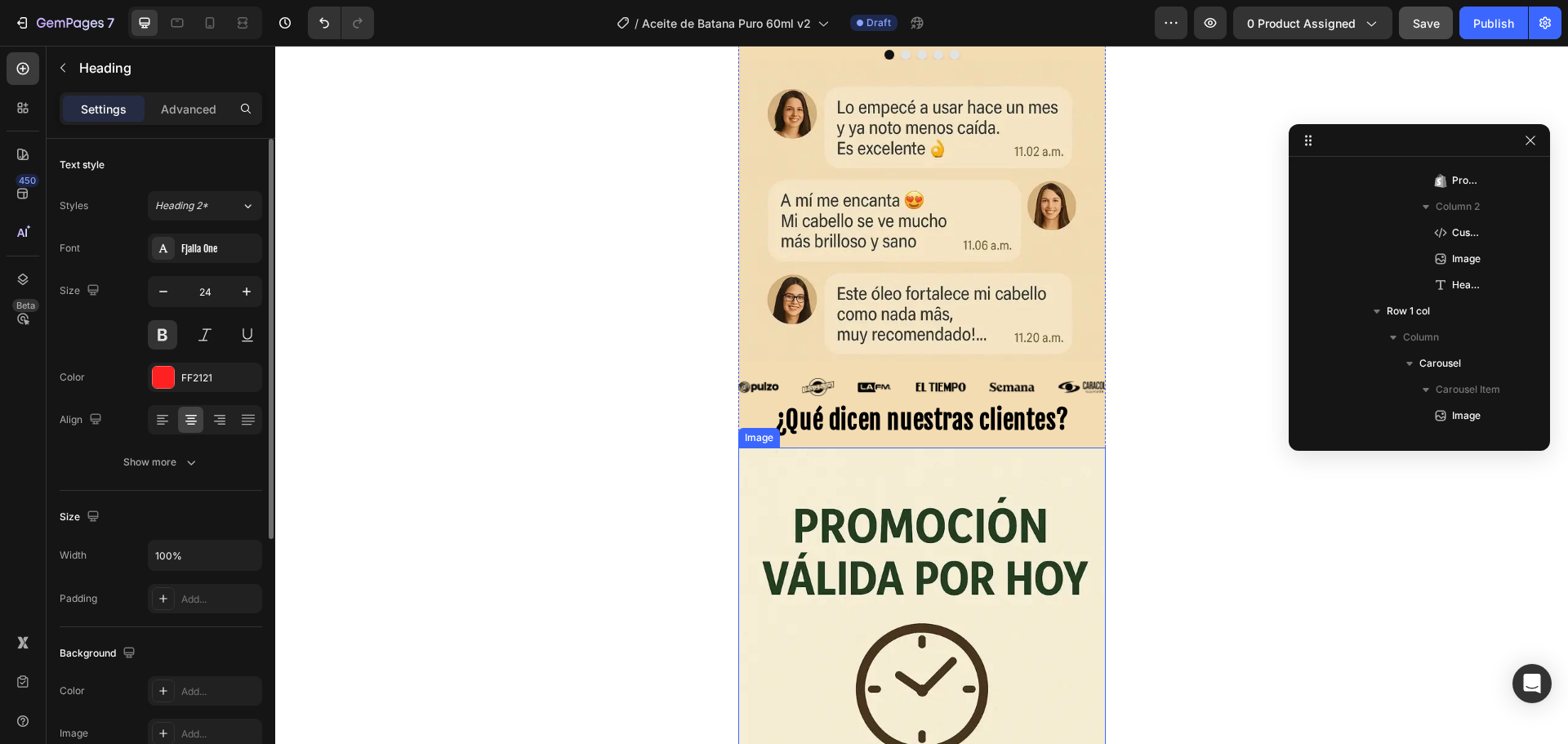
scroll to position [1564, 0]
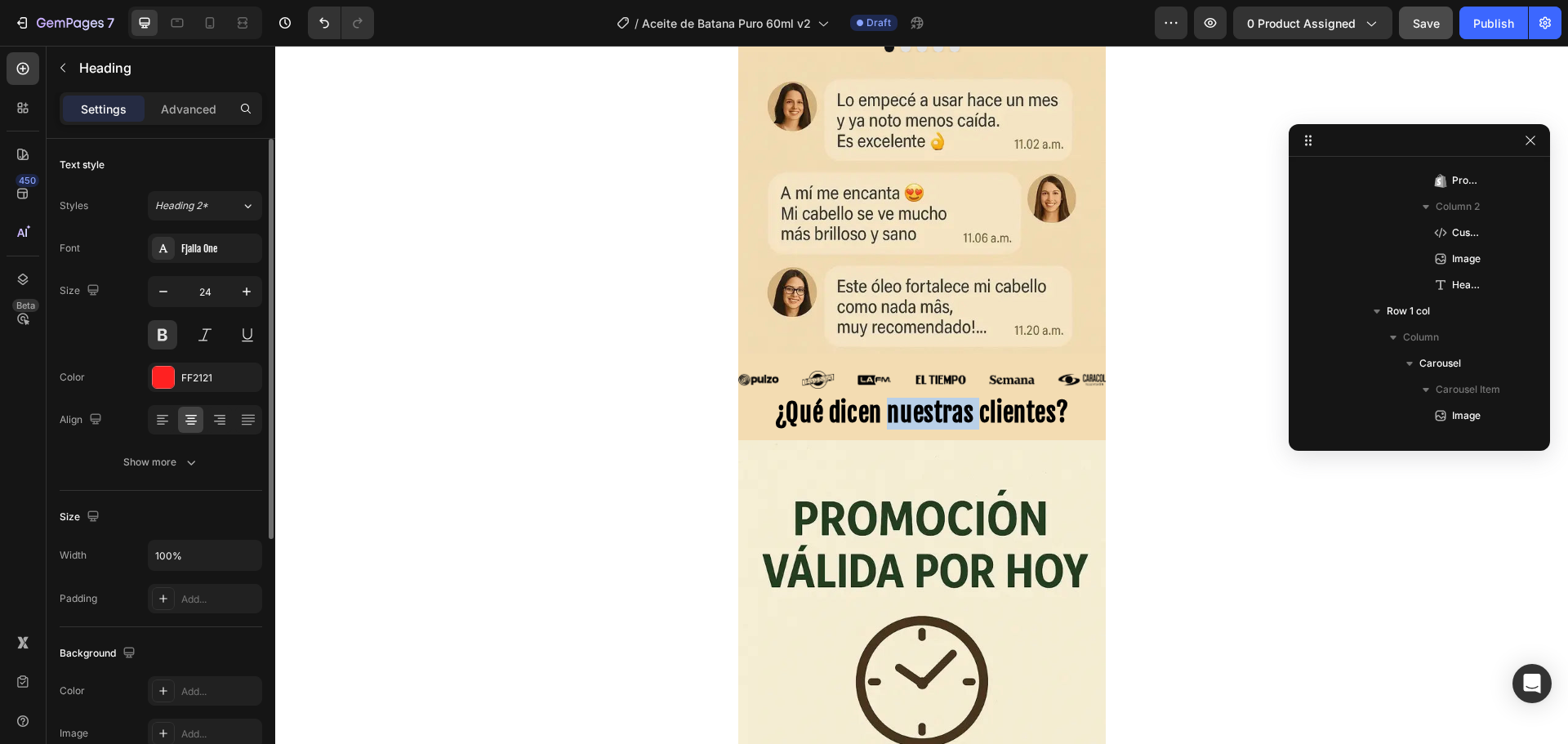
click at [901, 421] on span "¿Qué dicen nuestras clientes?" at bounding box center [921, 412] width 293 height 30
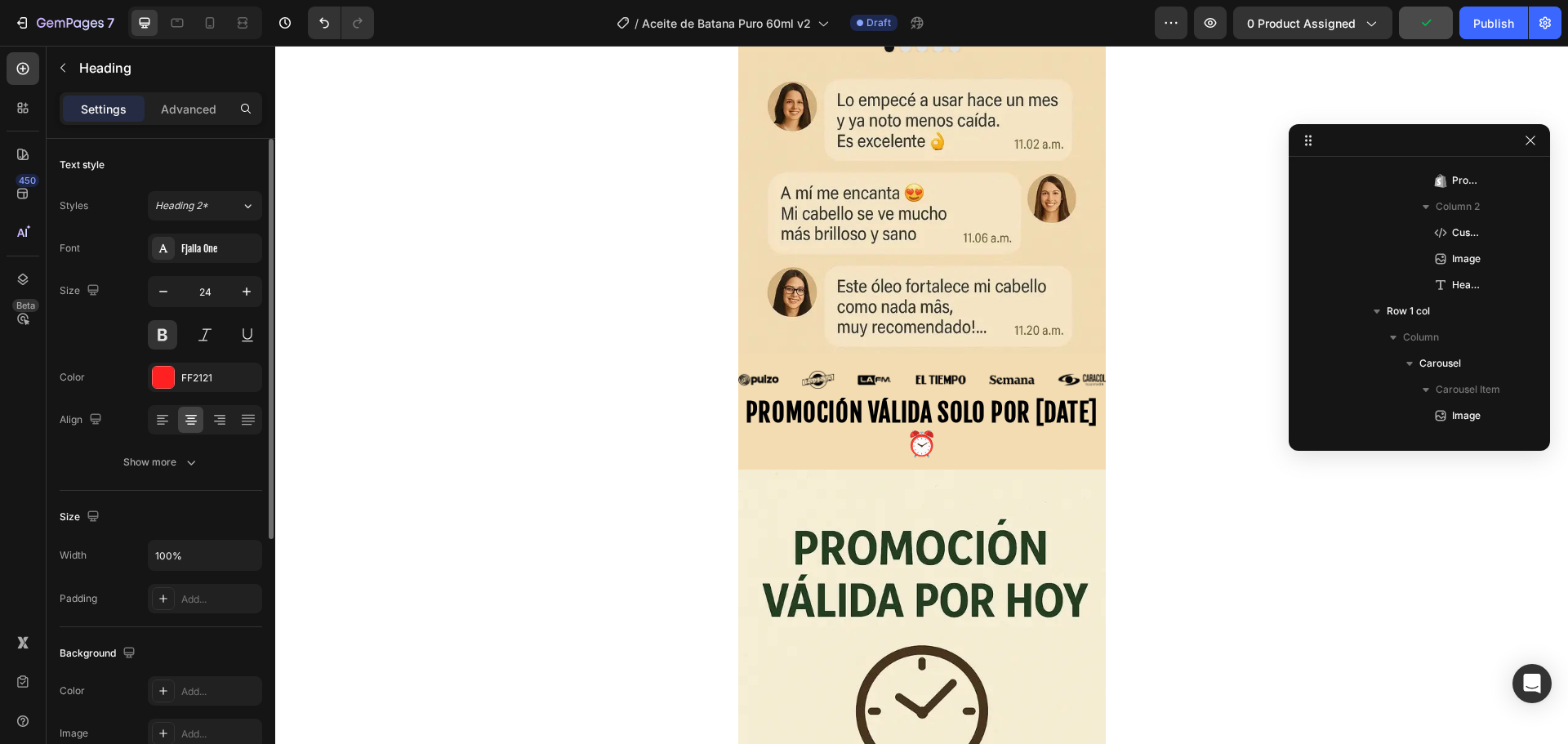
click at [761, 416] on span "PROMOCIÓN VÁLIDA SOLO POR [DATE] ⏰" at bounding box center [922, 427] width 352 height 60
click at [888, 415] on span "PROMOCIÓN VÁLIDA SOLO POR [DATE] ⏰" at bounding box center [922, 427] width 352 height 60
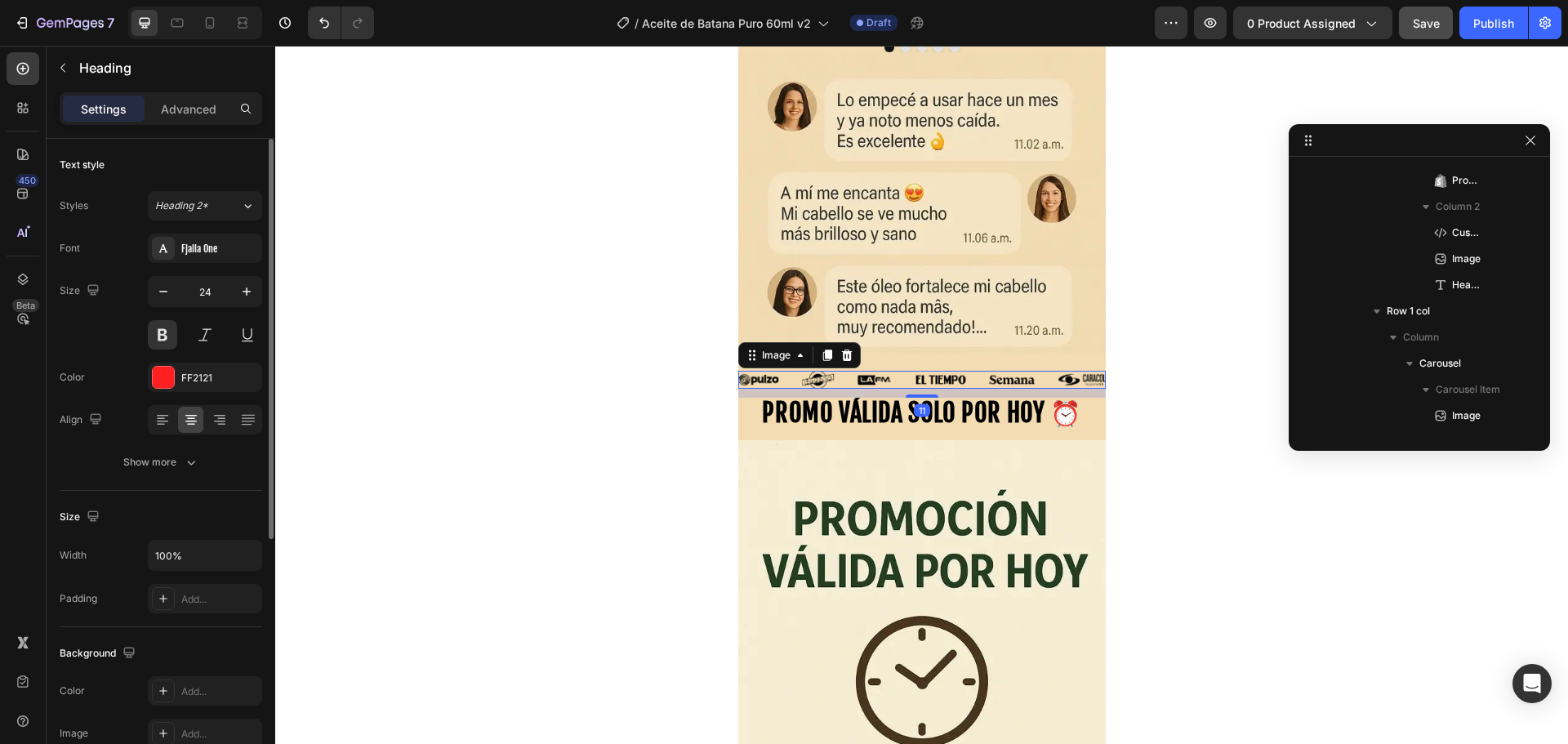
click at [902, 386] on img at bounding box center [921, 380] width 367 height 18
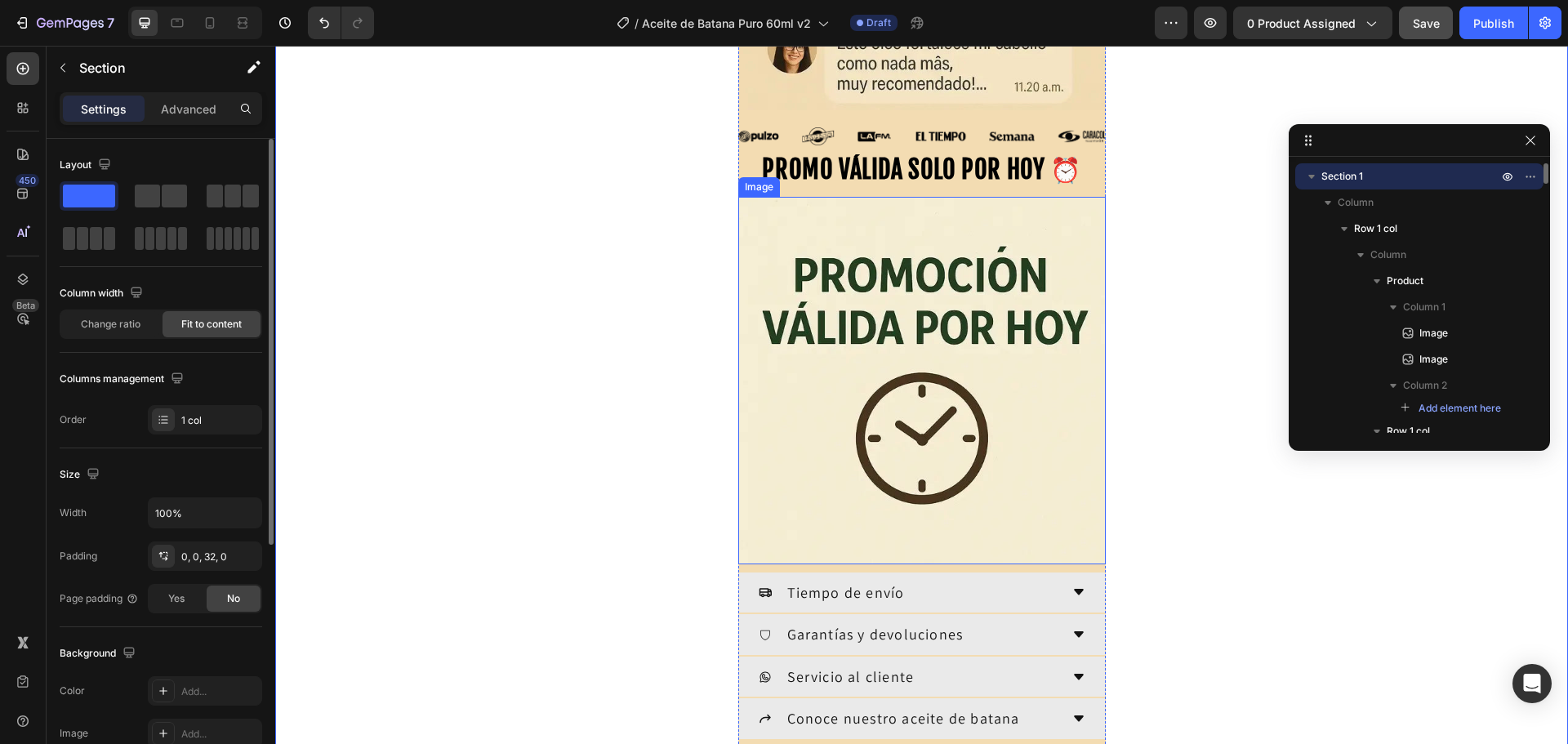
scroll to position [1809, 0]
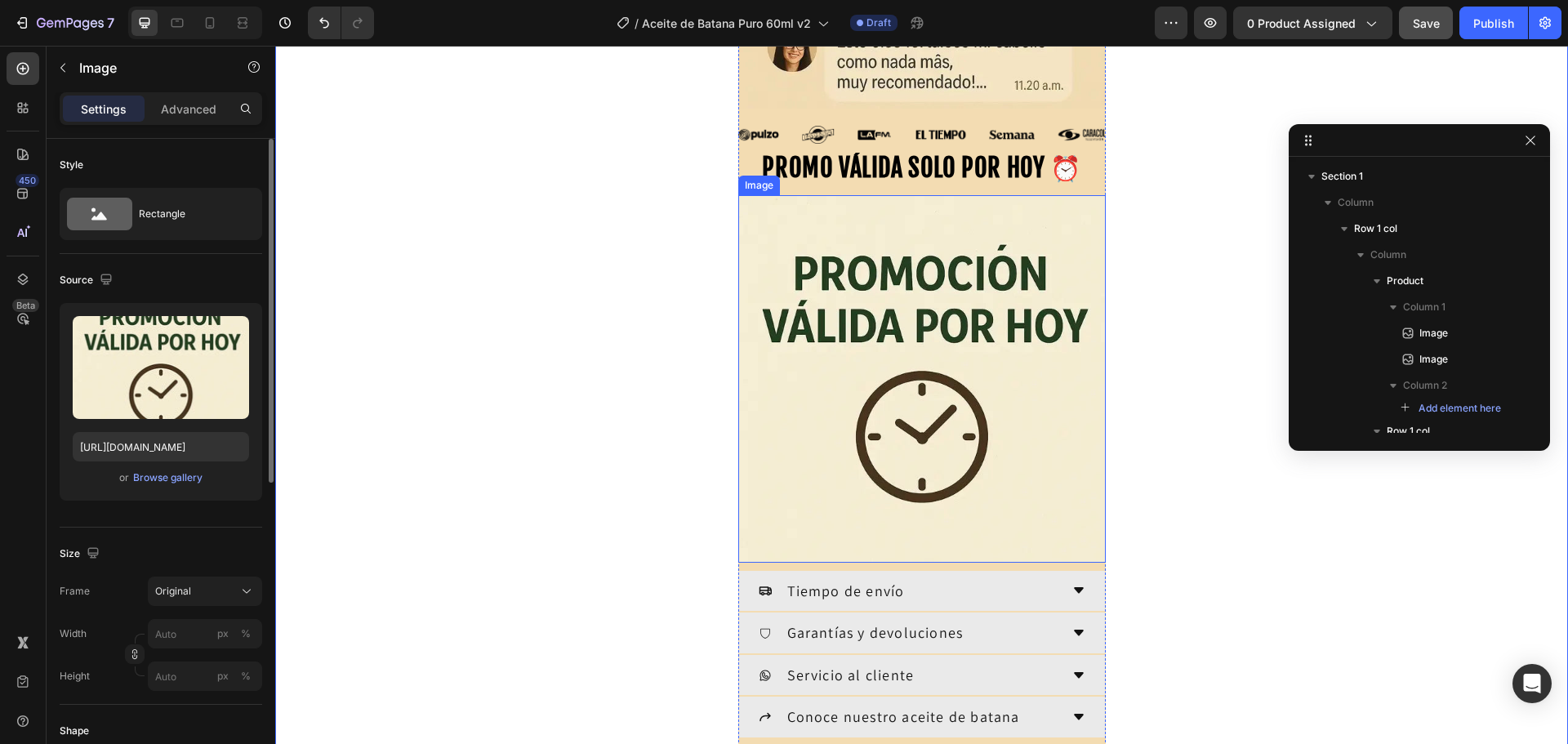
click at [836, 418] on img at bounding box center [921, 379] width 367 height 367
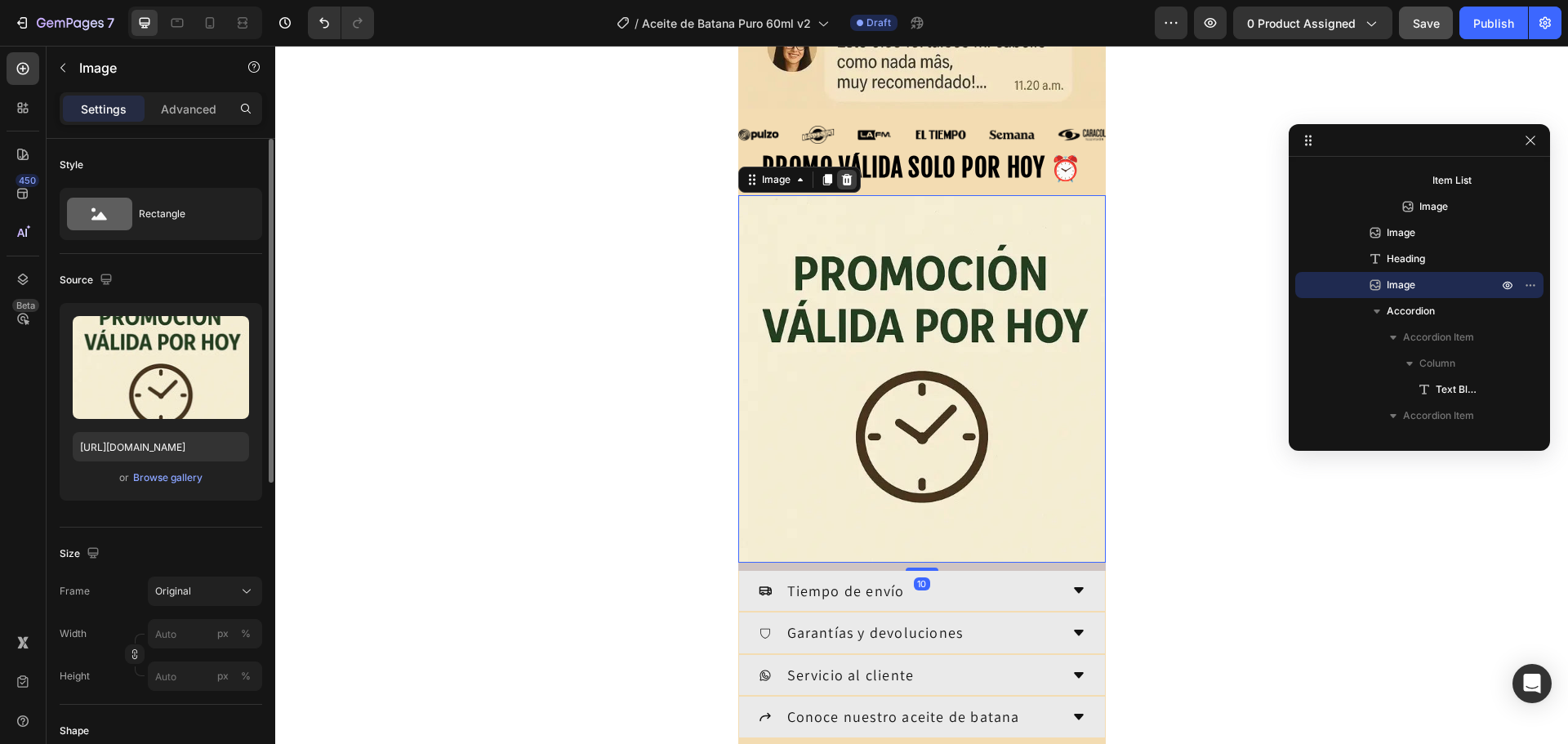
click at [846, 183] on icon at bounding box center [847, 180] width 13 height 13
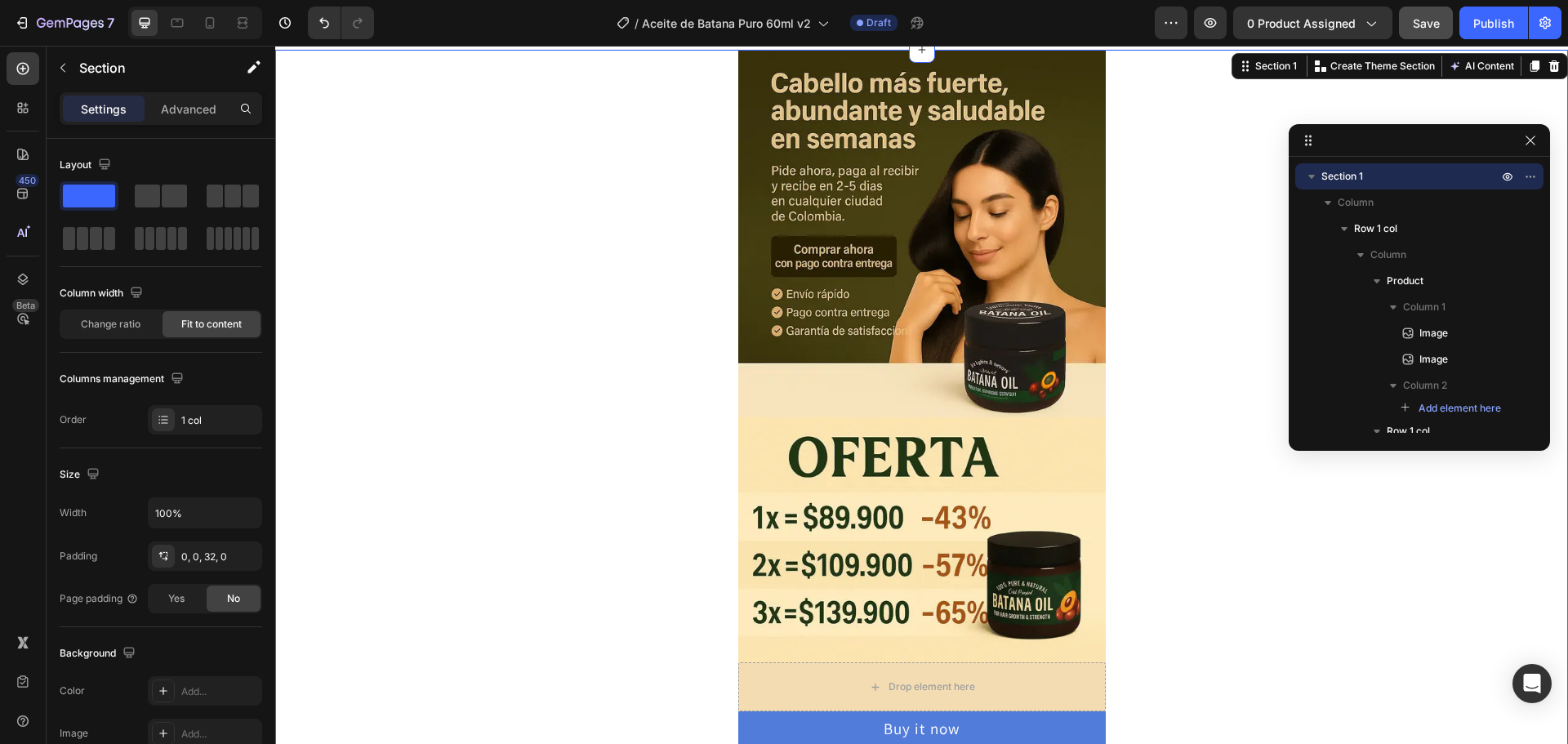
scroll to position [13, 0]
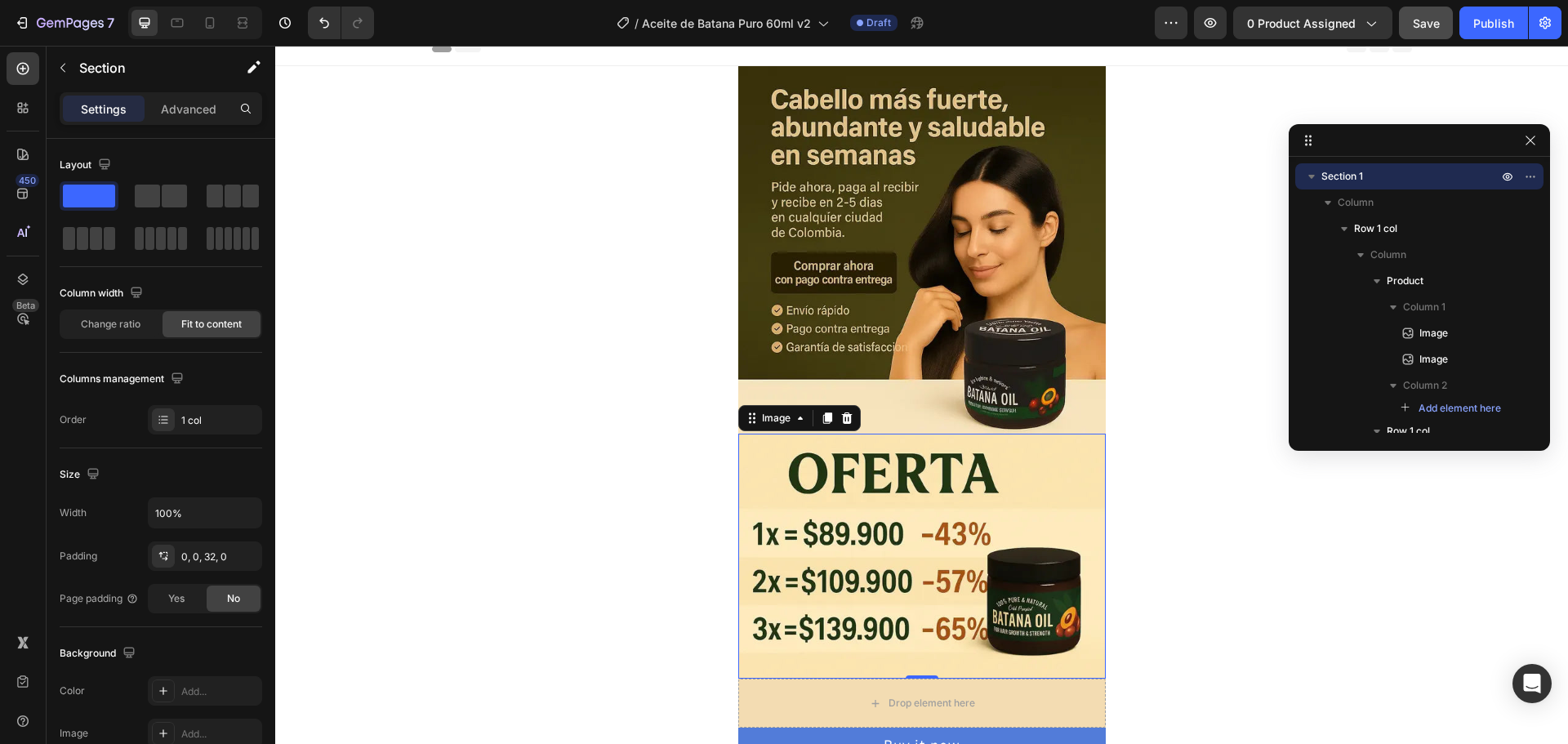
click at [936, 498] on img at bounding box center [921, 556] width 367 height 245
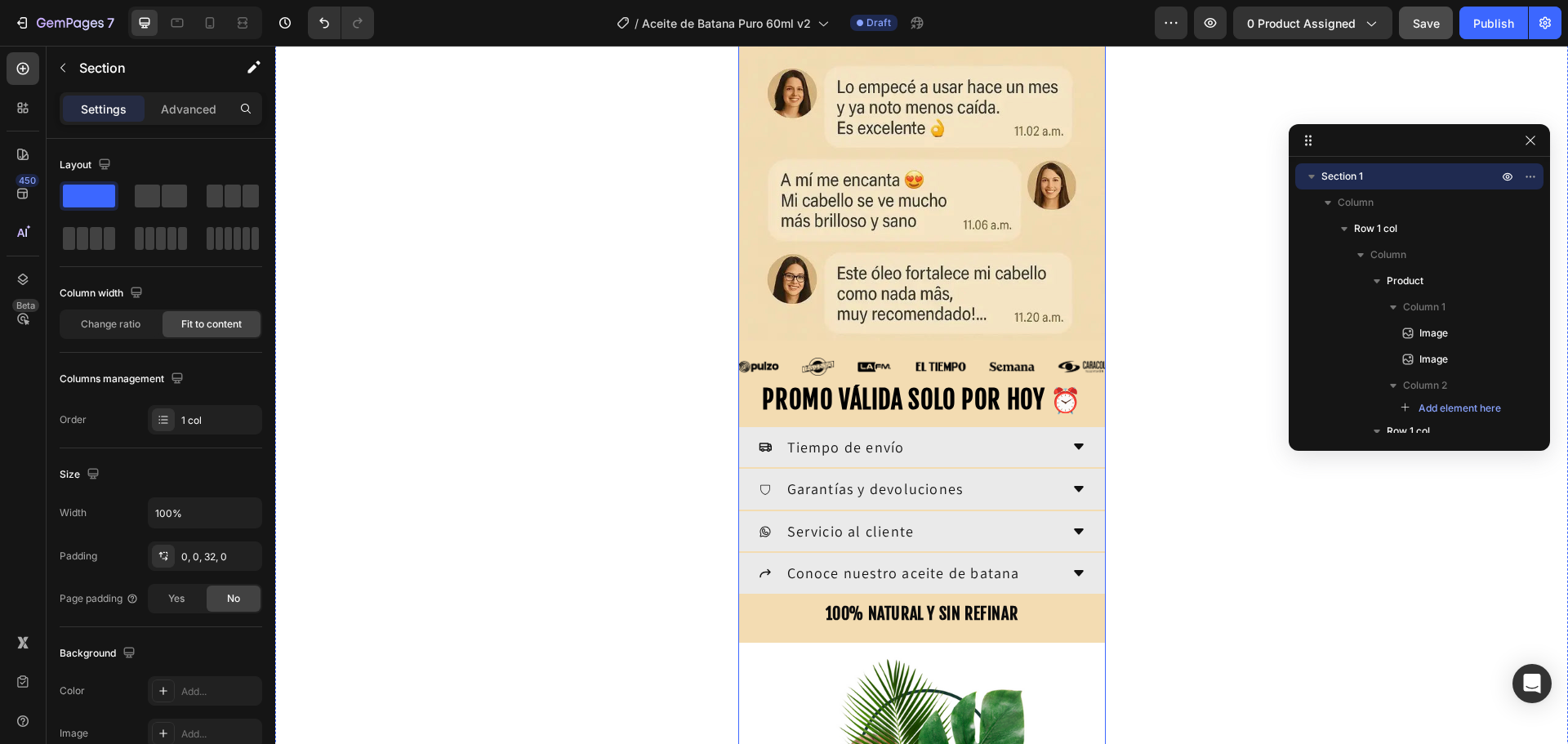
scroll to position [1551, 0]
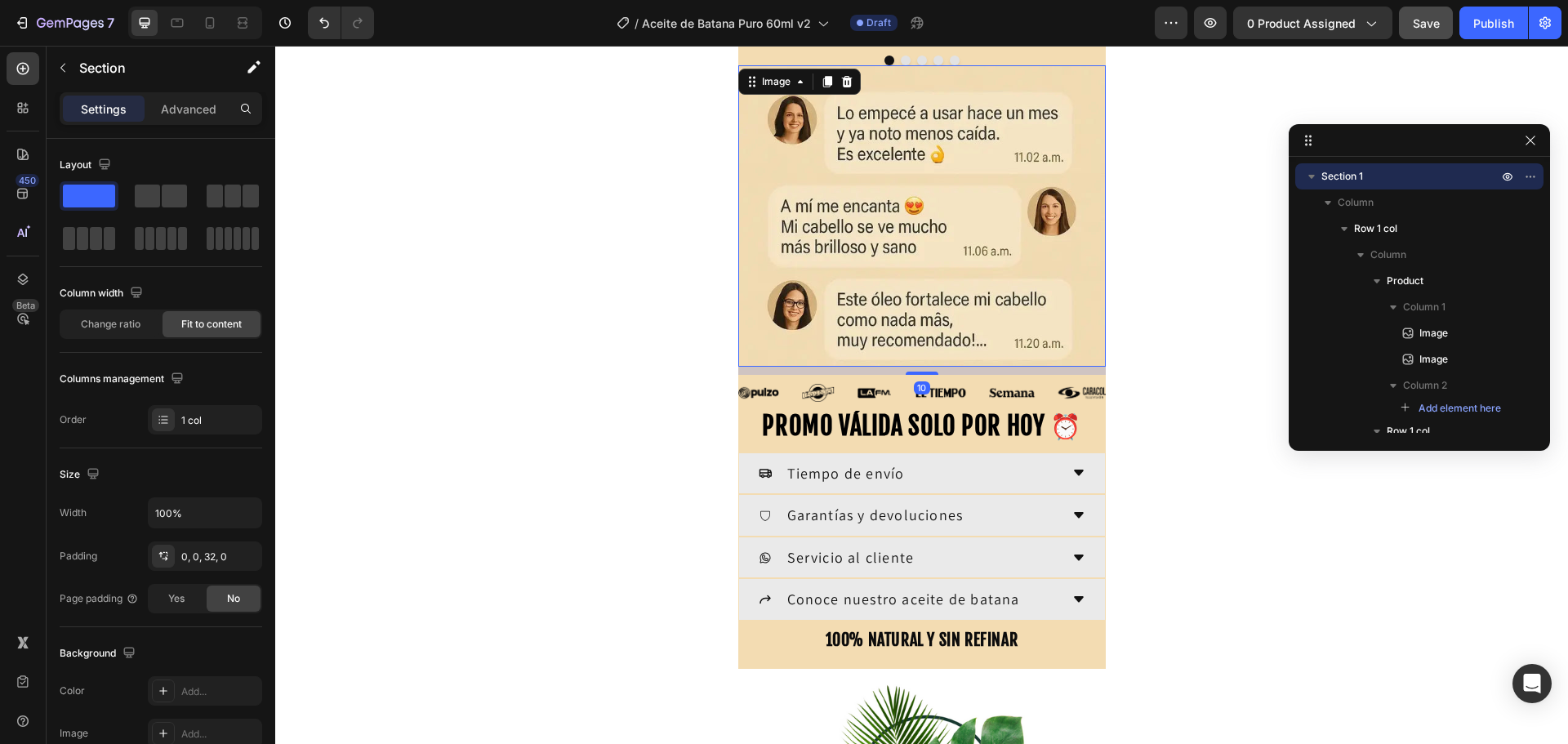
click at [905, 249] on img at bounding box center [921, 216] width 367 height 302
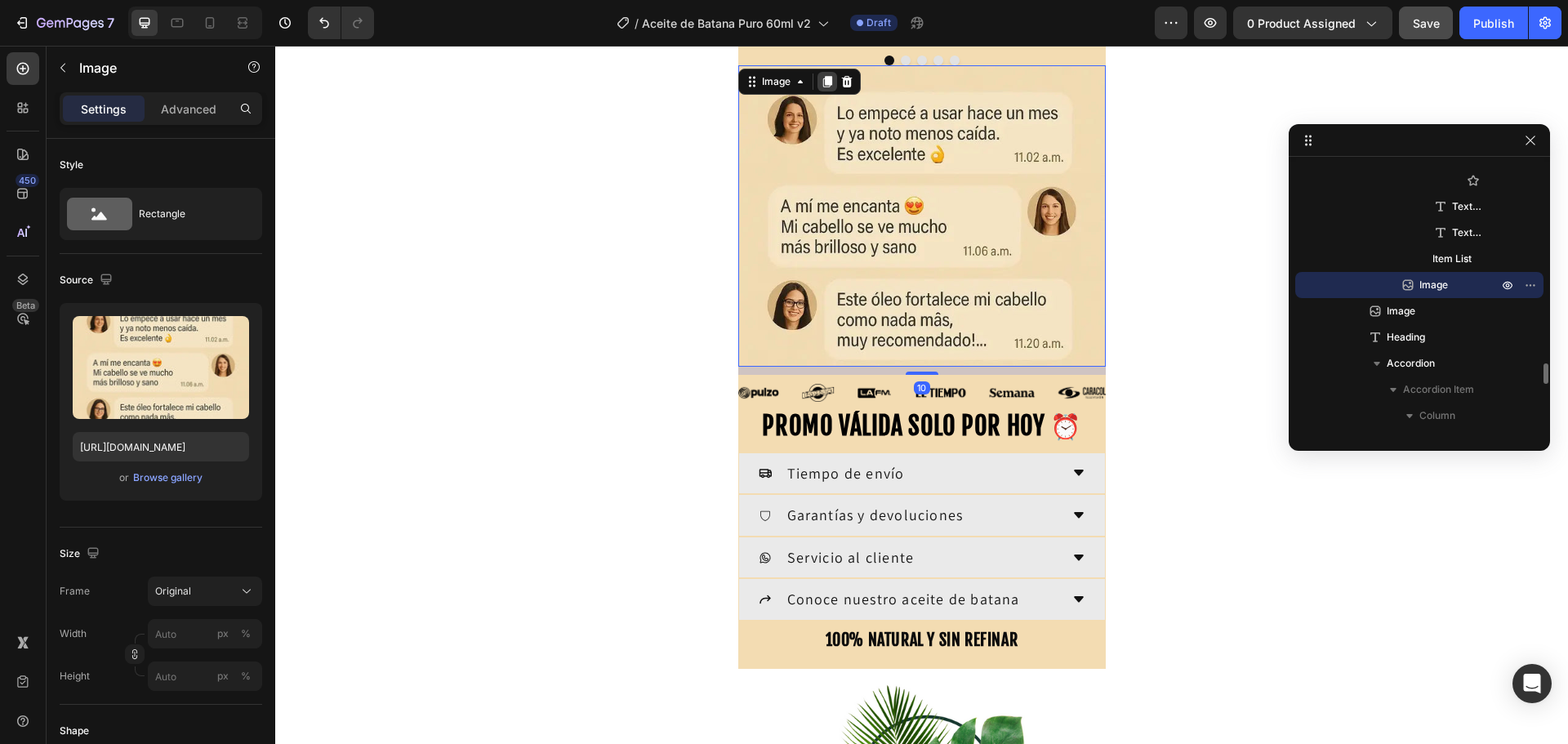
click at [822, 82] on icon at bounding box center [826, 81] width 9 height 12
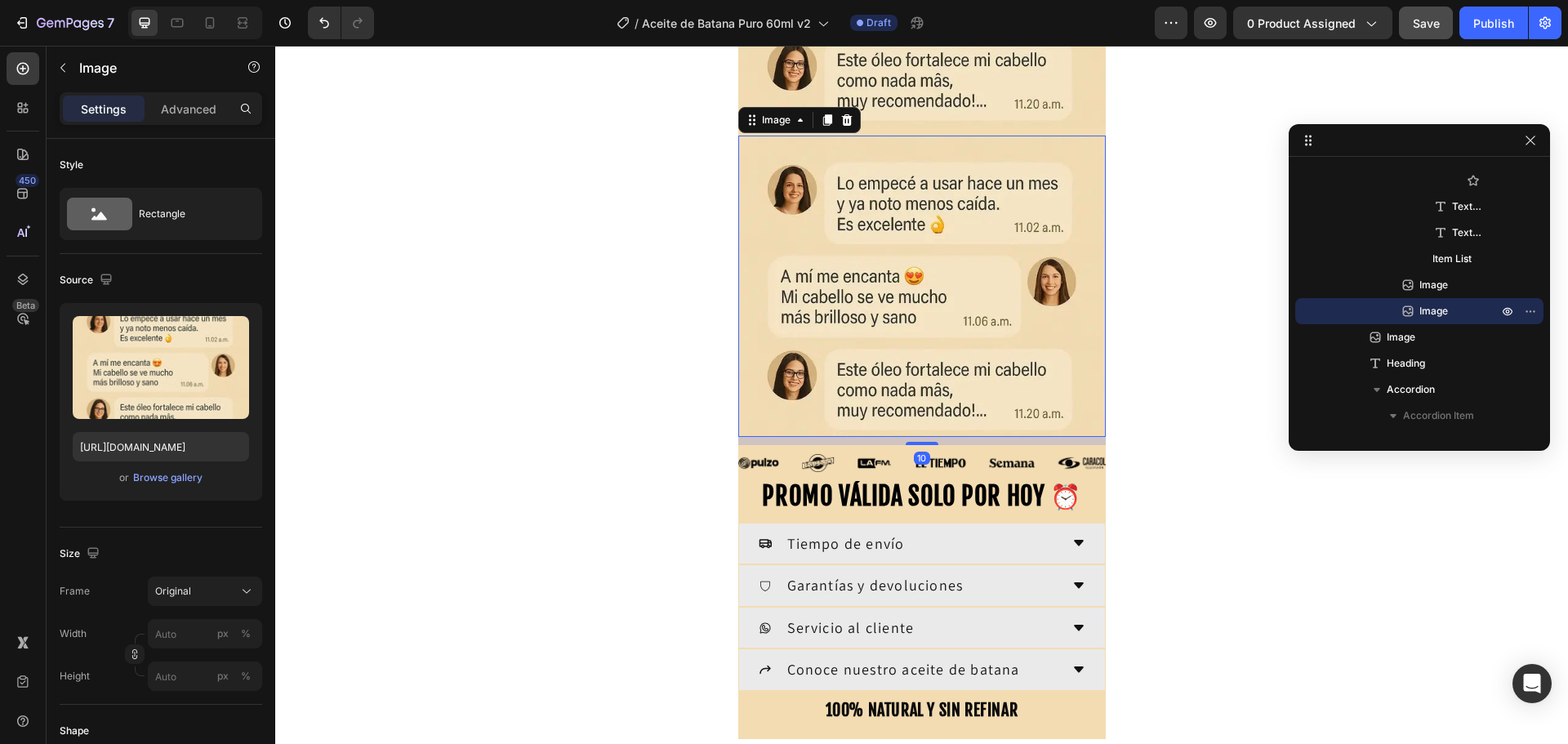
scroll to position [1877, 0]
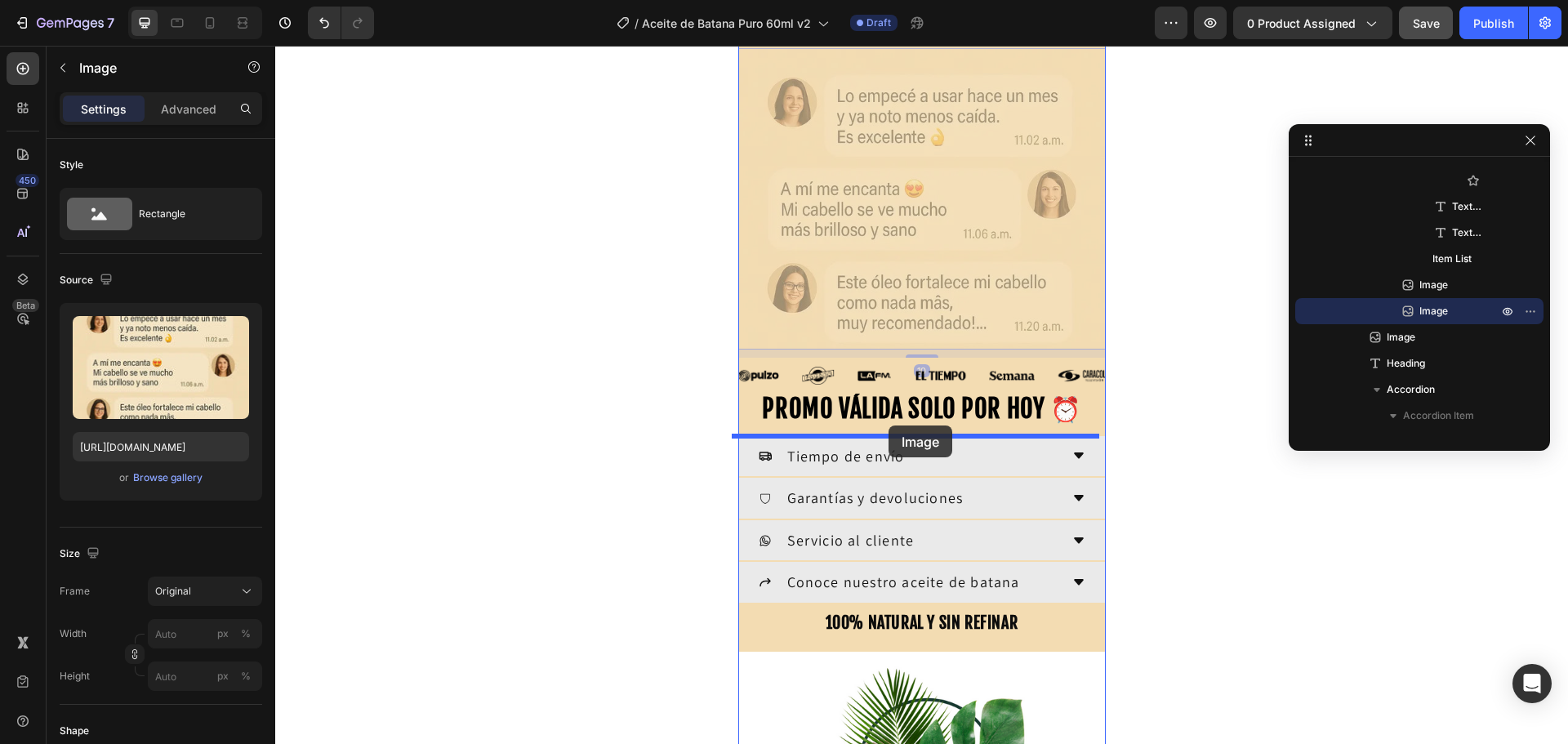
drag, startPoint x: 887, startPoint y: 210, endPoint x: 888, endPoint y: 426, distance: 216.0
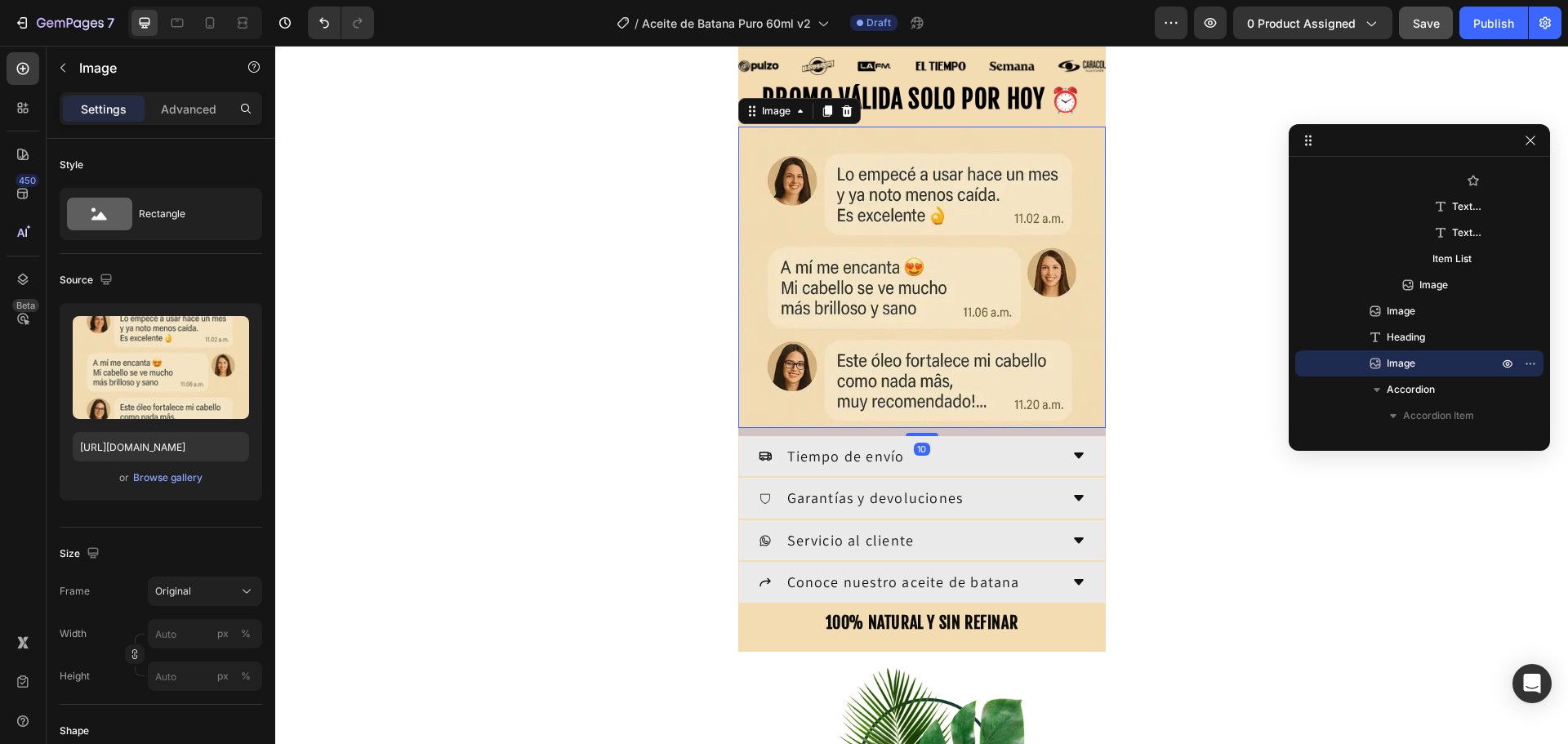
click at [861, 263] on img at bounding box center [921, 277] width 367 height 302
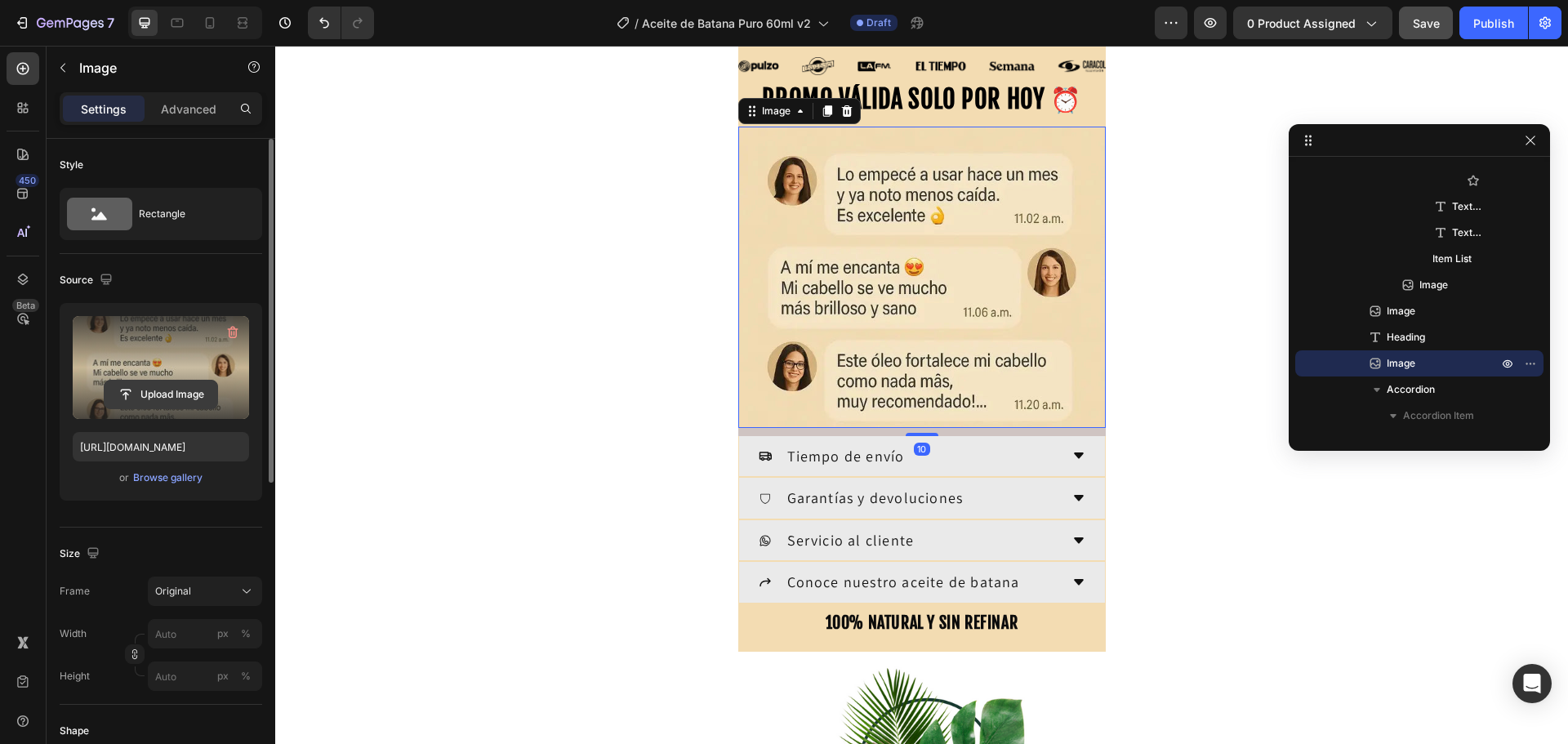
click at [137, 388] on input "file" at bounding box center [160, 394] width 112 height 27
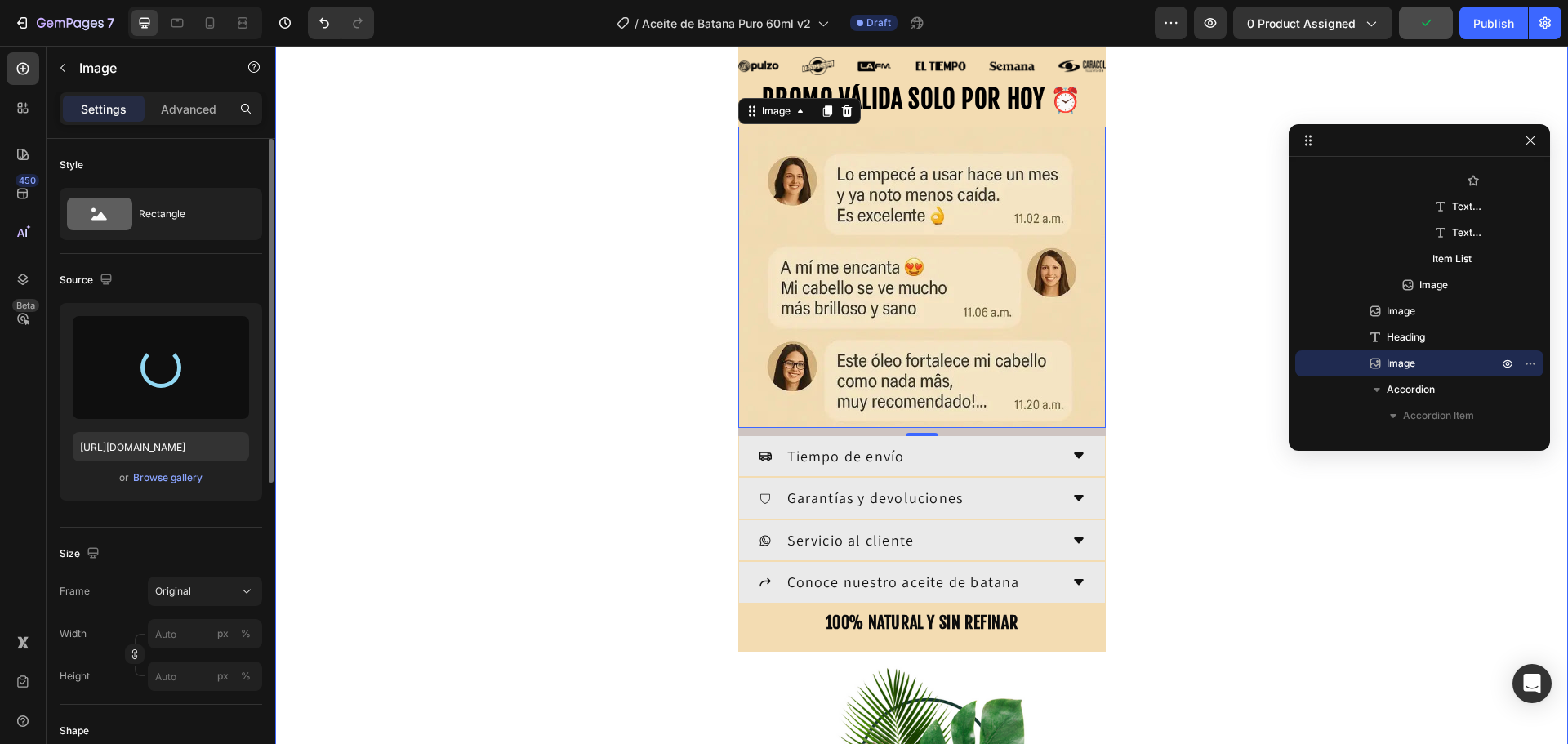
type input "[URL][DOMAIN_NAME]"
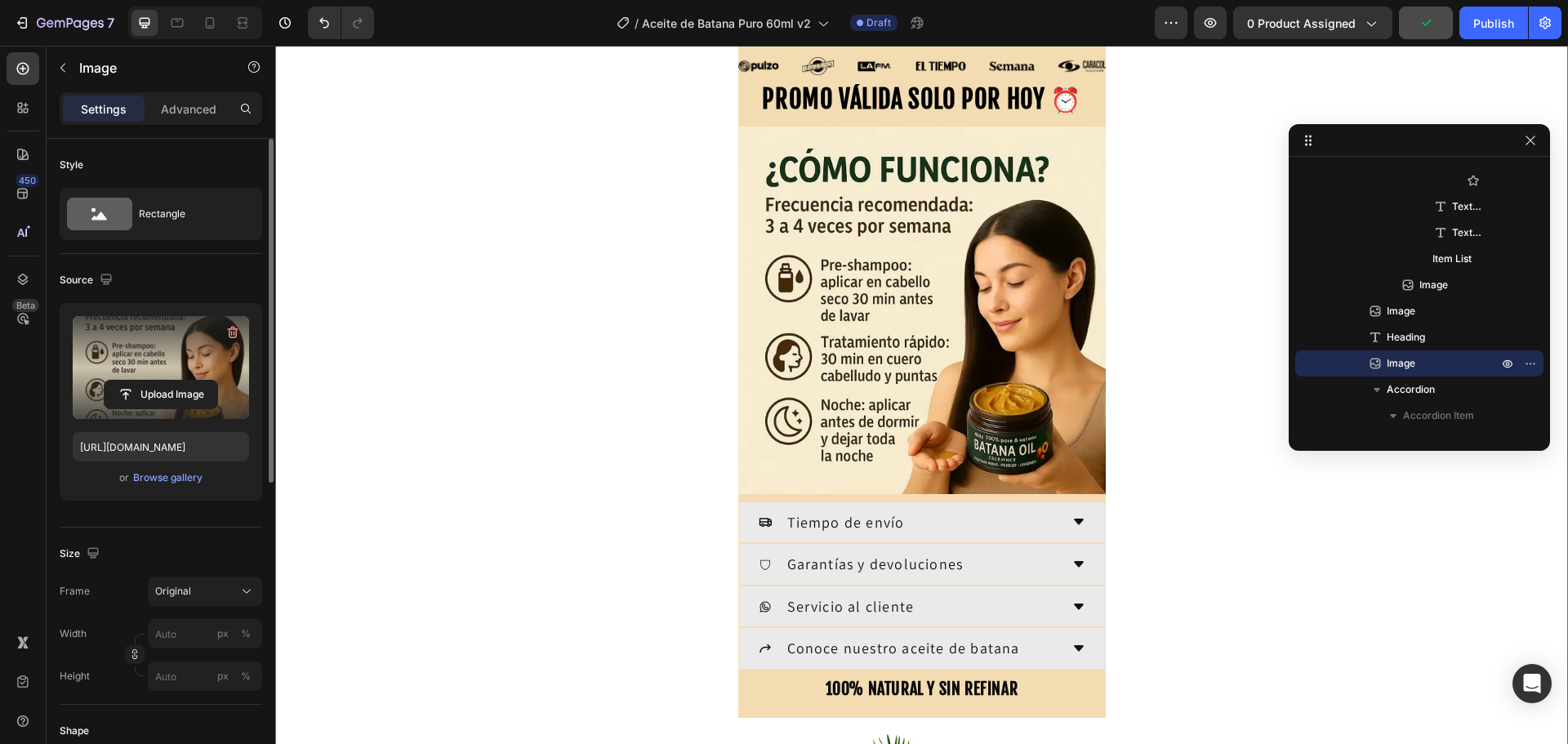
scroll to position [0, 0]
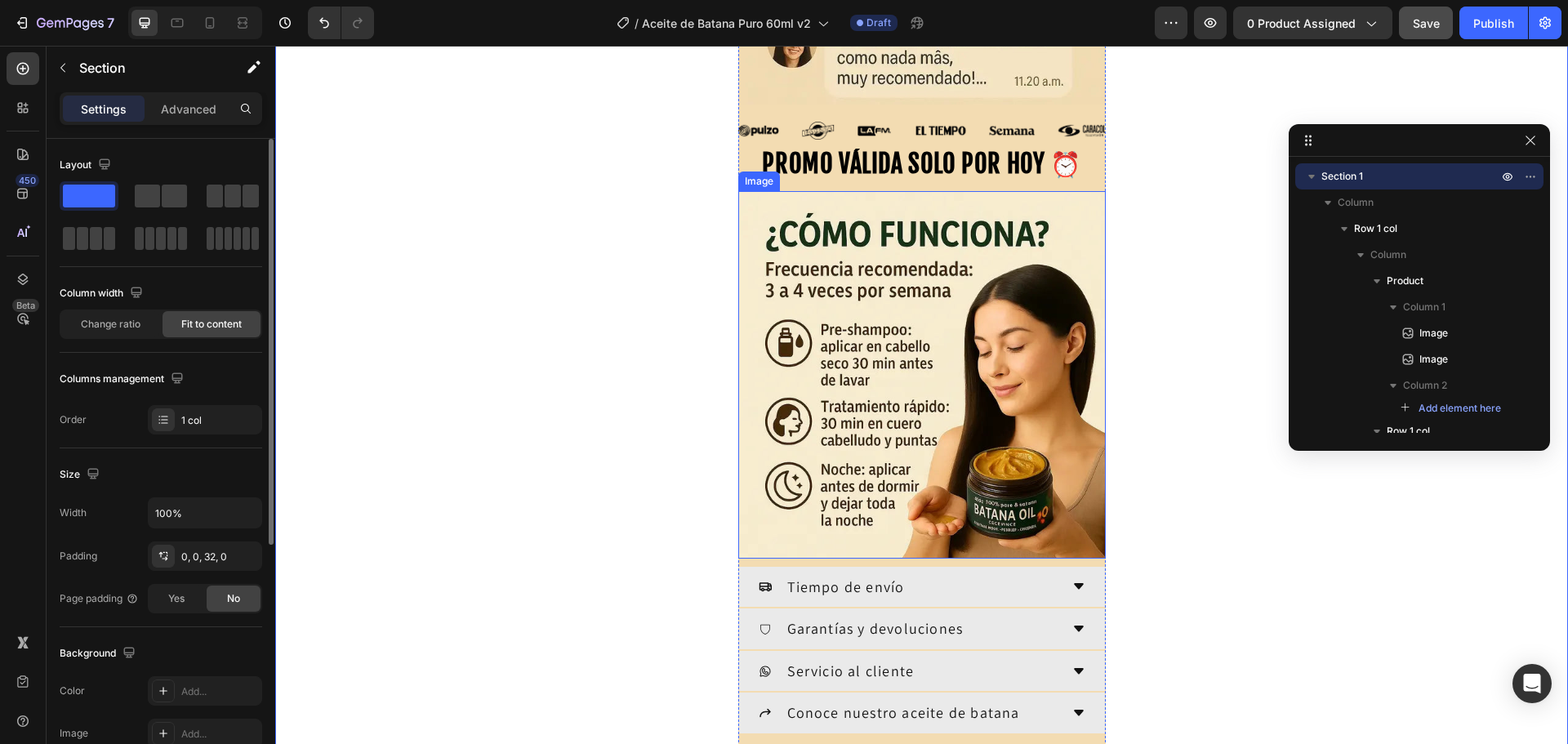
scroll to position [1768, 0]
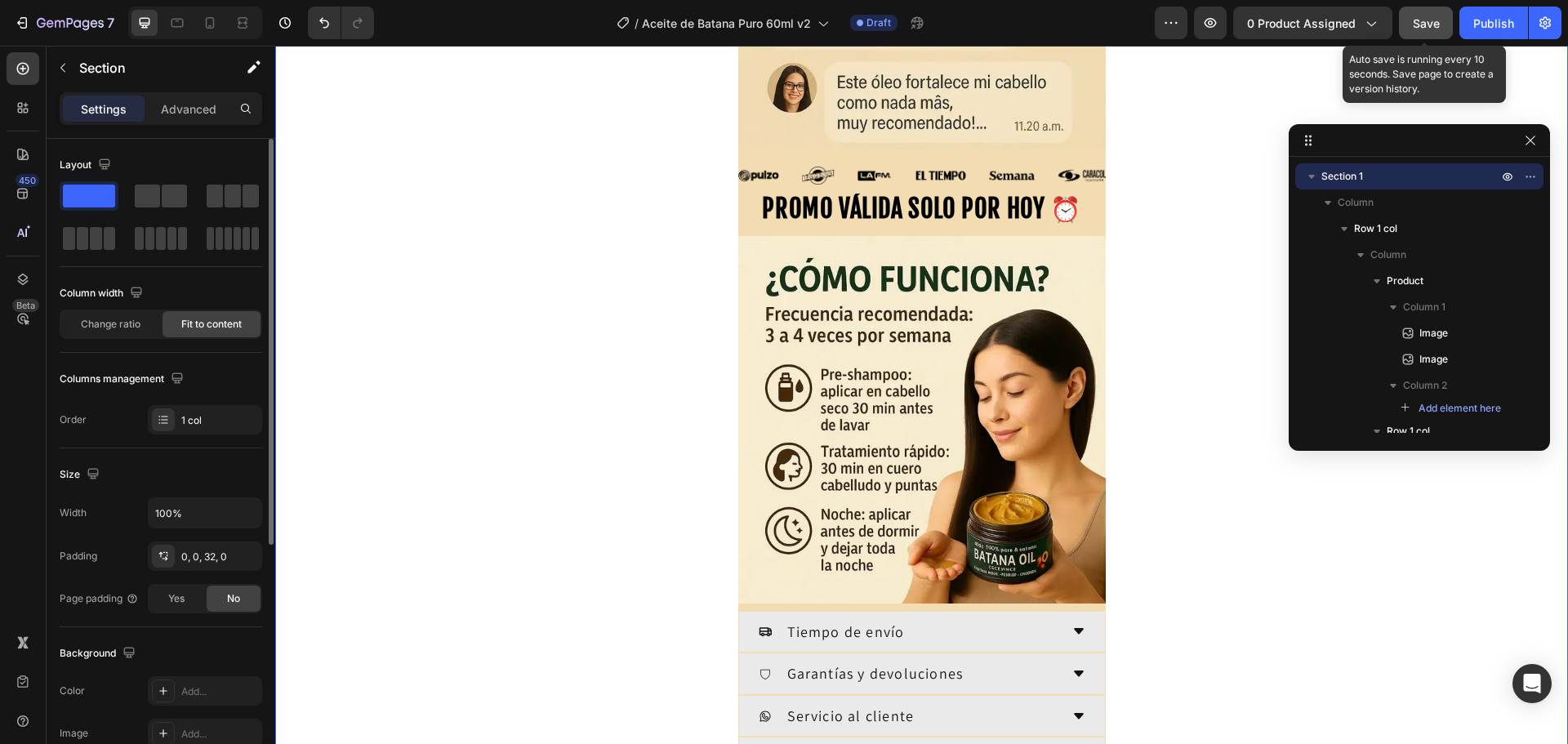
click at [1431, 30] on div "Save" at bounding box center [1426, 23] width 27 height 17
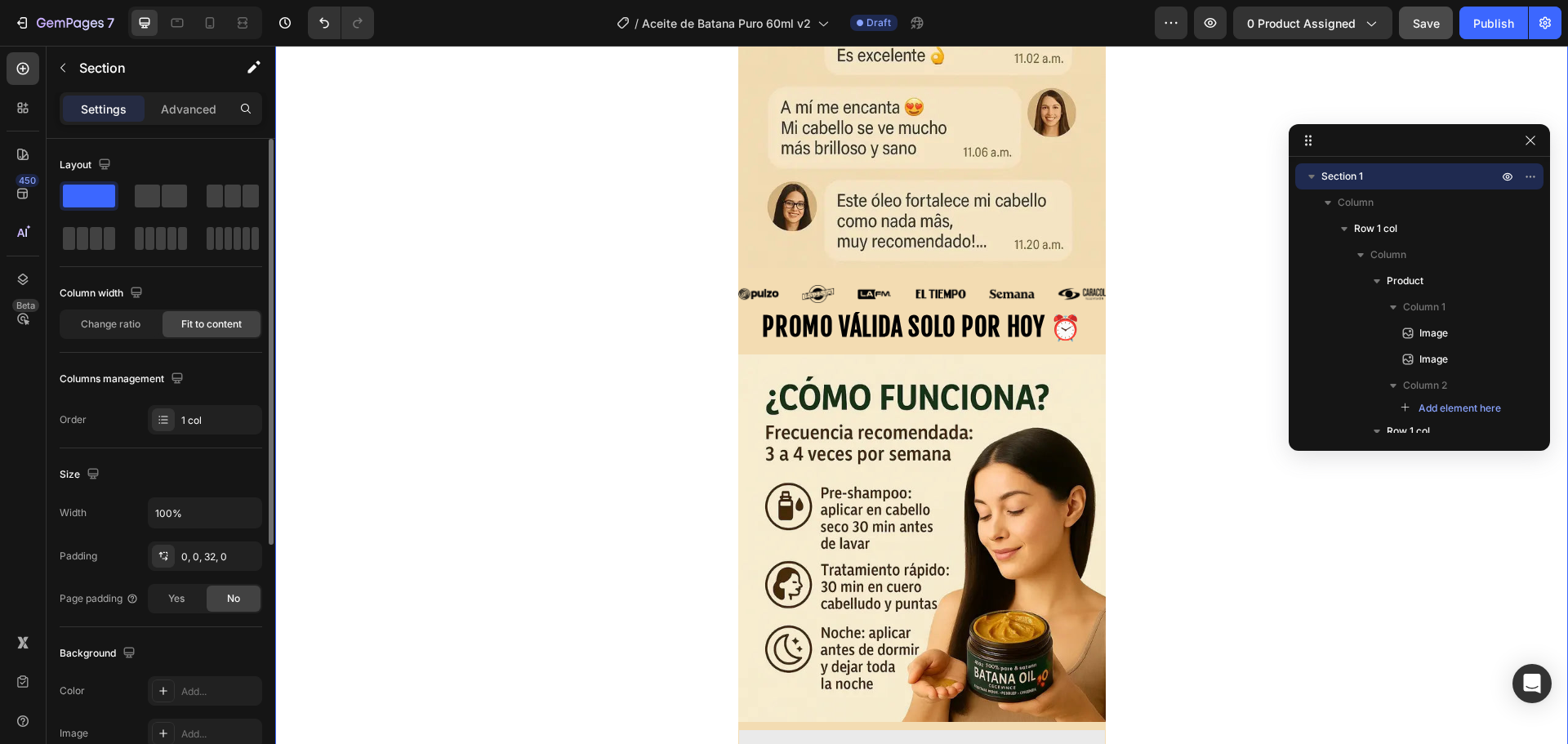
scroll to position [0, 0]
